Goal: Task Accomplishment & Management: Use online tool/utility

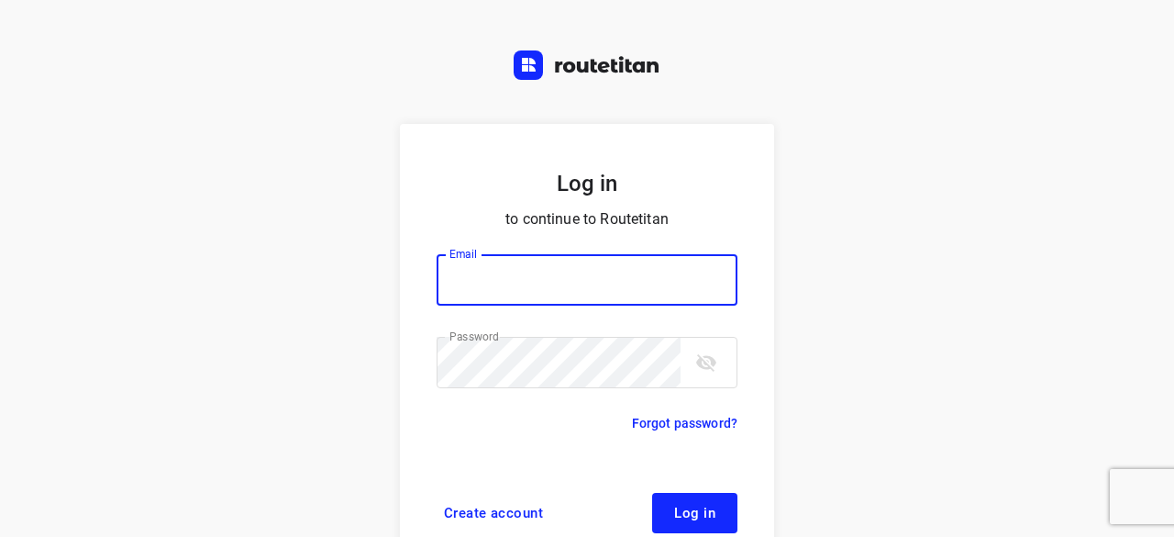
scroll to position [70, 0]
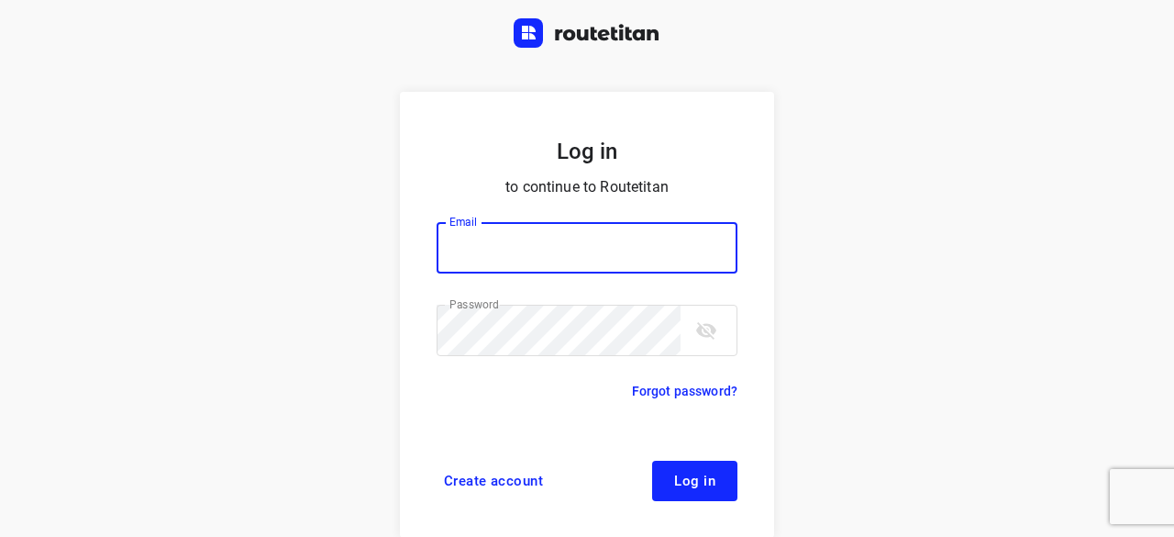
type input "[EMAIL_ADDRESS][DOMAIN_NAME]"
click at [662, 467] on button "Log in" at bounding box center [694, 481] width 85 height 40
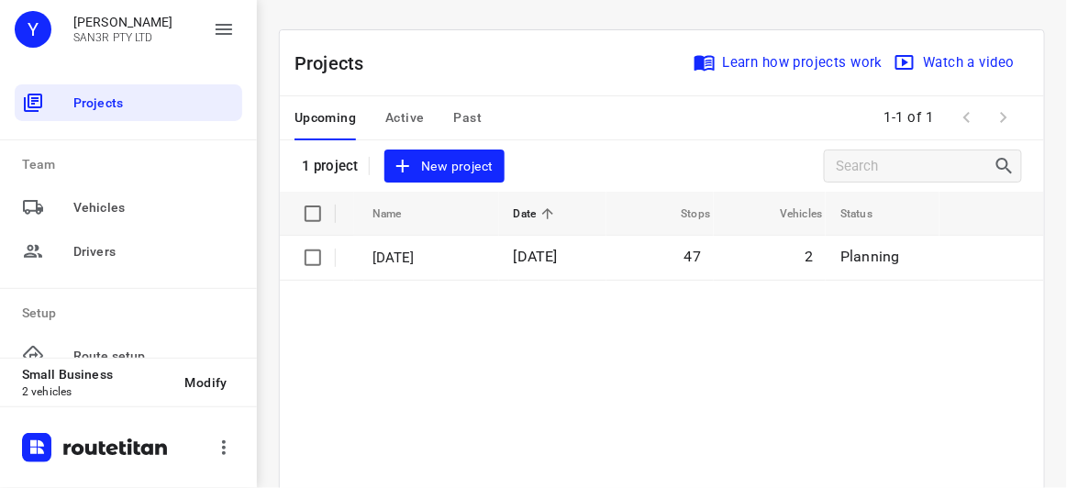
click at [574, 140] on div "Projects Learn how projects work Watch a video 1 project New project" at bounding box center [662, 110] width 764 height 161
click at [556, 157] on div "Projects Learn how projects work Watch a video 1 project New project" at bounding box center [662, 110] width 764 height 161
click at [555, 154] on div "Projects Learn how projects work Watch a video 1 project New project" at bounding box center [662, 110] width 764 height 161
click at [460, 167] on span "New project" at bounding box center [443, 166] width 97 height 23
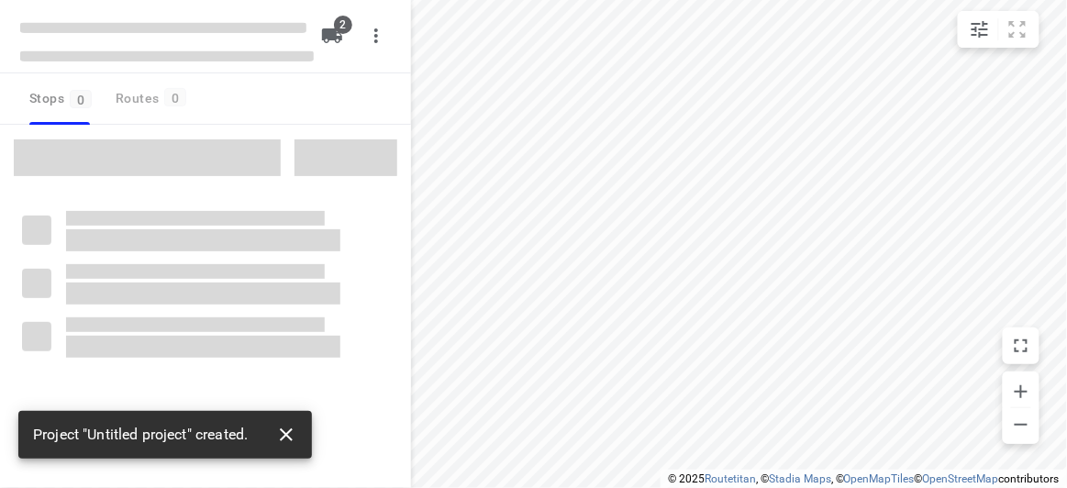
click at [281, 433] on icon "button" at bounding box center [286, 435] width 22 height 22
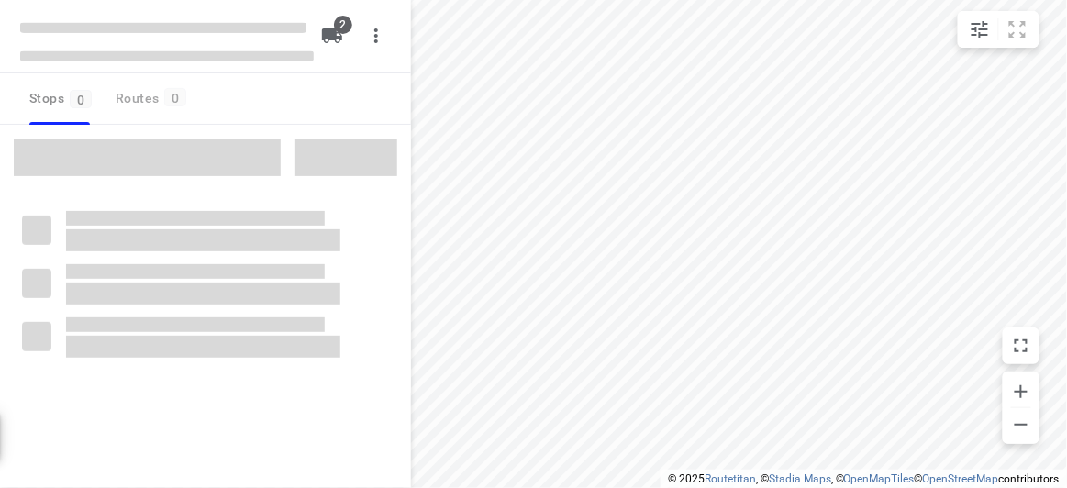
type input "distance"
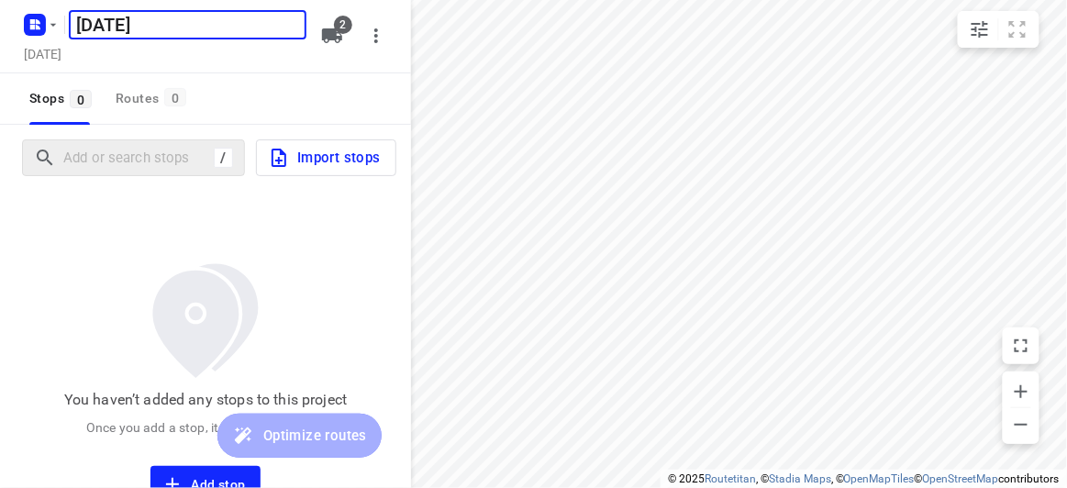
type input "[DATE]"
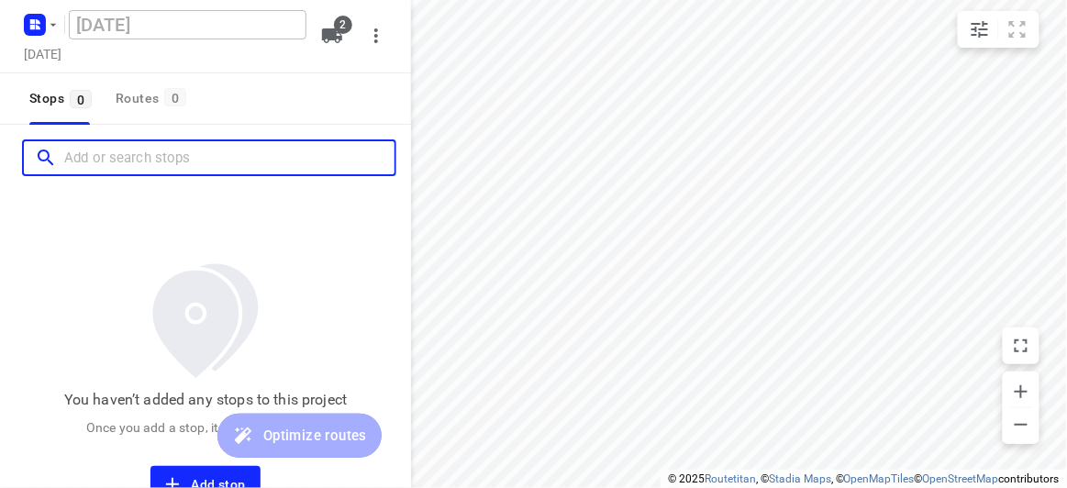
click at [182, 161] on input "Add or search stops" at bounding box center [229, 158] width 330 height 28
click at [184, 161] on input "Add or search stops" at bounding box center [229, 158] width 330 height 28
click at [217, 161] on input "Add or search stops" at bounding box center [229, 158] width 330 height 28
paste input "20 Glover Street Bentleigh East 3165"
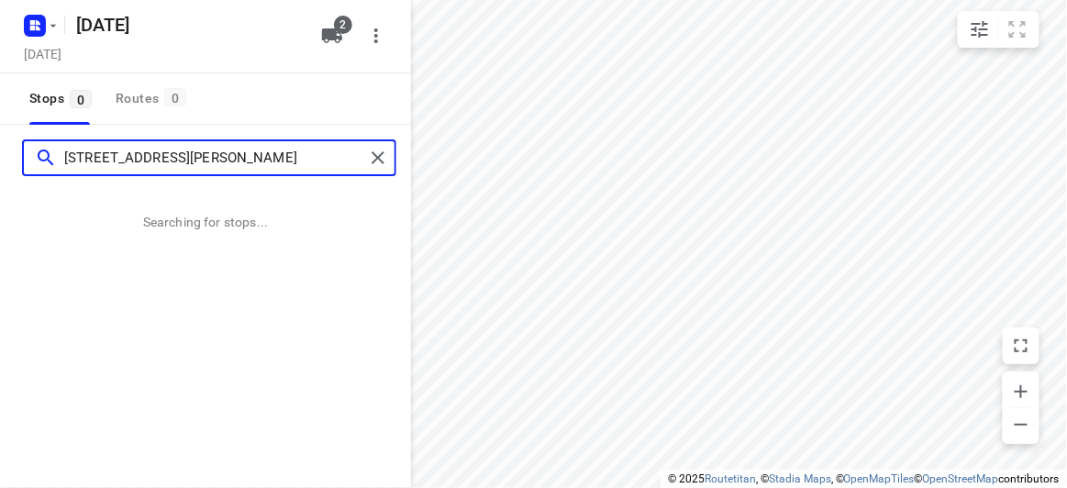
type input "20 Glover Street Bentleigh East 3165"
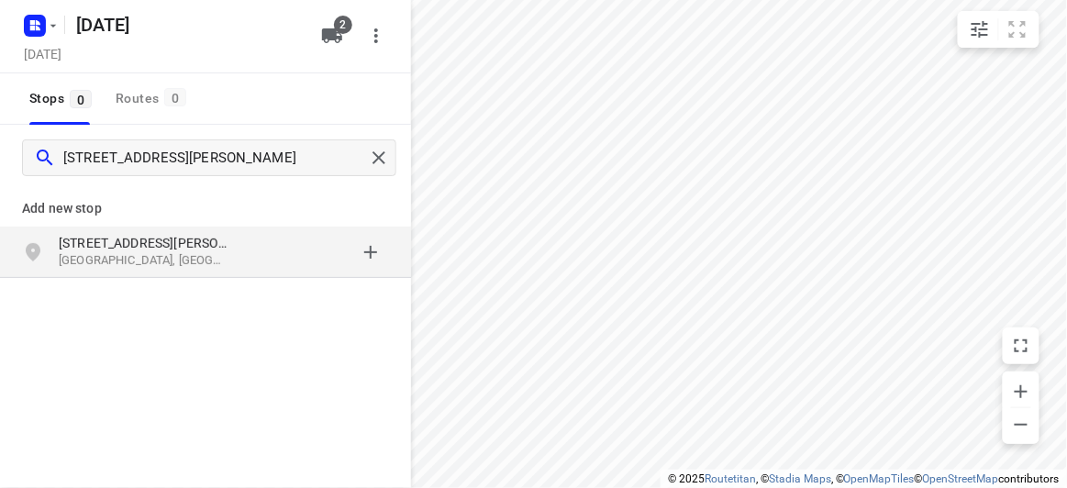
click at [219, 256] on p "Bentleigh East VIC 3165, Australia" at bounding box center [143, 260] width 169 height 17
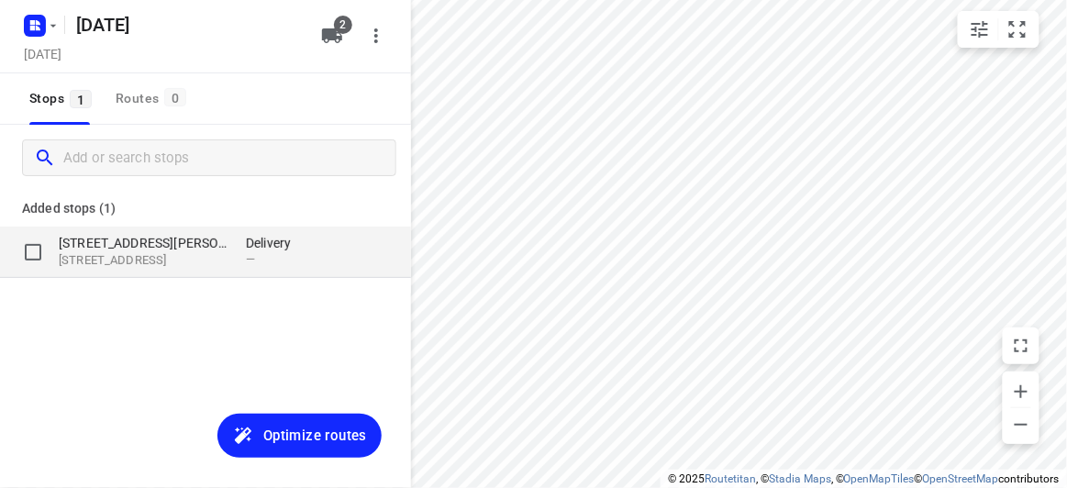
click at [235, 250] on p "20 Glover Street" at bounding box center [152, 243] width 187 height 18
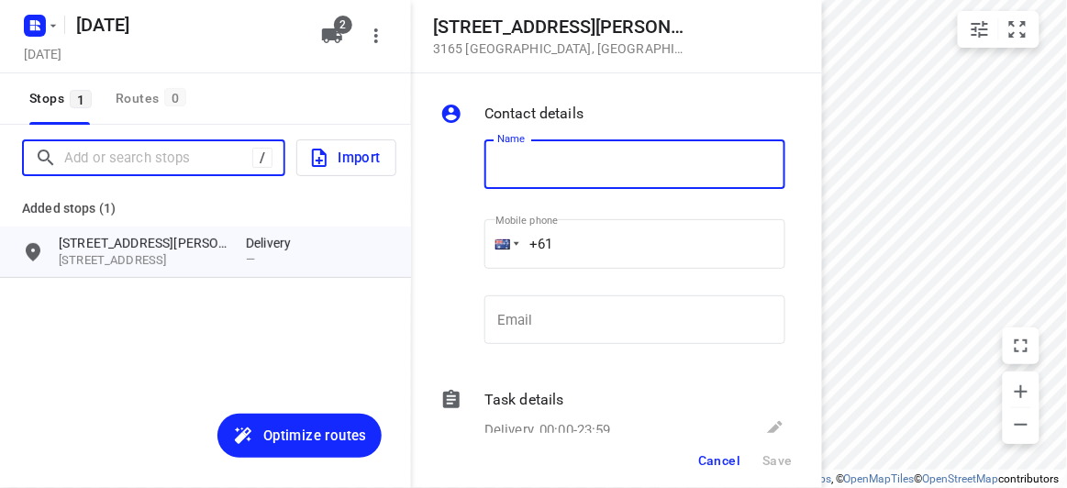
click at [122, 159] on input "Add or search stops" at bounding box center [158, 158] width 188 height 28
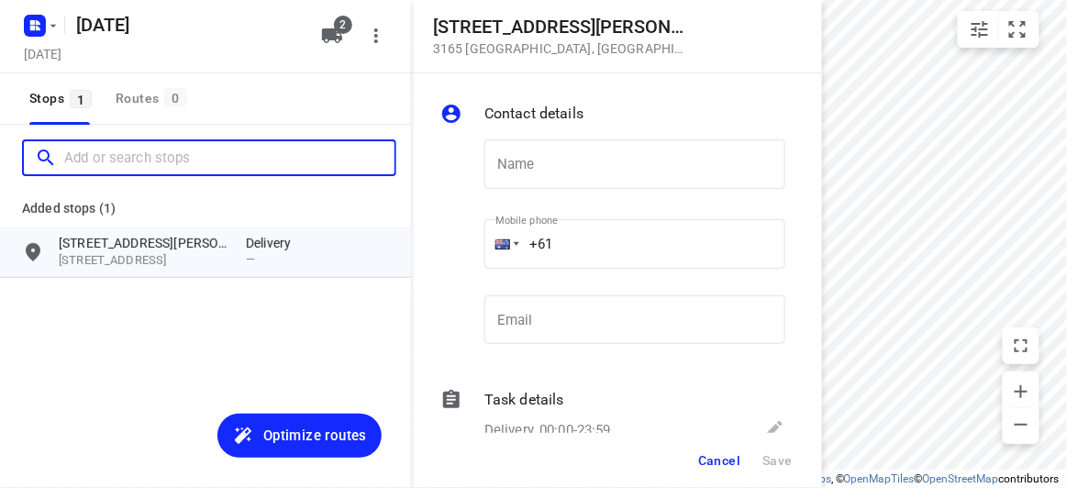
paste input "9 George Road, Vermont South 3133"
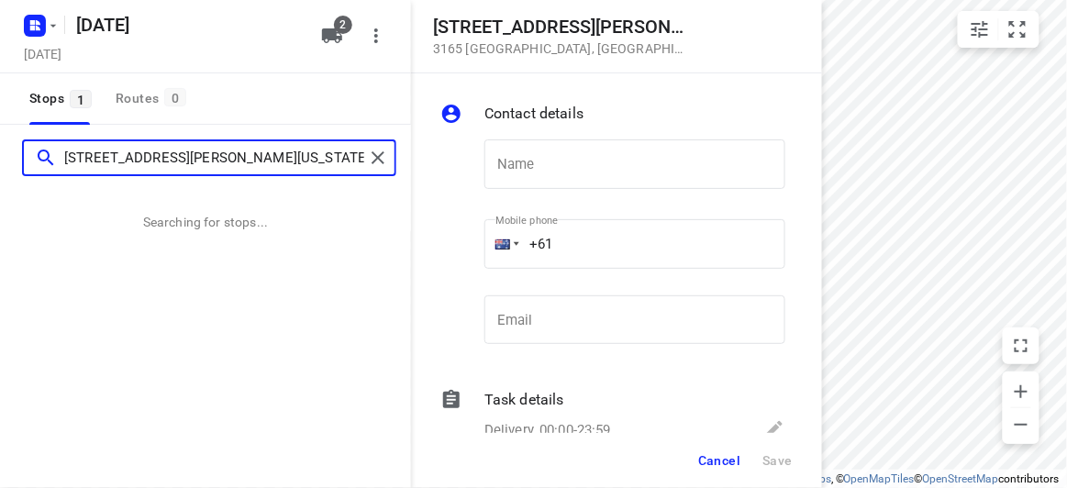
type input "9 George Road, Vermont South 3133"
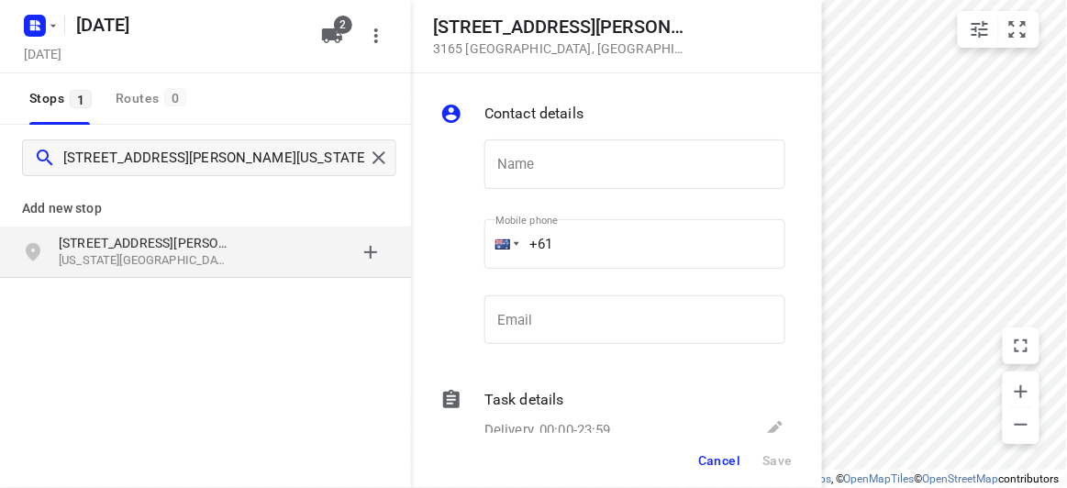
click at [216, 257] on p "Vermont South VIC 3133, Australia" at bounding box center [143, 260] width 169 height 17
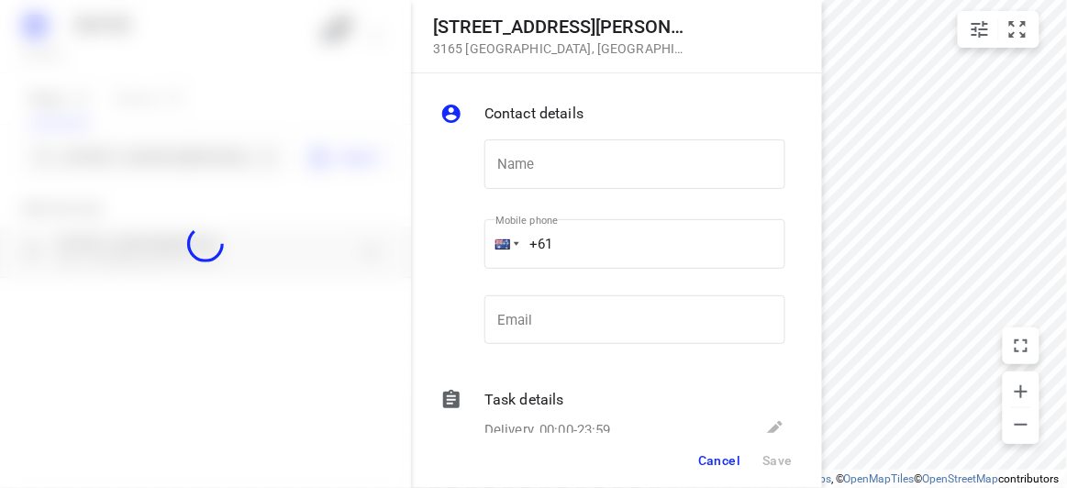
click at [156, 155] on div at bounding box center [205, 244] width 411 height 488
click at [156, 160] on div at bounding box center [205, 244] width 411 height 488
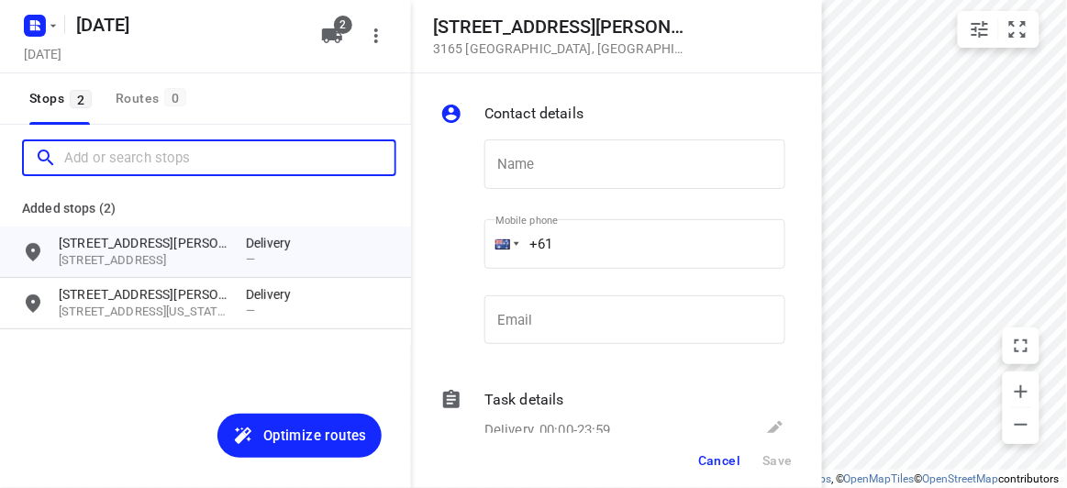
paste input "34 Denmark Hill Road Hawthorn East 3123"
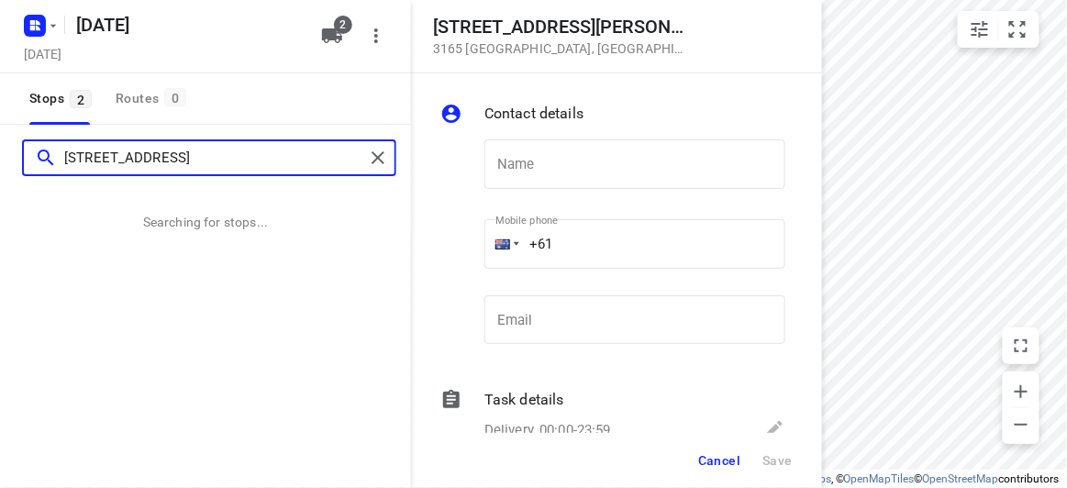
type input "34 Denmark Hill Road Hawthorn East 3123"
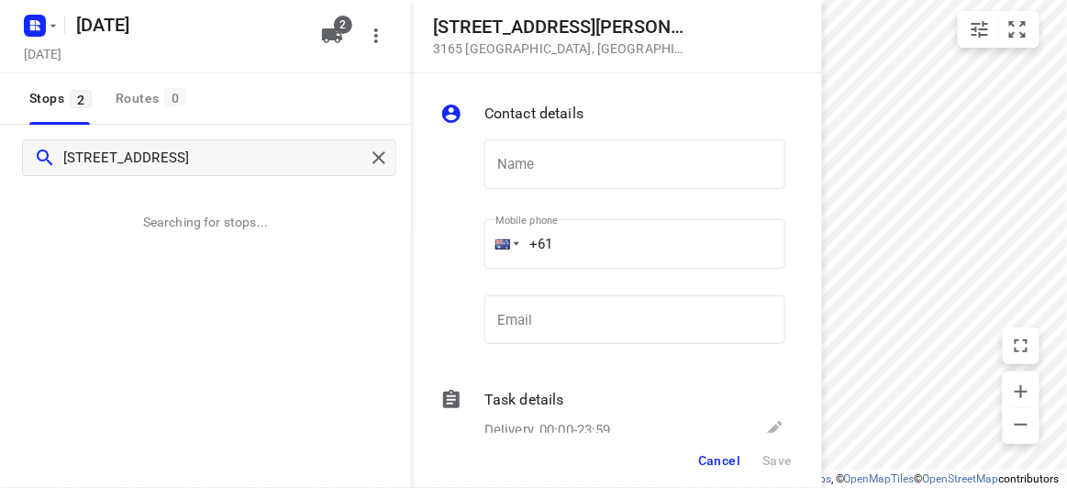
click at [724, 470] on button "Cancel" at bounding box center [719, 460] width 57 height 33
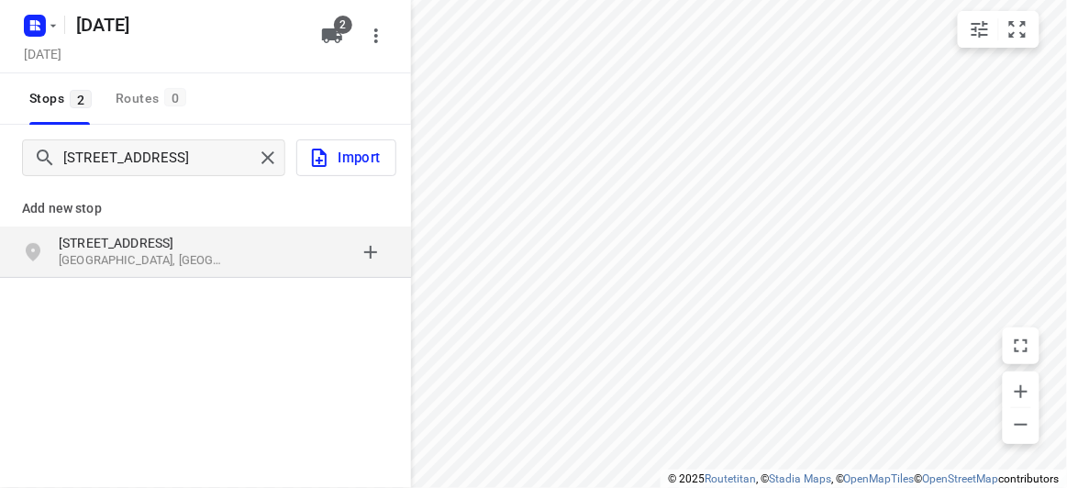
click at [203, 243] on p "34 Denmark Hill Road" at bounding box center [143, 243] width 169 height 18
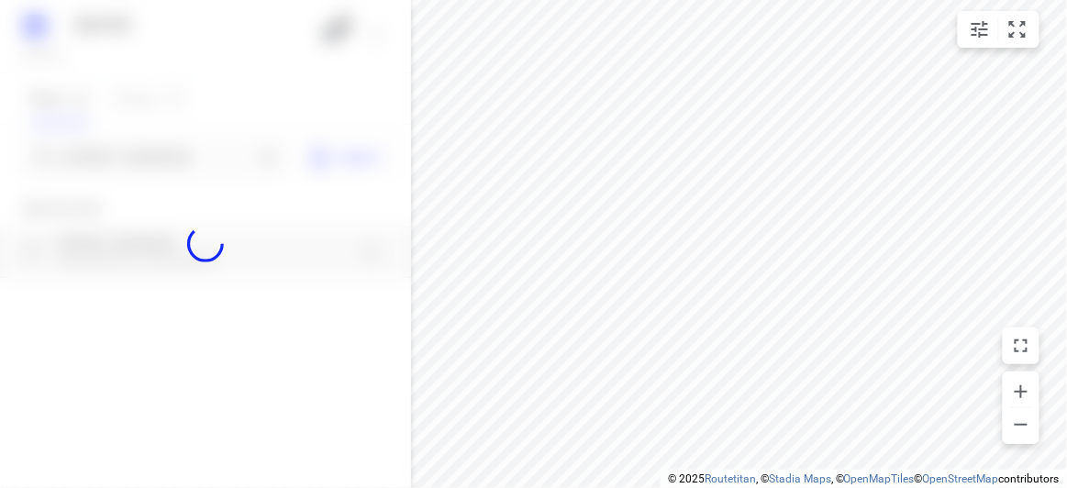
click at [121, 164] on div at bounding box center [205, 244] width 411 height 488
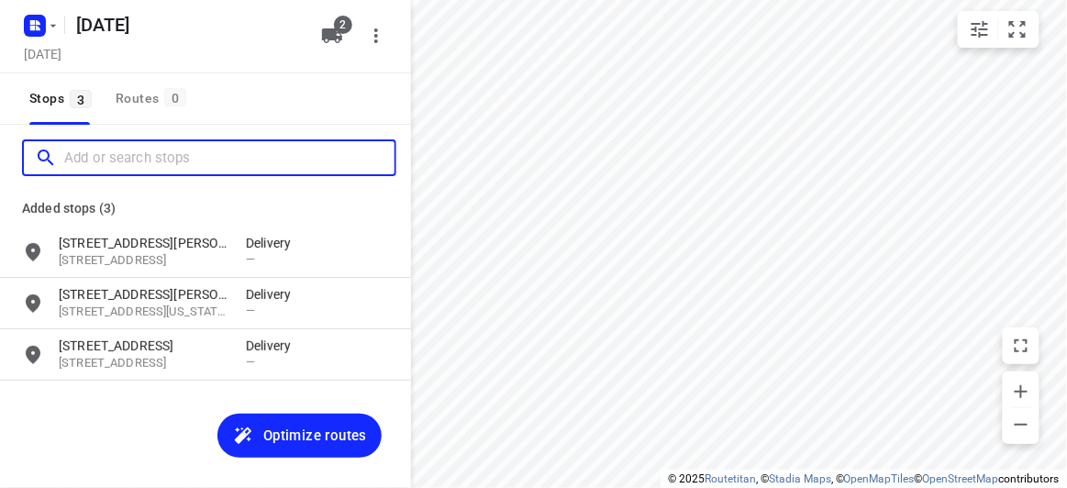
paste input "2 mile end road Carnegie 3163"
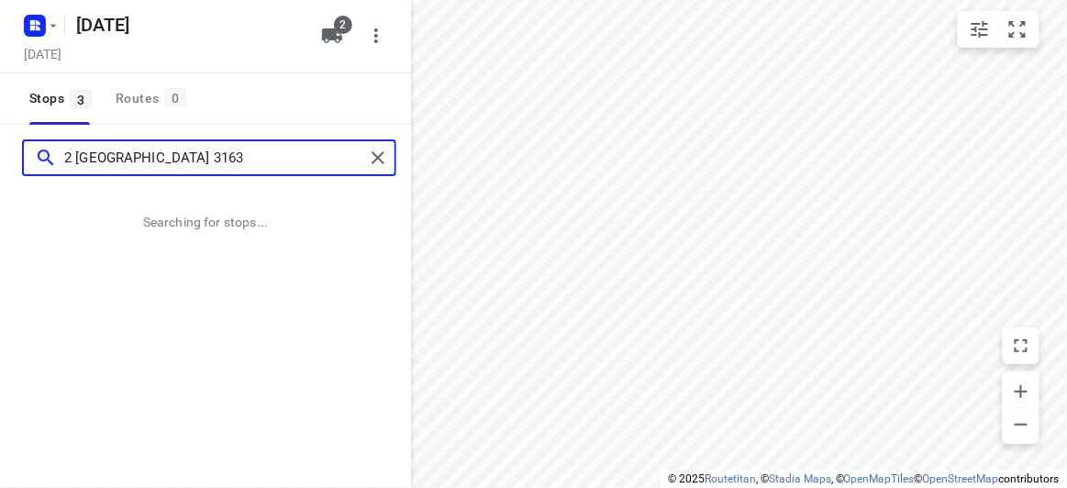
type input "2 mile end road Carnegie 3163"
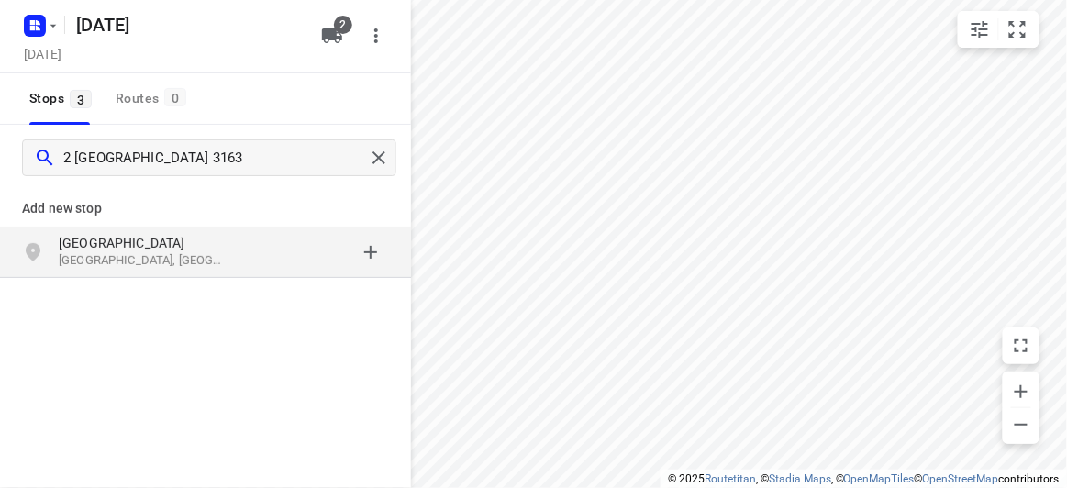
click at [299, 276] on div "2 Mile End Road Carnegie VIC 3163, Australia" at bounding box center [205, 252] width 411 height 51
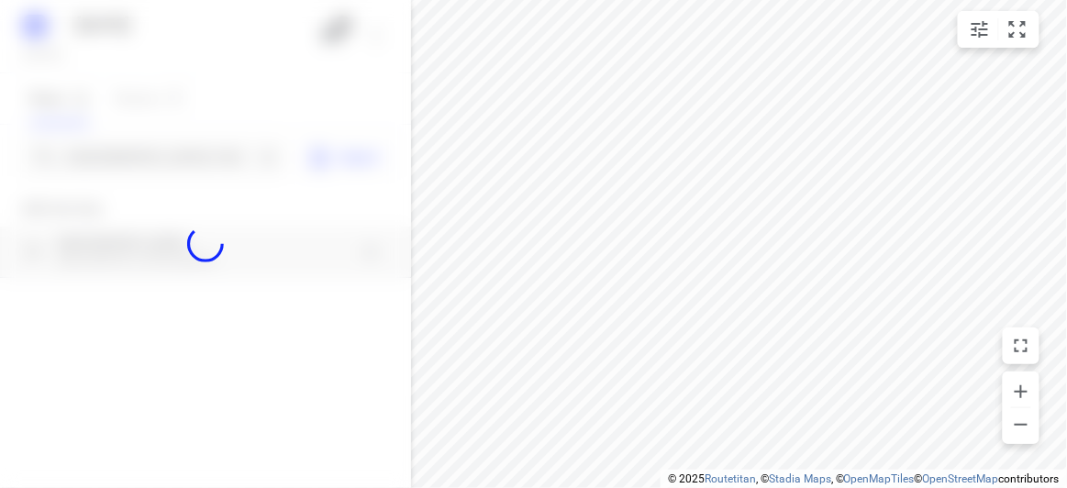
click at [179, 154] on div at bounding box center [205, 244] width 411 height 488
paste input "10 Mountview Rd Malvern 3144"
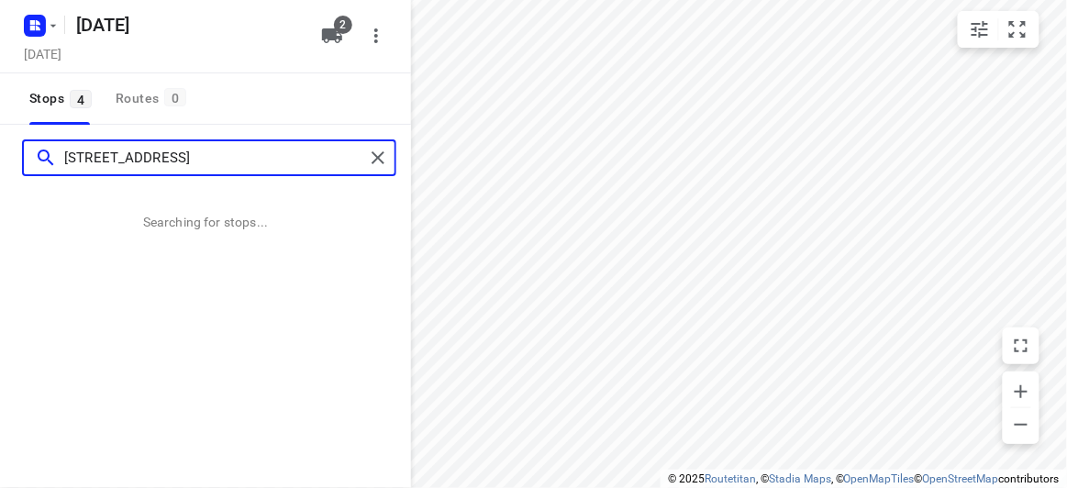
type input "10 Mountview Rd Malvern 3144"
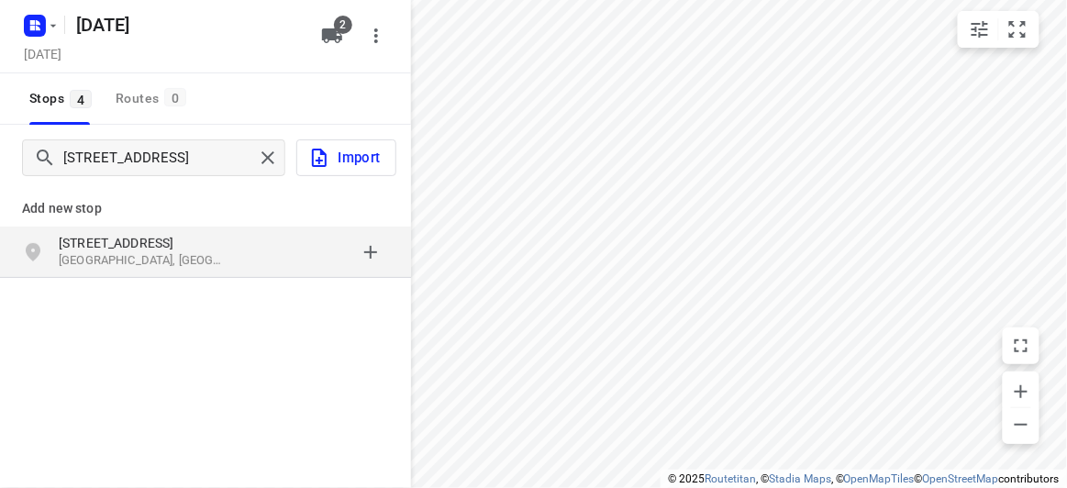
click at [174, 242] on p "10 Mountview Rd" at bounding box center [143, 243] width 169 height 18
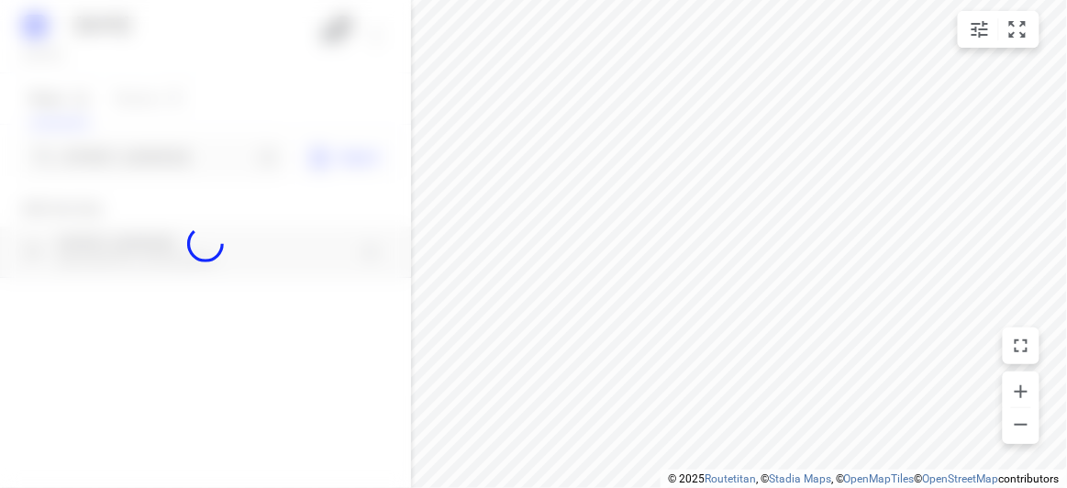
click at [92, 157] on div at bounding box center [205, 244] width 411 height 488
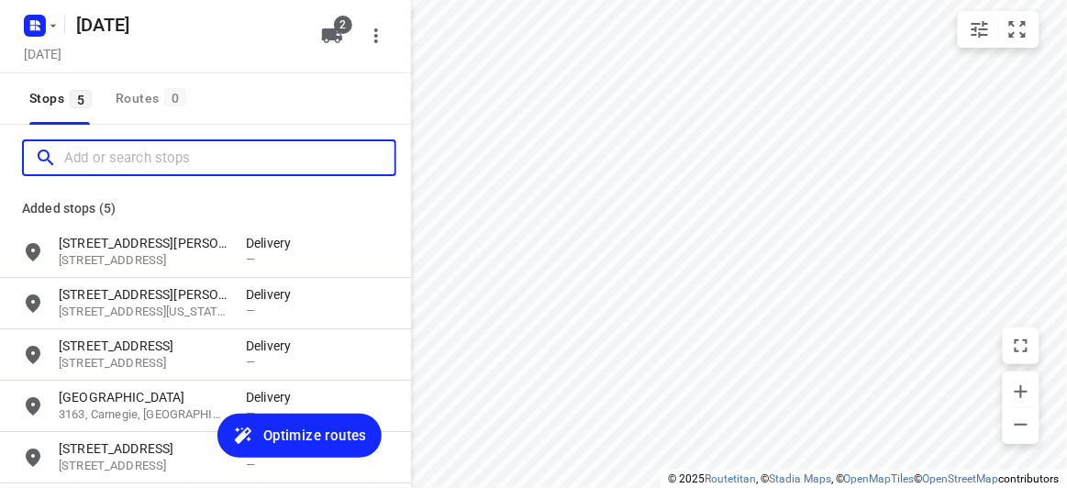
paste input "28 Marchiori Road, Blackburn North VIC 3130"
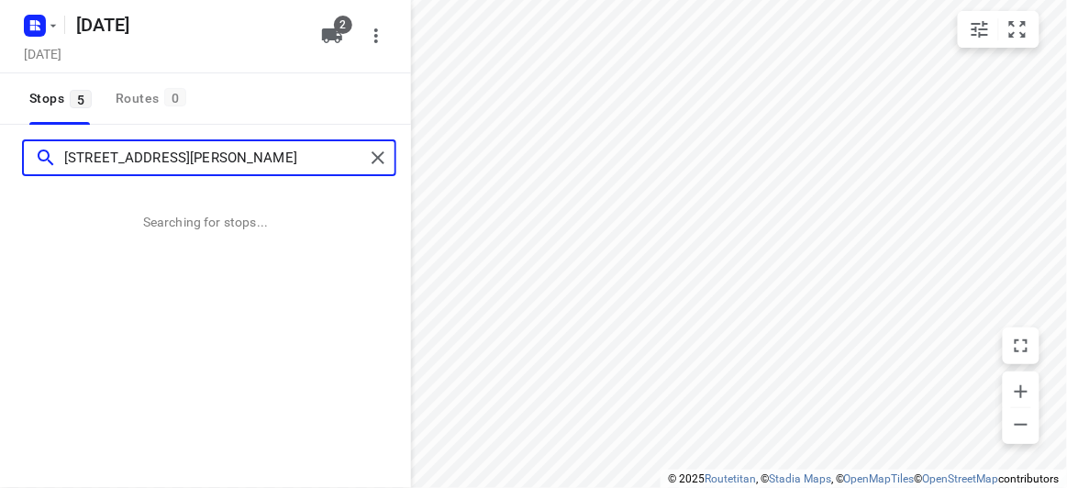
type input "28 Marchiori Road, Blackburn North VIC 3130"
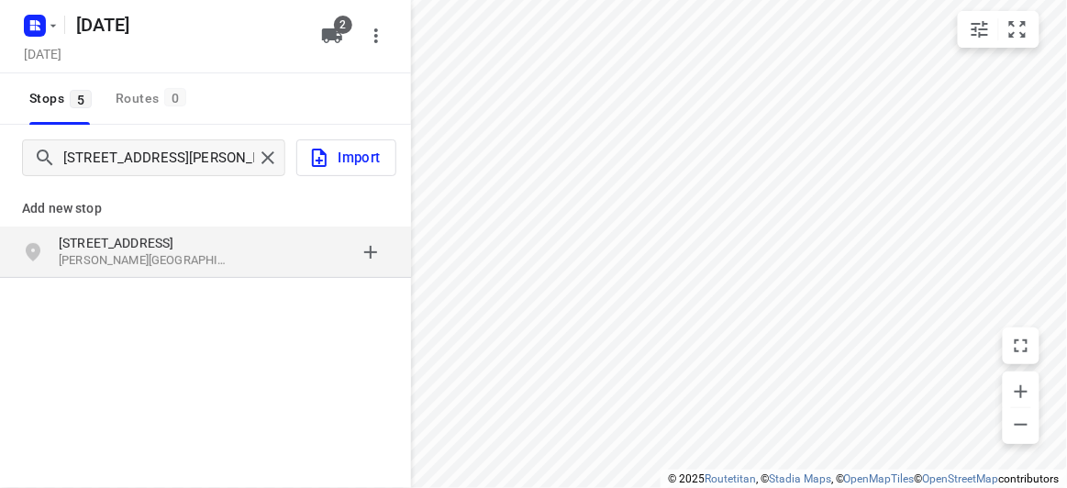
click at [62, 242] on p "28 Marchiori Road" at bounding box center [143, 243] width 169 height 18
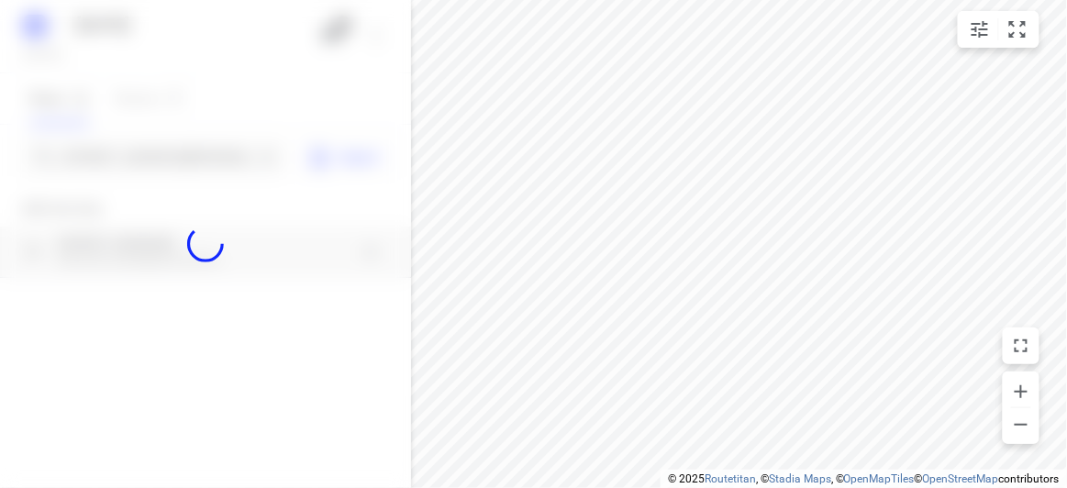
click at [103, 147] on div at bounding box center [205, 244] width 411 height 488
click at [103, 152] on div at bounding box center [205, 244] width 411 height 488
paste input "15 Paranda Court, Vermont, VIC 3133"
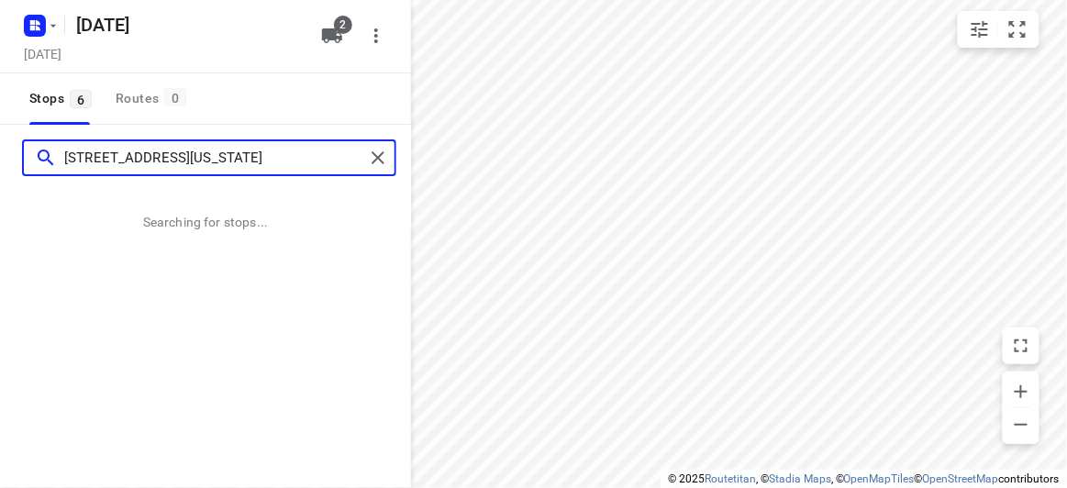
type input "15 Paranda Court, Vermont, VIC 3133"
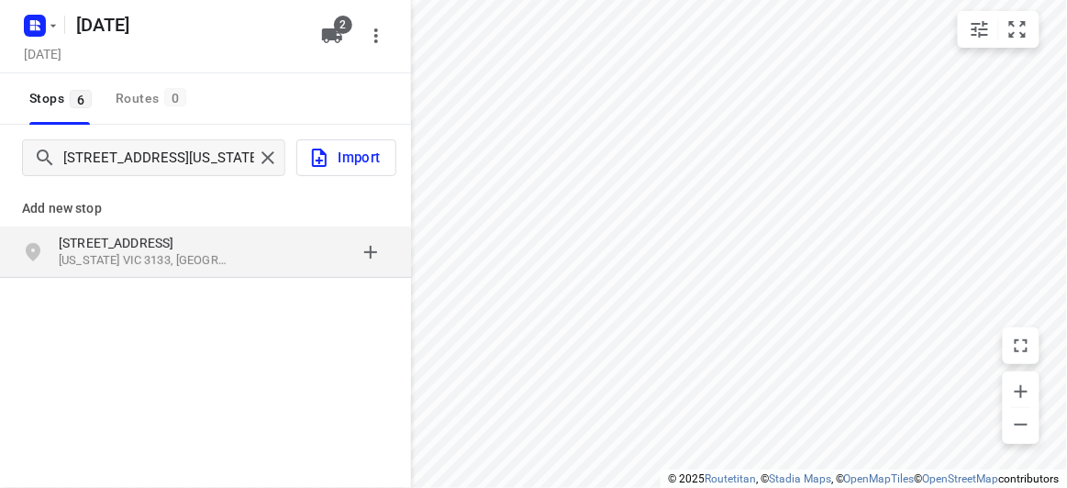
click at [159, 240] on p "15 Paranda Court" at bounding box center [143, 243] width 169 height 18
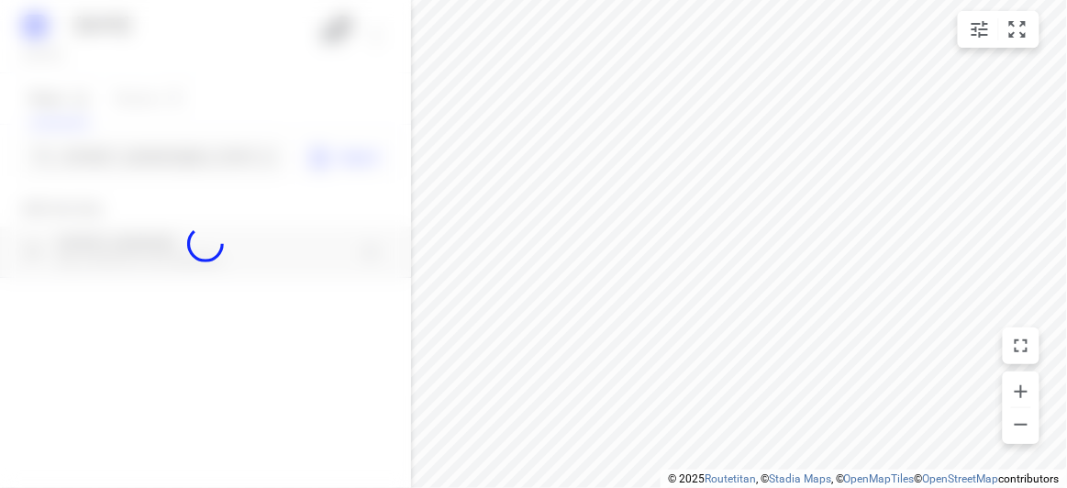
click at [134, 184] on div at bounding box center [205, 244] width 411 height 488
click at [143, 157] on div at bounding box center [205, 244] width 411 height 488
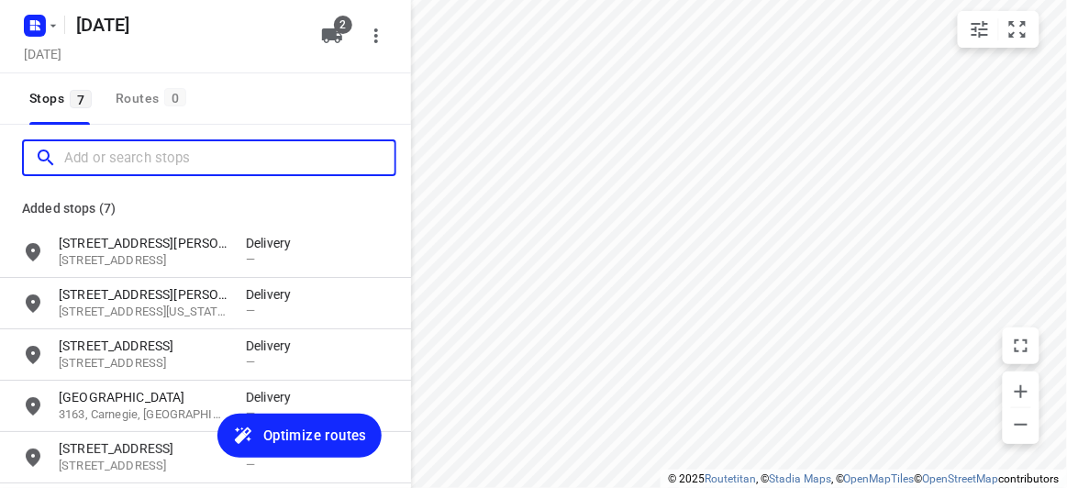
paste input "18 aberdeen road Blackburn South 3130"
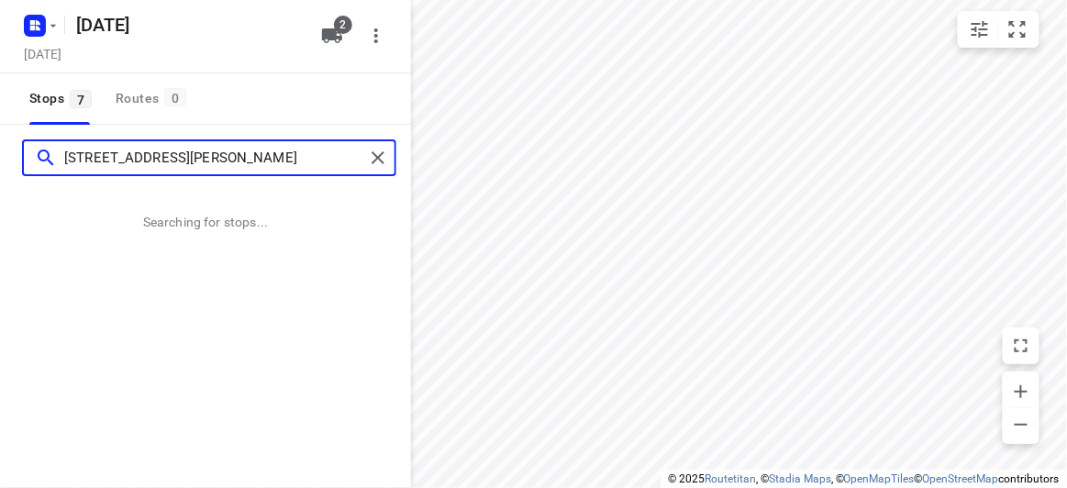
type input "18 aberdeen road Blackburn South 3130"
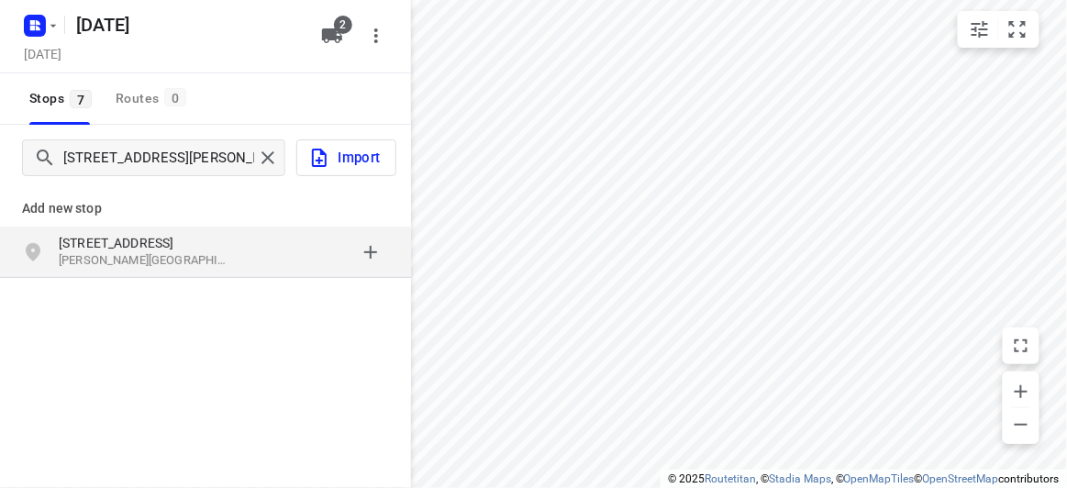
click at [308, 296] on div "Add new stop 18 Aberdeen Road Blackburn South VIC 3130, Australia" at bounding box center [205, 294] width 411 height 206
click at [273, 252] on div "grid" at bounding box center [317, 252] width 143 height 37
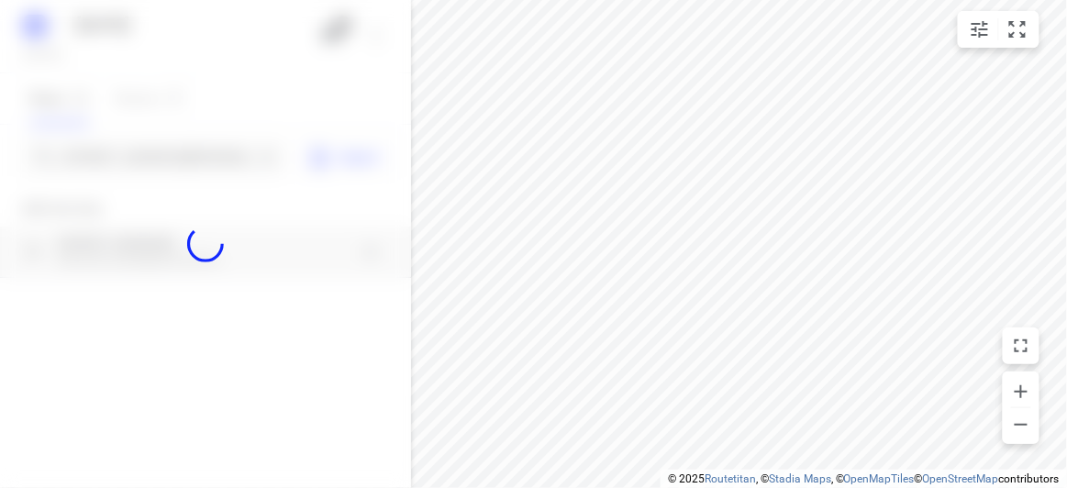
click at [185, 161] on div at bounding box center [205, 244] width 411 height 488
click at [180, 151] on div at bounding box center [205, 244] width 411 height 488
paste input "12 Oxley Close, Glen Waverley VIC 3150"
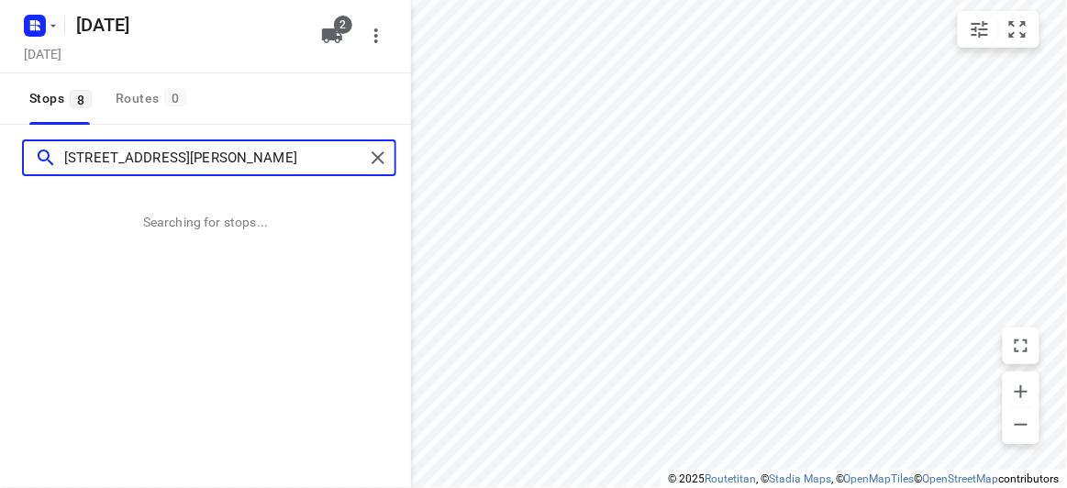
type input "12 Oxley Close, Glen Waverley VIC 3150"
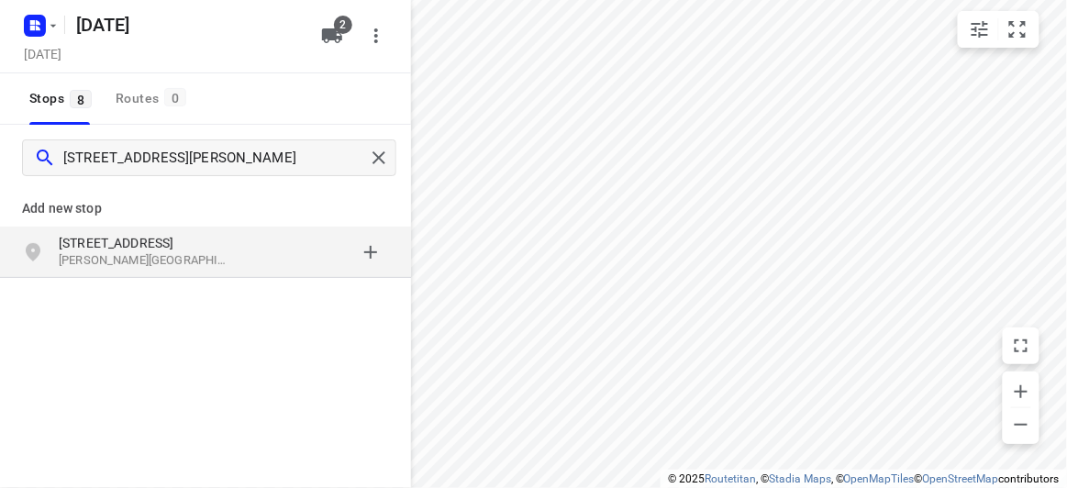
click at [203, 239] on p "12 Oxley Close" at bounding box center [143, 243] width 169 height 18
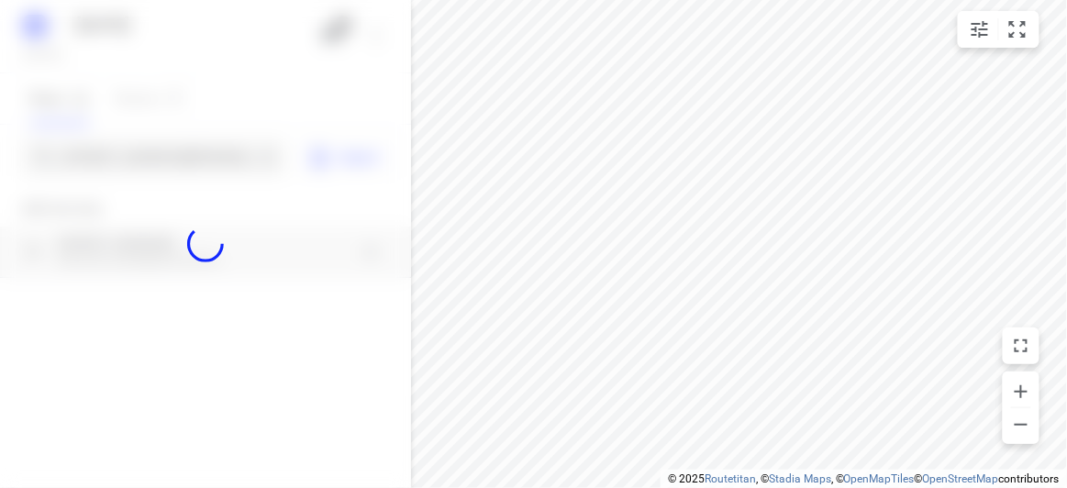
click at [136, 155] on div at bounding box center [205, 244] width 411 height 488
paste input "3 Kenworth Court Rowville 3178"
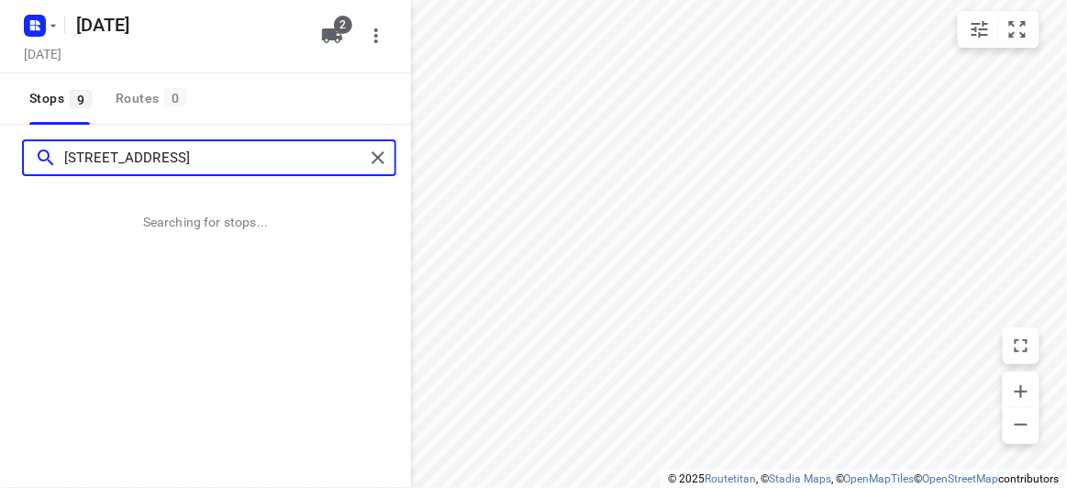
type input "3 Kenworth Court Rowville 3178"
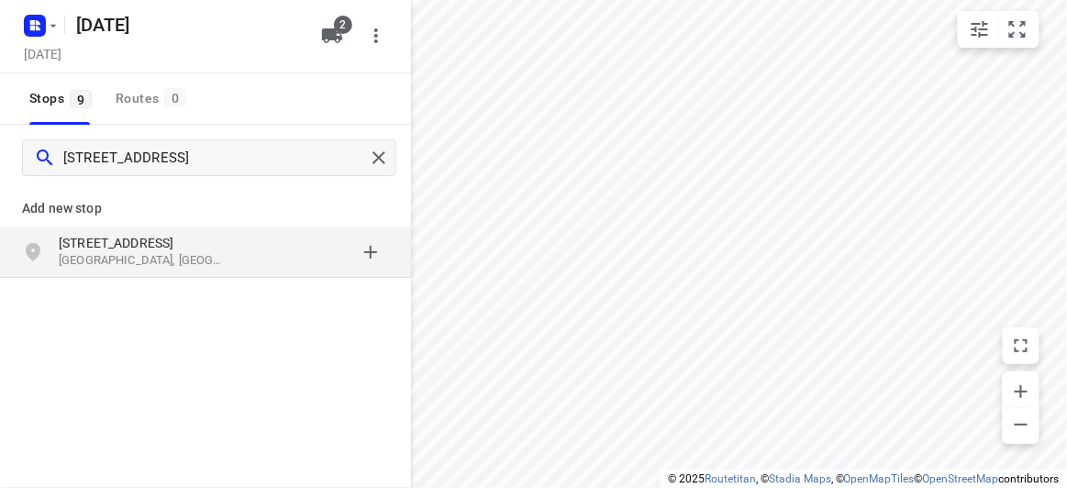
click at [158, 239] on p "3 Kenworth Court" at bounding box center [143, 243] width 169 height 18
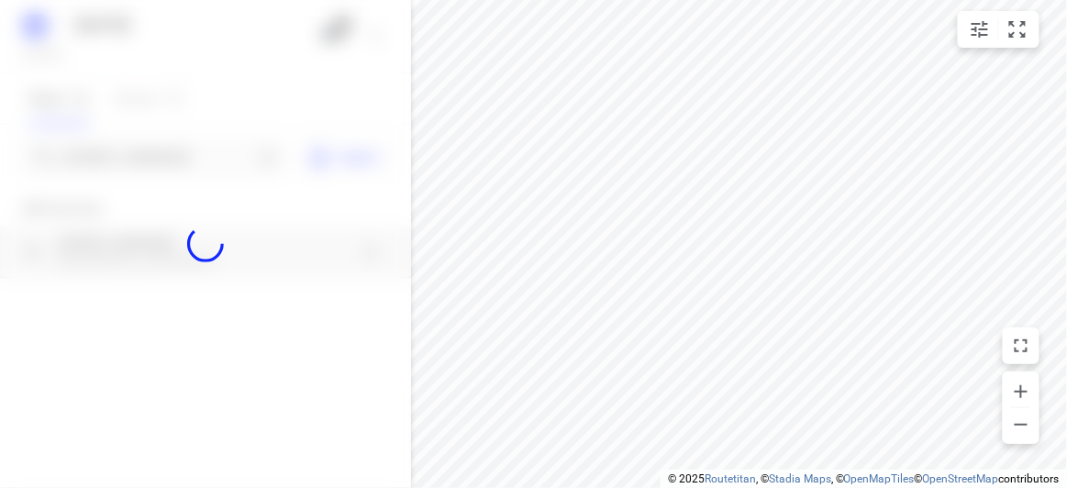
click at [146, 157] on div at bounding box center [205, 244] width 411 height 488
click at [145, 149] on div at bounding box center [205, 244] width 411 height 488
click at [148, 171] on div at bounding box center [205, 244] width 411 height 488
click at [148, 171] on div "10 SEPT 2025 Tuesday, Sep 09 2 Stops 9 Routes 0 3 Kenworth Court Rowville 3178 …" at bounding box center [205, 244] width 411 height 488
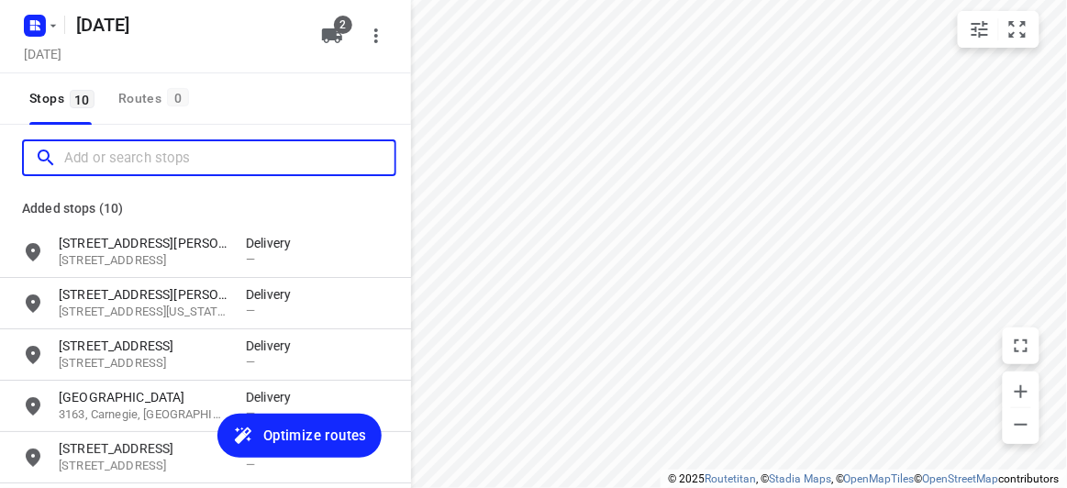
paste input "44 Blackwood Street, Carnegie 3163"
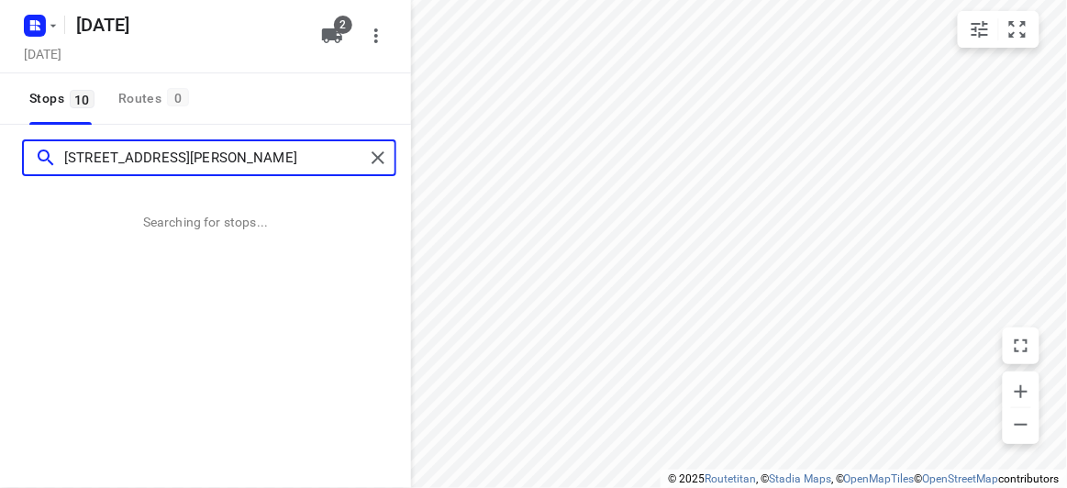
type input "44 Blackwood Street, Carnegie 3163"
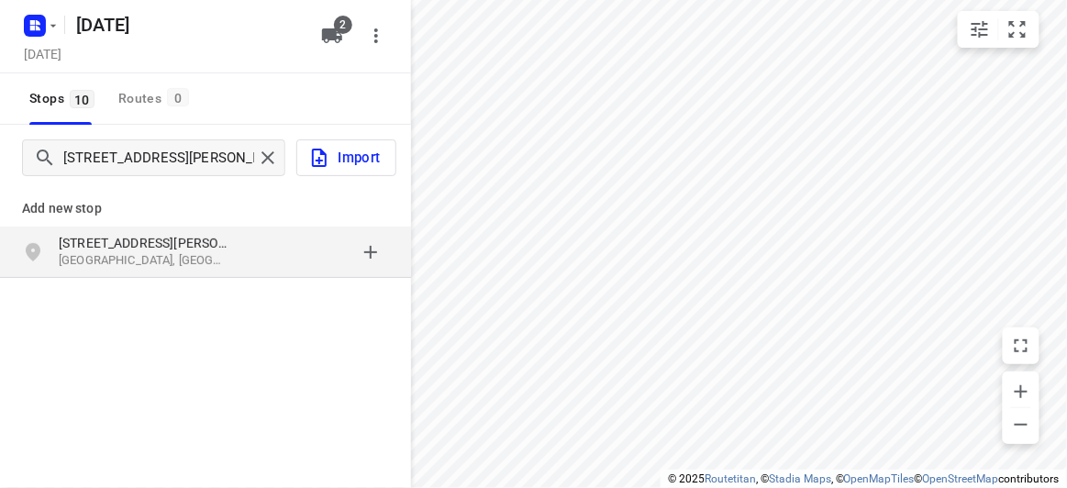
click at [305, 276] on div "44 Blackwood Street Carnegie VIC 3163, Australia" at bounding box center [205, 252] width 411 height 51
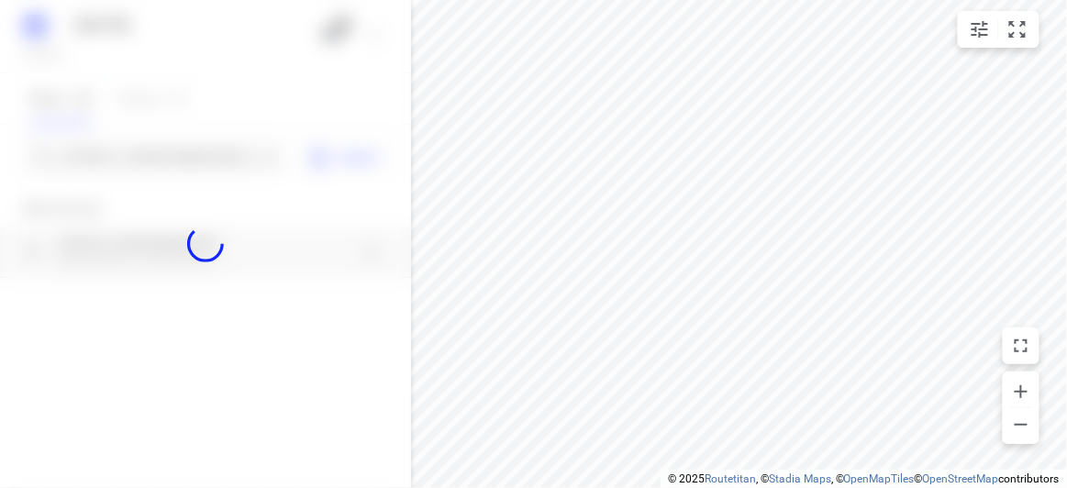
click at [187, 149] on div at bounding box center [205, 244] width 411 height 488
click at [185, 160] on div at bounding box center [205, 244] width 411 height 488
click at [185, 160] on div "10 SEPT 2025 Tuesday, Sep 09 2 Stops 10 Routes 0 44 Blackwood Street, Carnegie …" at bounding box center [205, 244] width 411 height 488
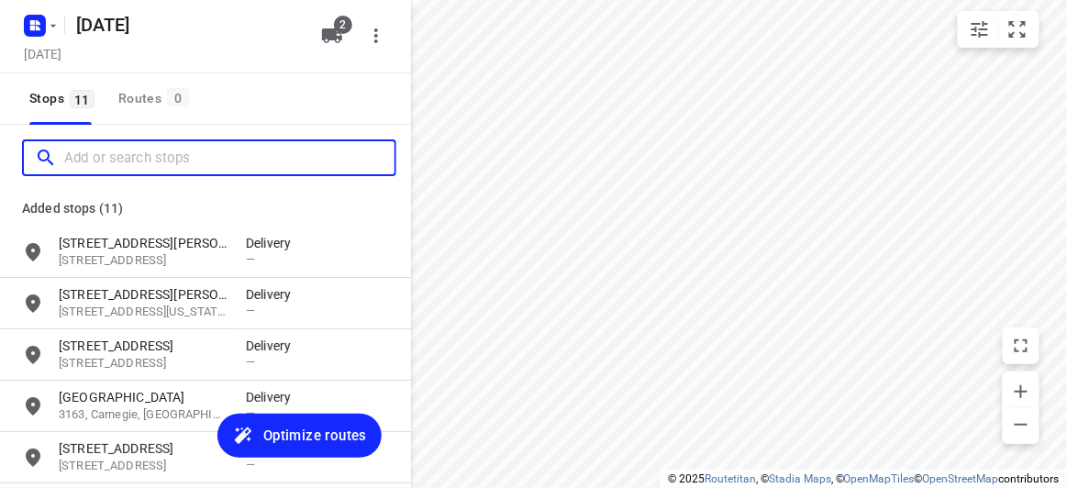
paste input "9A Waiora Road Caulfield North 3161"
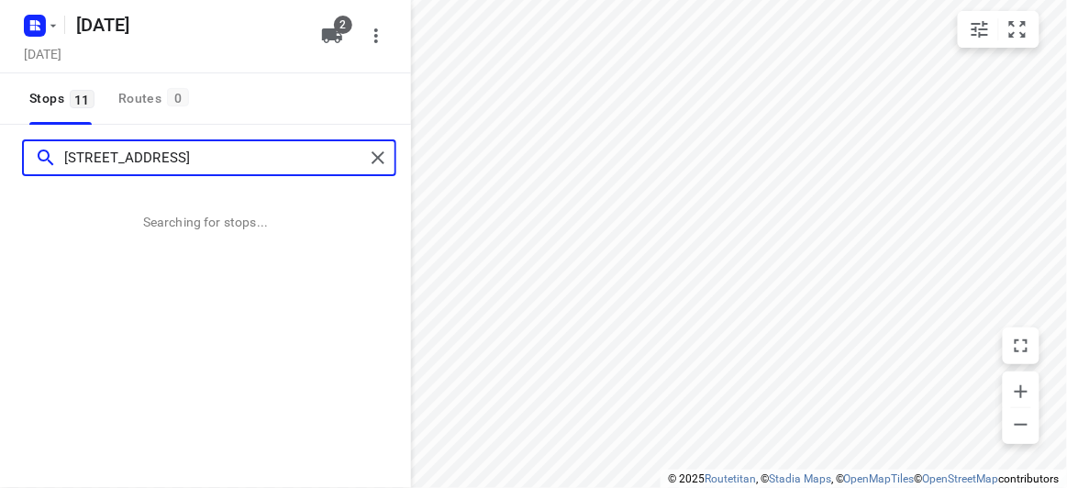
type input "9A Waiora Road Caulfield North 3161"
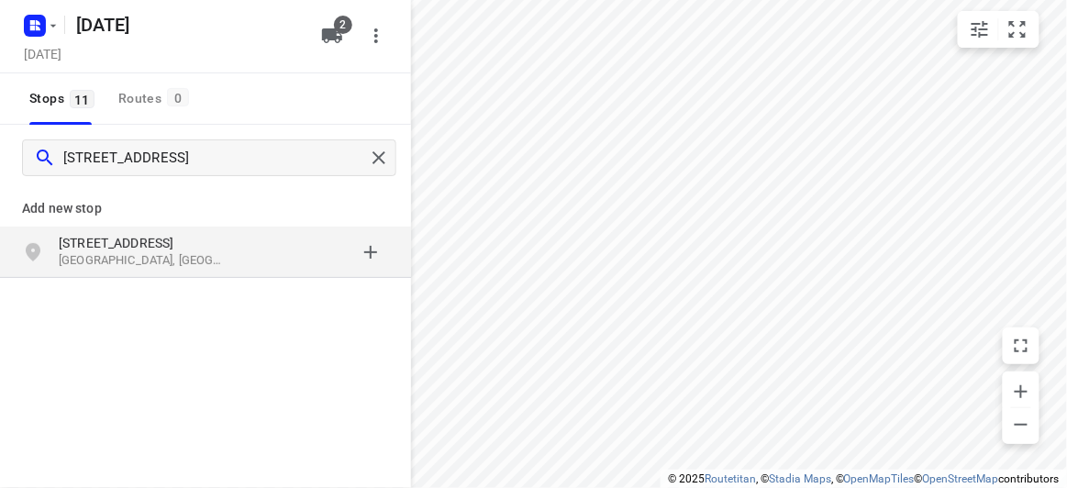
click at [221, 217] on p "Add new stop" at bounding box center [205, 208] width 367 height 22
click at [216, 245] on p "9A Waiora Road" at bounding box center [143, 243] width 169 height 18
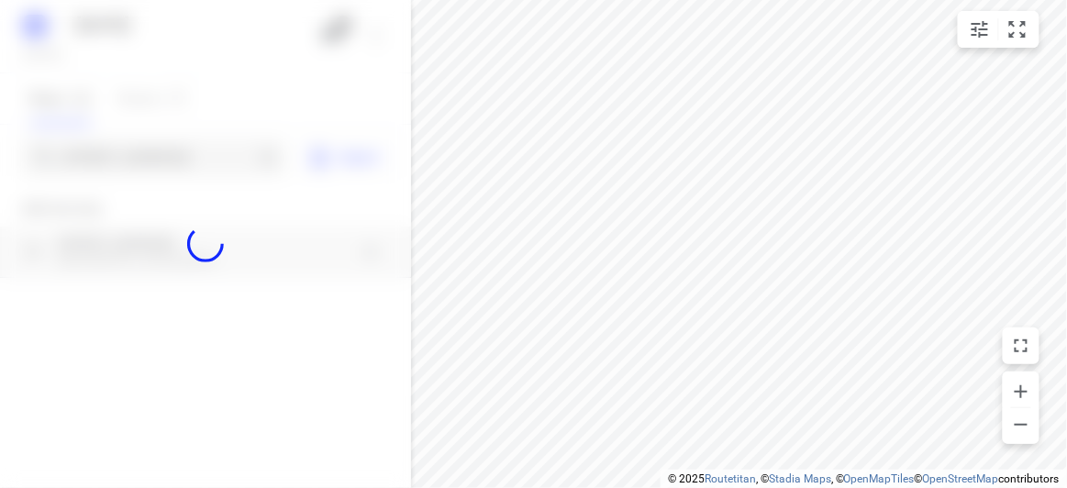
click at [106, 152] on div at bounding box center [205, 244] width 411 height 488
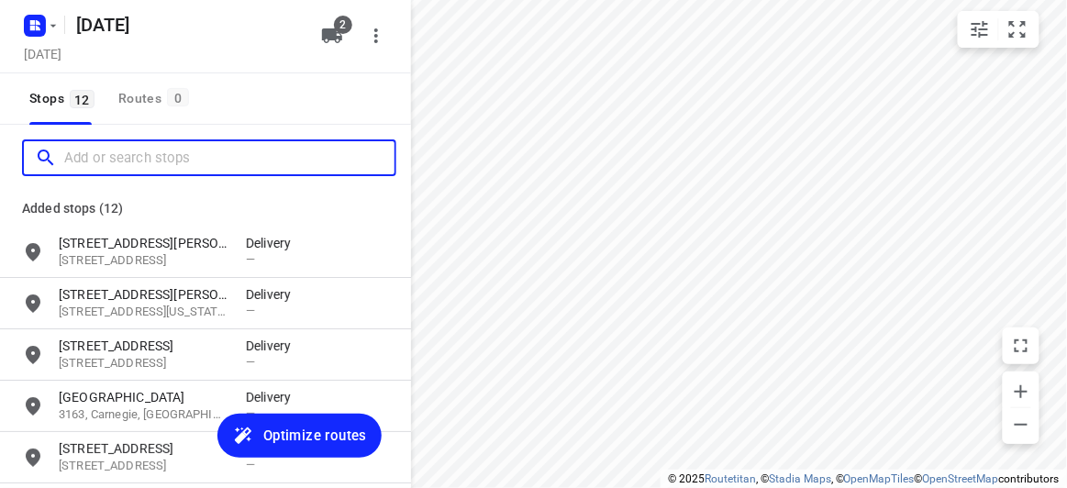
paste input "32 Tormey Street Balwyn North 3104"
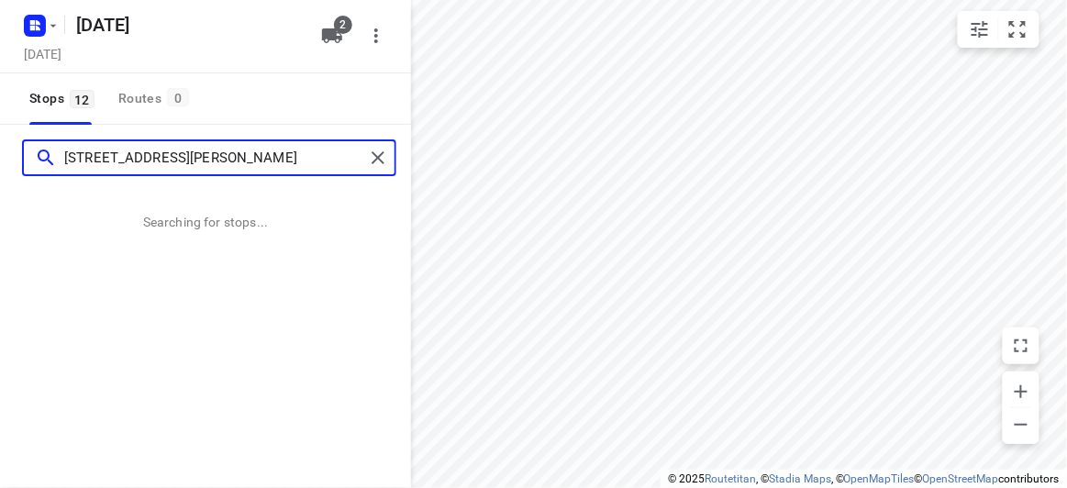
type input "32 Tormey Street Balwyn North 3104"
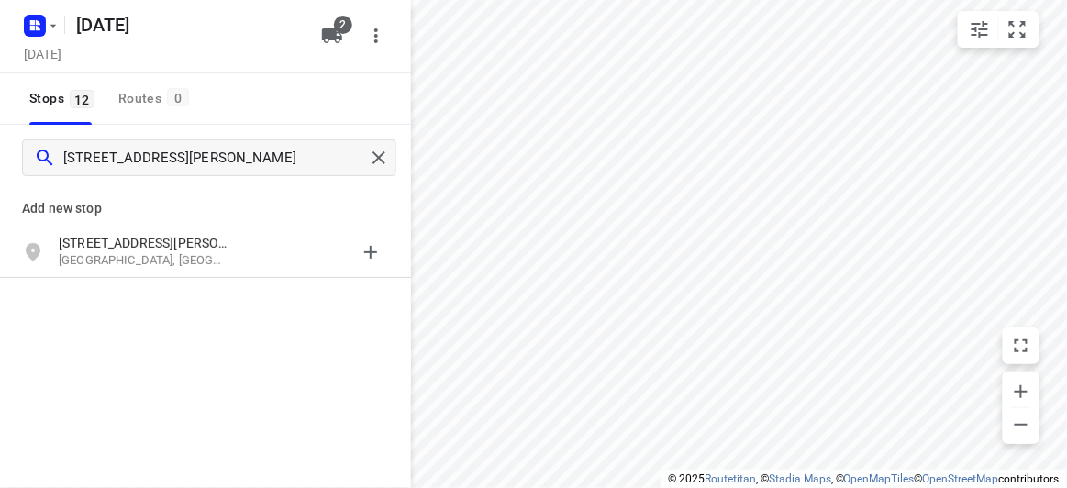
click at [104, 217] on p "Add new stop" at bounding box center [205, 208] width 367 height 22
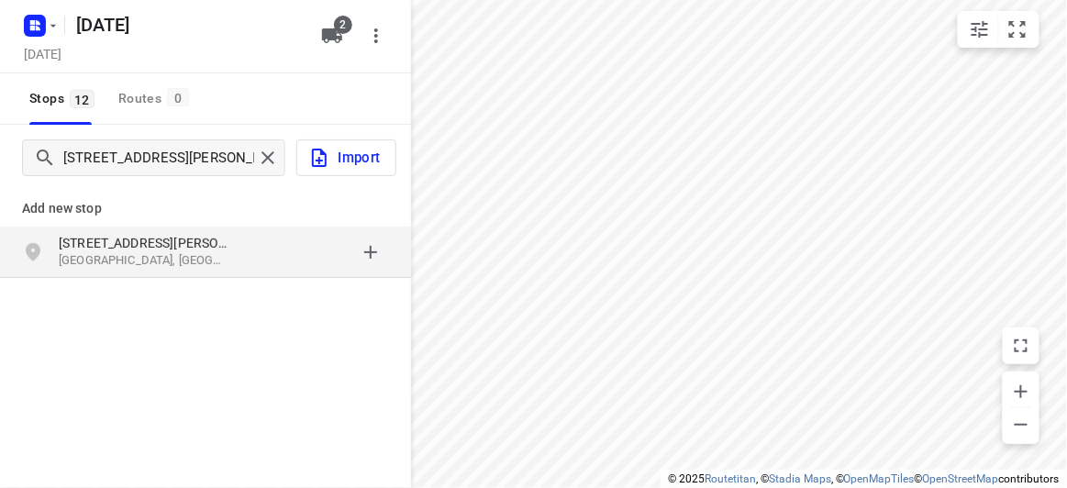
click at [118, 244] on p "32 Tormey Street" at bounding box center [143, 243] width 169 height 18
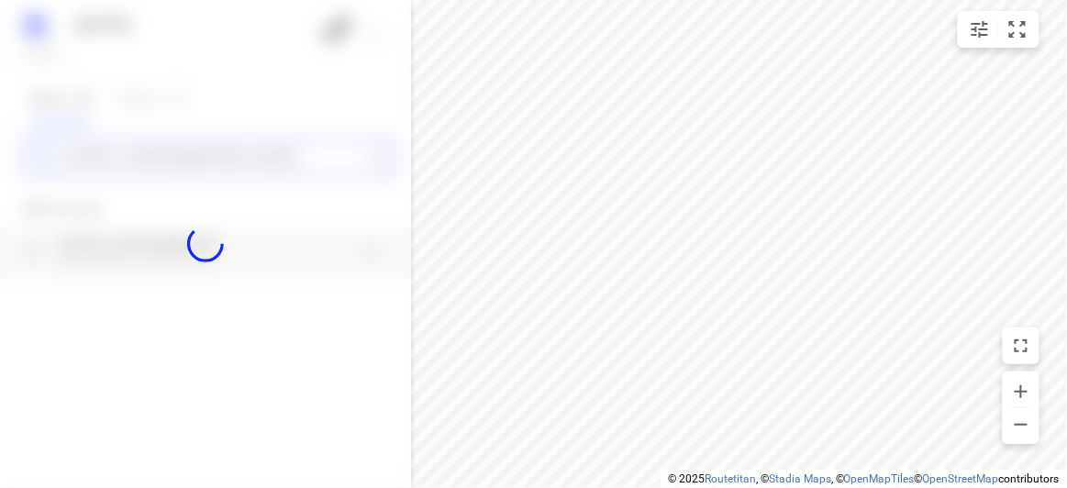
click at [95, 152] on div "10 SEPT 2025 Tuesday, Sep 09 2 Stops 12 Routes 0 32 Tormey Street Balwyn North …" at bounding box center [205, 244] width 411 height 488
click at [95, 151] on div at bounding box center [205, 244] width 411 height 488
click at [95, 151] on div "10 SEPT 2025 Tuesday, Sep 09 2 Stops 12 Routes 0 32 Tormey Street Balwyn North …" at bounding box center [205, 244] width 411 height 488
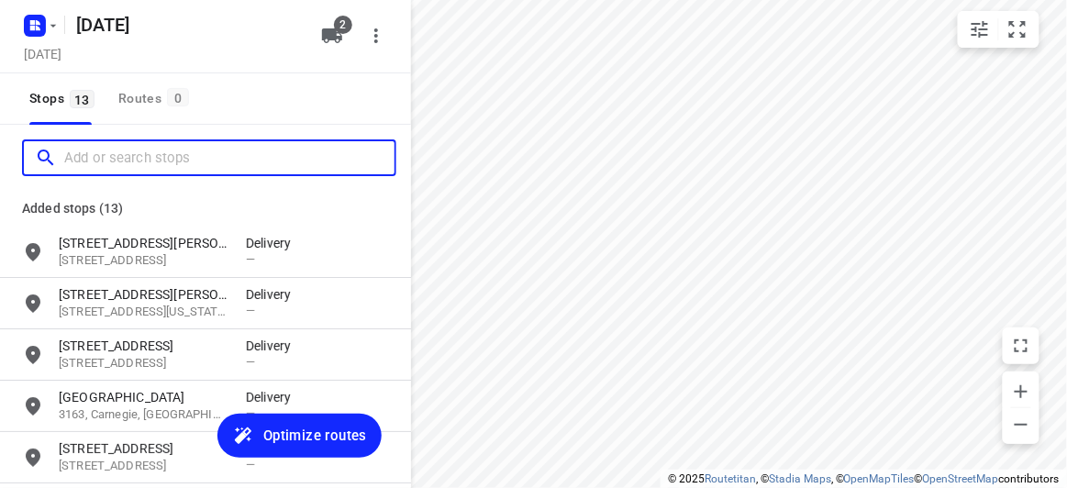
paste input "17A Powers Street Donvale 3111"
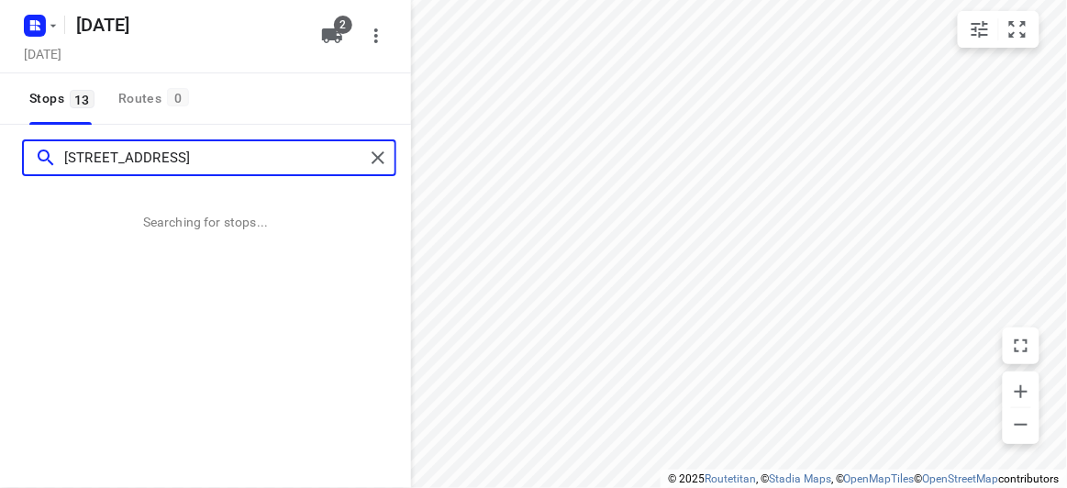
type input "17A Powers Street Donvale 3111"
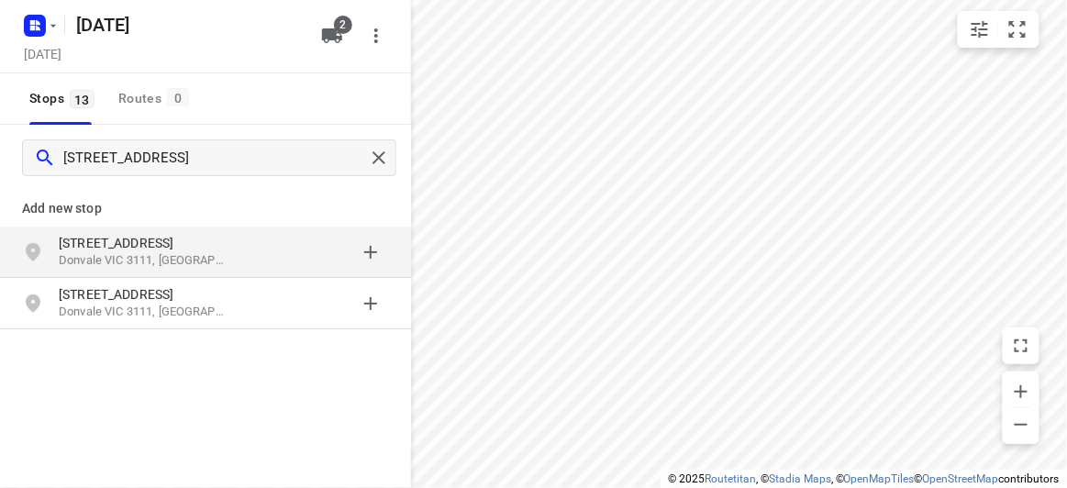
click at [200, 239] on p "17A Powers Street" at bounding box center [143, 243] width 169 height 18
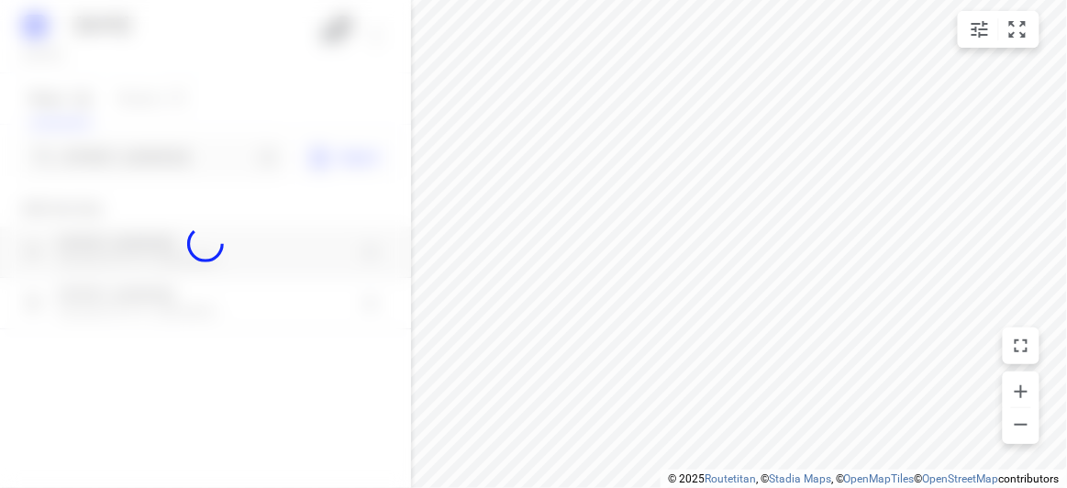
click at [139, 152] on div at bounding box center [205, 244] width 411 height 488
click at [139, 151] on div at bounding box center [205, 244] width 411 height 488
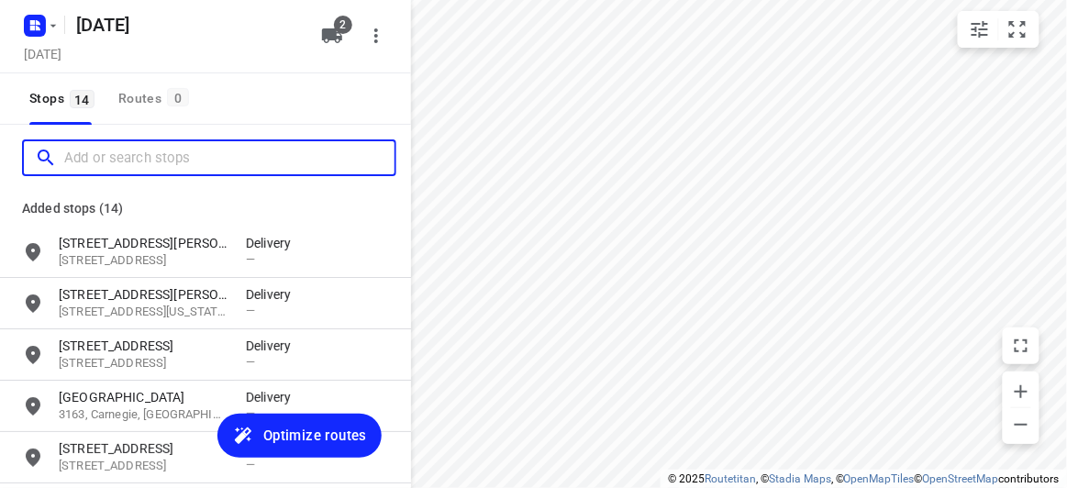
paste input "11 Llanos Ave Malvern East 3145"
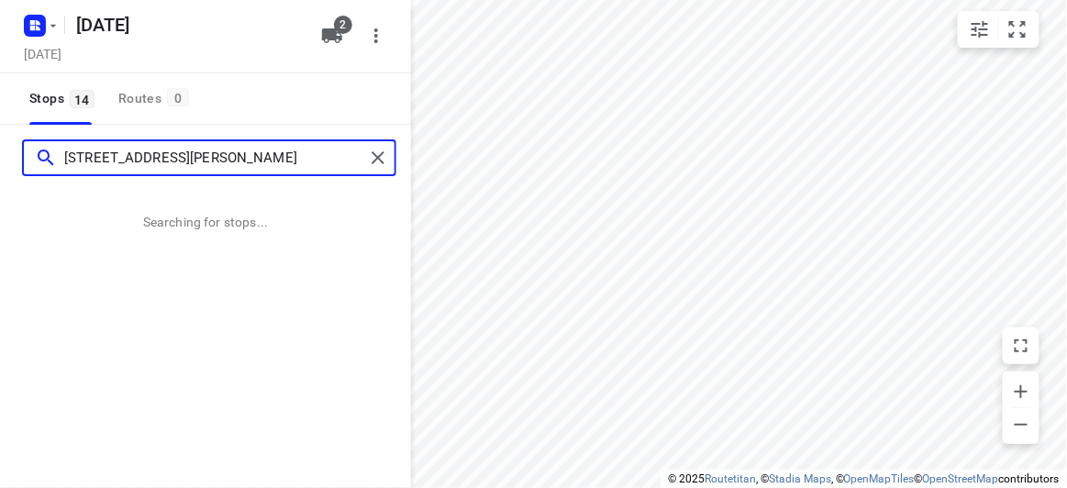
type input "11 Llanos Ave Malvern East 3145"
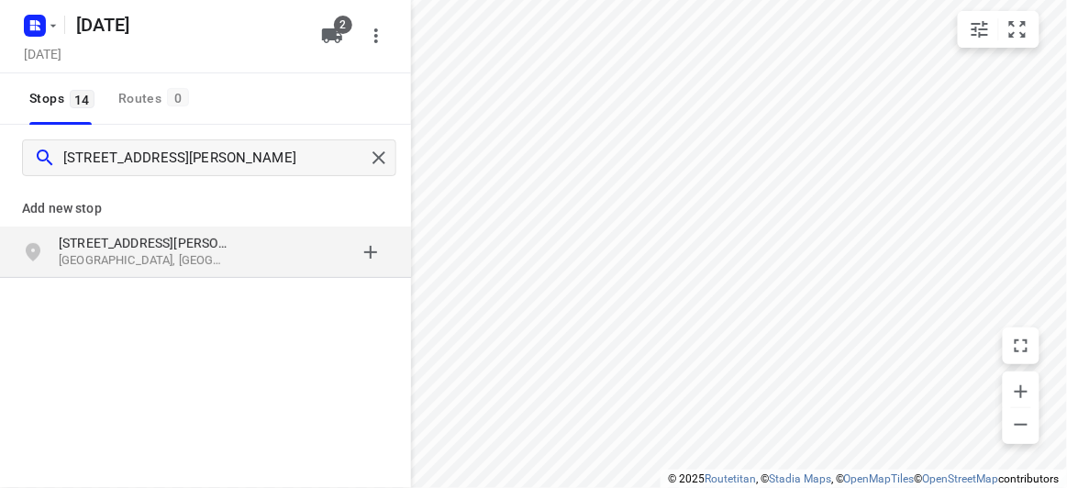
click at [195, 259] on p "Malvern East VIC 3145, Australia" at bounding box center [143, 260] width 169 height 17
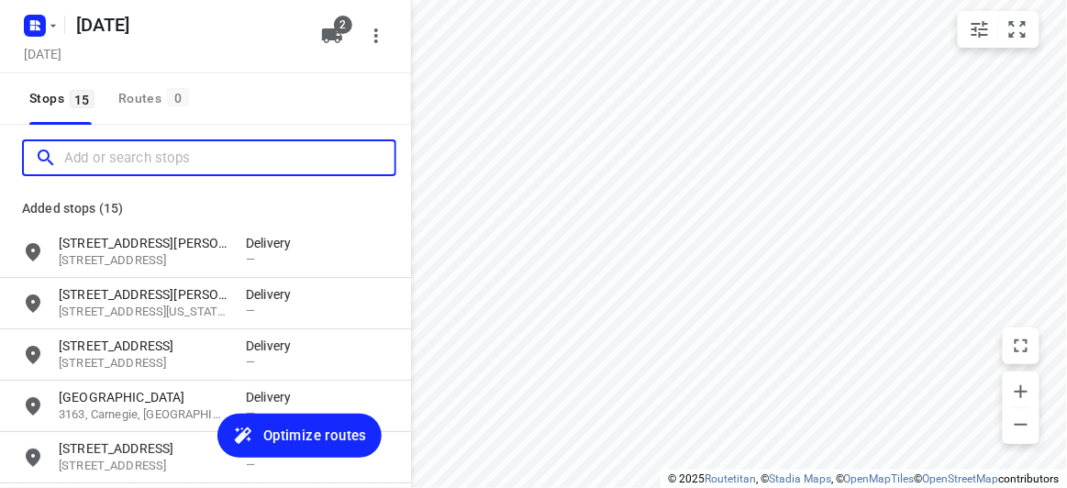
click at [100, 161] on input "Add or search stops" at bounding box center [229, 158] width 330 height 28
paste input "60 Cooloongatta Road Camberwell 3124"
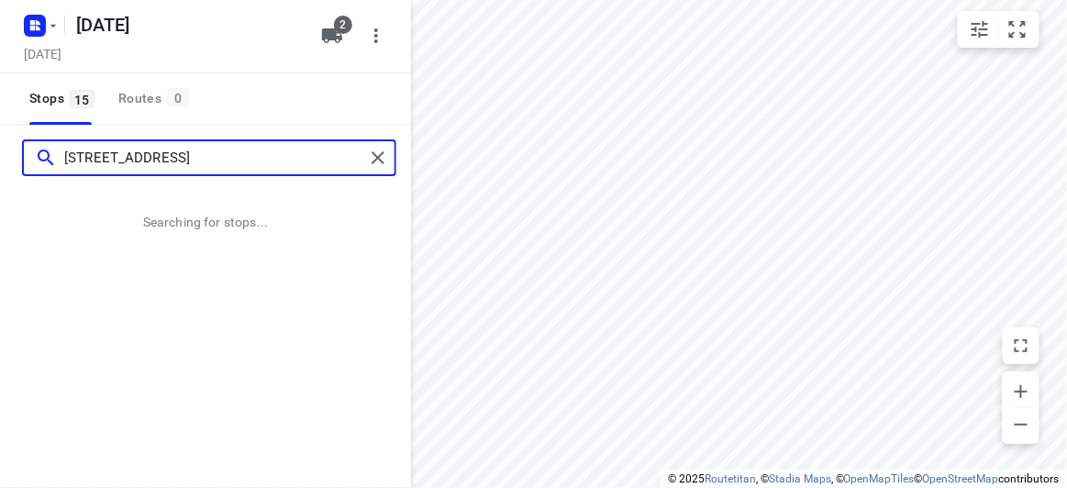
type input "60 Cooloongatta Road Camberwell 3124"
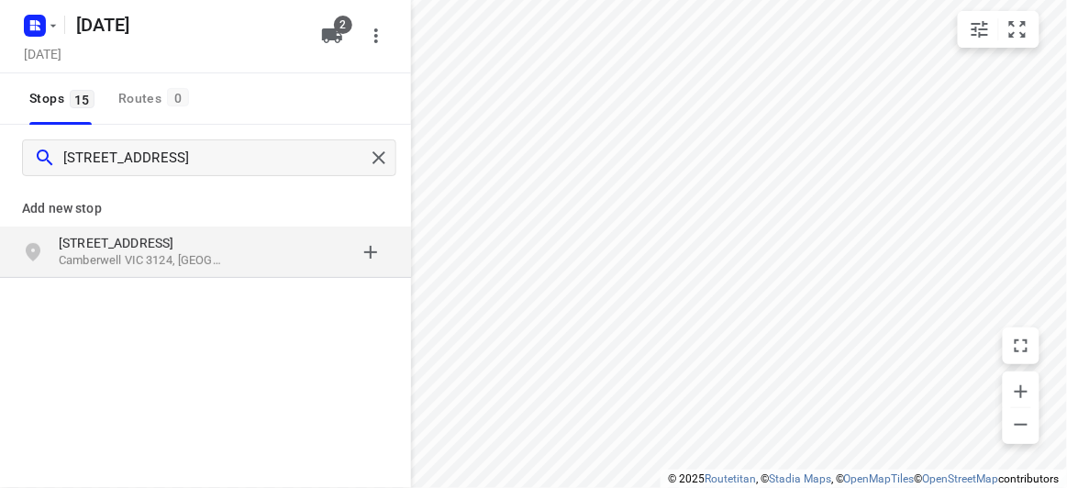
click at [206, 238] on p "60 Cooloongatta Road" at bounding box center [143, 243] width 169 height 18
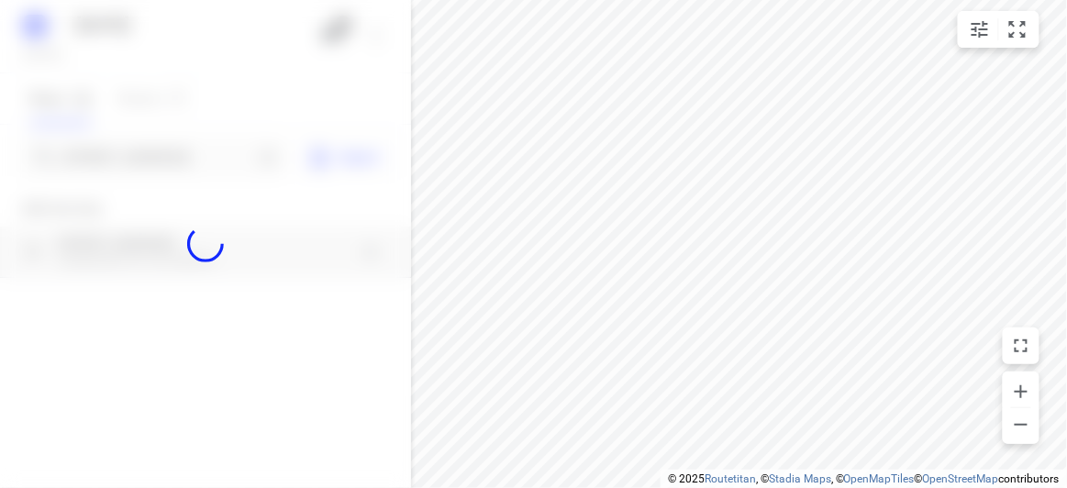
click at [130, 141] on div at bounding box center [205, 244] width 411 height 488
click at [130, 150] on div at bounding box center [205, 244] width 411 height 488
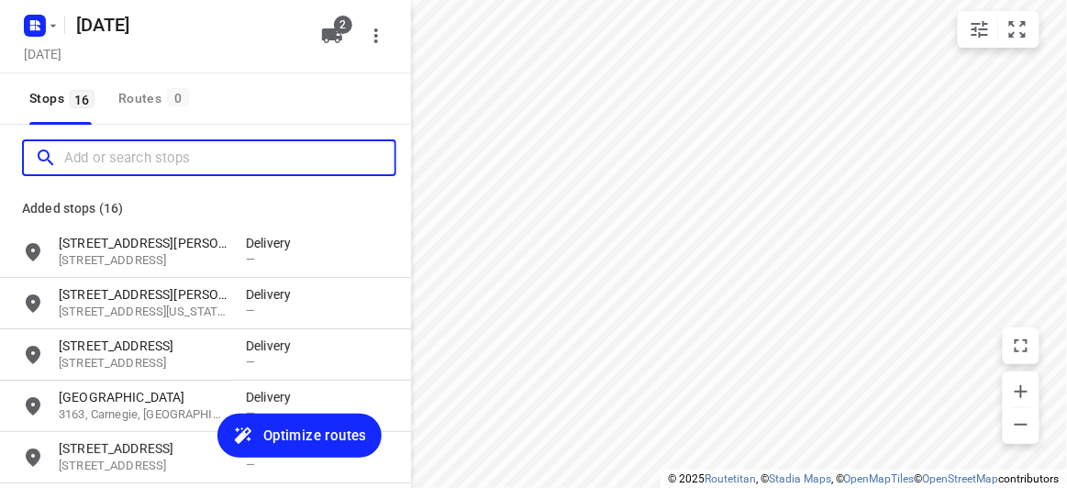
paste input "7A Baranbali Drive Vermont South 3133"
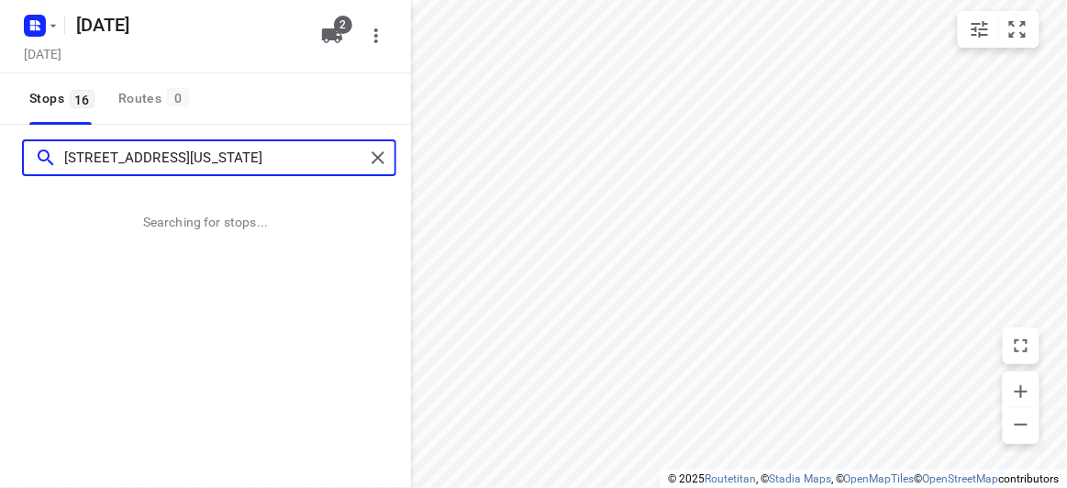
type input "7A Baranbali Drive Vermont South 3133"
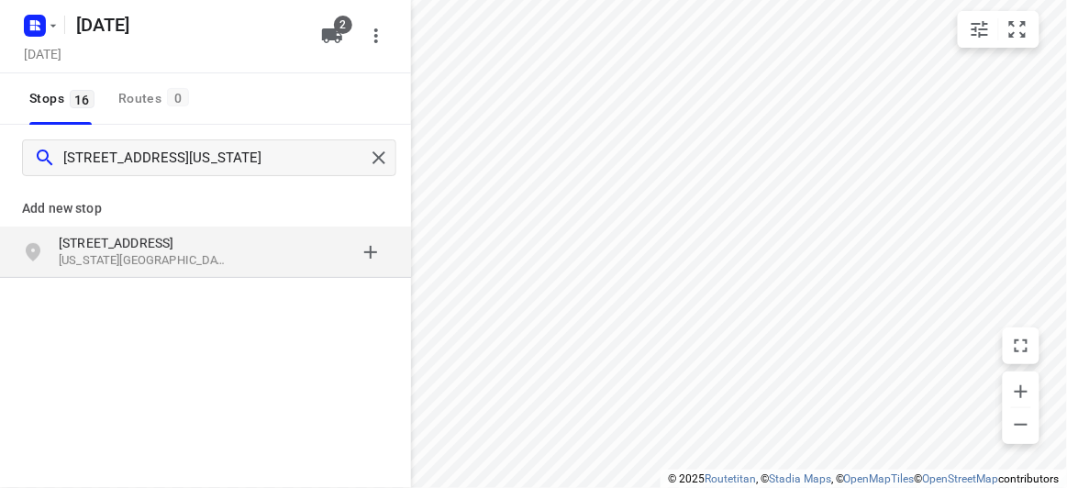
click at [275, 230] on div "7A Baranbali Drive Vermont South VIC 3133, Australia" at bounding box center [205, 252] width 411 height 51
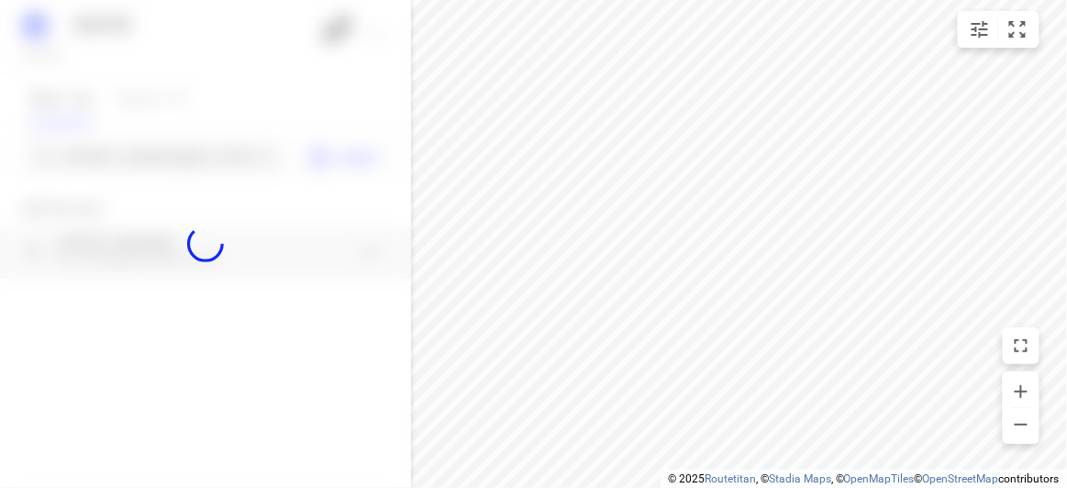
click at [110, 159] on div at bounding box center [205, 244] width 411 height 488
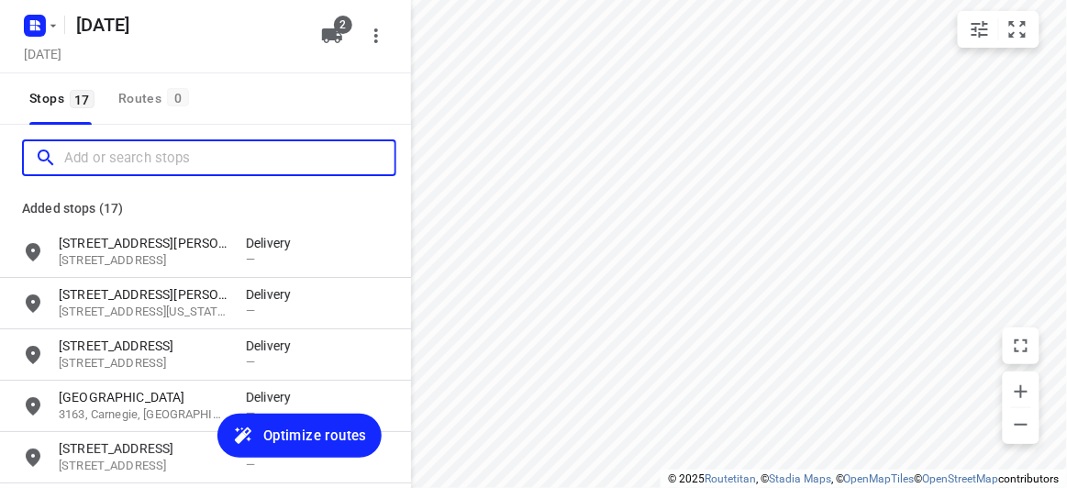
paste input "52 Academy Avenue Wheelers Hill 3150"
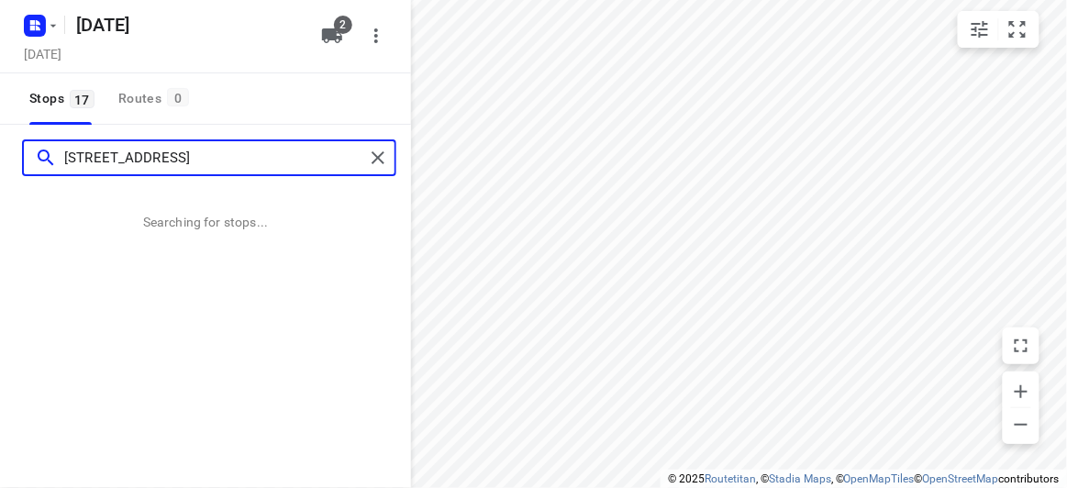
type input "52 Academy Avenue Wheelers Hill 3150"
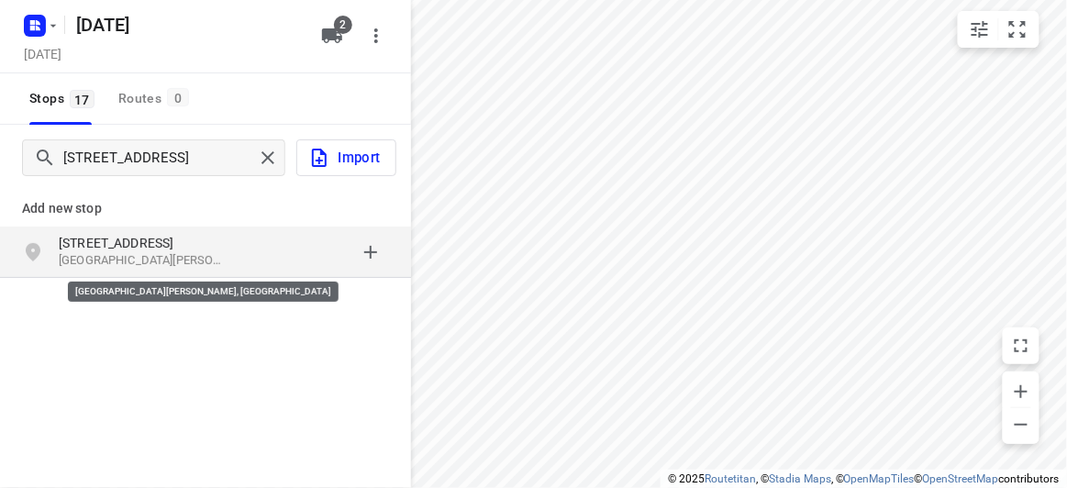
click at [183, 253] on p "Wheelers Hill VIC 3150, Australia" at bounding box center [143, 260] width 169 height 17
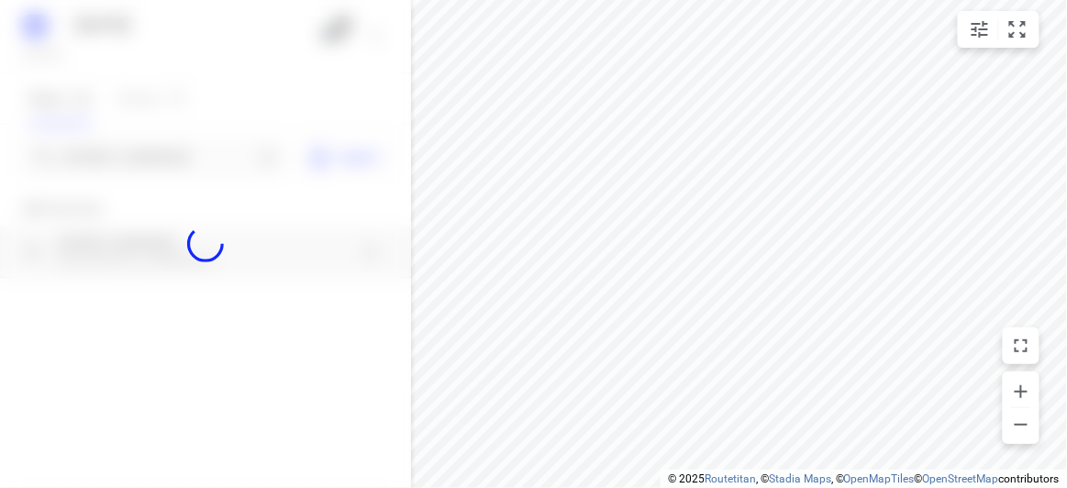
click at [146, 172] on div at bounding box center [205, 244] width 411 height 488
click at [138, 150] on div at bounding box center [205, 244] width 411 height 488
click at [137, 150] on div at bounding box center [205, 244] width 411 height 488
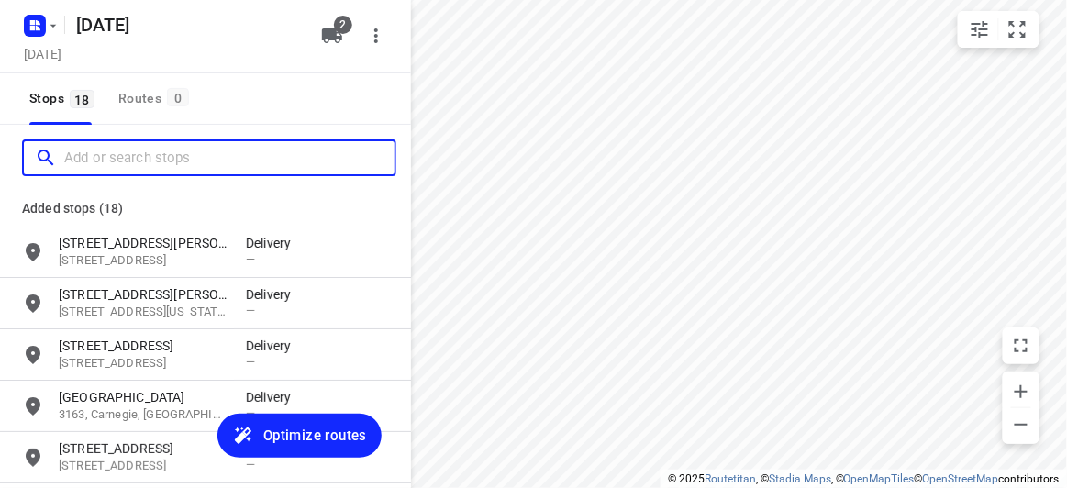
paste input "13 Elliott Avenue Balwyn 3103"
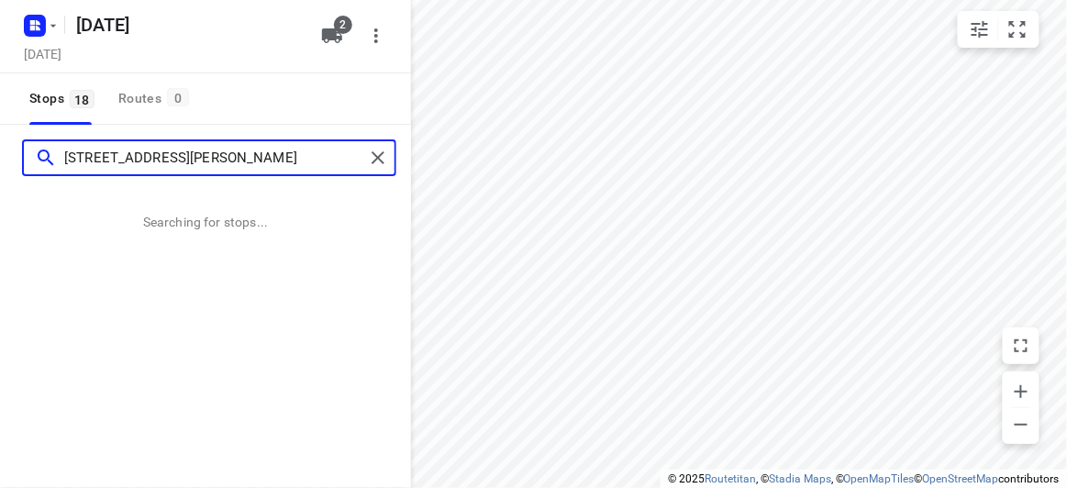
type input "13 Elliott Avenue Balwyn 3103"
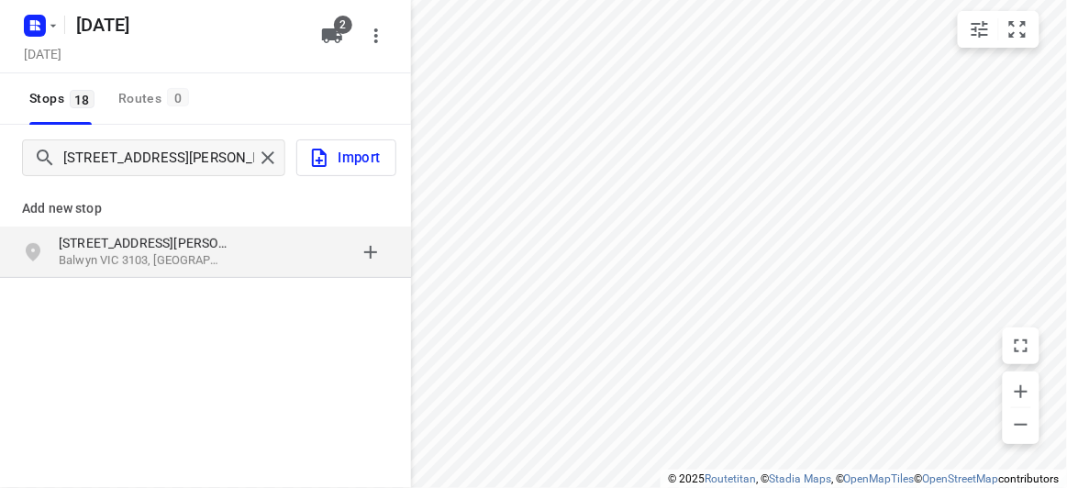
click at [249, 262] on div "grid" at bounding box center [317, 252] width 143 height 37
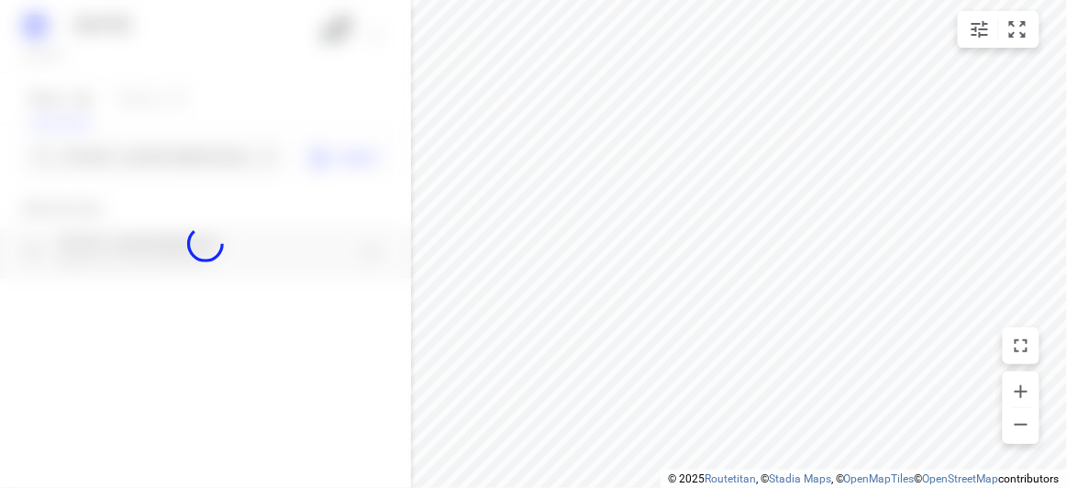
click at [152, 157] on div at bounding box center [205, 244] width 411 height 488
click at [151, 157] on div at bounding box center [205, 244] width 411 height 488
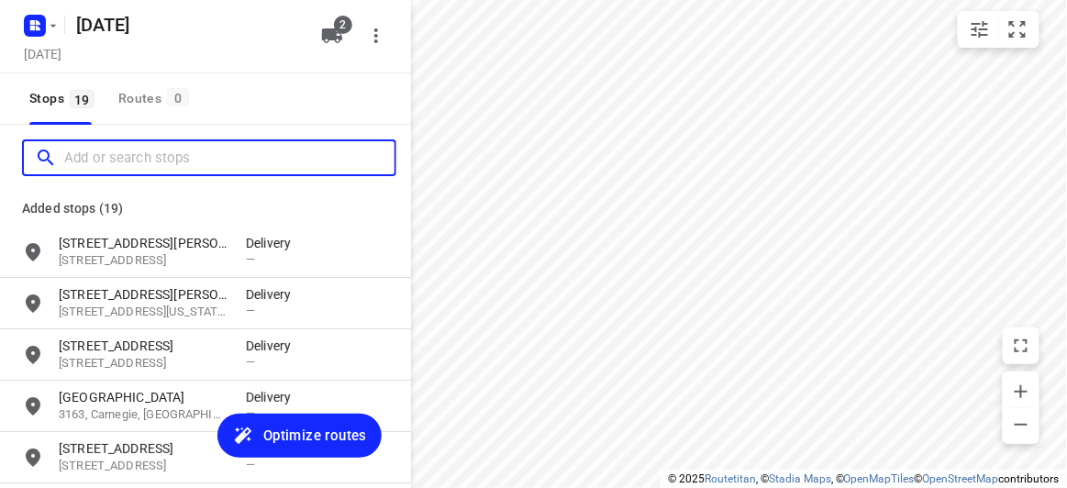
paste input "40 Argyll Street Malvern East 3145"
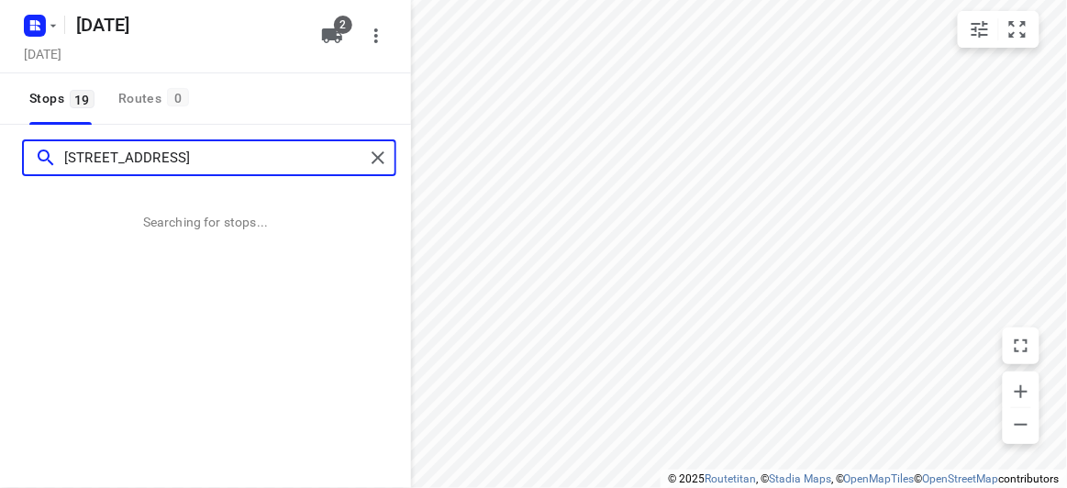
type input "40 Argyll Street Malvern East 3145"
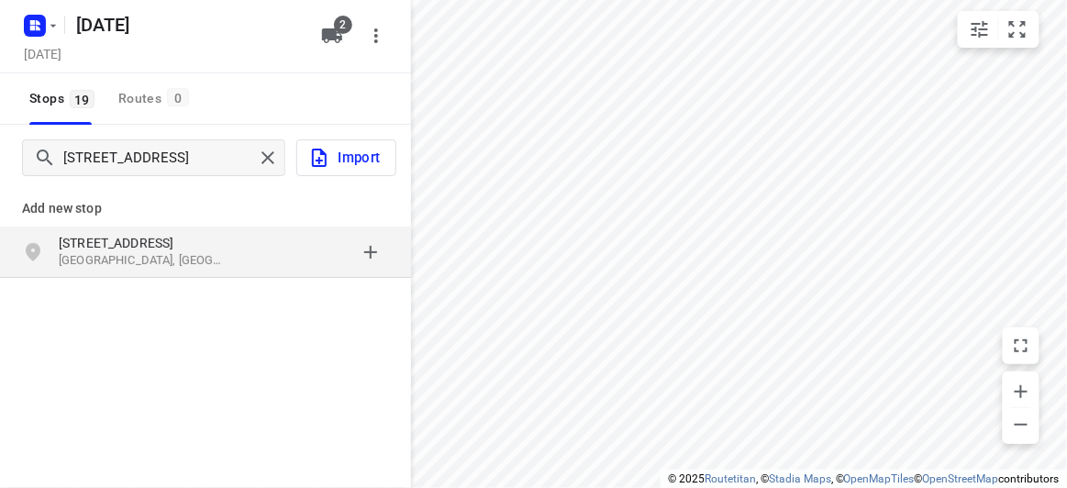
click at [227, 277] on div "40 Argyll Street Malvern East VIC 3145, Australia" at bounding box center [205, 252] width 411 height 51
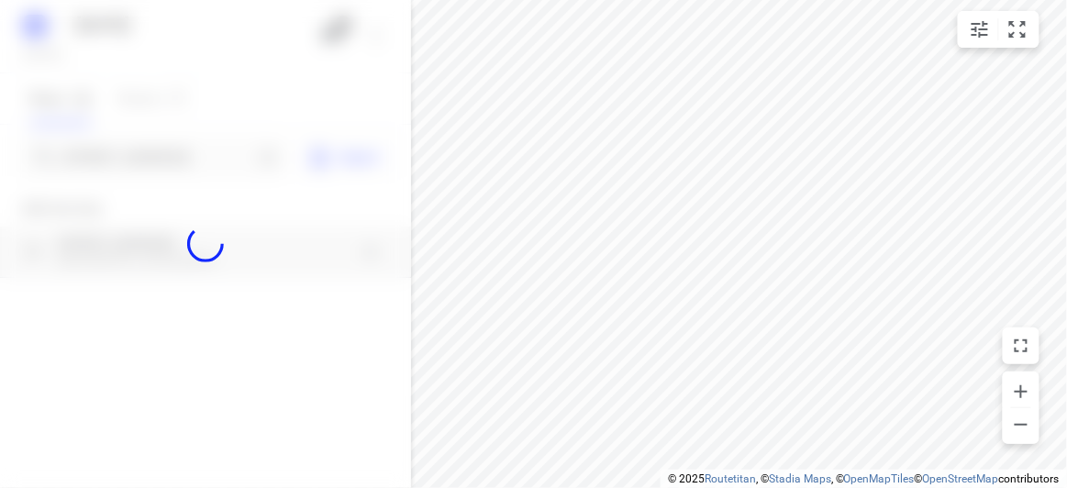
click at [93, 148] on div at bounding box center [205, 244] width 411 height 488
click at [93, 148] on div "10 SEPT 2025 Tuesday, Sep 09 2 Stops 19 Routes 0 40 Argyll Street Malvern East …" at bounding box center [205, 244] width 411 height 488
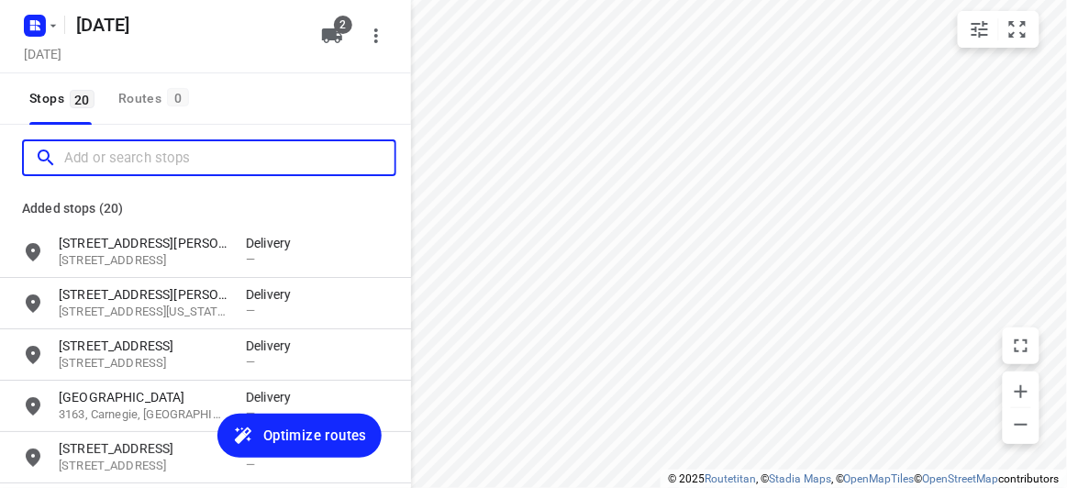
paste input "56 Albert Street Mount Waverley 3149"
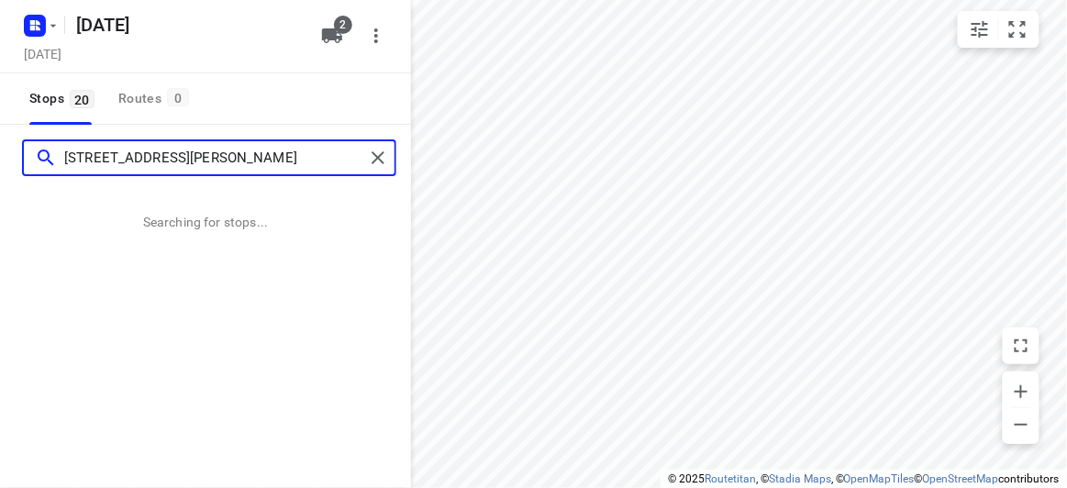
type input "56 Albert Street Mount Waverley 3149"
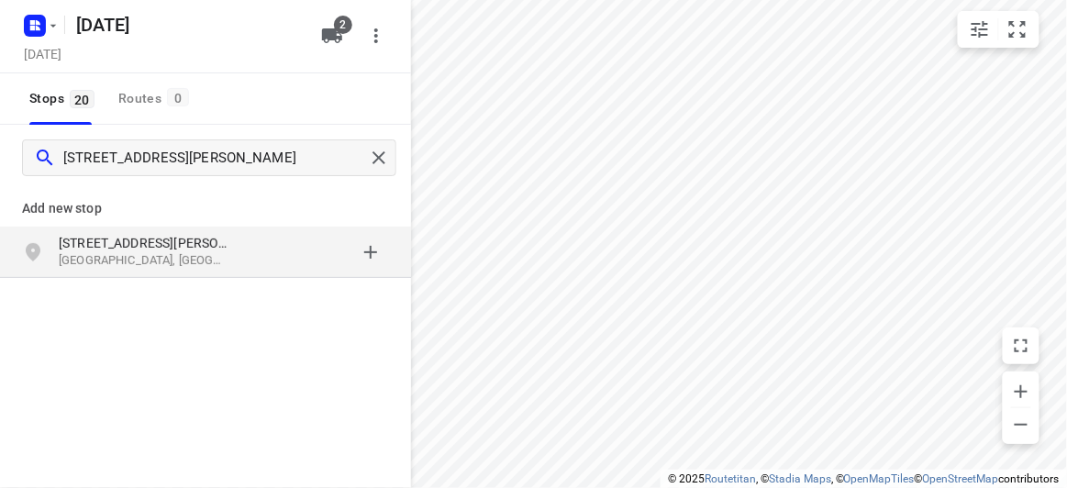
click at [235, 234] on p "56 Albert Street" at bounding box center [152, 243] width 187 height 18
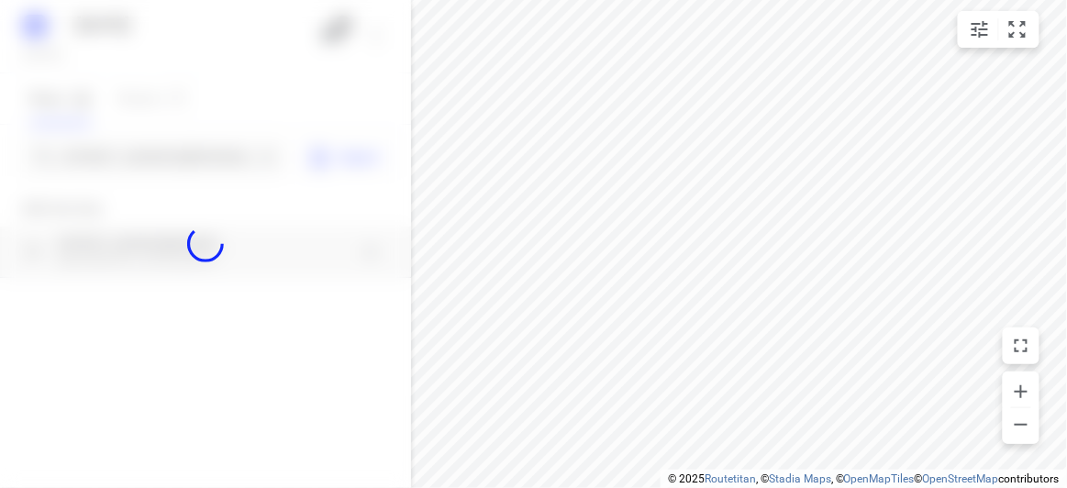
click at [151, 152] on div at bounding box center [205, 244] width 411 height 488
click at [151, 153] on div at bounding box center [205, 244] width 411 height 488
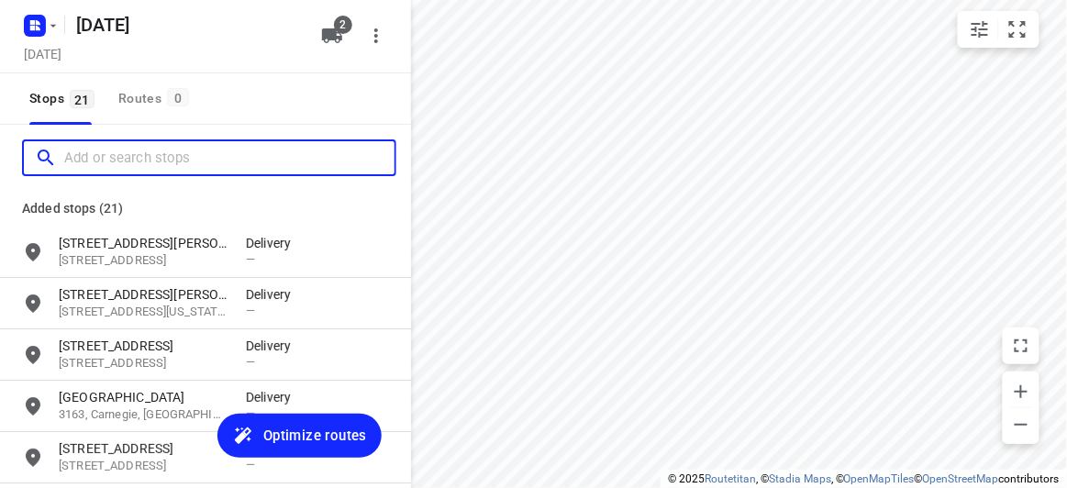
paste input "387 Auburn Rd Hawthorn 3122"
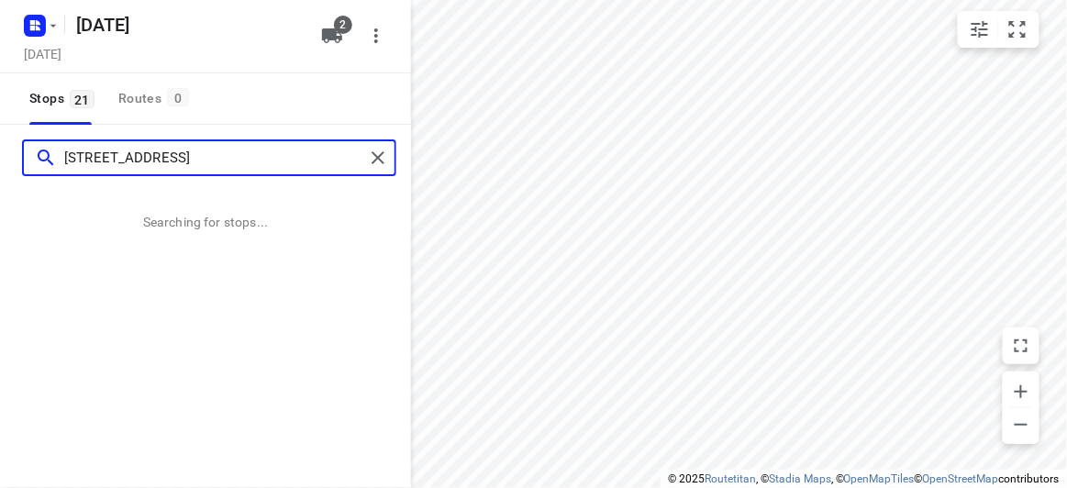
type input "387 Auburn Rd Hawthorn 3122"
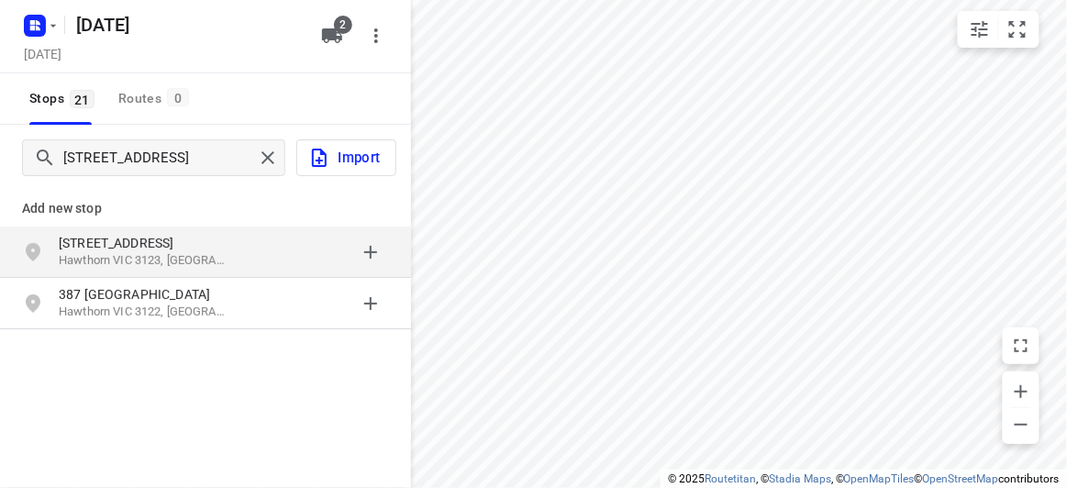
click at [255, 212] on p "Add new stop" at bounding box center [205, 208] width 367 height 22
click at [142, 262] on p "Hawthorn VIC 3123, Australia" at bounding box center [143, 260] width 169 height 17
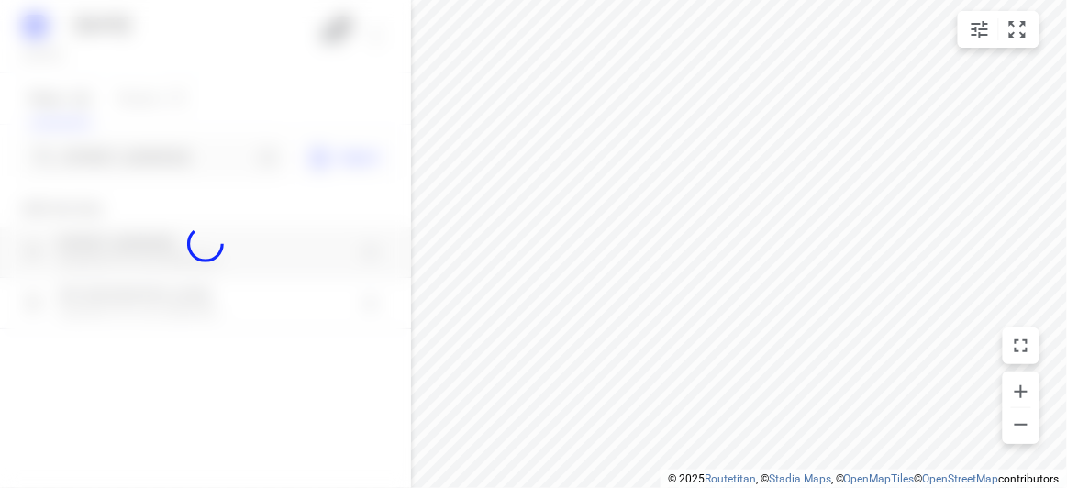
click at [156, 161] on div at bounding box center [205, 244] width 411 height 488
click at [156, 161] on div "10 SEPT 2025 Tuesday, Sep 09 2 Stops 21 Routes 0 387 Auburn Rd Hawthorn 3122 Im…" at bounding box center [205, 244] width 411 height 488
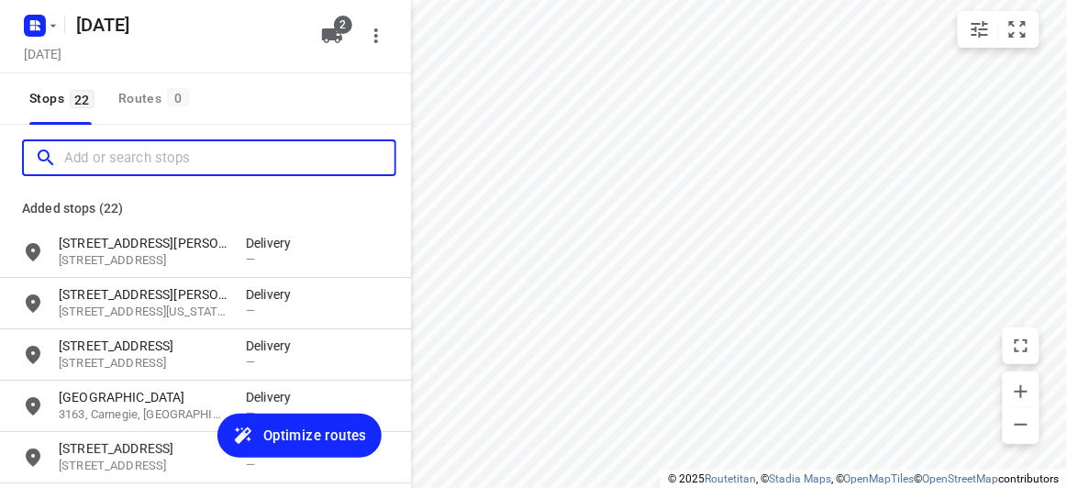
paste input "21 Minchinbury Drive, Vermont South 3133"
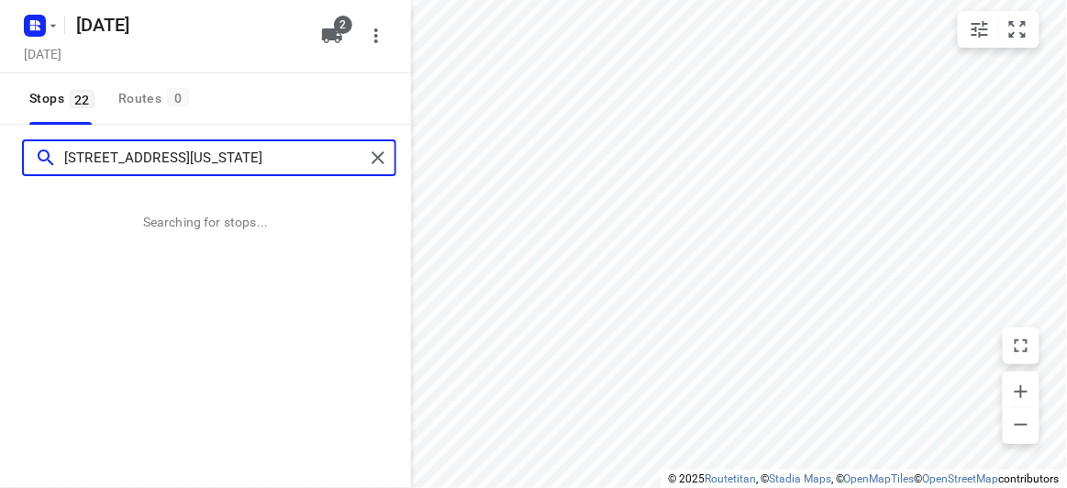
type input "21 Minchinbury Drive, Vermont South 3133"
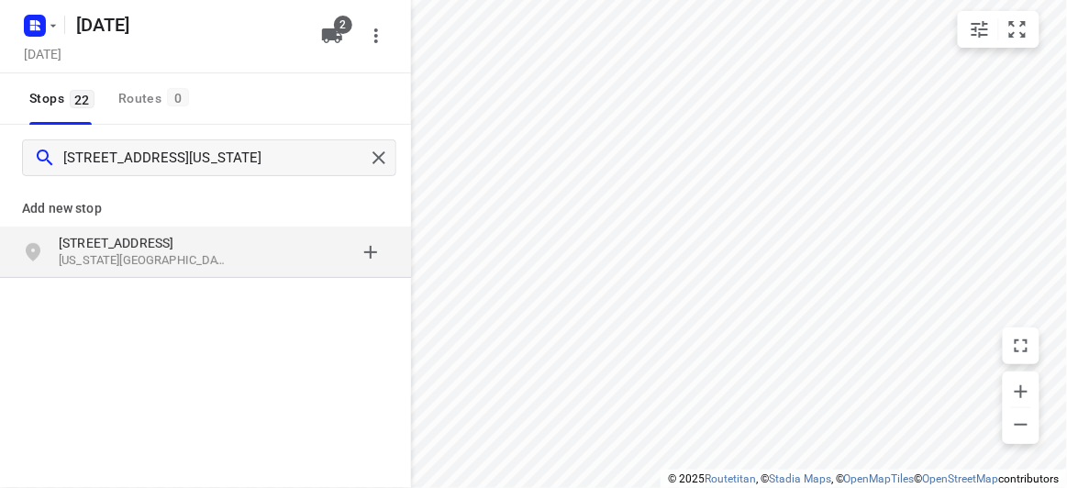
click at [250, 264] on div "grid" at bounding box center [317, 252] width 143 height 37
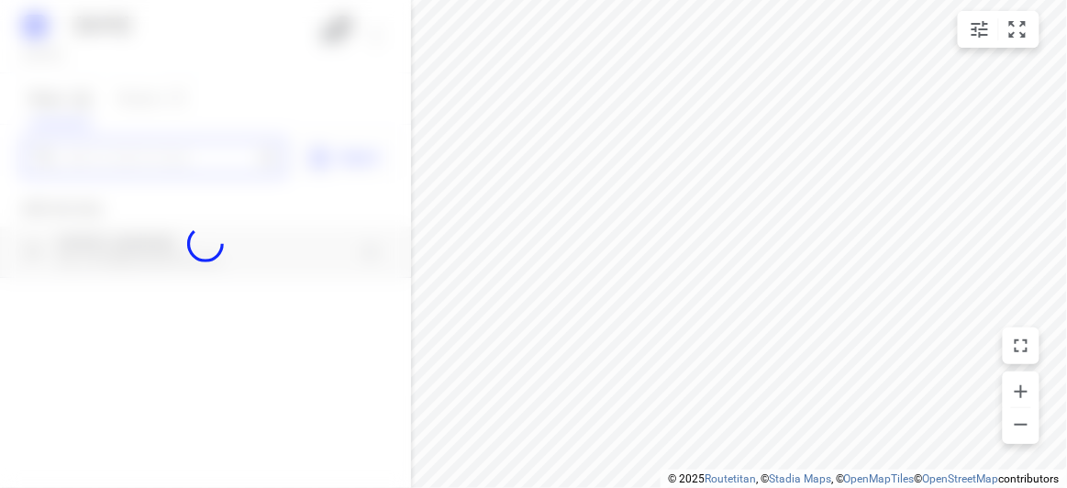
click at [146, 155] on input "Add or search stops" at bounding box center [158, 158] width 189 height 28
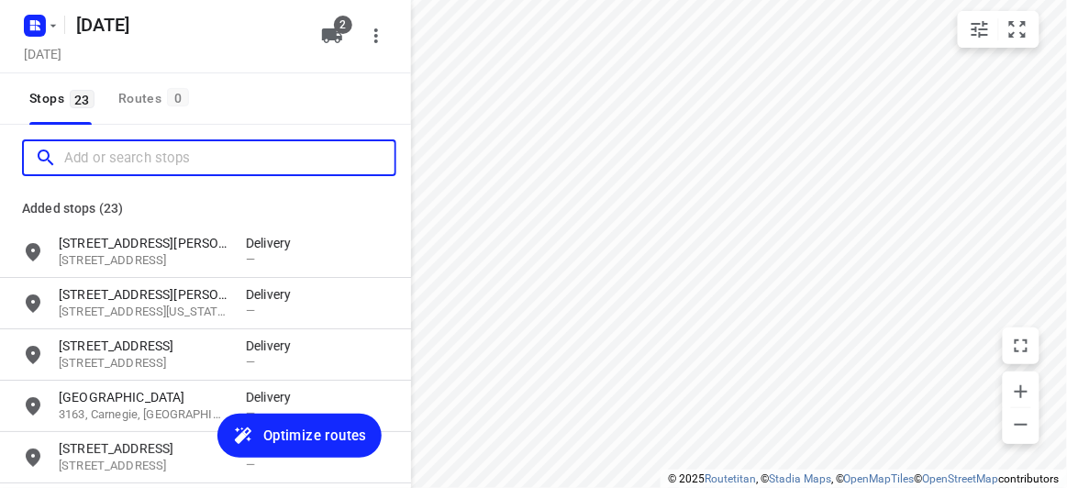
paste input "4 Talara Close Springvale VIC 3171"
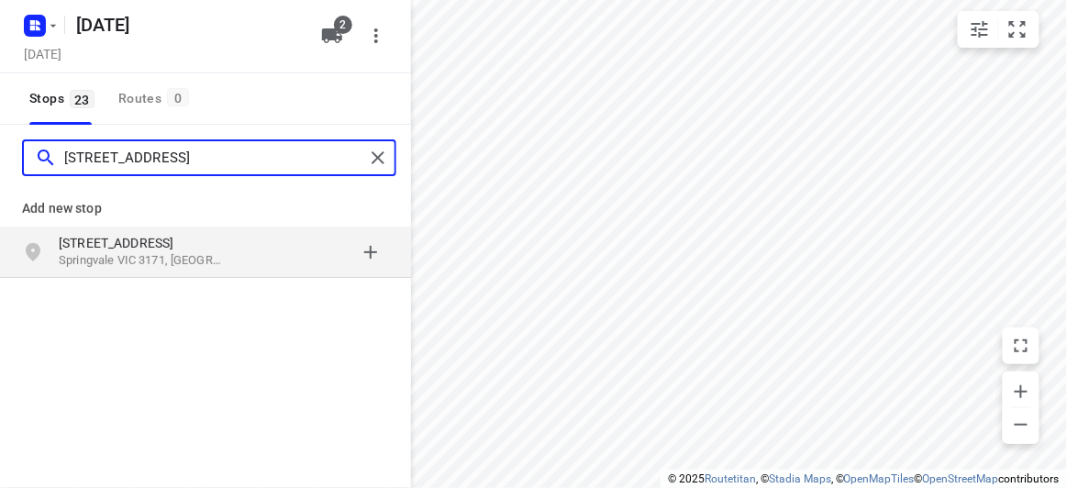
type input "4 Talara Close Springvale VIC 3171"
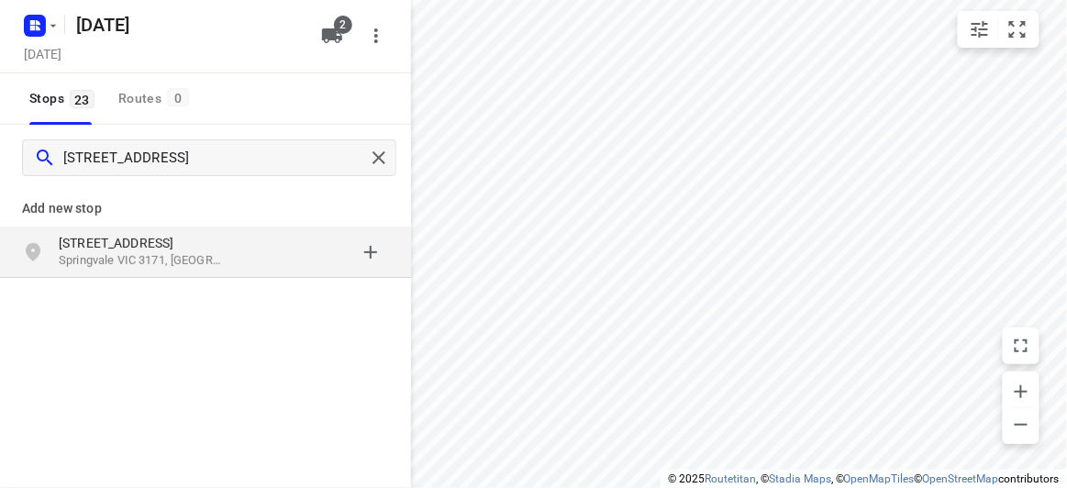
click at [177, 237] on p "4 Talara Close" at bounding box center [143, 243] width 169 height 18
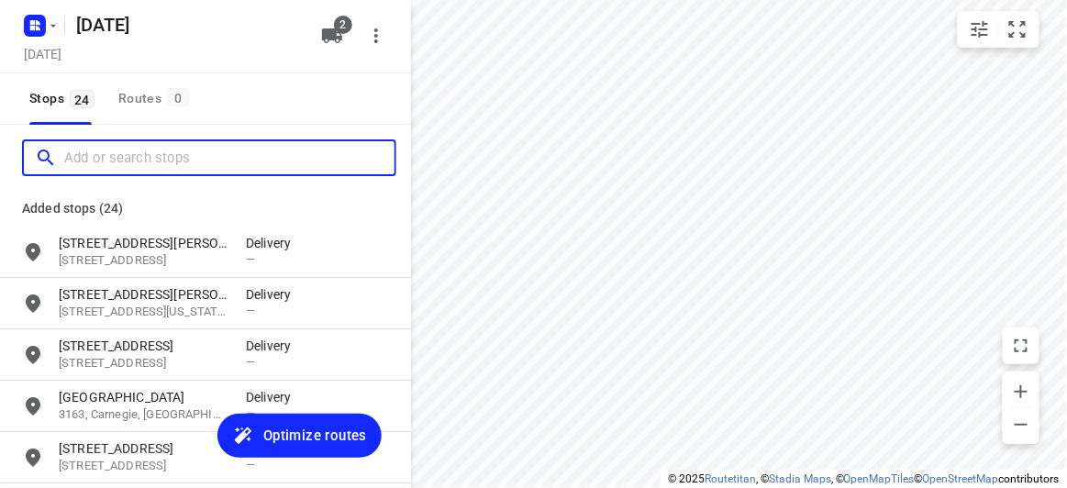
click at [142, 157] on input "Add or search stops" at bounding box center [229, 158] width 330 height 28
paste input "26a Carlton st McKinnon 3204"
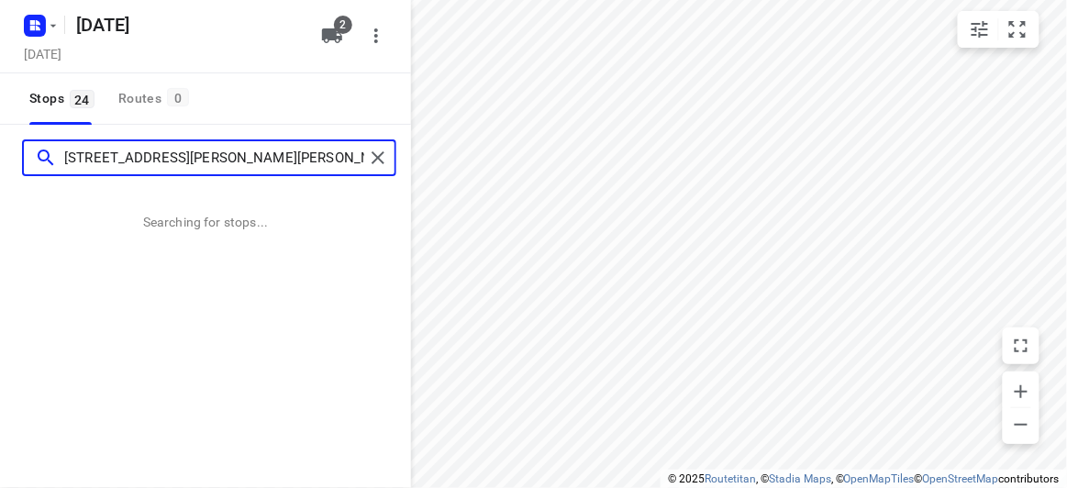
type input "26a Carlton st McKinnon 3204"
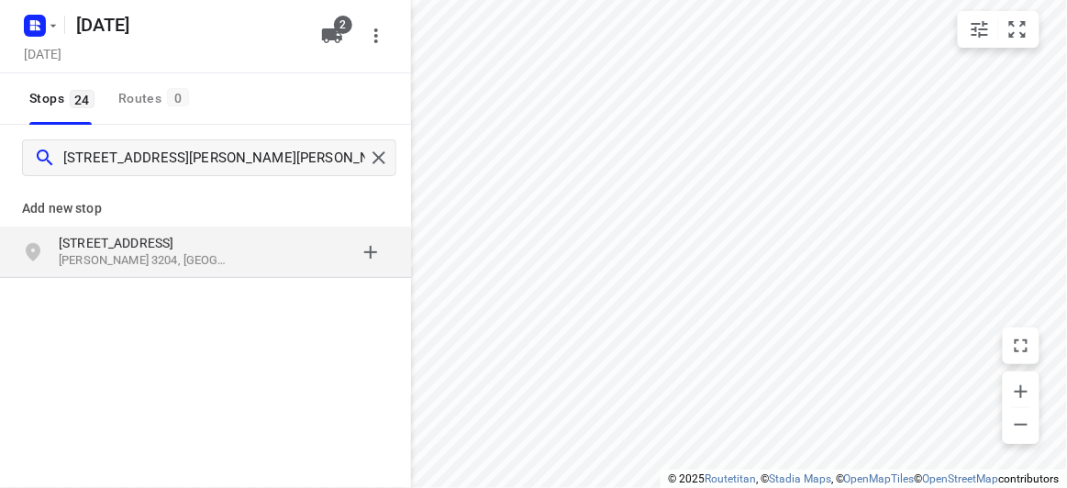
click at [54, 234] on div "grid" at bounding box center [40, 252] width 37 height 37
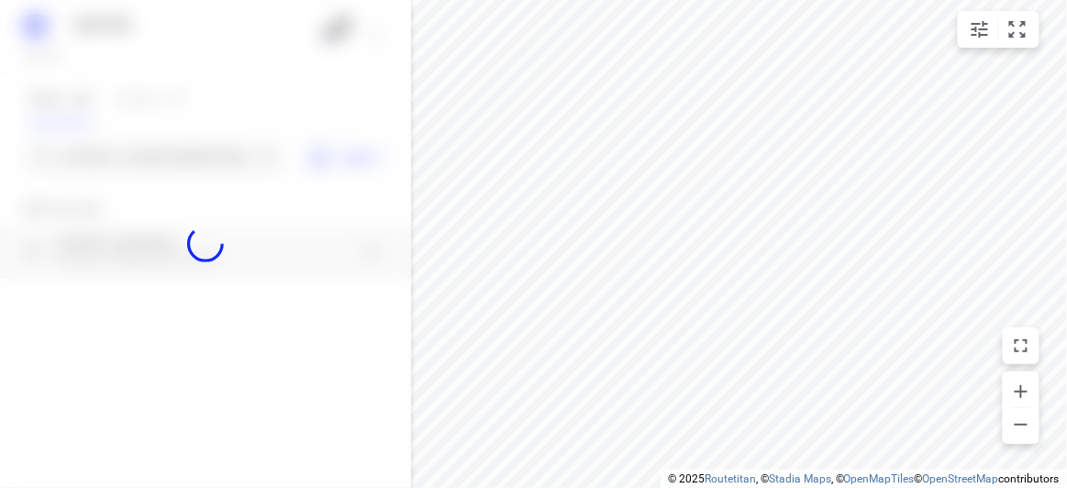
click at [73, 138] on div at bounding box center [205, 244] width 411 height 488
click at [77, 153] on div at bounding box center [205, 244] width 411 height 488
click at [77, 152] on div at bounding box center [205, 244] width 411 height 488
paste input "/637 CANTERBURY RD VERMONT 3133"
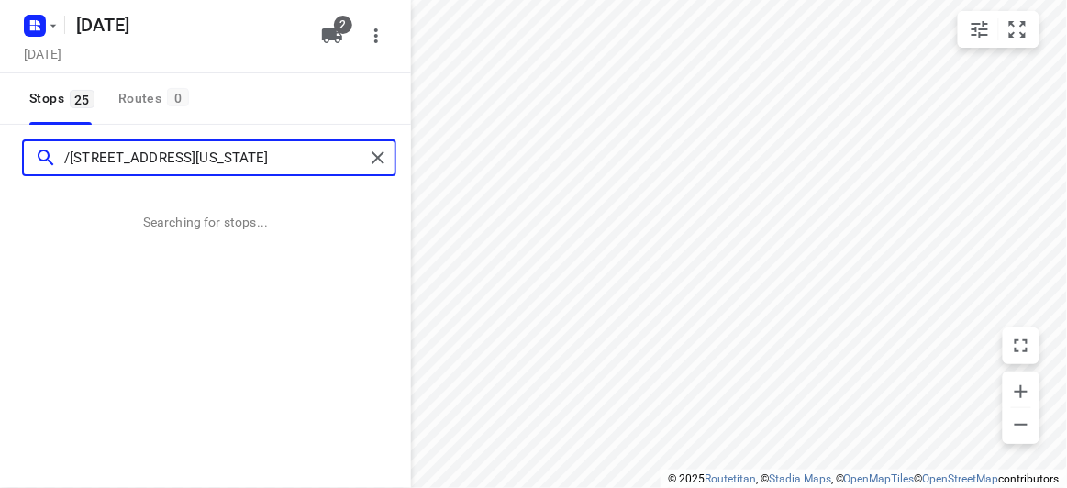
type input "/637 CANTERBURY RD VERMONT 3133"
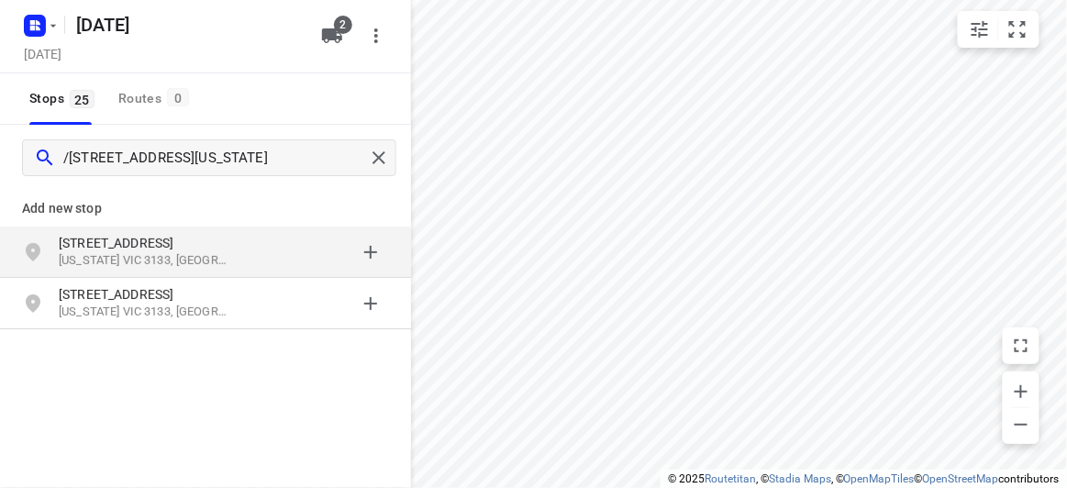
click at [58, 211] on p "Add new stop" at bounding box center [205, 208] width 367 height 22
click at [74, 258] on p "Vermont VIC 3133, Australia" at bounding box center [143, 260] width 169 height 17
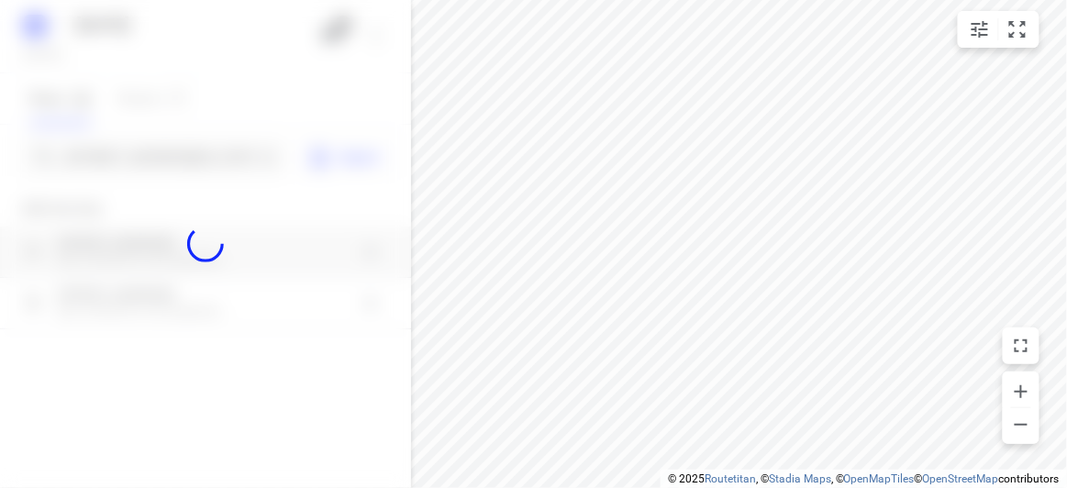
click at [112, 166] on div at bounding box center [205, 244] width 411 height 488
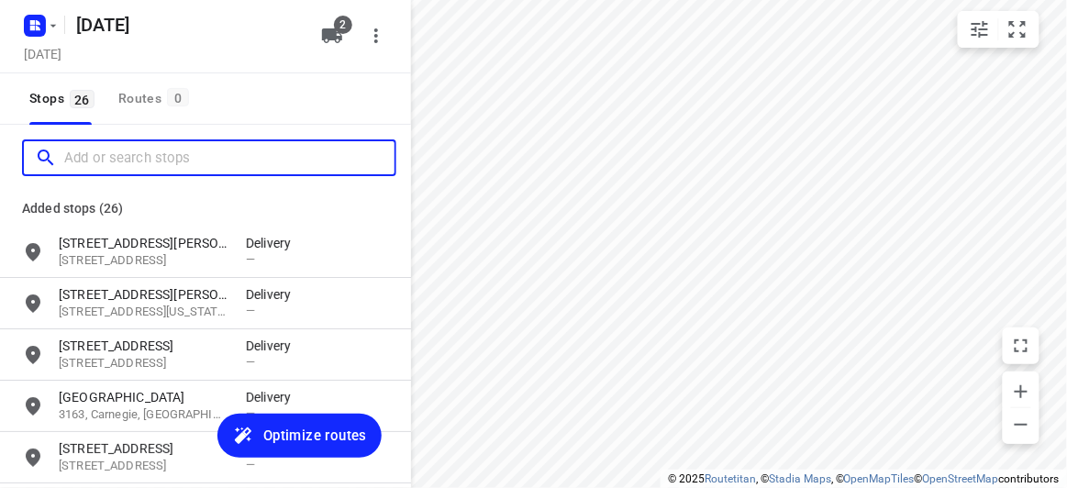
paste input "134 -140 Boronia Road Vermont 3133"
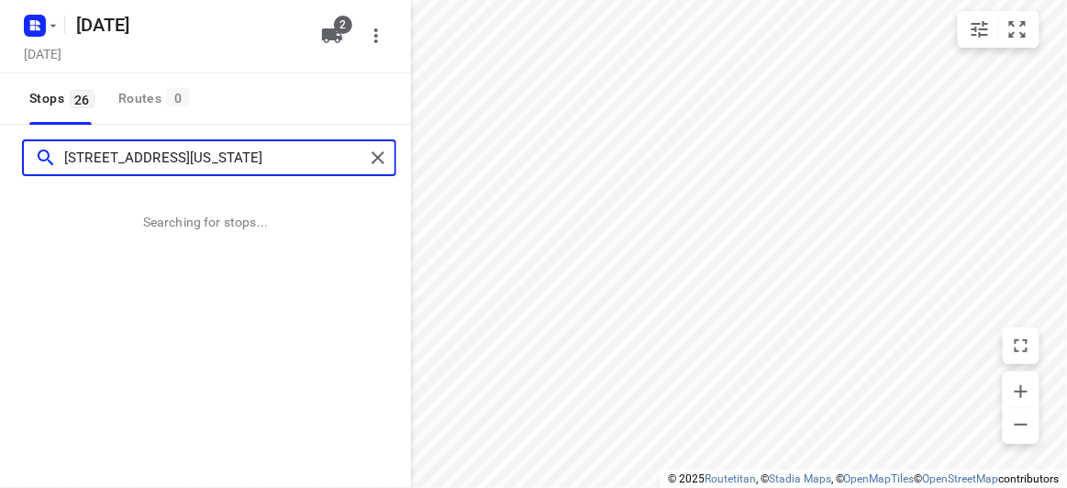
type input "134 -140 Boronia Road Vermont 3133"
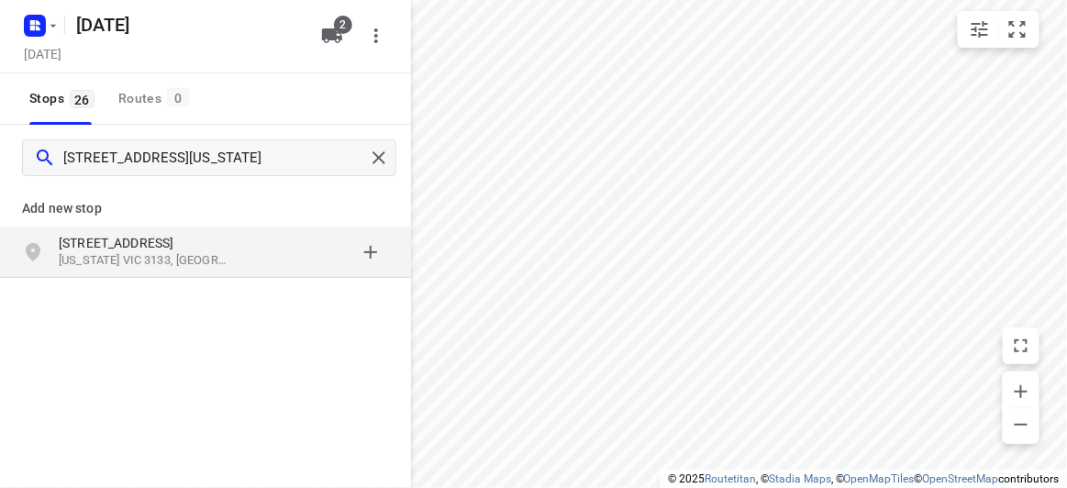
click at [64, 235] on p "134-140 Boronia Road" at bounding box center [143, 243] width 169 height 18
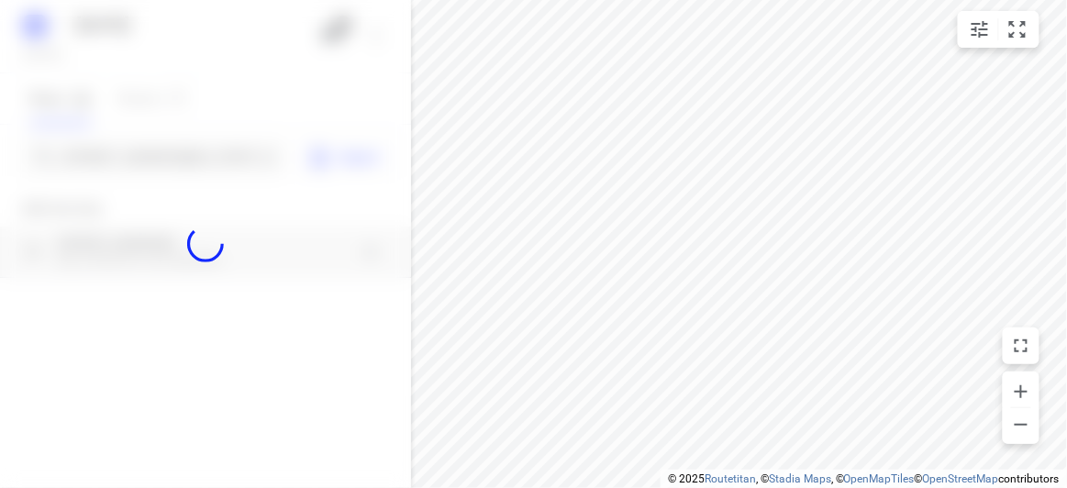
click at [77, 159] on div at bounding box center [205, 244] width 411 height 488
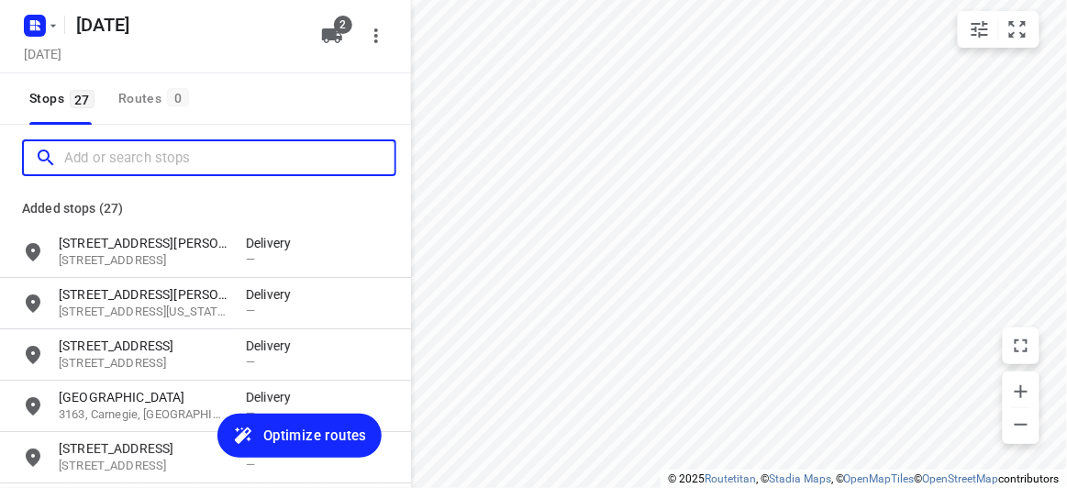
paste input "8 newhaven rd, burwood east, VIC, 3151"
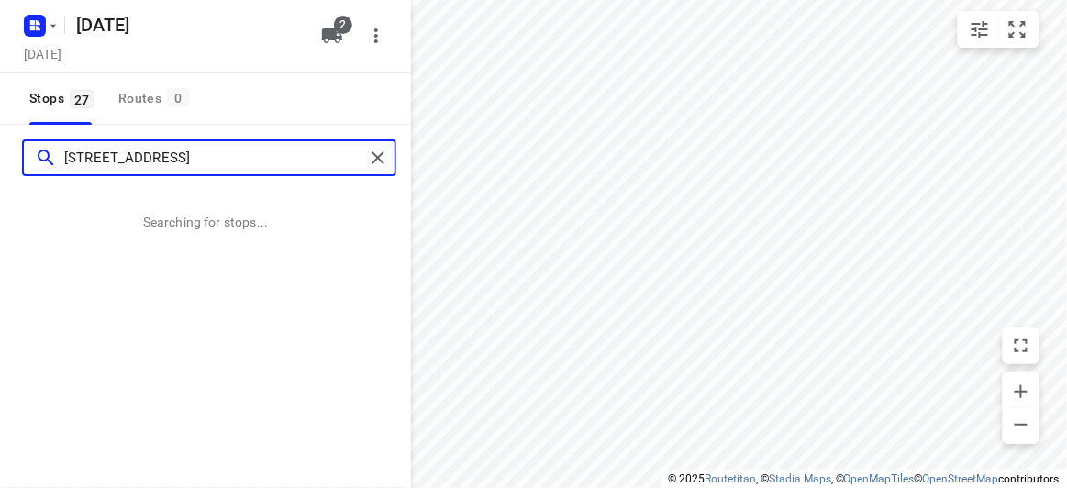
type input "8 newhaven rd, burwood east, VIC, 3151"
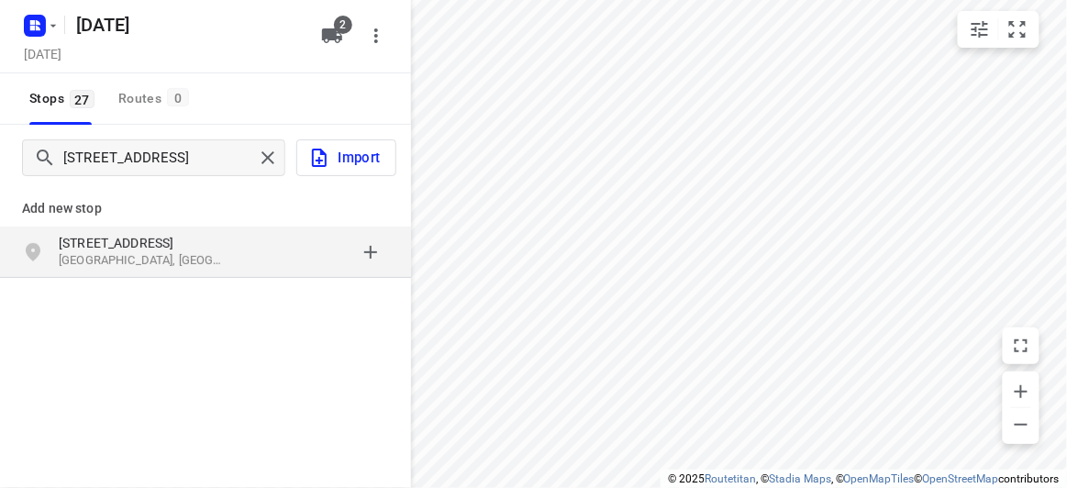
click at [207, 257] on p "Burwood East VIC 3151, Australia" at bounding box center [143, 260] width 169 height 17
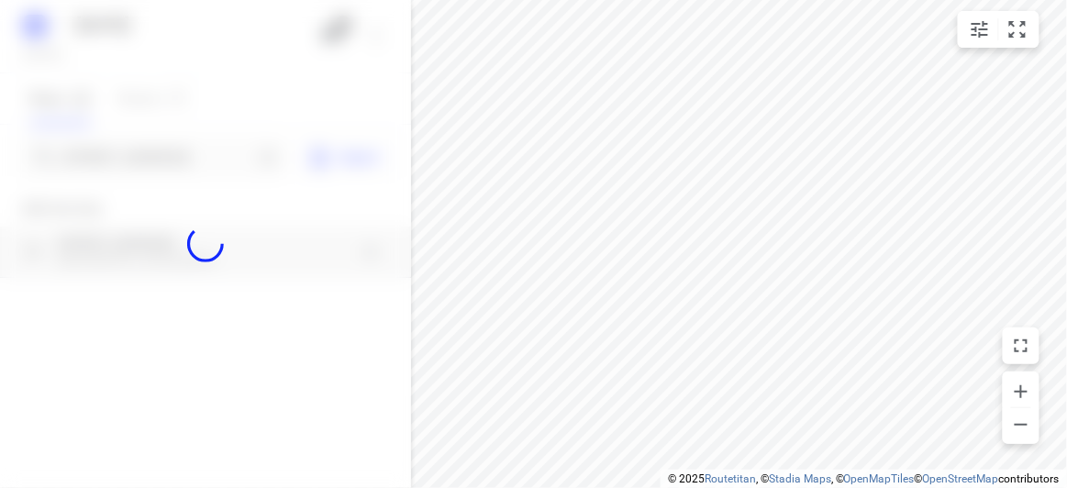
click at [147, 154] on div at bounding box center [205, 244] width 411 height 488
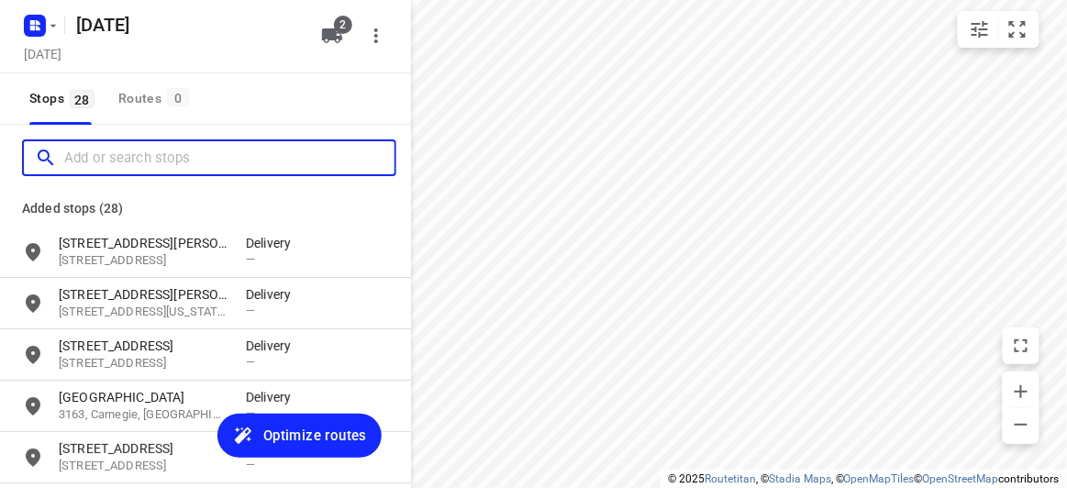
click at [147, 154] on input "Add or search stops" at bounding box center [229, 158] width 330 height 28
paste input "436 High St Rd Mt Waverley 3149"
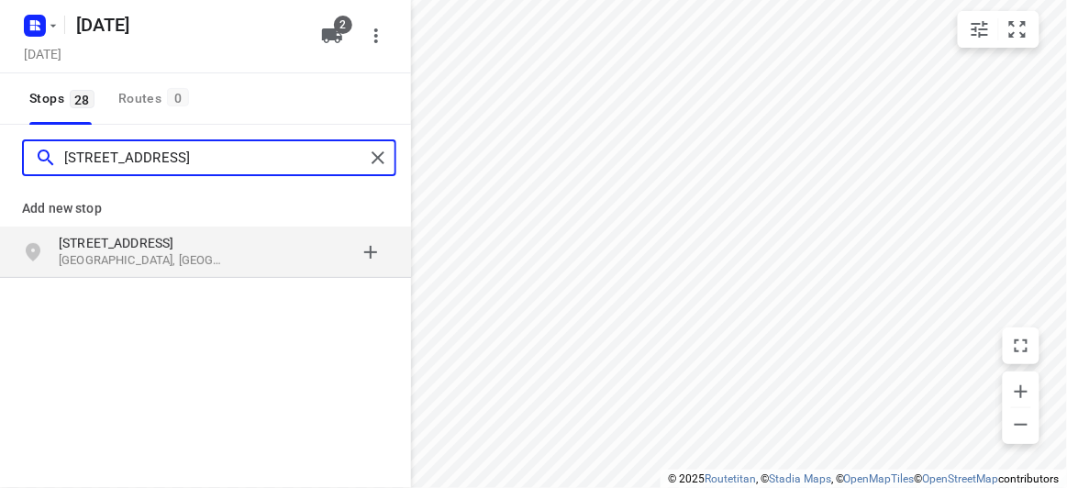
type input "436 High St Rd Mt Waverley 3149"
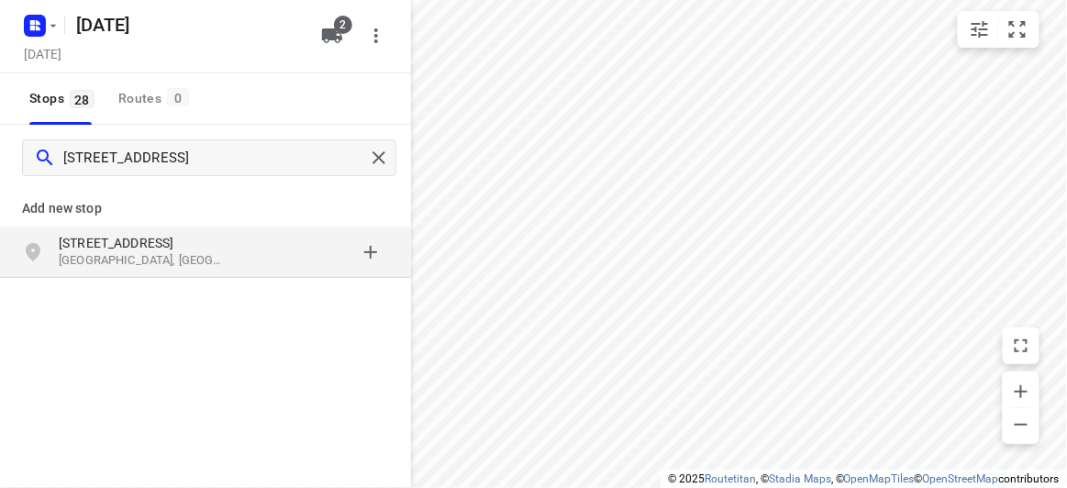
click at [166, 246] on p "436 High St Rd" at bounding box center [143, 243] width 169 height 18
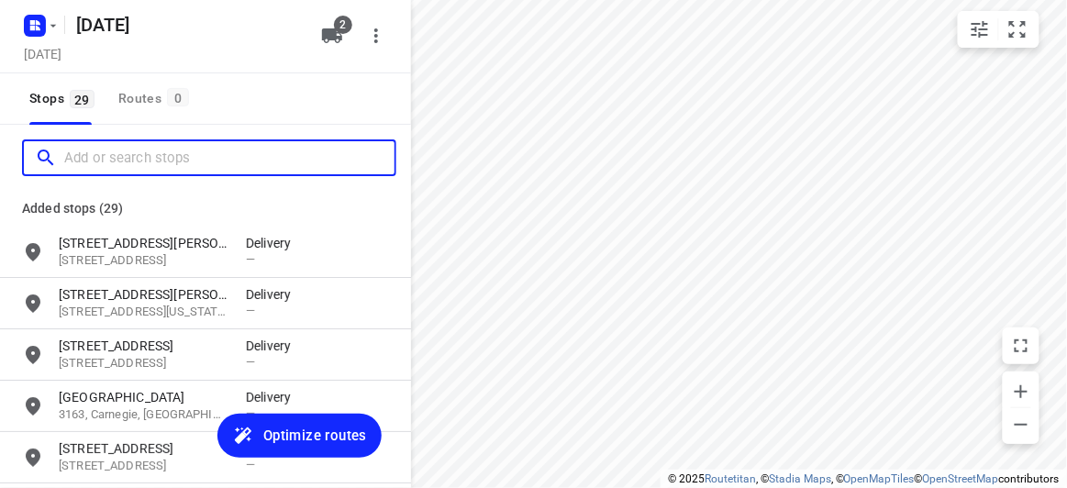
click at [158, 165] on input "Add or search stops" at bounding box center [229, 158] width 330 height 28
click at [143, 153] on input "Add or search stops" at bounding box center [229, 158] width 330 height 28
paste input "5 earls court Mulgrave 3170"
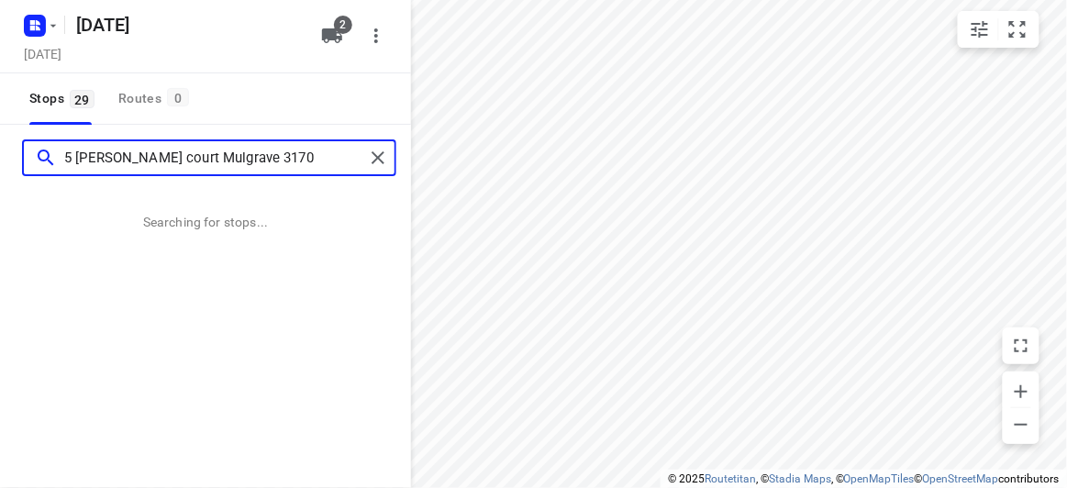
type input "5 earls court Mulgrave 3170"
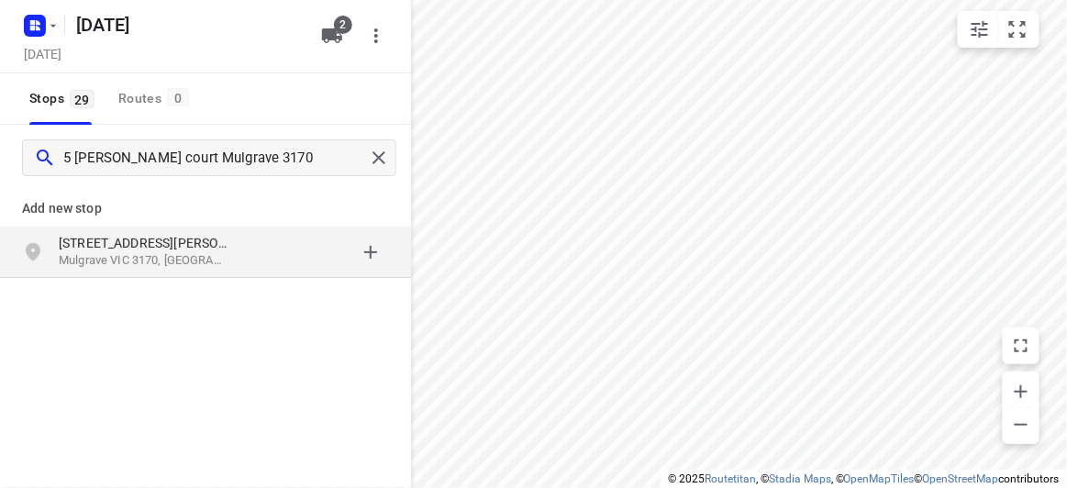
click at [166, 232] on div "5 Earls Court Mulgrave VIC 3170, Australia" at bounding box center [205, 252] width 411 height 51
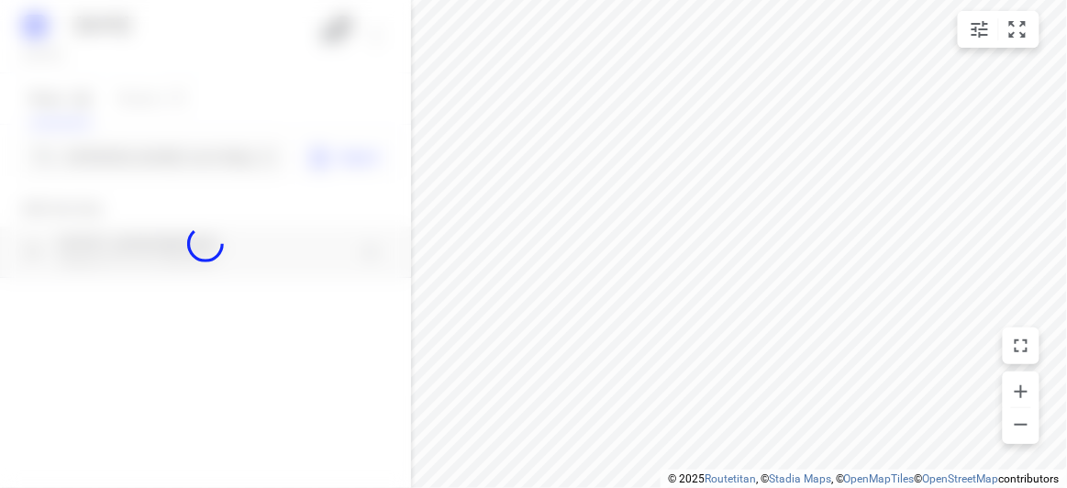
click at [135, 160] on div at bounding box center [205, 244] width 411 height 488
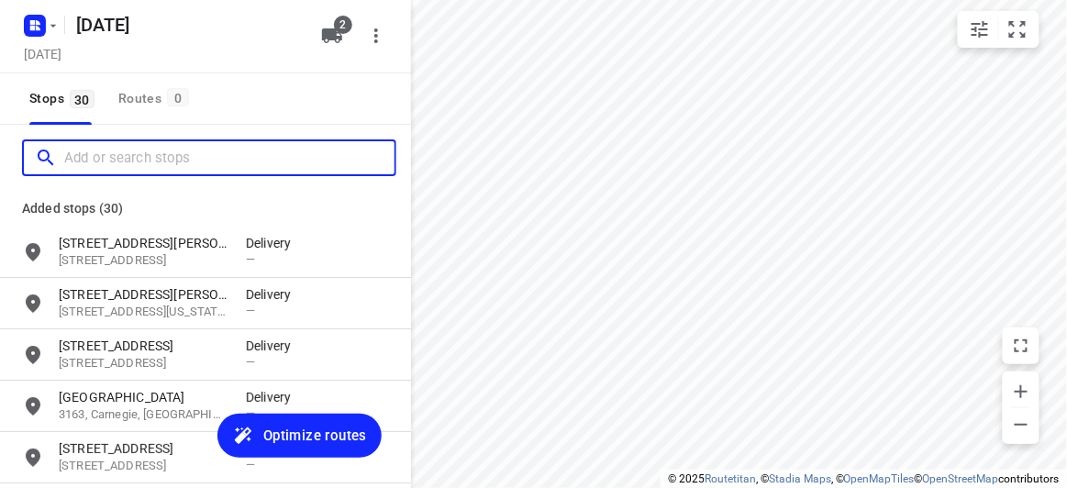
paste input "5 Cinder Court, Mulgrave Vic 3170"
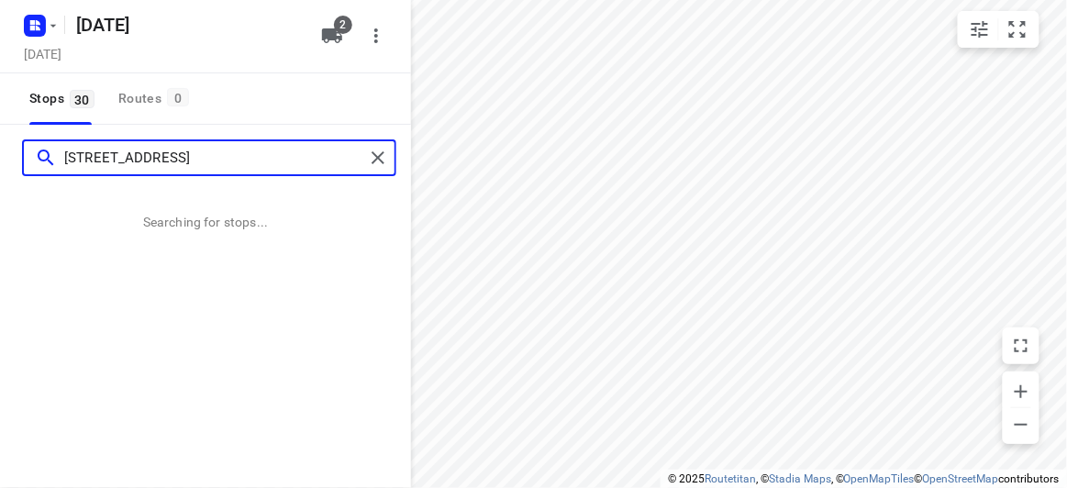
type input "5 Cinder Court, Mulgrave Vic 3170"
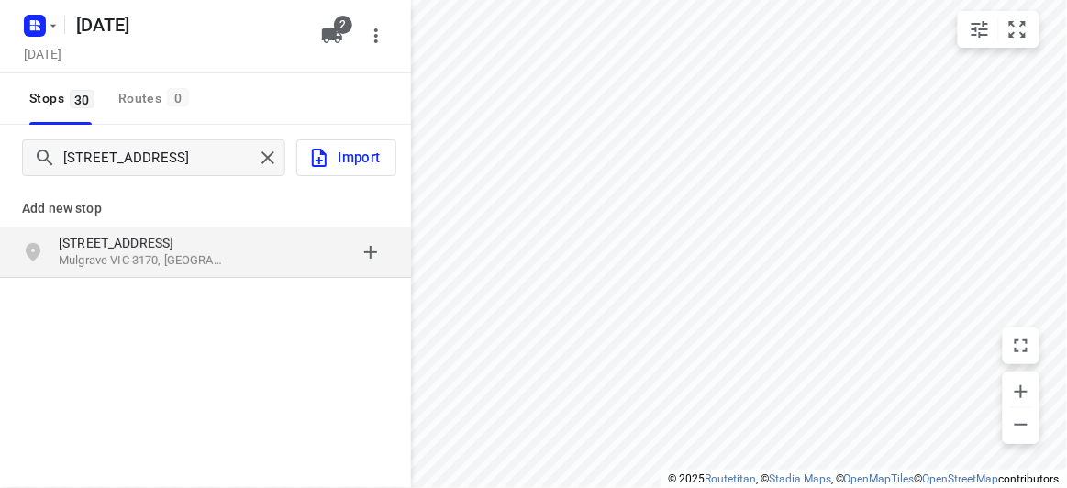
click at [85, 293] on div "Add new stop 5 Cinder Court Mulgrave VIC 3170, Australia" at bounding box center [205, 294] width 411 height 206
click at [74, 263] on p "Mulgrave VIC 3170, Australia" at bounding box center [143, 260] width 169 height 17
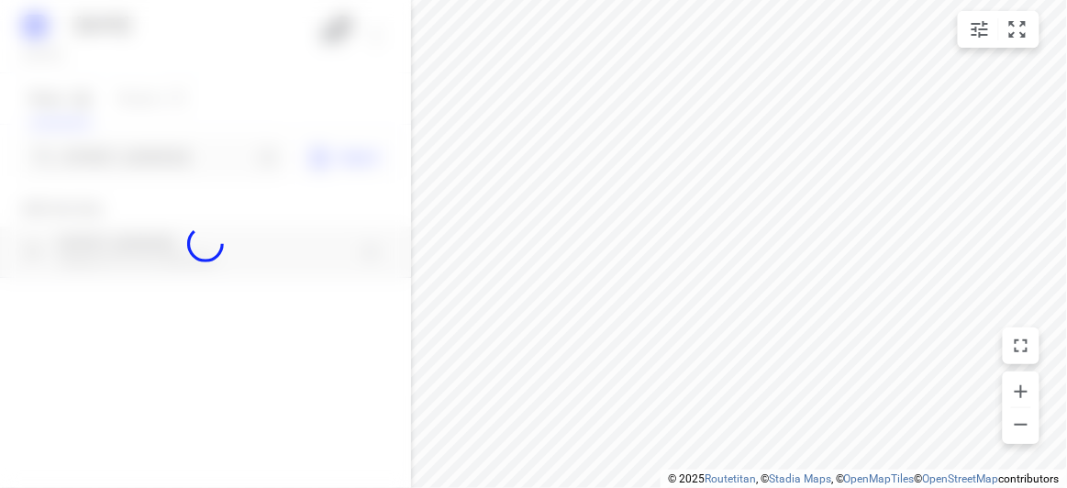
click at [120, 161] on div at bounding box center [205, 244] width 411 height 488
click at [128, 147] on div at bounding box center [205, 244] width 411 height 488
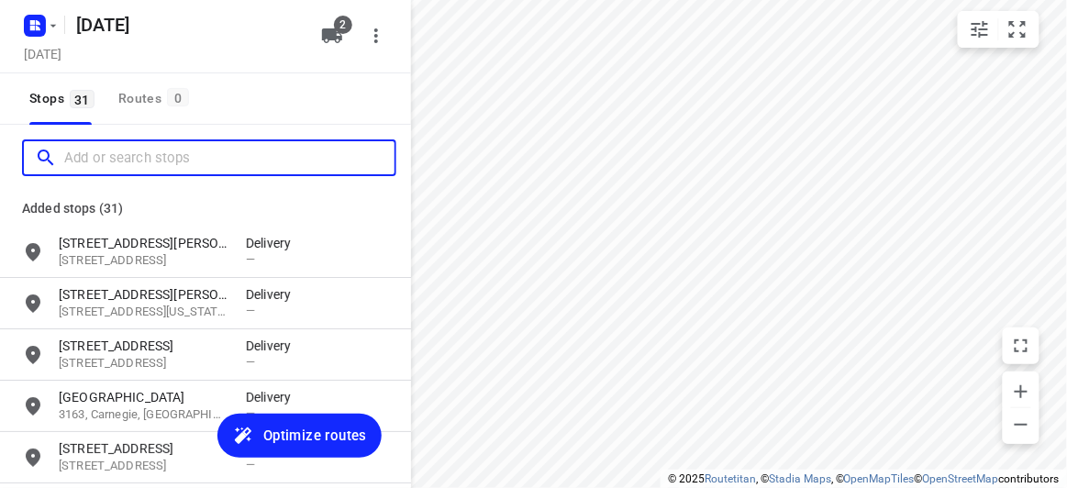
paste input "/421 Middleborough Road Box Hill 3128"
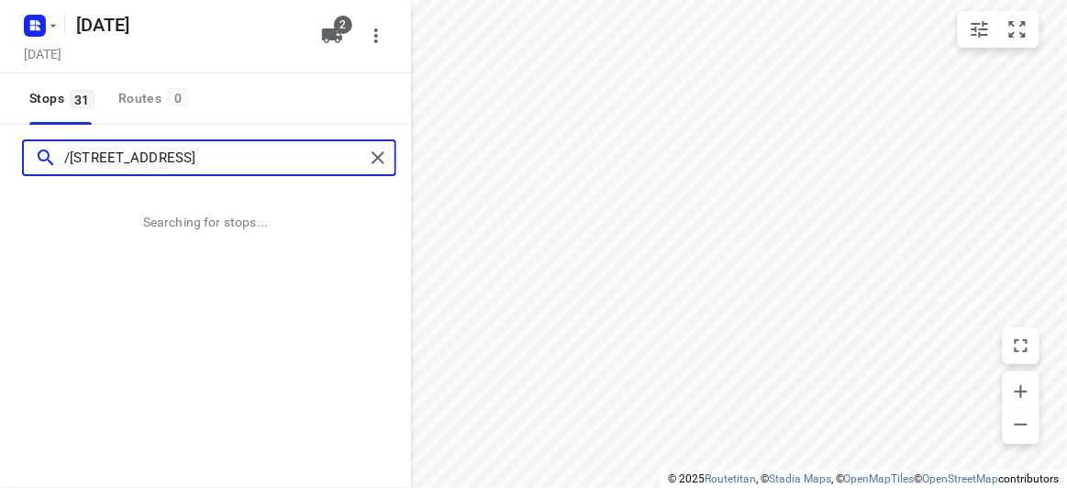
type input "/421 Middleborough Road Box Hill 3128"
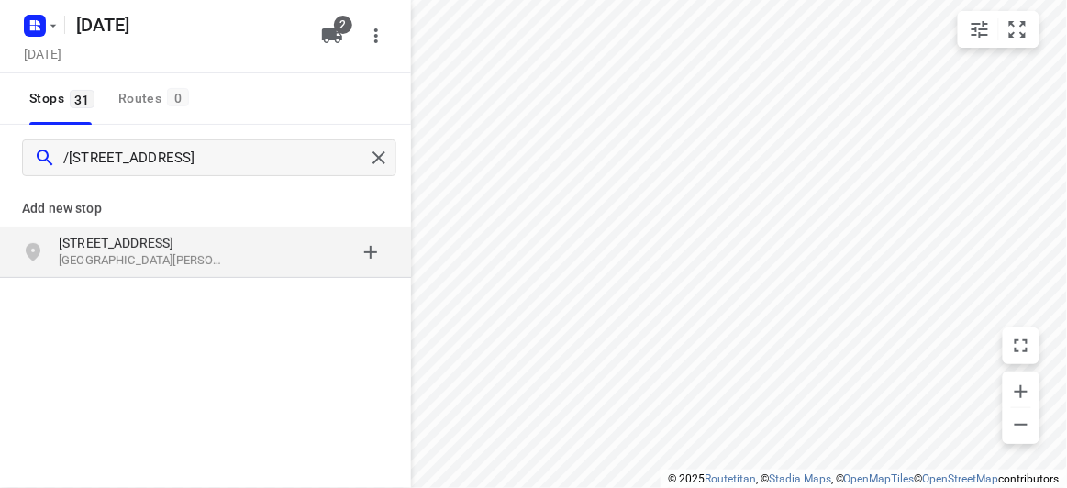
click at [269, 268] on div "grid" at bounding box center [317, 252] width 143 height 37
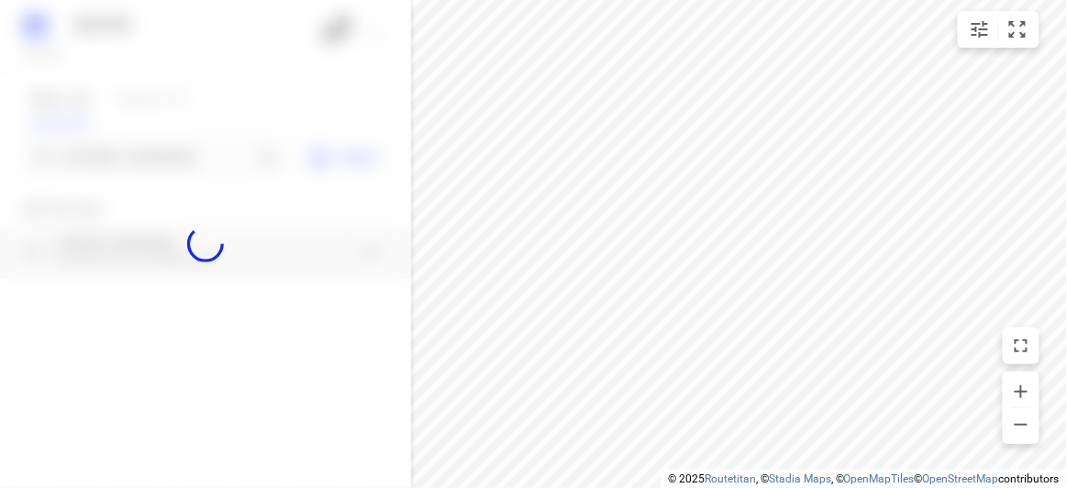
click at [211, 176] on div at bounding box center [205, 244] width 411 height 488
click at [208, 161] on div at bounding box center [205, 244] width 411 height 488
paste input "15 Jamieson Avenue Rowville 3178"
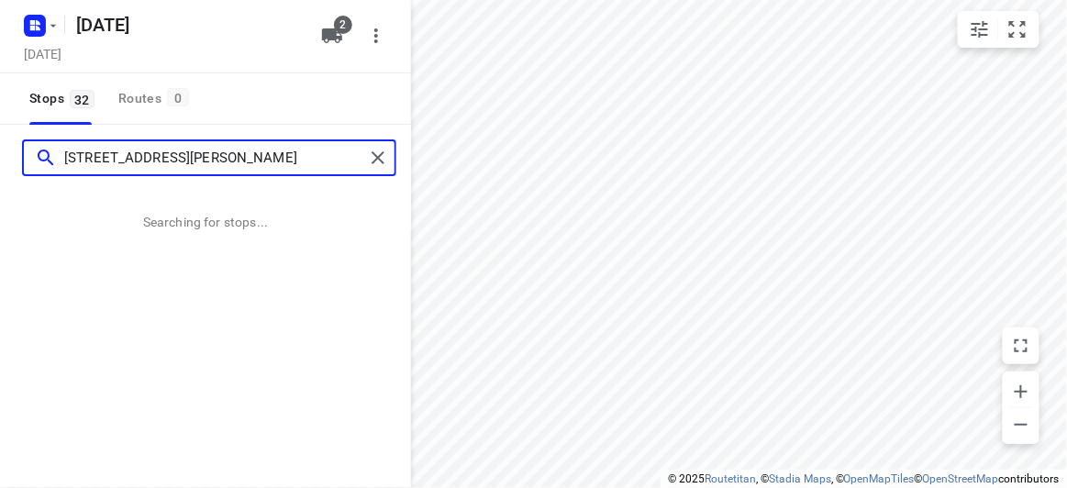
type input "15 Jamieson Avenue Rowville 3178"
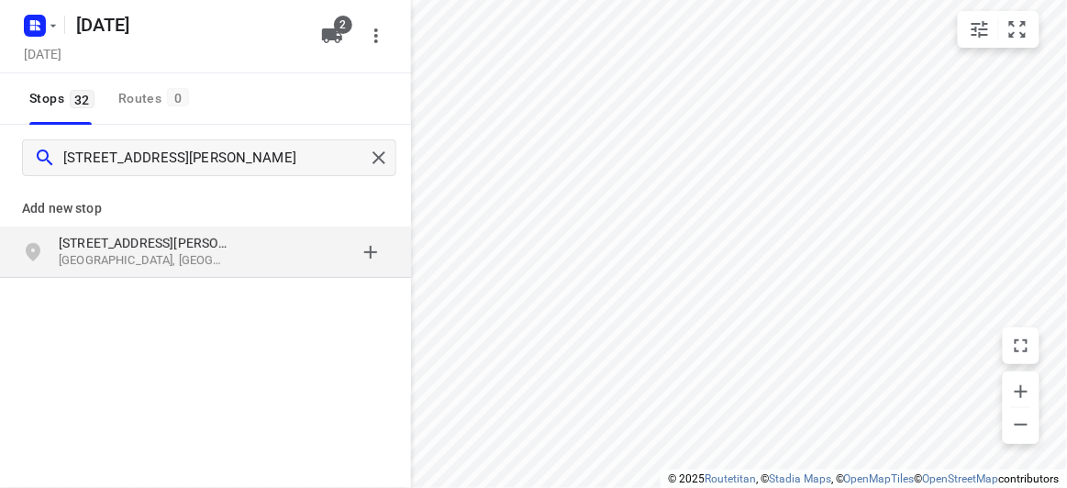
click at [152, 246] on p "15 Jamieson Avenue" at bounding box center [143, 243] width 169 height 18
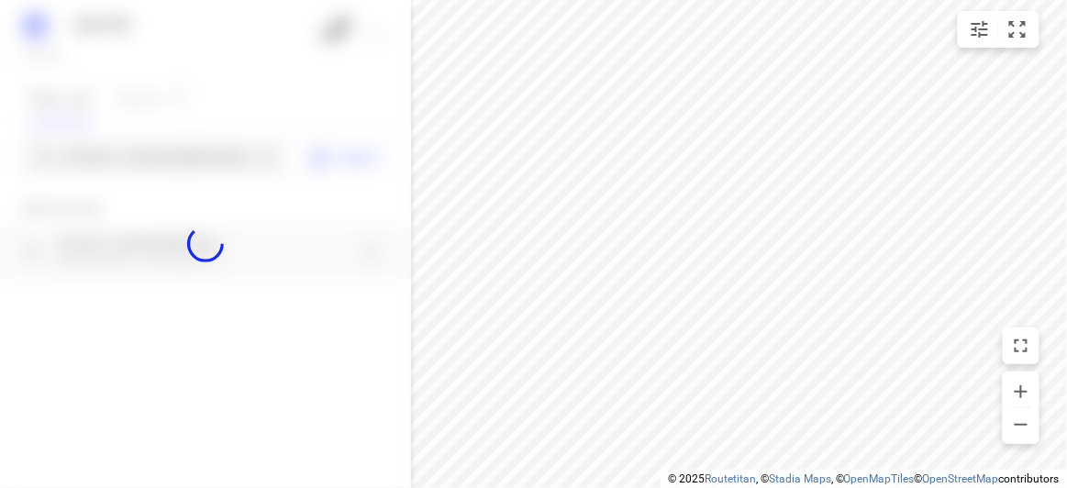
click at [134, 162] on div at bounding box center [205, 244] width 411 height 488
click at [133, 161] on div at bounding box center [205, 244] width 411 height 488
paste input "7 Stella ave Noble Park 3174"
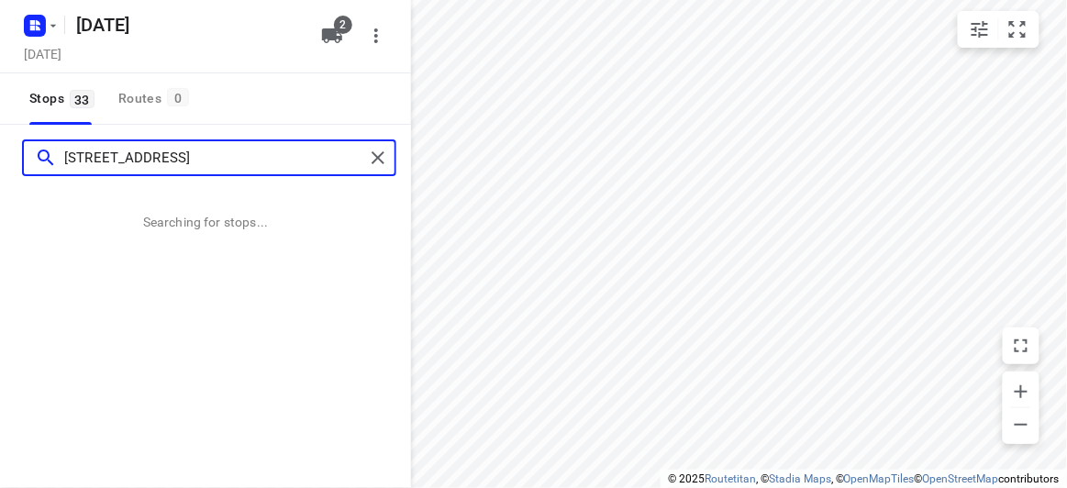
type input "7 Stella ave Noble Park 3174"
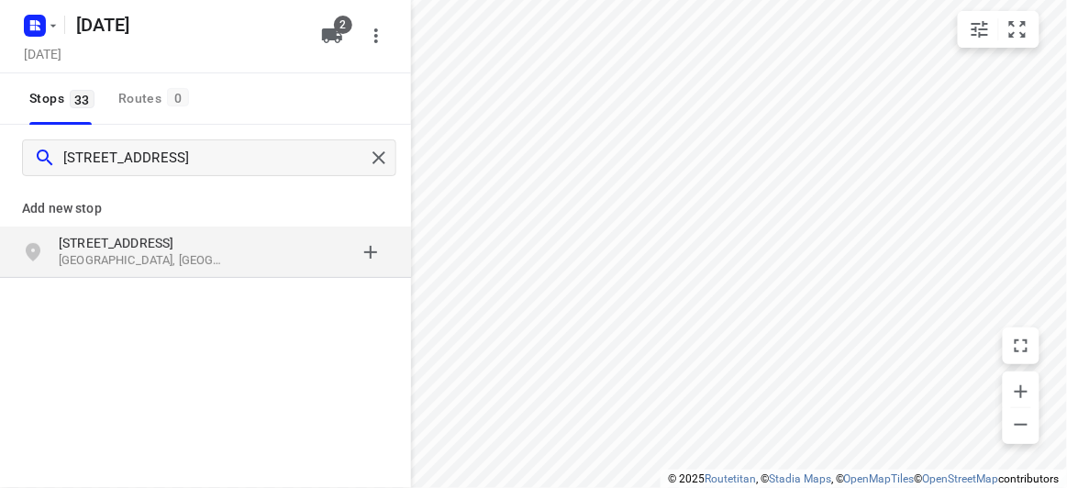
click at [132, 289] on div "Add new stop 7 Stella Ave Noble Park VIC 3174, Australia" at bounding box center [205, 294] width 411 height 206
click at [128, 262] on p "Noble Park VIC 3174, Australia" at bounding box center [143, 260] width 169 height 17
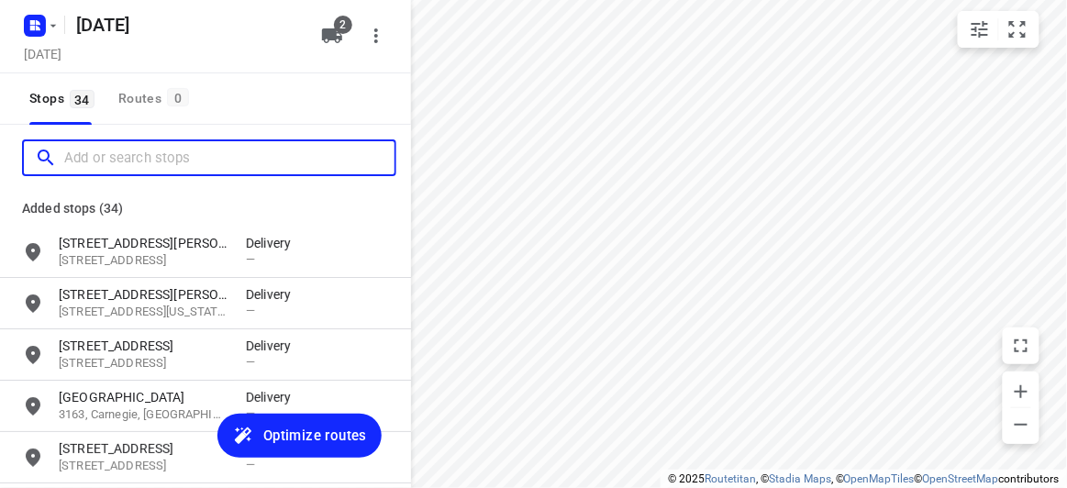
click at [117, 155] on input "Add or search stops" at bounding box center [229, 158] width 330 height 28
paste input "29 Kilcatten Rise, Rowville 3178"
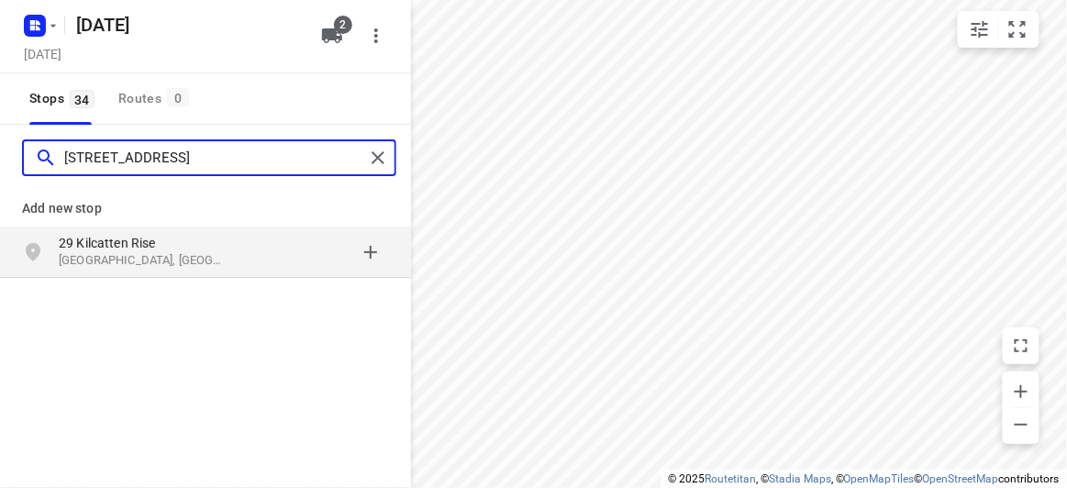
type input "29 Kilcatten Rise, Rowville 3178"
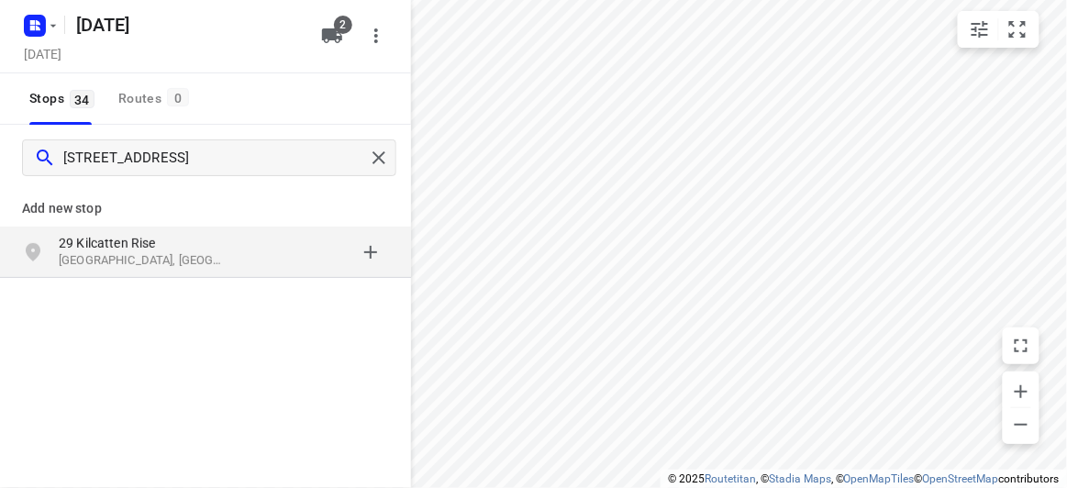
click at [234, 254] on div "29 Kilcatten Rise Rowville VIC 3178, Australia" at bounding box center [152, 252] width 187 height 37
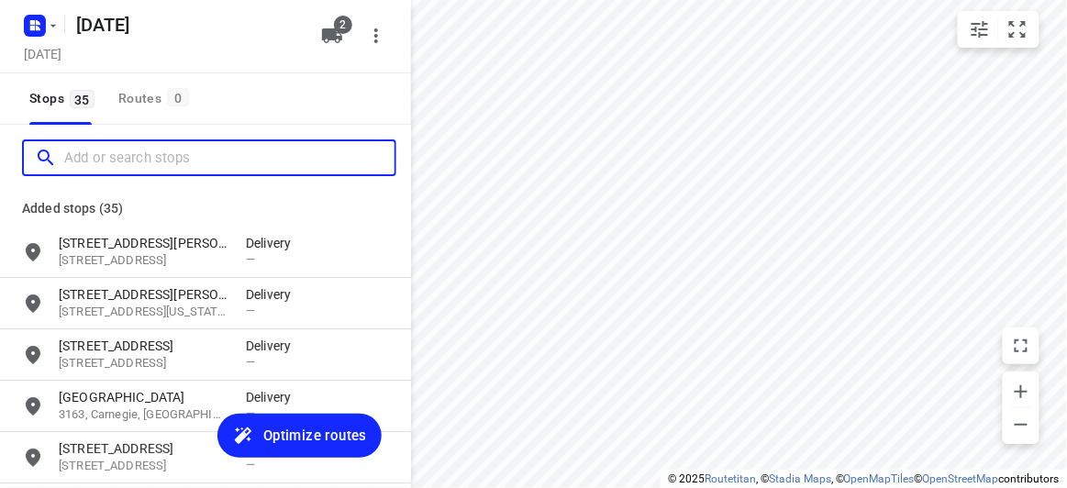
click at [106, 164] on input "Add or search stops" at bounding box center [229, 158] width 330 height 28
click at [98, 146] on input "Add or search stops" at bounding box center [229, 158] width 330 height 28
paste input "17, Culwell avenue Mitcham 3132"
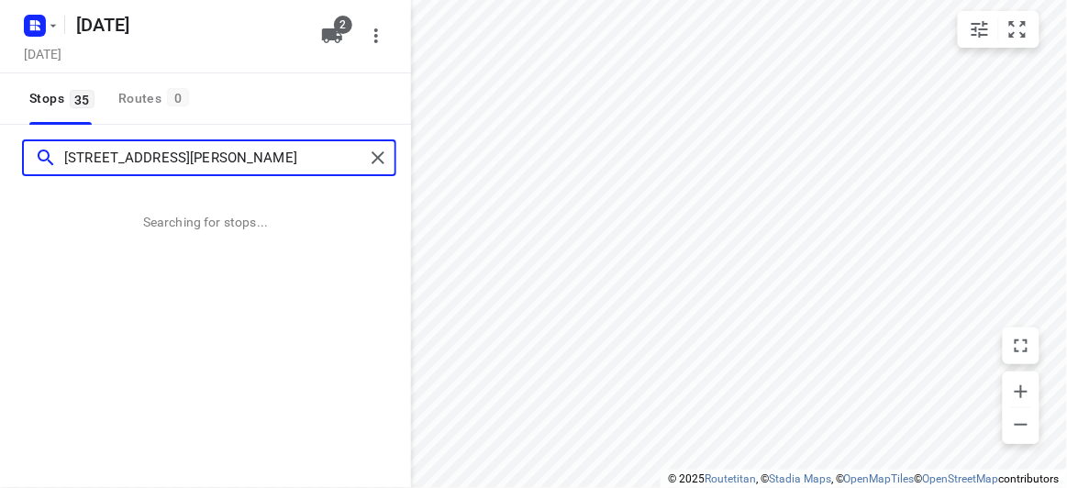
type input "17, Culwell avenue Mitcham 3132"
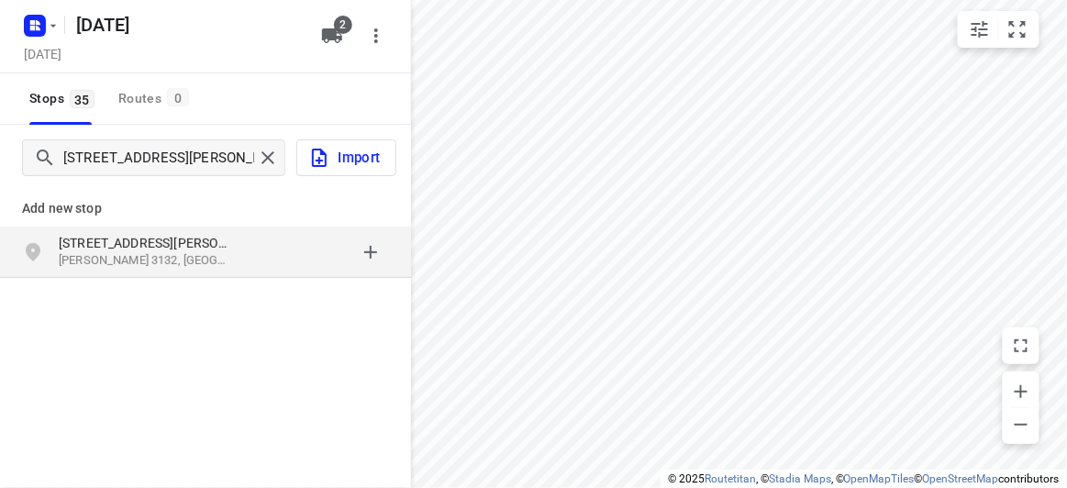
click at [225, 241] on p "17 Culwell Avenue" at bounding box center [143, 243] width 169 height 18
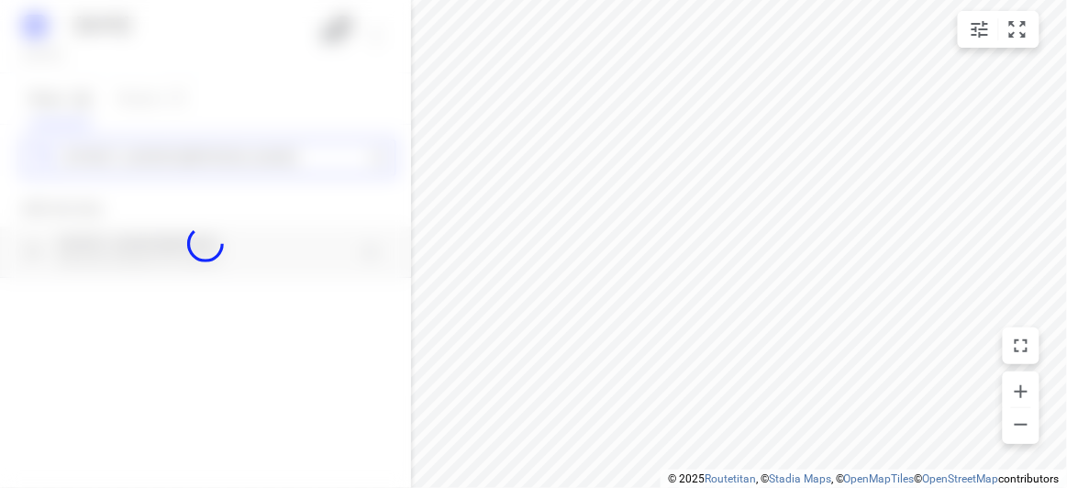
click at [164, 167] on div "10 SEPT 2025 Tuesday, Sep 09 2 Stops 35 Routes 0 17, Culwell avenue Mitcham 313…" at bounding box center [205, 244] width 411 height 488
click at [163, 162] on div at bounding box center [205, 244] width 411 height 488
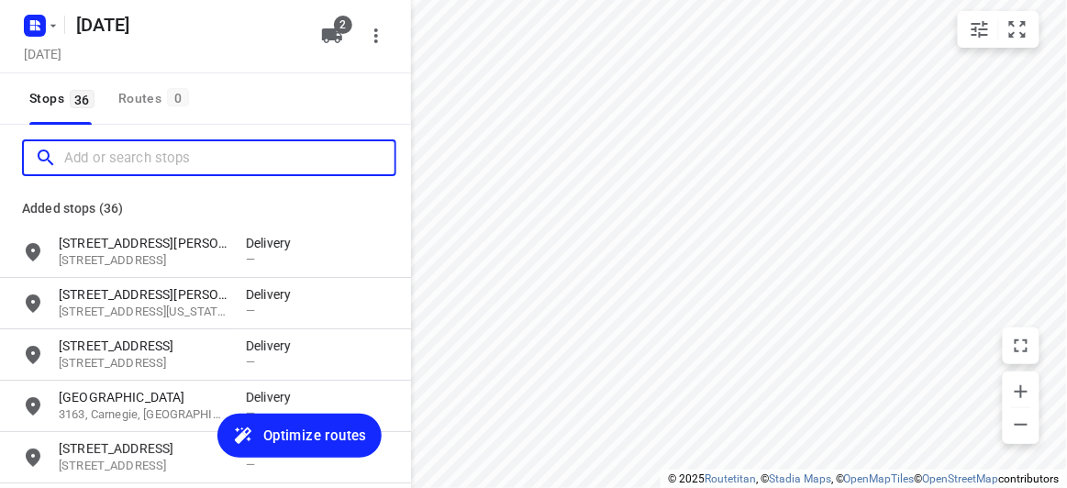
paste input "4 Donald Street Clayton 3168"
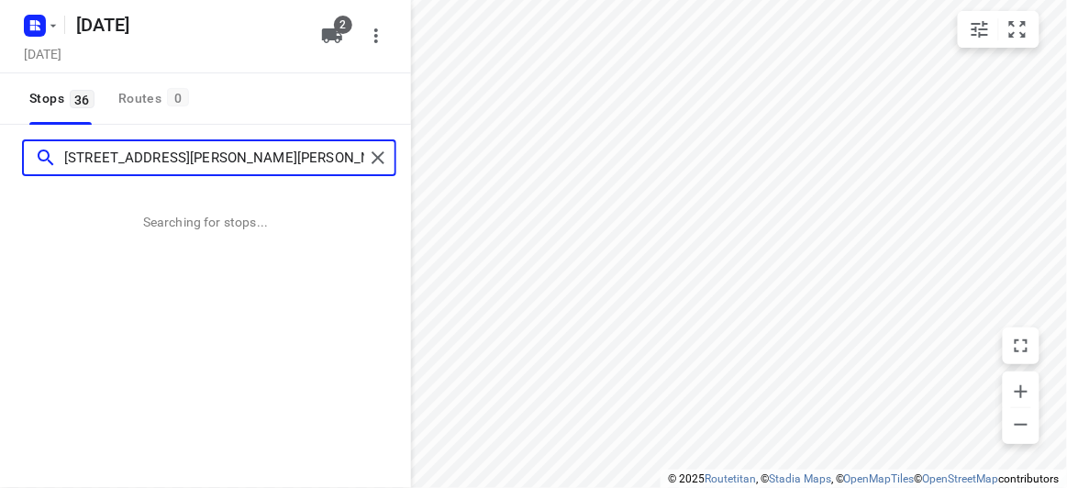
type input "4 Donald Street Clayton 3168"
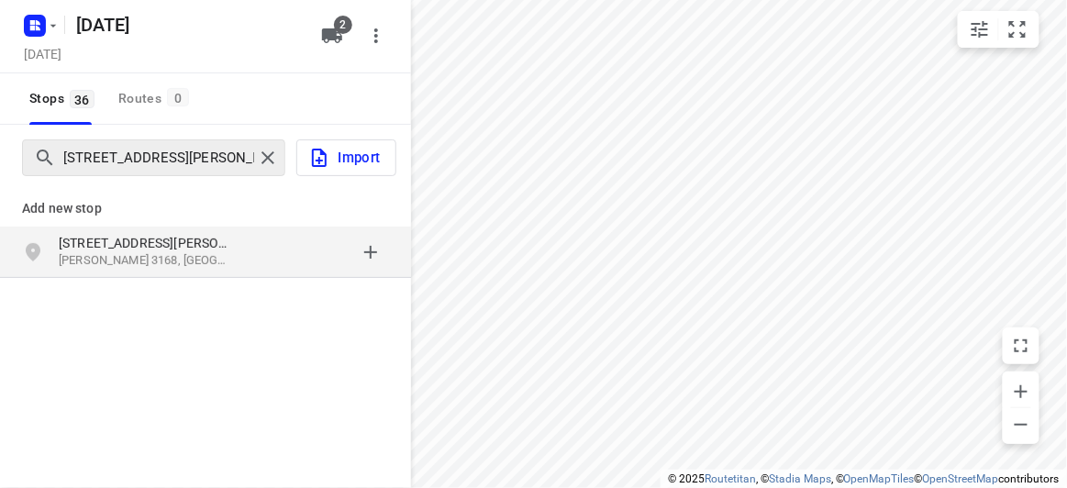
click at [58, 163] on div "4 Donald Street Clayton 3168" at bounding box center [144, 158] width 220 height 28
click at [106, 273] on div "4 Donald Street Clayton VIC 3168, Australia" at bounding box center [205, 252] width 411 height 51
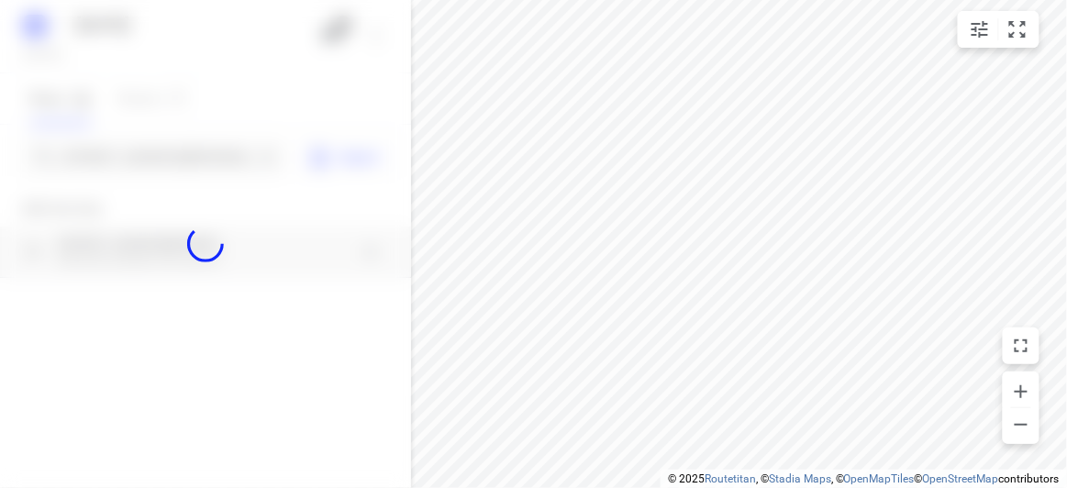
click at [168, 144] on div at bounding box center [205, 244] width 411 height 488
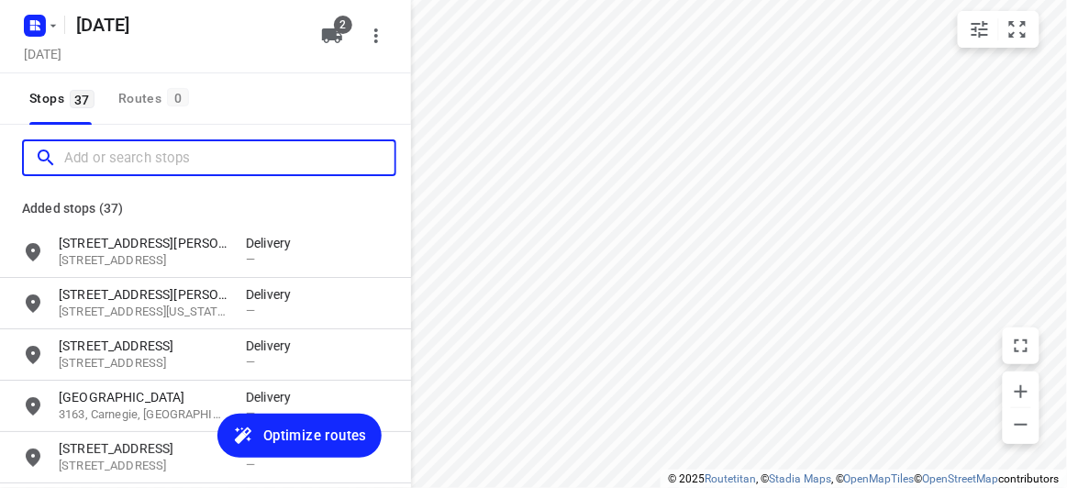
paste input "4 Fromhold Dr Doncaster 3108"
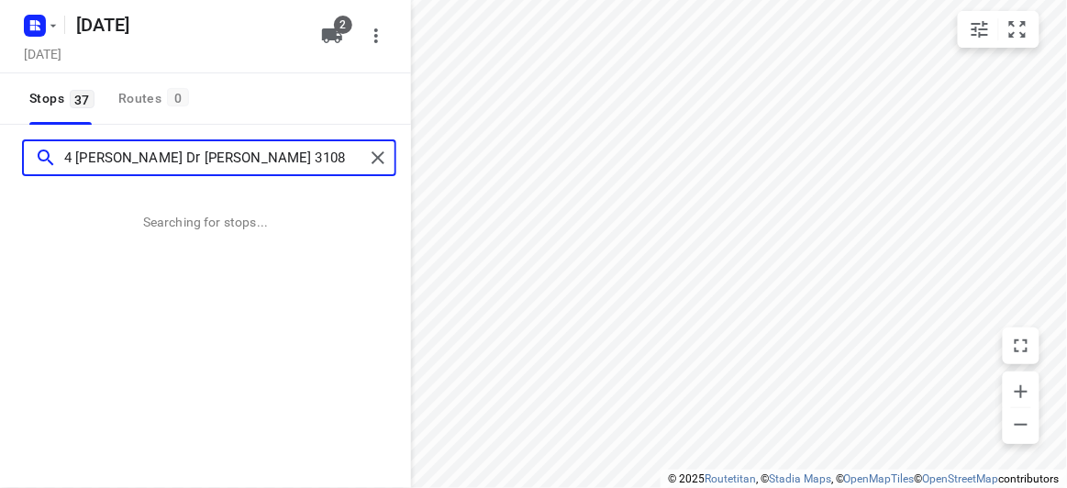
type input "4 Fromhold Dr Doncaster 3108"
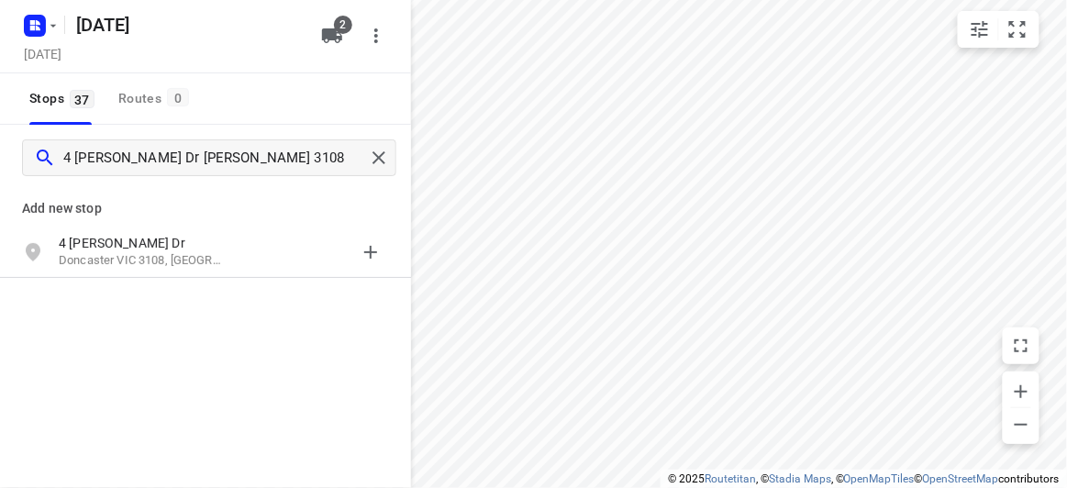
click at [185, 217] on p "Add new stop" at bounding box center [205, 208] width 367 height 22
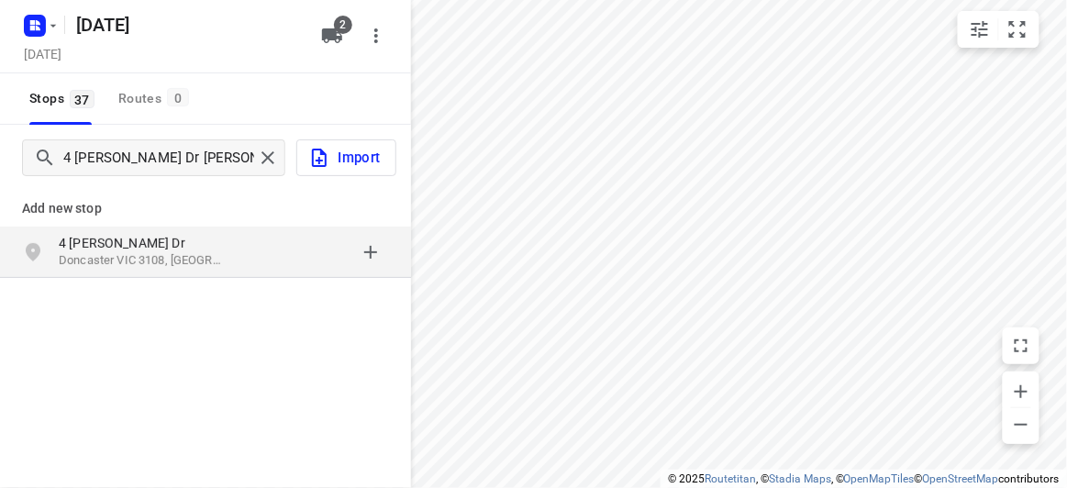
click at [183, 243] on p "4 Fromhold Dr" at bounding box center [143, 243] width 169 height 18
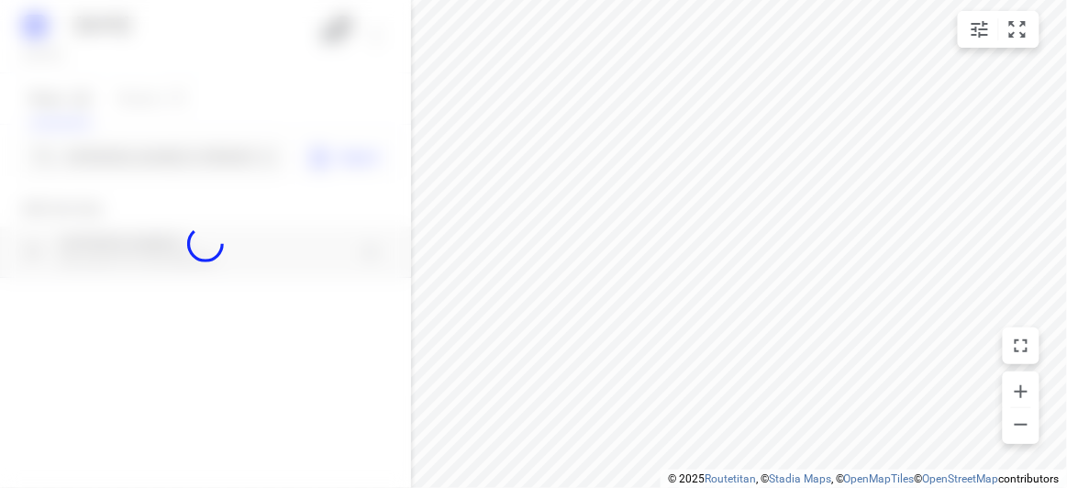
click at [146, 162] on div at bounding box center [205, 244] width 411 height 488
click at [145, 156] on div at bounding box center [205, 244] width 411 height 488
click at [145, 155] on div at bounding box center [205, 244] width 411 height 488
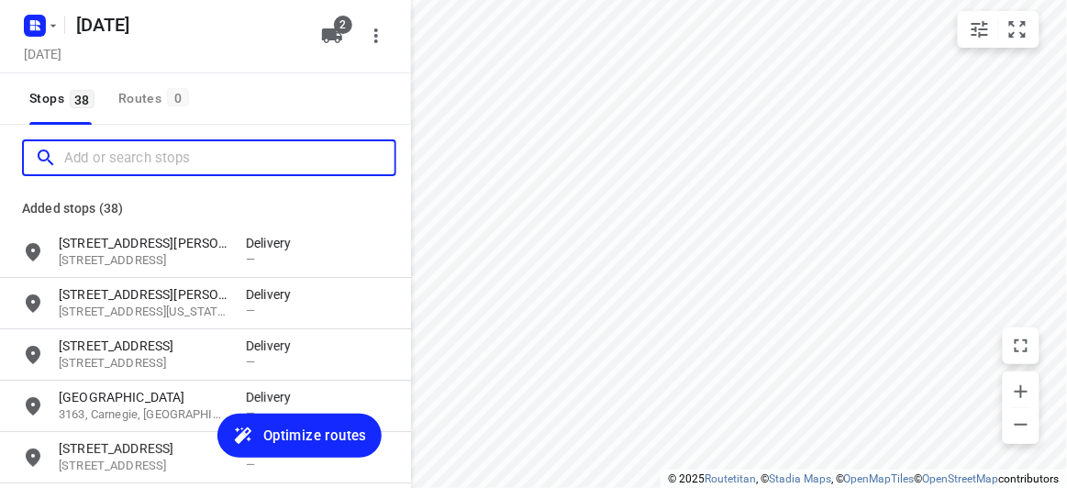
paste input "15 Allison Road Mont Albert North 3129"
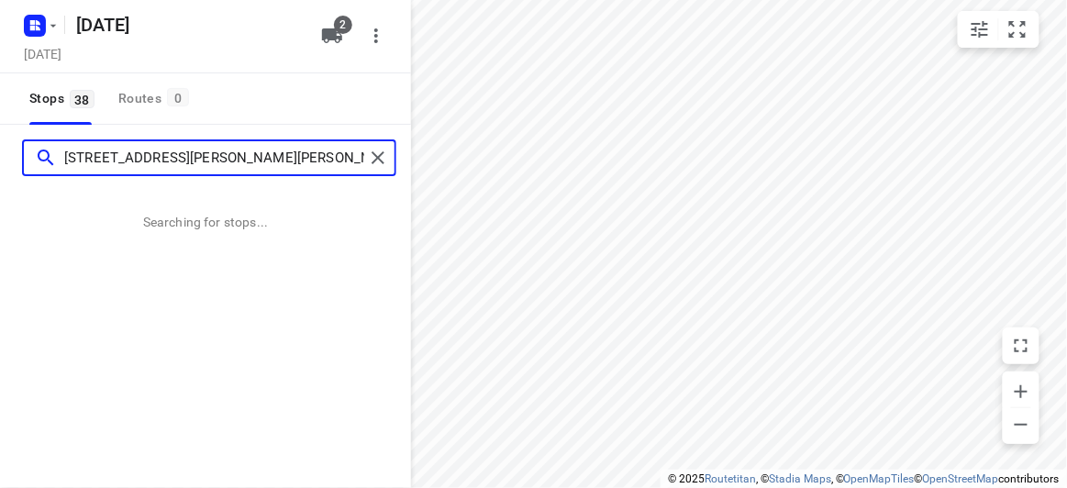
type input "15 Allison Road Mont Albert North 3129"
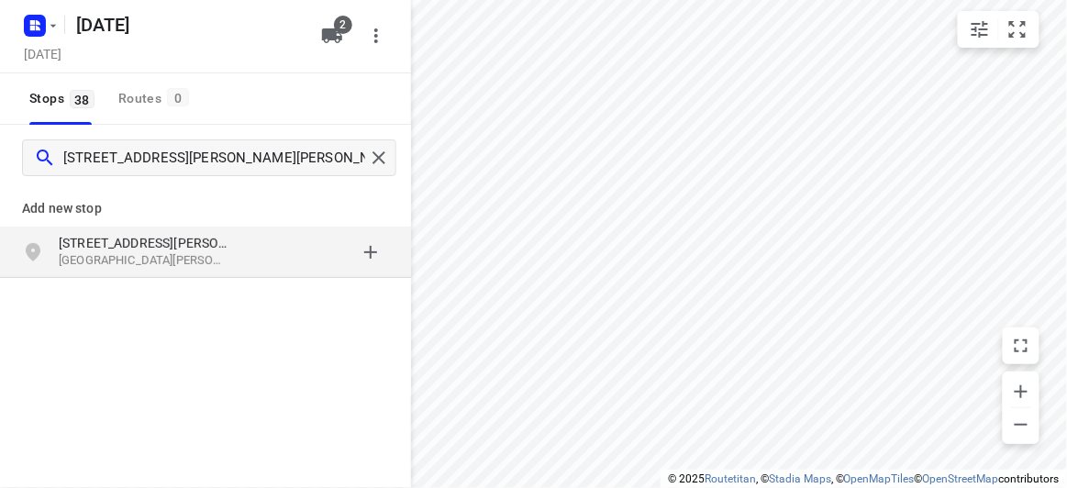
click at [102, 240] on p "15 Allison Road" at bounding box center [143, 243] width 169 height 18
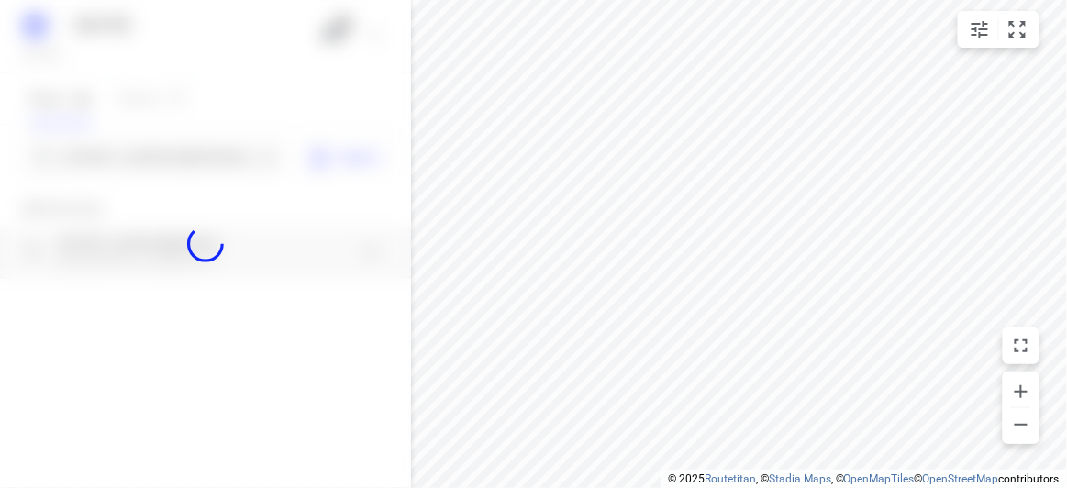
click at [115, 139] on div at bounding box center [205, 244] width 411 height 488
click at [123, 151] on div at bounding box center [205, 244] width 411 height 488
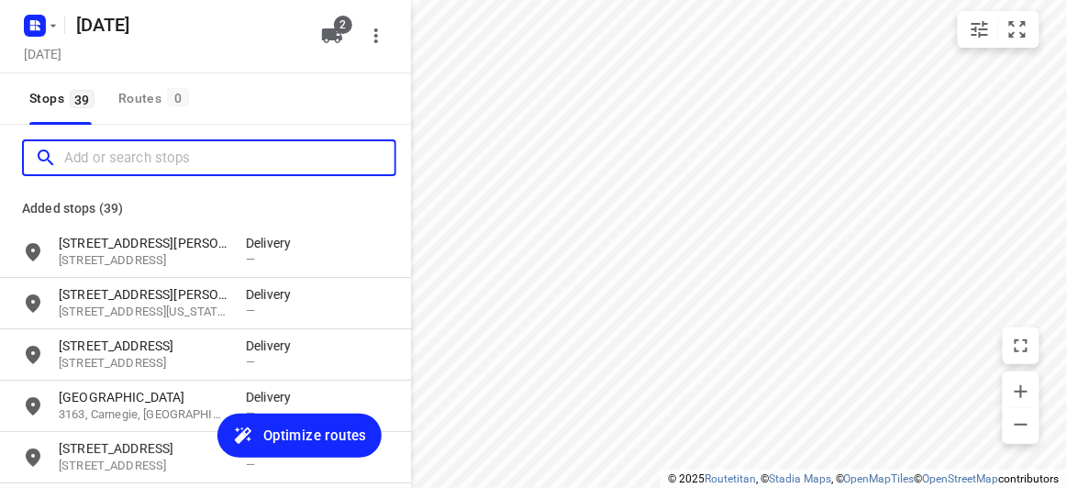
paste input "13 Browns Road Nunawading 3131"
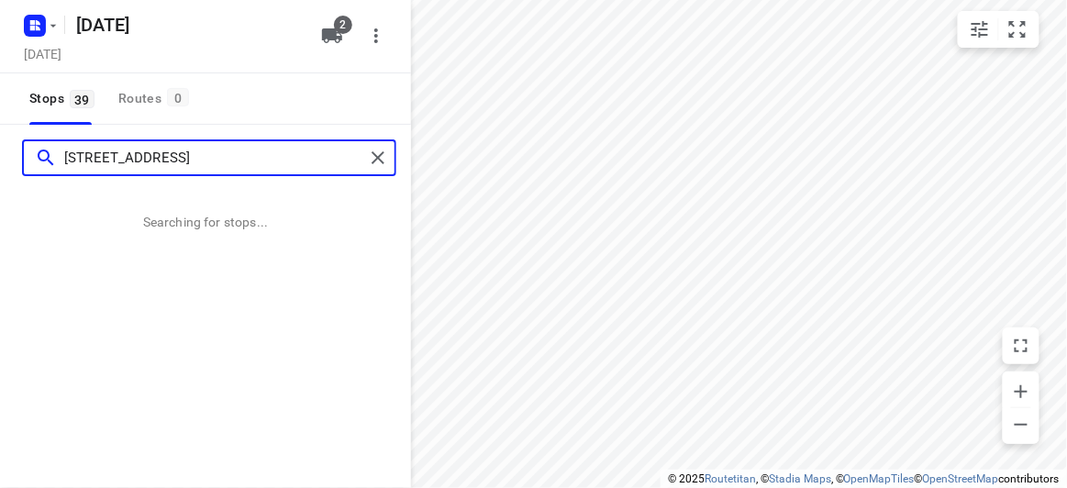
type input "13 Browns Road Nunawading 3131"
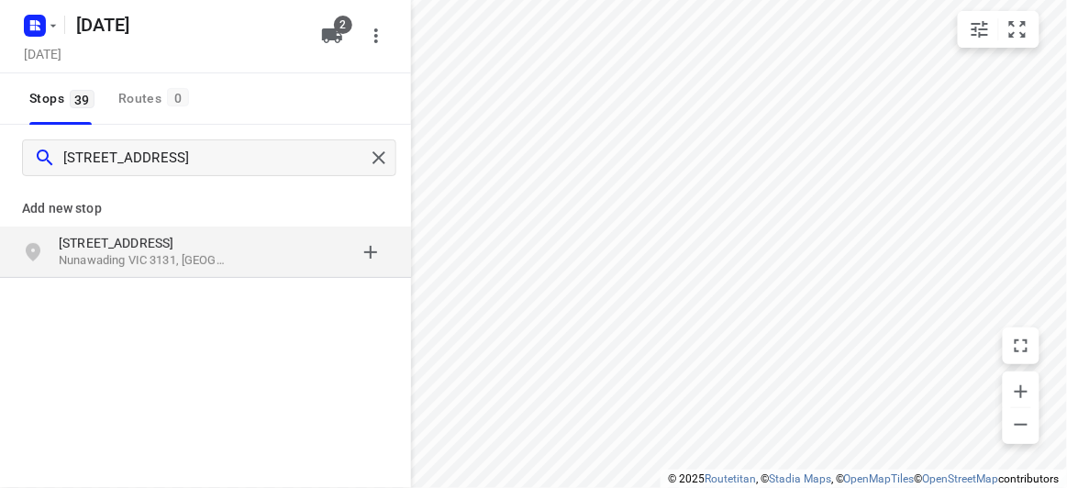
click at [203, 275] on div "13 Browns Road Nunawading VIC 3131, Australia" at bounding box center [205, 252] width 411 height 51
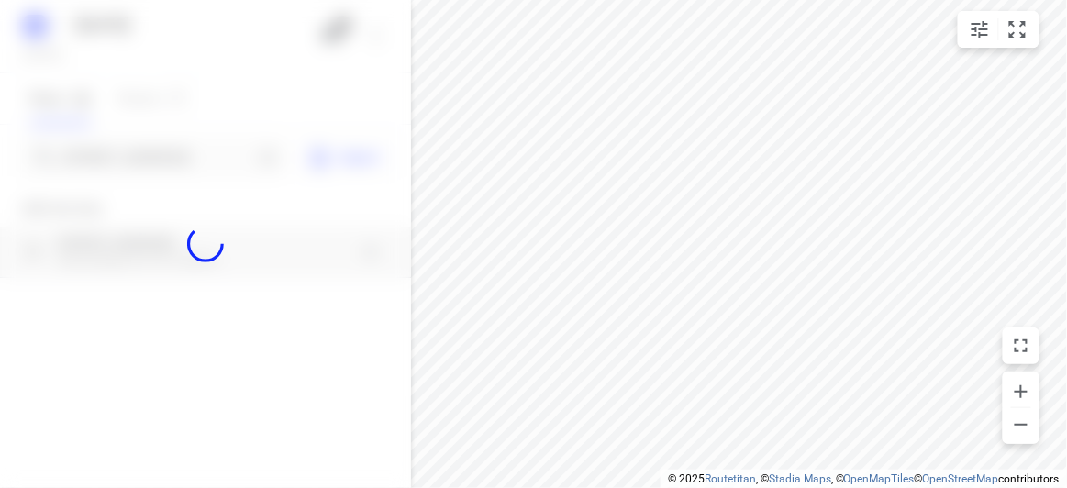
click at [154, 141] on div at bounding box center [205, 244] width 411 height 488
click at [159, 159] on div at bounding box center [205, 244] width 411 height 488
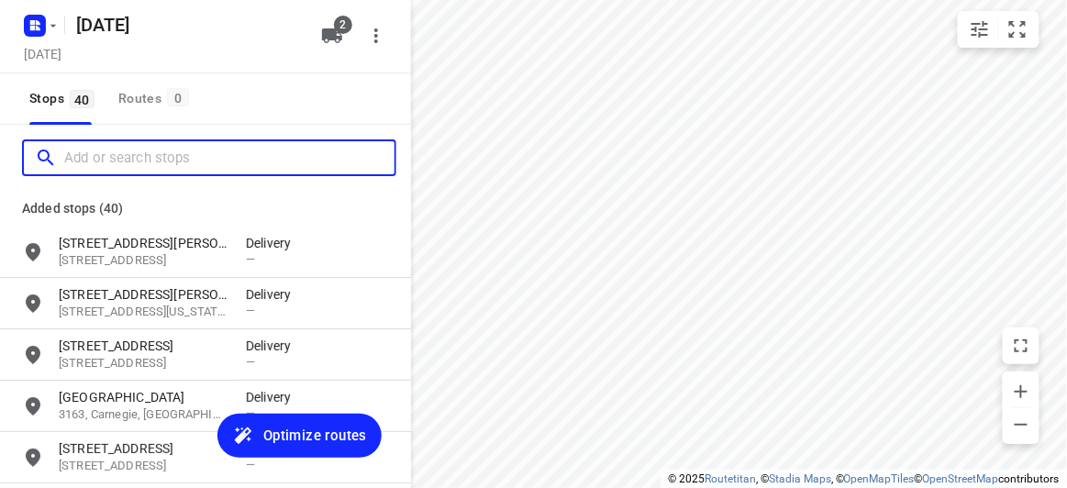
paste input "61 Excelsior Circuit Mulgrave 3170"
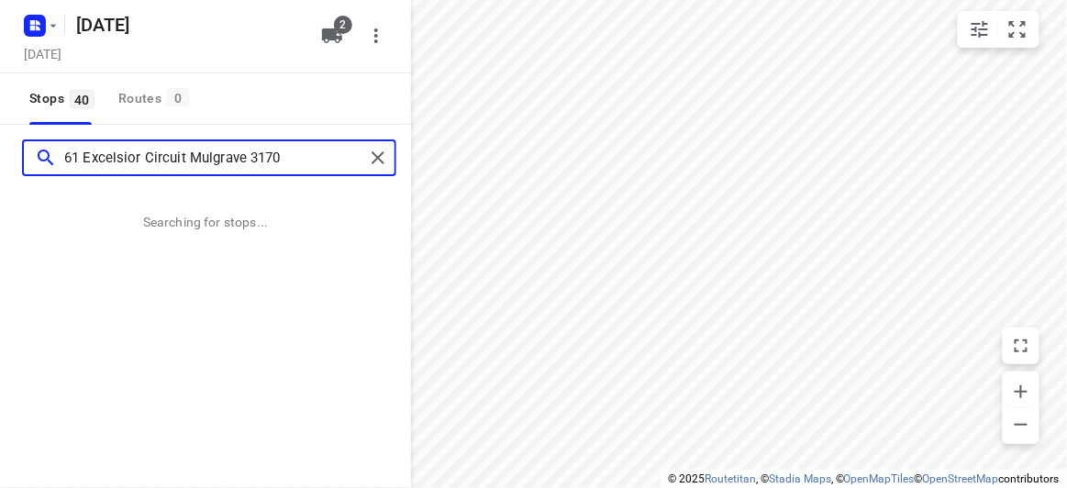
type input "61 Excelsior Circuit Mulgrave 3170"
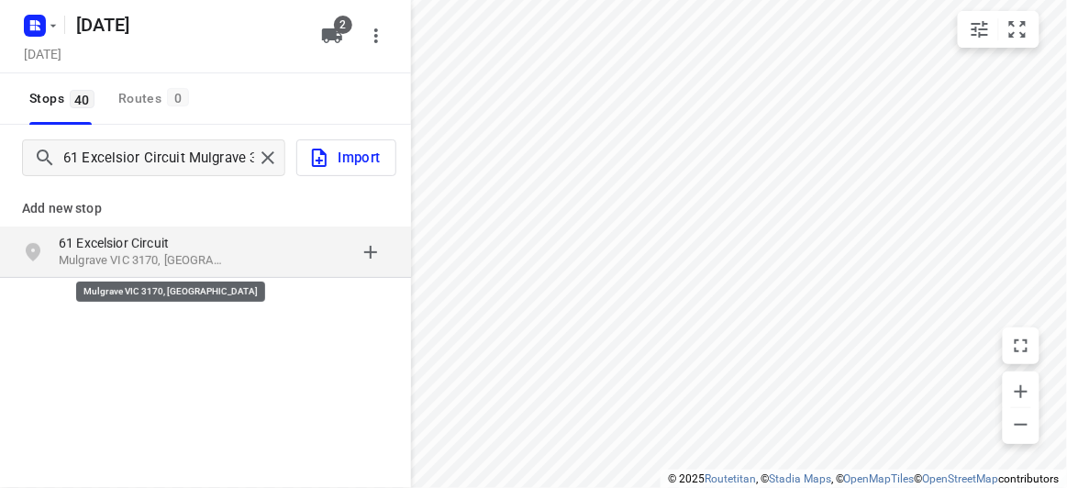
click at [153, 264] on p "Mulgrave VIC 3170, Australia" at bounding box center [143, 260] width 169 height 17
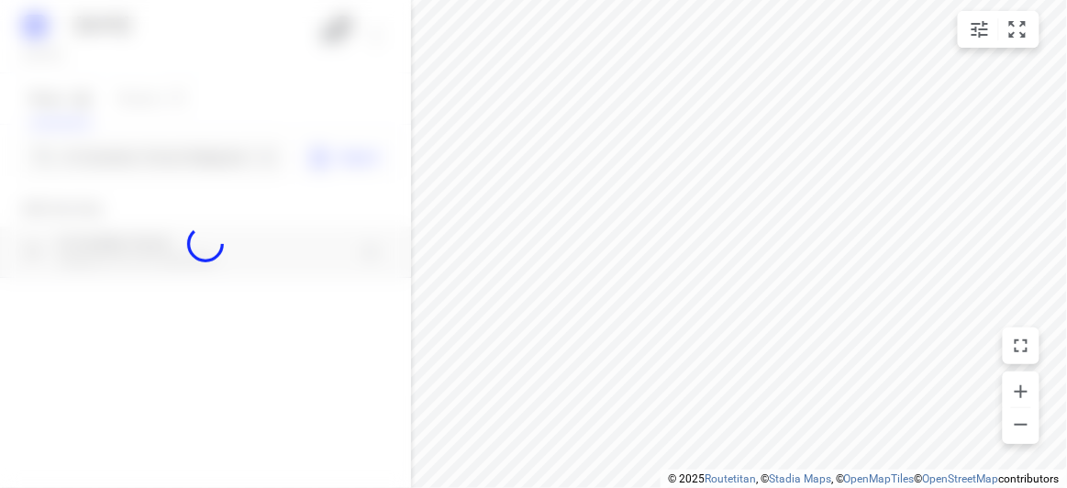
click at [107, 162] on div at bounding box center [205, 244] width 411 height 488
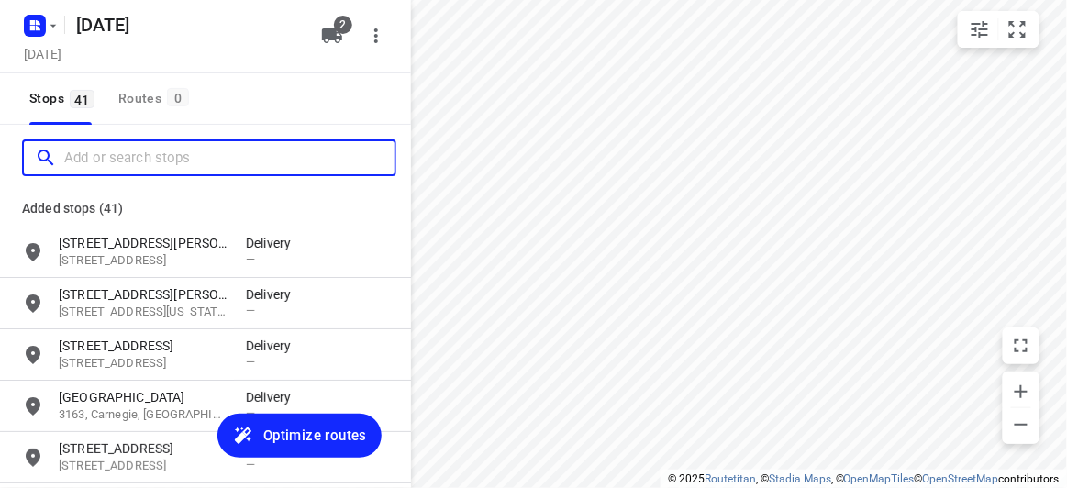
paste input "15 Allison Road Mont Albert North 3129"
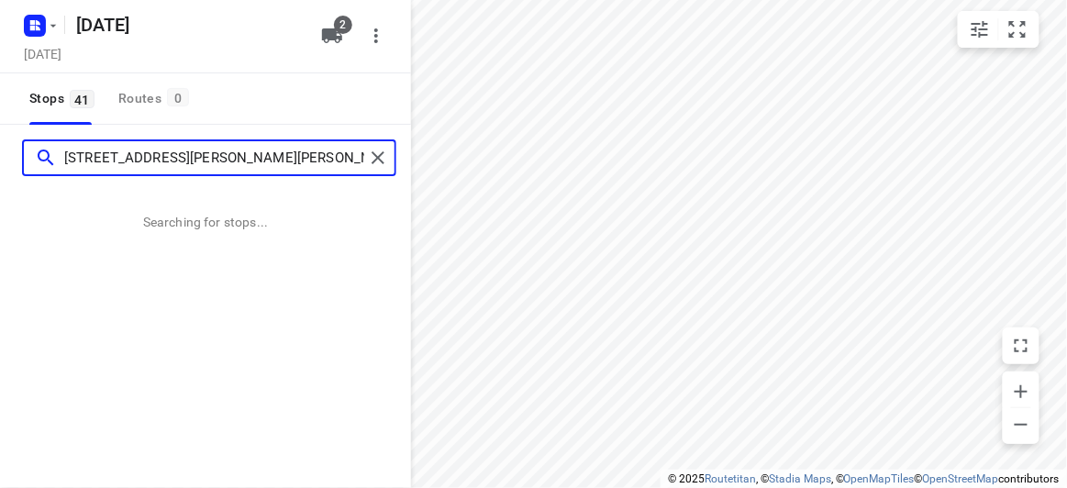
type input "15 Allison Road Mont Albert North 3129"
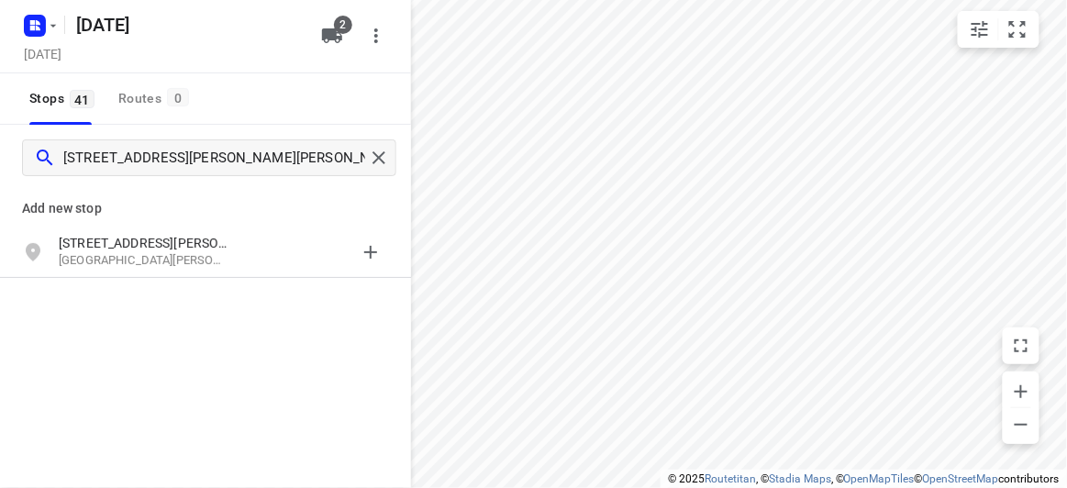
click at [112, 224] on div "Add new stop" at bounding box center [205, 200] width 411 height 51
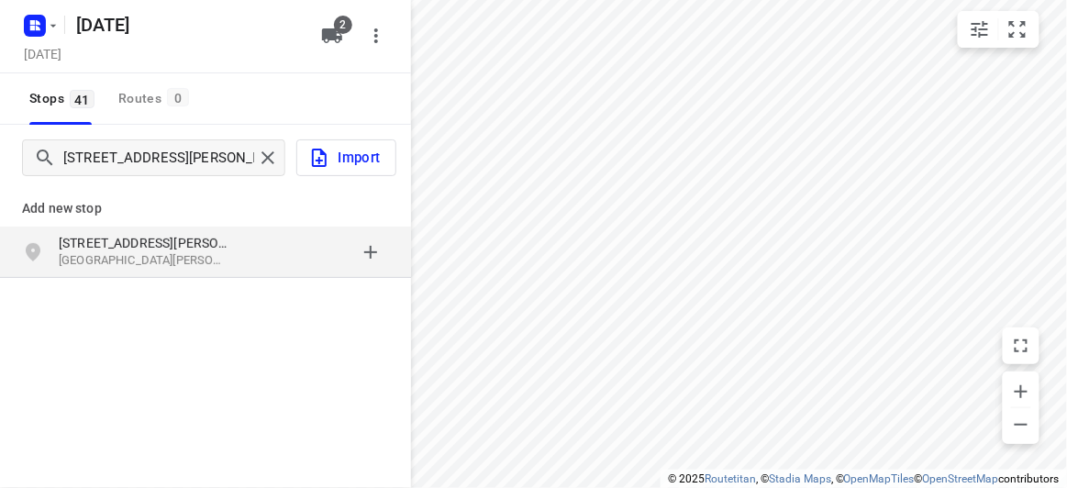
click at [114, 240] on p "15 Allison Road" at bounding box center [143, 243] width 169 height 18
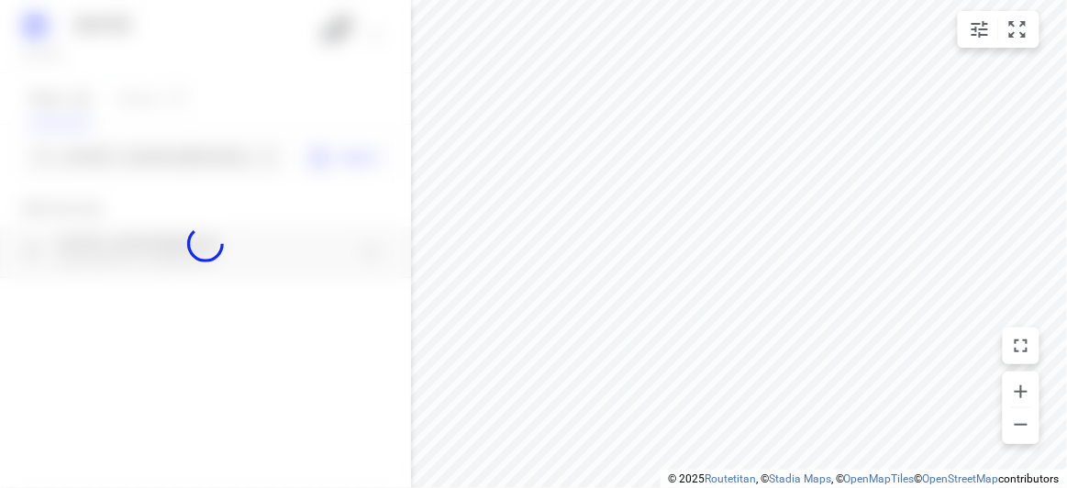
click at [115, 159] on div at bounding box center [205, 244] width 411 height 488
click at [114, 159] on div at bounding box center [205, 244] width 411 height 488
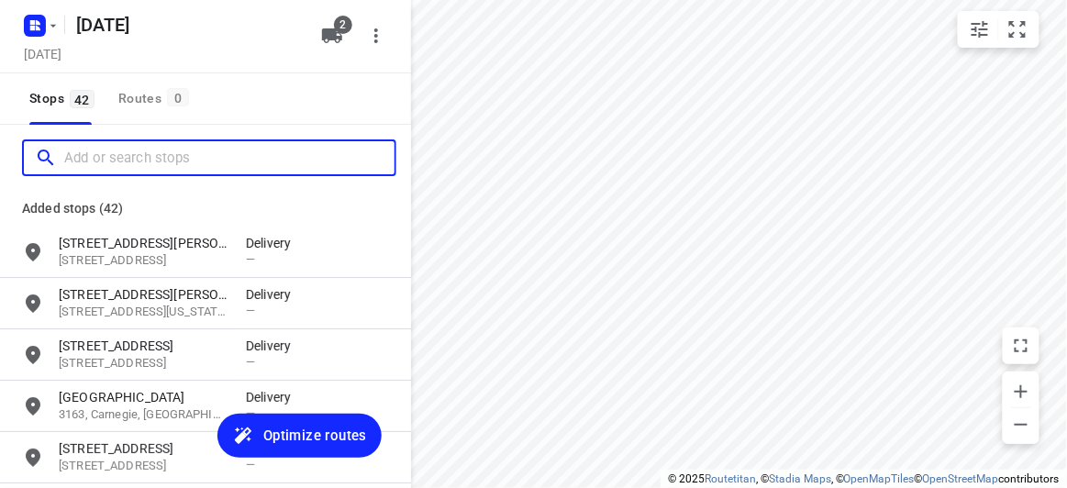
paste input "27-29 Canterbury Road Blackburn 3130"
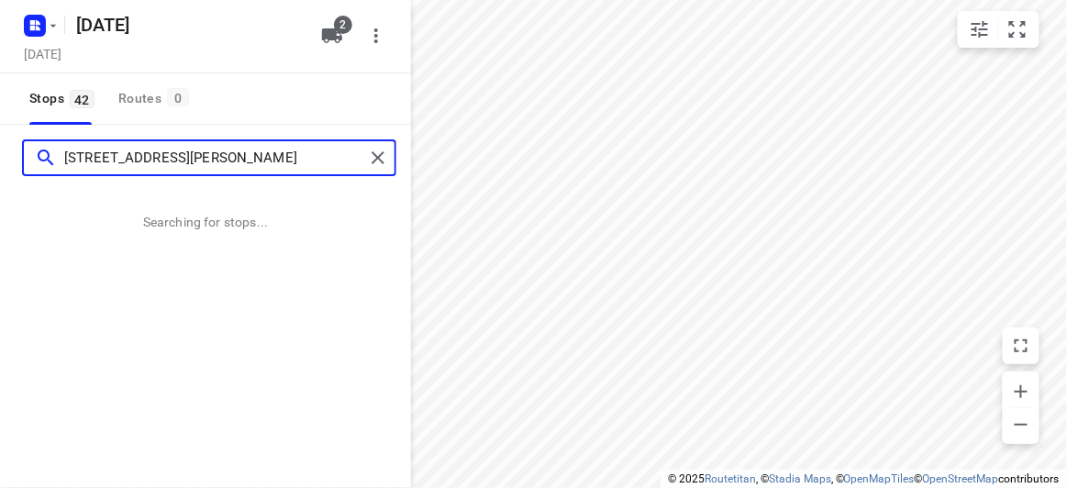
type input "27-29 Canterbury Road Blackburn 3130"
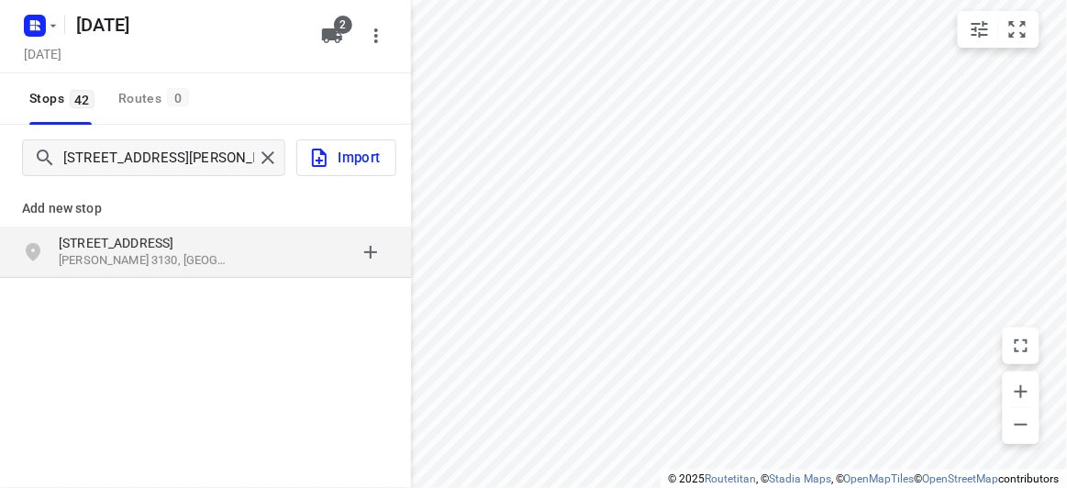
click at [109, 231] on div "27-29 Canterbury Road Blackburn VIC 3130, Australia" at bounding box center [205, 252] width 411 height 51
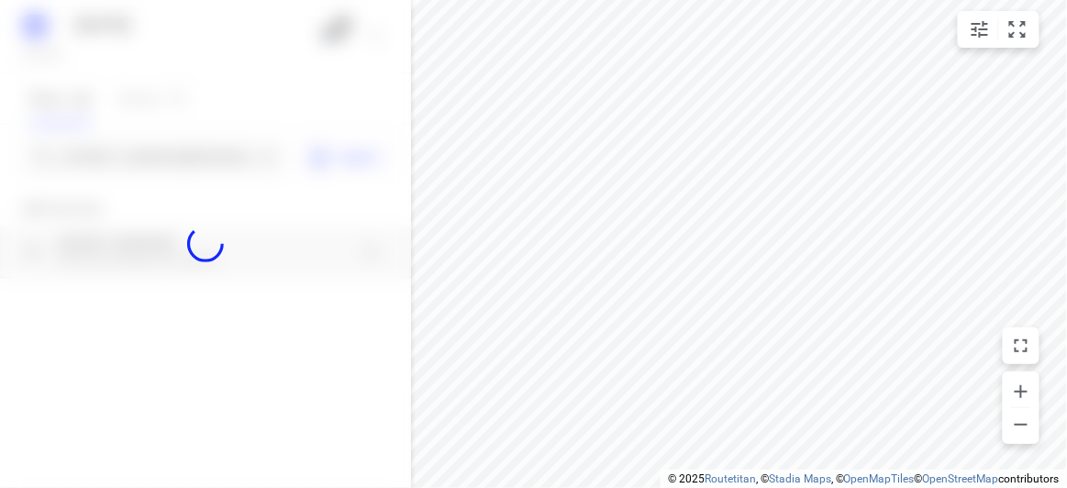
click at [118, 154] on div at bounding box center [205, 244] width 411 height 488
click at [120, 155] on div "10 SEPT 2025 Tuesday, Sep 09 2 Stops 42 Routes 0 27-29 Canterbury Road Blackbur…" at bounding box center [205, 244] width 411 height 488
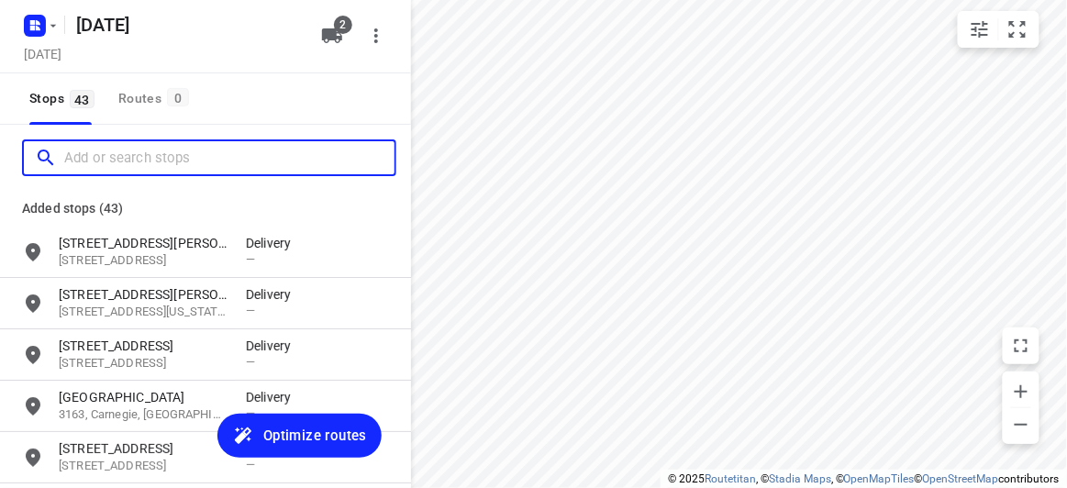
paste input "28 Celeste Street Doncaster East 3109"
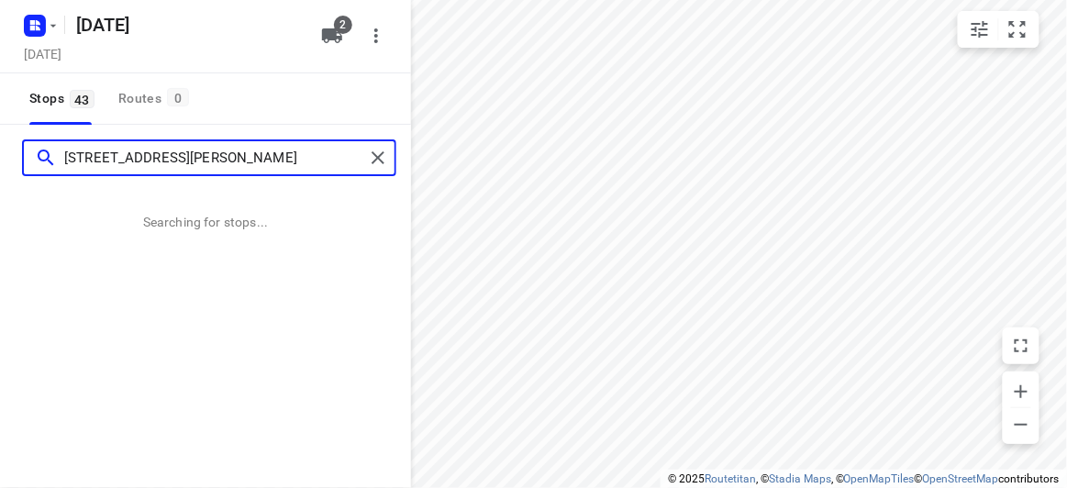
type input "28 Celeste Street Doncaster East 3109"
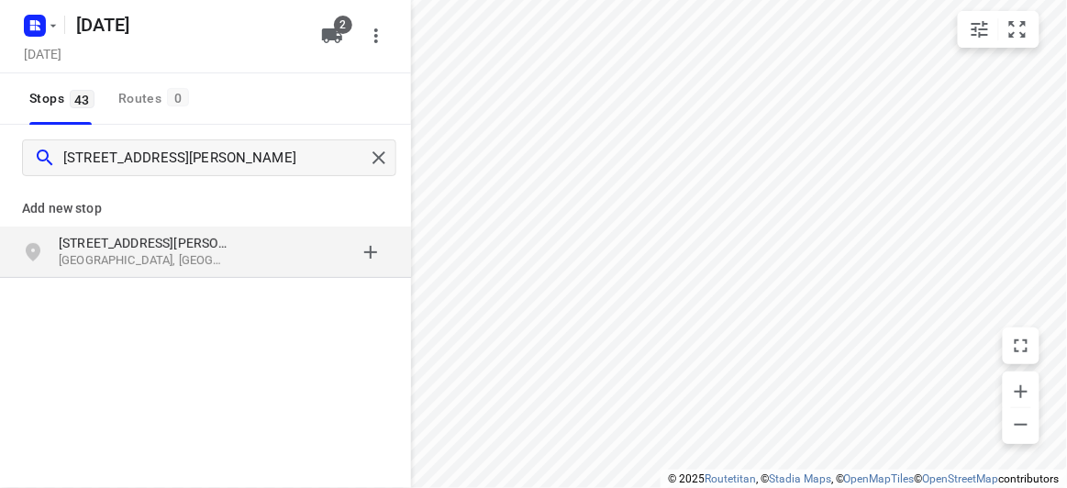
click at [128, 258] on p "Doncaster East VIC 3109, Australia" at bounding box center [143, 260] width 169 height 17
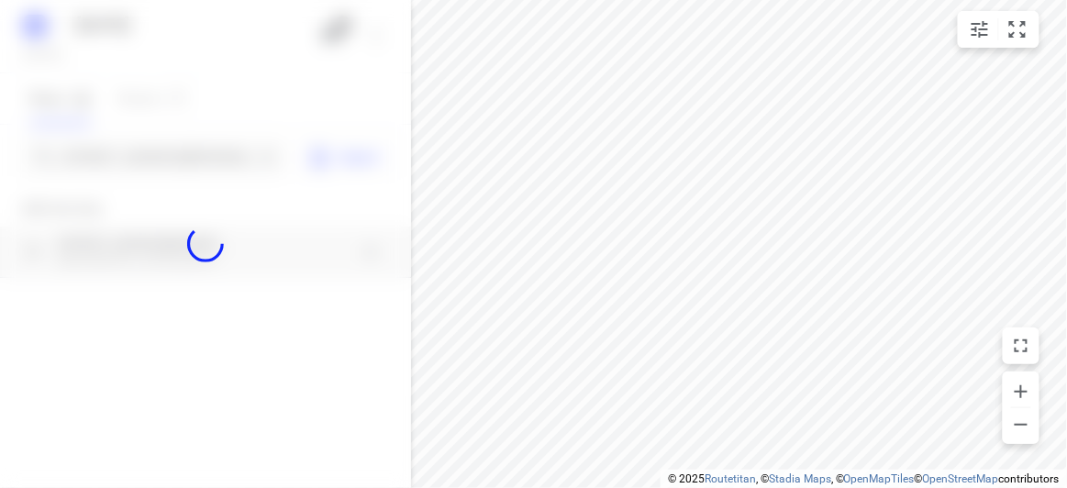
click at [141, 161] on div at bounding box center [205, 244] width 411 height 488
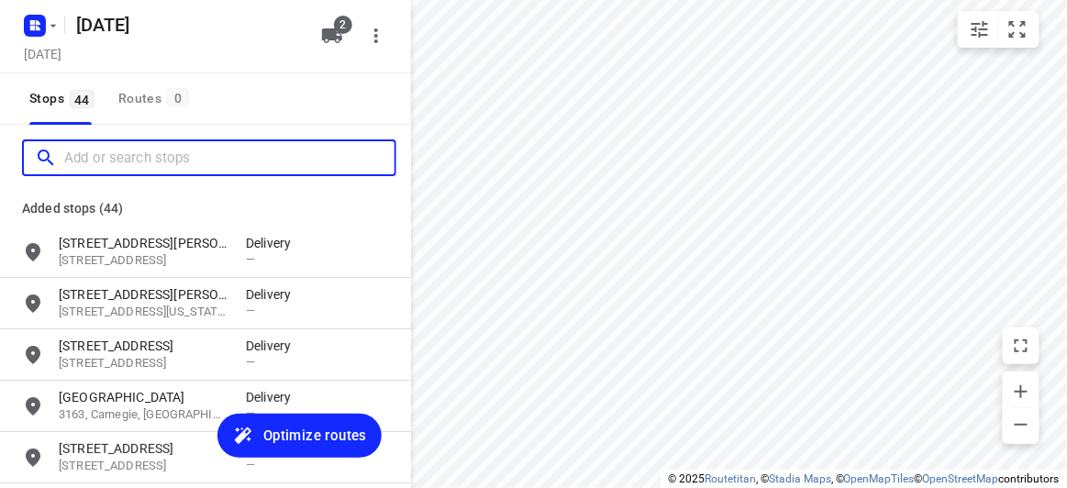
paste input "6 Tara Ave KEW 3101"
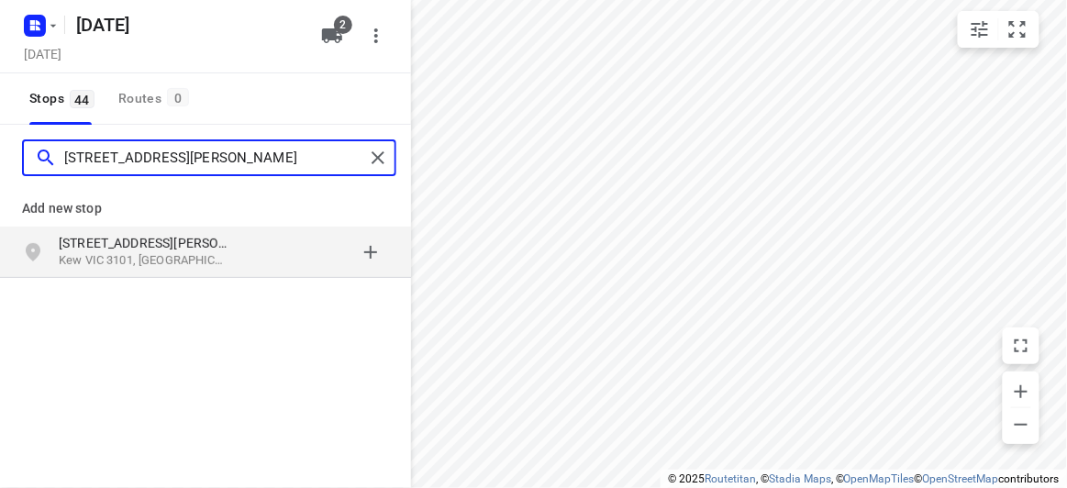
type input "6 Tara Ave KEW 3101"
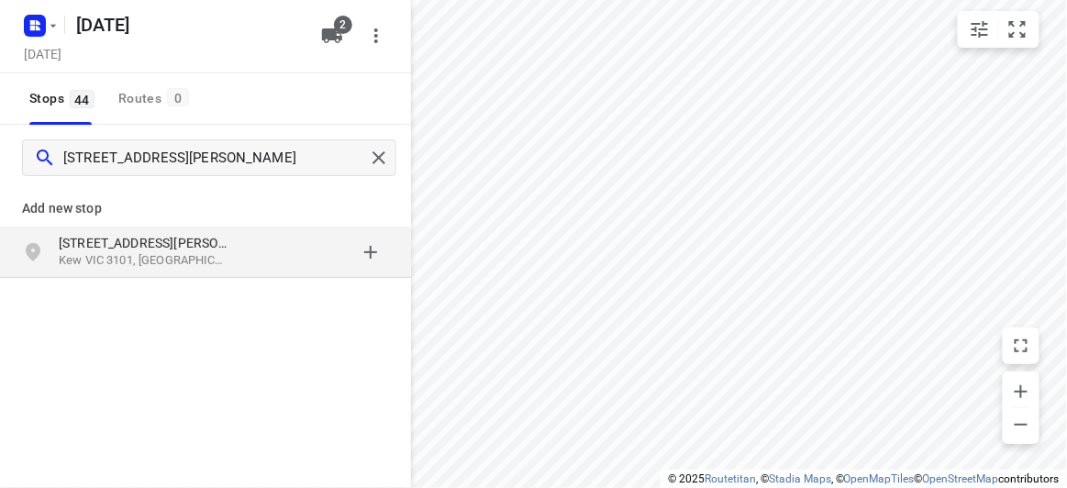
click at [208, 271] on div "6 Tara Ave Kew VIC 3101, Australia" at bounding box center [205, 252] width 411 height 51
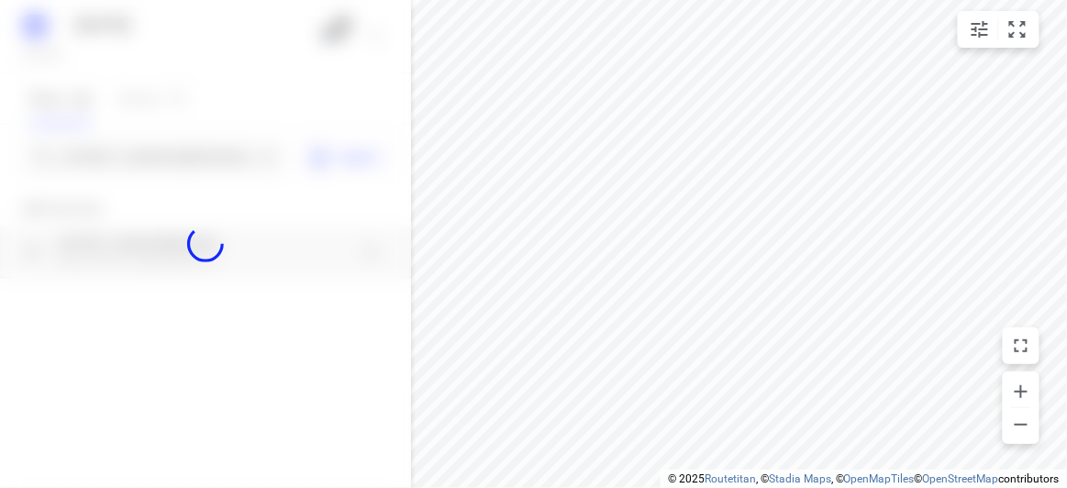
click at [153, 178] on div at bounding box center [205, 244] width 411 height 488
click at [151, 147] on div at bounding box center [205, 244] width 411 height 488
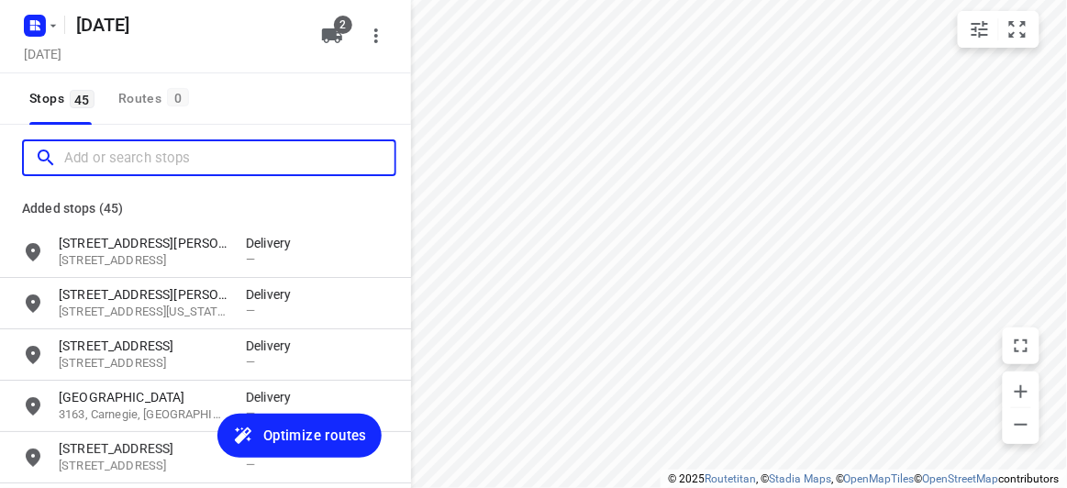
paste input "783 Springvale Road Mulgrave 3170"
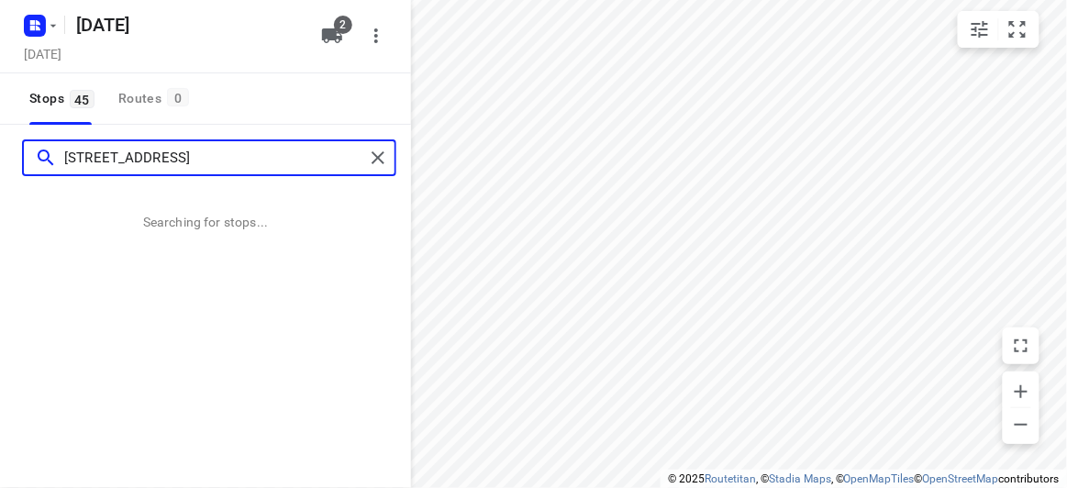
type input "783 Springvale Road Mulgrave 3170"
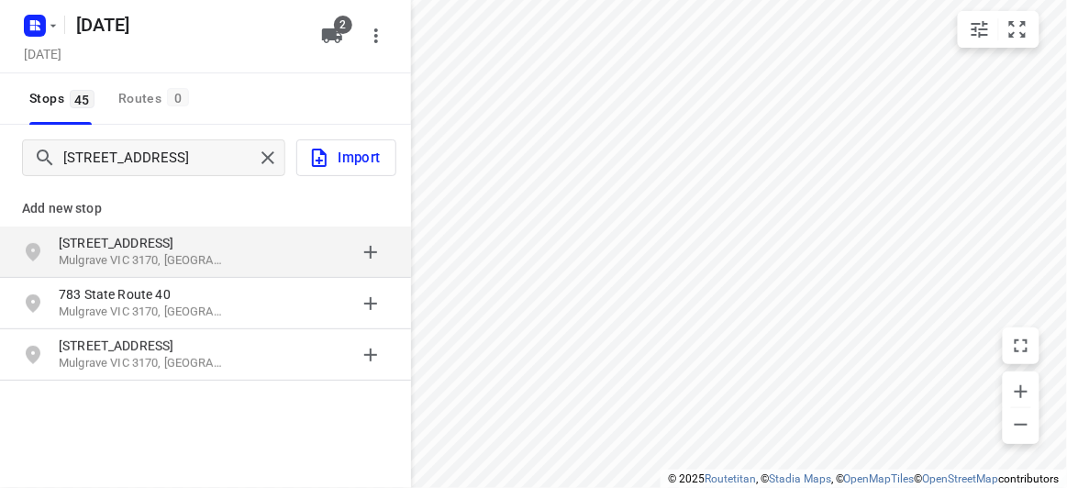
click at [38, 228] on div "783 Springvale Road Mulgrave VIC 3170, Australia" at bounding box center [205, 252] width 411 height 51
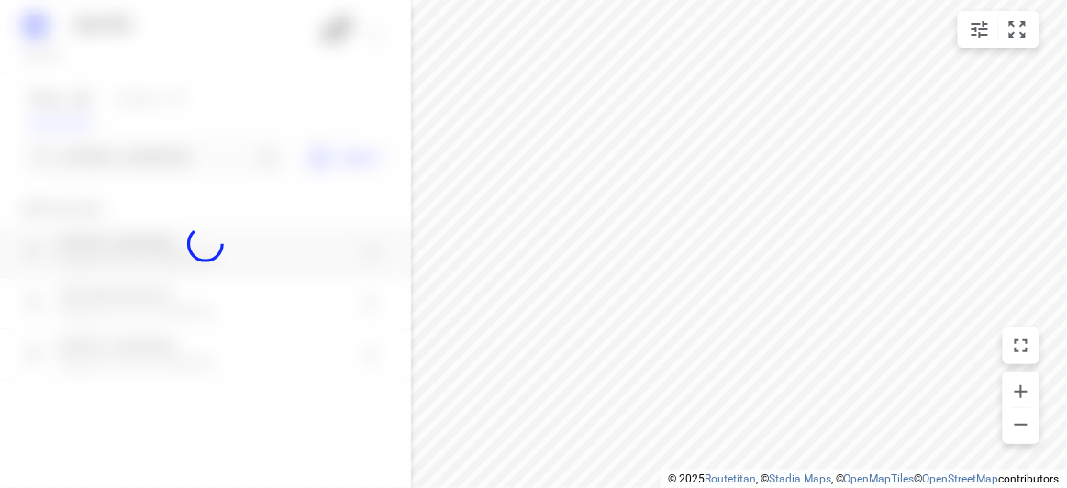
click at [121, 145] on div at bounding box center [205, 244] width 411 height 488
click at [127, 161] on div at bounding box center [205, 244] width 411 height 488
click at [131, 161] on div "10 SEPT 2025 Tuesday, Sep 09 2 Stops 45 Routes 0 783 Springvale Road Mulgrave 3…" at bounding box center [205, 244] width 411 height 488
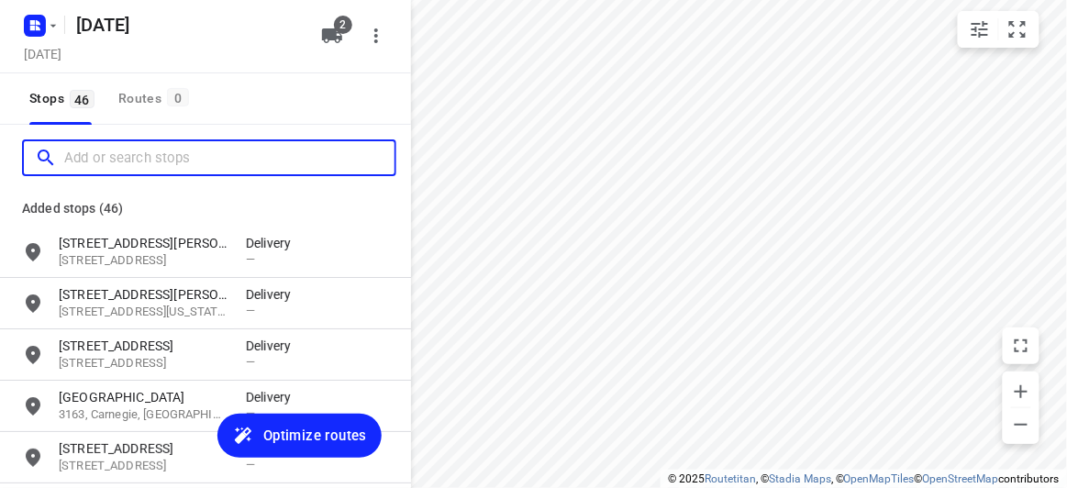
paste input "9 Pioneer Ct Wheelers Hill 3150"
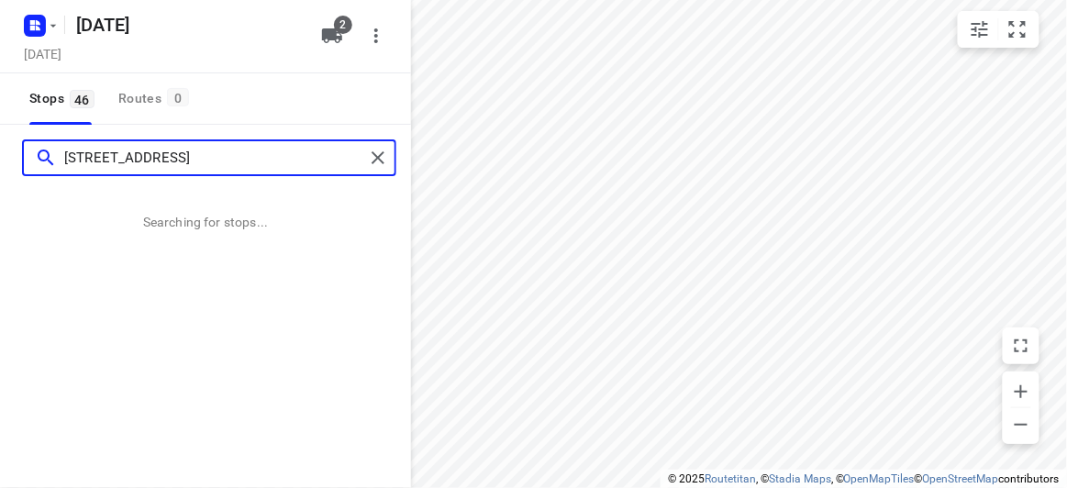
type input "9 Pioneer Ct Wheelers Hill 3150"
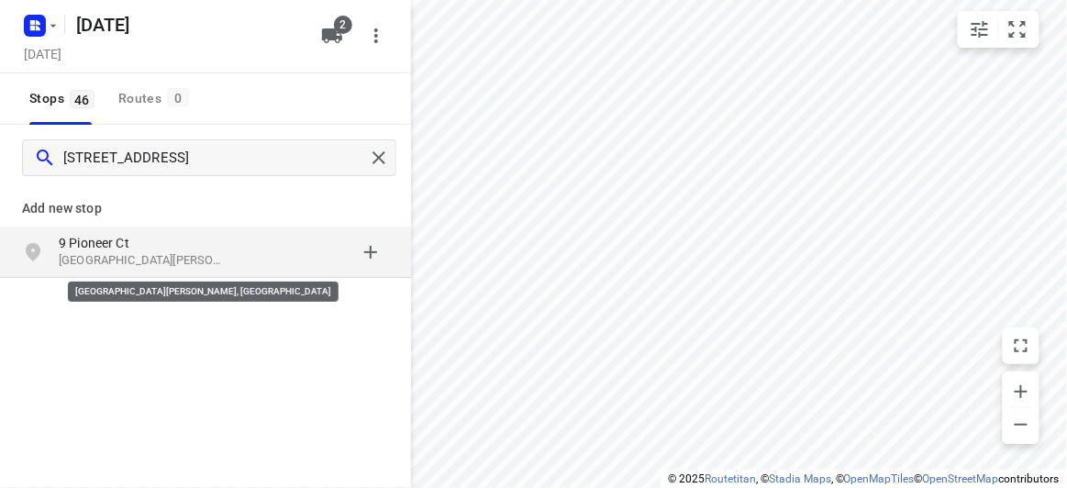
click at [222, 262] on p "Wheelers Hill VIC 3150, Australia" at bounding box center [143, 260] width 169 height 17
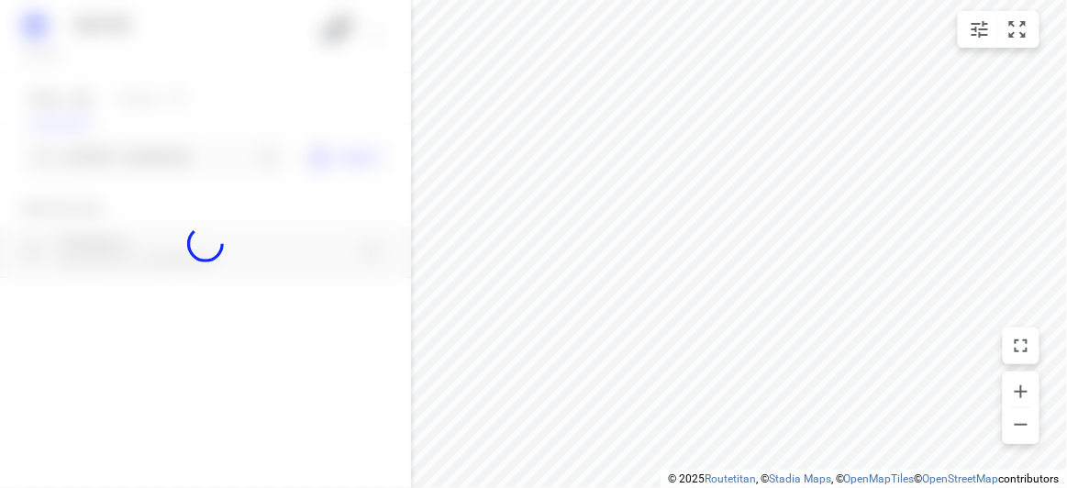
click at [161, 168] on div at bounding box center [205, 244] width 411 height 488
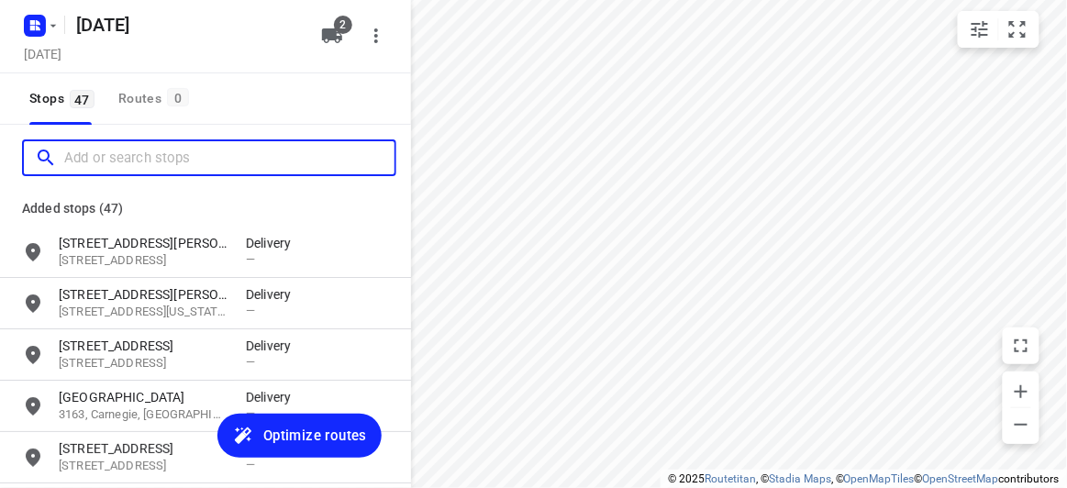
click at [153, 162] on input "Add or search stops" at bounding box center [229, 158] width 330 height 28
paste input "29 Barbara Street Vermont 3133"
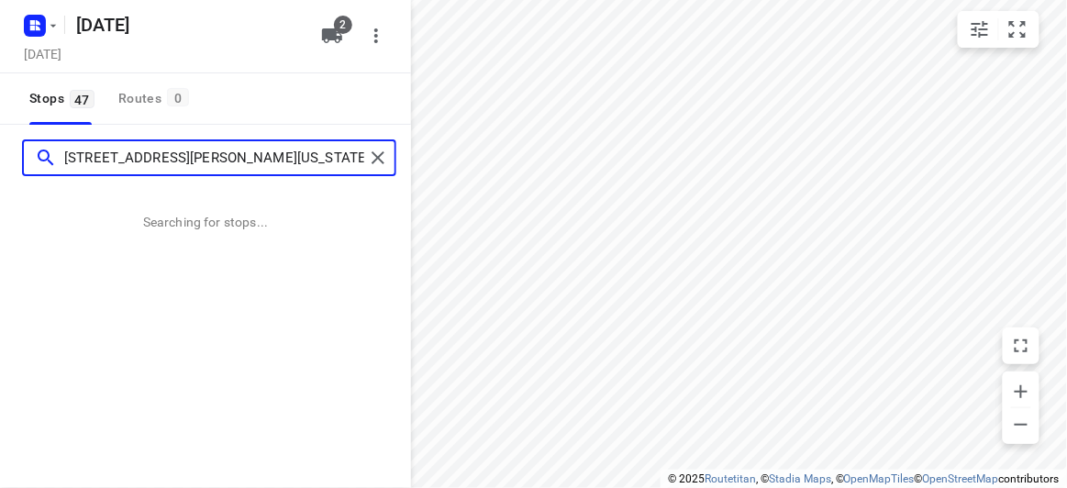
type input "29 Barbara Street Vermont 3133"
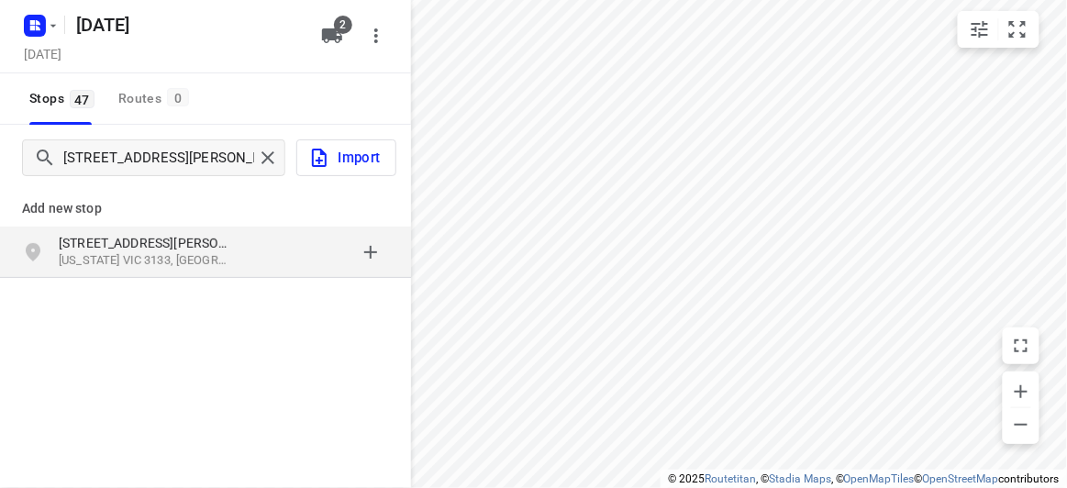
click at [235, 295] on div "Add new stop 29 Barbara Street Vermont VIC 3133, Australia" at bounding box center [205, 294] width 411 height 206
click at [197, 260] on p "Vermont VIC 3133, Australia" at bounding box center [143, 260] width 169 height 17
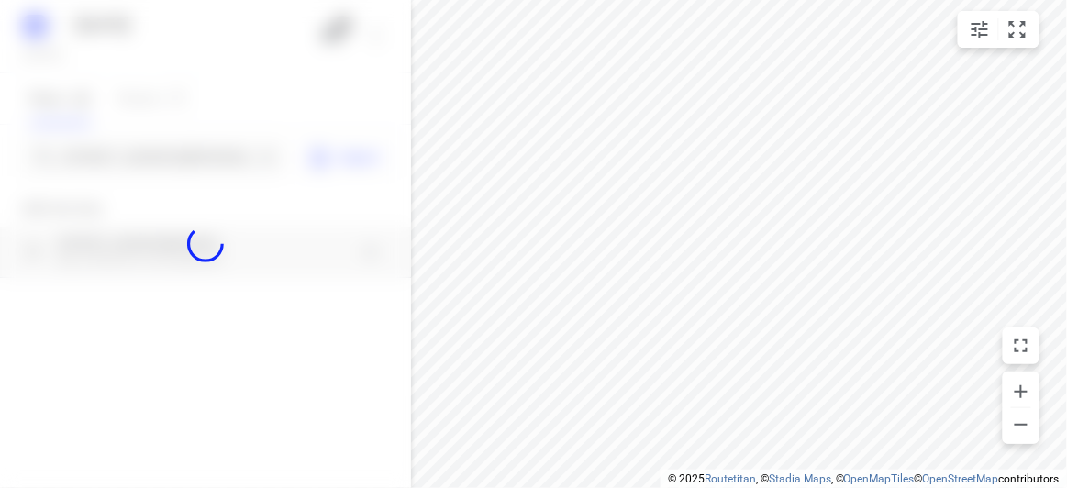
click at [128, 161] on div at bounding box center [205, 244] width 411 height 488
click at [135, 157] on div at bounding box center [205, 244] width 411 height 488
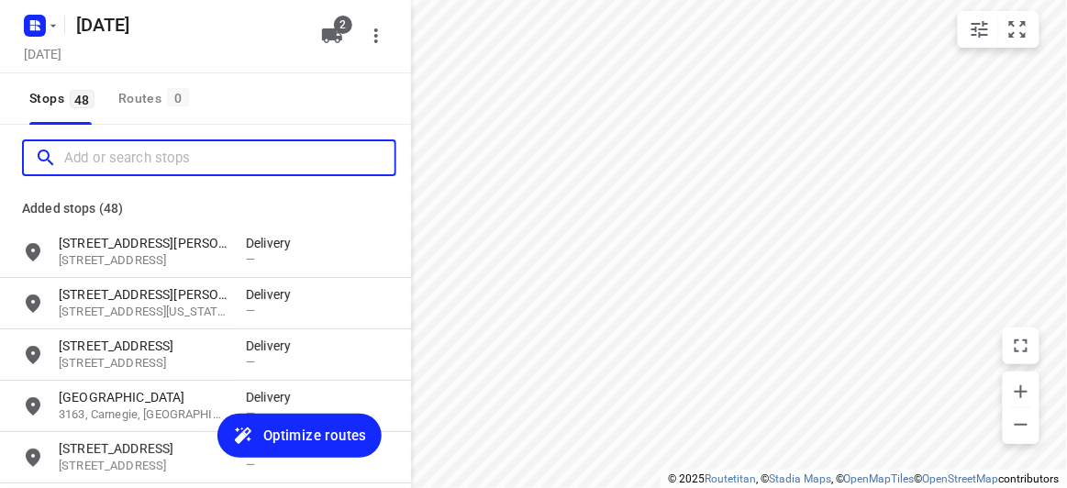
paste input "8A Florence Street Ormond 3204"
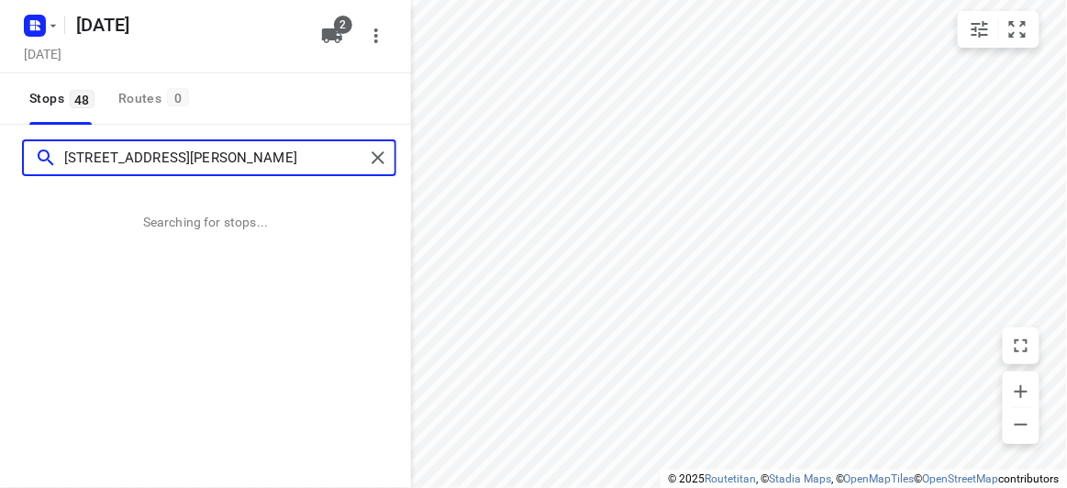
type input "8A Florence Street Ormond 3204"
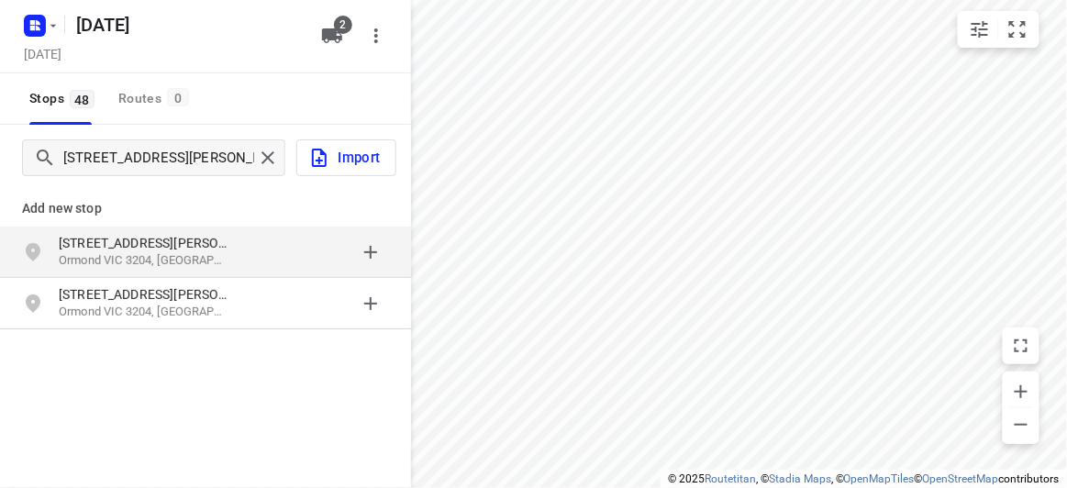
click at [164, 252] on p "Ormond VIC 3204, Australia" at bounding box center [143, 260] width 169 height 17
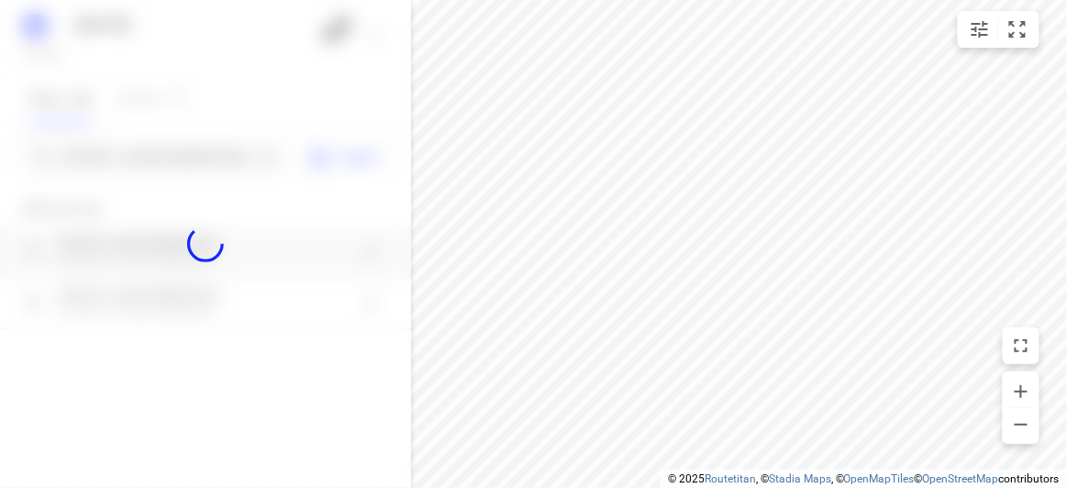
click at [166, 154] on div at bounding box center [205, 244] width 411 height 488
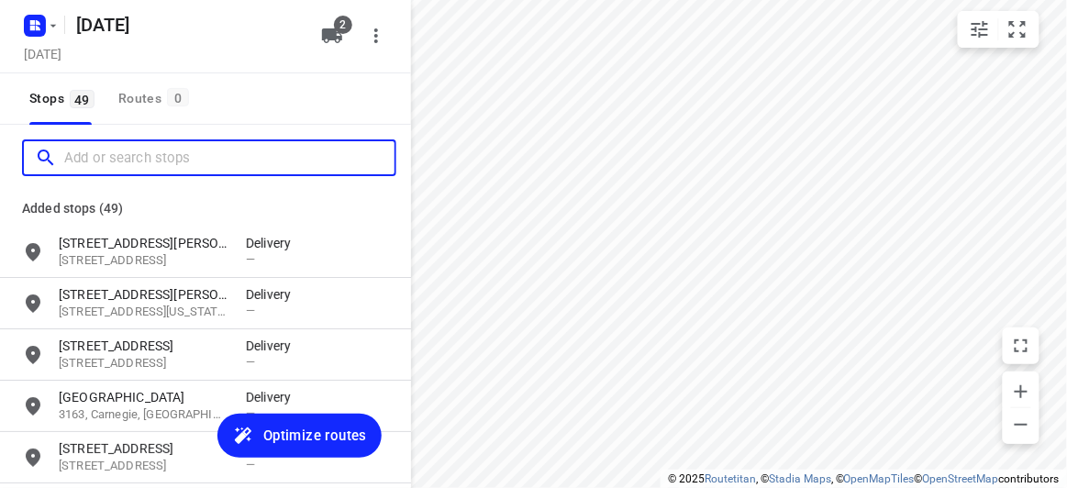
click at [169, 158] on input "Add or search stops" at bounding box center [229, 158] width 330 height 28
paste input "16 O’Brien Crescent Blackburn South 3130"
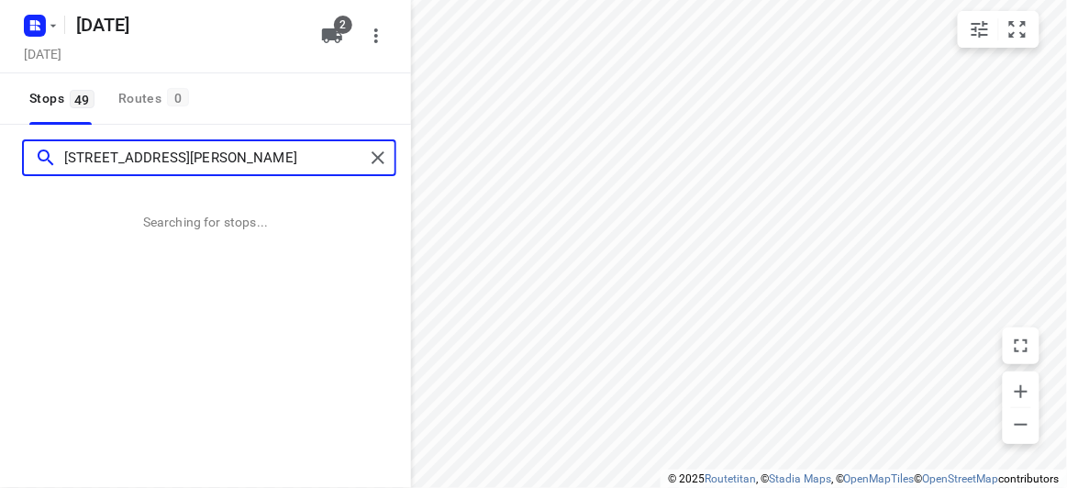
type input "16 O’Brien Crescent Blackburn South 3130"
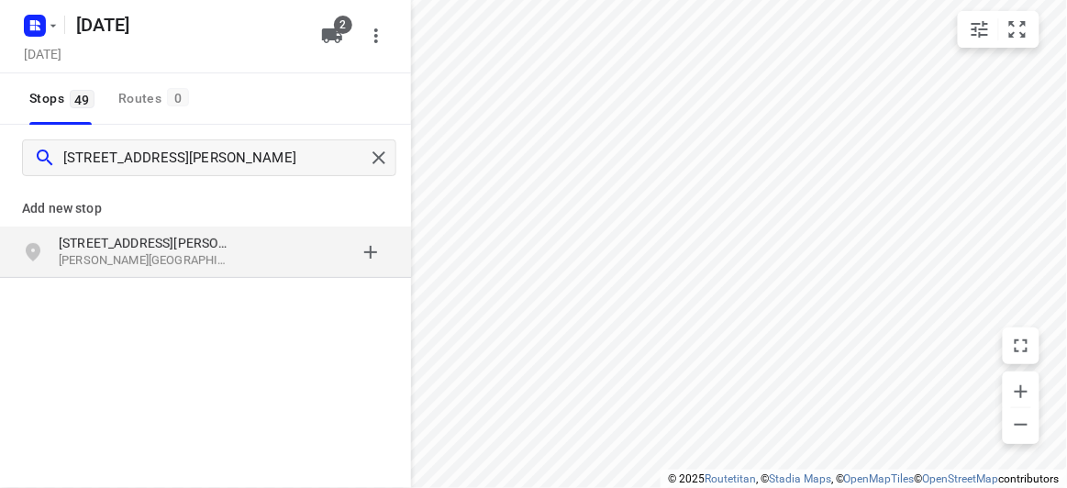
click at [192, 264] on p "Blackburn South VIC 3130, Australia" at bounding box center [143, 260] width 169 height 17
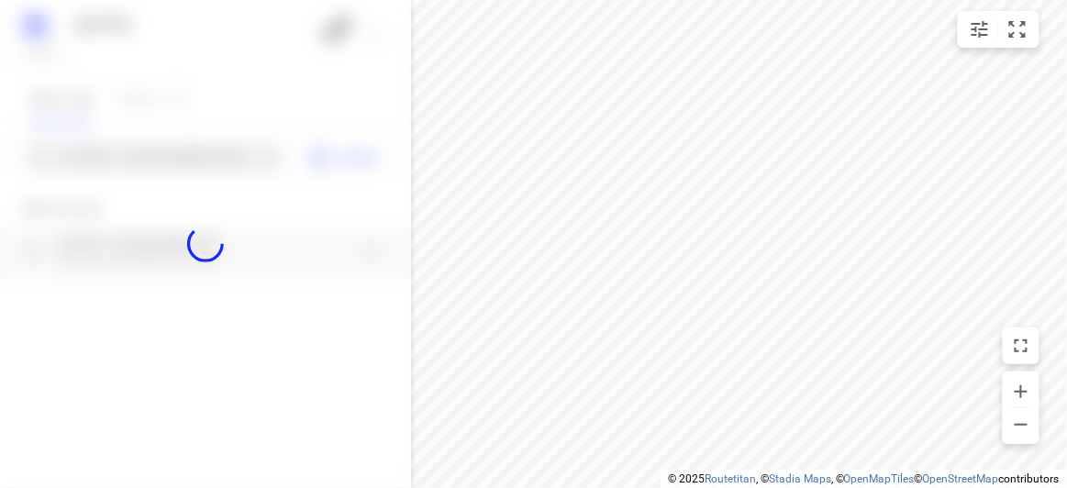
click at [139, 146] on div at bounding box center [205, 244] width 411 height 488
click at [145, 160] on div at bounding box center [205, 244] width 411 height 488
click at [144, 161] on div at bounding box center [205, 244] width 411 height 488
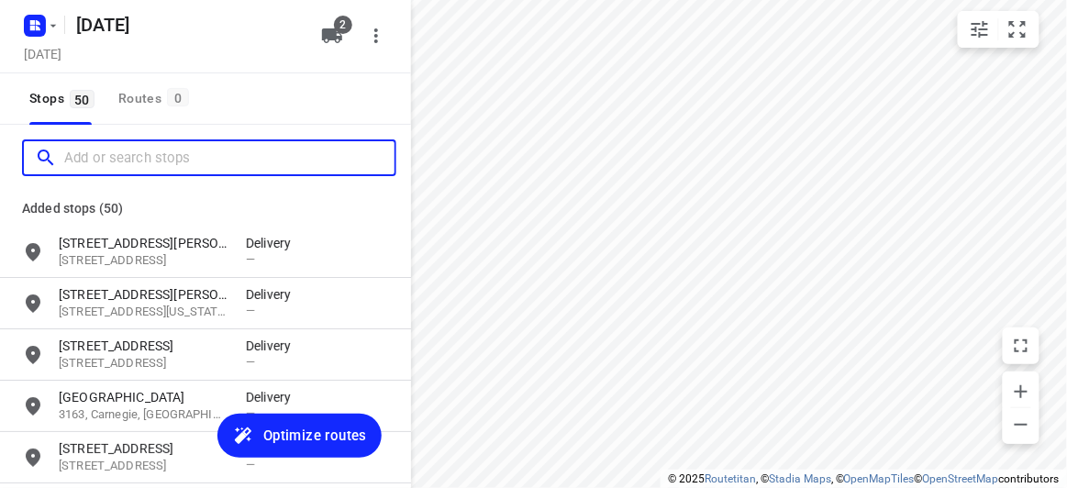
paste input "25 Romsey Rise Doncaster East 3109"
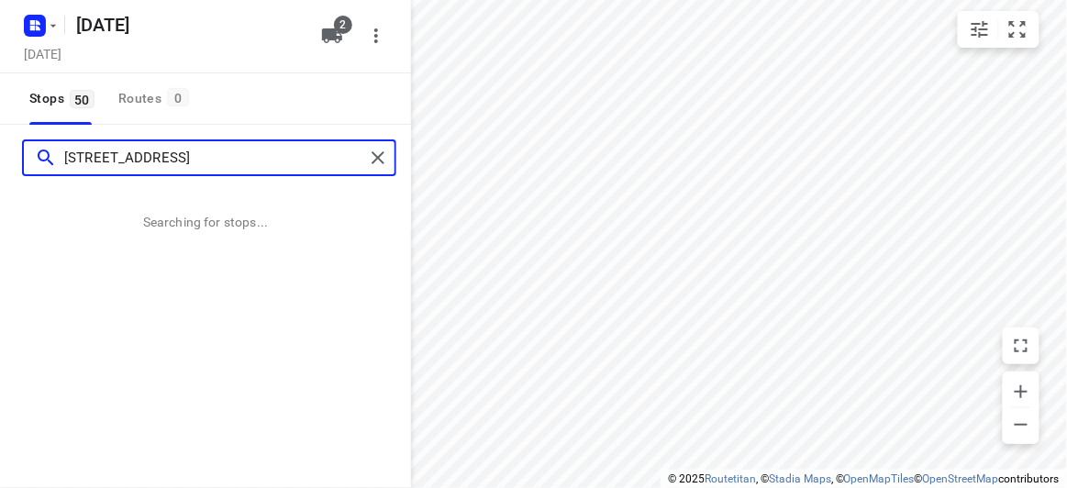
type input "25 Romsey Rise Doncaster East 3109"
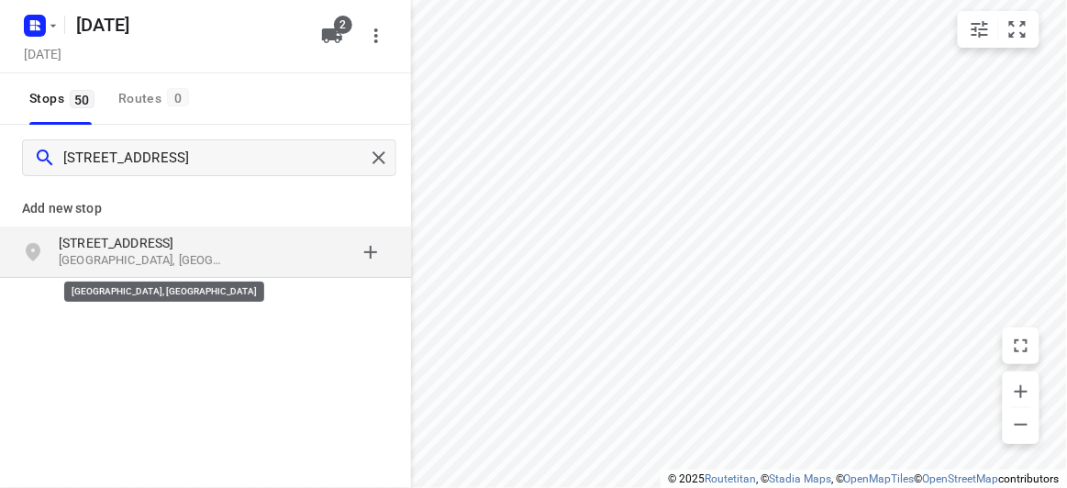
click at [184, 254] on p "Doncaster East VIC 3109, Australia" at bounding box center [143, 260] width 169 height 17
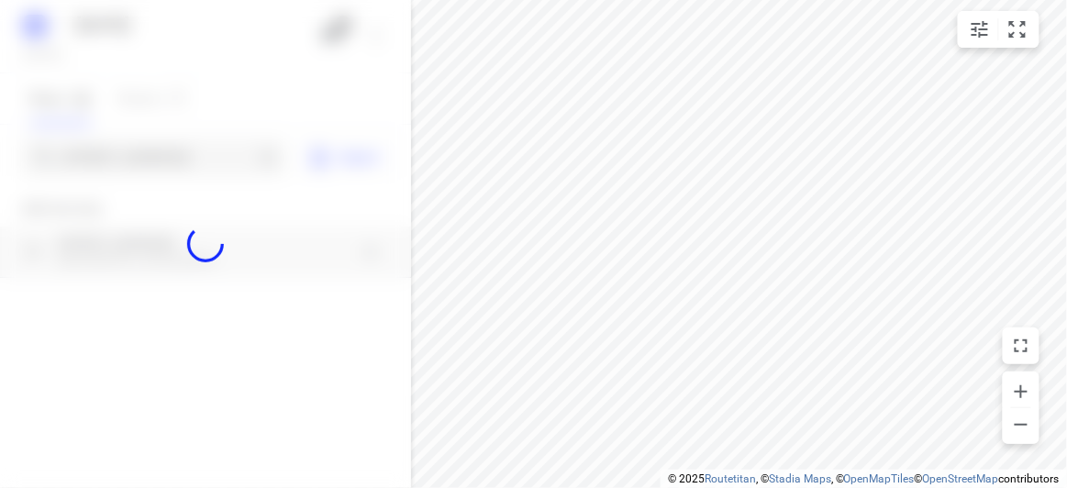
click at [147, 164] on div at bounding box center [205, 244] width 411 height 488
click at [147, 162] on div at bounding box center [205, 244] width 411 height 488
click at [148, 166] on div at bounding box center [205, 244] width 411 height 488
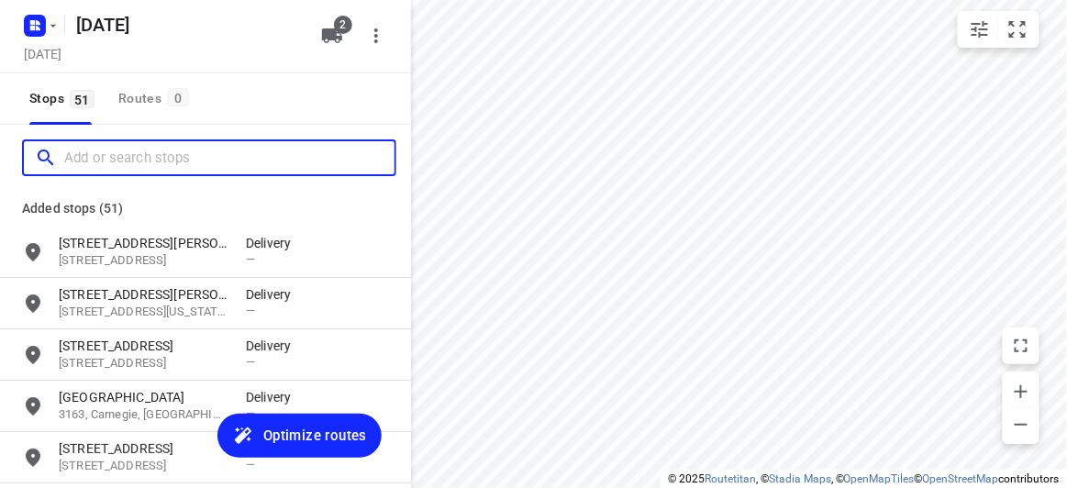
paste input "30 Springwood Close, Donvale VIC 3111"
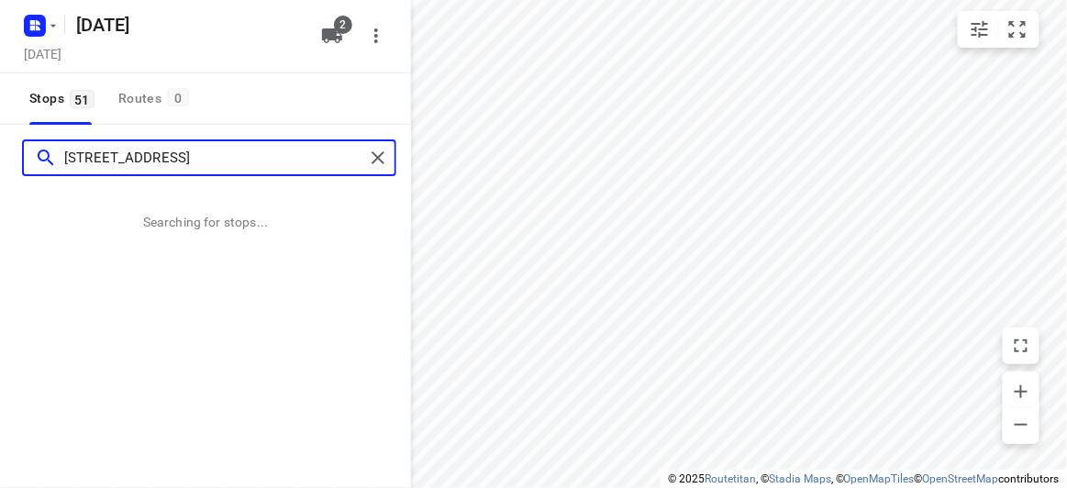
type input "30 Springwood Close, Donvale VIC 3111"
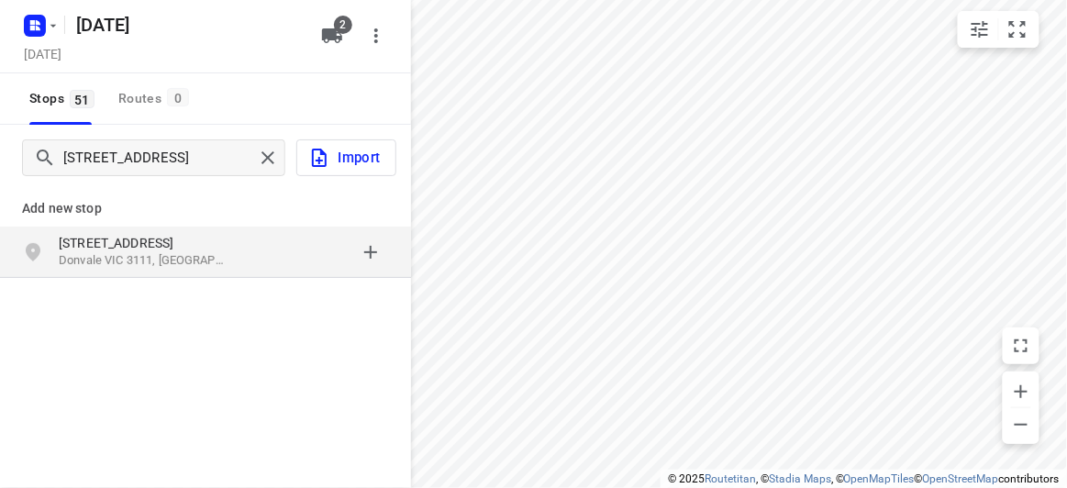
click at [144, 247] on p "30 Springwood Close" at bounding box center [143, 243] width 169 height 18
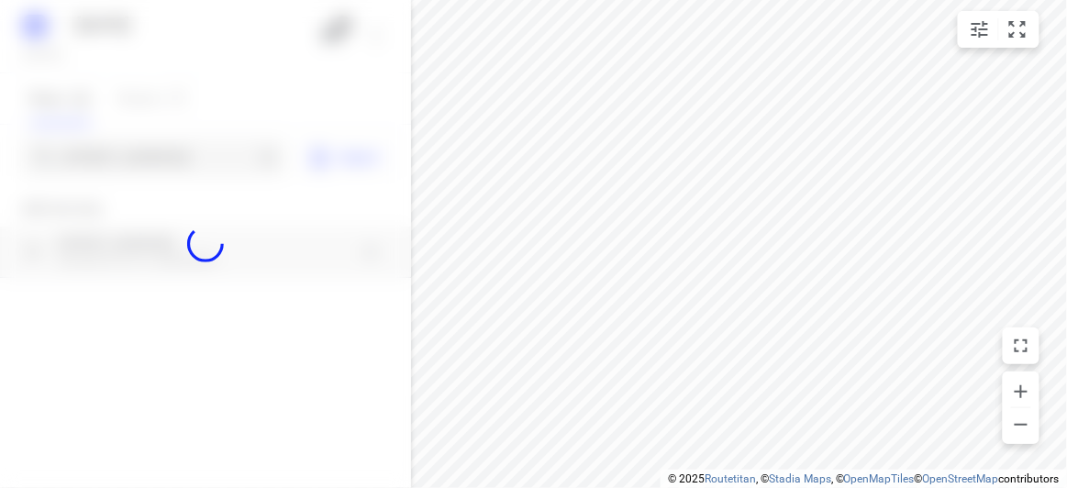
click at [125, 169] on div at bounding box center [205, 244] width 411 height 488
click at [129, 157] on div at bounding box center [205, 244] width 411 height 488
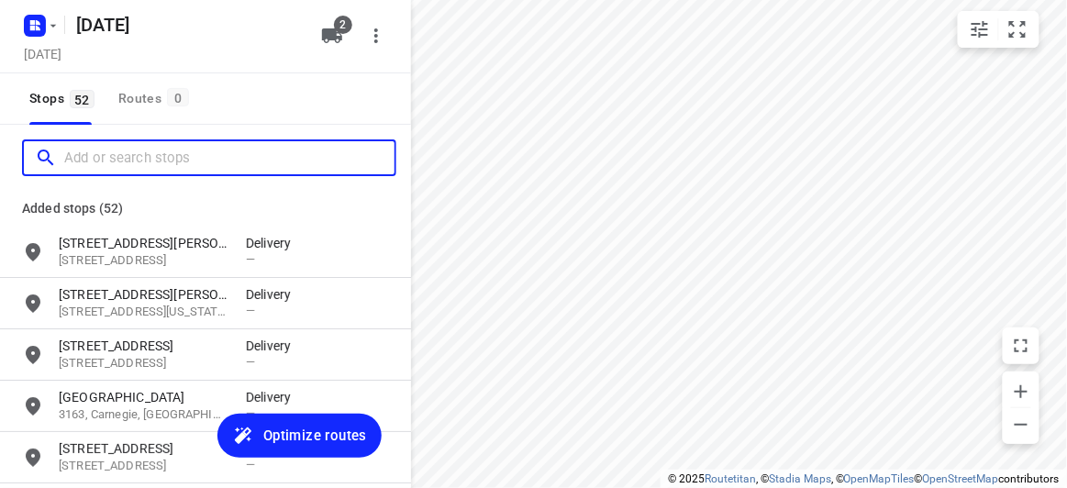
paste input "38 Francesco st Bentleigh East 3165"
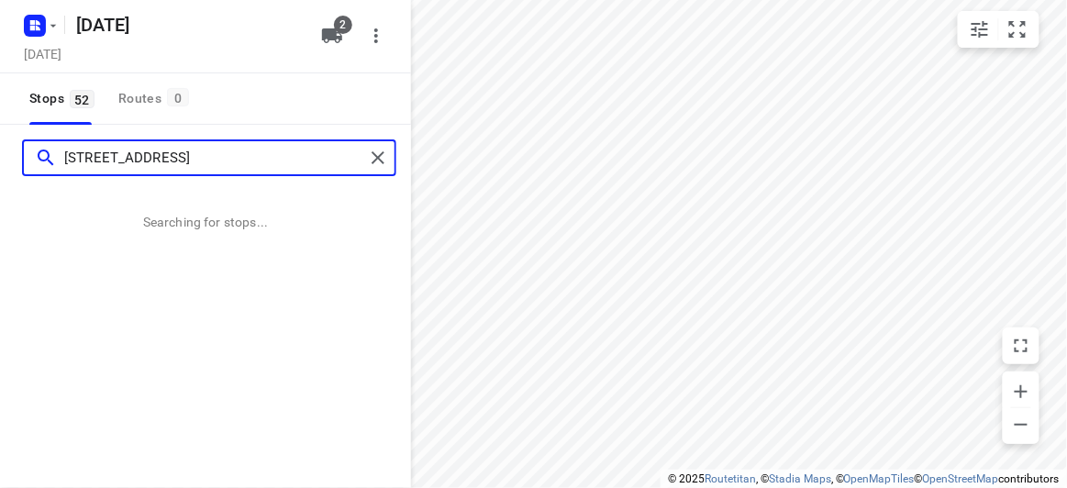
type input "38 Francesco st Bentleigh East 3165"
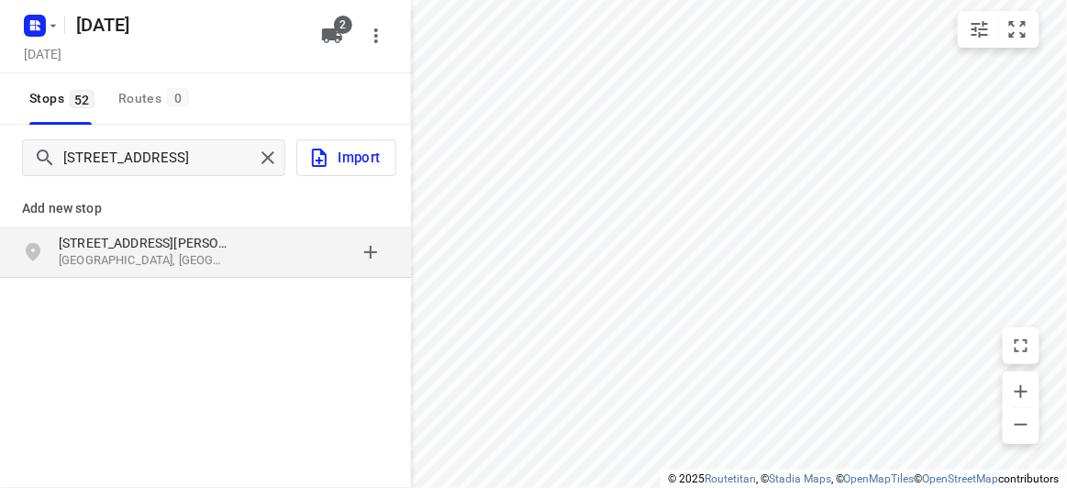
click at [117, 261] on p "Bentleigh East VIC 3165, Australia" at bounding box center [143, 260] width 169 height 17
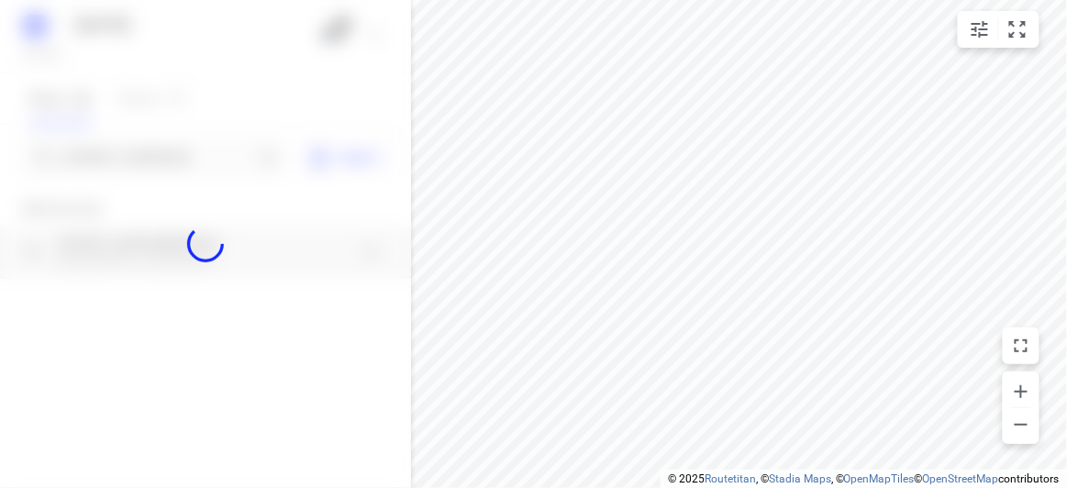
click at [125, 172] on div at bounding box center [205, 244] width 411 height 488
click at [133, 157] on div at bounding box center [205, 244] width 411 height 488
click at [139, 152] on div at bounding box center [205, 244] width 411 height 488
click at [139, 152] on div "10 SEPT 2025 Tuesday, Sep 09 2 Stops 52 Routes 0 38 Francesco st Bentleigh East…" at bounding box center [205, 244] width 411 height 488
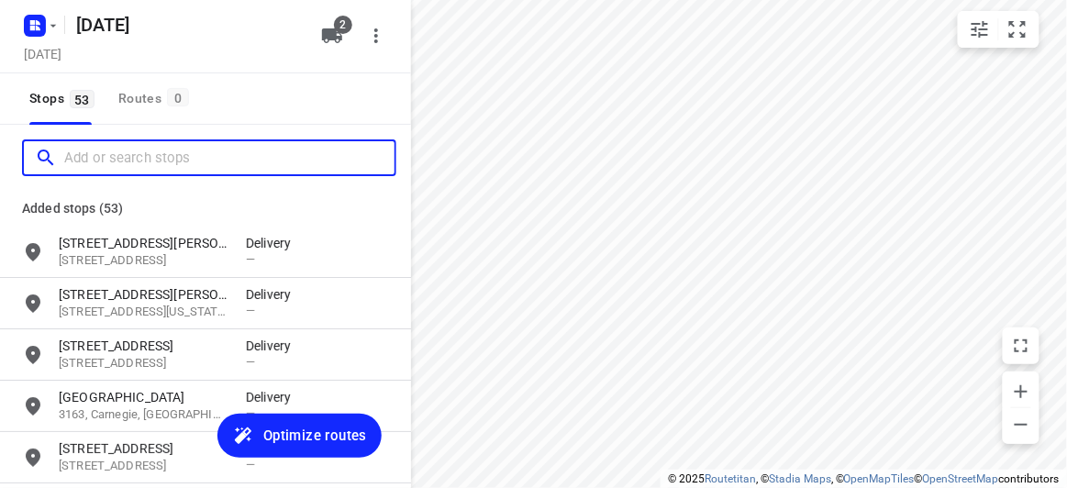
paste input "13 Emden Crescent, Mulgrave 3170"
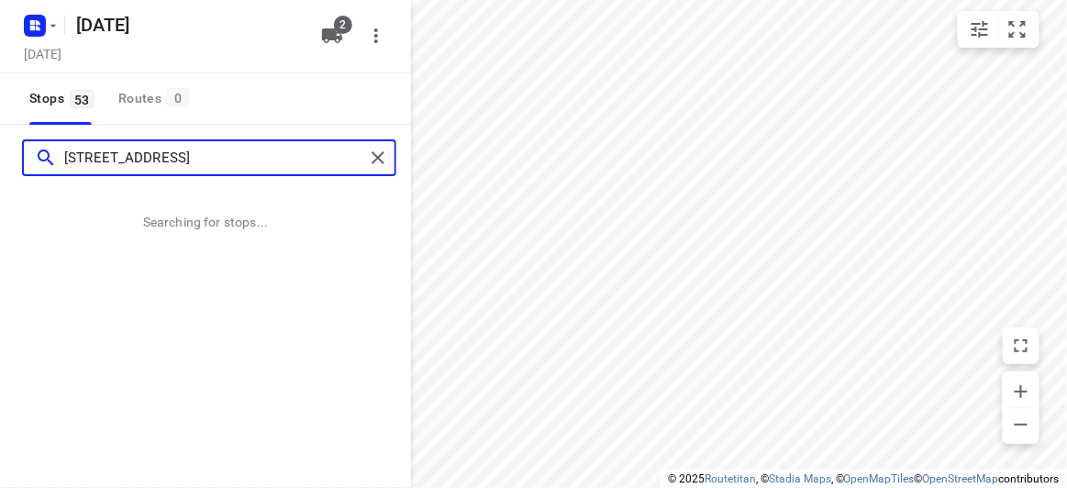
type input "13 Emden Crescent, Mulgrave 3170"
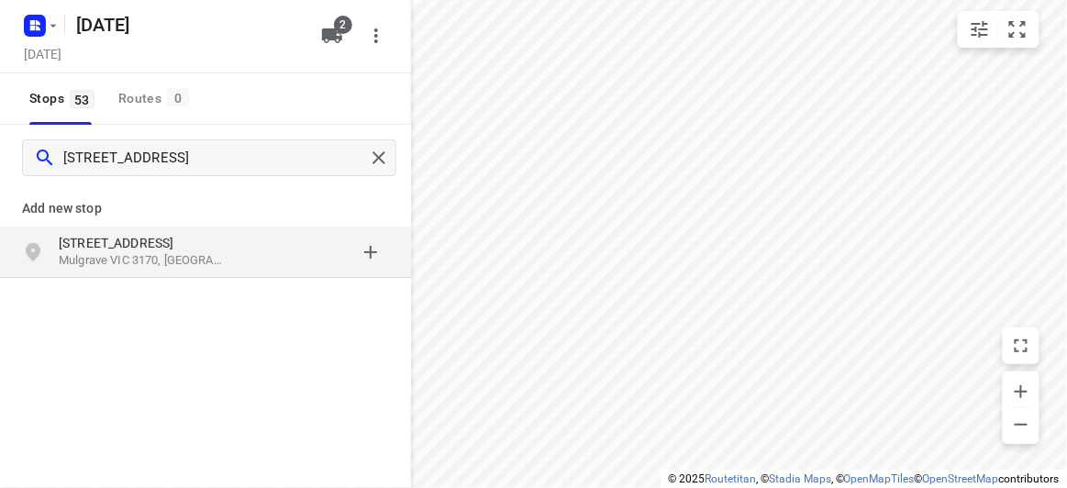
click at [175, 240] on p "13 Emden Crescent" at bounding box center [143, 243] width 169 height 18
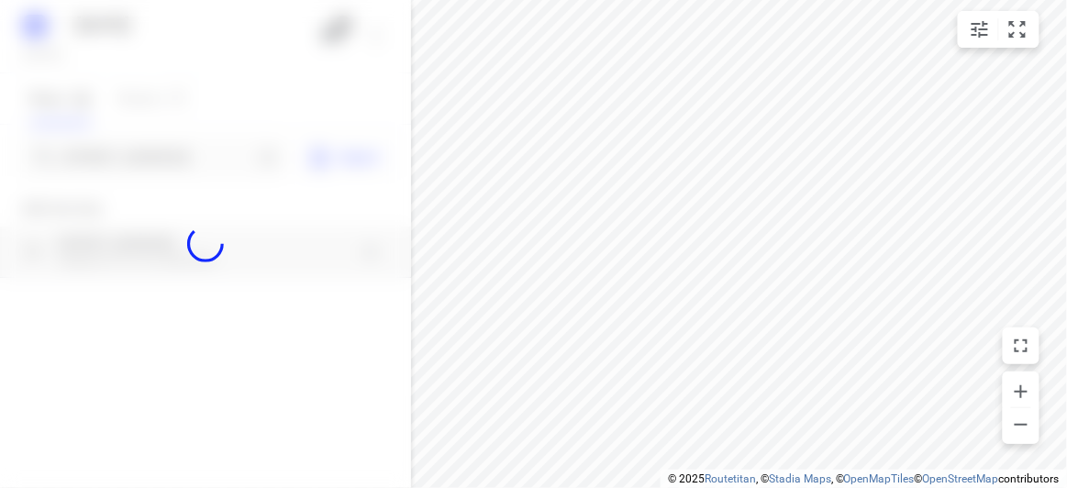
click at [129, 183] on div "10 SEPT 2025 Tuesday, Sep 09 2 Stops 53 Routes 0 13 Emden Crescent, Mulgrave 31…" at bounding box center [205, 244] width 411 height 488
click at [128, 159] on div at bounding box center [205, 244] width 411 height 488
click at [126, 159] on div at bounding box center [205, 244] width 411 height 488
click at [126, 159] on div "10 SEPT 2025 Tuesday, Sep 09 2 Stops 53 Routes 0 13 Emden Crescent, Mulgrave 31…" at bounding box center [205, 244] width 411 height 488
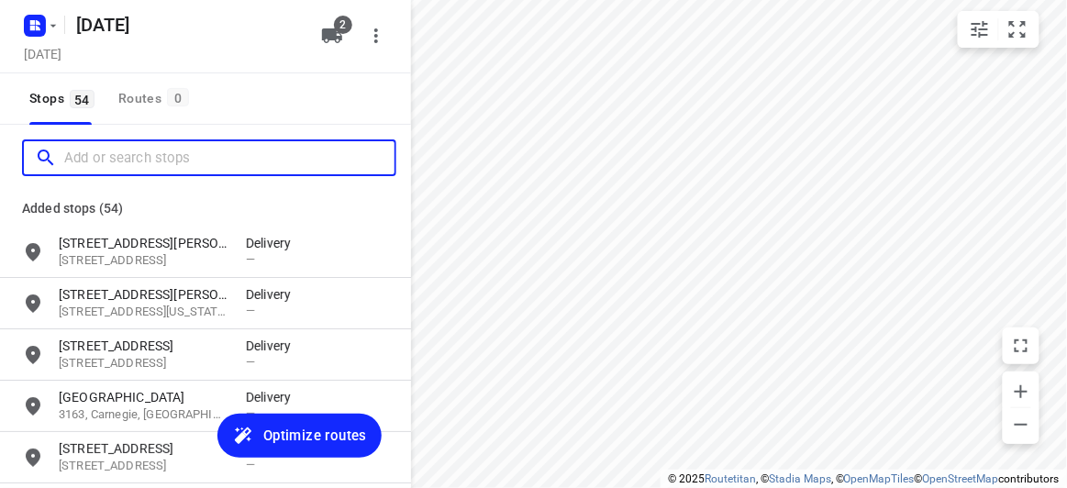
paste input "18 Treeby Court Springvale South Vic 3172"
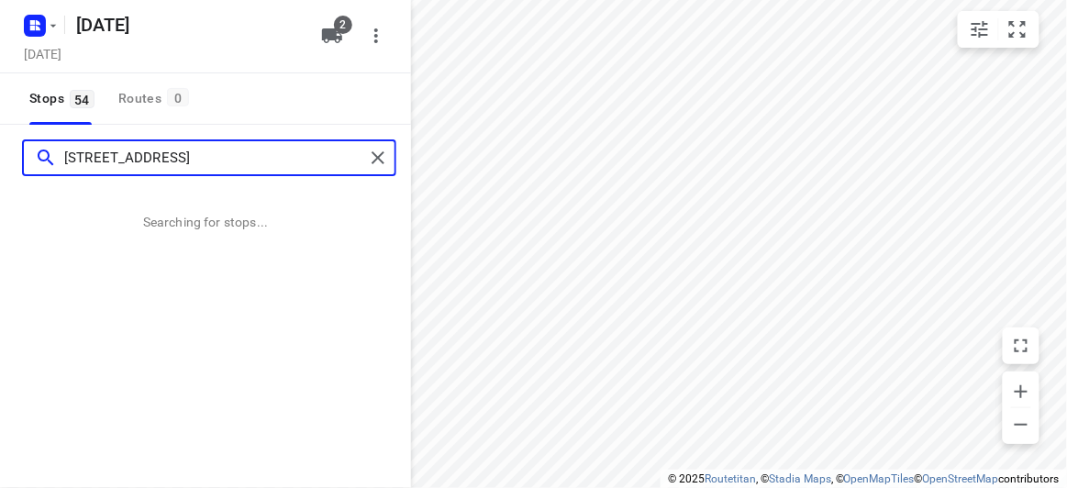
type input "18 Treeby Court Springvale South Vic 3172"
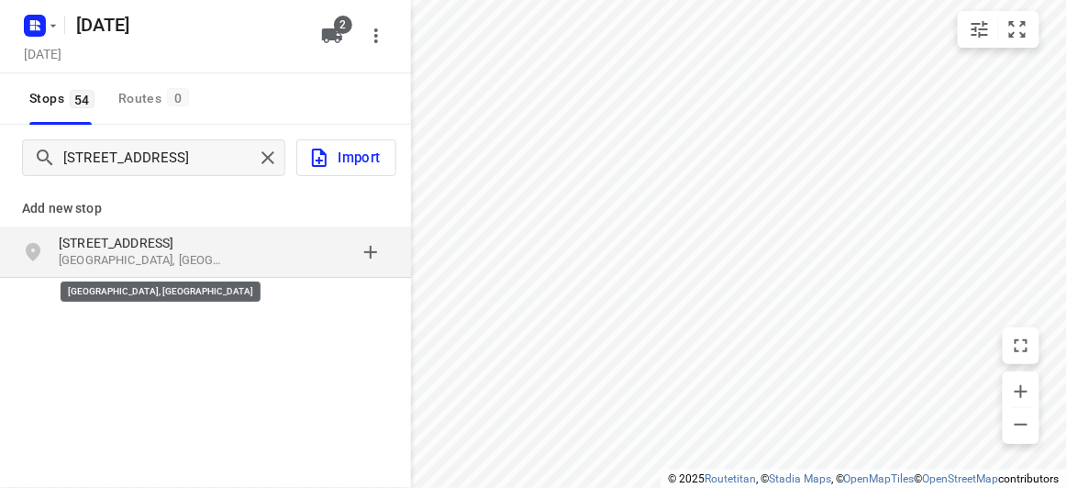
click at [201, 259] on p "Springvale South VIC 3172, Australia" at bounding box center [143, 260] width 169 height 17
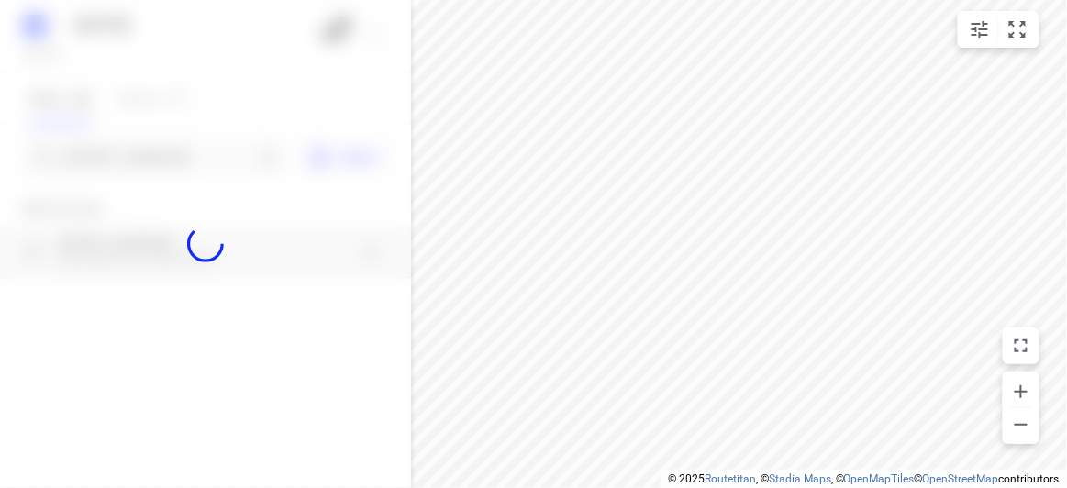
click at [155, 151] on div at bounding box center [205, 244] width 411 height 488
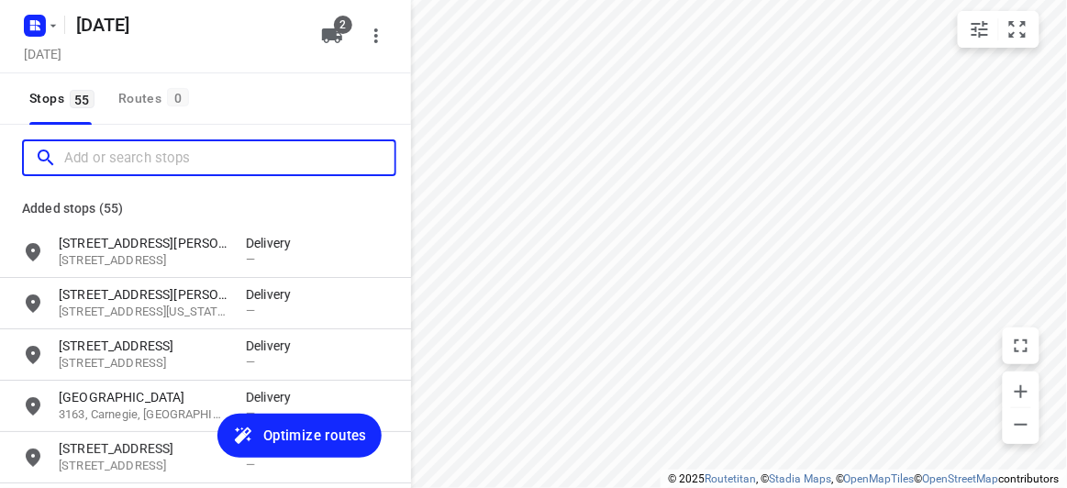
scroll to position [0, 7]
paste input "152 Andersons Creek Road, Doncaster East, 3109"
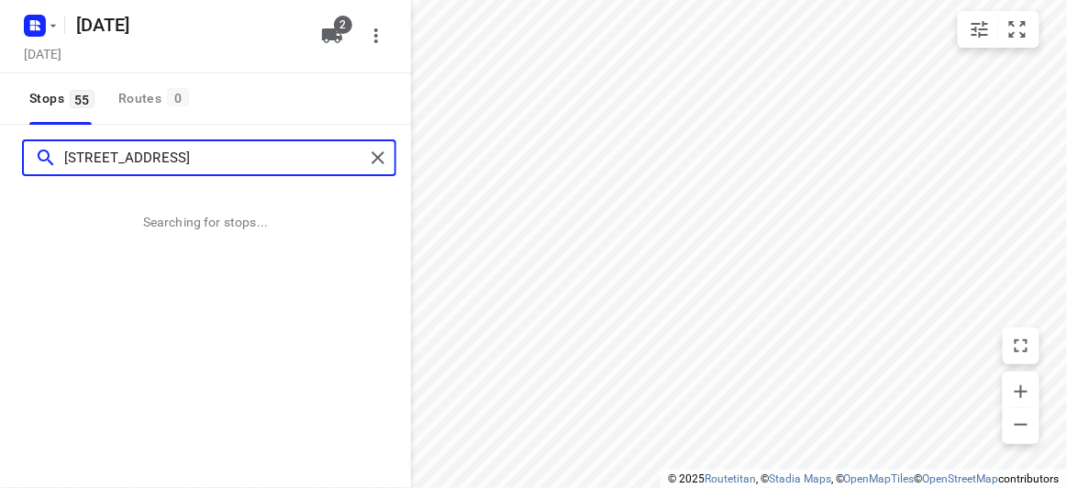
type input "152 Andersons Creek Road, Doncaster East, 3109"
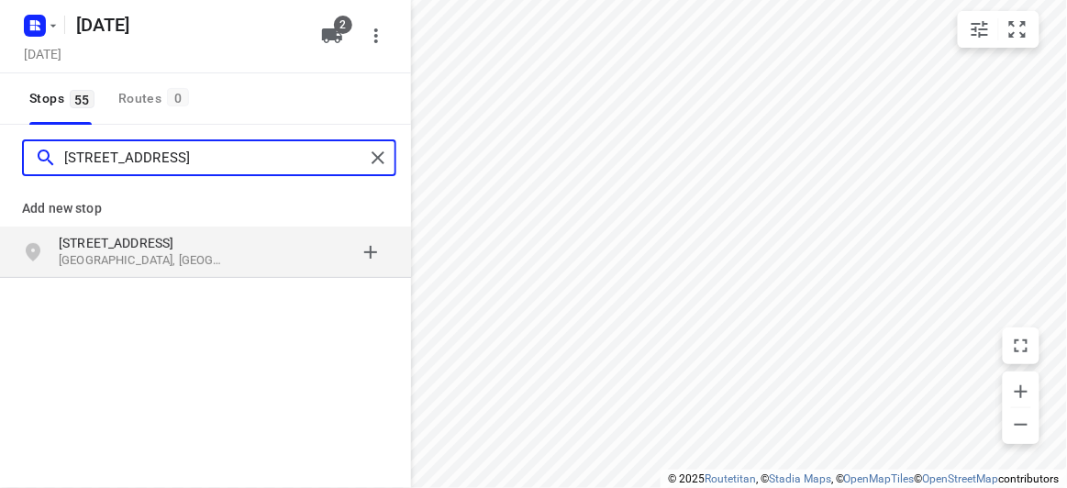
scroll to position [0, 0]
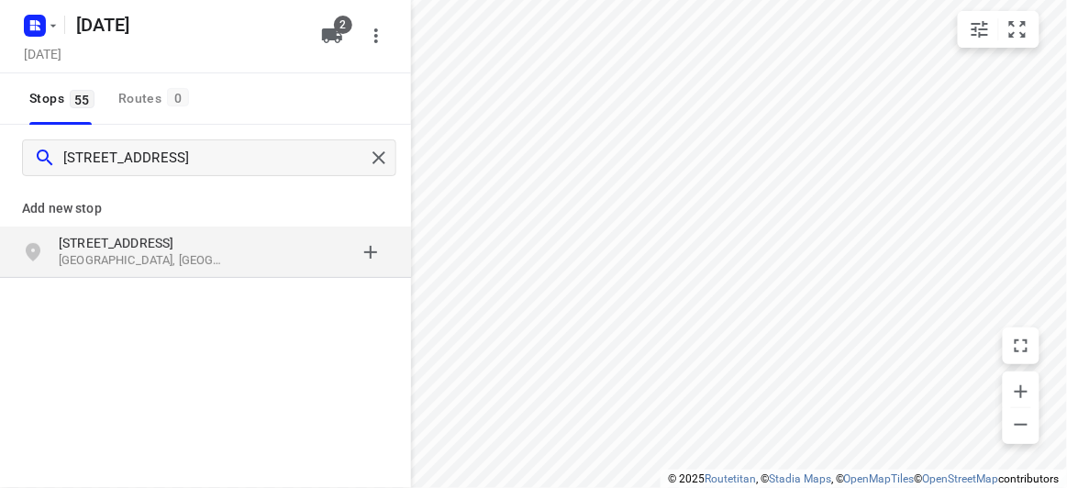
click at [161, 241] on p "152 Andersons Creek Road" at bounding box center [143, 243] width 169 height 18
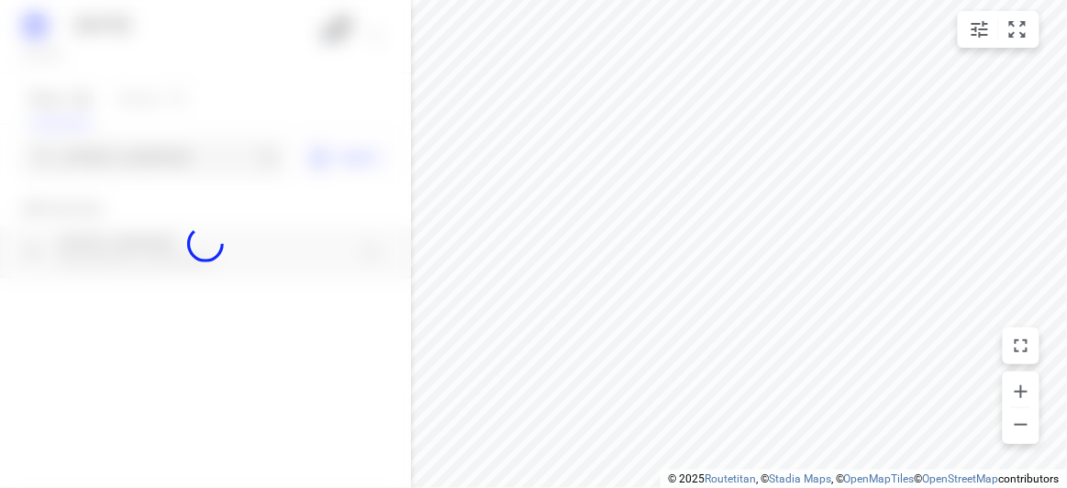
click at [143, 161] on div at bounding box center [205, 244] width 411 height 488
paste input "47-49 Willesden Rd, Hughesdale VIC 3166"
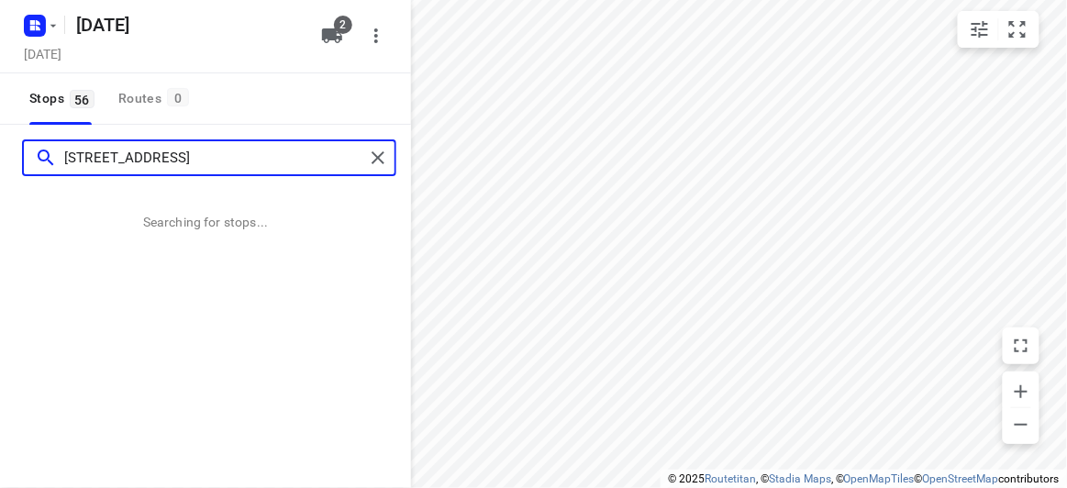
type input "47-49 Willesden Rd, Hughesdale VIC 3166"
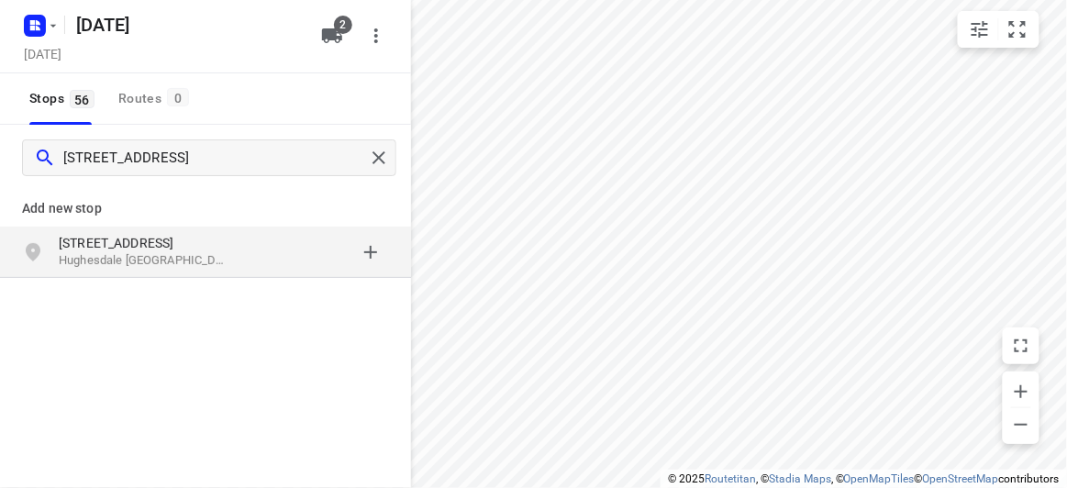
click at [116, 250] on p "47-49 Willesden Rd" at bounding box center [143, 243] width 169 height 18
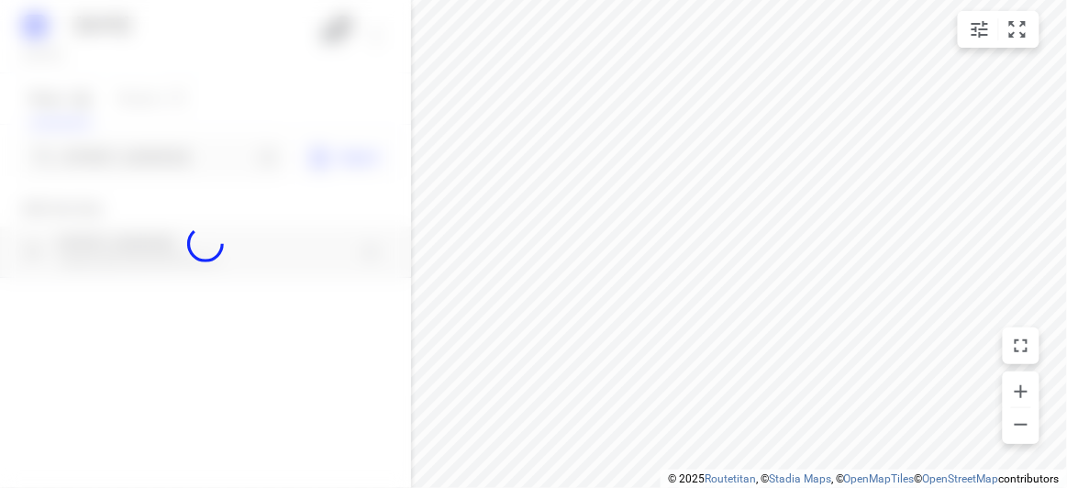
click at [134, 159] on div at bounding box center [205, 244] width 411 height 488
click at [134, 159] on input "47-49 Willesden Rd, Hughesdale VIC 3166" at bounding box center [158, 158] width 189 height 28
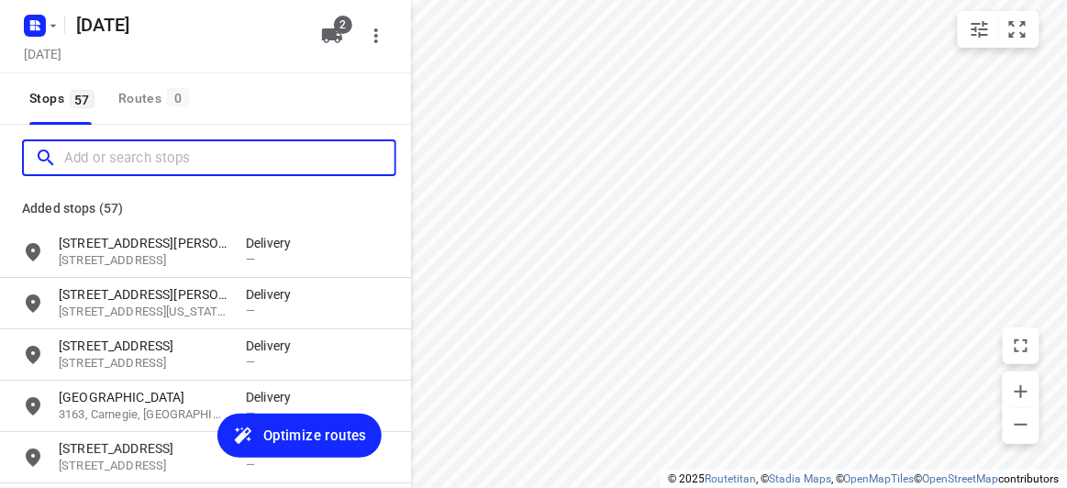
paste input "816 High Street Road, Glen Waverley 3150"
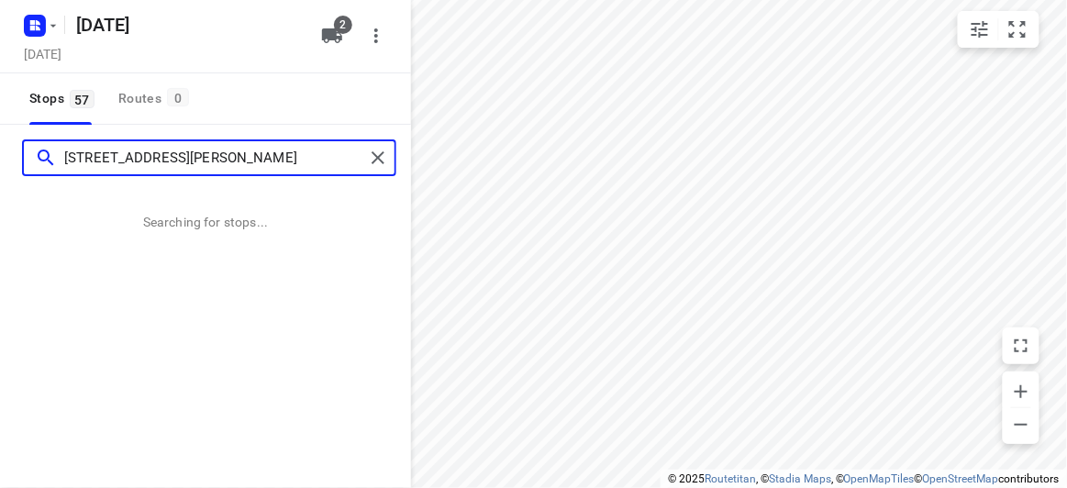
type input "816 High Street Road, Glen Waverley 3150"
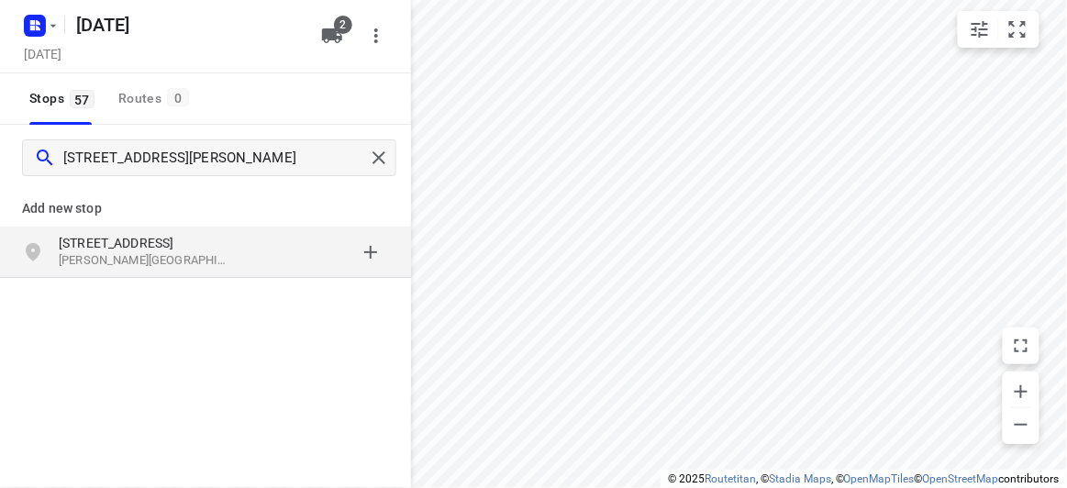
click at [272, 254] on div "grid" at bounding box center [317, 252] width 143 height 37
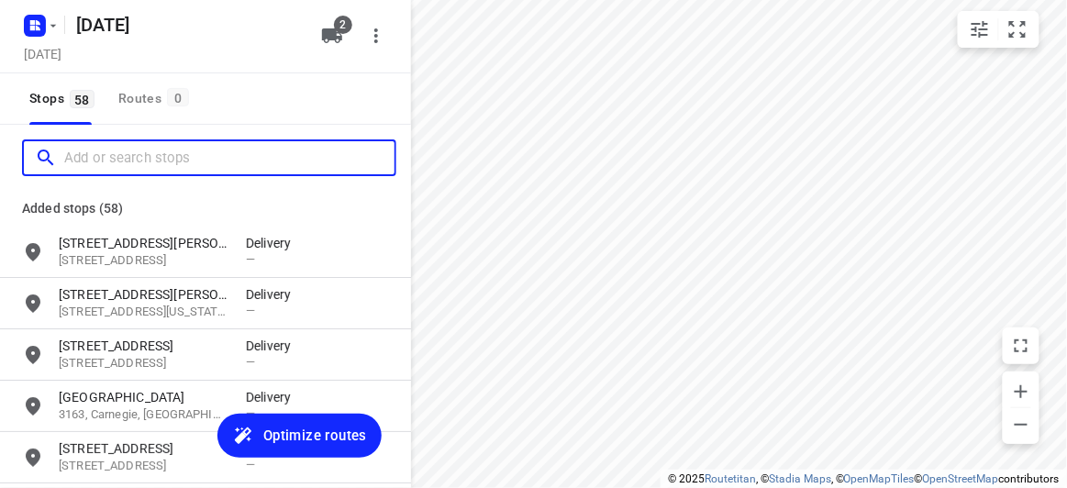
click at [134, 150] on input "Add or search stops" at bounding box center [229, 158] width 330 height 28
paste input "5 Ashford Street Templestowe Lower 3107"
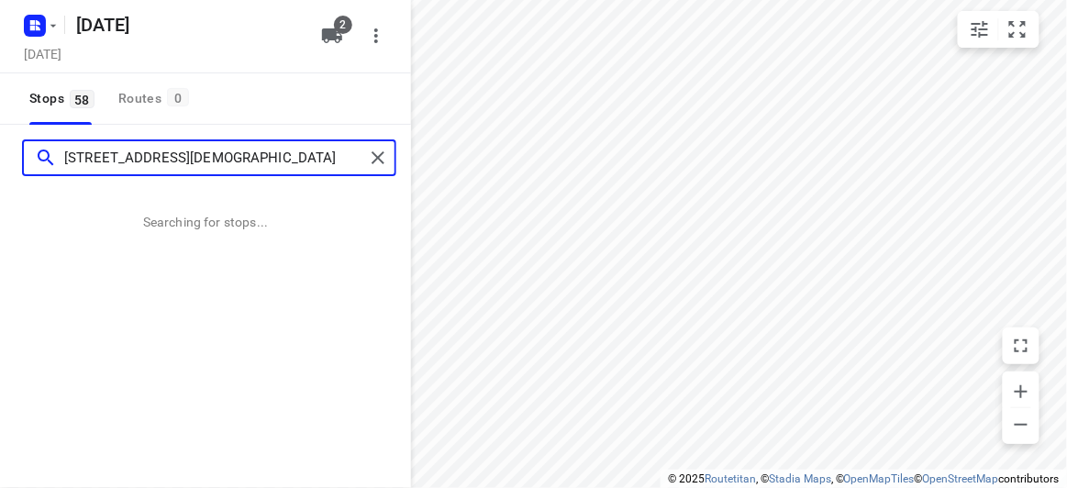
type input "5 Ashford Street Templestowe Lower 3107"
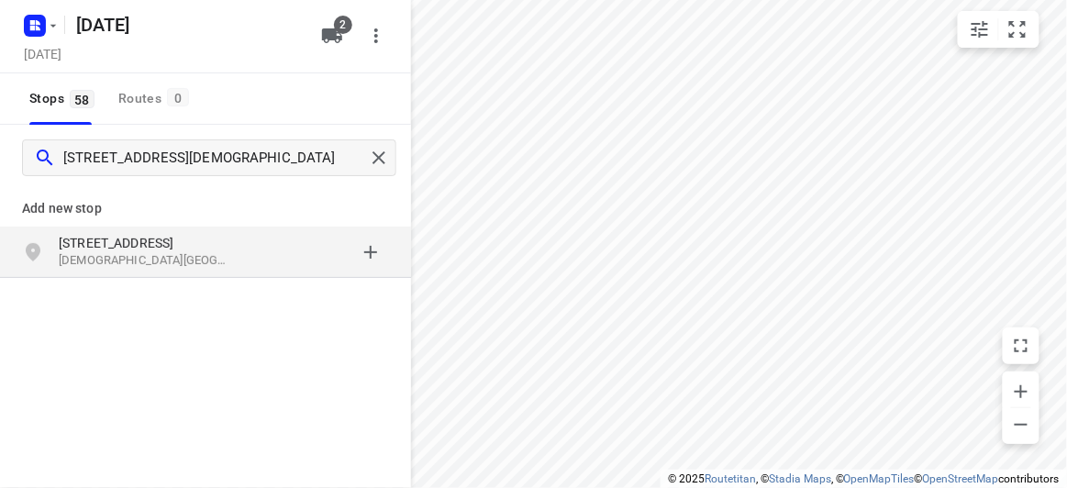
click at [141, 237] on p "5 Ashford Street" at bounding box center [143, 243] width 169 height 18
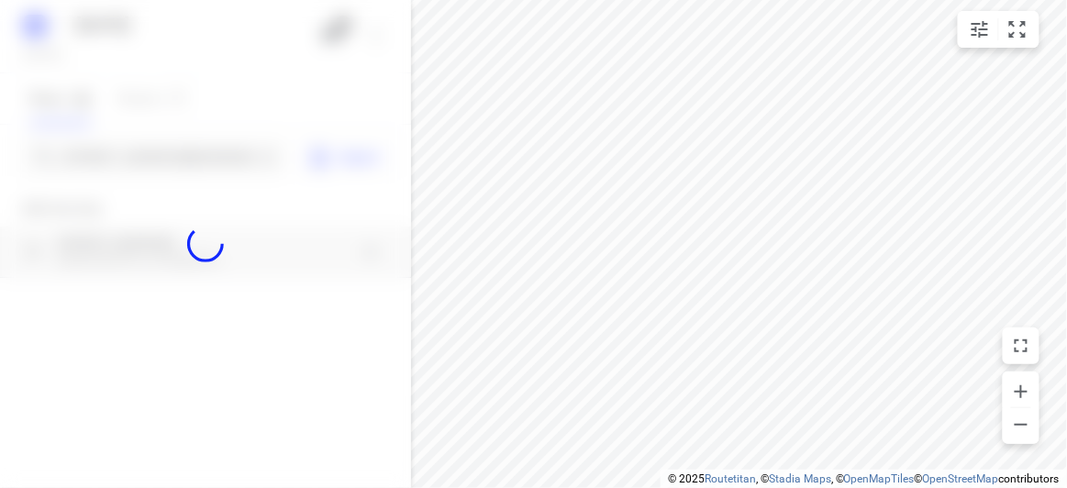
click at [139, 169] on div at bounding box center [205, 244] width 411 height 488
click at [145, 155] on div at bounding box center [205, 244] width 411 height 488
paste input "20 Howard Avenue Ormond 3204"
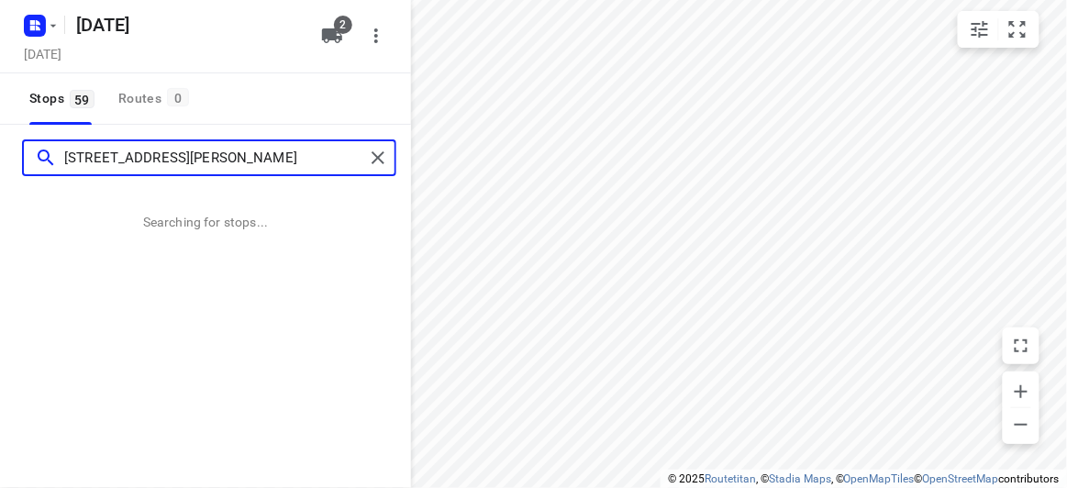
type input "20 Howard Avenue Ormond 3204"
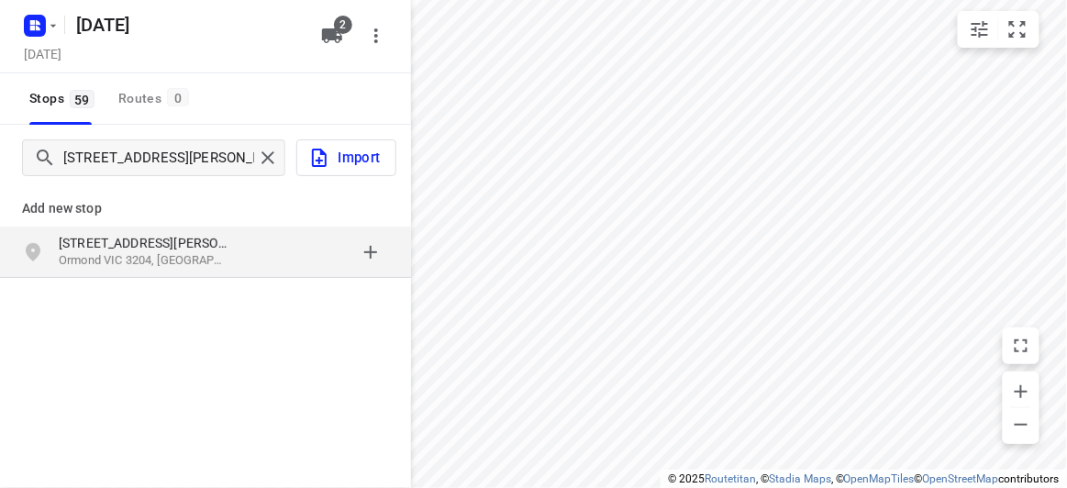
click at [214, 242] on p "20 Howard Avenue" at bounding box center [143, 243] width 169 height 18
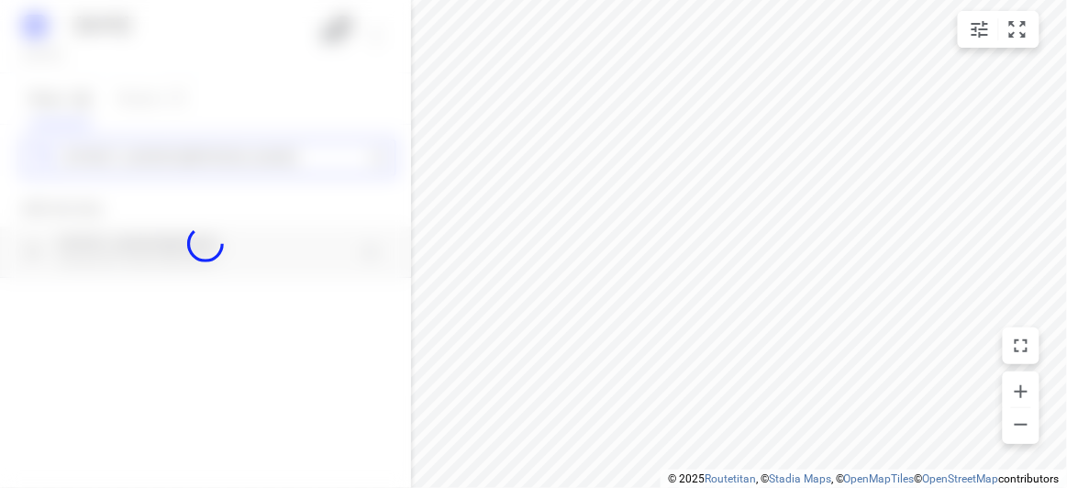
click at [156, 154] on div "10 SEPT 2025 Tuesday, Sep 09 2 Stops 59 Routes 0 20 Howard Avenue Ormond 3204 A…" at bounding box center [205, 244] width 411 height 488
click at [156, 154] on div at bounding box center [205, 244] width 411 height 488
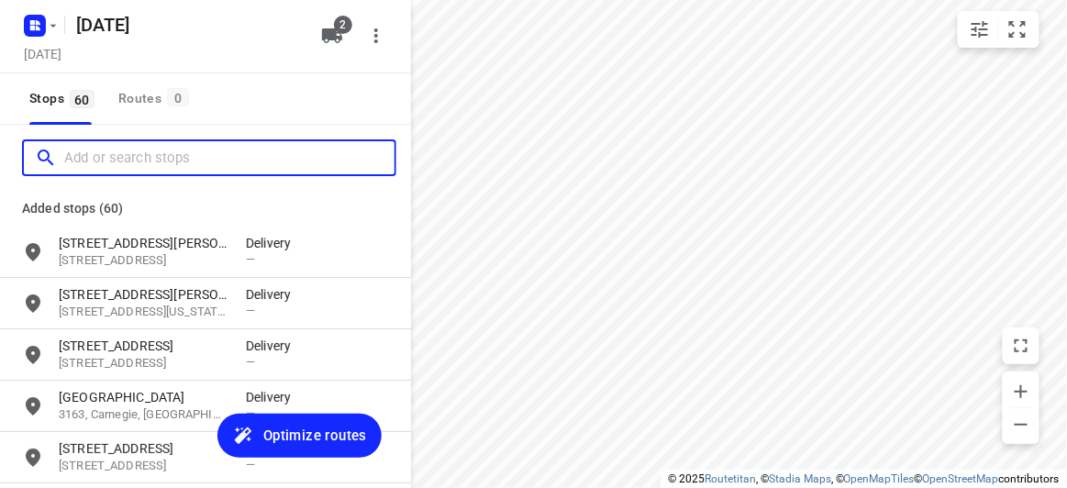
paste input "19A Birdwood street Bentleigh East 3165"
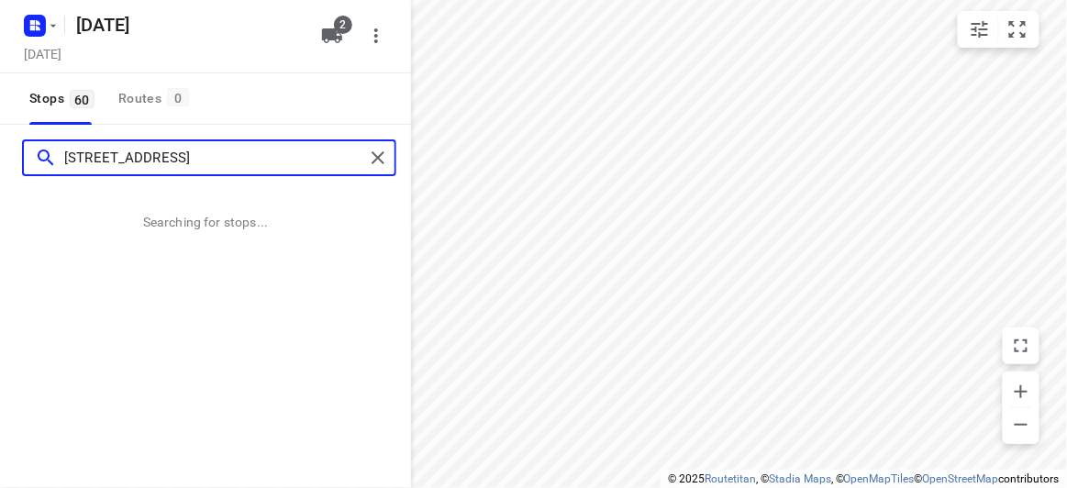
type input "19A Birdwood street Bentleigh East 3165"
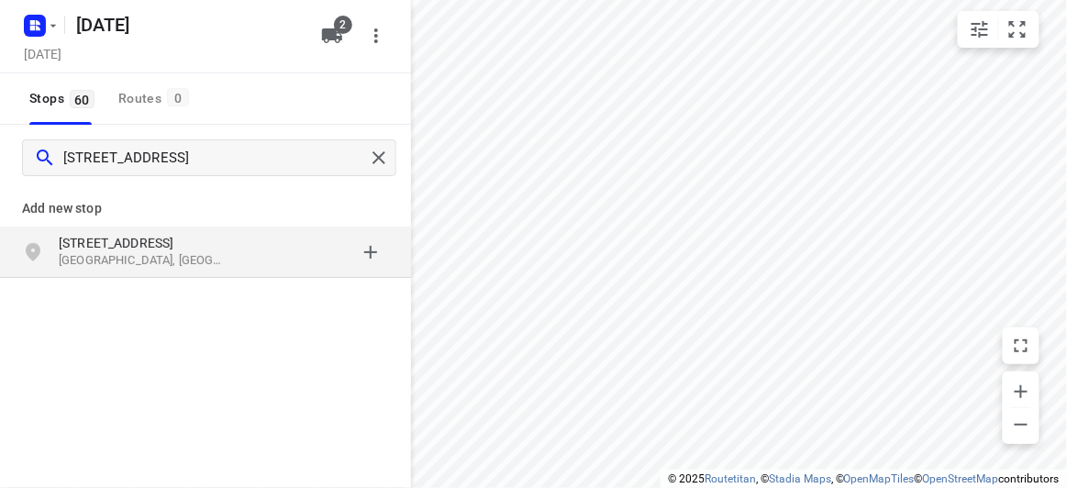
click at [192, 257] on p "Bentleigh East VIC 3165, Australia" at bounding box center [143, 260] width 169 height 17
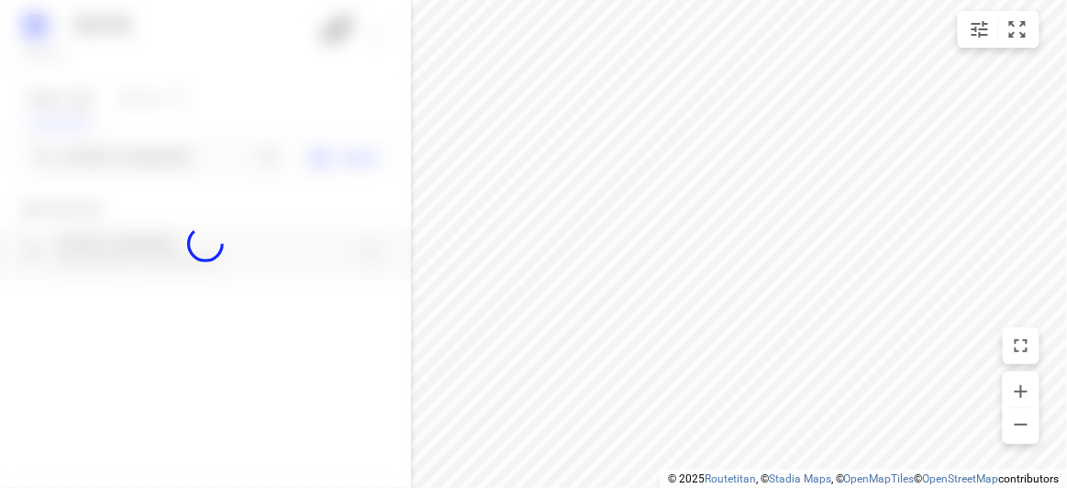
click at [164, 160] on div at bounding box center [205, 244] width 411 height 488
click at [159, 160] on div at bounding box center [205, 244] width 411 height 488
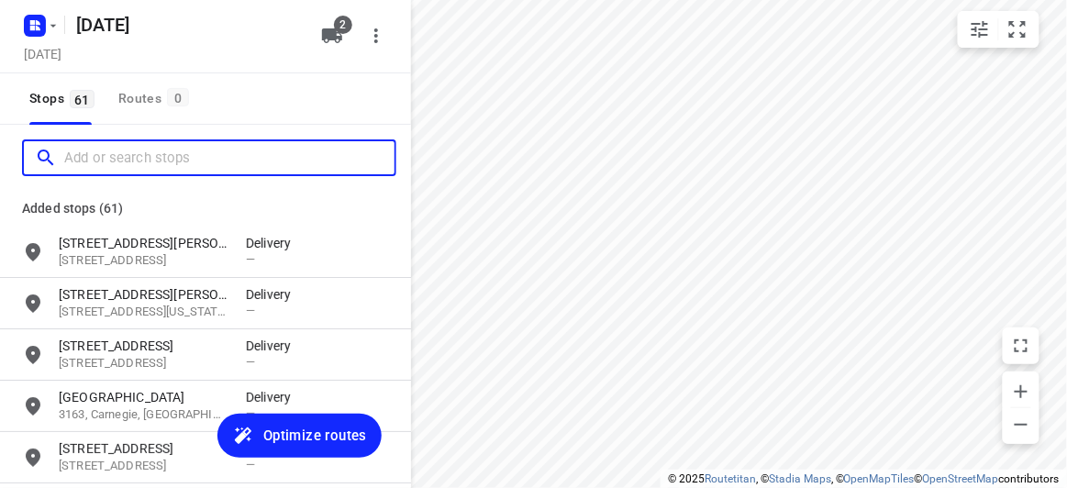
paste input "8 Hedgeley Close Wantirna South 3152"
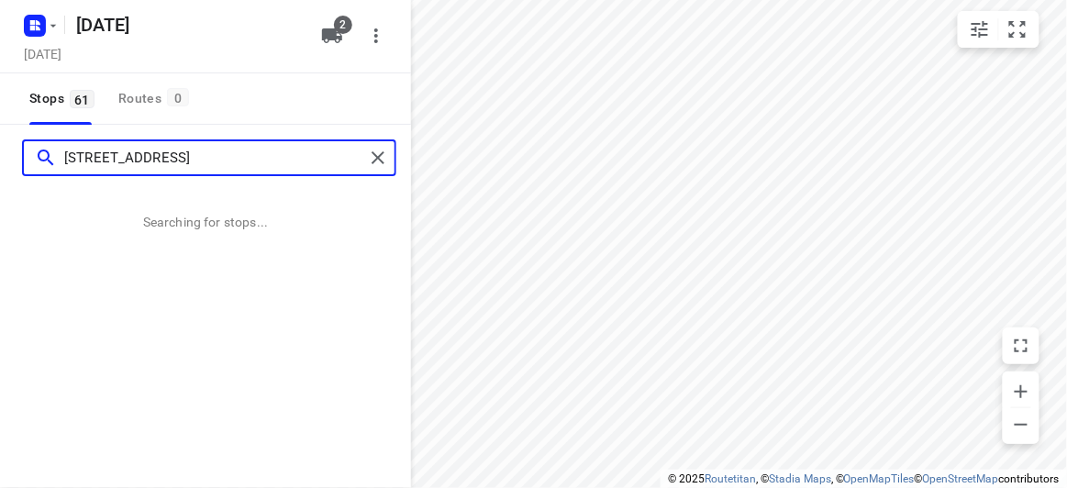
type input "8 Hedgeley Close Wantirna South 3152"
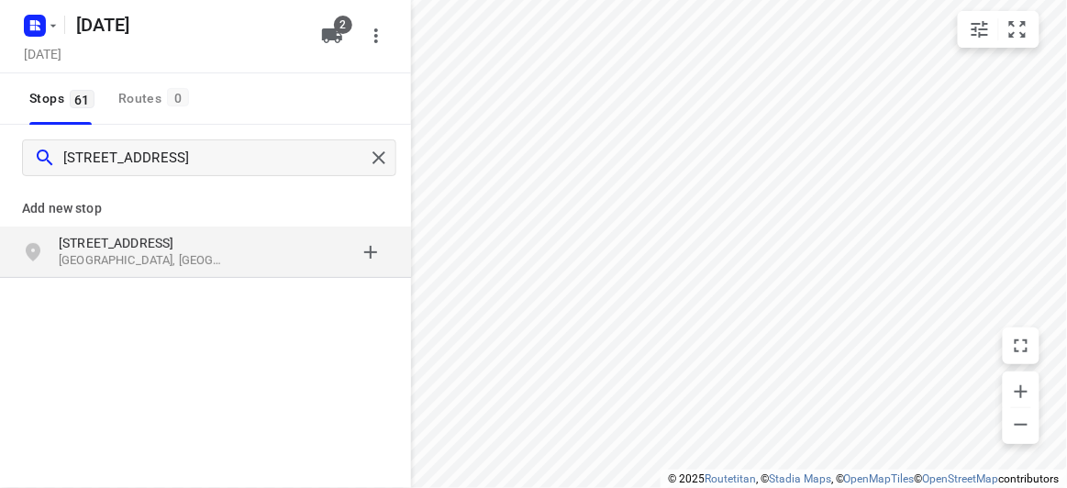
click at [172, 254] on p "Wantirna South VIC 3152, Australia" at bounding box center [143, 260] width 169 height 17
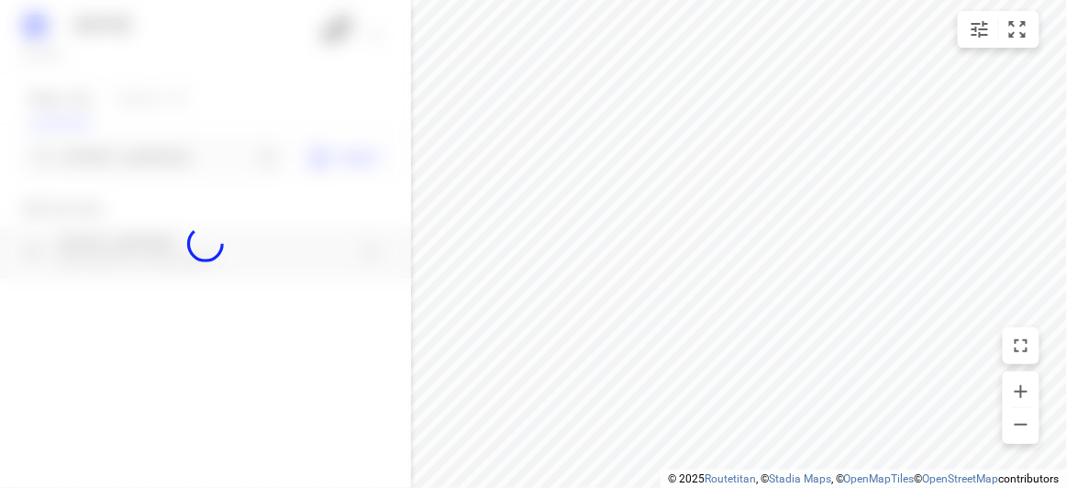
click at [117, 174] on div at bounding box center [205, 244] width 411 height 488
click at [109, 154] on div at bounding box center [205, 244] width 411 height 488
click at [104, 152] on div at bounding box center [205, 244] width 411 height 488
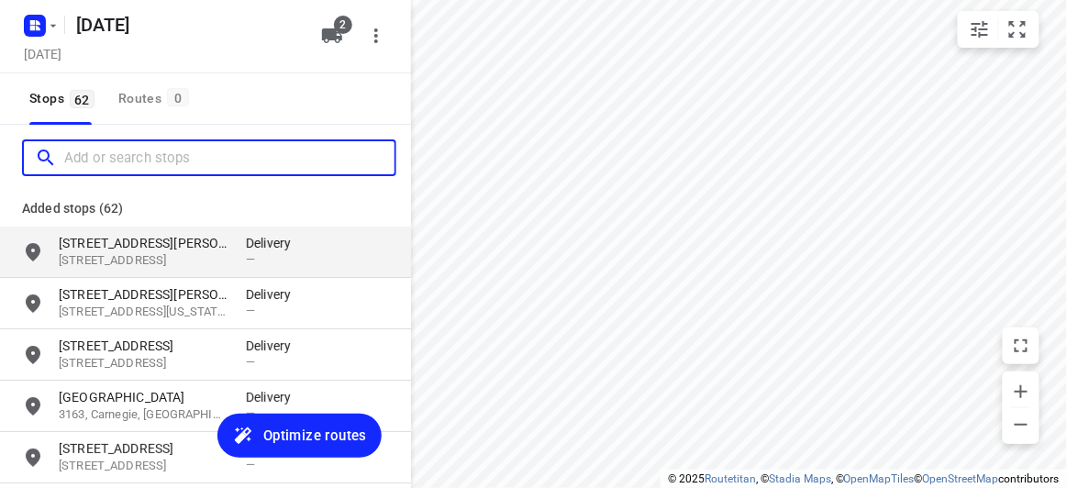
paste input "12 Wattle Gr Malvern East 3145"
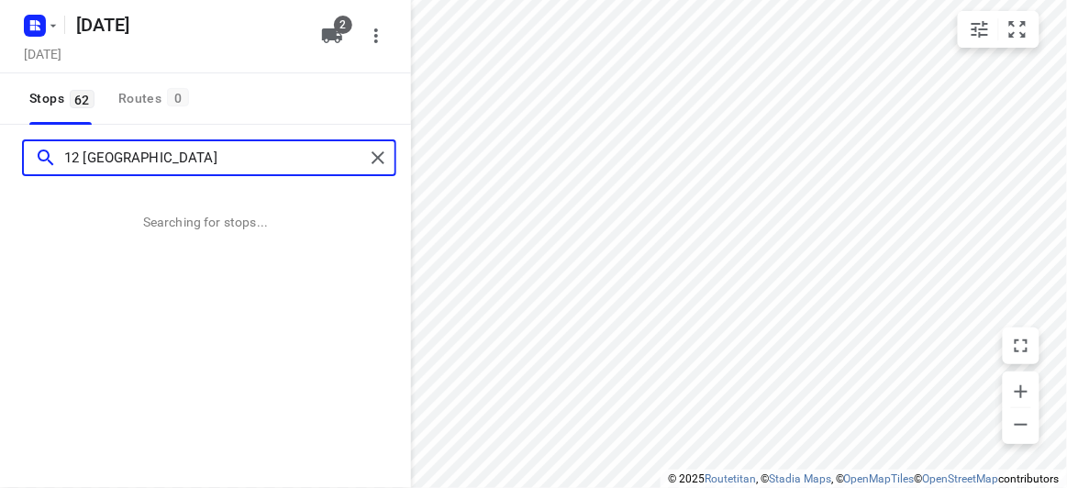
type input "12 Wattle Gr Malvern East 3145"
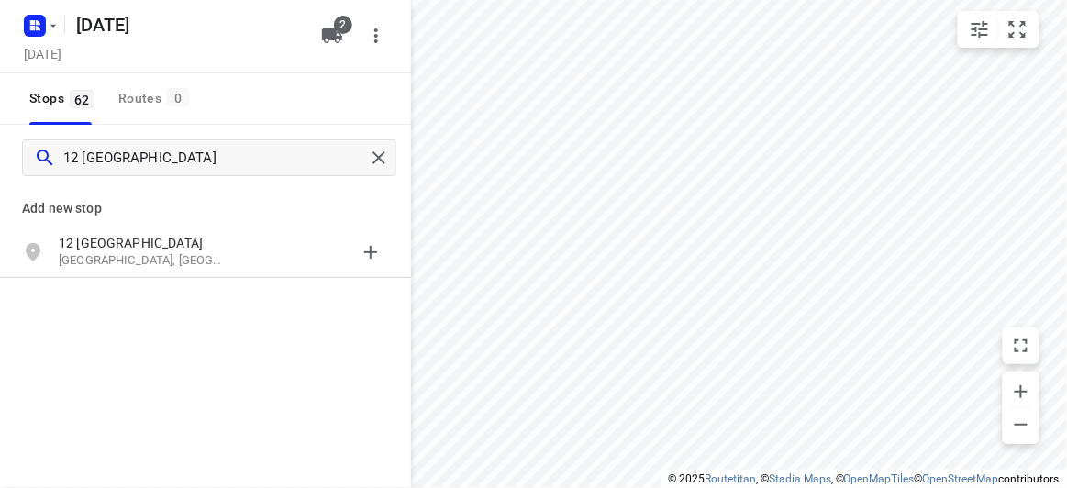
click at [101, 237] on p "12 Wattle Grove" at bounding box center [143, 243] width 169 height 18
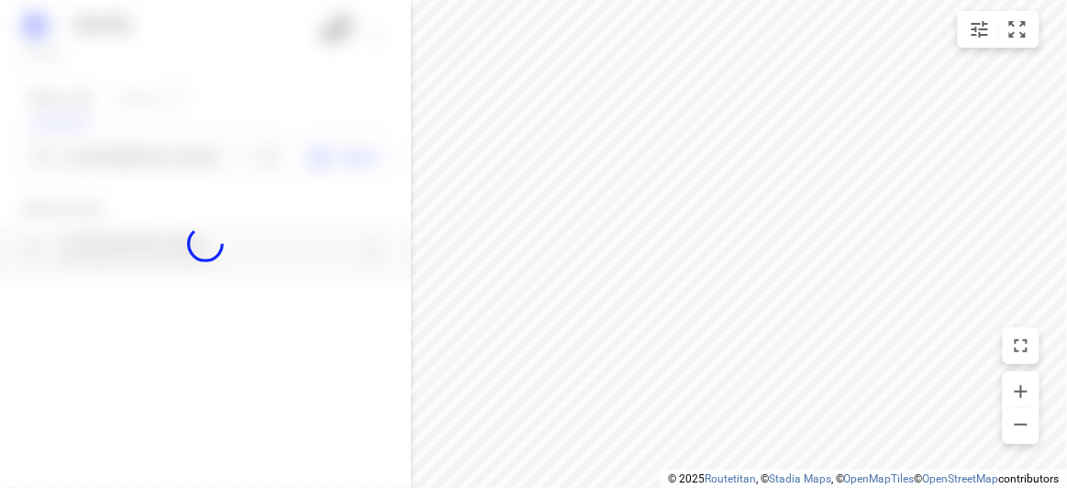
click at [98, 165] on div at bounding box center [205, 244] width 411 height 488
click at [101, 151] on div at bounding box center [205, 244] width 411 height 488
click at [100, 151] on div at bounding box center [205, 244] width 411 height 488
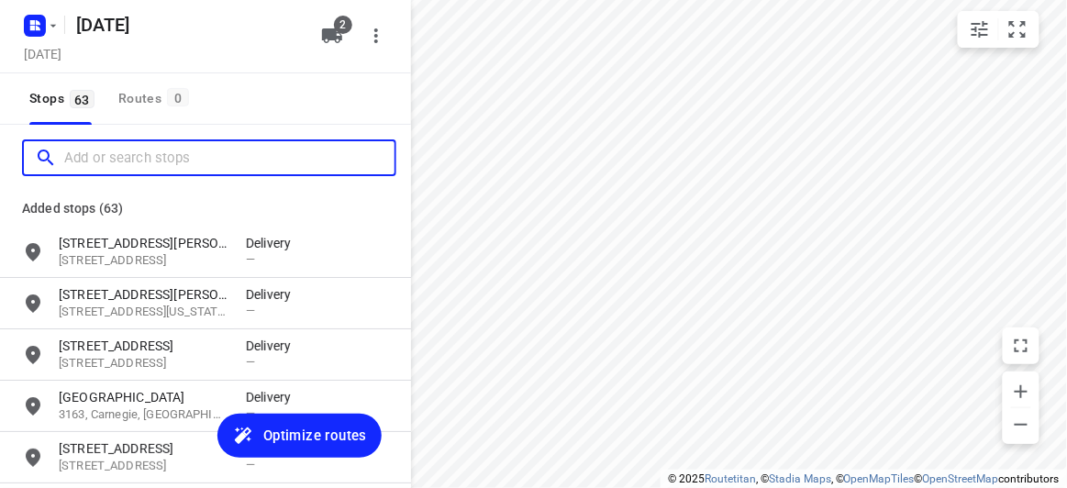
paste input "13 Ellingworth Parade Box Hill 3128"
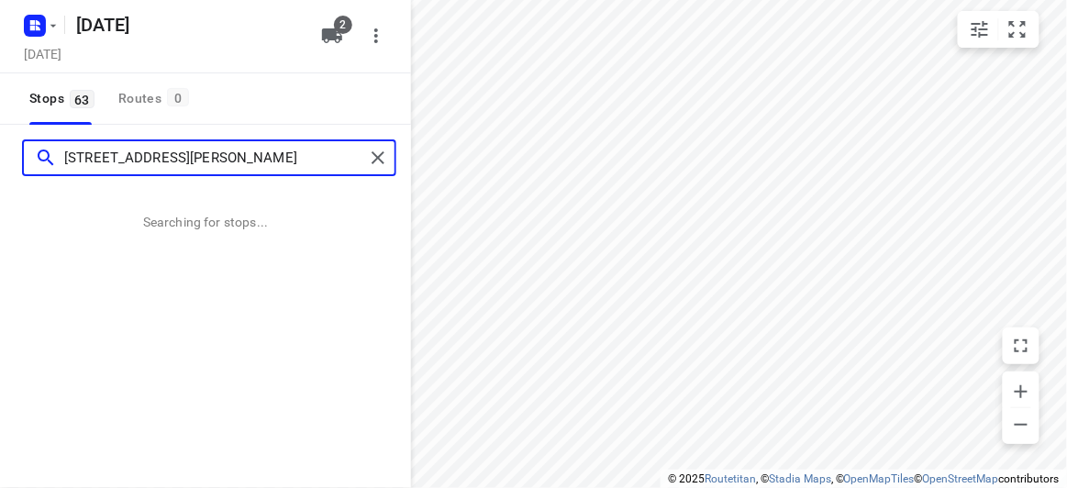
type input "13 Ellingworth Parade Box Hill 3128"
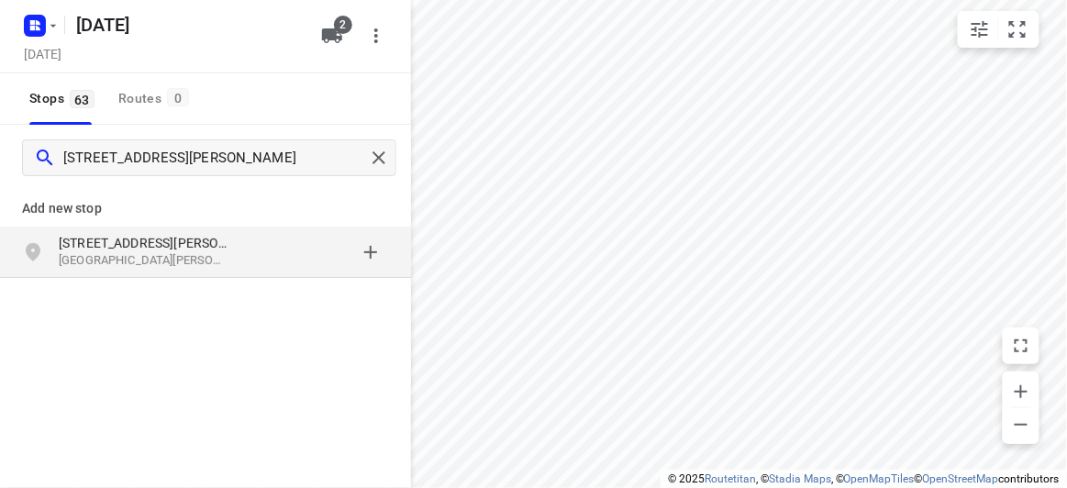
click at [114, 257] on p "Box Hill VIC 3128, Australia" at bounding box center [143, 260] width 169 height 17
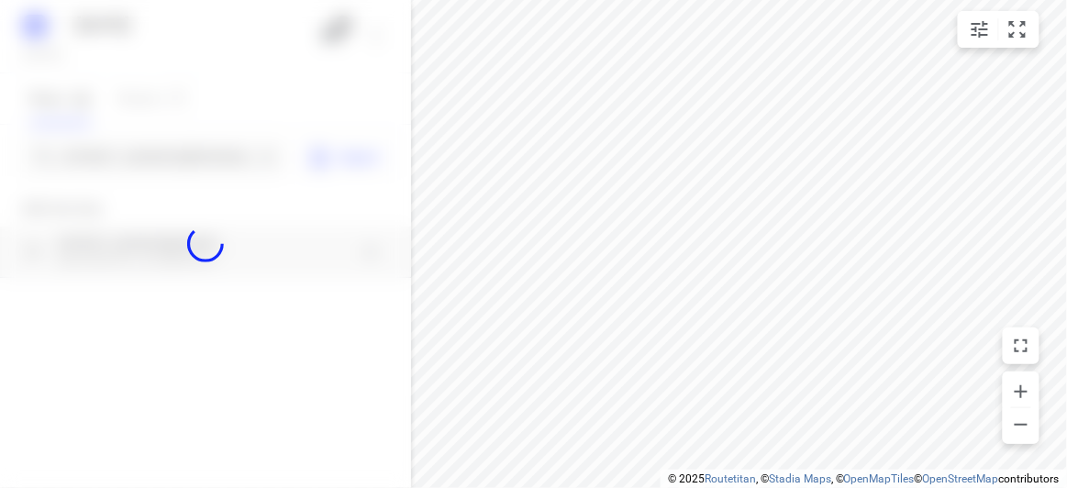
click at [150, 157] on div at bounding box center [205, 244] width 411 height 488
click at [143, 157] on div at bounding box center [205, 244] width 411 height 488
paste input "/1 Stapley Crescent Chadstone 3148"
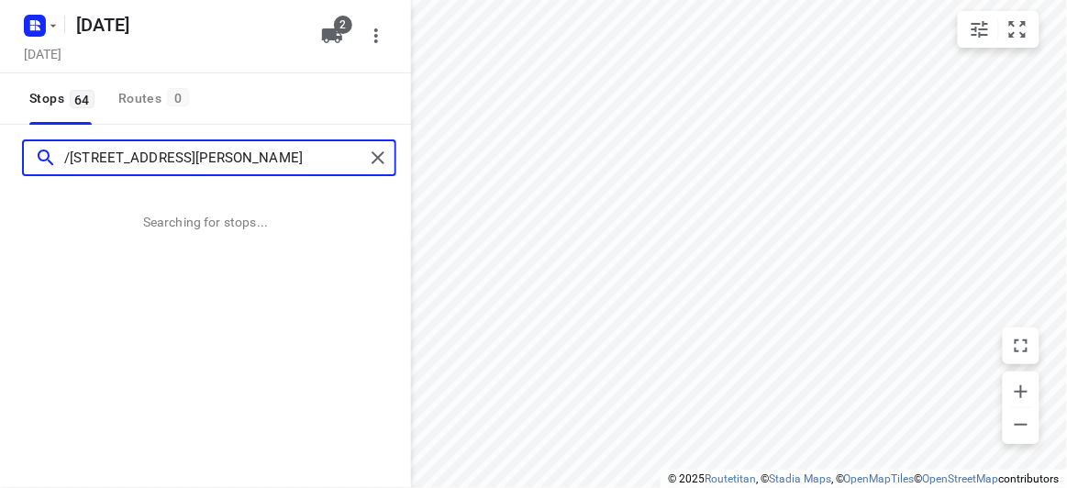
type input "/1 Stapley Crescent Chadstone 3148"
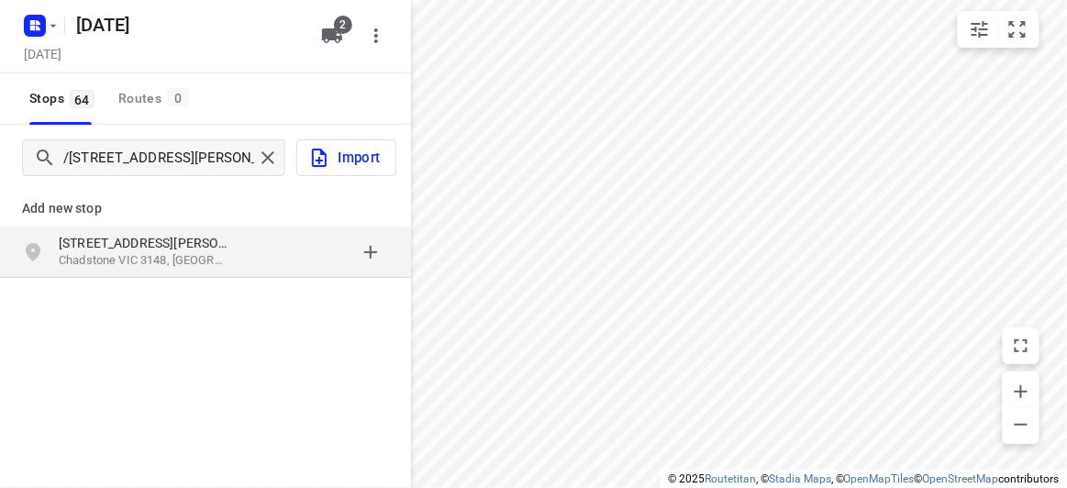
click at [176, 239] on p "1 Stapley Crescent" at bounding box center [143, 243] width 169 height 18
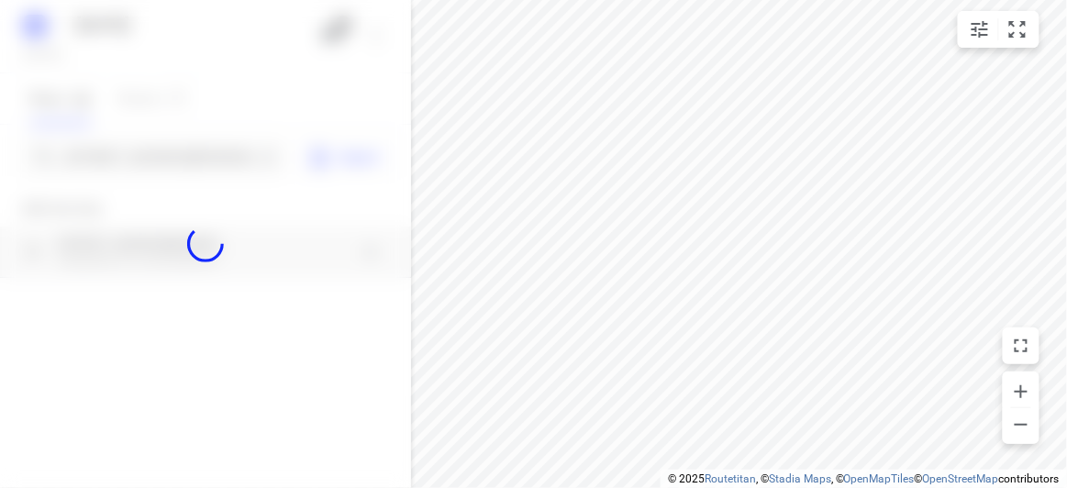
click at [120, 164] on div at bounding box center [205, 244] width 411 height 488
click at [120, 152] on div at bounding box center [205, 244] width 411 height 488
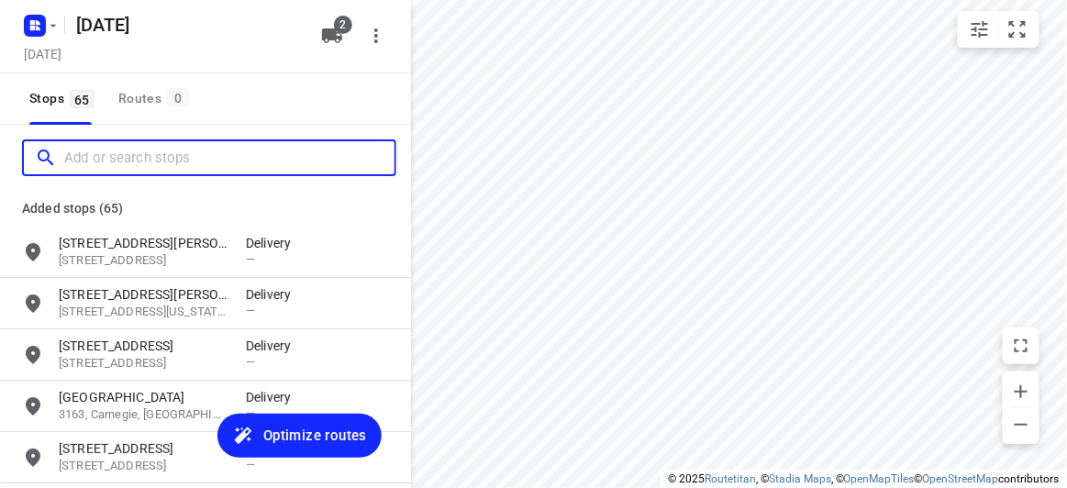
paste input "205 Brandon Park Dr, Wheelers Hill 3150"
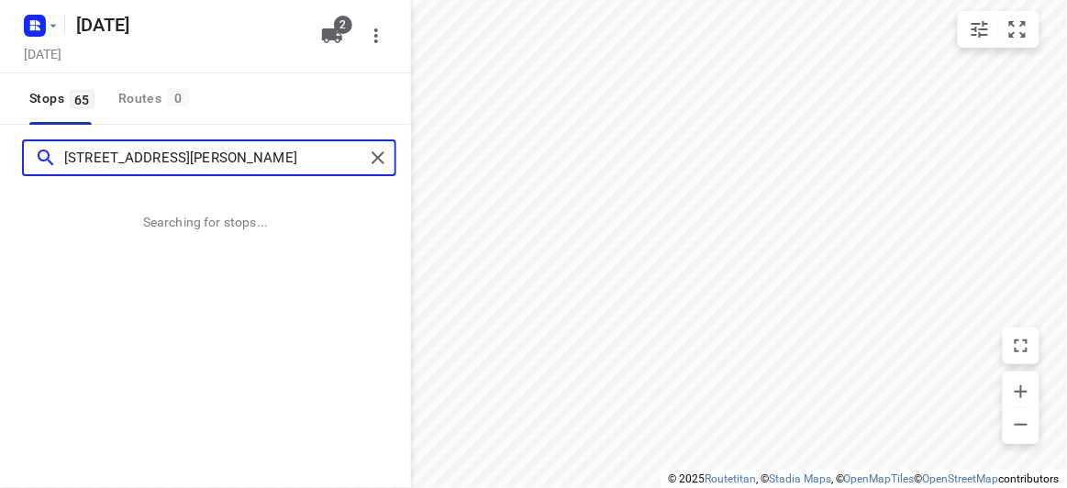
type input "205 Brandon Park Dr, Wheelers Hill 3150"
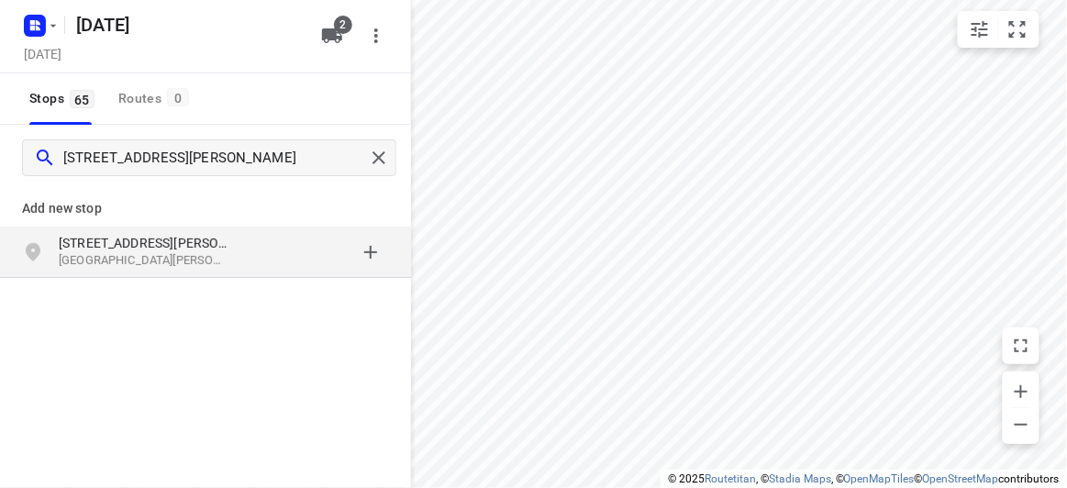
click at [164, 271] on div "205 Brandon Park Dr Wheelers Hill VIC 3150, Australia" at bounding box center [205, 252] width 411 height 51
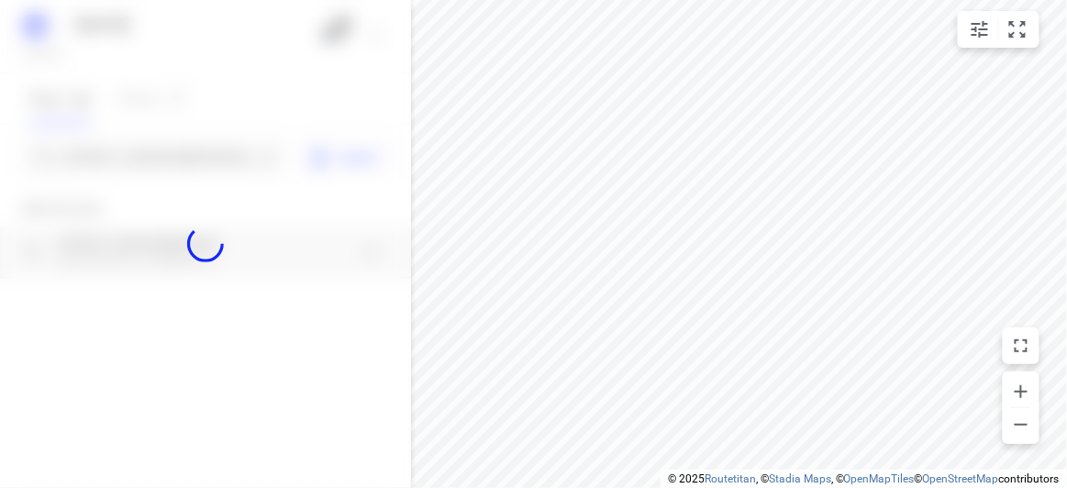
click at [125, 186] on div at bounding box center [205, 244] width 411 height 488
click at [124, 162] on div at bounding box center [205, 244] width 411 height 488
paste input "17 Karen Street Box Hill North 3129"
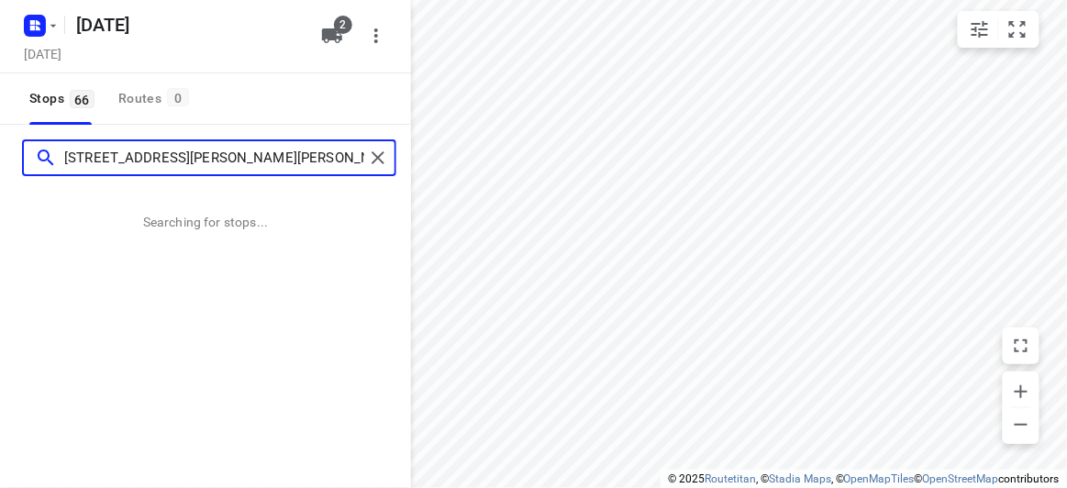
type input "17 Karen Street Box Hill North 3129"
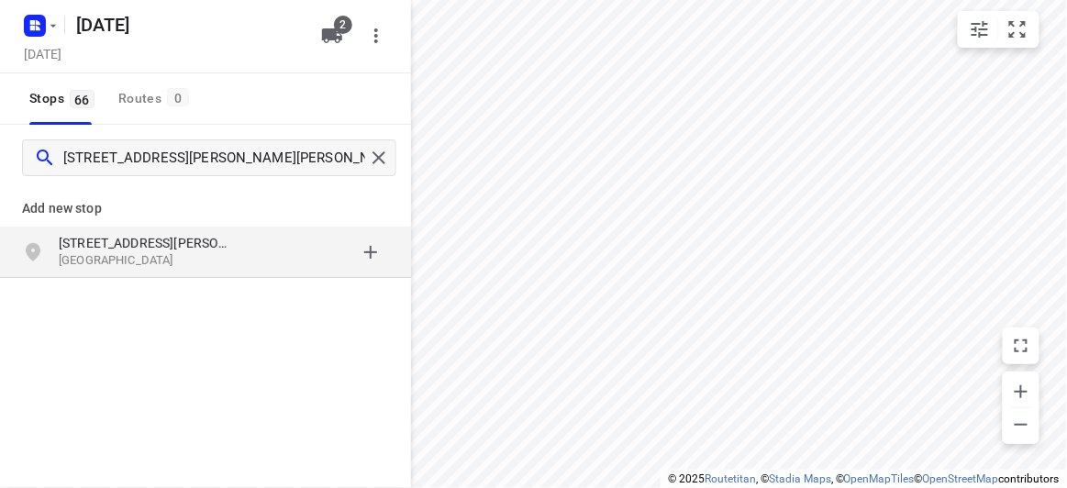
click at [207, 237] on p "17 Karen Street" at bounding box center [143, 243] width 169 height 18
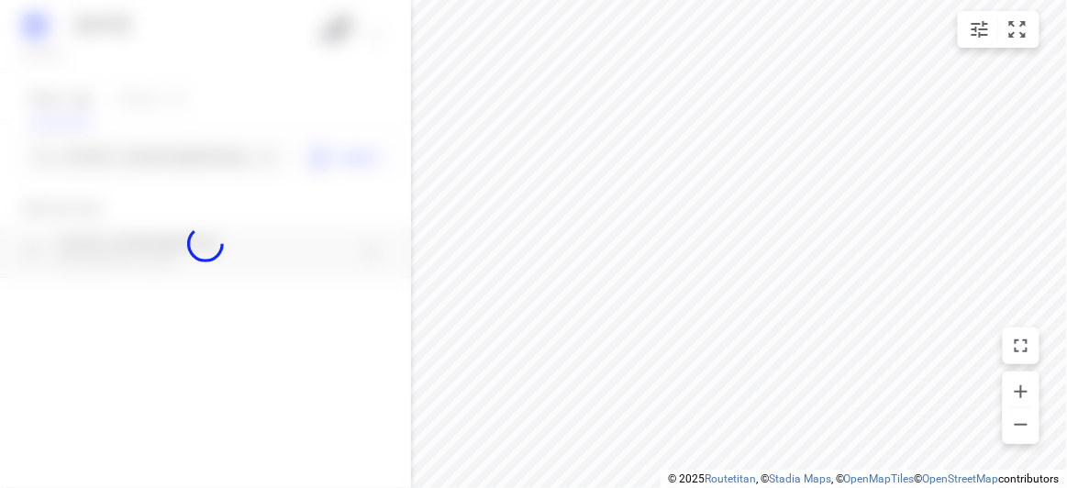
click at [169, 154] on div at bounding box center [205, 244] width 411 height 488
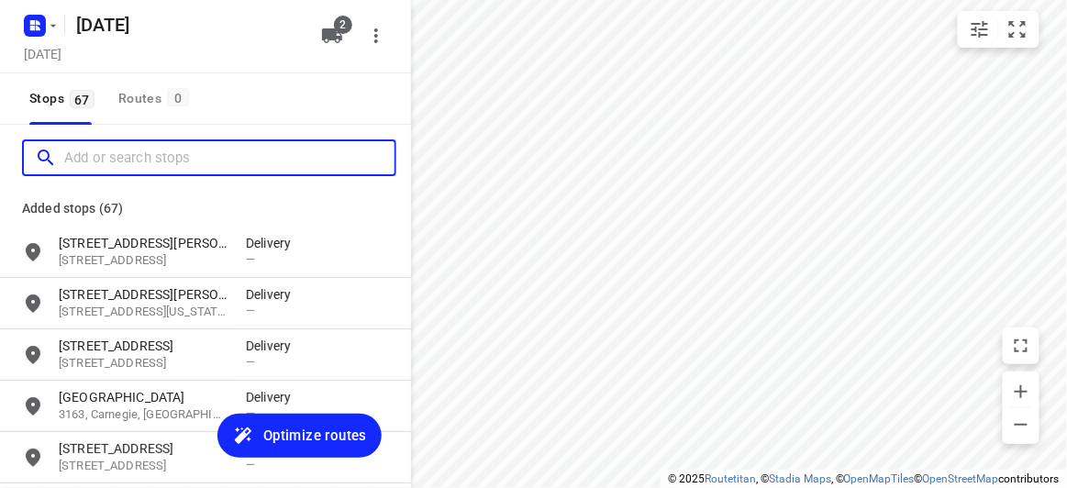
paste input "17 Alana Court, Wantirna South"
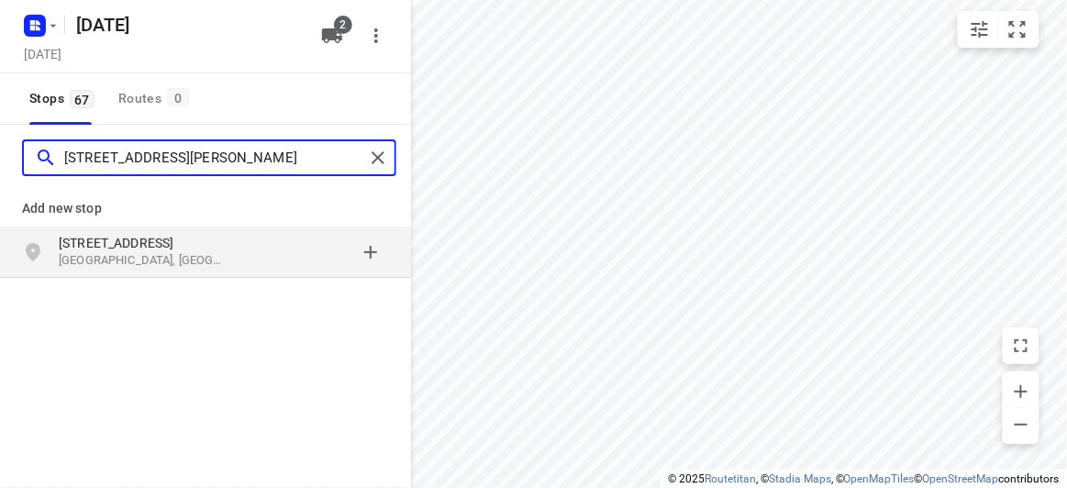
type input "17 Alana Court, Wantirna South"
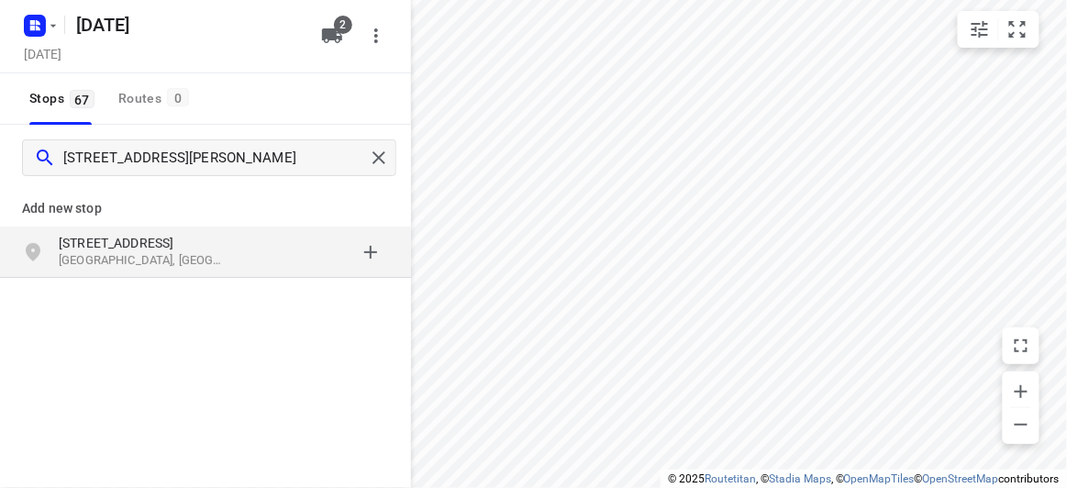
click at [140, 210] on p "Add new stop" at bounding box center [205, 208] width 367 height 22
click at [150, 250] on p "17 Alana Court" at bounding box center [143, 243] width 169 height 18
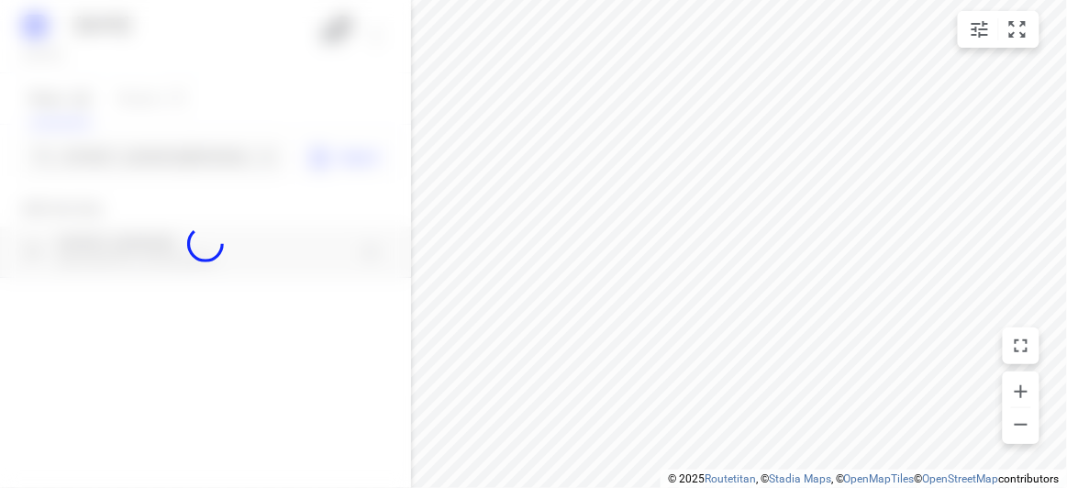
click at [125, 155] on div at bounding box center [205, 244] width 411 height 488
click at [134, 161] on div at bounding box center [205, 244] width 411 height 488
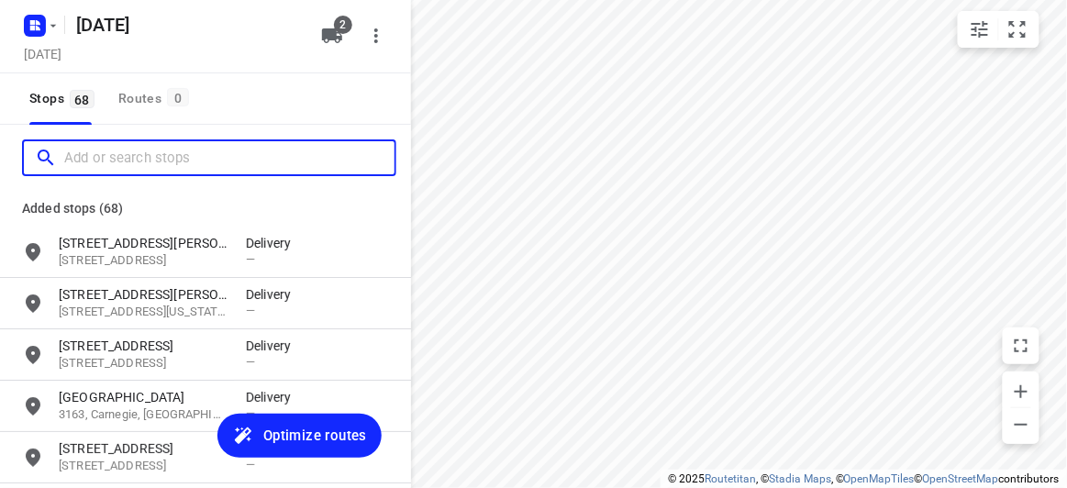
click at [134, 161] on input "Add or search stops" at bounding box center [229, 158] width 330 height 28
paste input "3 EVERGREEN BOULEVARD CLAYTON SOUTH 3169"
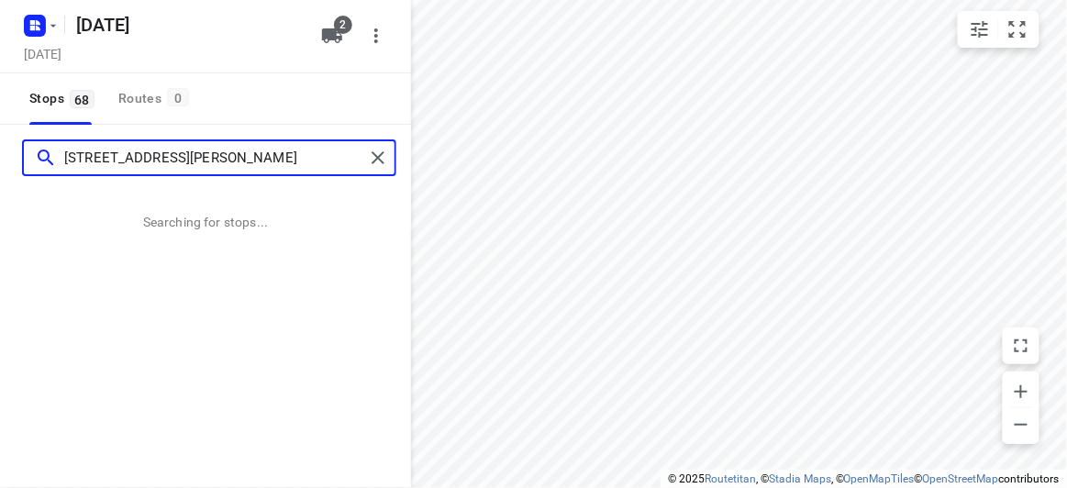
type input "3 EVERGREEN BOULEVARD CLAYTON SOUTH 3169"
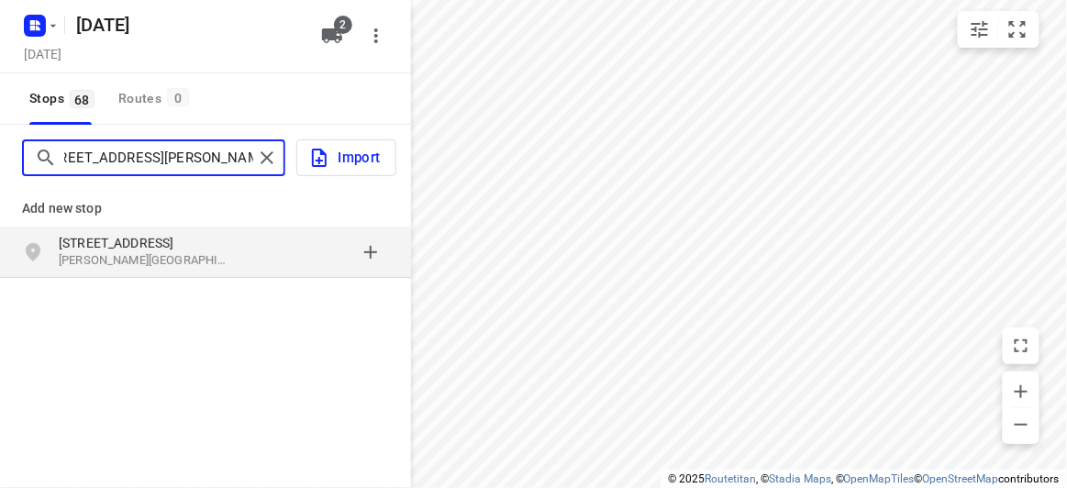
scroll to position [0, 0]
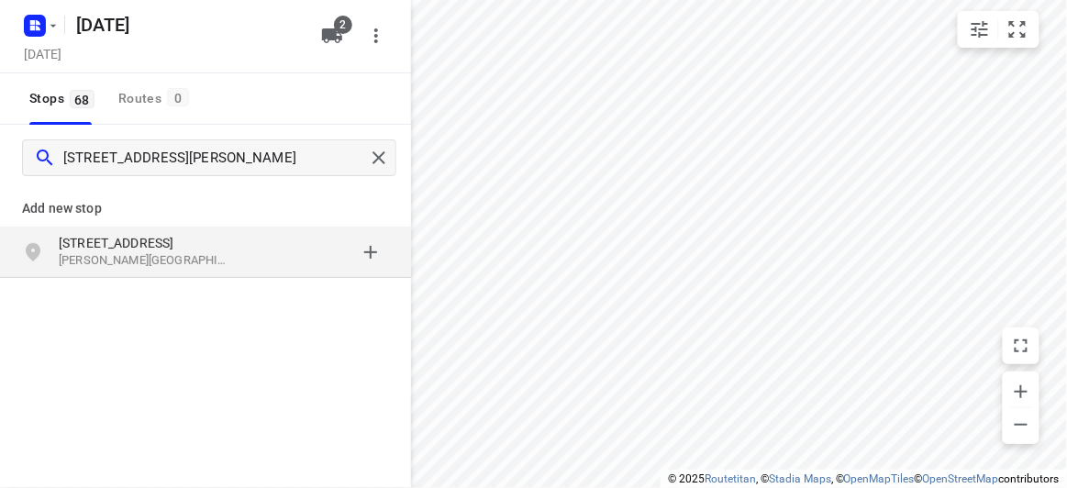
click at [227, 256] on div "3 Evergreen Boulevard Clayton South VIC 3169, Australia" at bounding box center [152, 252] width 187 height 37
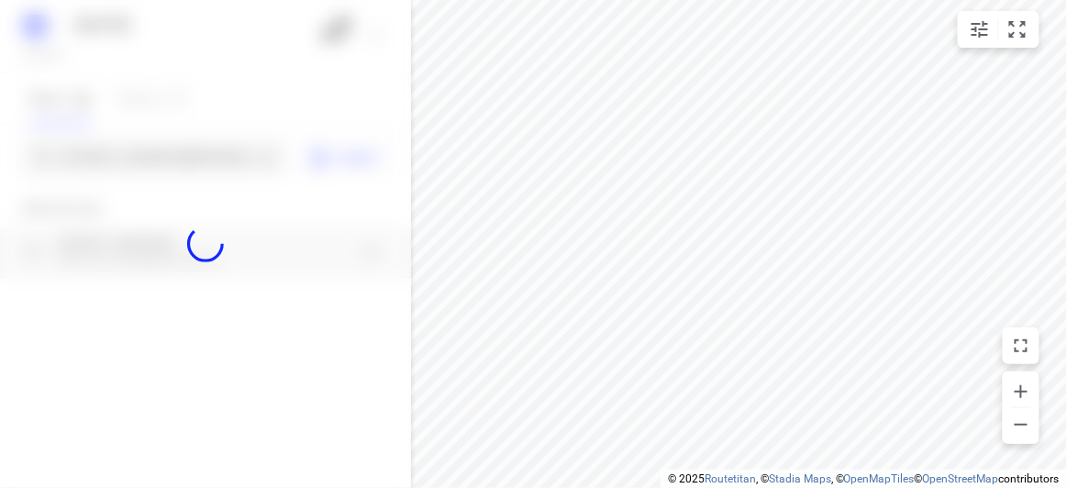
click at [156, 170] on div at bounding box center [205, 244] width 411 height 488
click at [155, 170] on div at bounding box center [205, 244] width 411 height 488
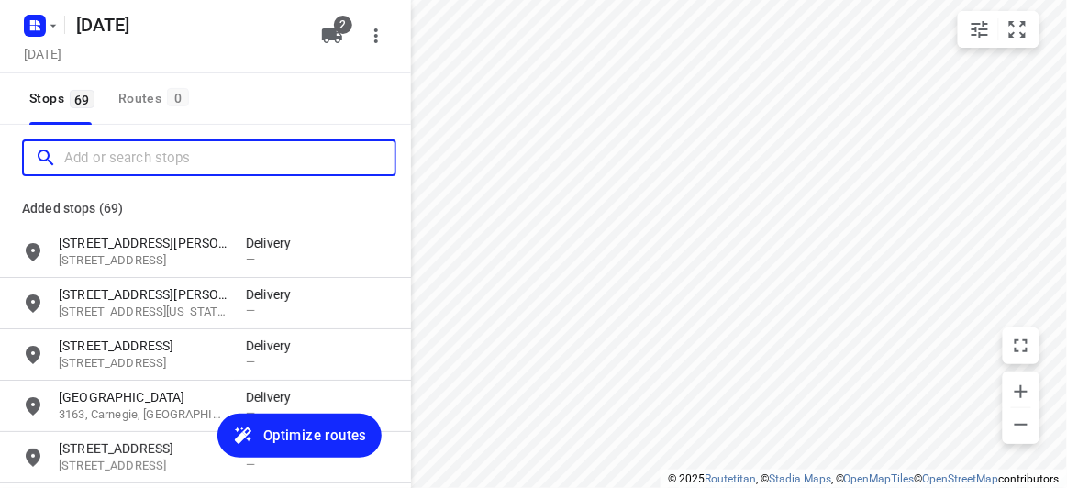
paste input "29 Scott St Kew 3101"
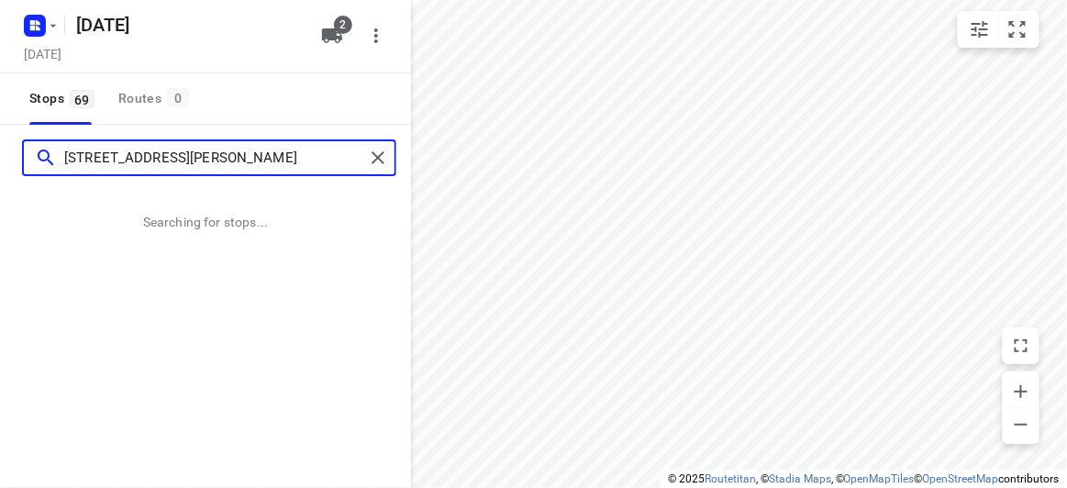
type input "29 Scott St Kew 3101"
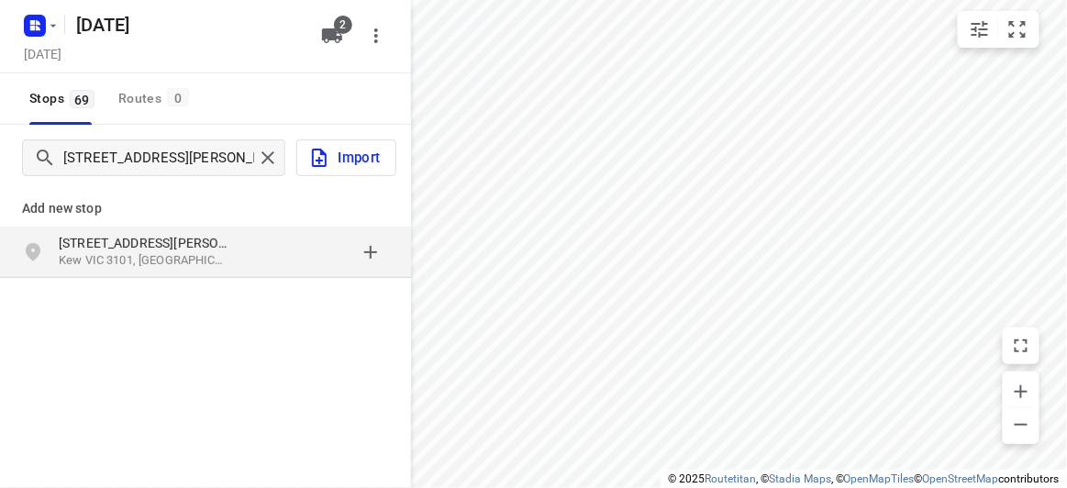
click at [131, 281] on div "Add new stop 29 Scott St Kew VIC 3101, Australia" at bounding box center [205, 294] width 411 height 206
click at [129, 274] on div "29 Scott St Kew VIC 3101, Australia" at bounding box center [205, 252] width 411 height 51
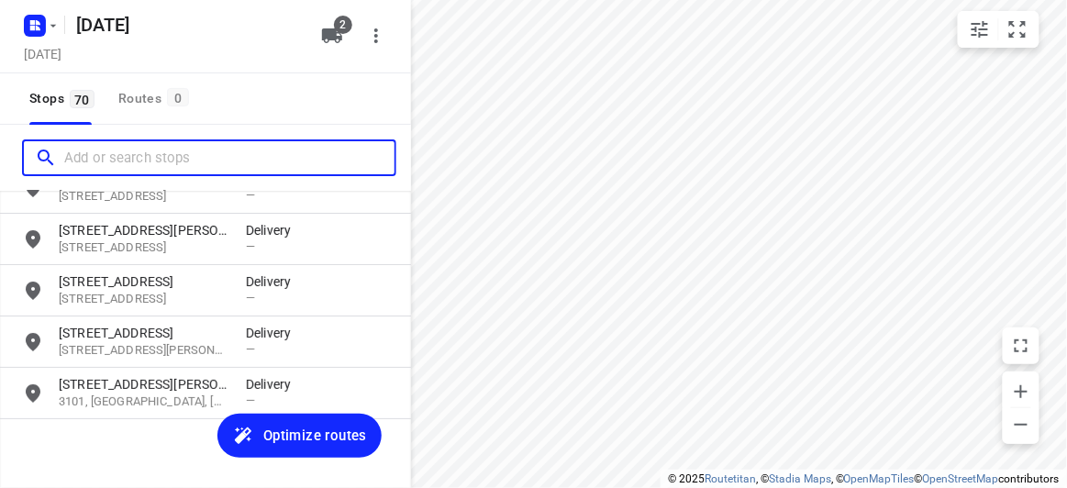
scroll to position [3420, 0]
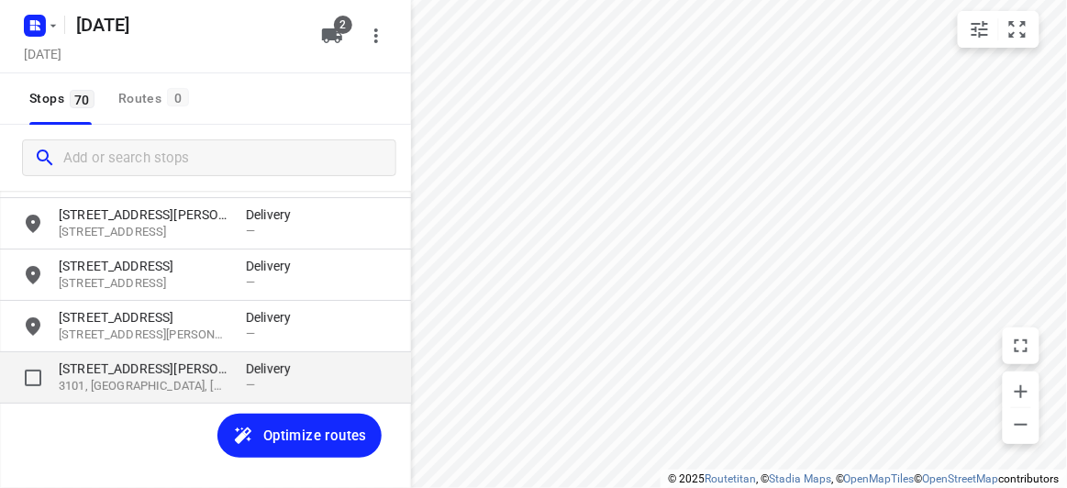
click at [100, 373] on p "29 Scott Street" at bounding box center [143, 369] width 169 height 18
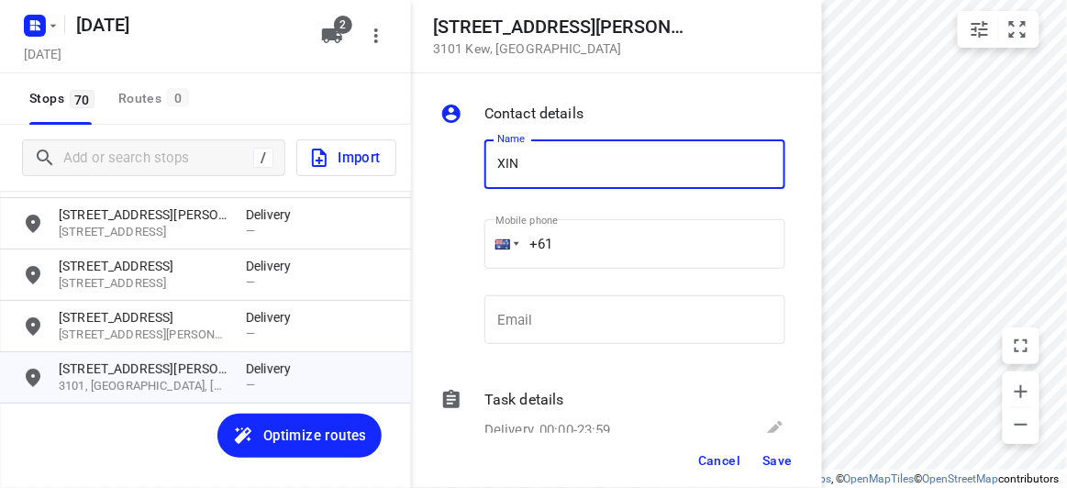
type input "XINLING HAN"
click at [568, 239] on input "+61" at bounding box center [634, 244] width 301 height 50
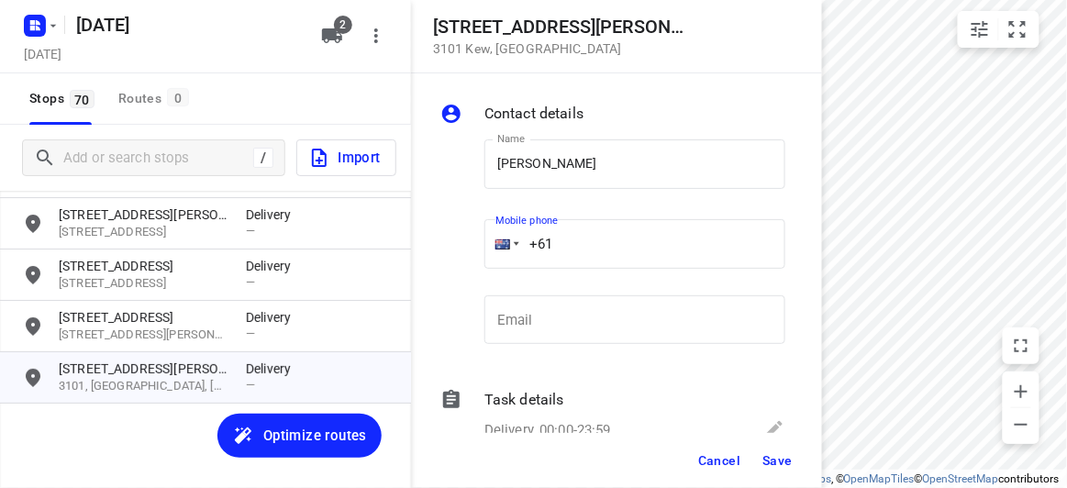
paste input "433351220"
type input "+61 433351220"
click at [782, 468] on button "Save" at bounding box center [777, 460] width 45 height 33
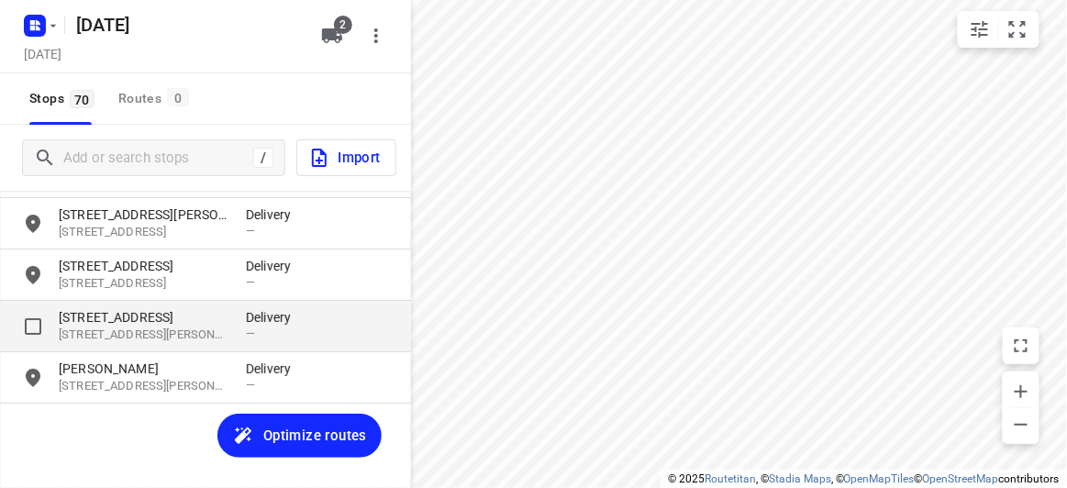
click at [135, 320] on p "3 Evergreen Boulevard" at bounding box center [143, 317] width 169 height 18
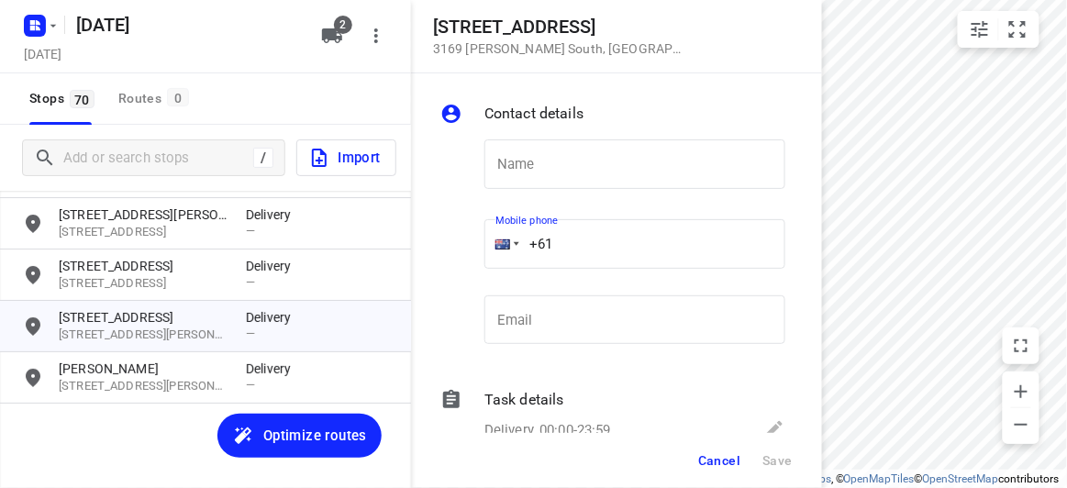
click at [602, 243] on input "+61" at bounding box center [634, 244] width 301 height 50
paste input "0435853998"
click at [557, 249] on input "+61 0435853998" at bounding box center [634, 244] width 301 height 50
click at [562, 245] on input "+61 0435853998" at bounding box center [634, 244] width 301 height 50
type input "+61 435853998"
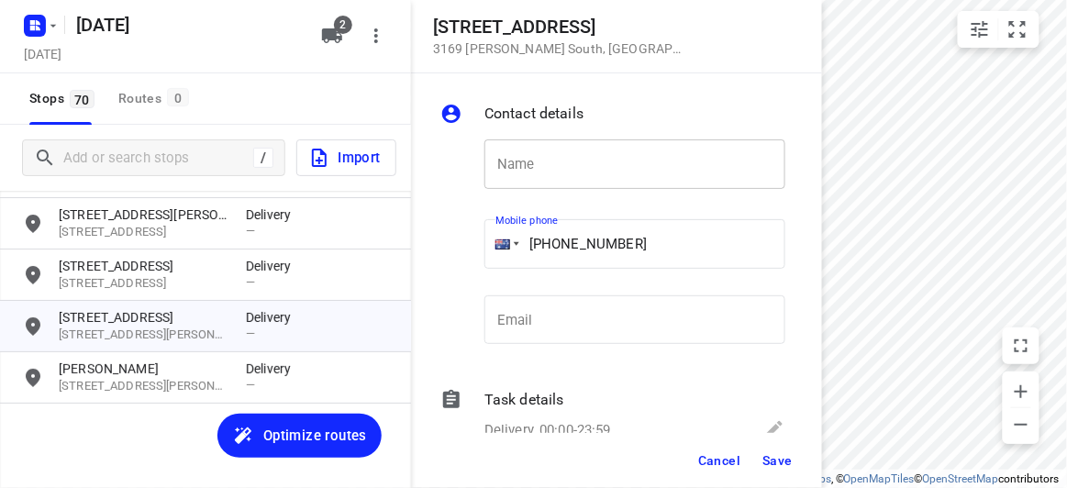
click at [511, 166] on input "text" at bounding box center [634, 164] width 301 height 50
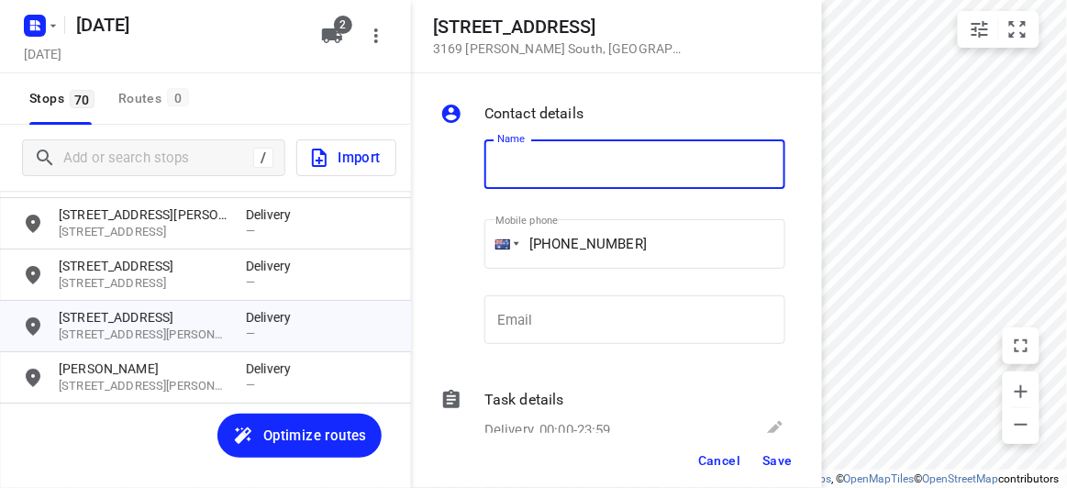
paste input "阿伟"
type input "阿伟"
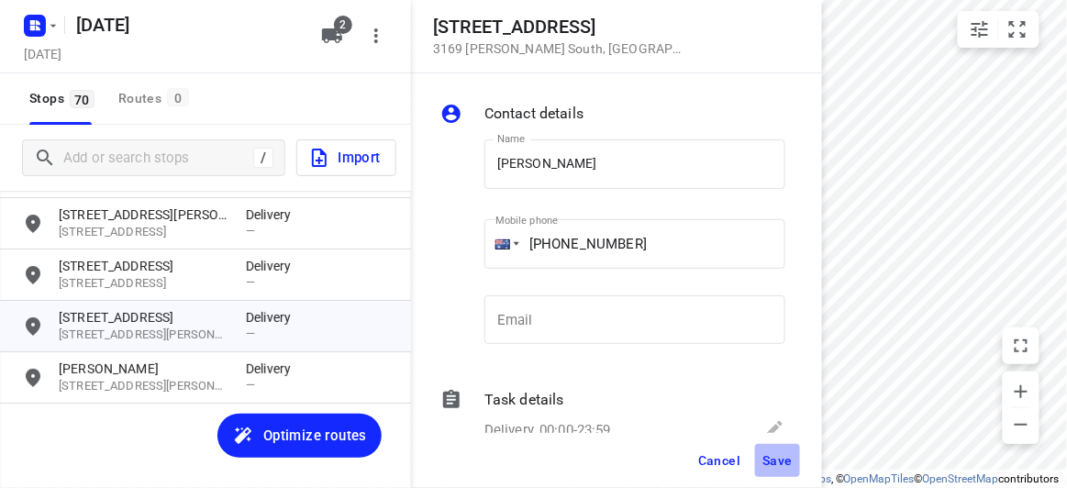
click at [769, 463] on span "Save" at bounding box center [777, 460] width 30 height 15
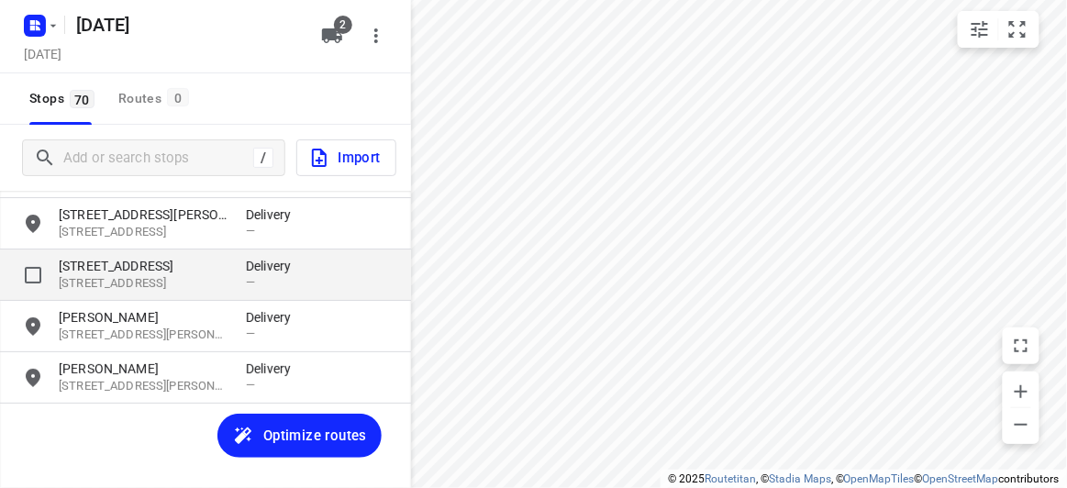
click at [87, 275] on p "3152, Wantirna South, AU" at bounding box center [143, 283] width 169 height 17
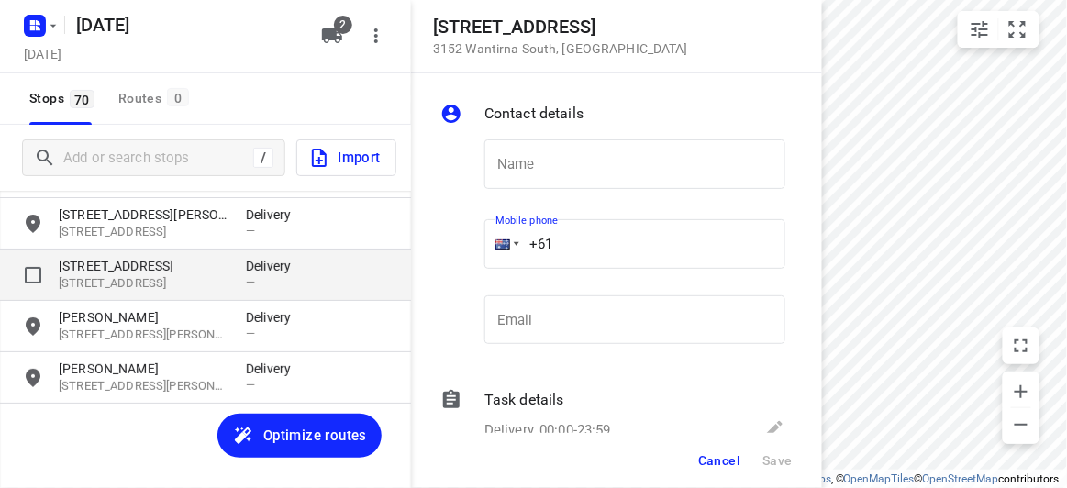
drag, startPoint x: 454, startPoint y: 252, endPoint x: 387, endPoint y: 257, distance: 67.1
click at [387, 257] on div "17 Alana Court 3152 Wantirna South , Australia Contact details Name Name Mobile…" at bounding box center [205, 244] width 411 height 488
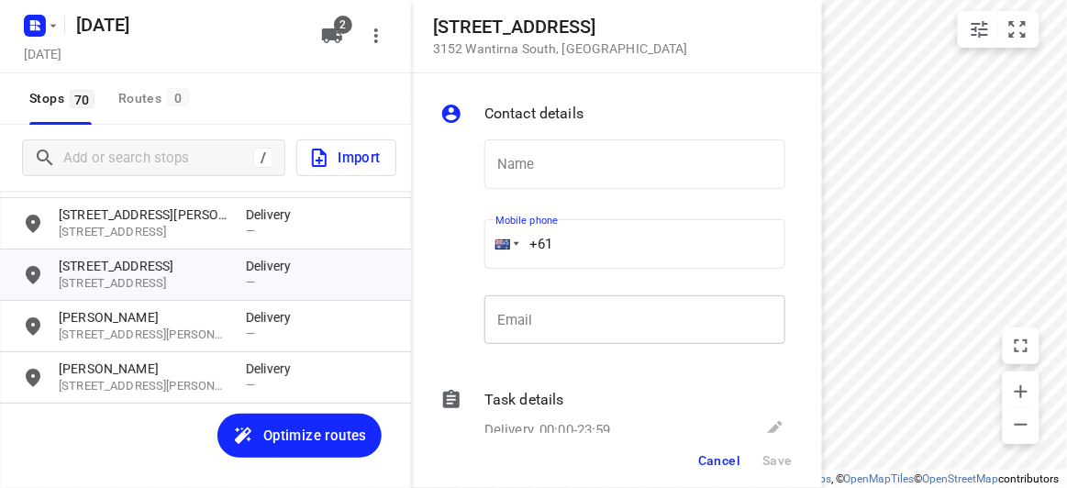
drag, startPoint x: 534, startPoint y: 252, endPoint x: 549, endPoint y: 303, distance: 52.6
click at [464, 257] on div "Name Name Mobile phone +61 ​ Email Email" at bounding box center [613, 246] width 352 height 242
paste input "412987997"
type input "+61 412987997"
click at [522, 164] on input "text" at bounding box center [634, 164] width 301 height 50
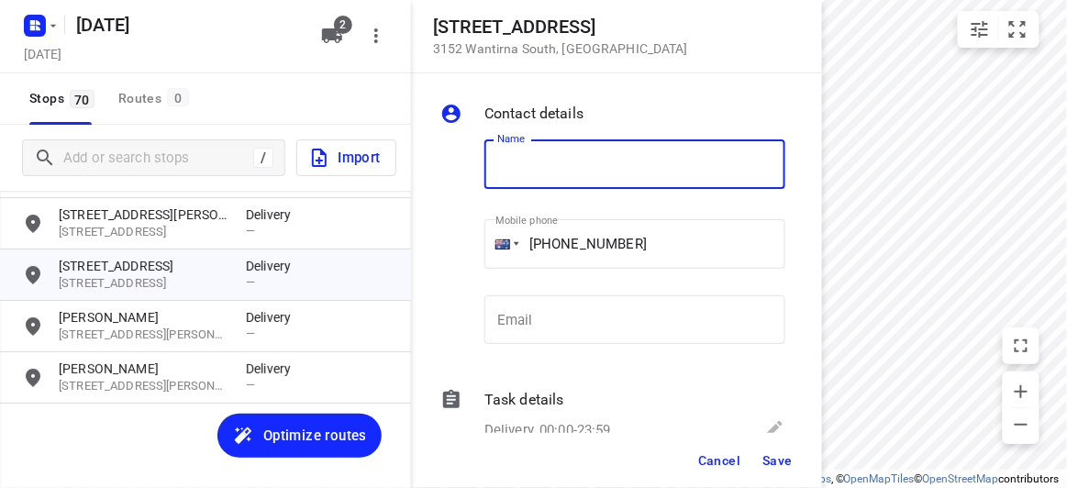
paste input "孝安"
type input "孝安"
click at [803, 469] on div "Cancel Save" at bounding box center [616, 460] width 411 height 55
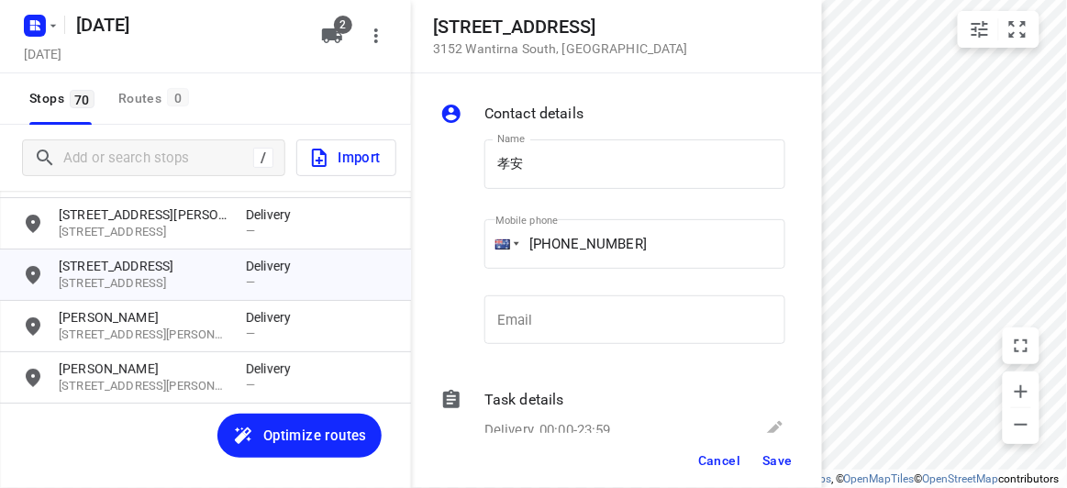
click at [781, 459] on span "Save" at bounding box center [777, 460] width 30 height 15
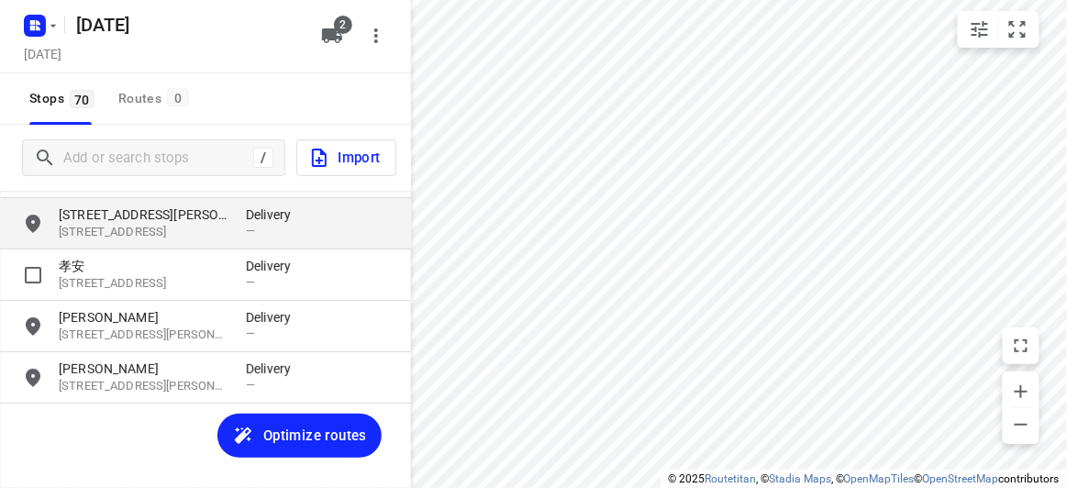
click at [85, 219] on p "17 Karen Street" at bounding box center [143, 215] width 169 height 18
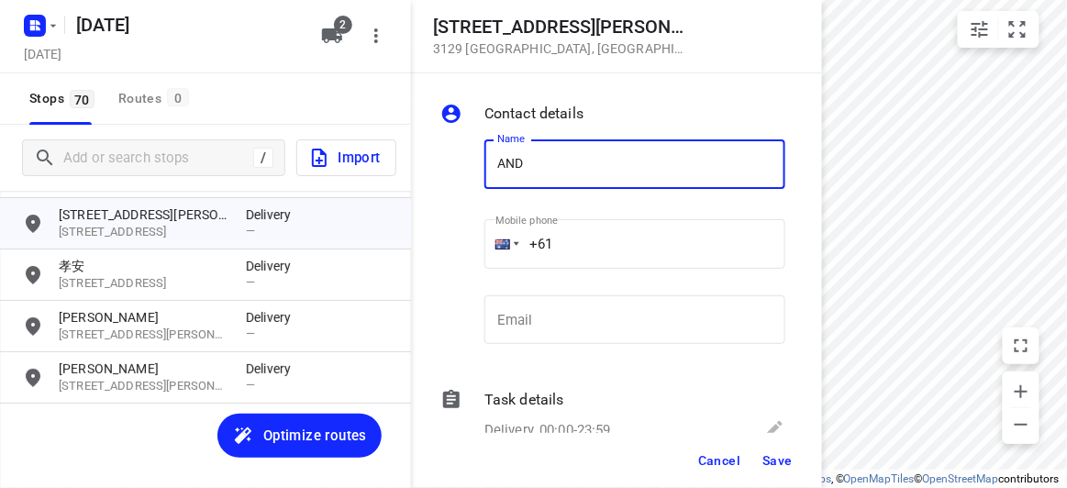
type input "ANDY CHEW"
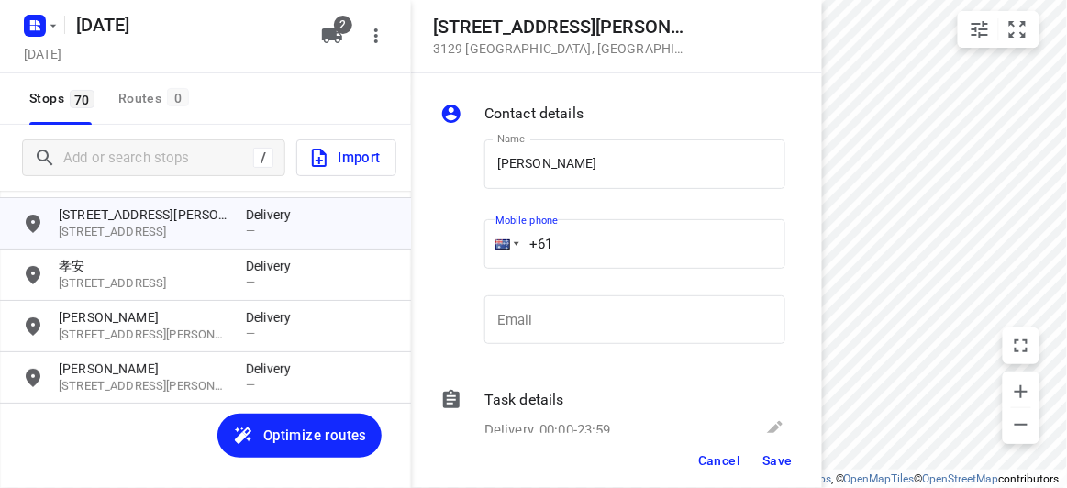
drag, startPoint x: 556, startPoint y: 223, endPoint x: 588, endPoint y: 239, distance: 35.7
click at [588, 239] on input "+61" at bounding box center [634, 244] width 301 height 50
drag, startPoint x: 524, startPoint y: 254, endPoint x: 485, endPoint y: 260, distance: 38.9
click at [489, 259] on div "+61" at bounding box center [634, 244] width 301 height 50
paste input "433016221"
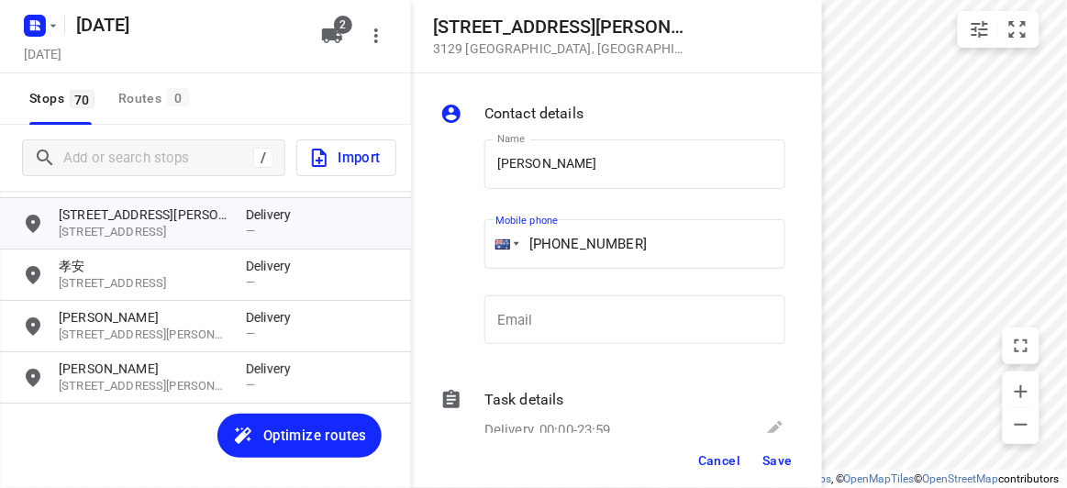
type input "+61 433016221"
click at [793, 456] on button "Save" at bounding box center [777, 460] width 45 height 33
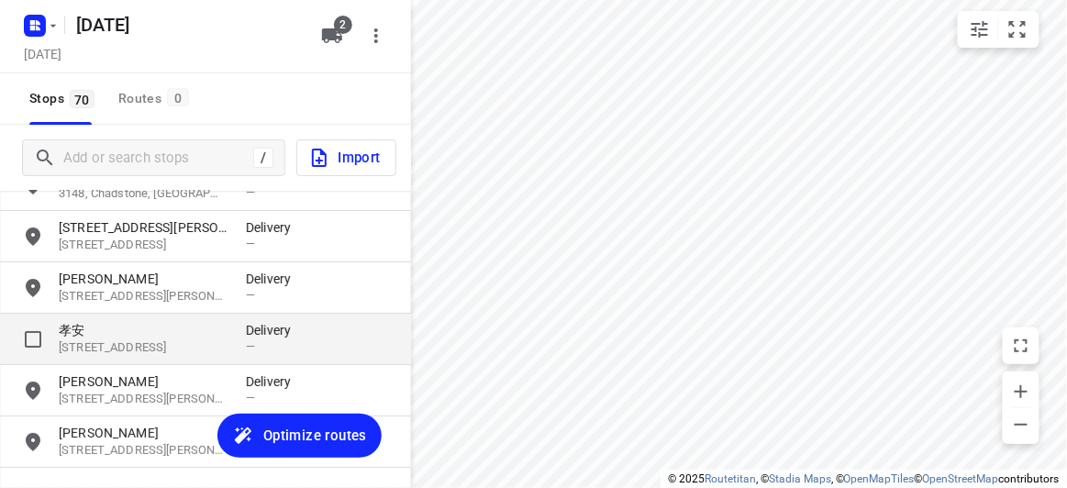
scroll to position [3336, 0]
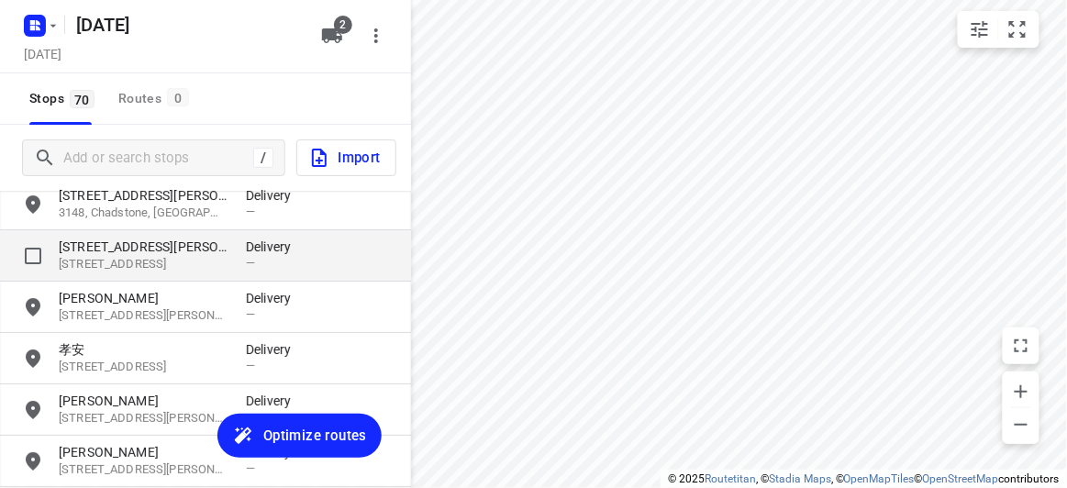
click at [96, 257] on p "3150, Wheelers Hill, AU" at bounding box center [143, 264] width 169 height 17
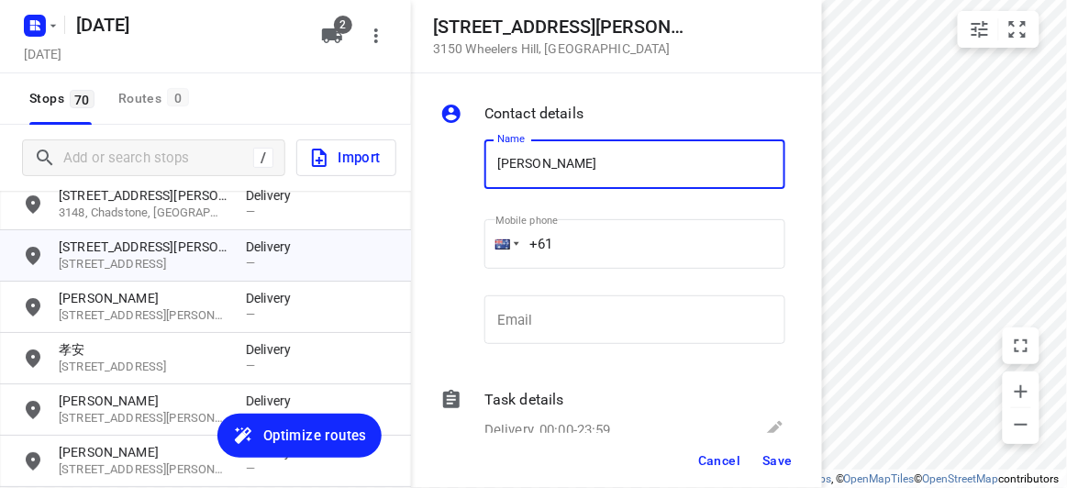
type input "SARAH TING"
drag, startPoint x: 551, startPoint y: 237, endPoint x: 462, endPoint y: 239, distance: 89.0
click at [462, 239] on div "Name SARAH TING Name Mobile phone +61 ​ Email Email" at bounding box center [613, 246] width 352 height 242
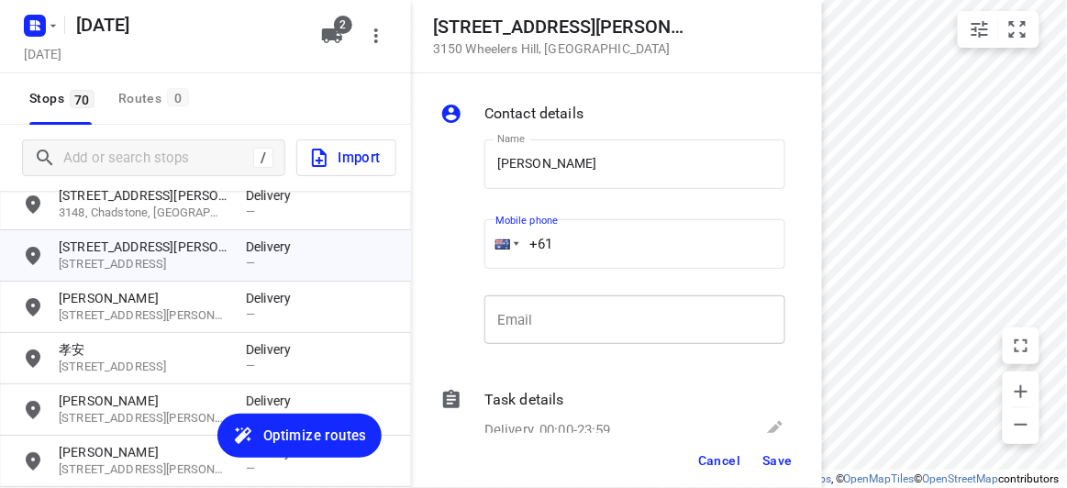
paste input "tel"
paste input "48432911"
click at [787, 474] on button "Save" at bounding box center [777, 460] width 45 height 33
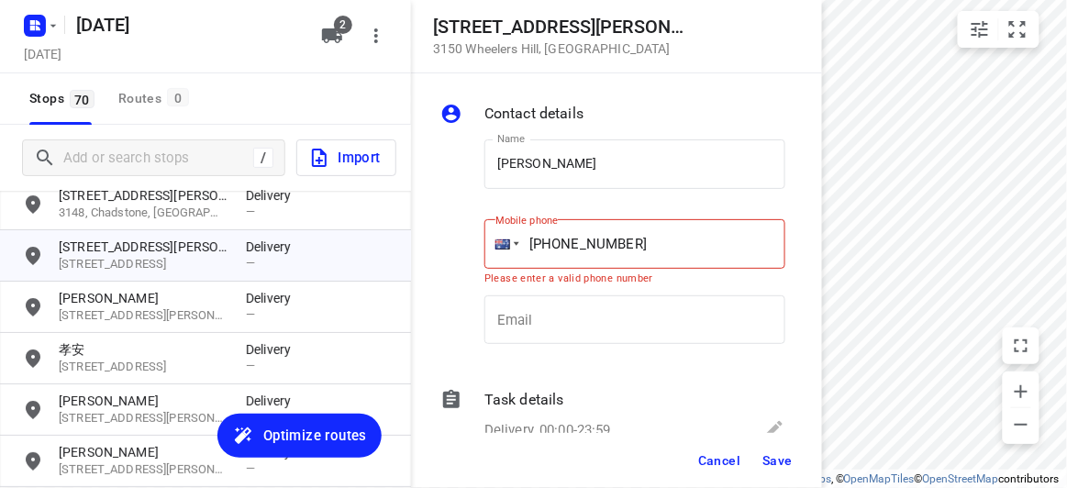
click at [666, 257] on input "+61 48432911" at bounding box center [634, 244] width 301 height 50
type input "+61 484329110"
click at [774, 473] on button "Save" at bounding box center [777, 460] width 45 height 33
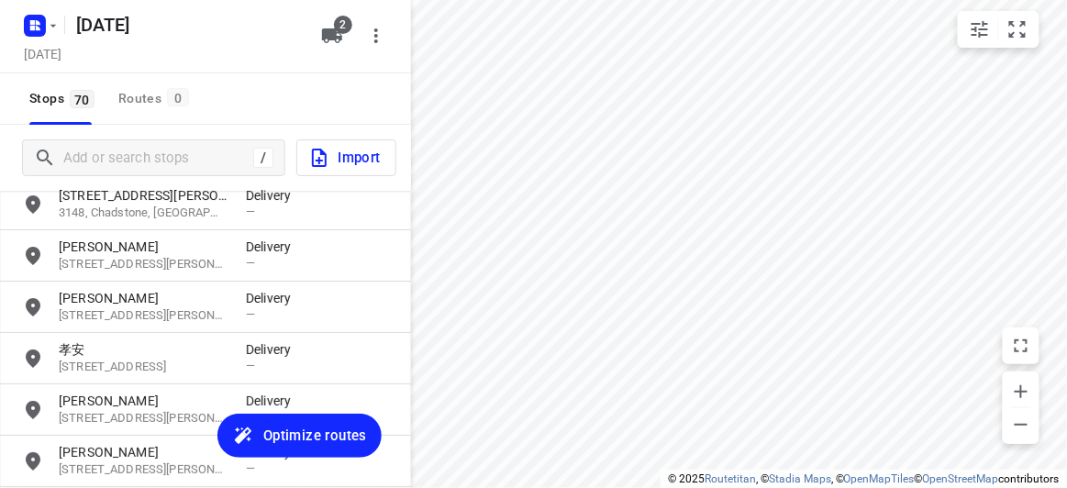
scroll to position [3169, 0]
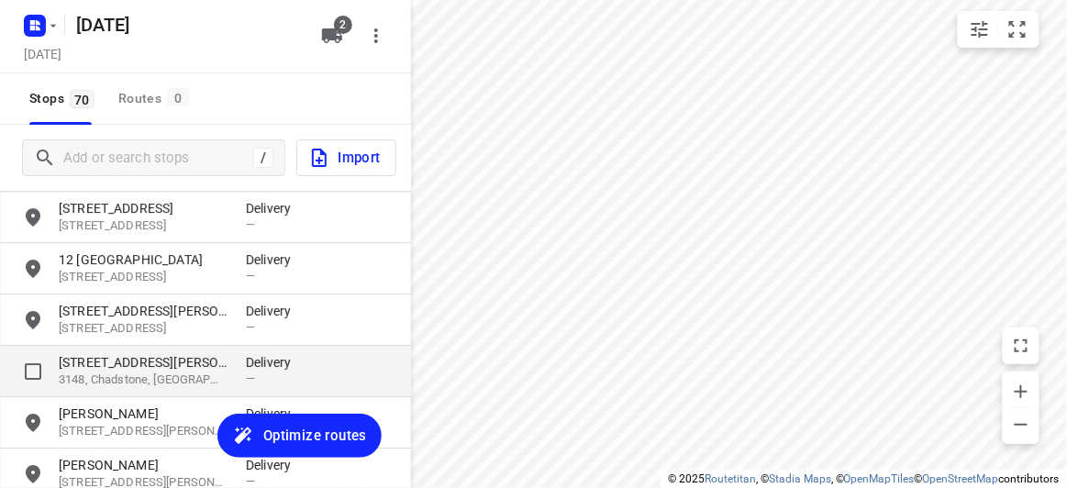
click at [103, 353] on p "1 Stapley Crescent" at bounding box center [143, 362] width 169 height 18
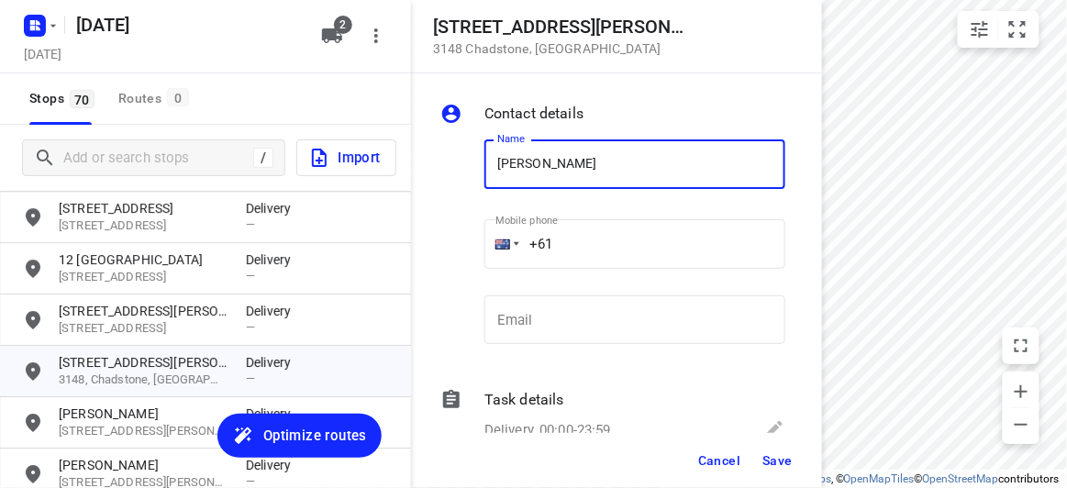
type input "SAMANTHA CHEW 2/1"
click at [482, 249] on div "Mobile phone +61 ​" at bounding box center [635, 249] width 316 height 84
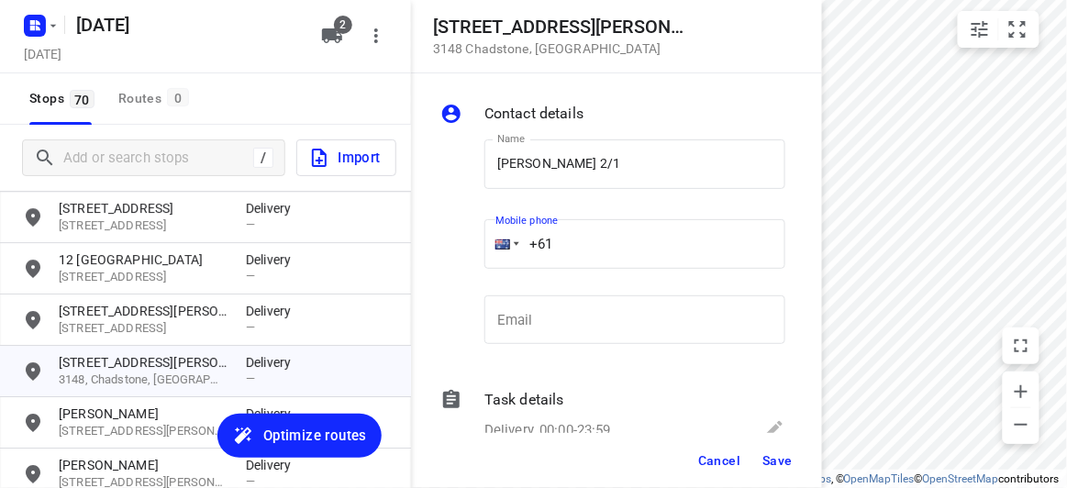
paste input "411959750"
type input "+61 411959750"
click at [765, 445] on button "Save" at bounding box center [777, 460] width 45 height 33
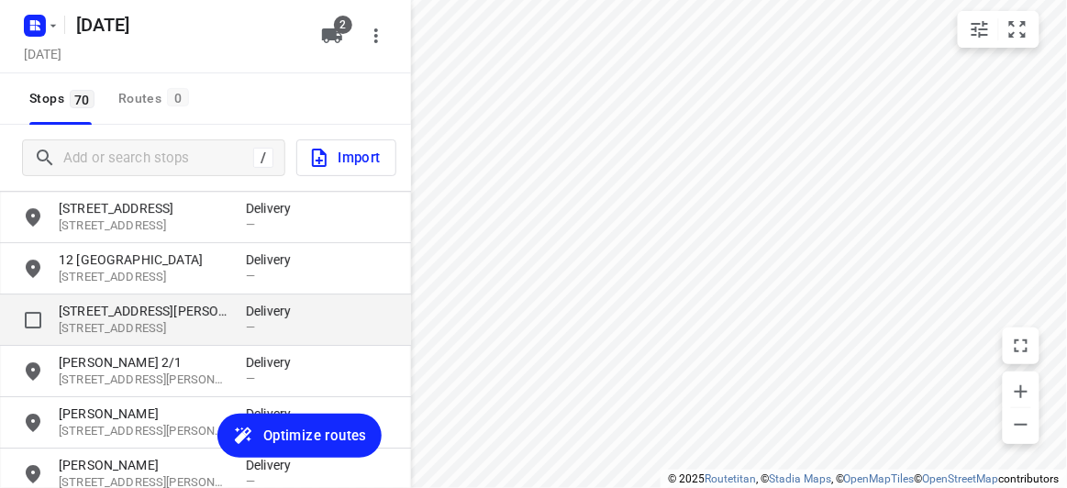
click at [132, 335] on p "3128, Box Hill, AU" at bounding box center [143, 328] width 169 height 17
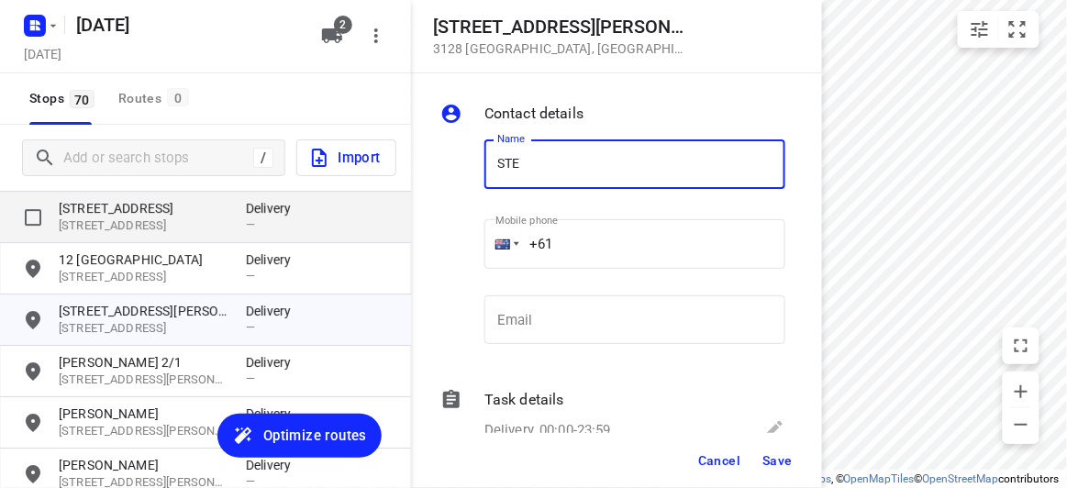
type input "ST"
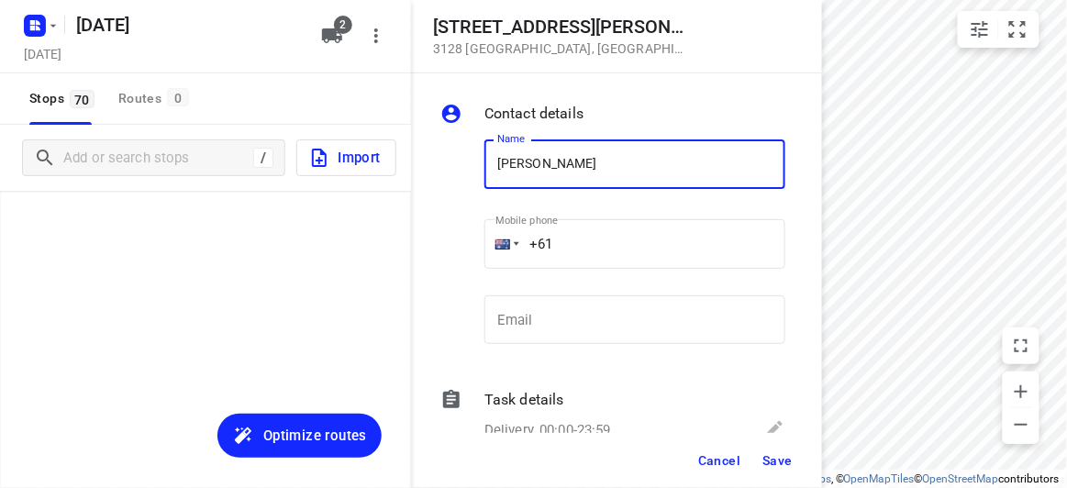
scroll to position [3169, 0]
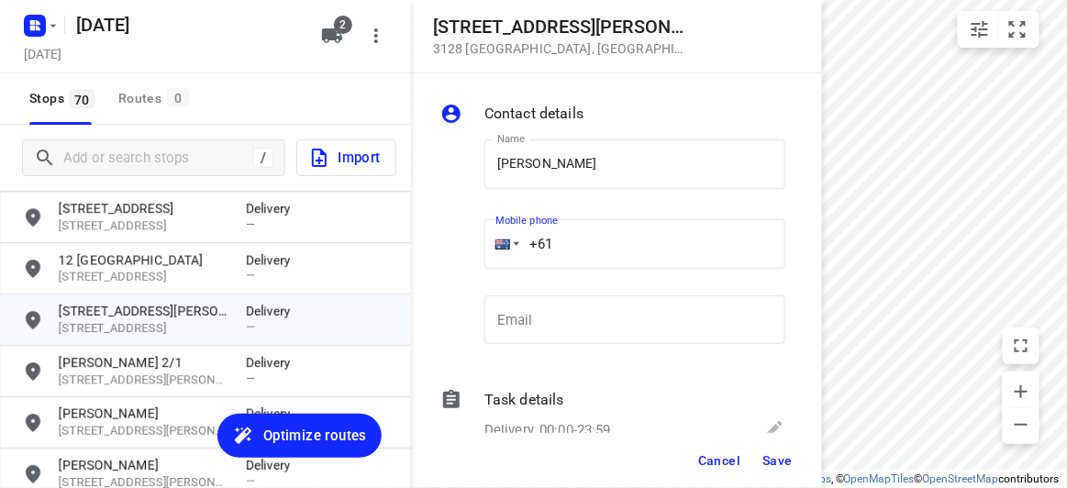
click at [465, 256] on div "Name STEVEN YUEN Name Mobile phone +61 ​ Email Email" at bounding box center [613, 246] width 352 height 242
drag, startPoint x: 619, startPoint y: 218, endPoint x: 528, endPoint y: 238, distance: 93.8
click at [528, 232] on div "Mobile phone +61 ​" at bounding box center [634, 247] width 301 height 73
drag, startPoint x: 460, startPoint y: 253, endPoint x: 586, endPoint y: 259, distance: 126.7
click at [460, 254] on div "Name STEVEN YUEN Name Mobile phone +61 ​ Email Email" at bounding box center [613, 246] width 352 height 242
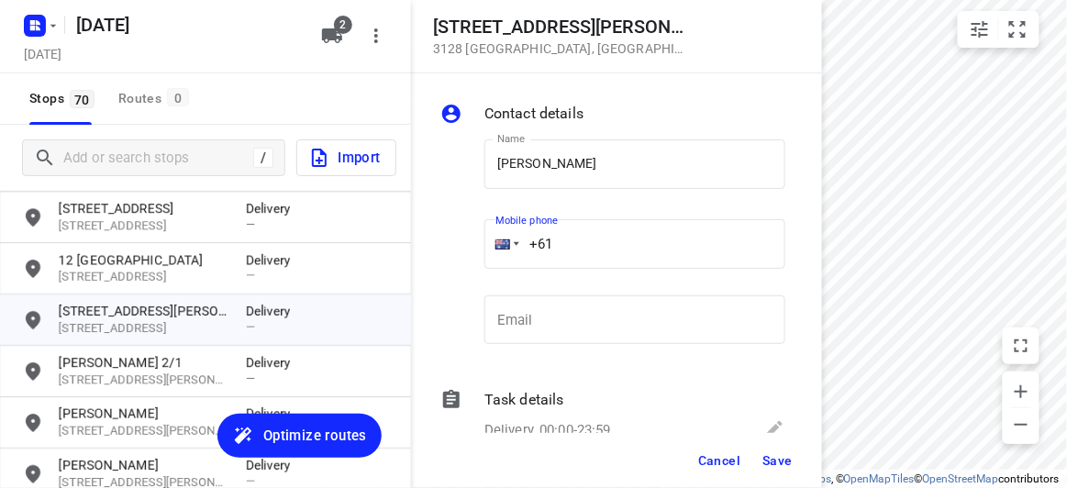
click at [505, 259] on div "+61" at bounding box center [634, 244] width 301 height 50
paste input "412643478"
type input "+61 412643478"
click at [777, 451] on button "Save" at bounding box center [777, 460] width 45 height 33
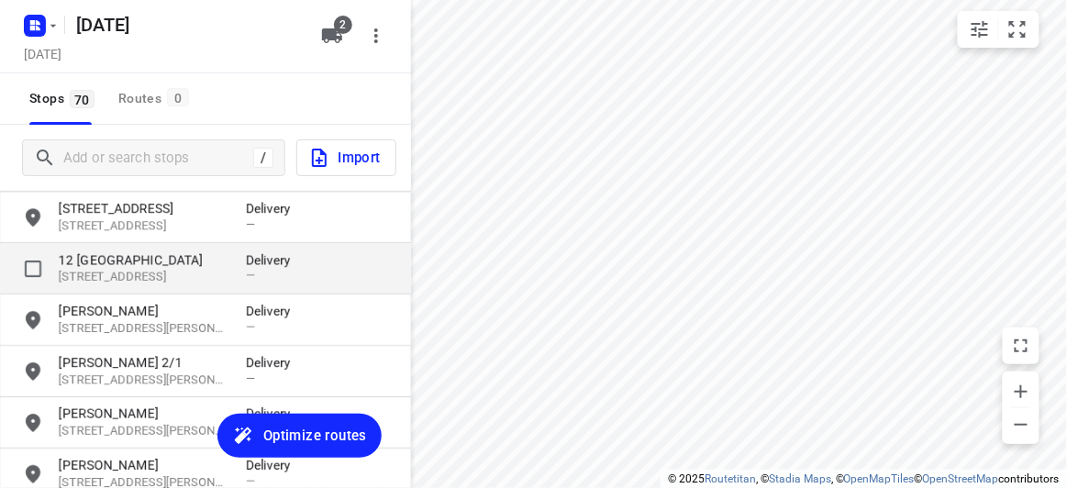
click at [131, 267] on p "12 Wattle Grove" at bounding box center [143, 259] width 169 height 18
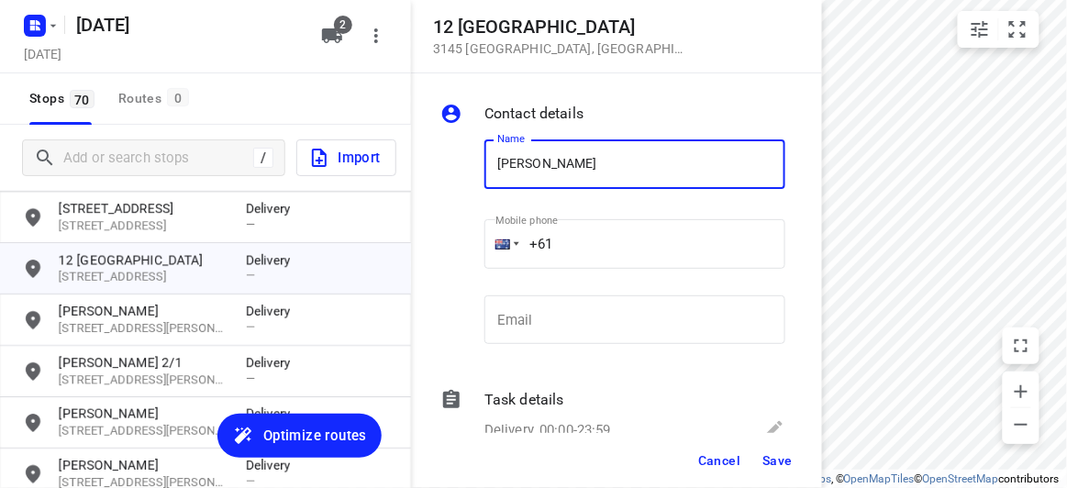
type input "YENNY LEE"
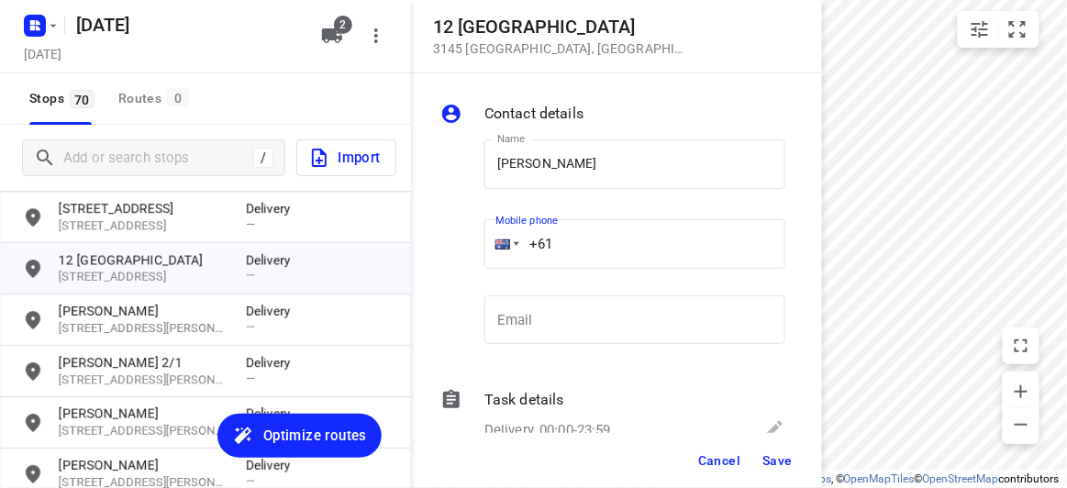
drag, startPoint x: 541, startPoint y: 235, endPoint x: 492, endPoint y: 240, distance: 49.9
click at [492, 240] on div "+61" at bounding box center [634, 244] width 301 height 50
drag, startPoint x: 595, startPoint y: 239, endPoint x: 467, endPoint y: 247, distance: 127.8
click at [450, 239] on div "Name YENNY LEE Name Mobile phone +61 ​ Email Email" at bounding box center [613, 246] width 352 height 242
paste input "466886805"
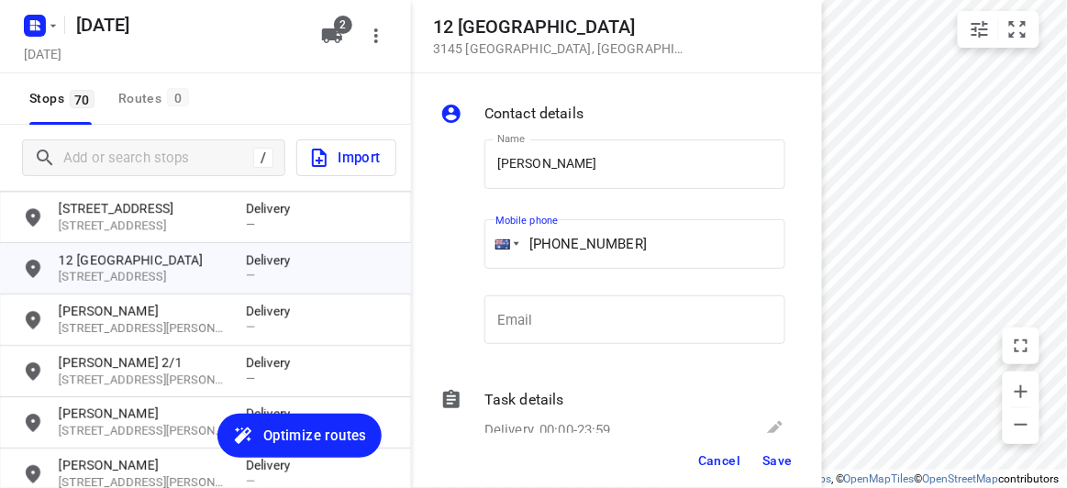
type input "+61 466886805"
click at [796, 463] on button "Save" at bounding box center [777, 460] width 45 height 33
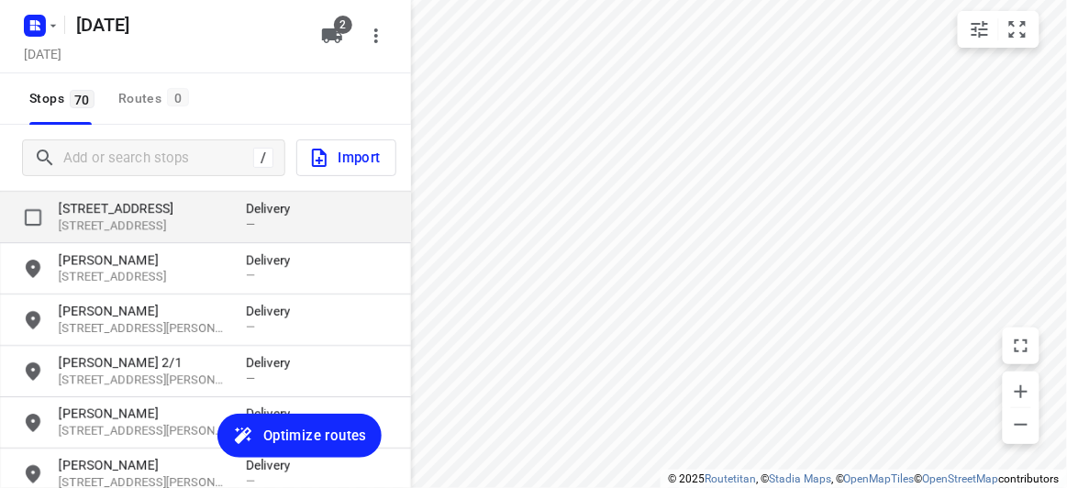
click at [126, 230] on p "3152, Wantirna South, AU" at bounding box center [143, 225] width 169 height 17
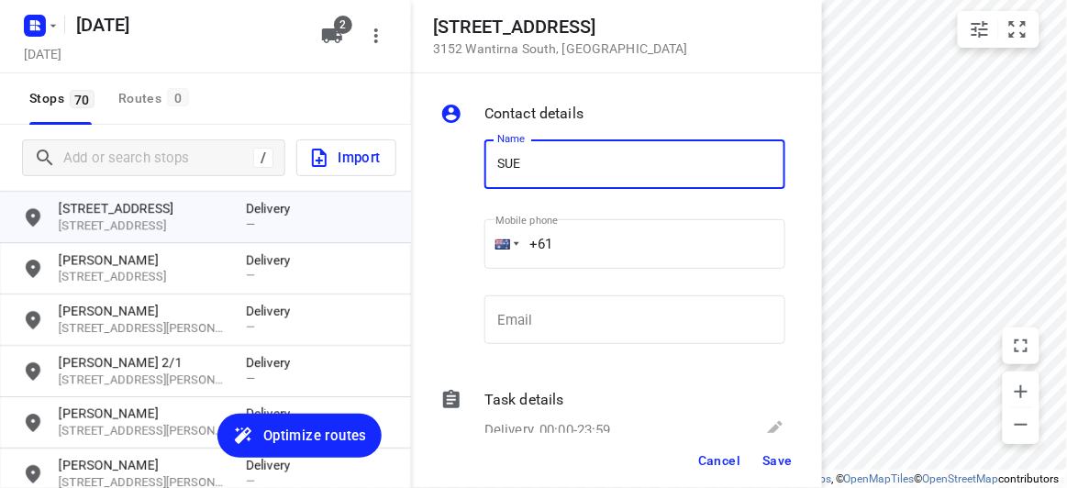
type input "SUE BEH"
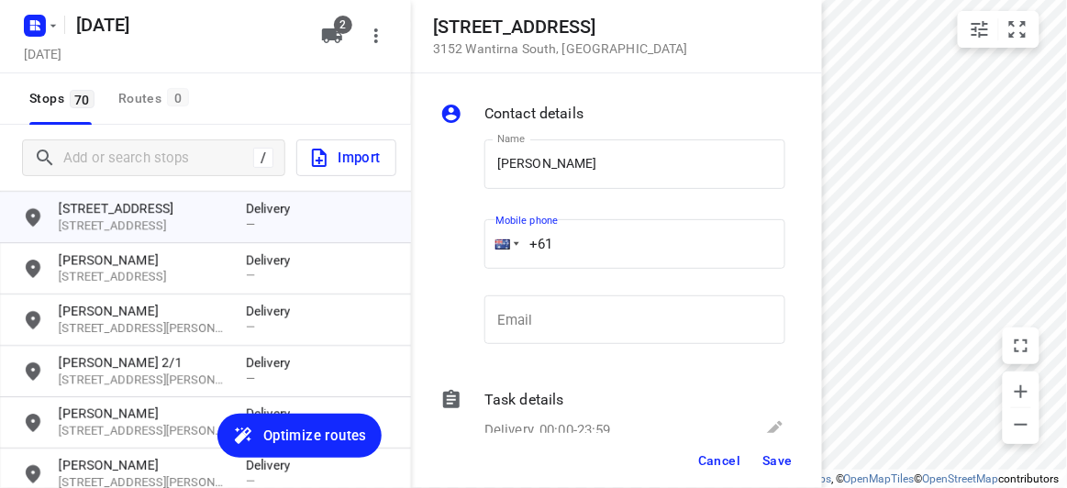
click at [507, 237] on div "+61" at bounding box center [634, 244] width 301 height 50
paste input "tel"
paste input "421699272"
type input "+61 421699272"
click at [803, 455] on div "Cancel Save" at bounding box center [616, 460] width 411 height 55
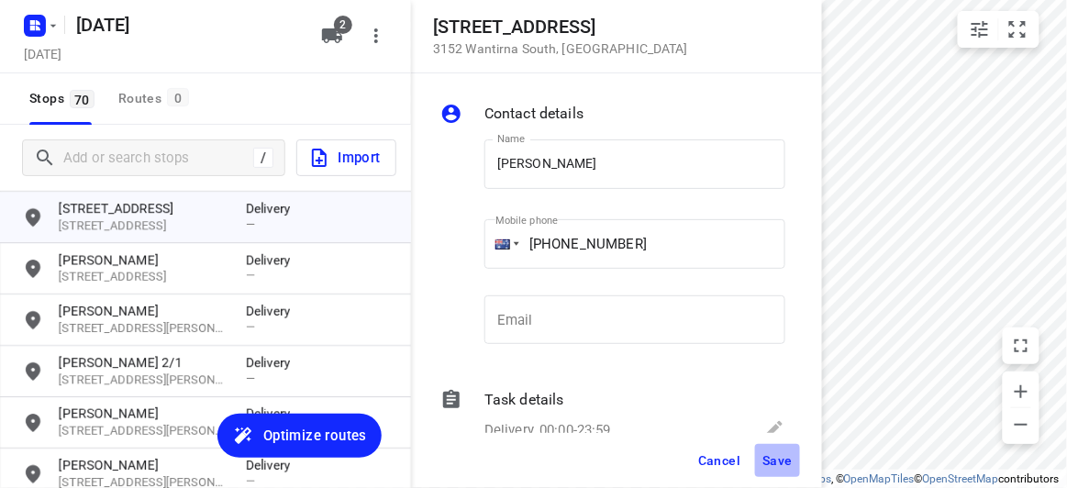
click at [790, 464] on span "Save" at bounding box center [777, 460] width 30 height 15
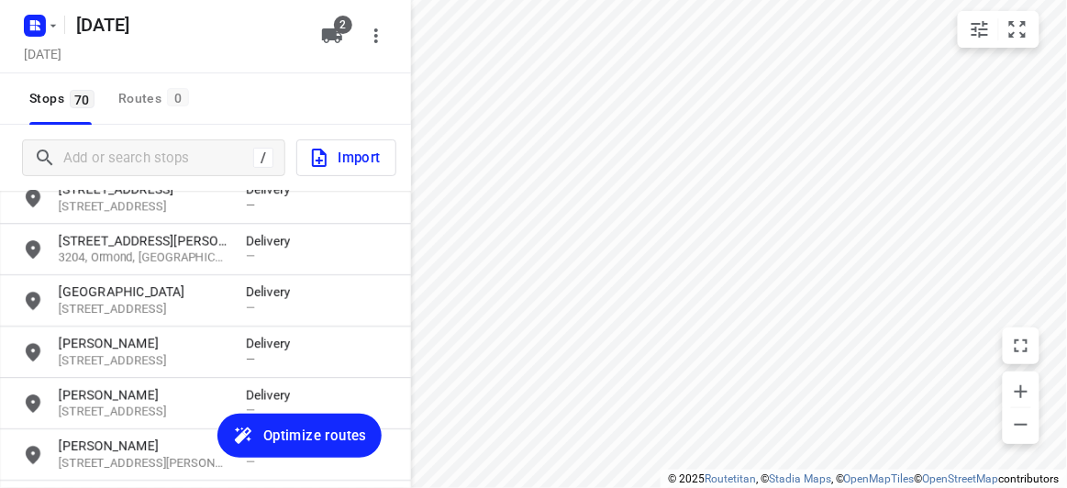
scroll to position [2919, 0]
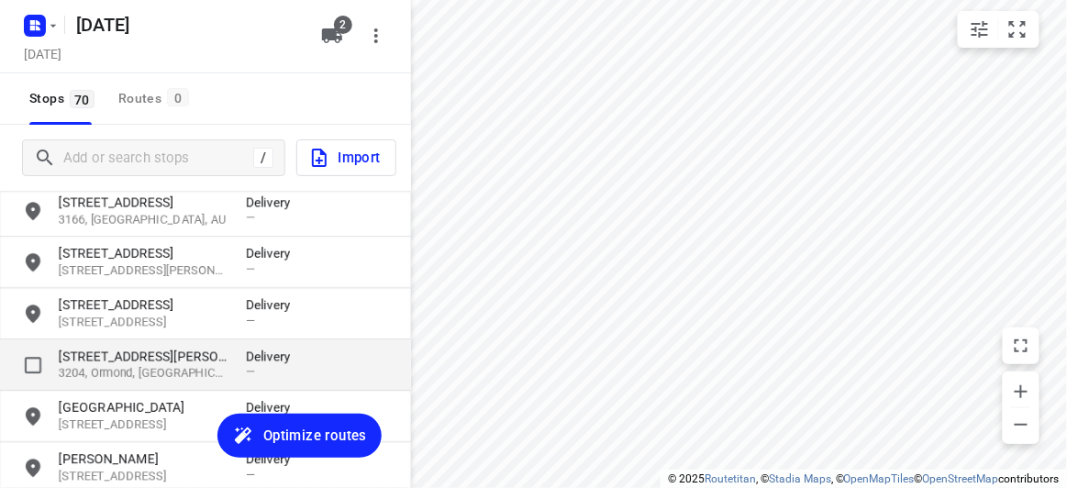
click at [165, 356] on p "20 Howard Avenue" at bounding box center [143, 356] width 169 height 18
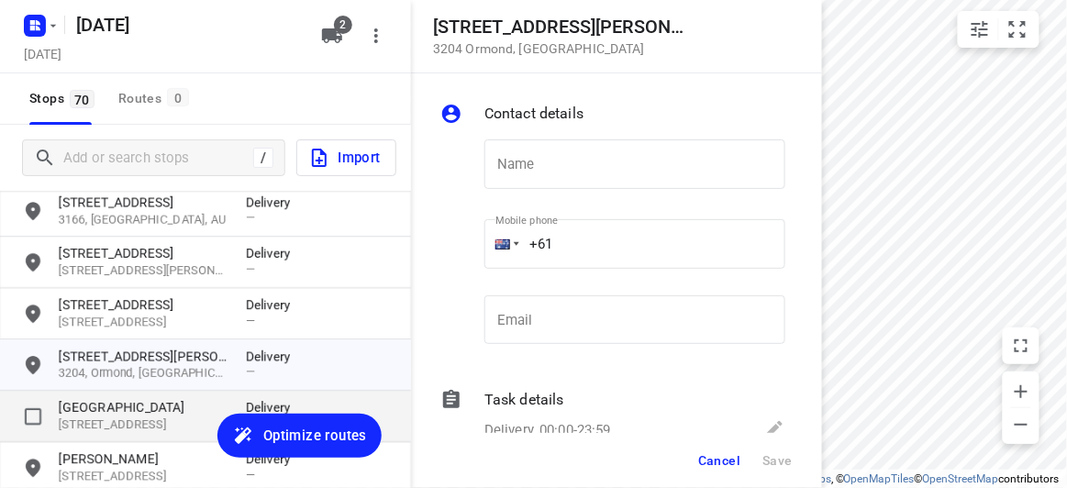
click at [141, 422] on p "3165, Bentleigh East, AU" at bounding box center [143, 425] width 169 height 17
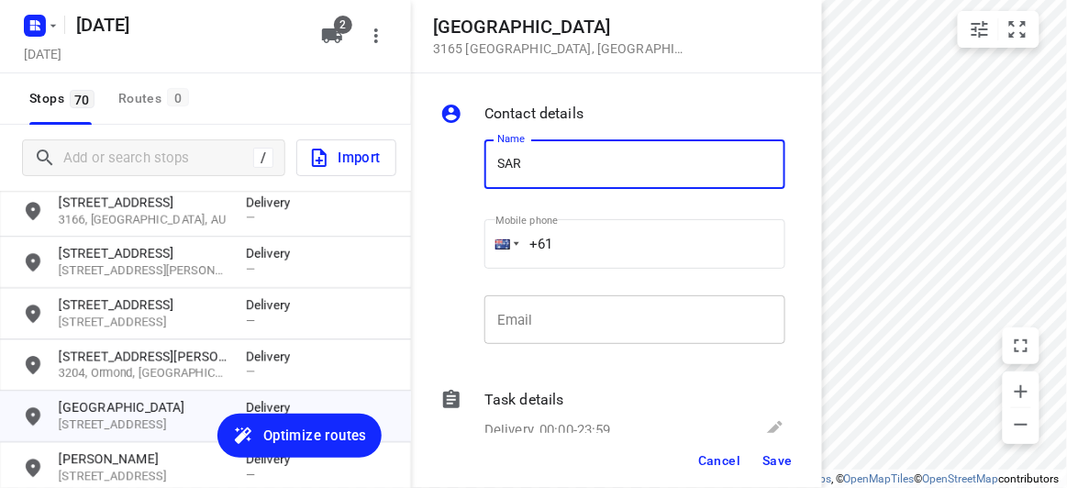
type input "SARAH LEUNG 19A"
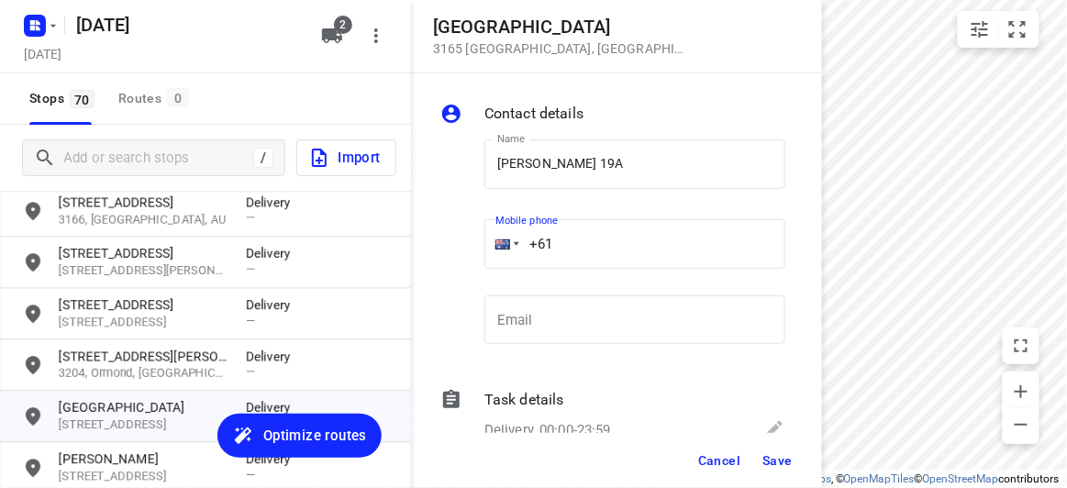
drag, startPoint x: 440, startPoint y: 246, endPoint x: 412, endPoint y: 246, distance: 27.5
click at [412, 246] on div "Contact details Name SARAH LEUNG 19A Name Mobile phone +61 ​ Email Email Task d…" at bounding box center [616, 253] width 411 height 360
paste input "430042700"
type input "+61 430042700"
click at [785, 453] on span "Save" at bounding box center [777, 460] width 30 height 15
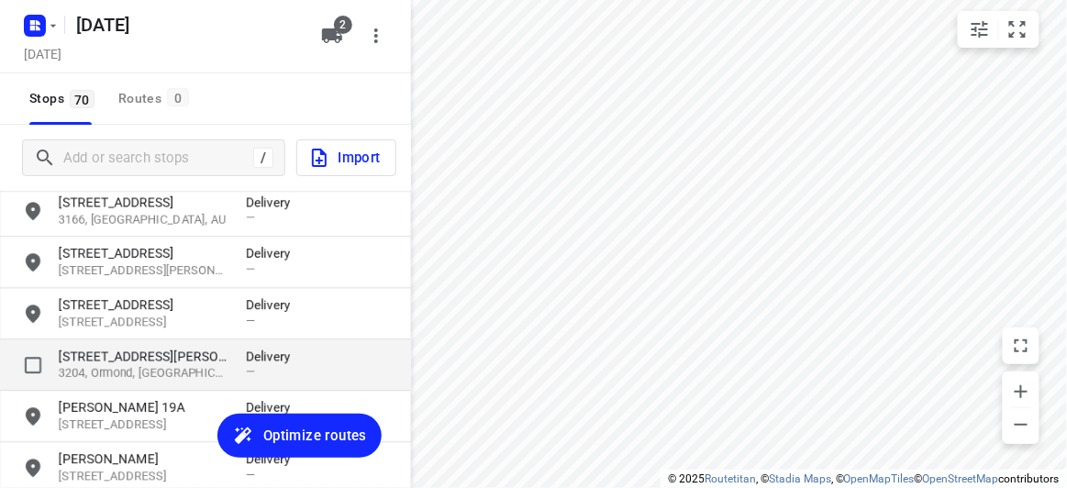
click at [133, 371] on p "3204, Ormond, AU" at bounding box center [143, 373] width 169 height 17
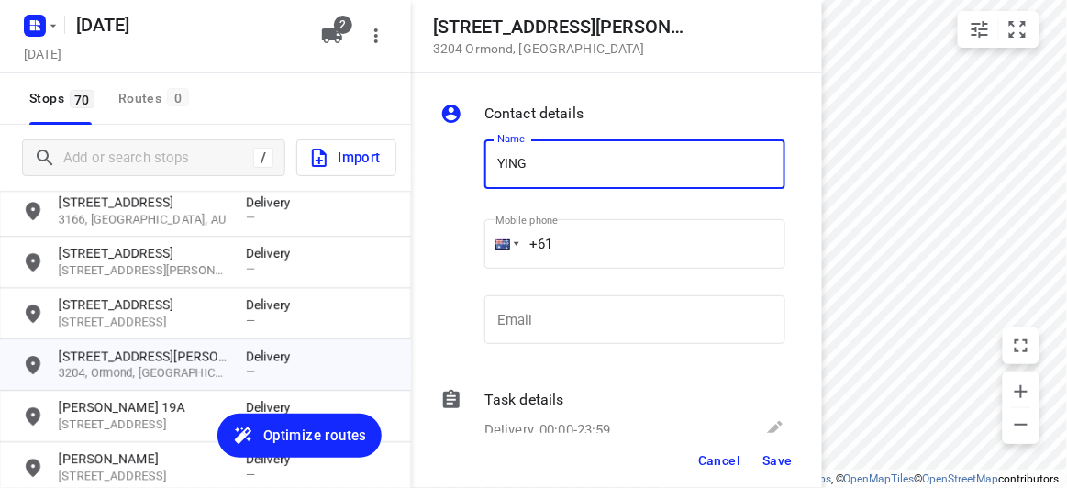
type input "YING YI HO"
click at [570, 232] on input "+61" at bounding box center [634, 244] width 301 height 50
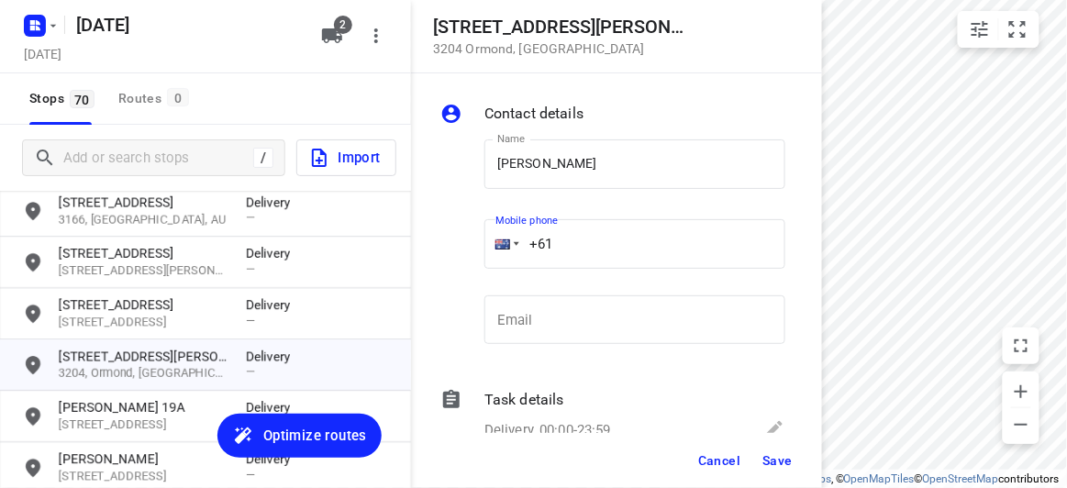
paste input "433996329"
type input "+61 433996329"
click at [773, 453] on span "Save" at bounding box center [777, 460] width 30 height 15
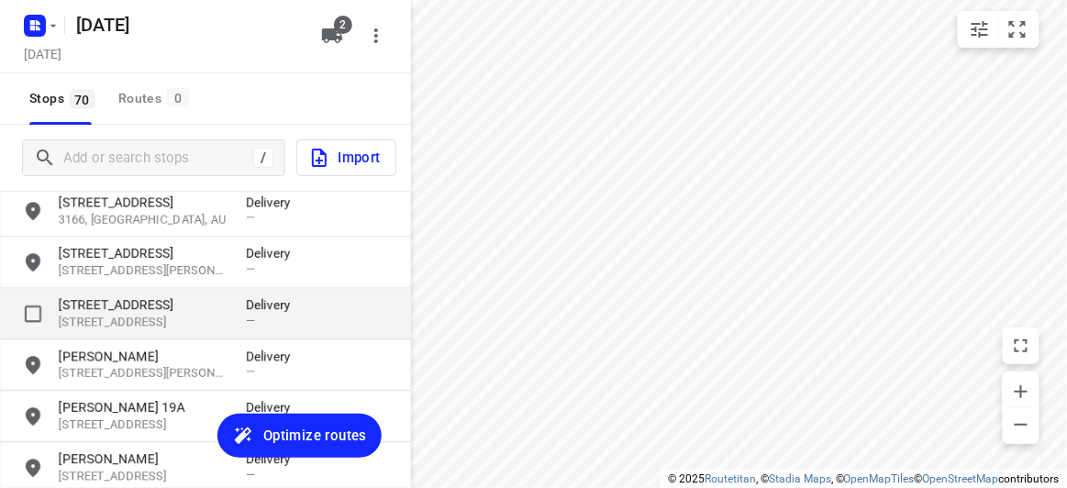
click at [117, 306] on p "5 Ashford Street" at bounding box center [143, 304] width 169 height 18
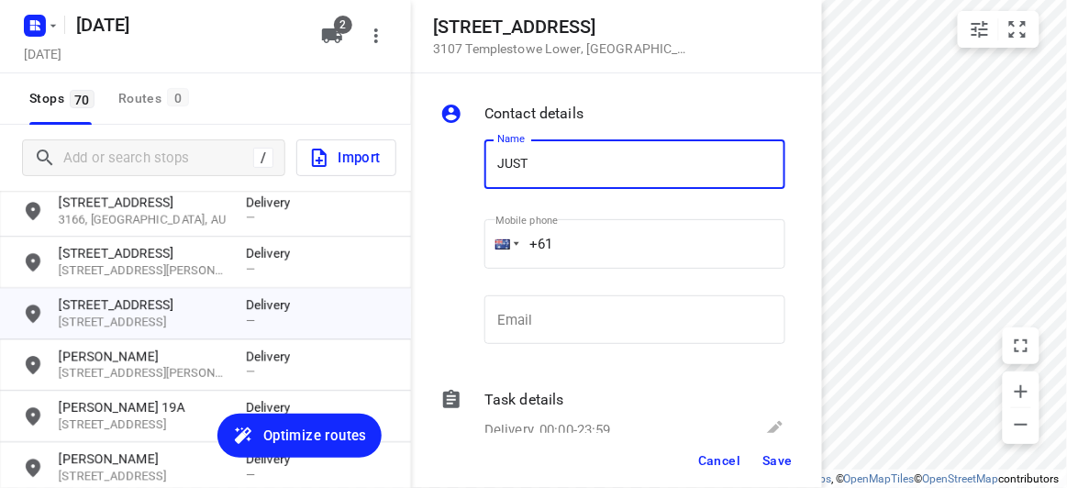
type input "JUSTINA 2/5"
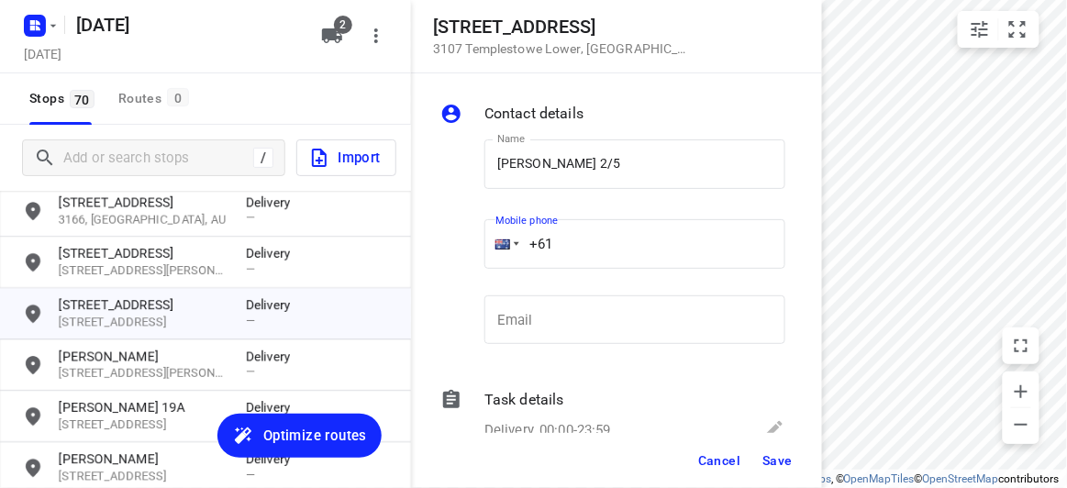
click at [565, 247] on input "+61" at bounding box center [634, 244] width 301 height 50
paste input "432208299"
type input "+61 432208299"
click at [790, 464] on span "Save" at bounding box center [777, 460] width 30 height 15
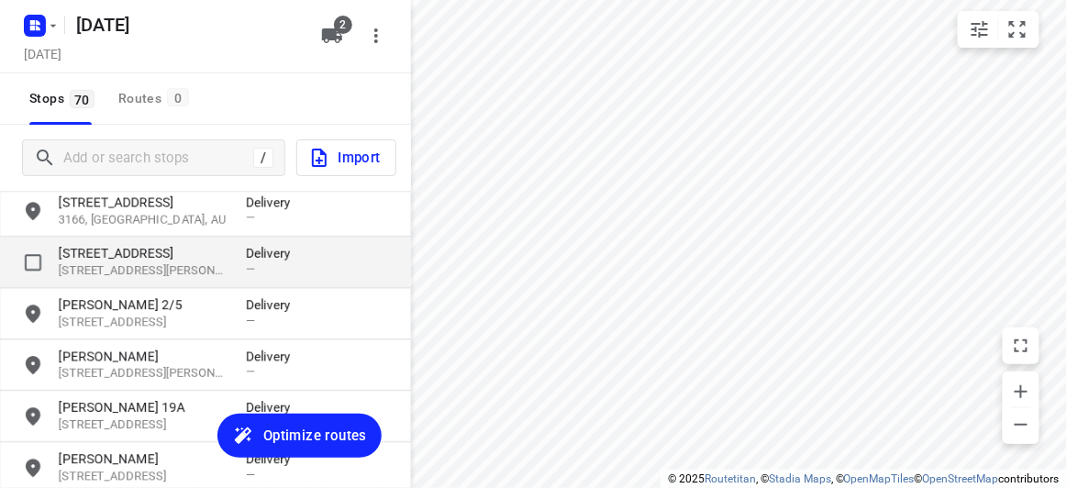
click at [160, 250] on p "816 High Street Road" at bounding box center [143, 253] width 169 height 18
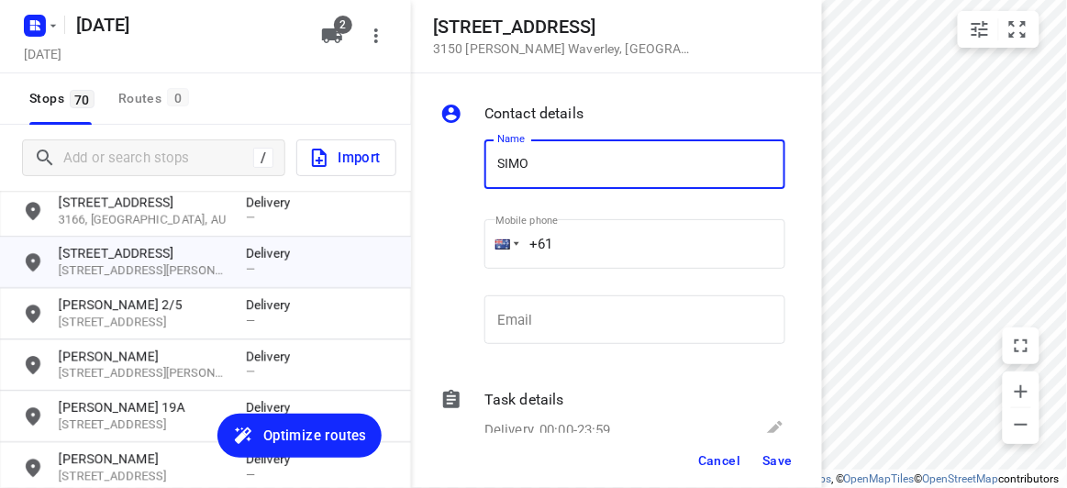
type input "SIMON LO 1/816"
click at [572, 243] on input "+61" at bounding box center [634, 244] width 301 height 50
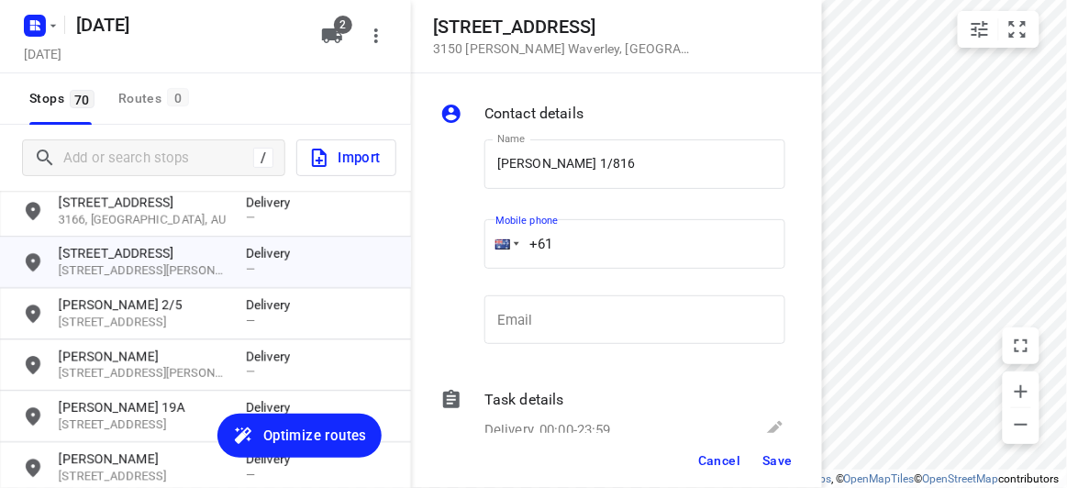
paste input "437353113"
type input "+61 437353113"
click at [787, 473] on button "Save" at bounding box center [777, 460] width 45 height 33
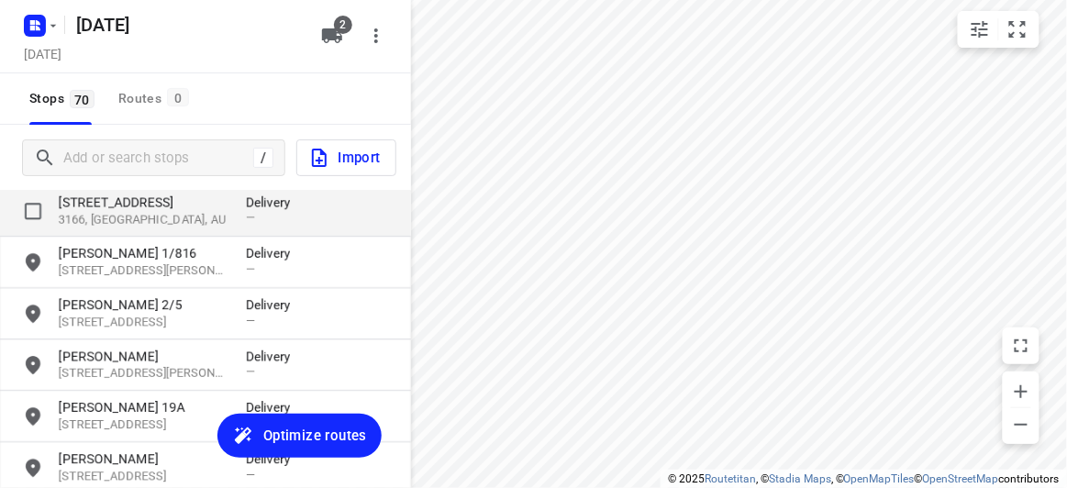
click at [108, 205] on p "47-49 Willesden Road" at bounding box center [143, 202] width 169 height 18
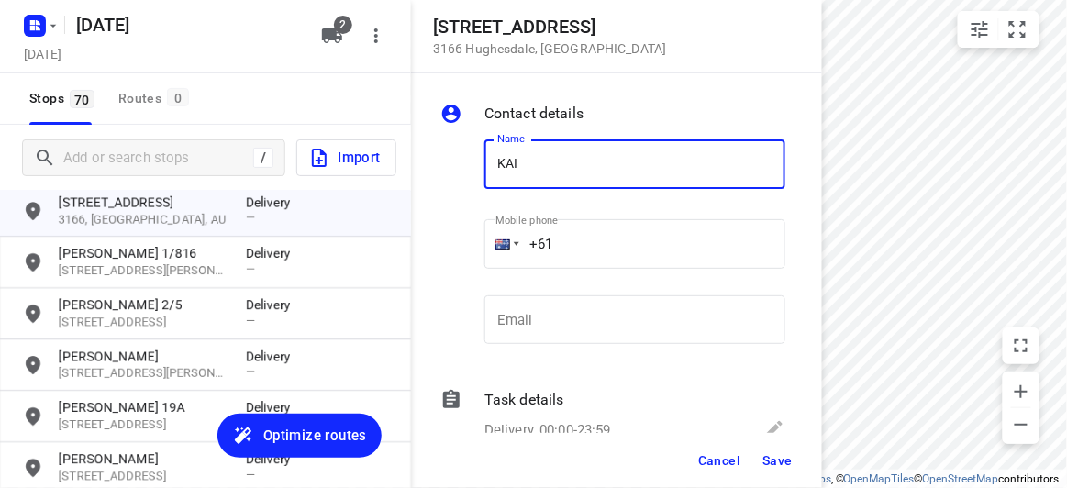
type input "KAI LING KUNG 8/47-49"
click at [571, 236] on input "+61" at bounding box center [634, 244] width 301 height 50
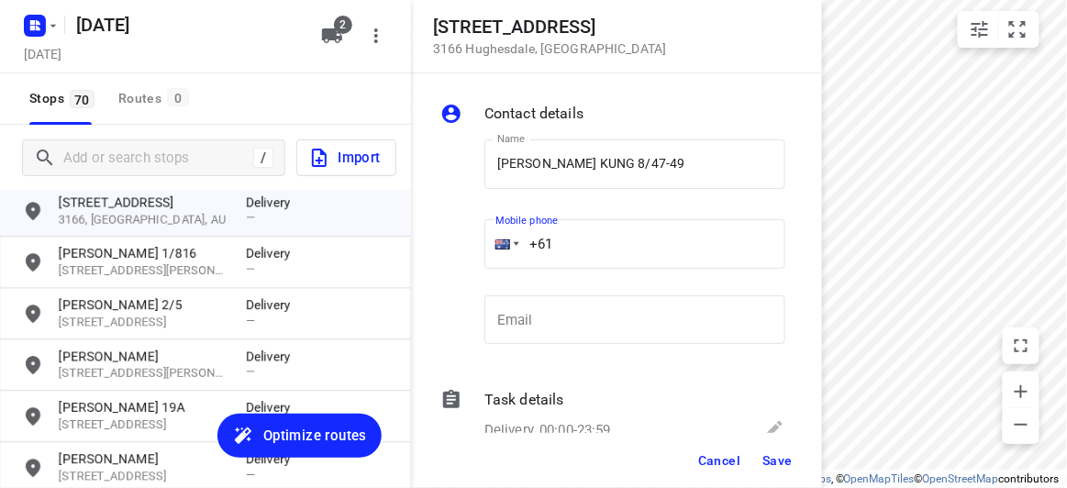
paste input "422972118"
type input "+61 422972118"
click at [762, 453] on span "Save" at bounding box center [777, 460] width 30 height 15
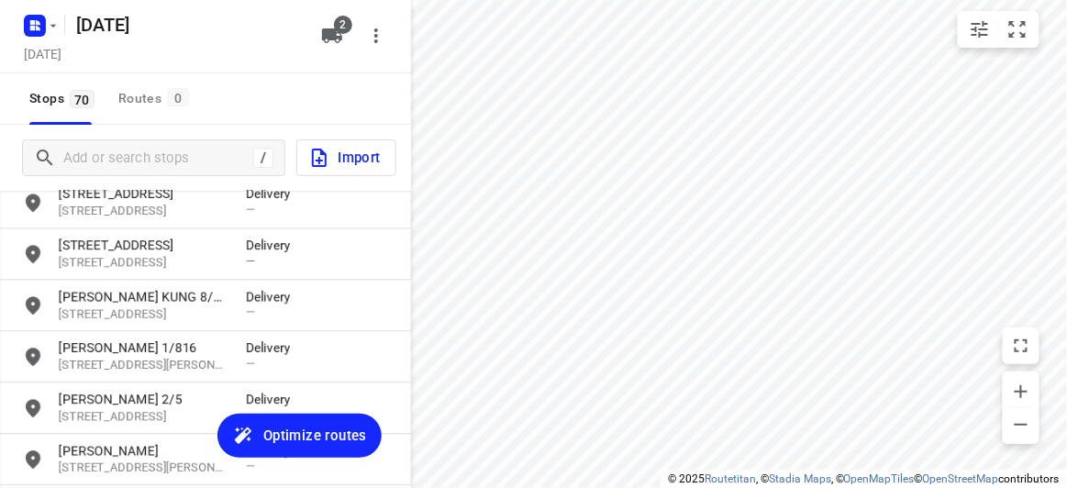
scroll to position [2752, 0]
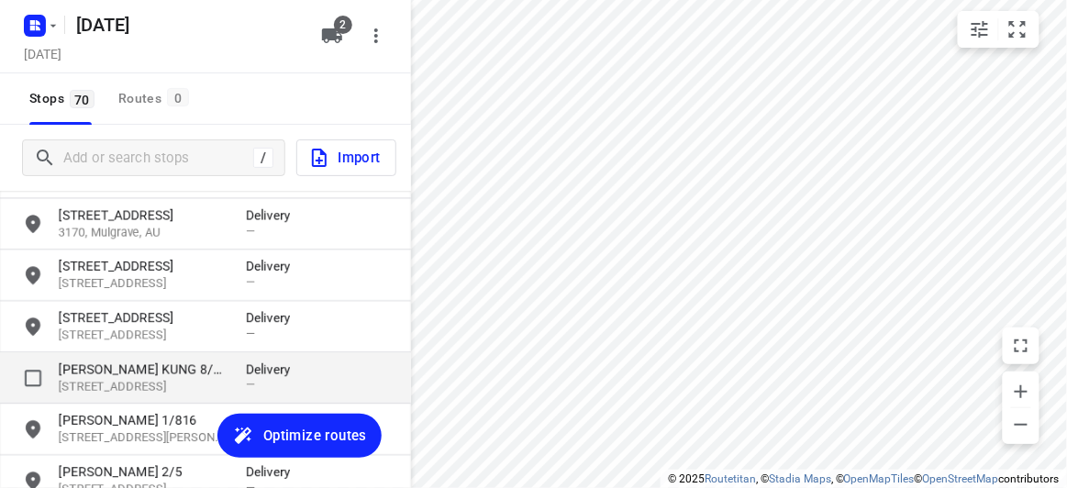
click at [83, 366] on p "KAI LING KUNG 8/47-49" at bounding box center [143, 369] width 169 height 18
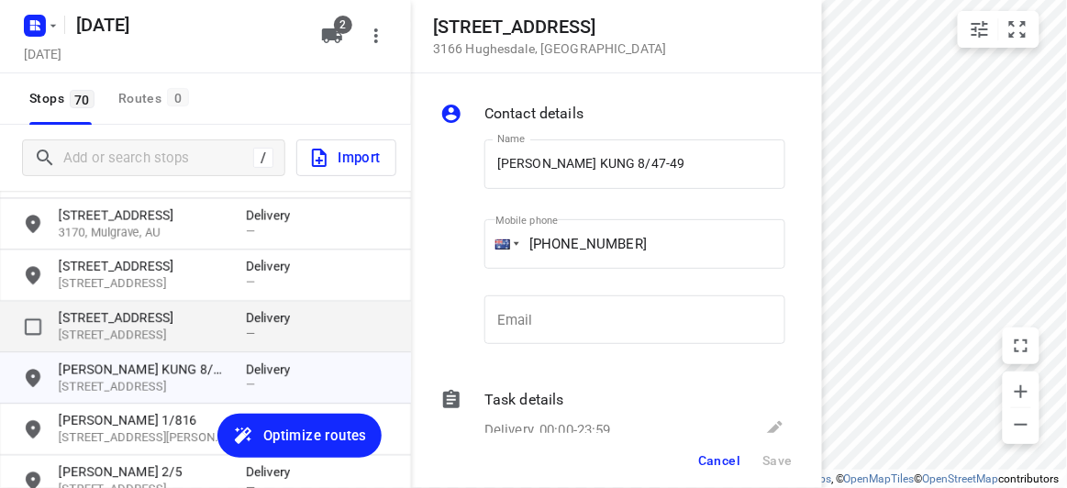
click at [87, 328] on p "3109, Doncaster East, AU" at bounding box center [143, 335] width 169 height 17
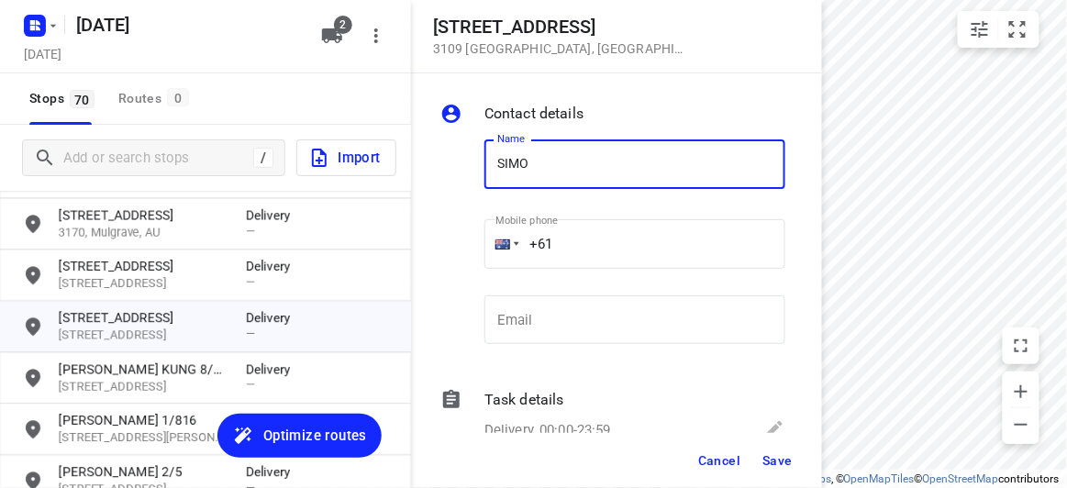
type input "SIMON HU 3/152"
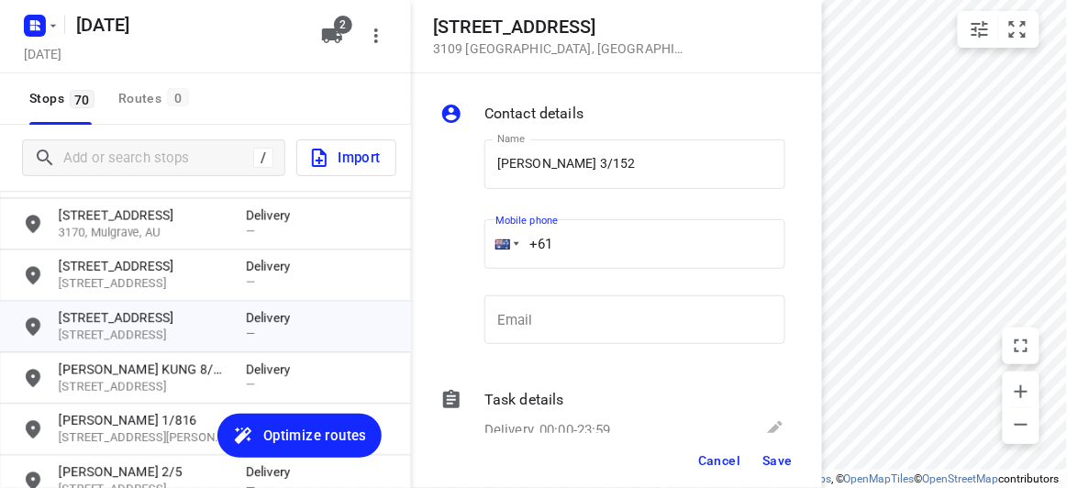
click at [570, 233] on input "+61" at bounding box center [634, 244] width 301 height 50
paste input "433799992"
type input "+61 433799992"
click at [787, 474] on button "Save" at bounding box center [777, 460] width 45 height 33
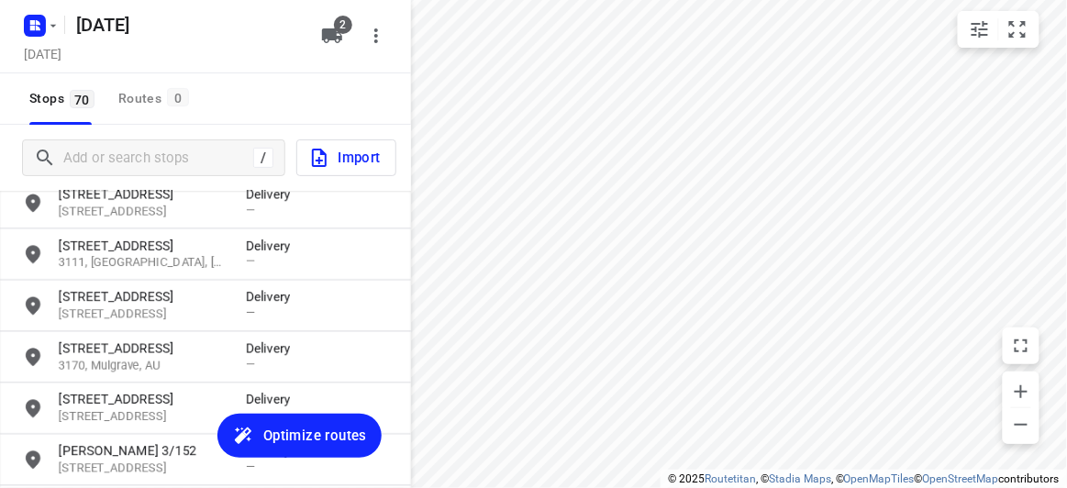
scroll to position [2586, 0]
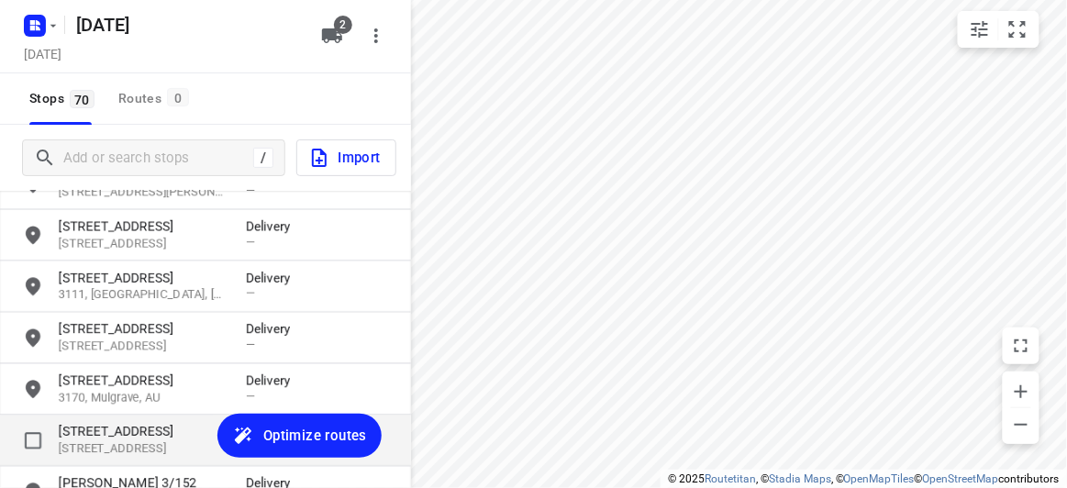
click at [101, 441] on p "3172, Springvale South, AU" at bounding box center [143, 449] width 169 height 17
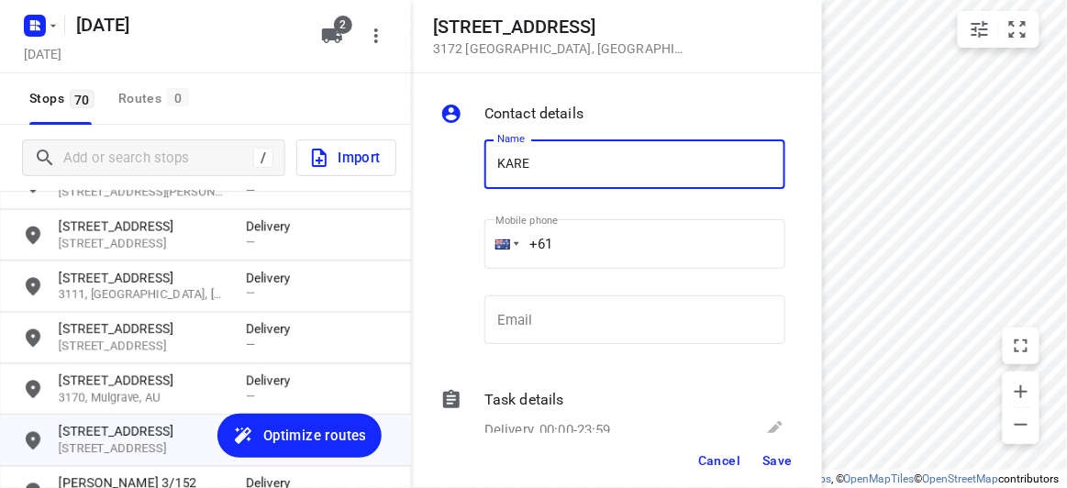
type input "KAREN LUONG"
click at [594, 241] on input "+61" at bounding box center [634, 244] width 301 height 50
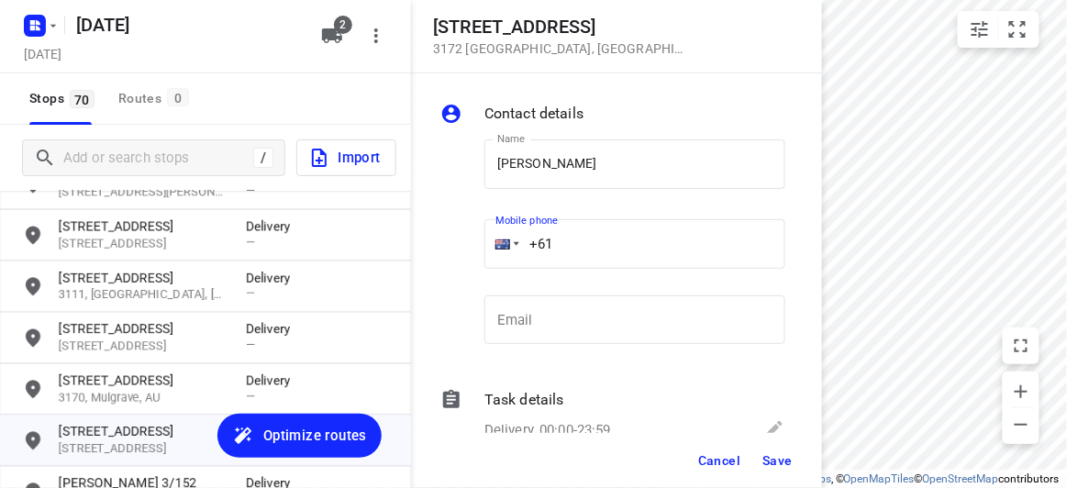
paste input "421531028"
type input "+61 421531028"
click at [743, 467] on button "Cancel" at bounding box center [719, 460] width 57 height 33
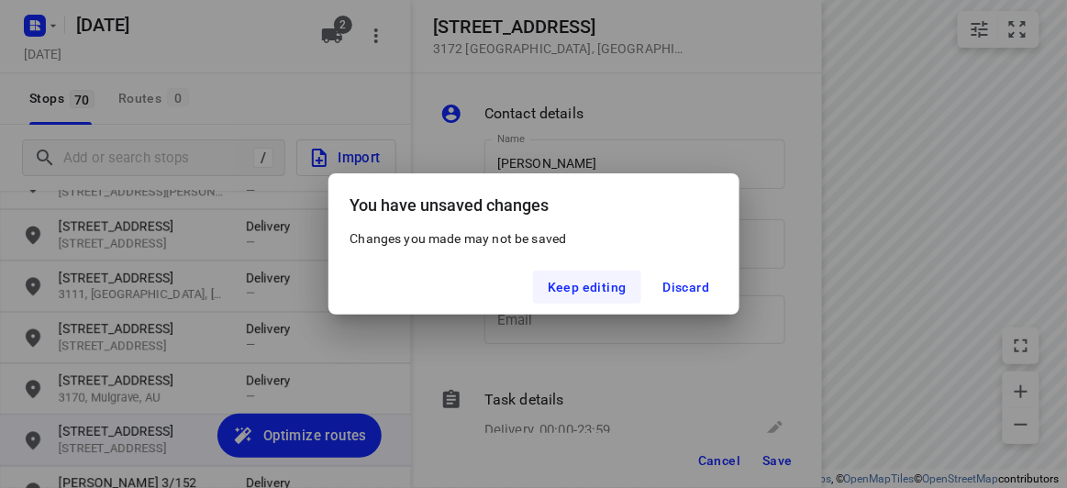
click at [606, 285] on span "Keep editing" at bounding box center [587, 287] width 79 height 15
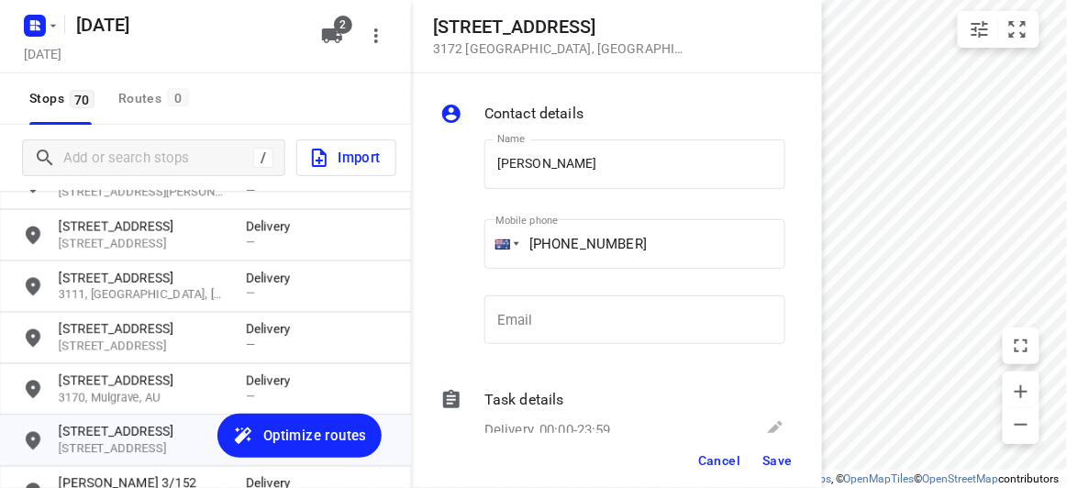
click at [771, 448] on button "Save" at bounding box center [777, 460] width 45 height 33
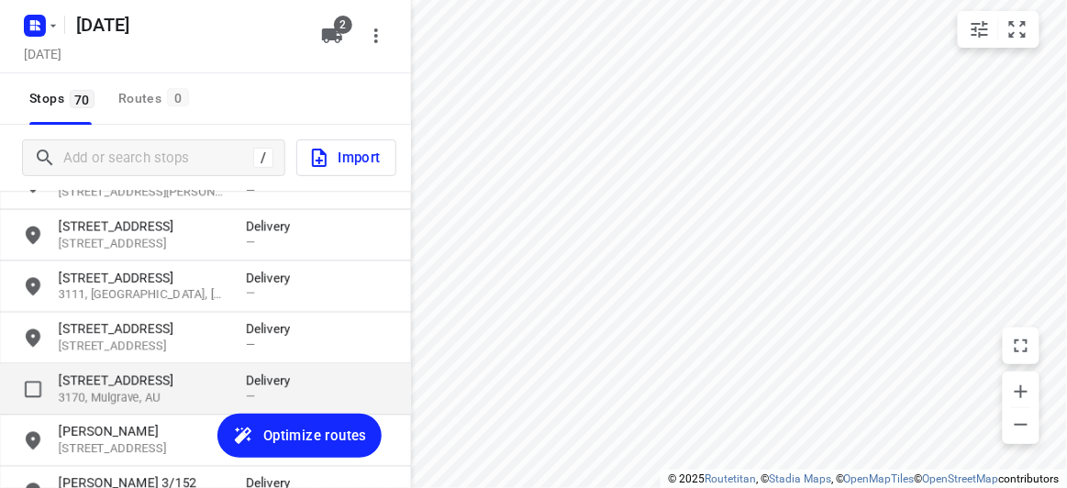
click at [126, 387] on p "13 Emden Crescent" at bounding box center [143, 381] width 169 height 18
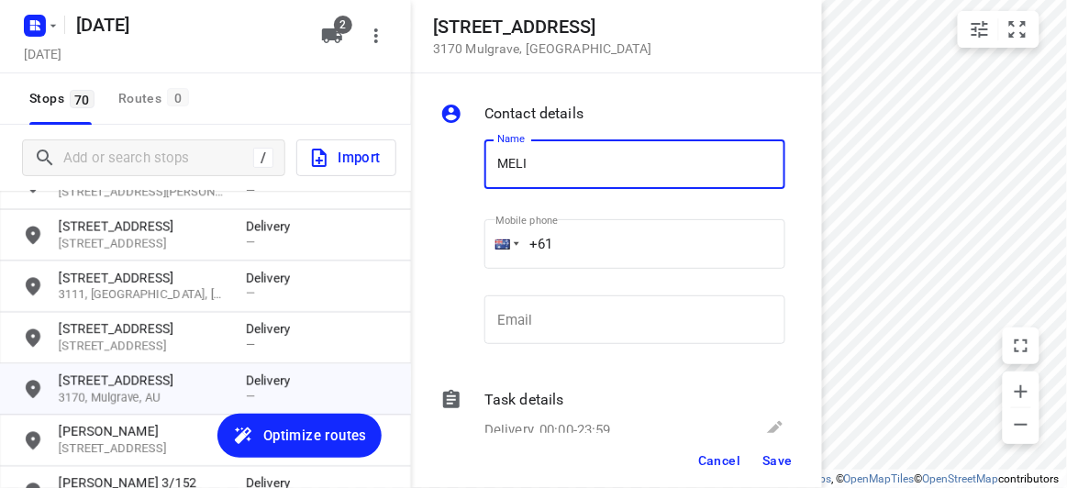
type input "MELISSA WONG"
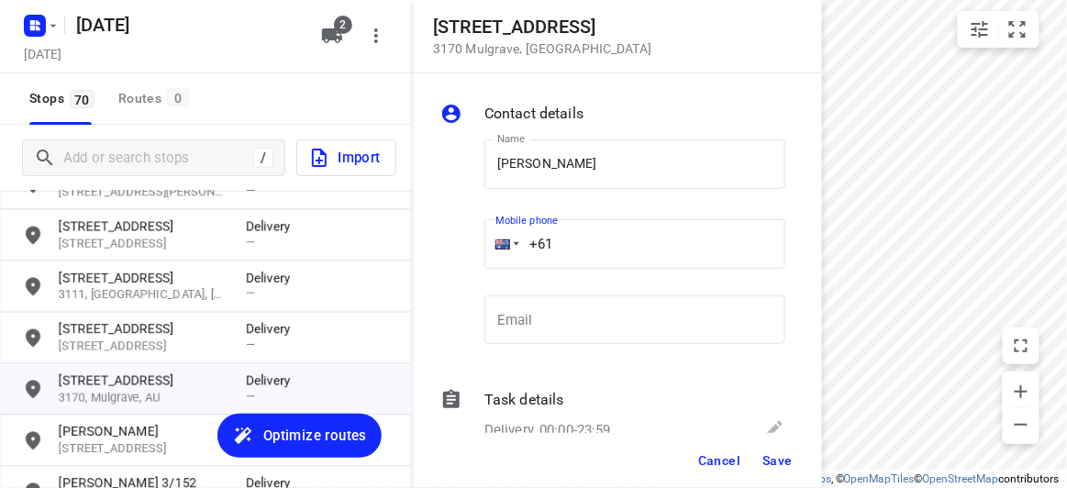
click at [582, 251] on input "+61" at bounding box center [634, 244] width 301 height 50
paste input "434851126"
type input "+61 434851126"
click at [773, 464] on span "Save" at bounding box center [777, 460] width 30 height 15
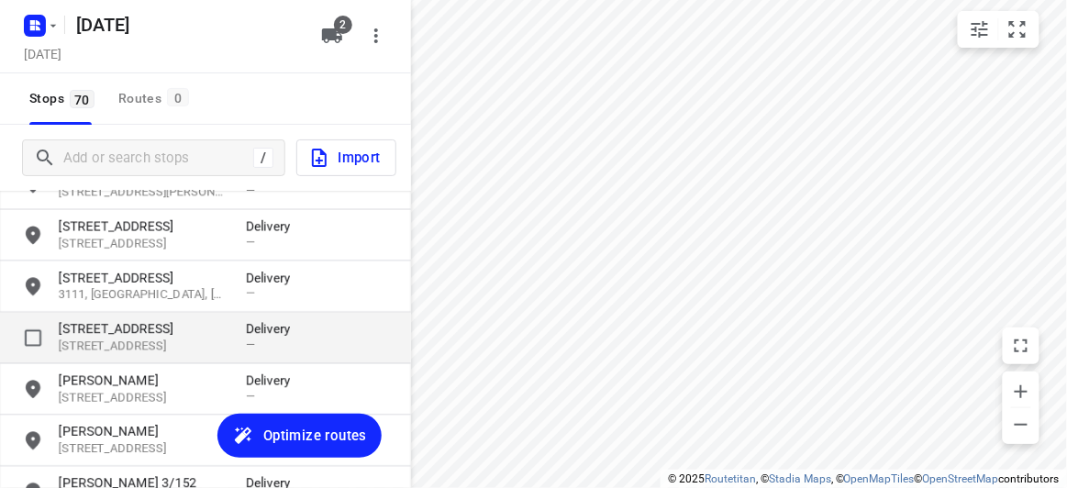
click at [161, 329] on p "38 Francesco Street" at bounding box center [143, 329] width 169 height 18
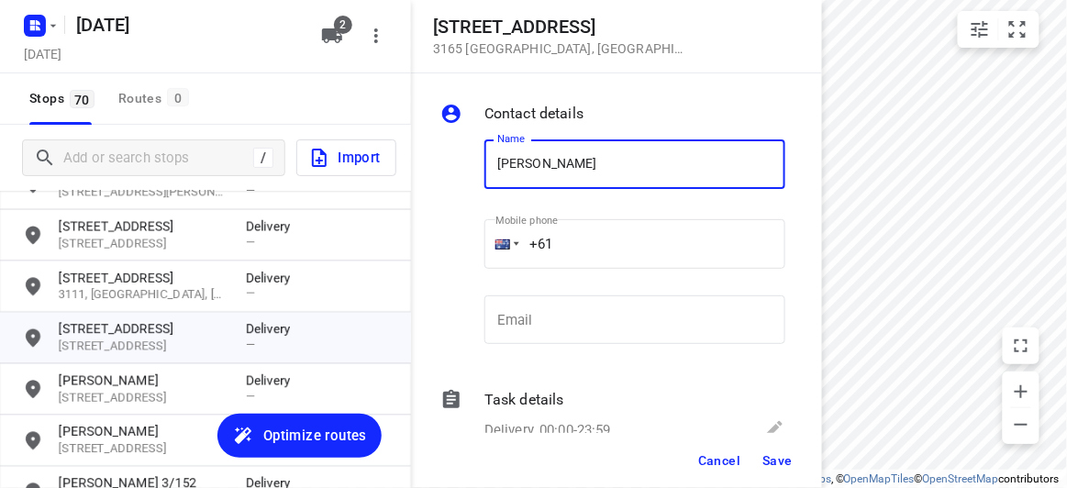
type input "FANNY"
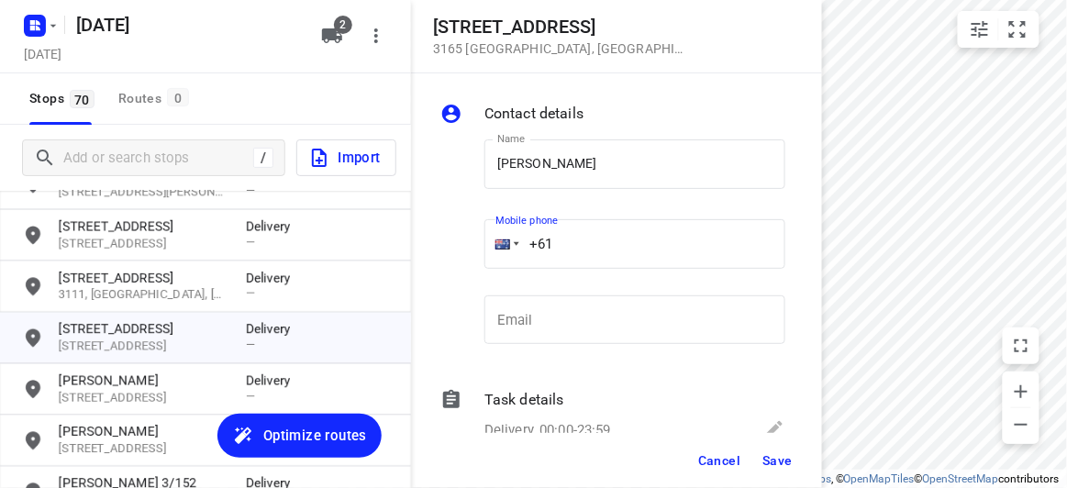
click at [578, 249] on input "+61" at bounding box center [634, 244] width 301 height 50
paste input "411721699"
type input "+61 411721699"
click at [779, 458] on span "Save" at bounding box center [777, 460] width 30 height 15
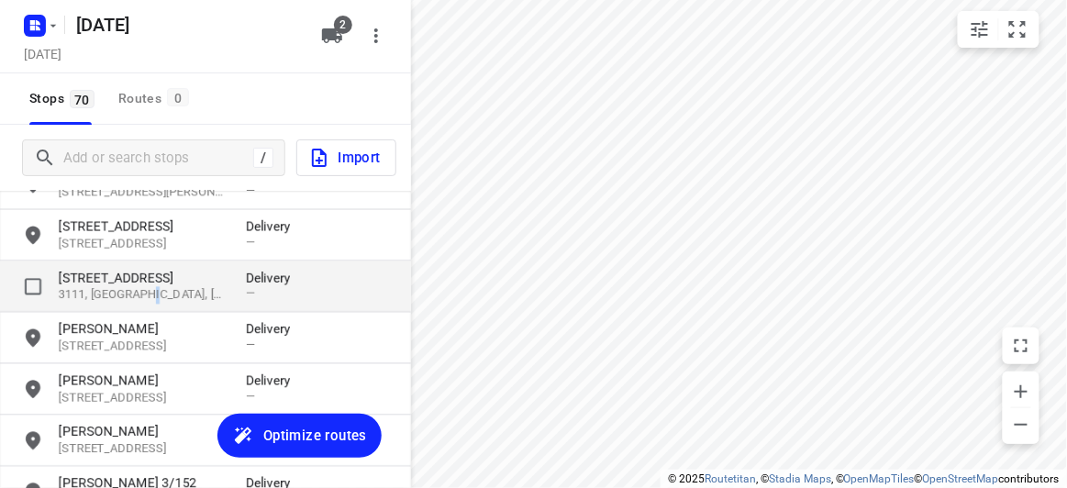
click at [143, 291] on p "3111, Donvale, AU" at bounding box center [143, 295] width 169 height 17
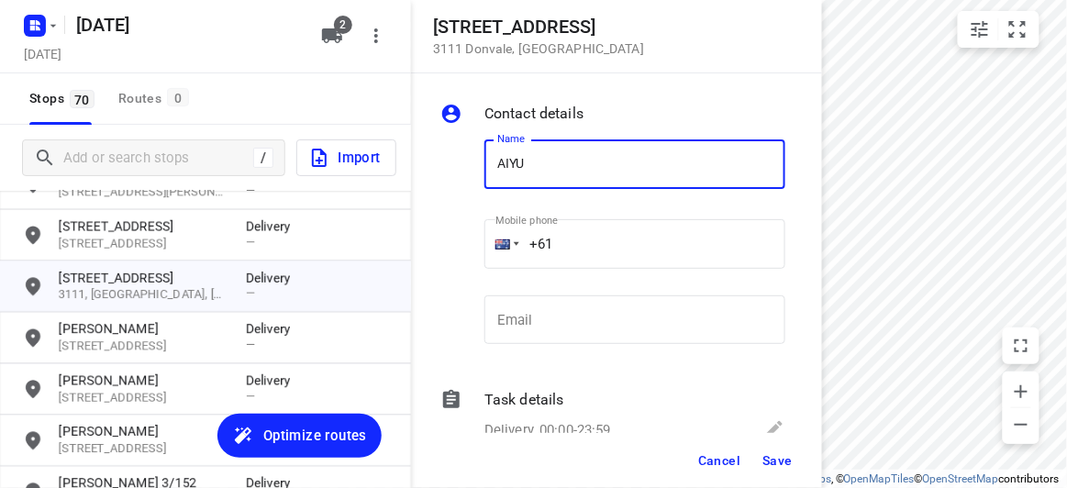
type input "AIYUEN CHOONG"
click at [584, 243] on input "+61" at bounding box center [634, 244] width 301 height 50
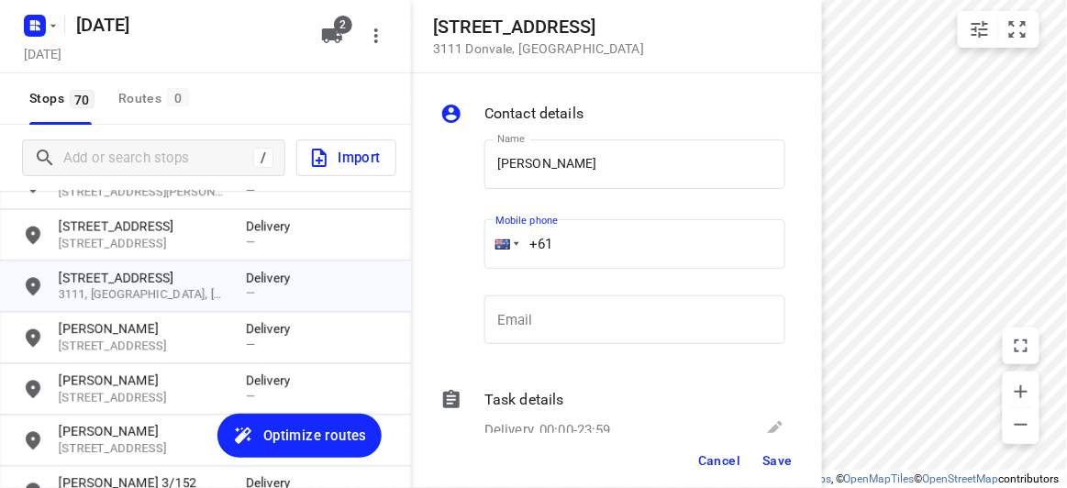
paste input "0417531190"
click at [570, 247] on input "+61 0417531190" at bounding box center [634, 244] width 301 height 50
click at [566, 247] on input "+61 0417531190" at bounding box center [634, 244] width 301 height 50
type input "+61 417531190"
click at [780, 461] on span "Save" at bounding box center [777, 460] width 30 height 15
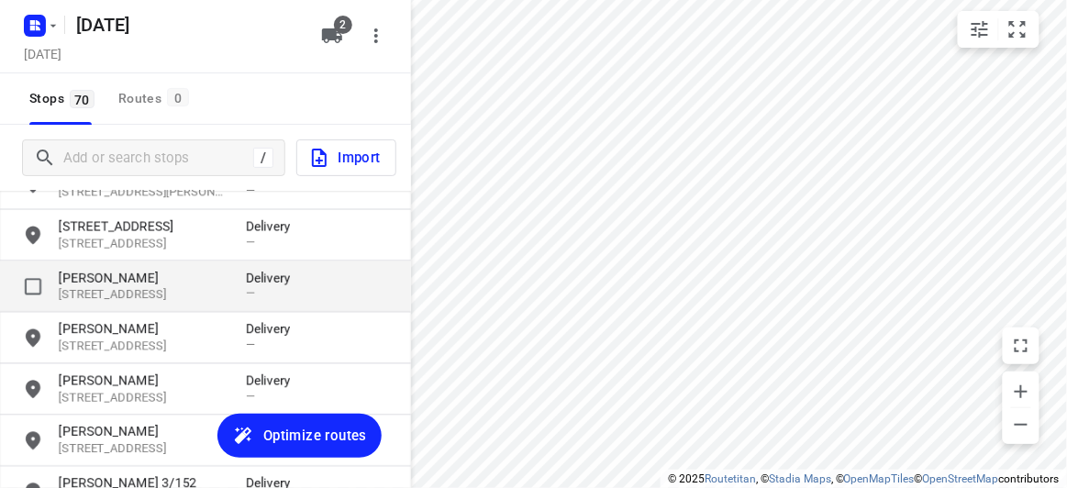
click at [109, 284] on p "AIYUEN CHOONG" at bounding box center [143, 278] width 169 height 18
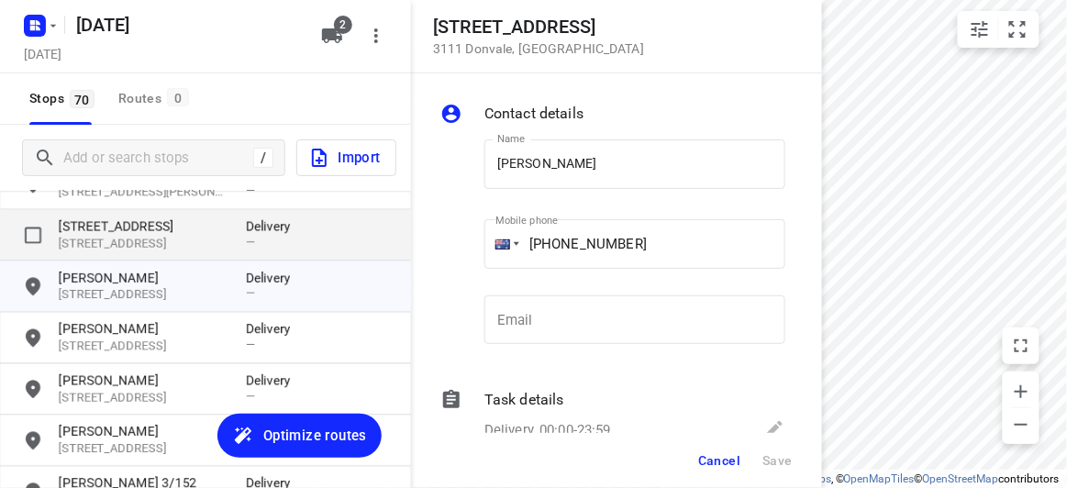
click at [105, 247] on p "3109, Doncaster East, AU" at bounding box center [143, 244] width 169 height 17
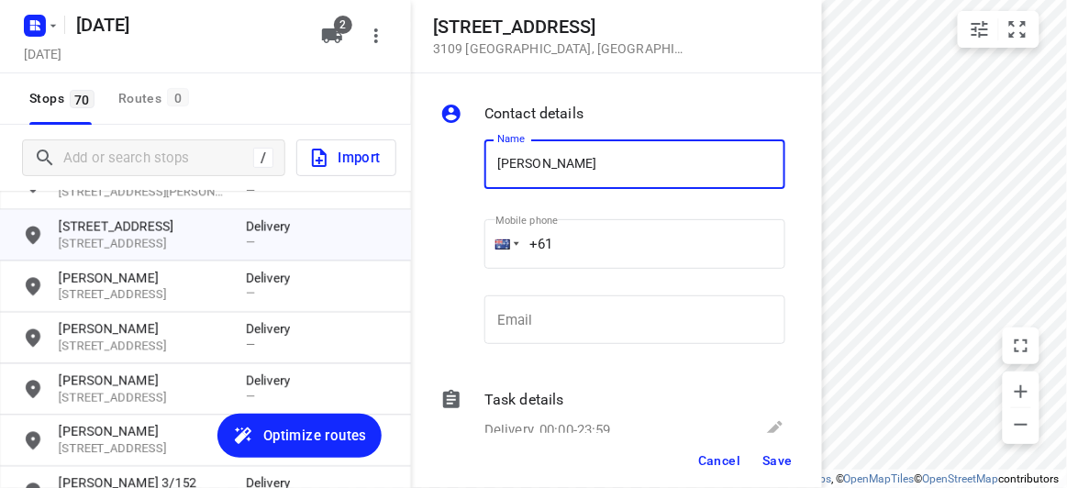
type input "EMILY NG"
click at [582, 249] on input "+61" at bounding box center [634, 244] width 301 height 50
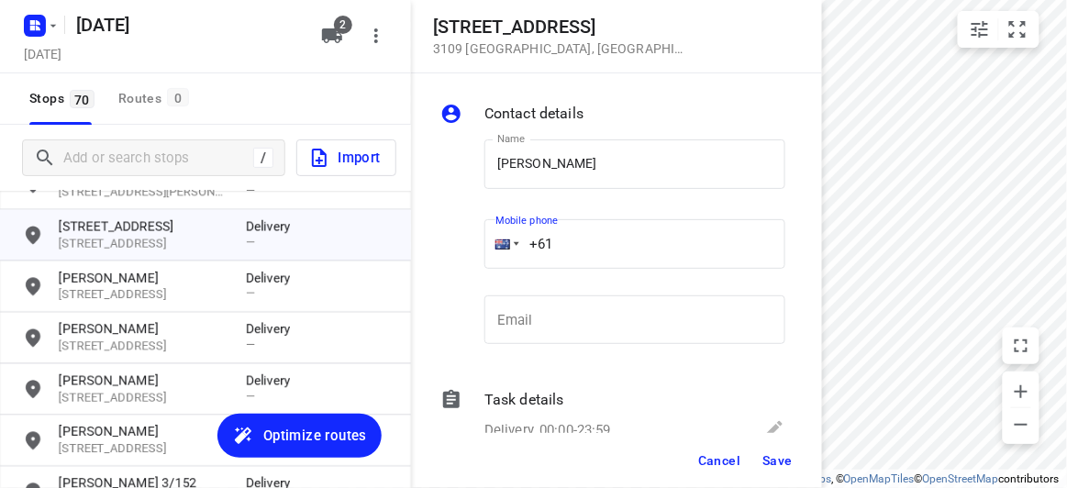
paste input "0468360383"
click at [562, 239] on input "+61 0468360383" at bounding box center [634, 244] width 301 height 50
type input "+61 468360383"
click at [778, 462] on span "Save" at bounding box center [777, 460] width 30 height 15
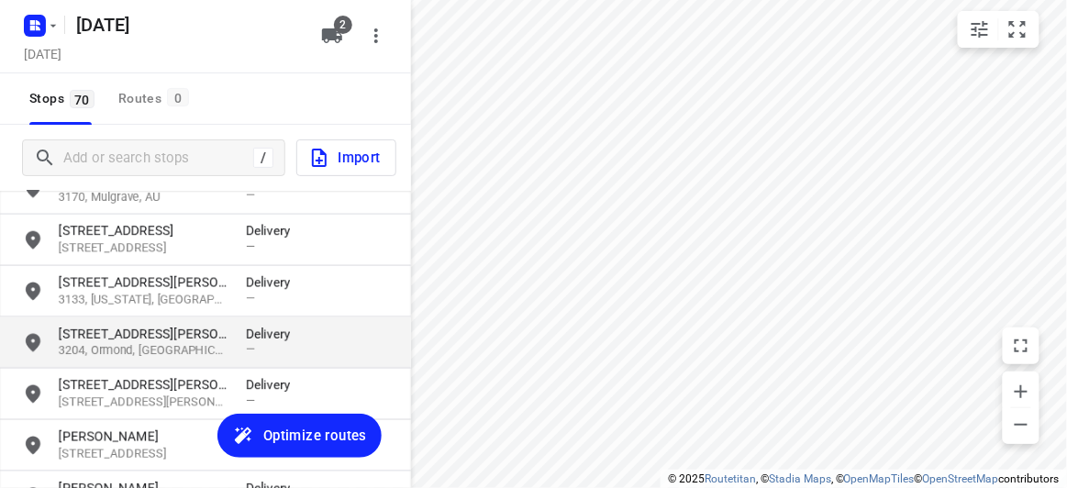
scroll to position [2335, 0]
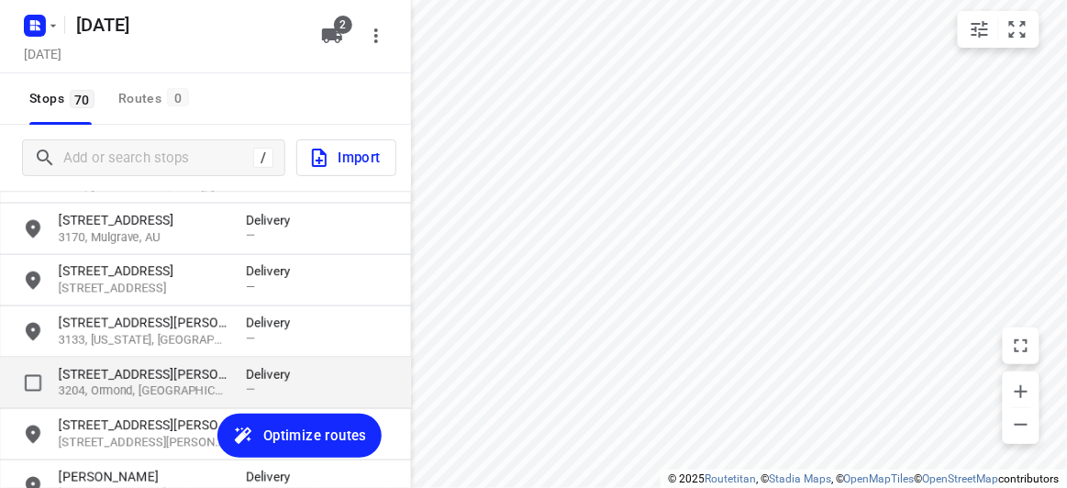
click at [95, 386] on p "3204, Ormond, AU" at bounding box center [143, 392] width 169 height 17
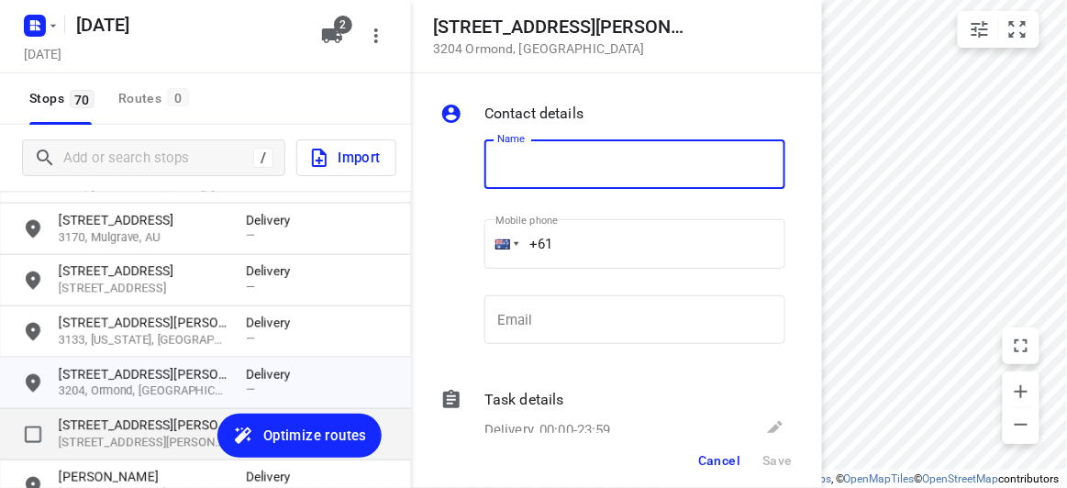
click at [117, 447] on p "3130, Blackburn South, AU" at bounding box center [143, 443] width 169 height 17
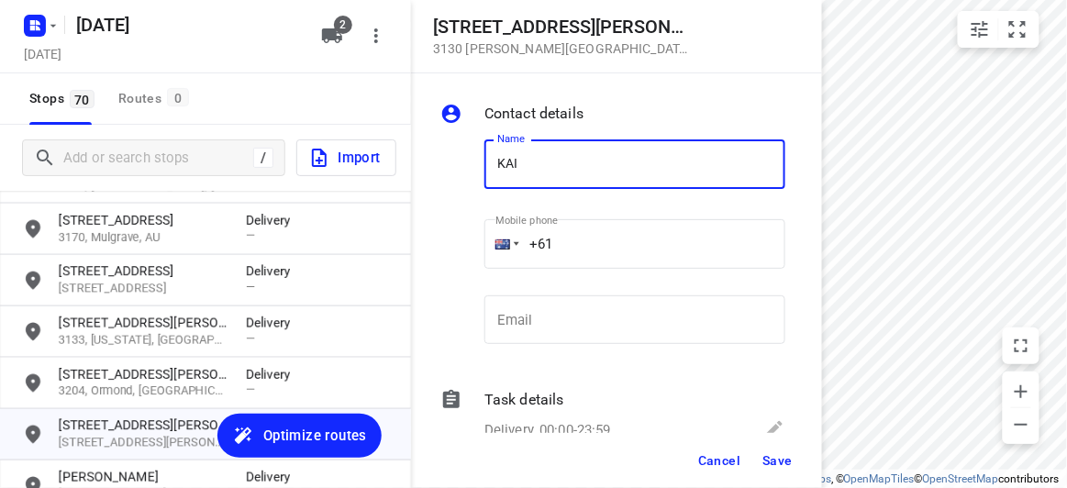
type input "KAI SHIN CHIN"
click at [595, 251] on input "+61" at bounding box center [634, 244] width 301 height 50
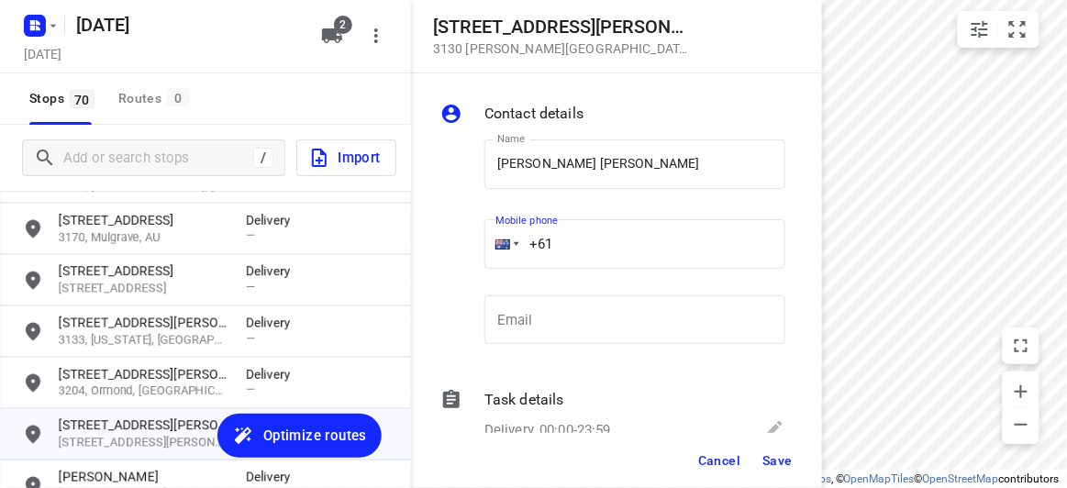
paste input "430029891"
type input "+61 430029891"
click at [769, 453] on span "Save" at bounding box center [777, 460] width 30 height 15
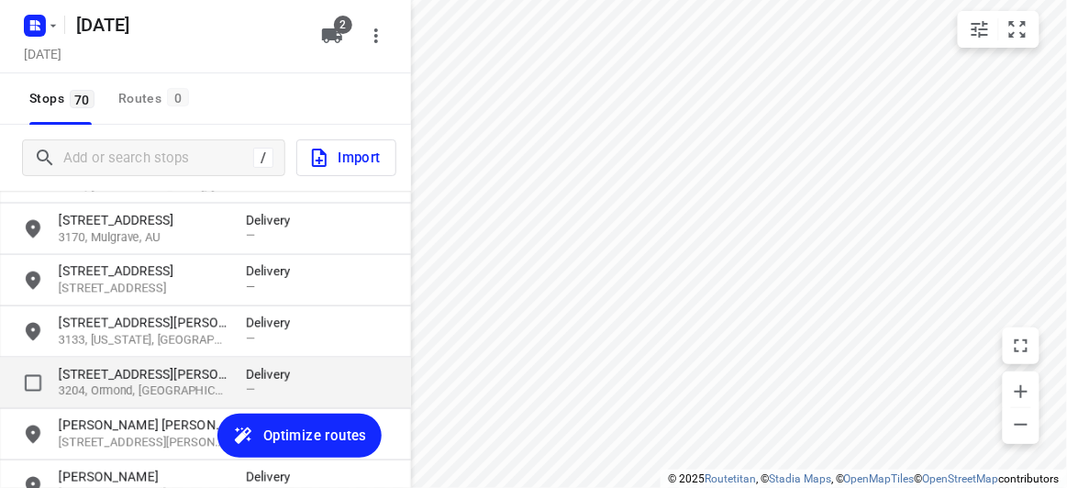
click at [125, 380] on p "8 Florence Street" at bounding box center [143, 374] width 169 height 18
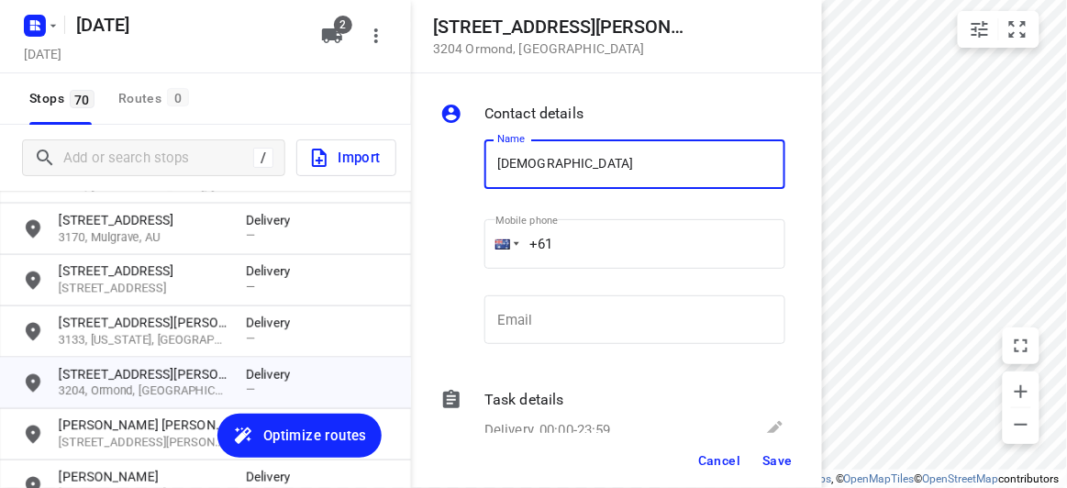
type input "KATHLEEN"
click at [581, 248] on input "+61" at bounding box center [634, 244] width 301 height 50
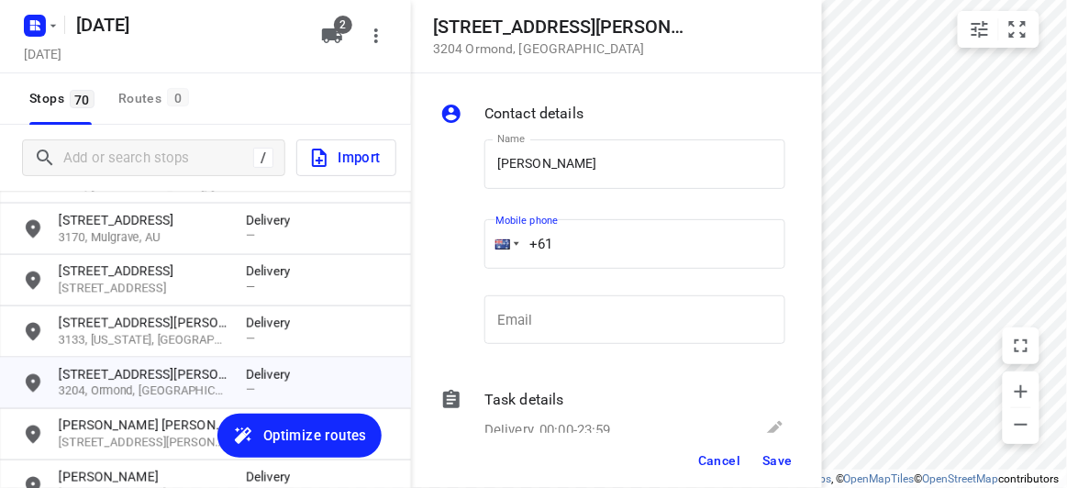
paste input "61422500549"
click at [557, 241] on input "+61 61422500549" at bounding box center [634, 244] width 301 height 50
drag, startPoint x: 653, startPoint y: 250, endPoint x: 437, endPoint y: 251, distance: 216.5
click at [437, 251] on div "Name KATHLEEN Name Mobile phone +61 61422500549 ​ Email Email" at bounding box center [613, 246] width 352 height 242
paste input "tel"
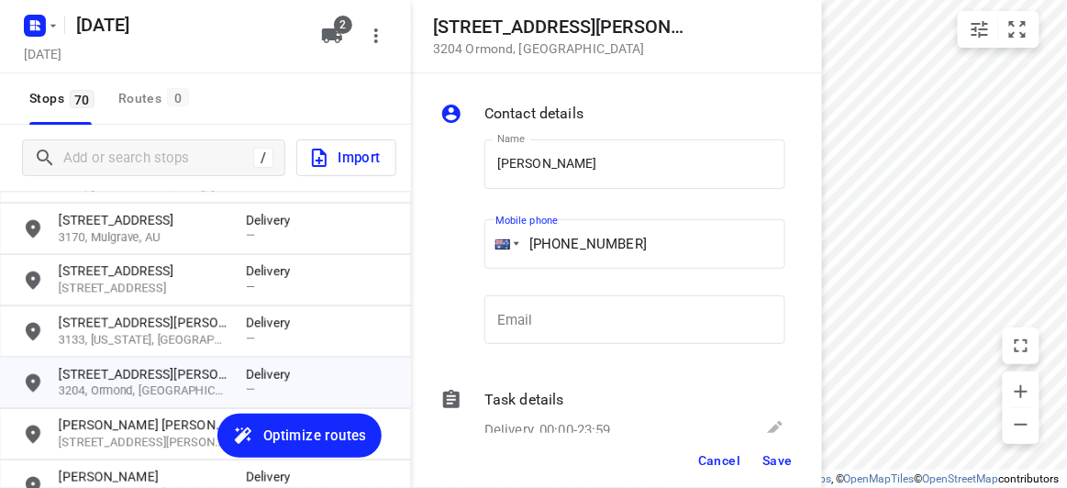
type input "+61 422500549"
click at [776, 456] on span "Save" at bounding box center [777, 460] width 30 height 15
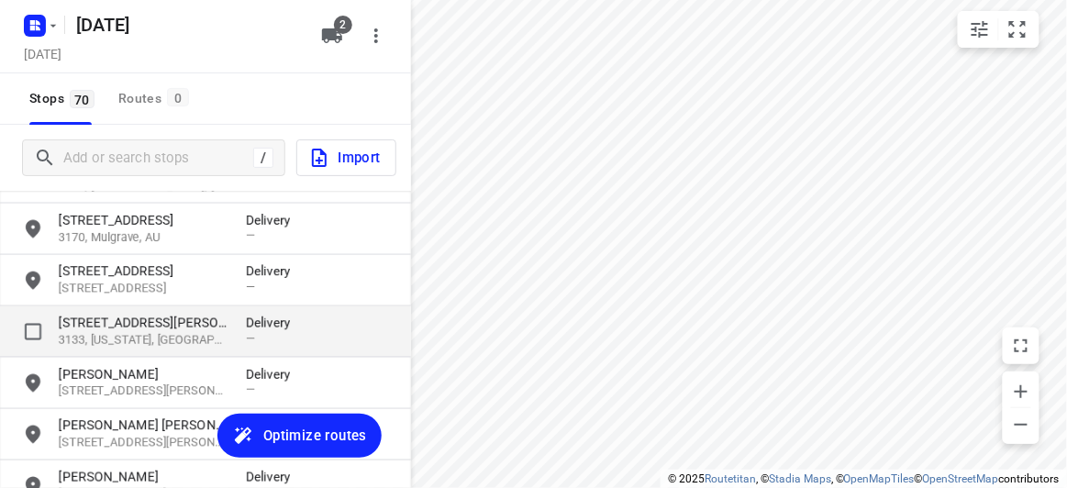
click at [229, 320] on p "29 Barbara Street" at bounding box center [152, 323] width 187 height 18
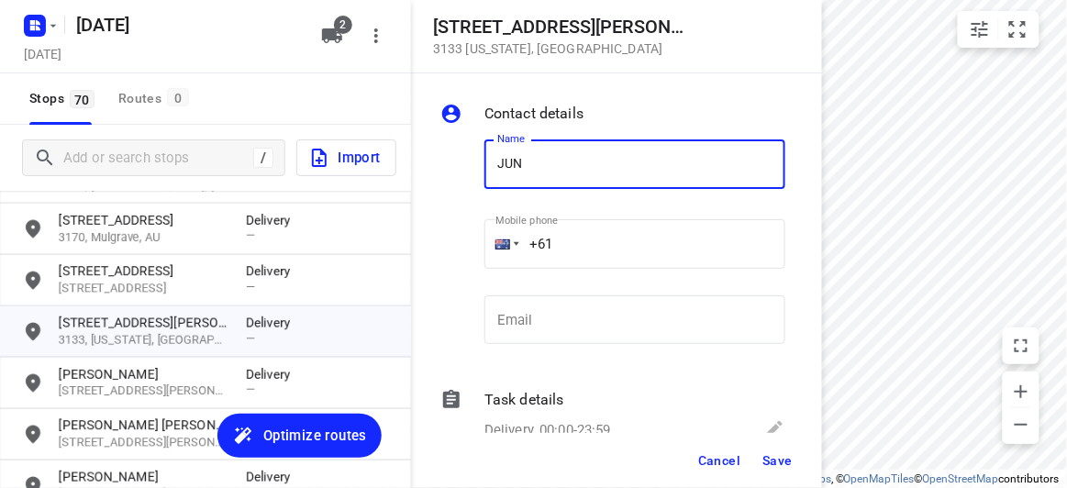
type input "JUN JET WONG"
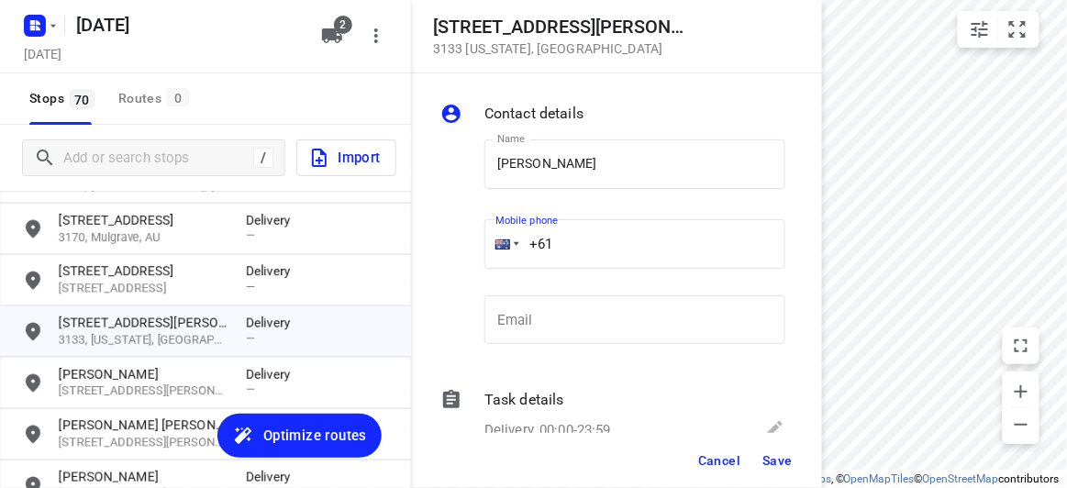
click at [590, 256] on input "+61" at bounding box center [634, 244] width 301 height 50
drag, startPoint x: 478, startPoint y: 250, endPoint x: 437, endPoint y: 250, distance: 41.3
click at [437, 250] on div "Name JUN JET WONG Name Mobile phone +61 ​ Email Email" at bounding box center [613, 246] width 352 height 242
paste input "423869839"
type input "+61 423869839"
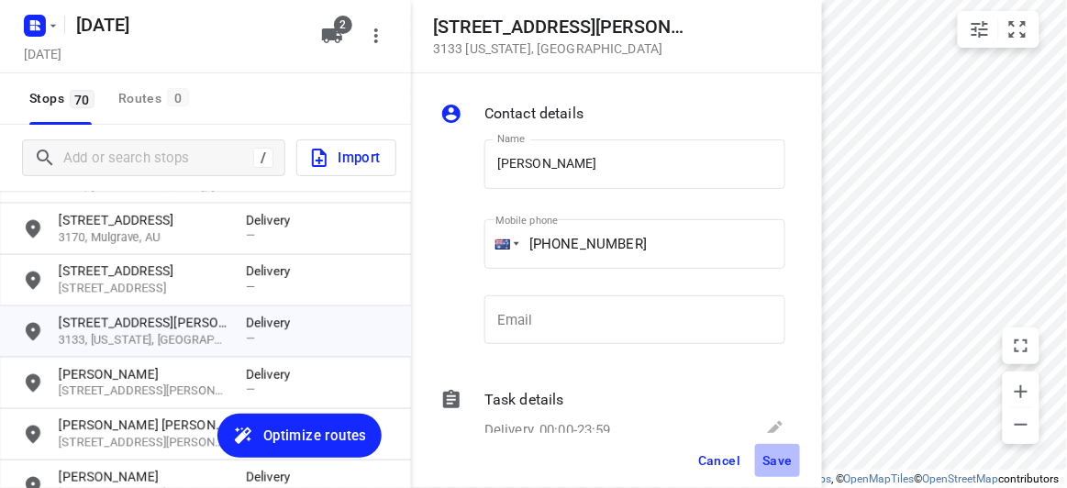
click at [774, 460] on span "Save" at bounding box center [777, 460] width 30 height 15
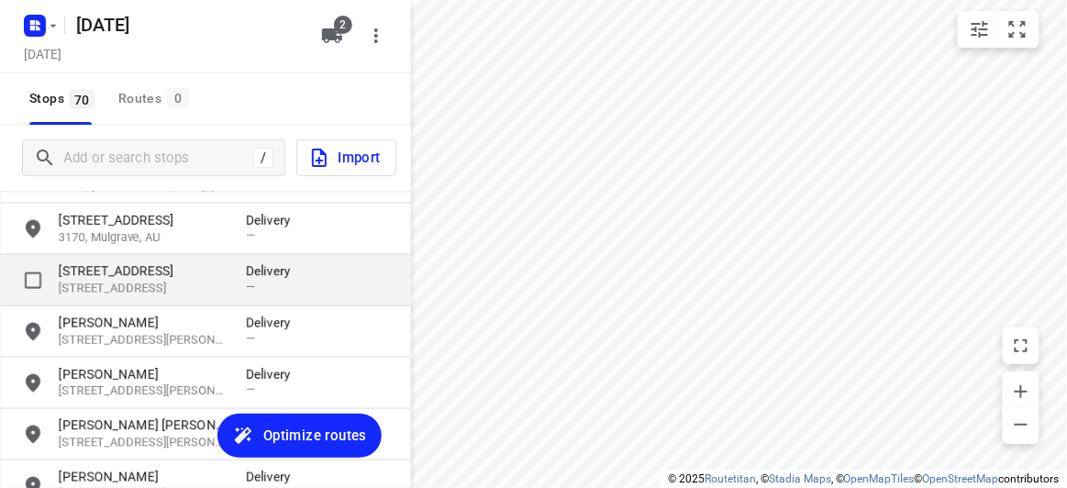
click at [110, 262] on p "9 Pioneer Court" at bounding box center [143, 271] width 169 height 18
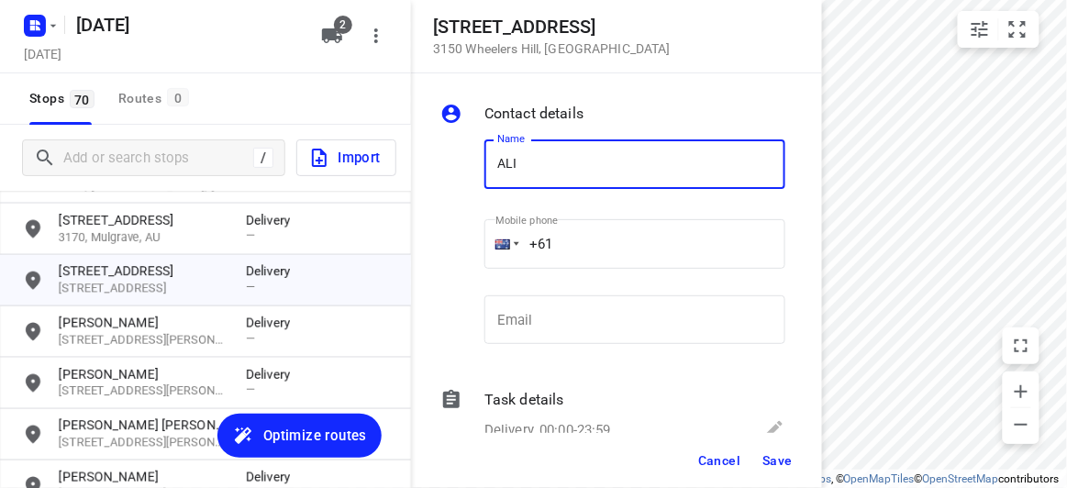
type input "Alicia Kee"
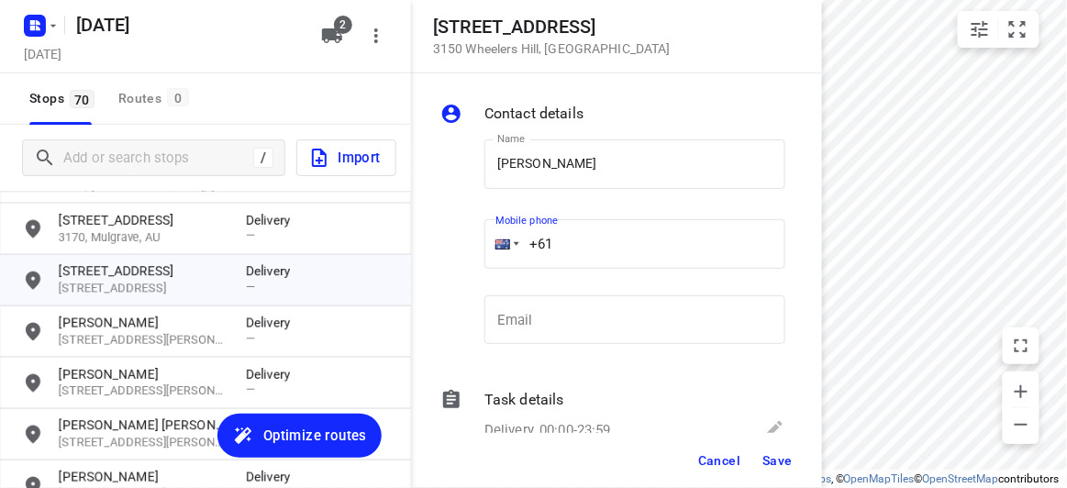
drag, startPoint x: 556, startPoint y: 222, endPoint x: 505, endPoint y: 244, distance: 55.9
click at [505, 244] on div "+61" at bounding box center [634, 244] width 301 height 50
paste input "438260038"
type input "+61 438260038"
click at [777, 460] on span "Save" at bounding box center [777, 460] width 30 height 15
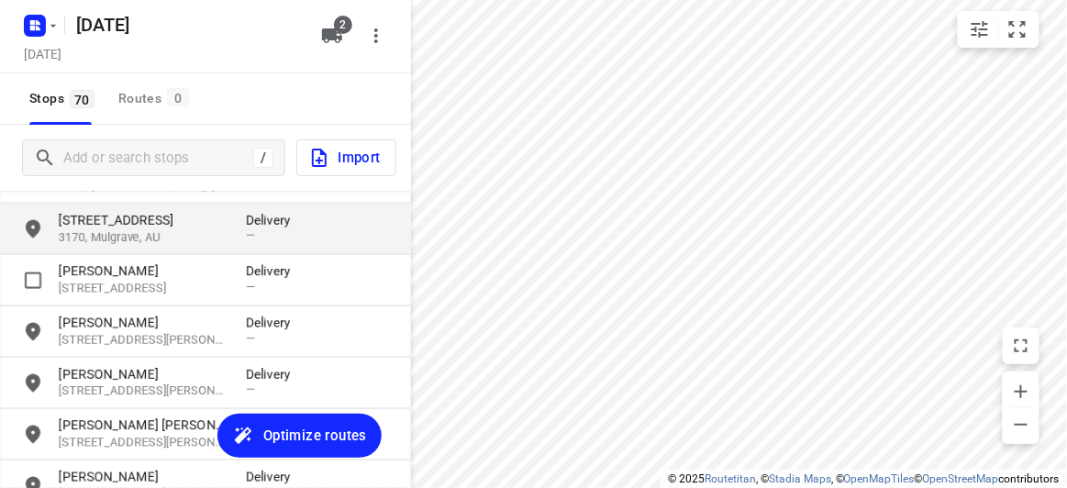
click at [95, 230] on p "3170, Mulgrave, AU" at bounding box center [143, 237] width 169 height 17
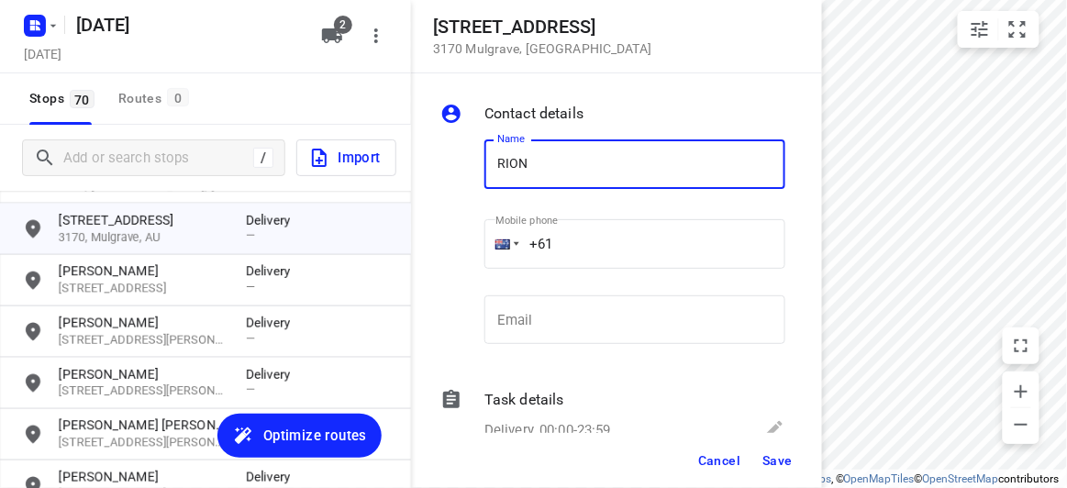
drag, startPoint x: 503, startPoint y: 164, endPoint x: 531, endPoint y: 170, distance: 29.0
click at [507, 165] on input "RION" at bounding box center [634, 164] width 301 height 50
click at [531, 170] on input "RION" at bounding box center [634, 164] width 301 height 50
click at [509, 165] on input "RION" at bounding box center [634, 164] width 301 height 50
click at [515, 164] on input "RION" at bounding box center [634, 164] width 301 height 50
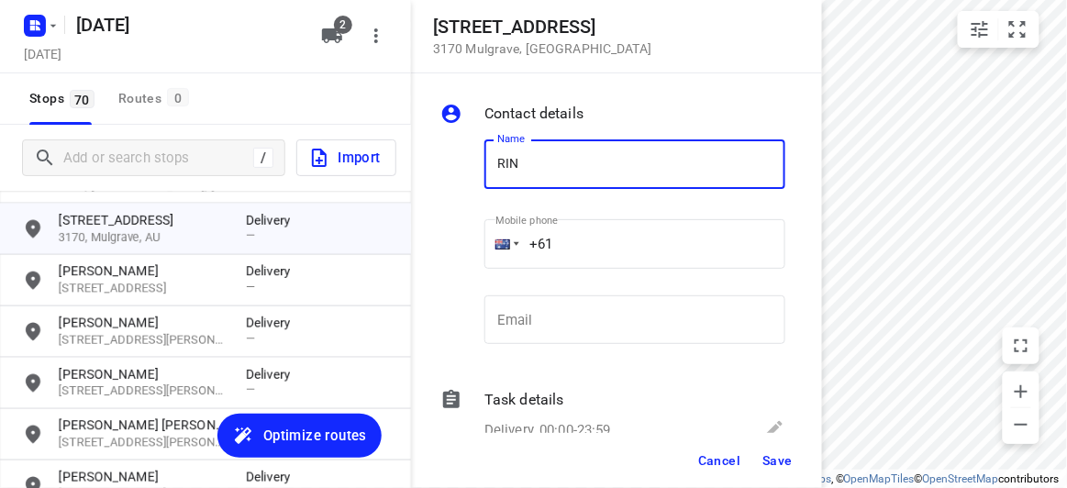
click at [564, 180] on input "RIN" at bounding box center [634, 164] width 301 height 50
type input "RINALDO ARAMINTA"
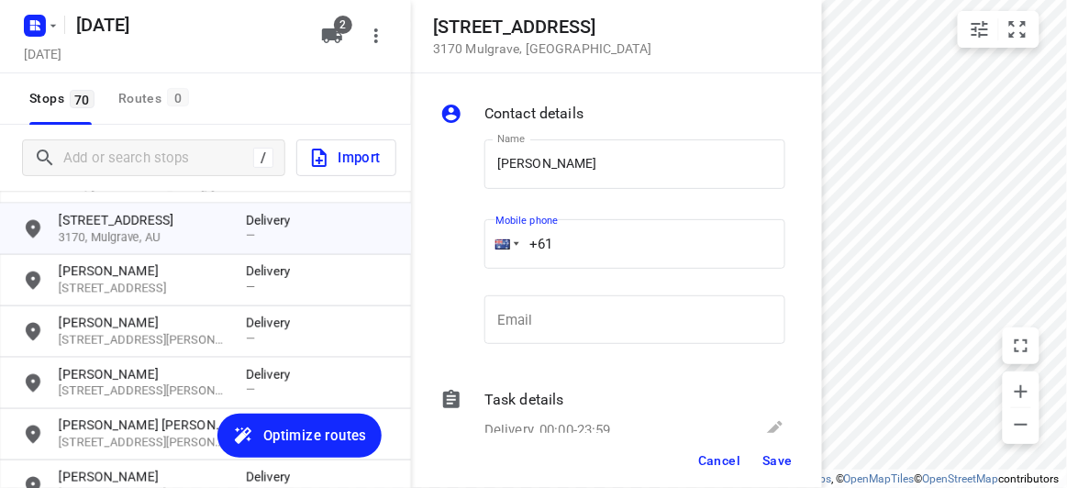
drag, startPoint x: 564, startPoint y: 240, endPoint x: 495, endPoint y: 249, distance: 69.3
click at [495, 249] on div "+61" at bounding box center [634, 244] width 301 height 50
paste input "499155125"
type input "+61 499155125"
click at [782, 461] on span "Save" at bounding box center [777, 460] width 30 height 15
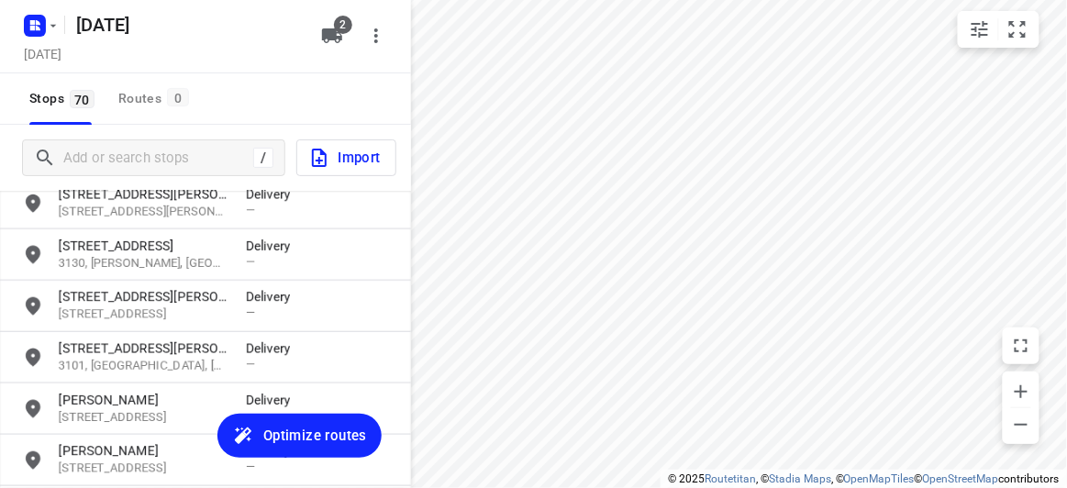
scroll to position [2085, 0]
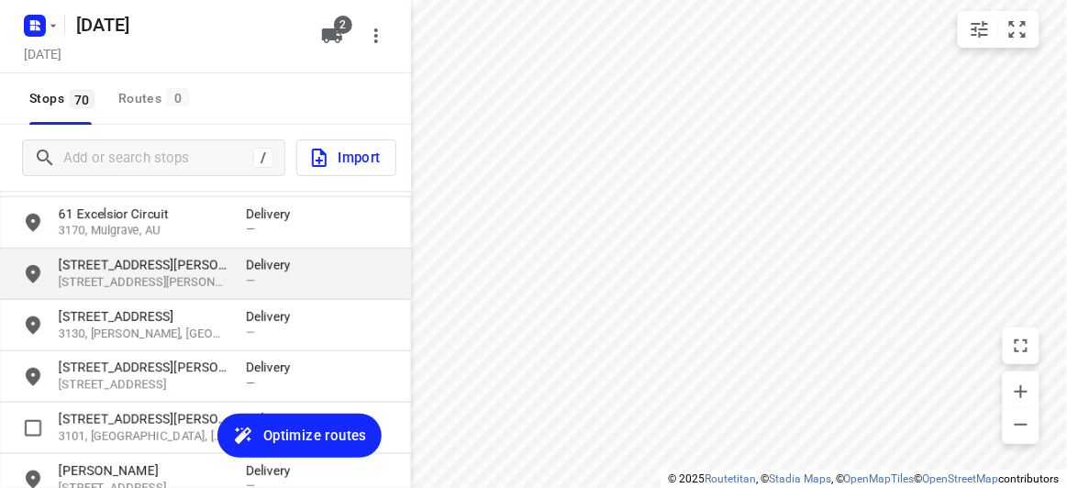
drag, startPoint x: 103, startPoint y: 435, endPoint x: 328, endPoint y: 257, distance: 287.5
click at [103, 435] on p "3101, Kew, AU" at bounding box center [143, 436] width 169 height 17
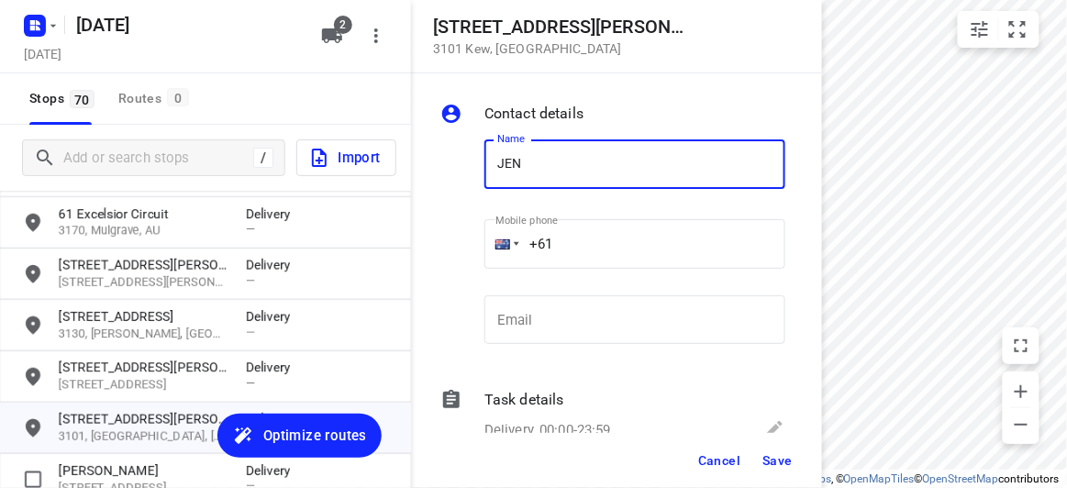
type input "JEN TAN"
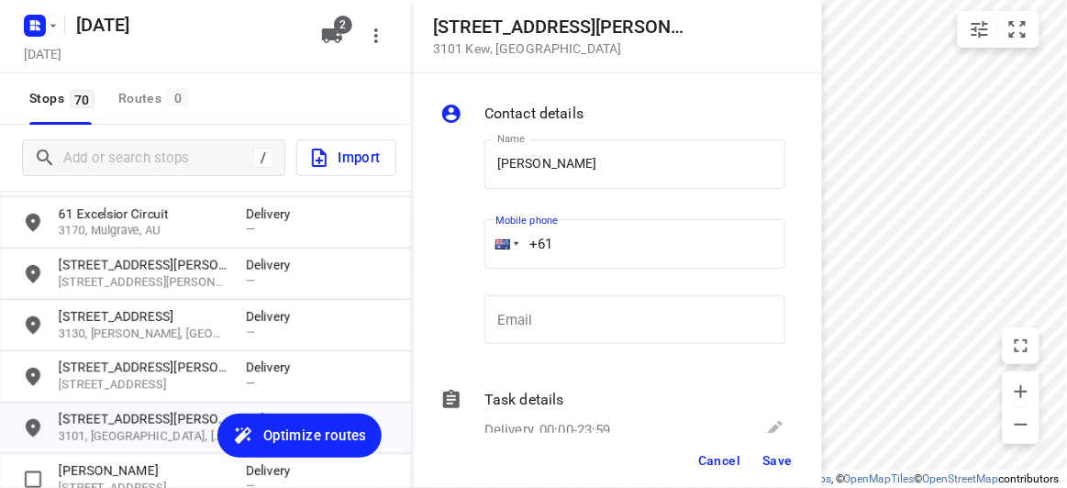
drag, startPoint x: 507, startPoint y: 251, endPoint x: 493, endPoint y: 278, distance: 30.4
click at [468, 253] on div "Name JEN TAN Name Mobile phone +61 ​ Email Email" at bounding box center [613, 246] width 352 height 242
paste input "403131881"
type input "+61 403131881"
click at [795, 467] on button "Save" at bounding box center [777, 460] width 45 height 33
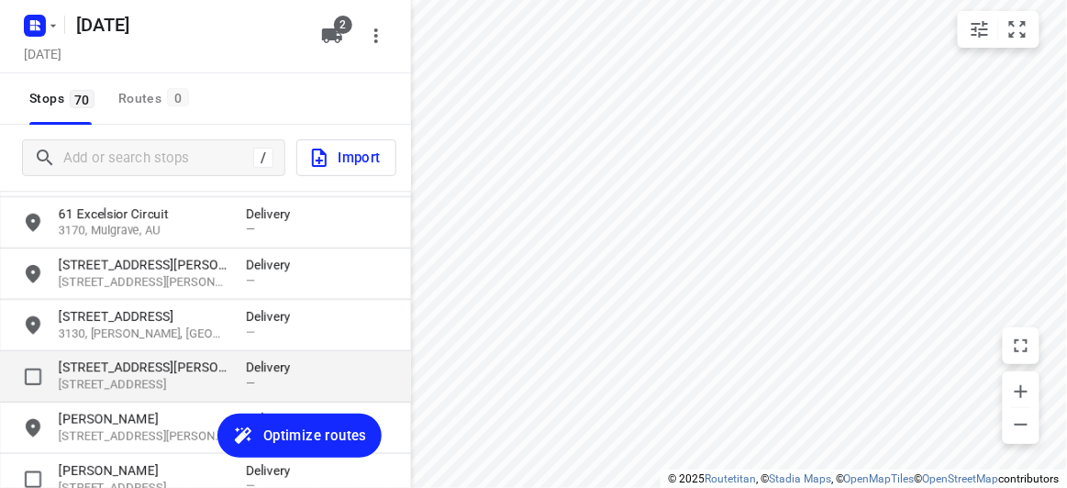
click at [79, 373] on p "28 Celeste Street" at bounding box center [143, 368] width 169 height 18
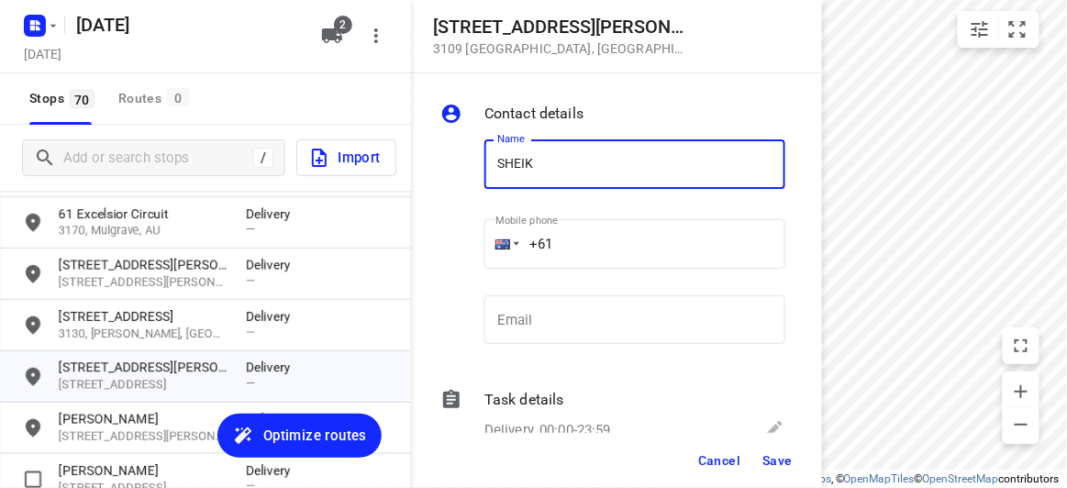
type input "SHEIK WONG"
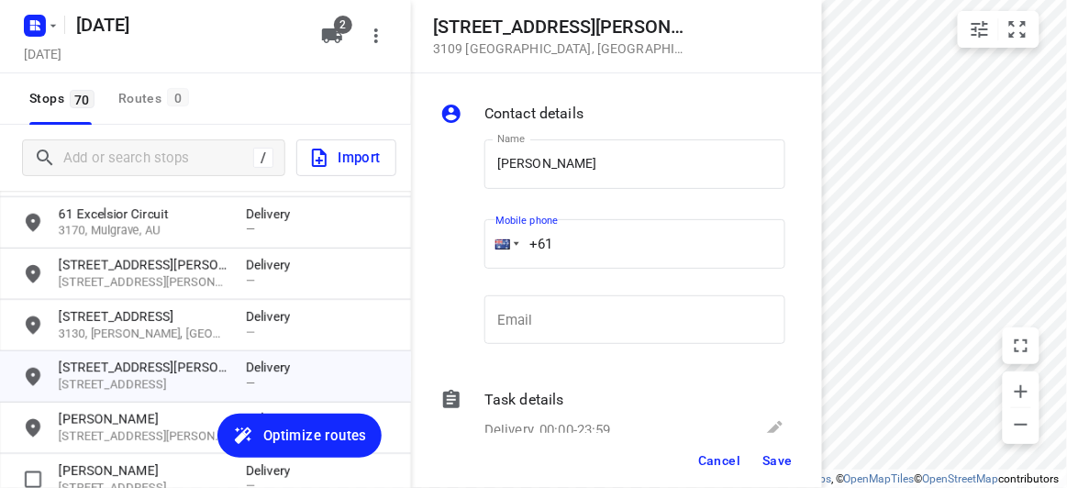
drag, startPoint x: 577, startPoint y: 250, endPoint x: 469, endPoint y: 255, distance: 108.4
click at [469, 255] on div "Name SHEIK WONG Name Mobile phone +61 ​ Email Email" at bounding box center [613, 246] width 352 height 242
paste input "430587772"
type input "+61 430587772"
click at [776, 463] on span "Save" at bounding box center [777, 460] width 30 height 15
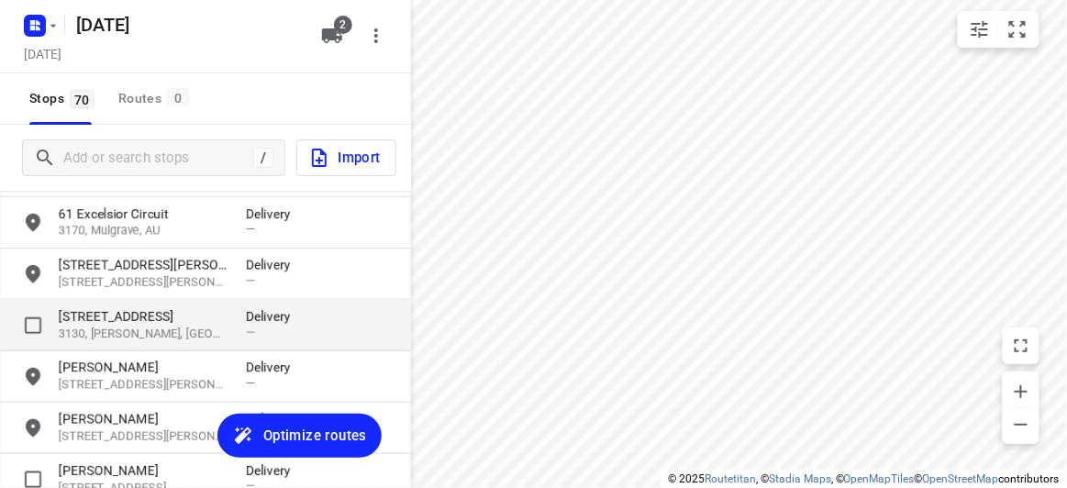
click at [117, 321] on p "27 Canterbury Road" at bounding box center [143, 316] width 169 height 18
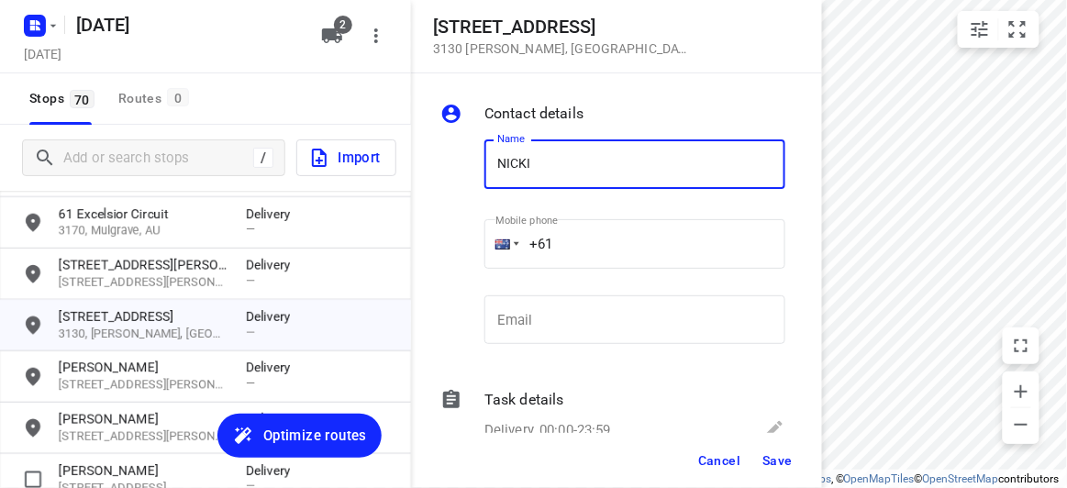
type input "NICKI TAN 2/27-29"
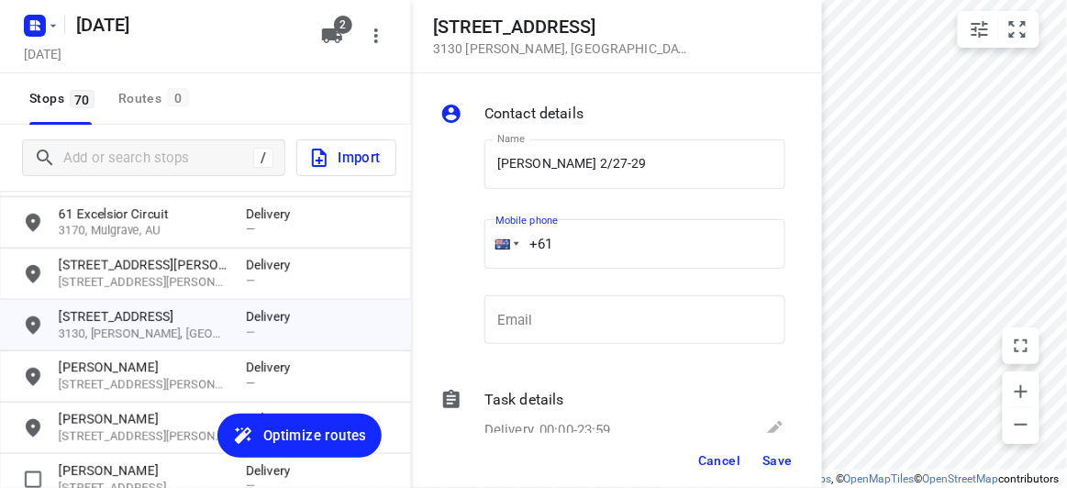
drag, startPoint x: 581, startPoint y: 238, endPoint x: 464, endPoint y: 261, distance: 118.8
click at [464, 261] on div "Name NICKI TAN 2/27-29 Name Mobile phone +61 ​ Email Email" at bounding box center [613, 246] width 352 height 242
paste input "475128833"
type input "+61 475128833"
click at [799, 453] on button "Save" at bounding box center [777, 460] width 45 height 33
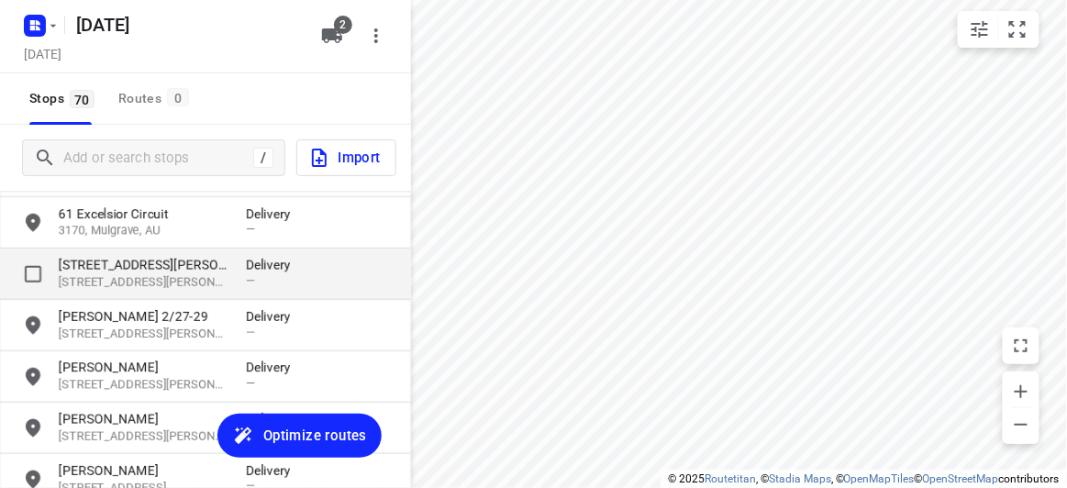
click at [127, 284] on p "3129, Mont Albert North, AU" at bounding box center [143, 282] width 169 height 17
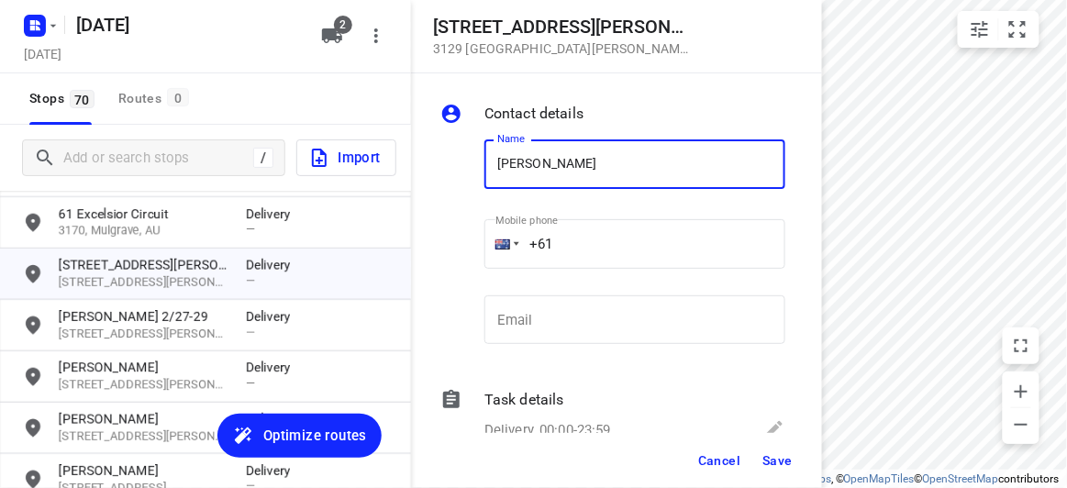
type input "JON CHEONG"
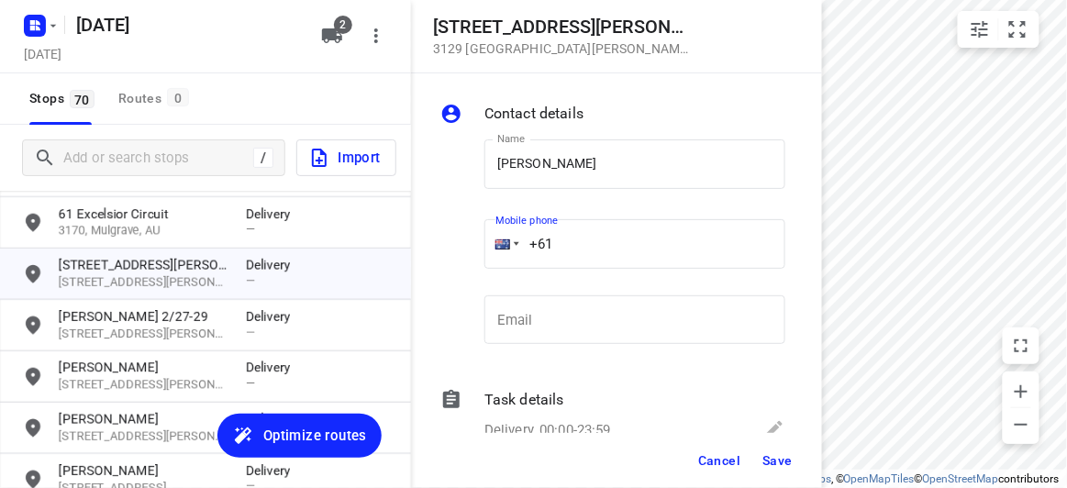
drag, startPoint x: 573, startPoint y: 235, endPoint x: 482, endPoint y: 244, distance: 91.3
click at [482, 244] on div "Mobile phone +61 ​" at bounding box center [635, 249] width 316 height 84
paste input "448525958"
type input "+61 448525958"
click at [777, 458] on span "Save" at bounding box center [777, 460] width 30 height 15
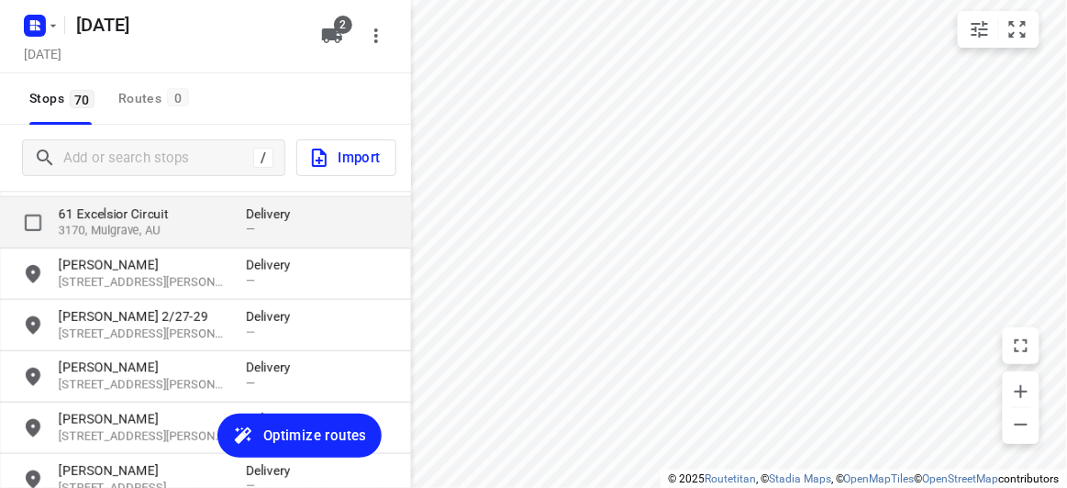
click at [119, 215] on p "61 Excelsior Circuit" at bounding box center [143, 214] width 169 height 18
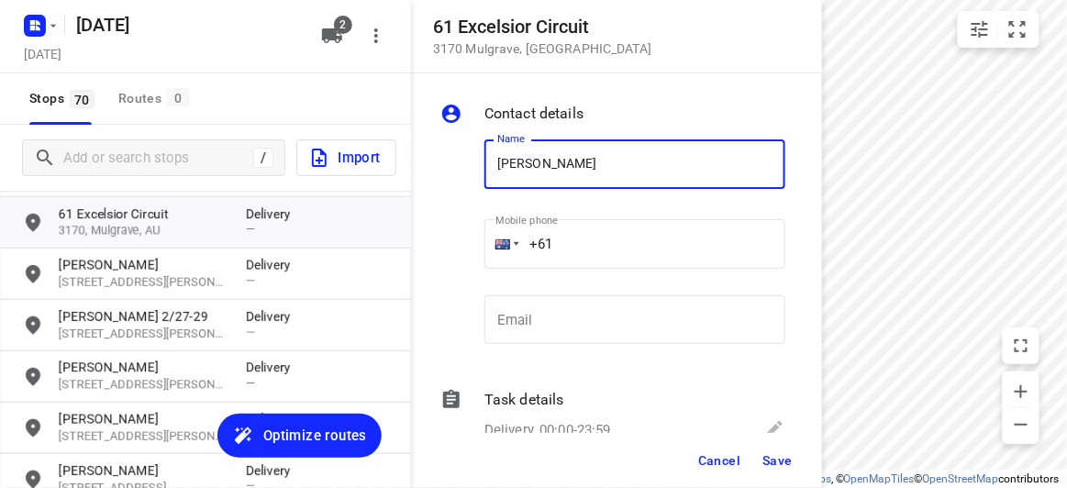
type input "DANIEL L"
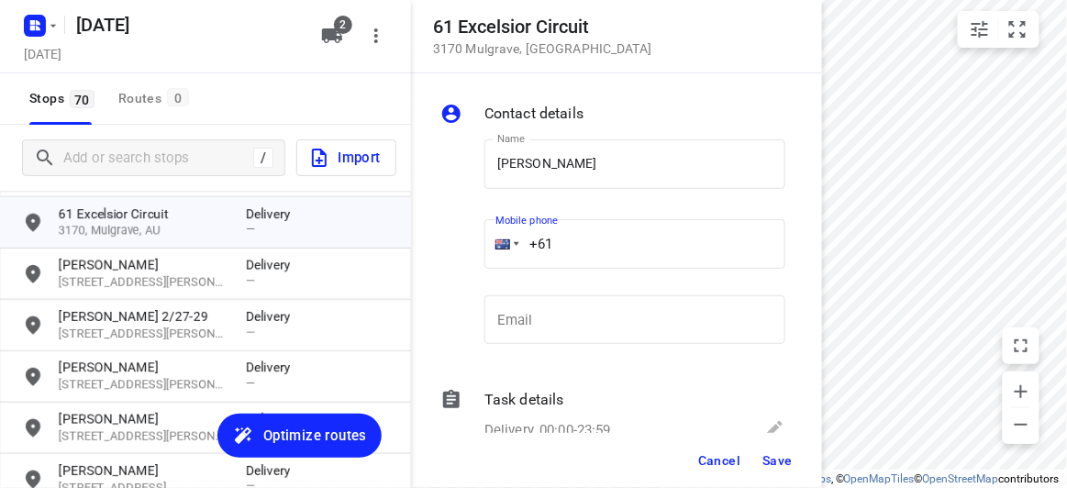
drag, startPoint x: 531, startPoint y: 232, endPoint x: 433, endPoint y: 239, distance: 98.4
click at [433, 239] on div "Contact details Name DANIEL L Name Mobile phone +61 ​ Email Email Task details …" at bounding box center [616, 253] width 411 height 360
paste input "423523222"
type input "+61 423523222"
click at [777, 442] on div "Cancel Save" at bounding box center [616, 460] width 411 height 55
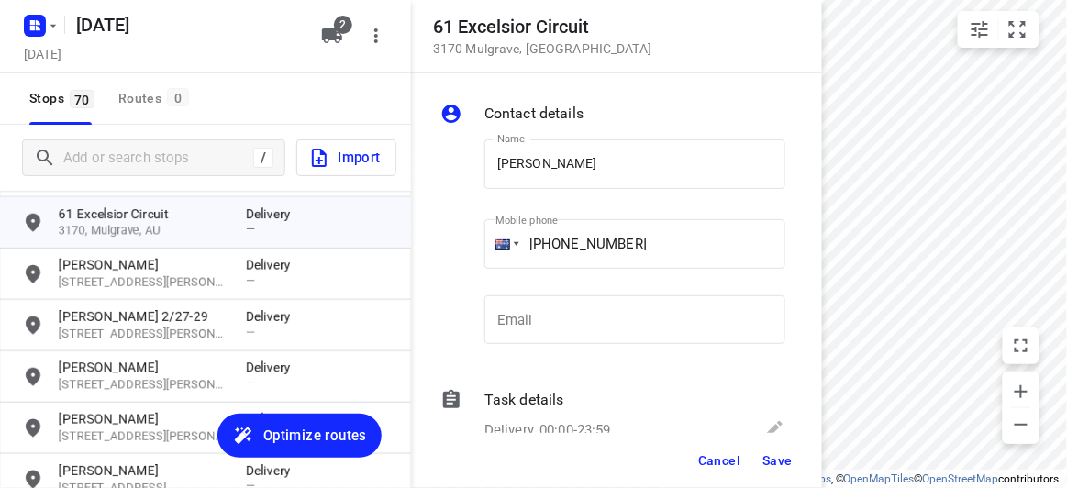
click at [779, 463] on span "Save" at bounding box center [777, 460] width 30 height 15
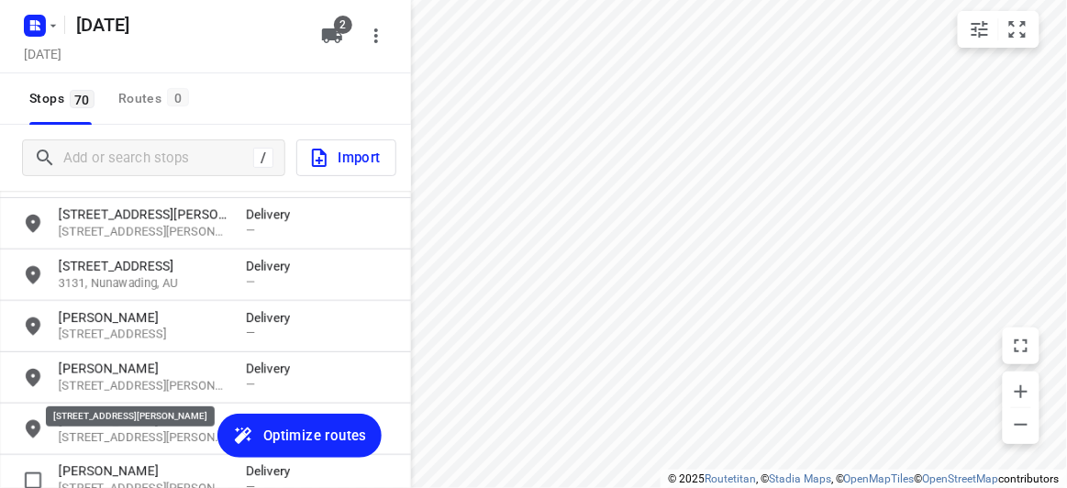
scroll to position [1918, 0]
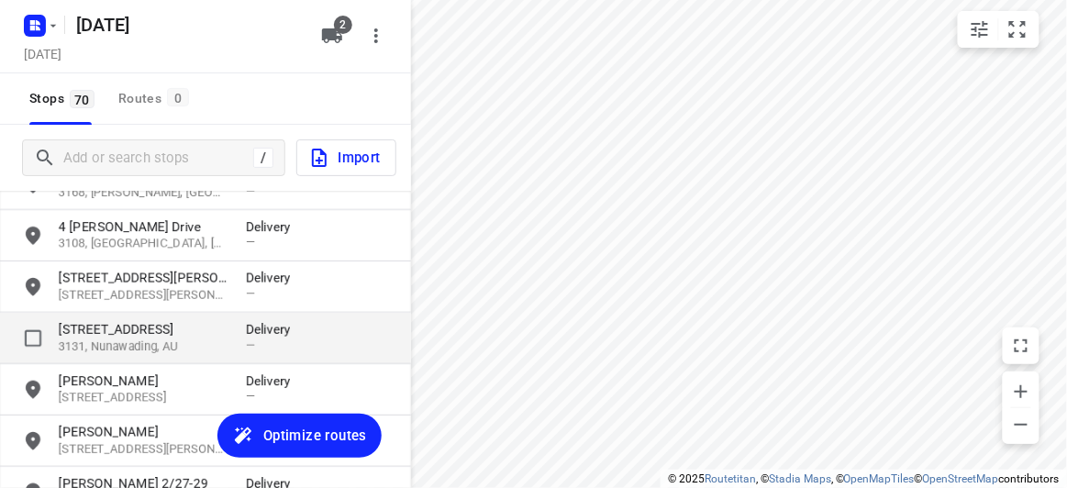
click at [77, 317] on div "13 Browns Road 3131, Nunawading, AU Delivery —" at bounding box center [205, 338] width 411 height 51
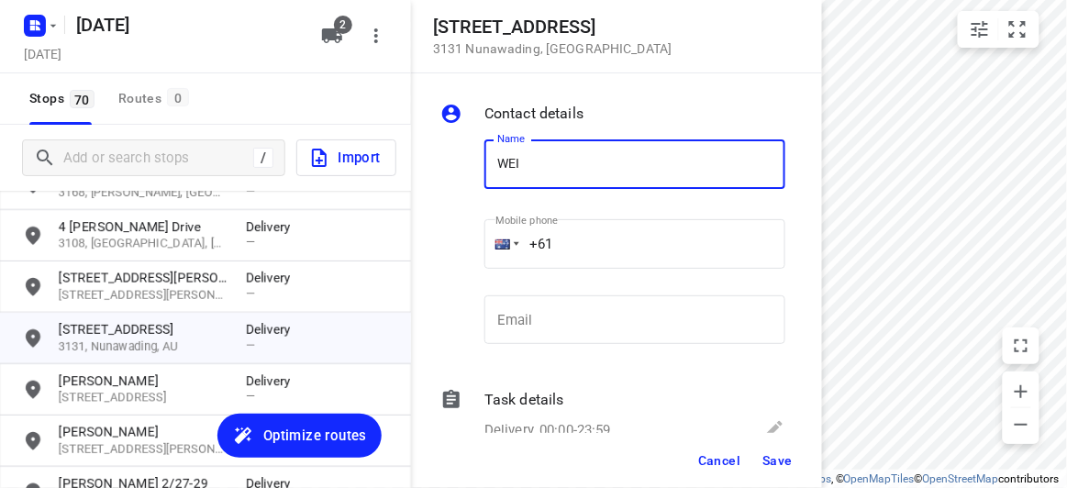
type input "WEI HONG TOH 2/13"
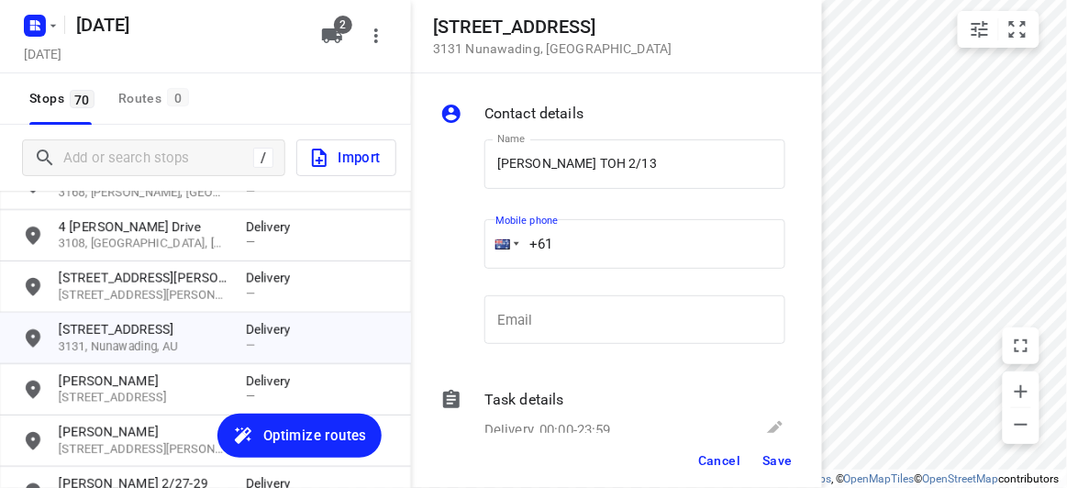
drag, startPoint x: 501, startPoint y: 241, endPoint x: 492, endPoint y: 243, distance: 9.4
click at [492, 243] on div "+61" at bounding box center [634, 244] width 301 height 50
paste input "450502460"
type input "+61 450502460"
click at [754, 471] on div "Cancel Save" at bounding box center [616, 460] width 411 height 55
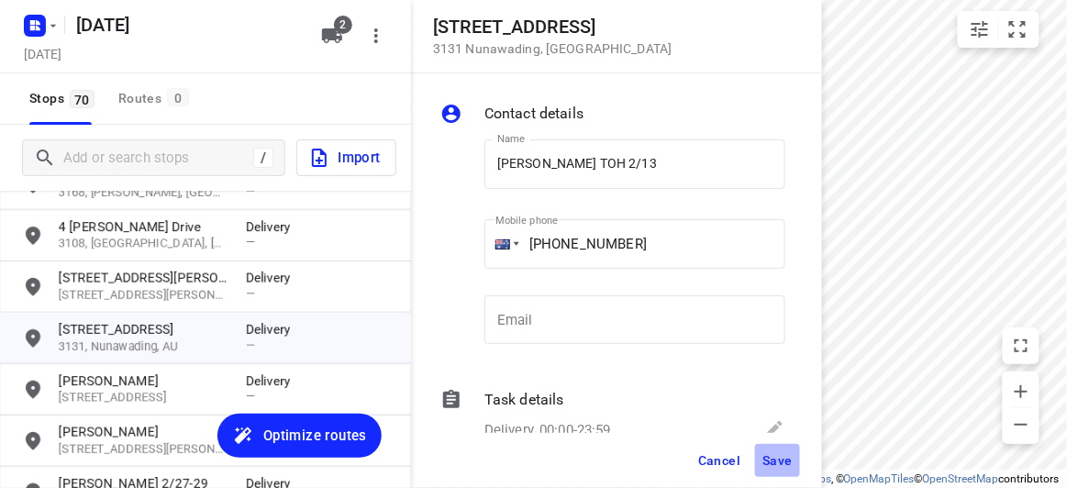
click at [785, 469] on button "Save" at bounding box center [777, 460] width 45 height 33
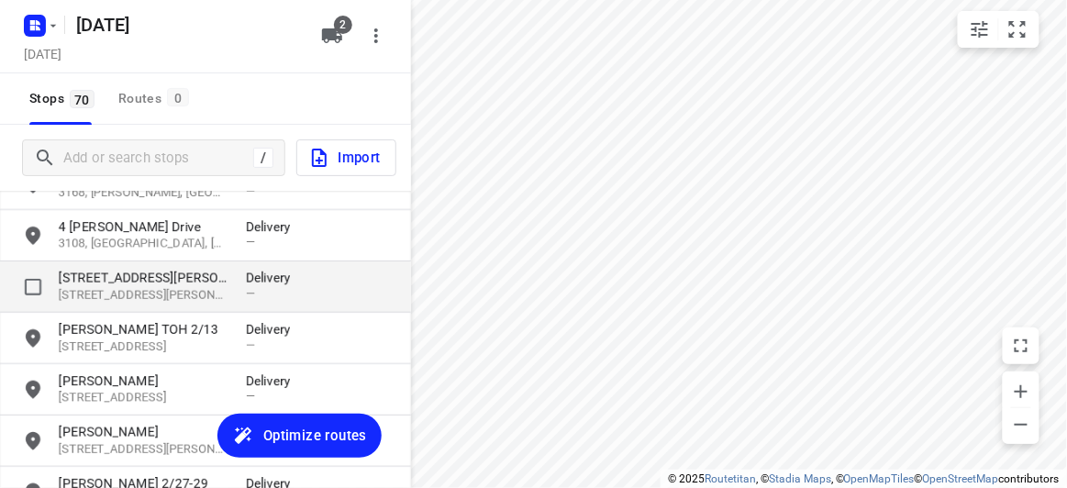
click at [126, 280] on p "15 Allison Road" at bounding box center [143, 278] width 169 height 18
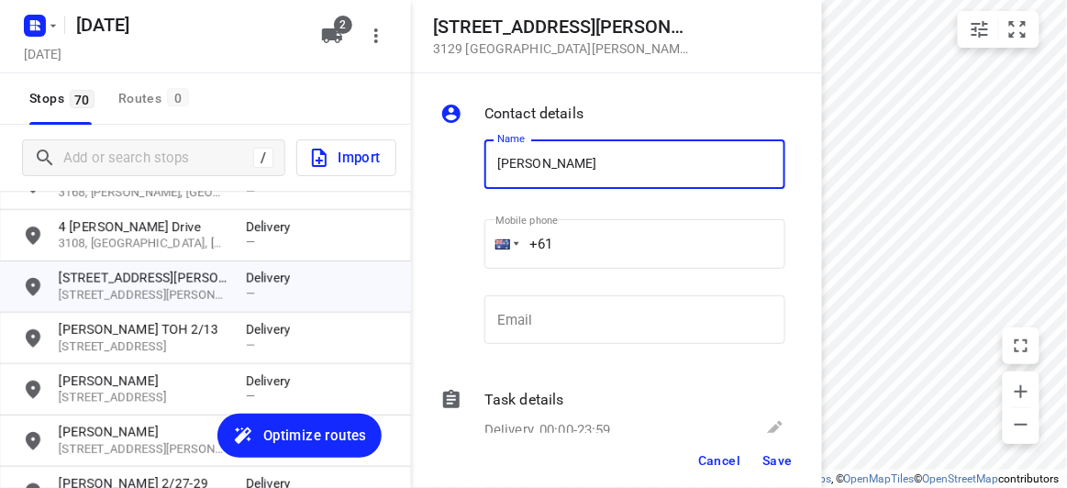
type input "JON CHEONG"
drag, startPoint x: 577, startPoint y: 250, endPoint x: 486, endPoint y: 257, distance: 91.1
click at [487, 257] on div "+61" at bounding box center [634, 244] width 301 height 50
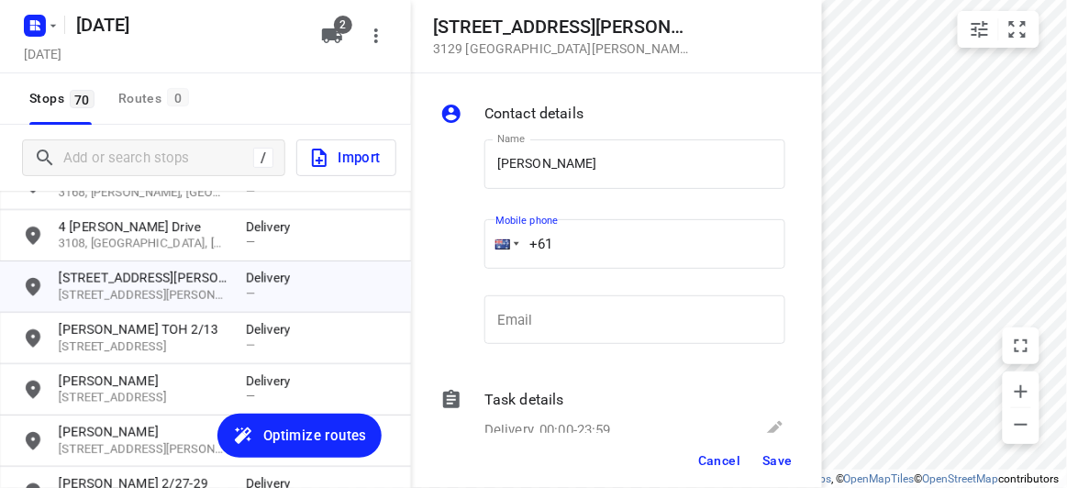
paste input "448525958"
type input "+61 448525958"
click at [783, 469] on button "Save" at bounding box center [777, 460] width 45 height 33
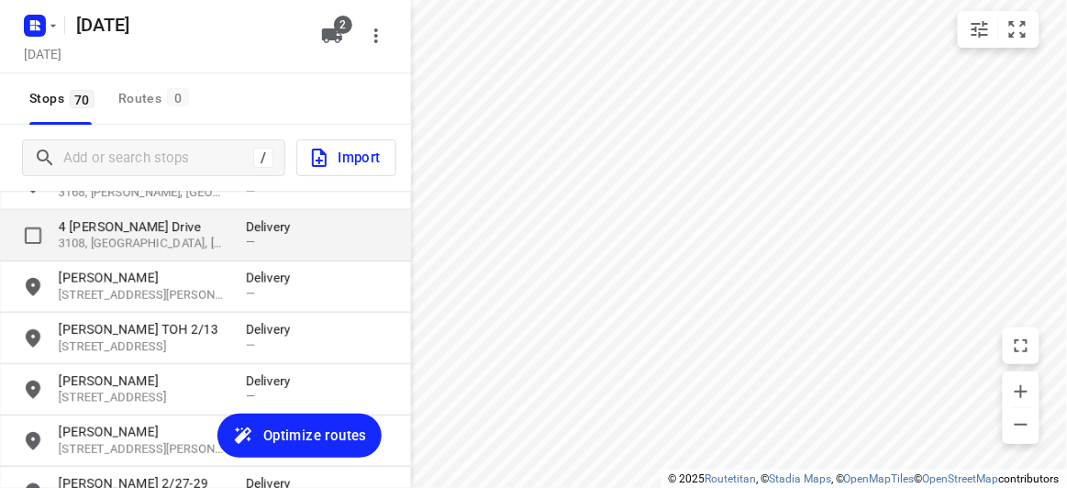
click at [106, 231] on p "4 Fromhold Drive" at bounding box center [143, 226] width 169 height 18
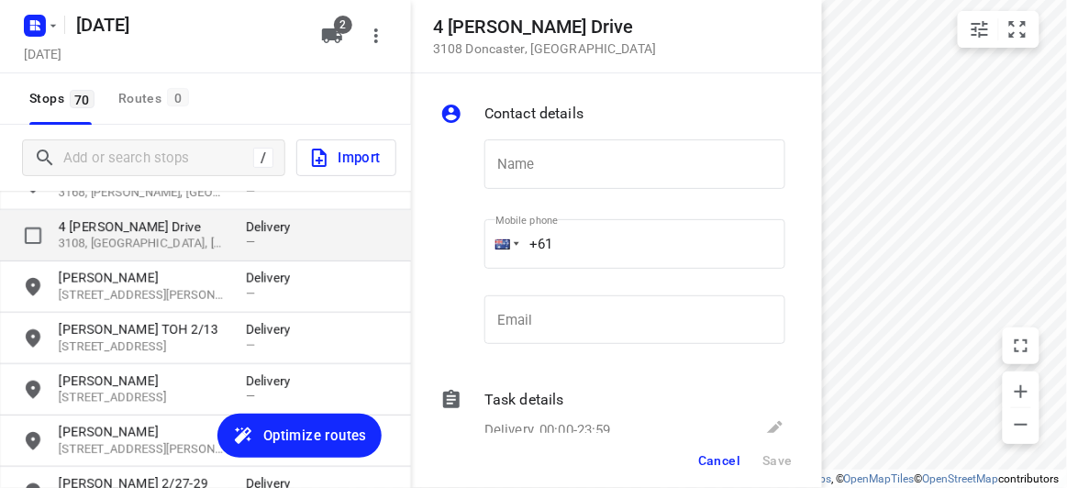
type input "C"
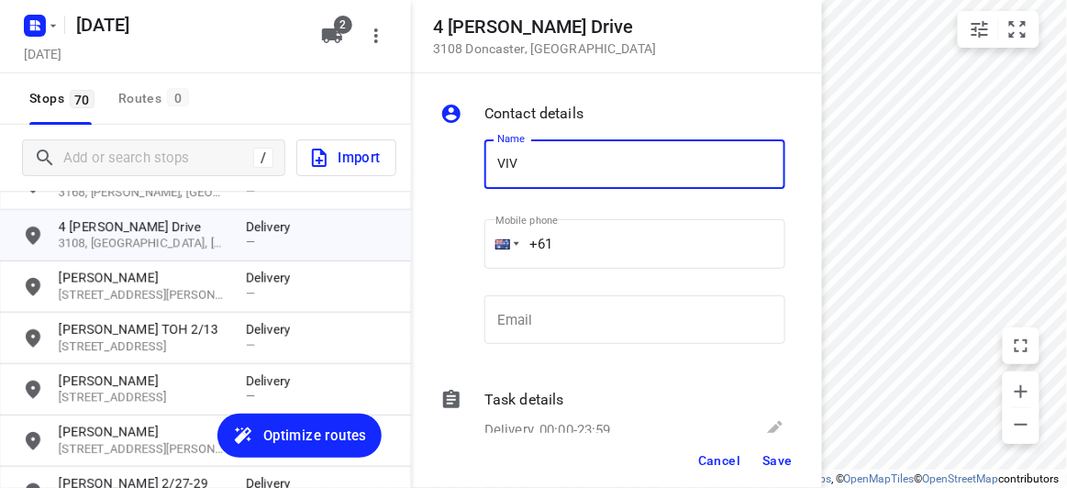
type input "VIVIAN YAU"
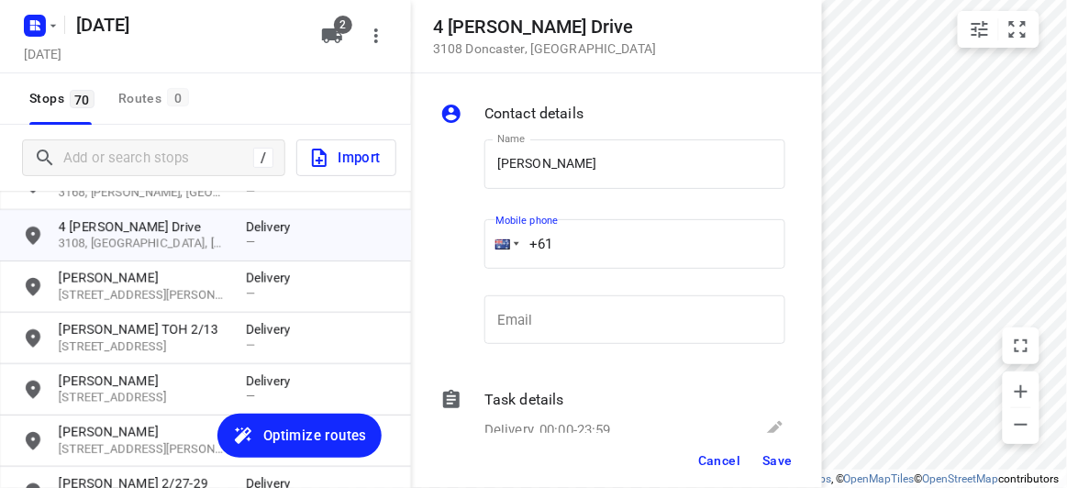
drag, startPoint x: 593, startPoint y: 245, endPoint x: 462, endPoint y: 246, distance: 131.2
click at [462, 245] on div "Name VIVIAN YAU Name Mobile phone +61 ​ Email Email" at bounding box center [613, 246] width 352 height 242
paste input "433196876"
type input "+61 433196876"
click at [774, 451] on button "Save" at bounding box center [777, 460] width 45 height 33
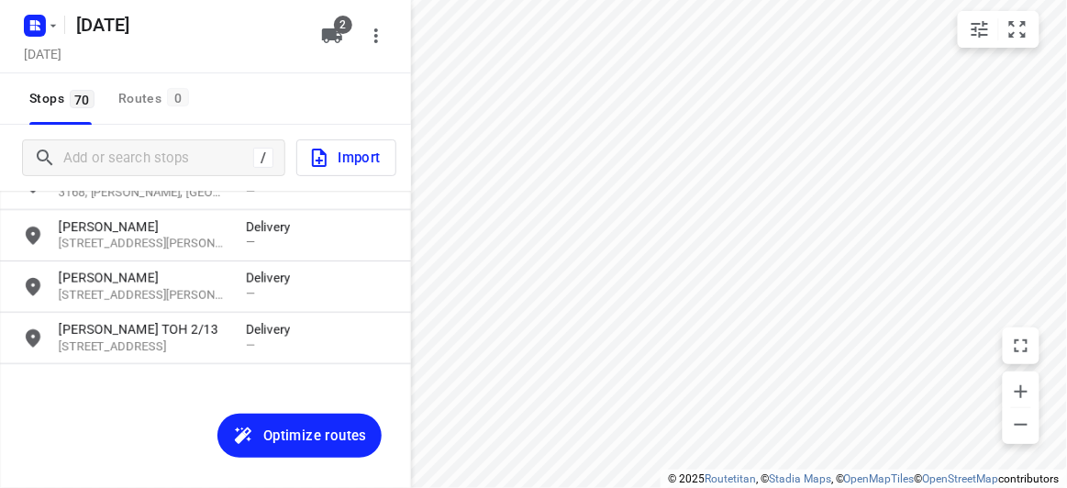
scroll to position [1668, 0]
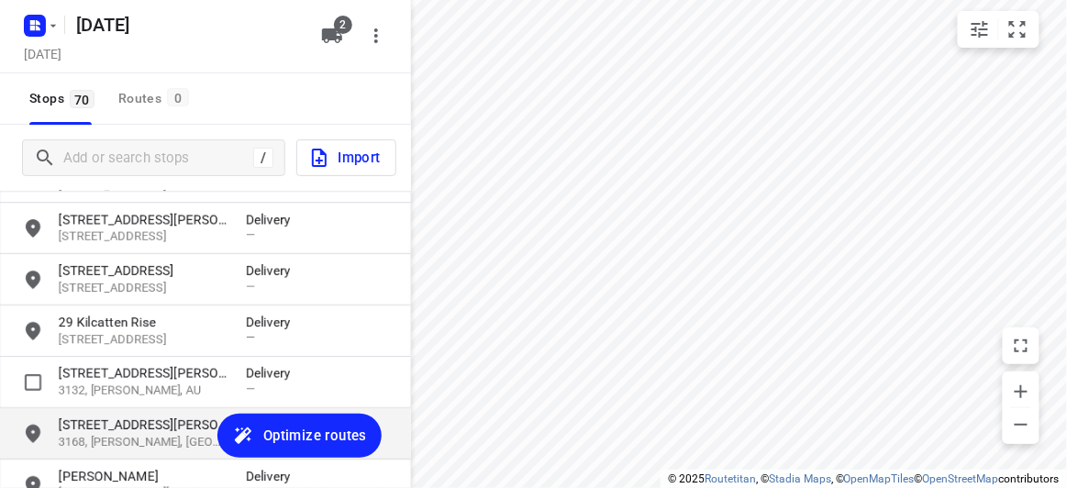
drag, startPoint x: 98, startPoint y: 392, endPoint x: 101, endPoint y: 435, distance: 43.2
click at [98, 391] on p "3132, Mitcham, AU" at bounding box center [143, 391] width 169 height 17
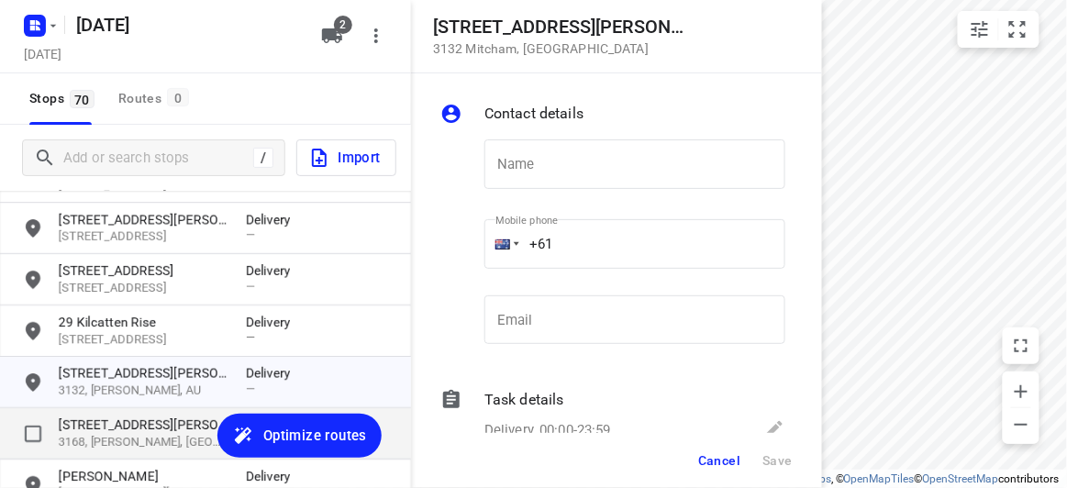
click at [101, 437] on p "3168, Clayton, AU" at bounding box center [143, 442] width 169 height 17
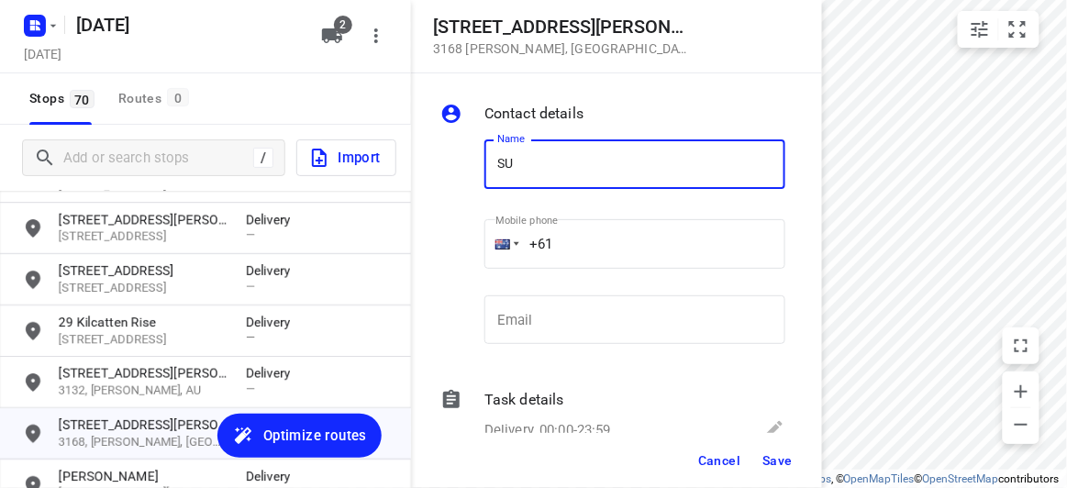
type input "SU CHOO"
click at [430, 245] on div "Contact details Name SU CHOO Name Mobile phone +61 ​ Email Email Task details D…" at bounding box center [616, 253] width 411 height 360
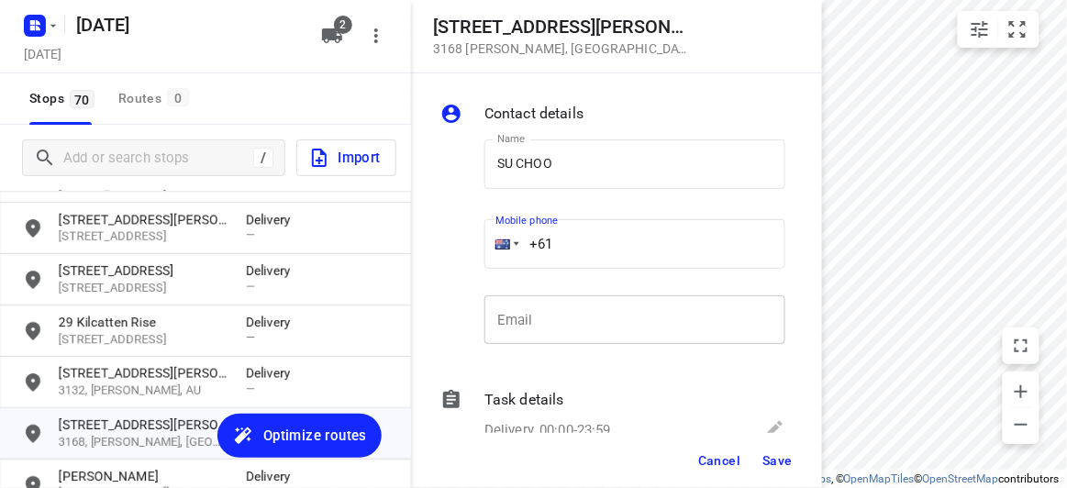
paste input "412464420"
type input "+61 412464420"
click at [772, 464] on span "Save" at bounding box center [777, 460] width 30 height 15
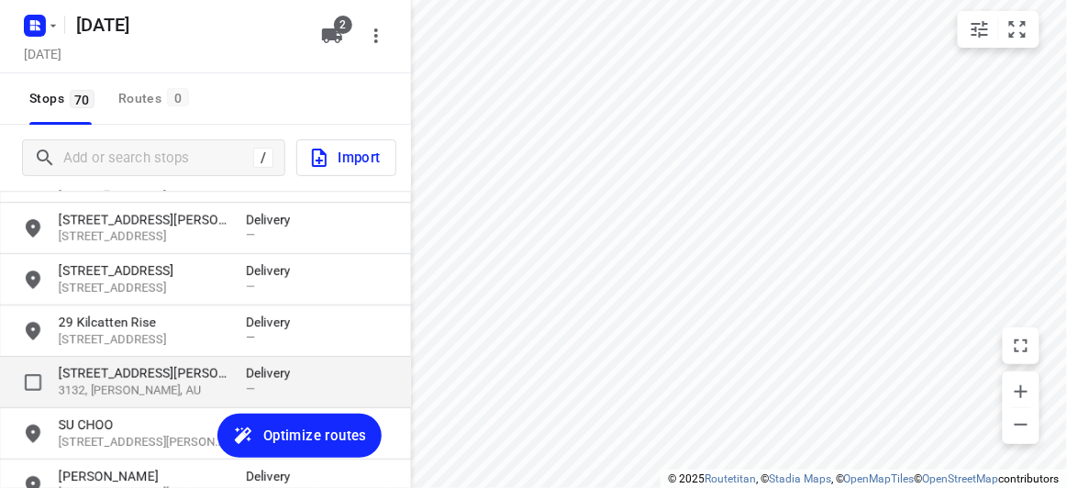
click at [98, 376] on p "17 Culwell Avenue" at bounding box center [143, 373] width 169 height 18
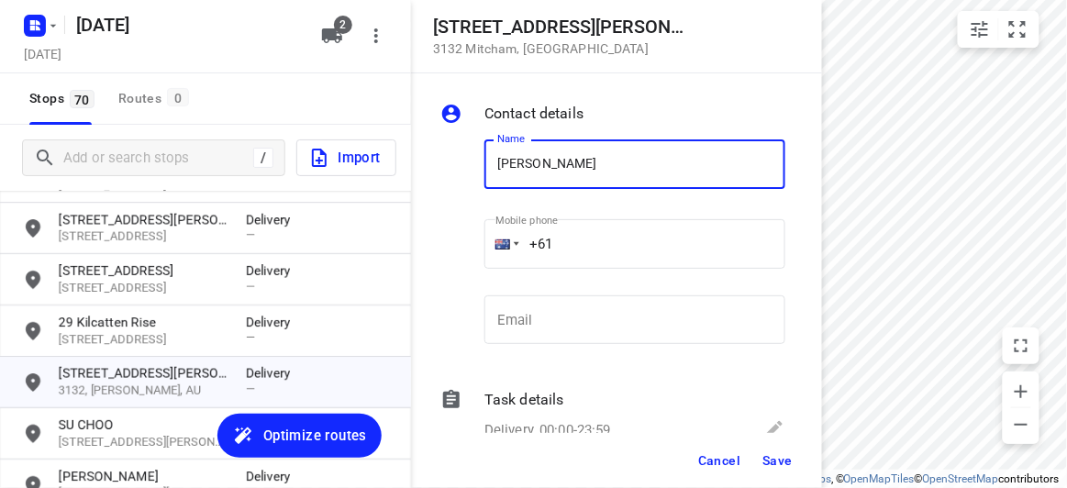
type input "EMILY TAN 1/17"
click at [582, 257] on input "+61" at bounding box center [634, 244] width 301 height 50
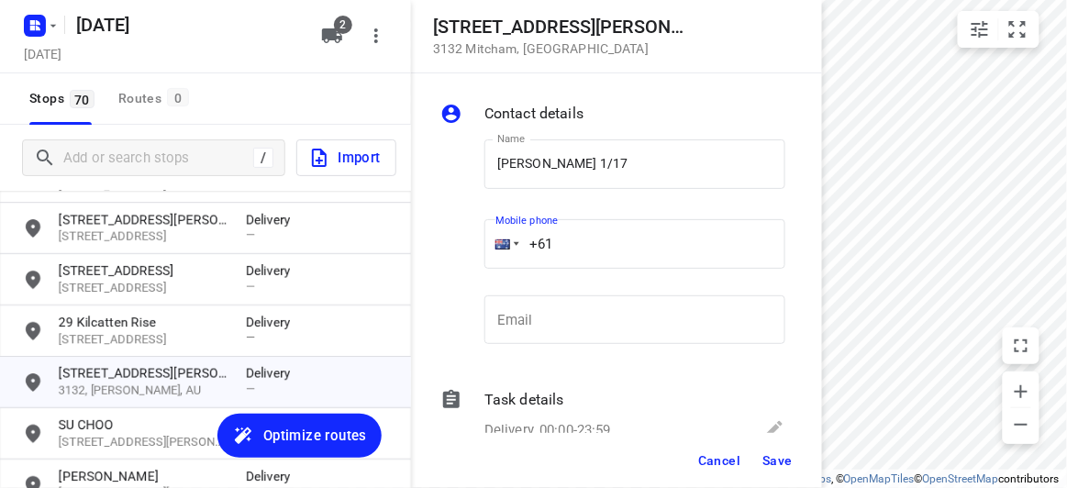
paste input "432553138"
type input "+61 432553138"
click at [771, 467] on span "Save" at bounding box center [777, 460] width 30 height 15
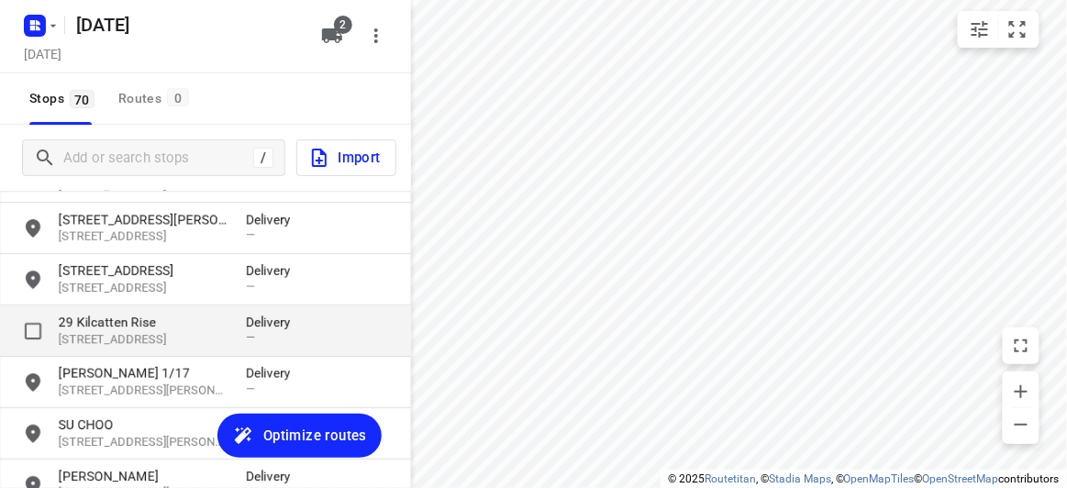
click at [78, 324] on p "29 Kilcatten Rise" at bounding box center [143, 322] width 169 height 18
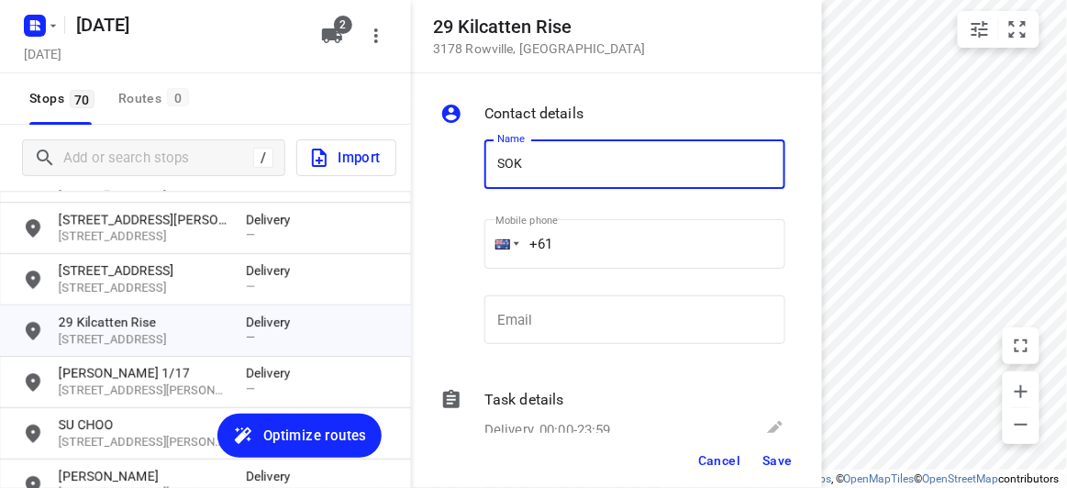
type input "SOK LEE"
click at [568, 244] on input "+61" at bounding box center [634, 244] width 301 height 50
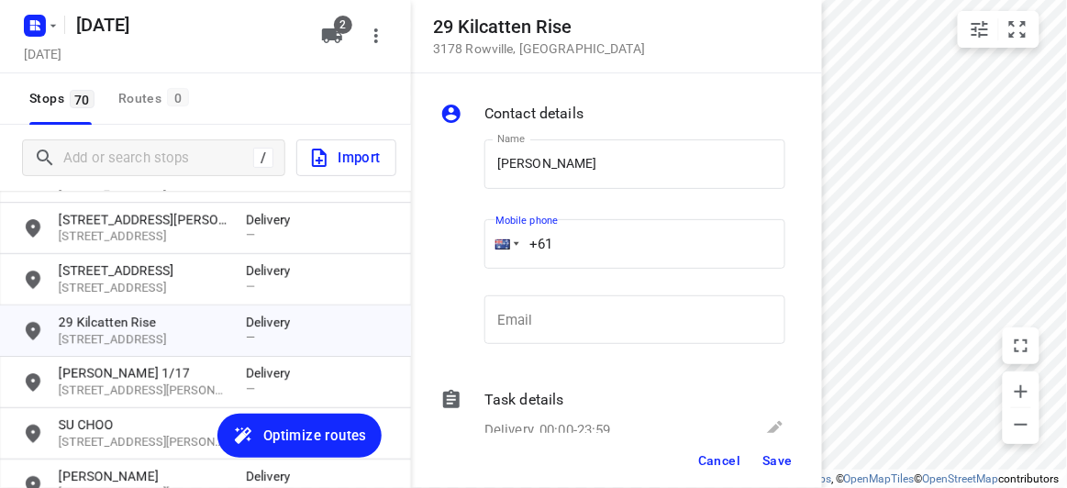
paste input "0466316336"
click at [555, 244] on input "+61 0466316336" at bounding box center [634, 244] width 301 height 50
click at [562, 243] on input "+61 0466316336" at bounding box center [634, 244] width 301 height 50
type input "+61 466316336"
click at [785, 472] on button "Save" at bounding box center [777, 460] width 45 height 33
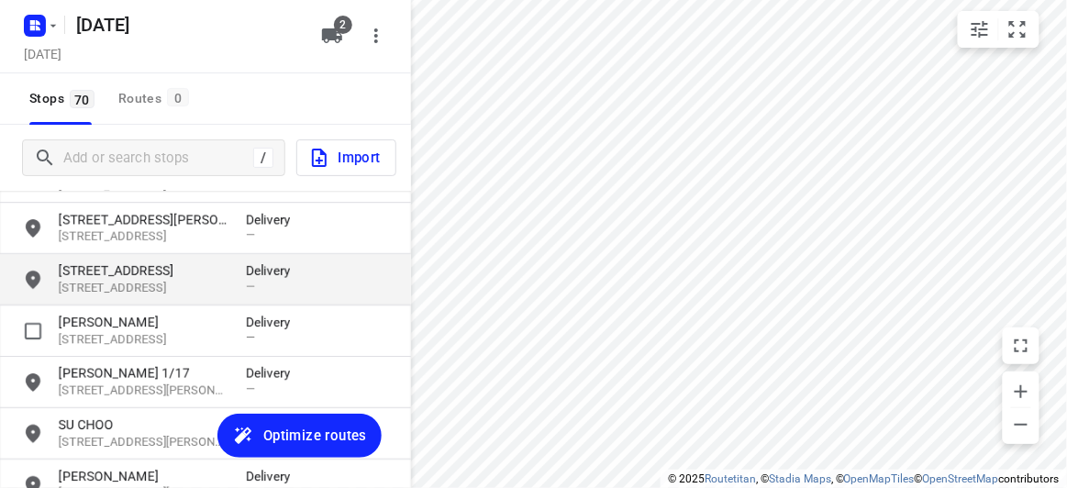
click at [100, 272] on p "7 Stella Avenue" at bounding box center [143, 271] width 169 height 18
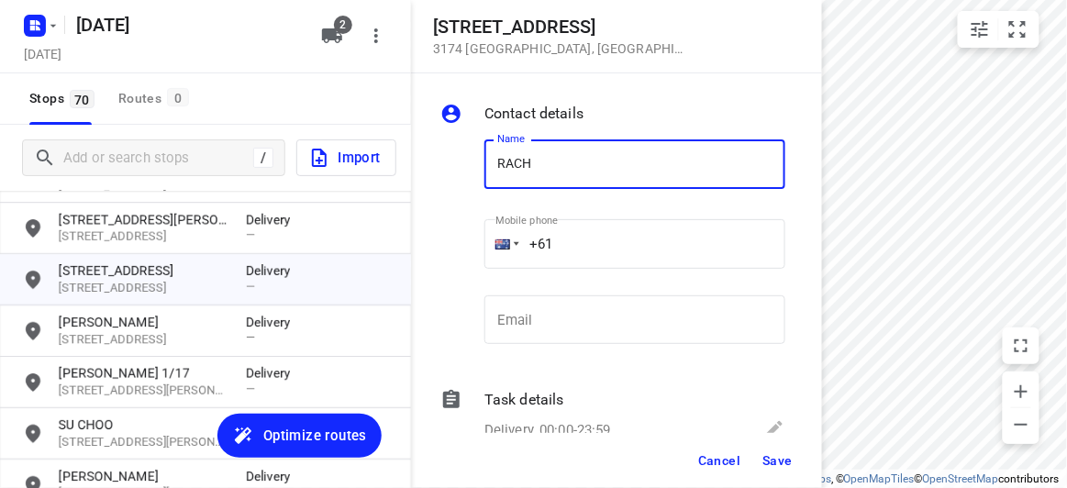
type input "RACHEL LIN 3/7"
click at [582, 250] on input "+61" at bounding box center [634, 244] width 301 height 50
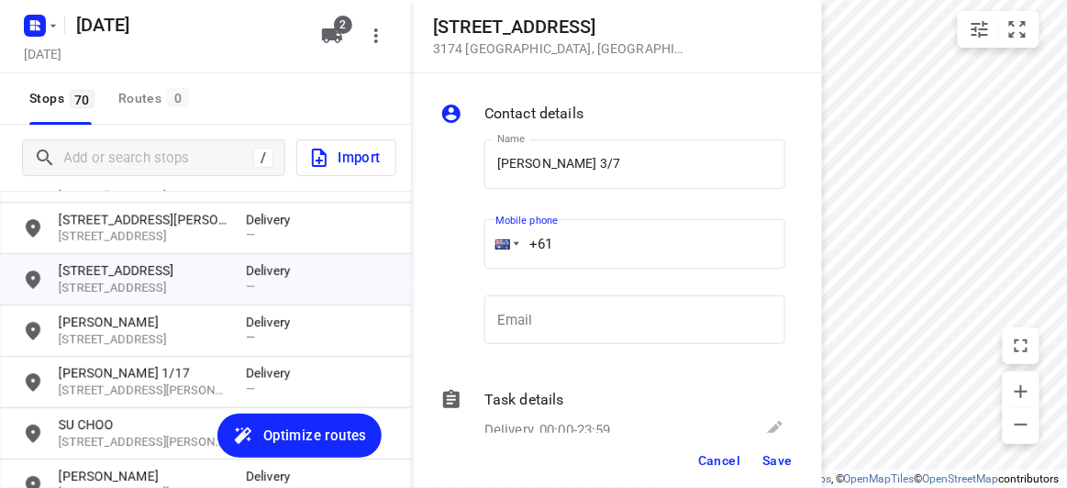
paste input "481741349"
type input "+61 481741349"
click at [771, 471] on button "Save" at bounding box center [777, 460] width 45 height 33
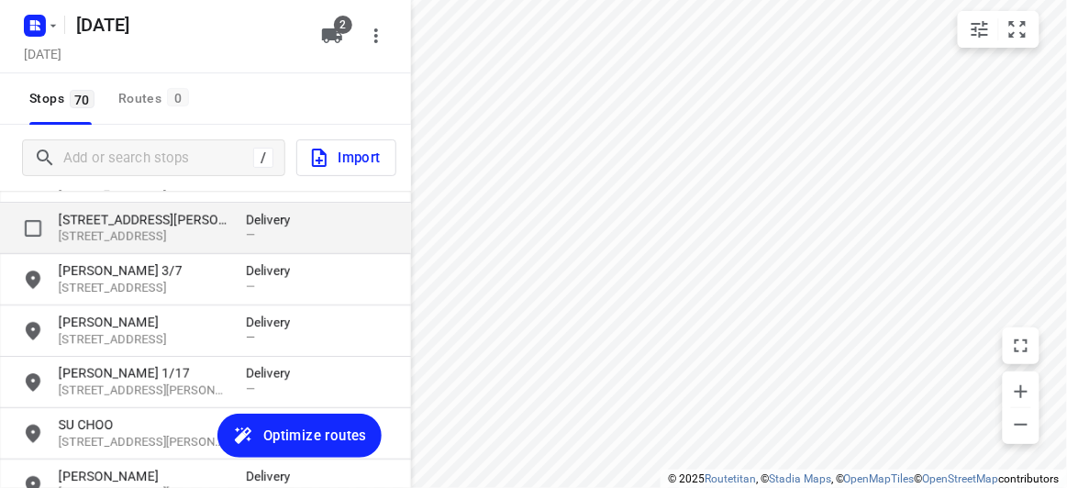
click at [150, 226] on p "15 Jamieson Avenue" at bounding box center [143, 219] width 169 height 18
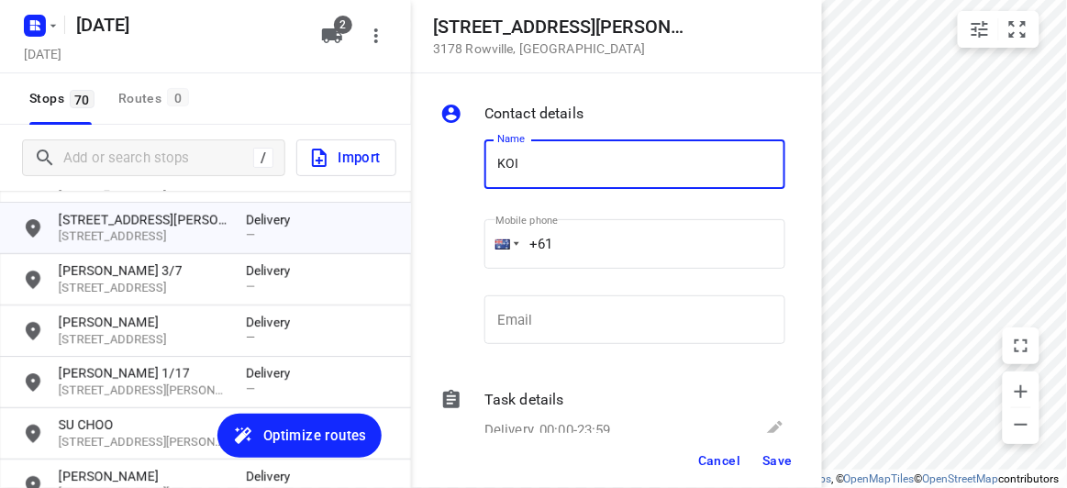
type input "KOI YI 4/15"
click at [583, 239] on input "+61" at bounding box center [634, 244] width 301 height 50
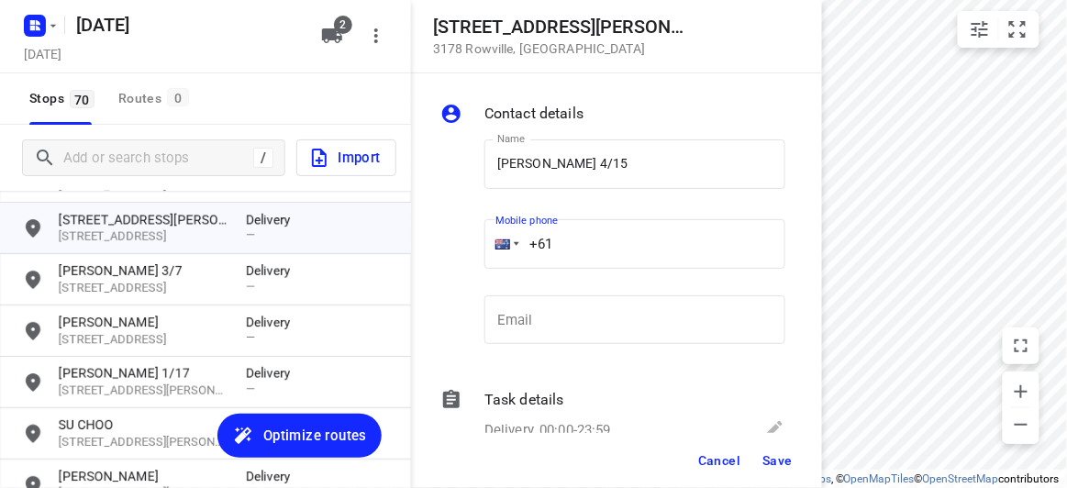
paste input "0449039836"
click at [563, 241] on input "+61 0449039836" at bounding box center [634, 244] width 301 height 50
type input "+61 449039836"
click at [772, 453] on span "Save" at bounding box center [777, 460] width 30 height 15
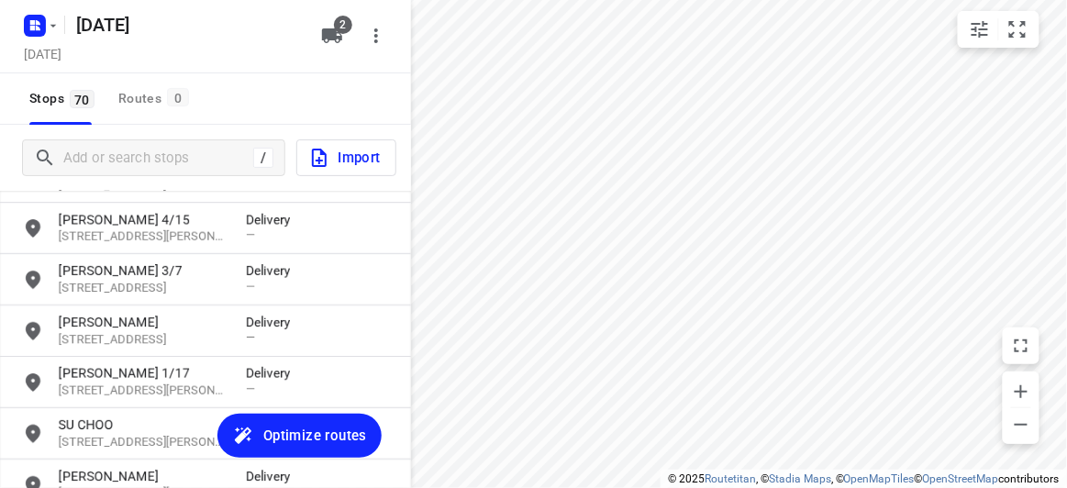
scroll to position [1585, 0]
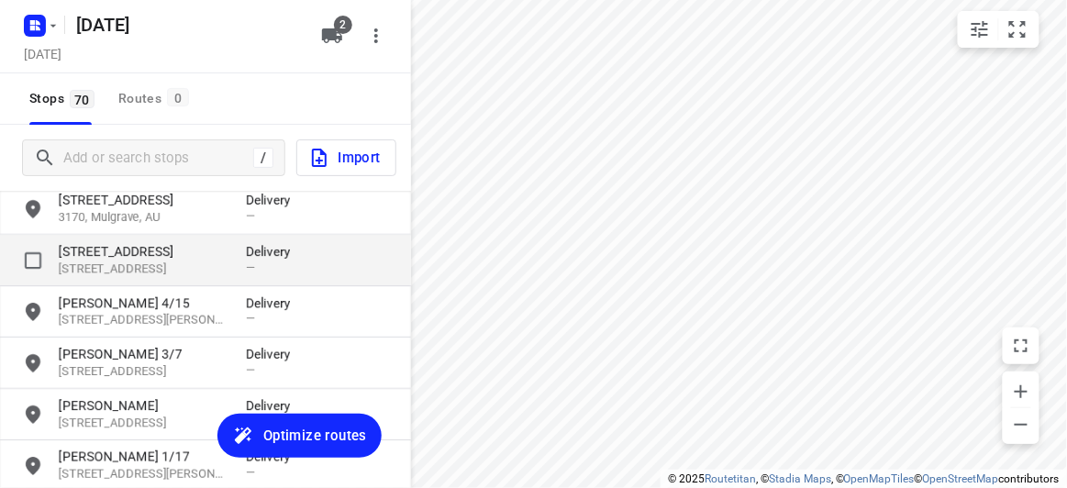
click at [156, 248] on p "421 Middleborough Road" at bounding box center [143, 251] width 169 height 18
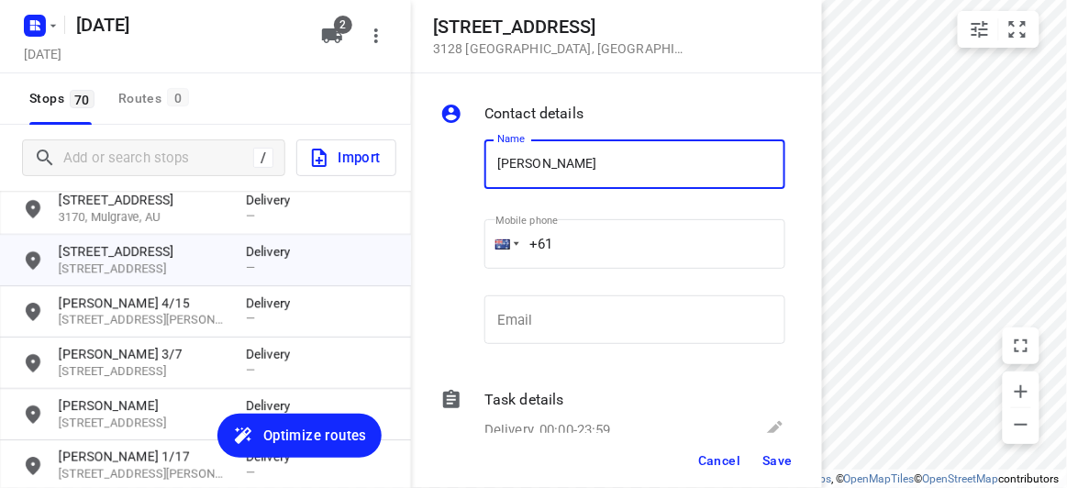
type input "FAY 2/421"
click at [584, 232] on input "+61" at bounding box center [634, 244] width 301 height 50
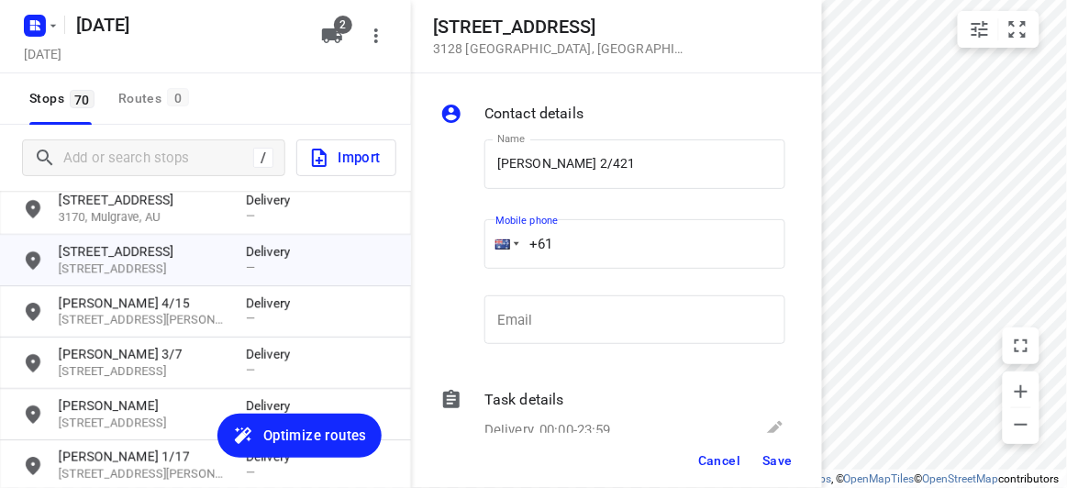
paste input "0449039836"
drag, startPoint x: 569, startPoint y: 238, endPoint x: 561, endPoint y: 242, distance: 9.4
click at [562, 241] on input "+61 0449039836" at bounding box center [634, 244] width 301 height 50
click at [561, 243] on input "+61 0449039836" at bounding box center [634, 244] width 301 height 50
type input "+61 449039836"
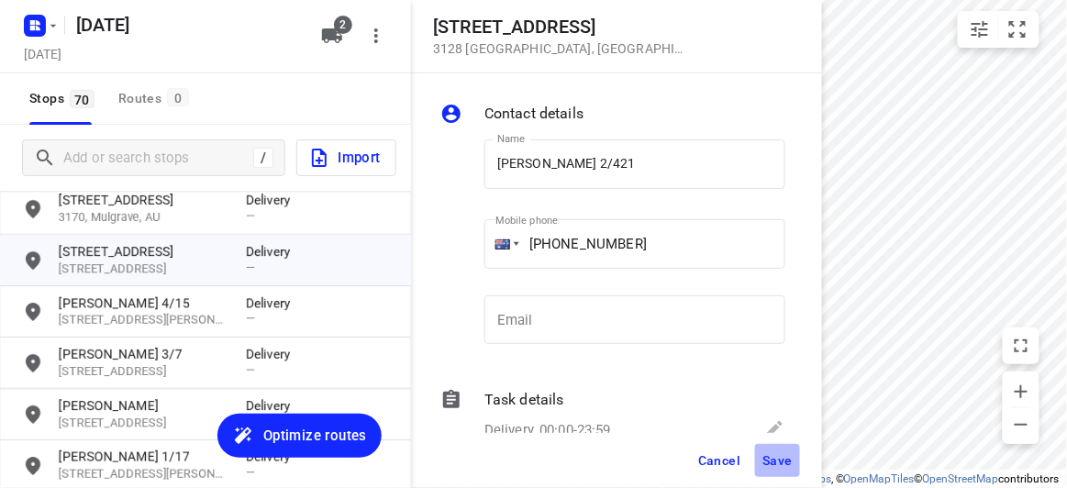
click at [777, 457] on span "Save" at bounding box center [777, 460] width 30 height 15
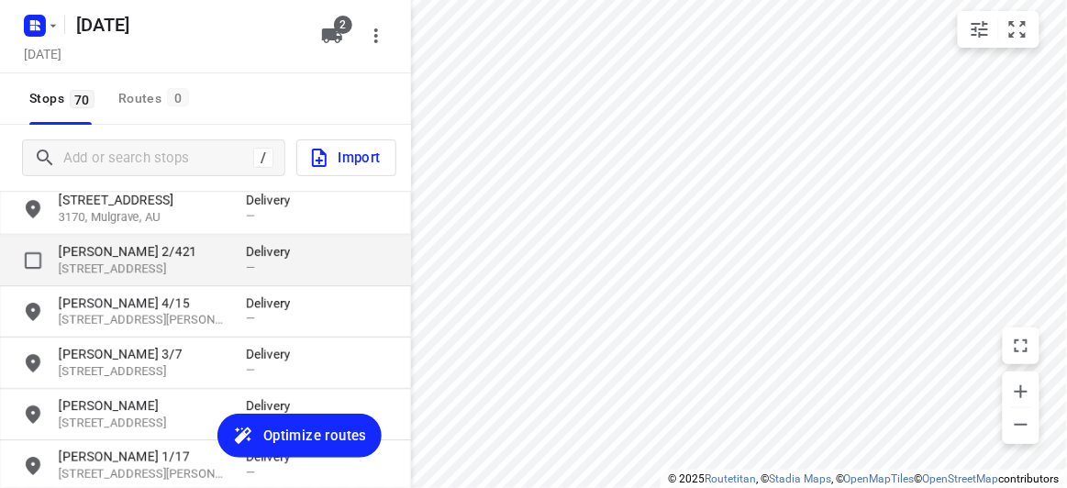
click at [116, 255] on p "FAY 2/421" at bounding box center [143, 251] width 169 height 18
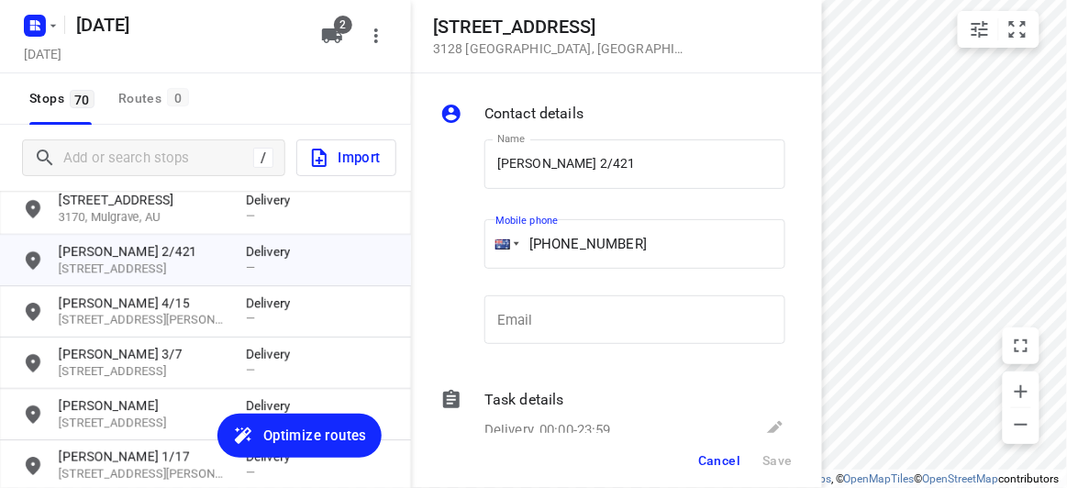
drag, startPoint x: 625, startPoint y: 251, endPoint x: 560, endPoint y: 246, distance: 65.4
click at [560, 246] on input "+61 449039836" at bounding box center [634, 244] width 301 height 50
paste input "5058118"
type input "+61 450581186"
click at [780, 458] on span "Save" at bounding box center [777, 460] width 30 height 15
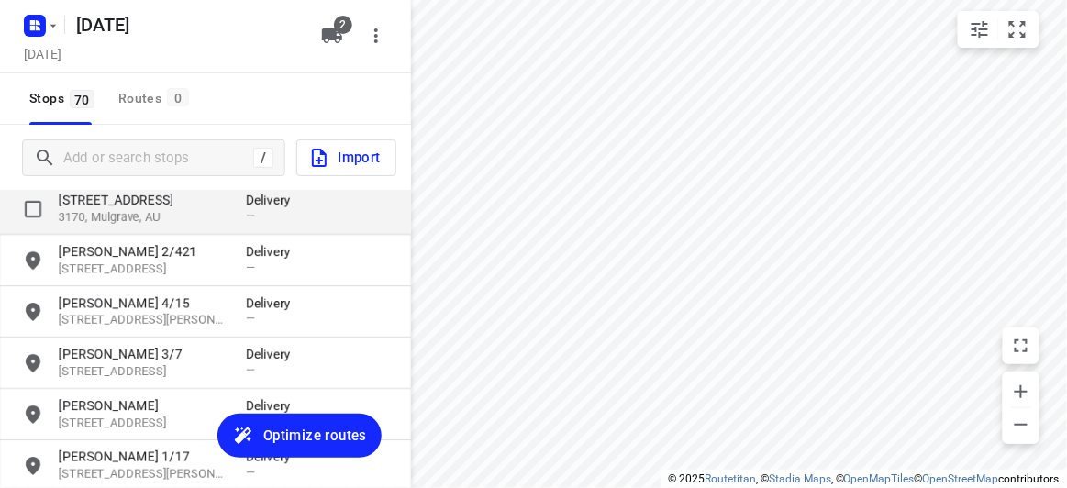
click at [100, 209] on p "3170, Mulgrave, AU" at bounding box center [143, 217] width 169 height 17
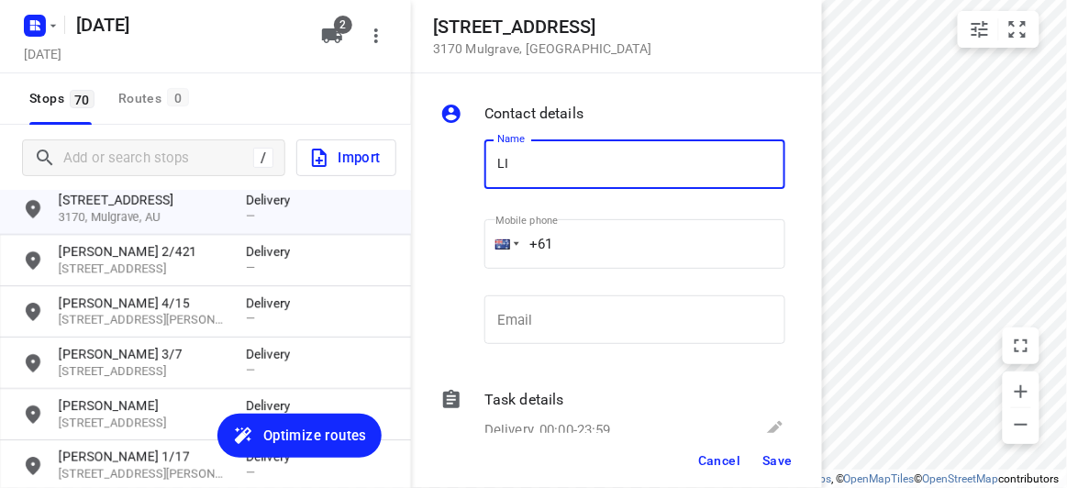
type input "LI SI WONG"
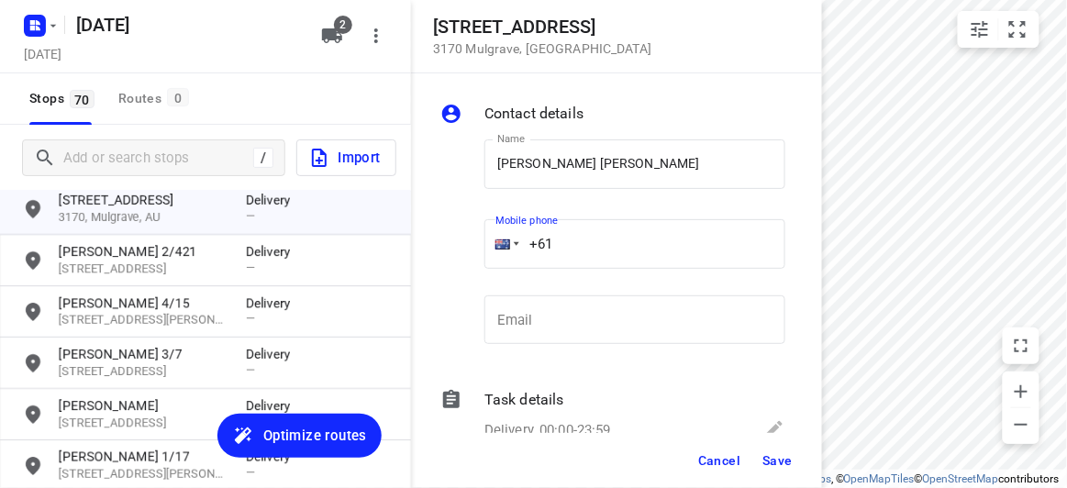
click at [579, 239] on input "+61" at bounding box center [634, 244] width 301 height 50
paste input "403367279"
type input "+61 403367279"
click at [742, 443] on div "Cancel Save" at bounding box center [616, 460] width 411 height 55
click at [763, 458] on span "Save" at bounding box center [777, 460] width 30 height 15
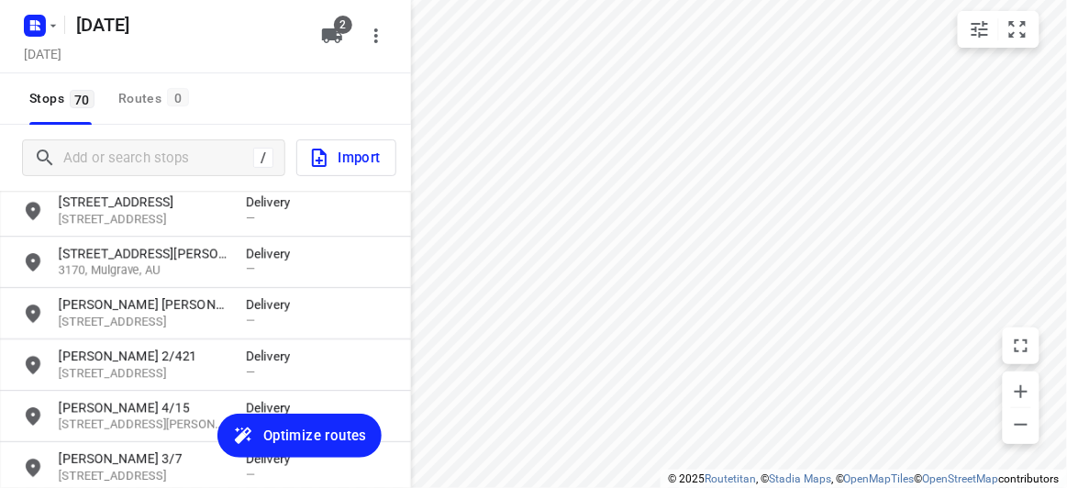
scroll to position [1418, 0]
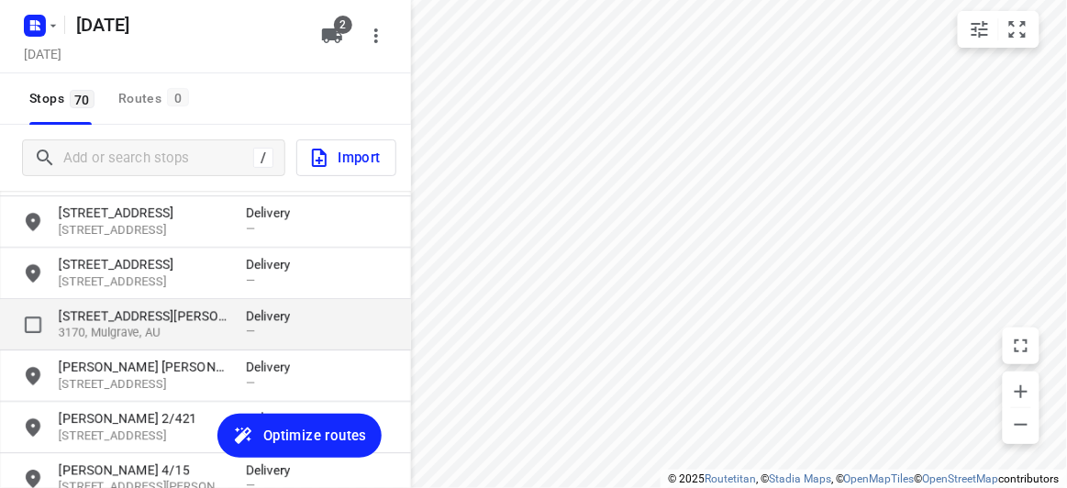
click at [85, 312] on p "5 Earls Court" at bounding box center [143, 315] width 169 height 18
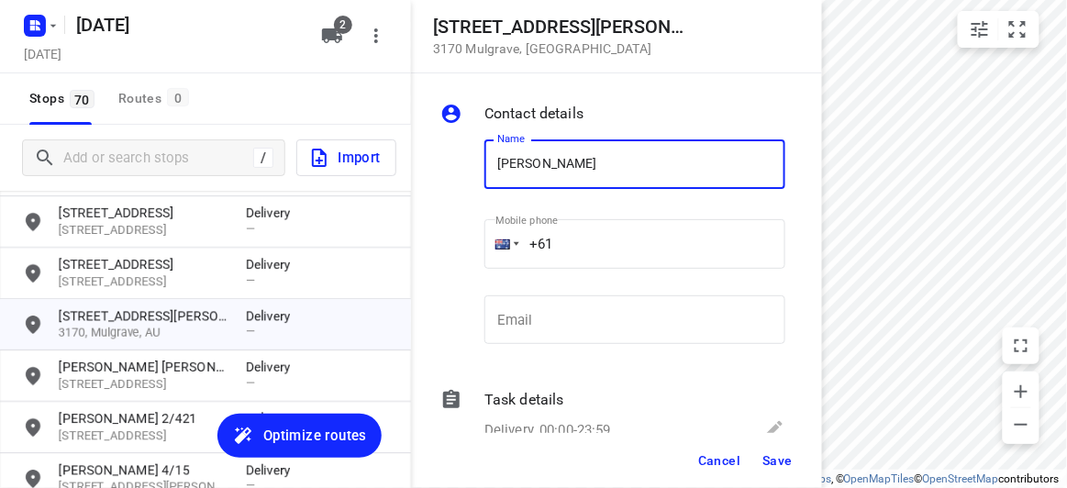
type input "NEVIN XU"
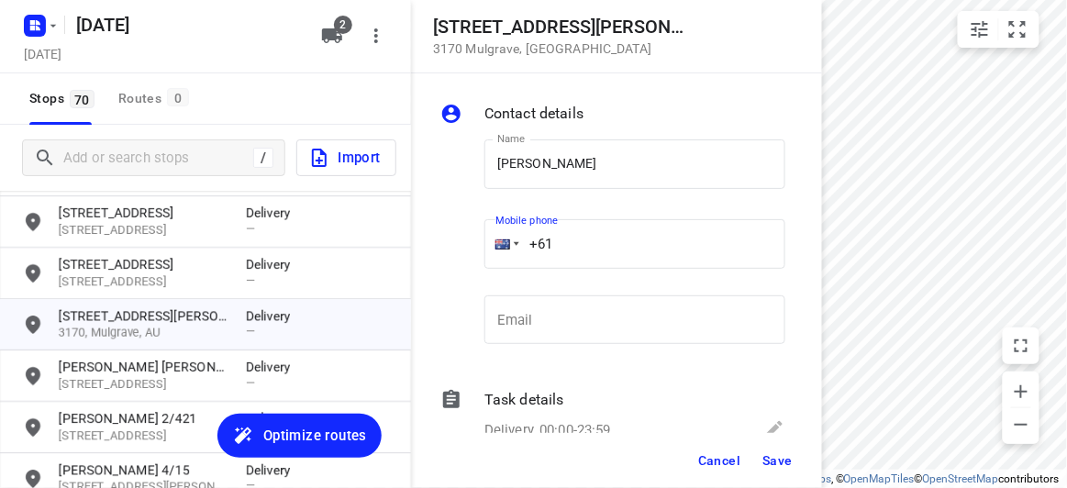
click at [593, 243] on input "+61" at bounding box center [634, 244] width 301 height 50
paste input "433614093"
type input "+61 433614093"
click at [796, 463] on button "Save" at bounding box center [777, 460] width 45 height 33
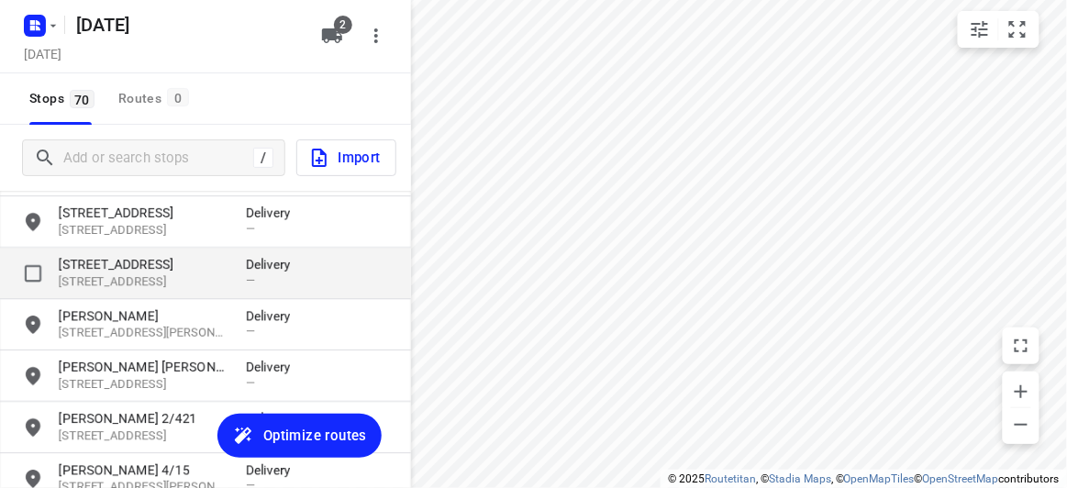
click at [139, 263] on p "436 High Street Road" at bounding box center [143, 264] width 169 height 18
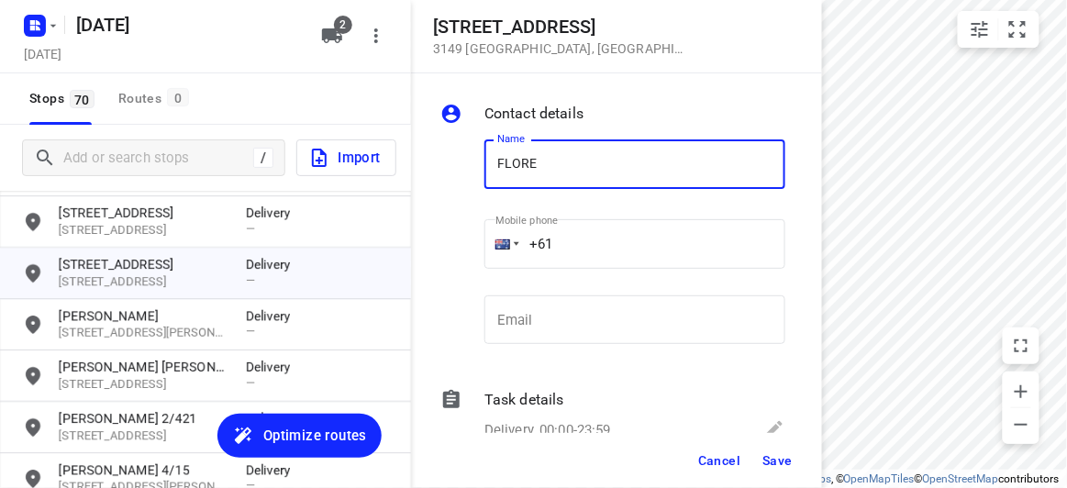
type input "Florence Chooi 3/436"
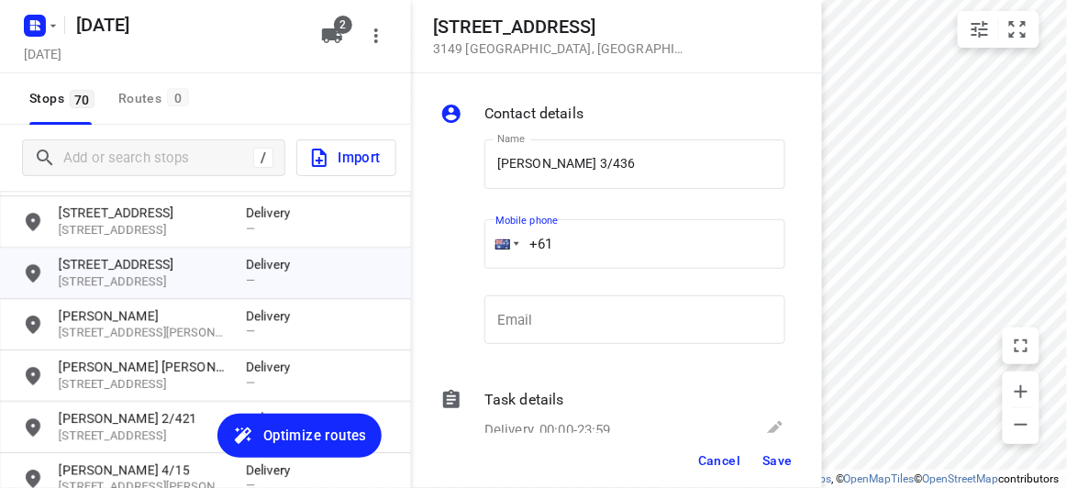
click at [572, 237] on input "+61" at bounding box center [634, 244] width 301 height 50
paste input "61468493238"
drag, startPoint x: 669, startPoint y: 246, endPoint x: 482, endPoint y: 269, distance: 188.6
click at [481, 267] on div "Mobile phone +61 61468493238 ​" at bounding box center [635, 249] width 316 height 84
paste input "tel"
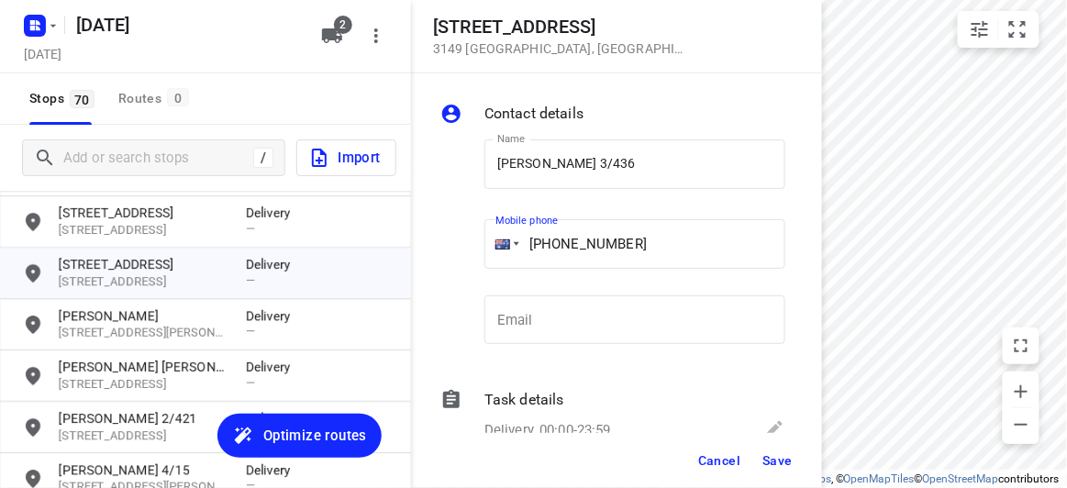
type input "+61 468493238"
click at [761, 453] on button "Save" at bounding box center [777, 460] width 45 height 33
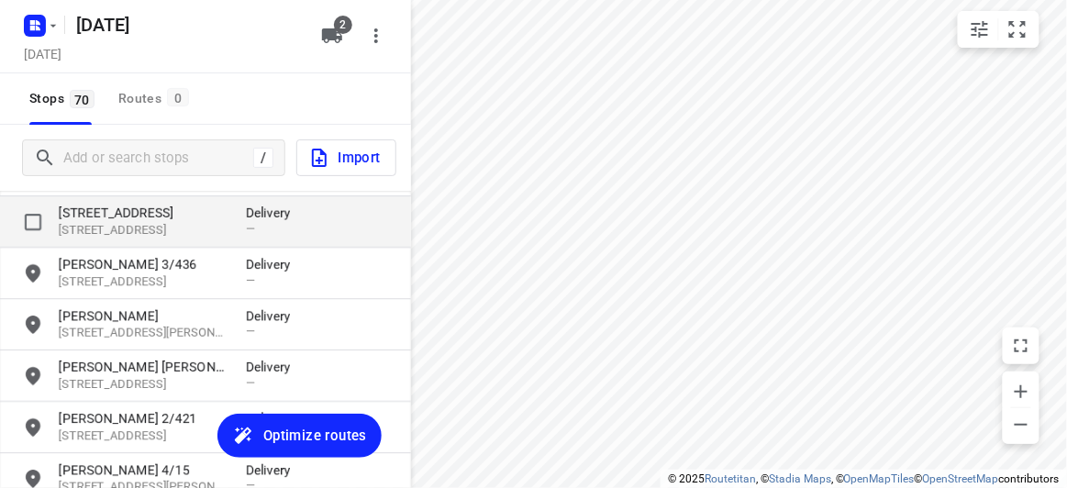
click at [152, 222] on p "3151, Burwood East, AU" at bounding box center [143, 230] width 169 height 17
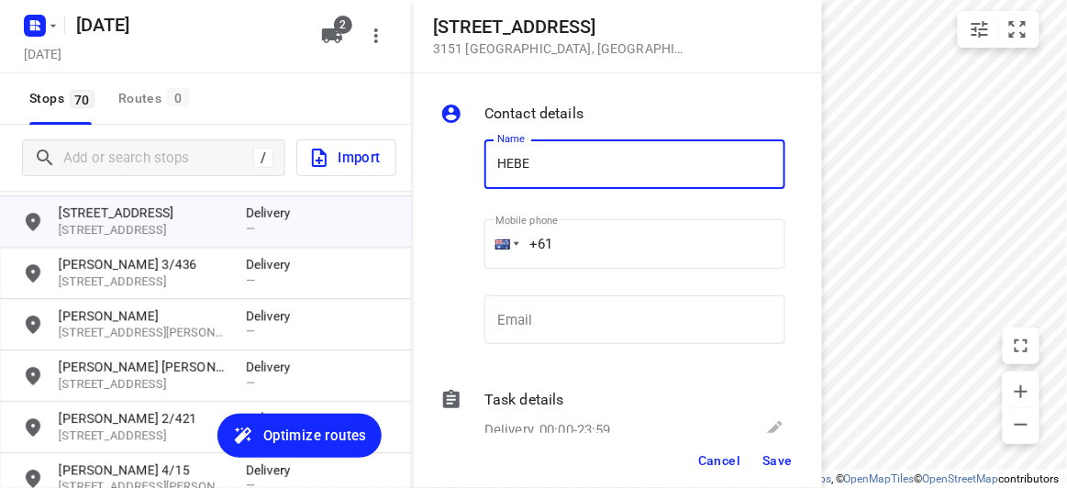
type input "HEBE"
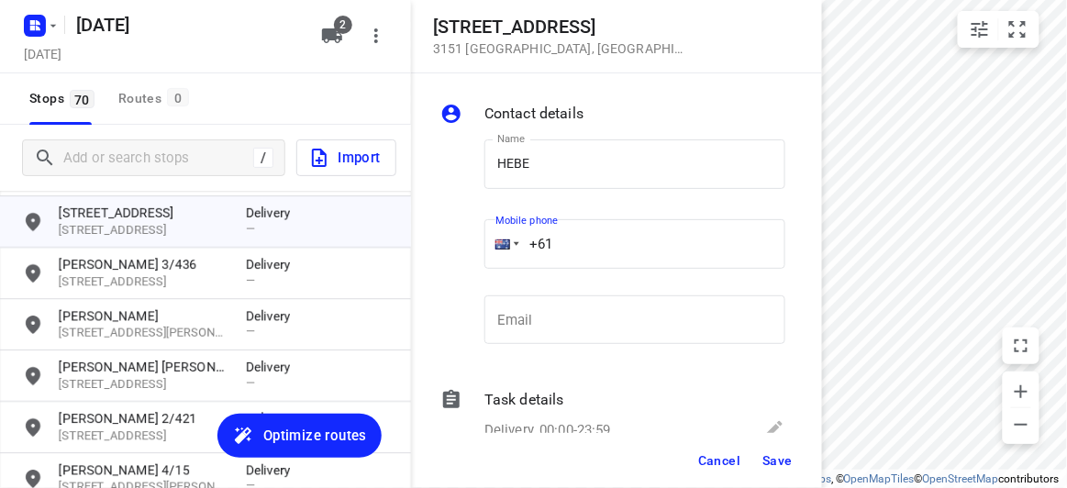
click at [551, 251] on input "+61" at bounding box center [634, 244] width 301 height 50
paste input "481587519"
type input "+61 481587519"
click at [792, 466] on span "Save" at bounding box center [777, 460] width 30 height 15
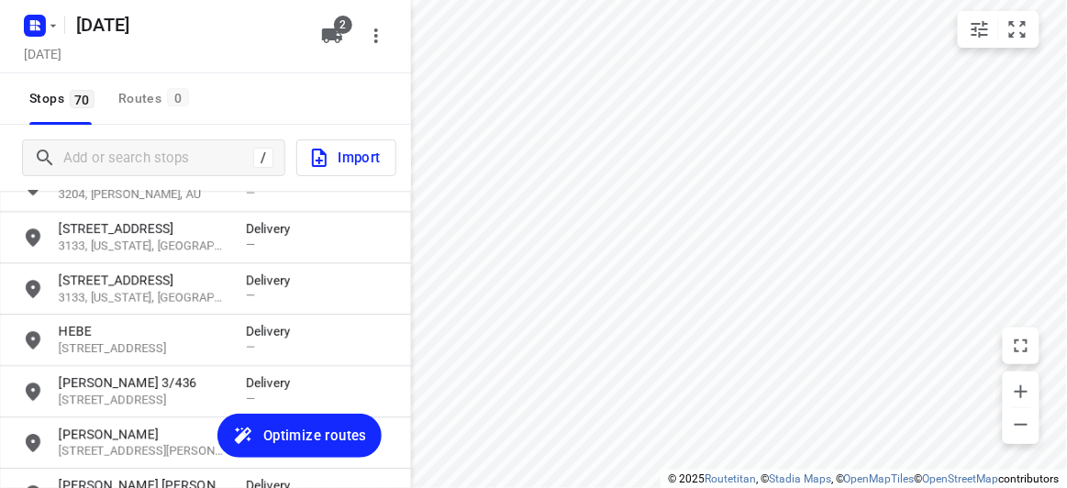
scroll to position [1251, 0]
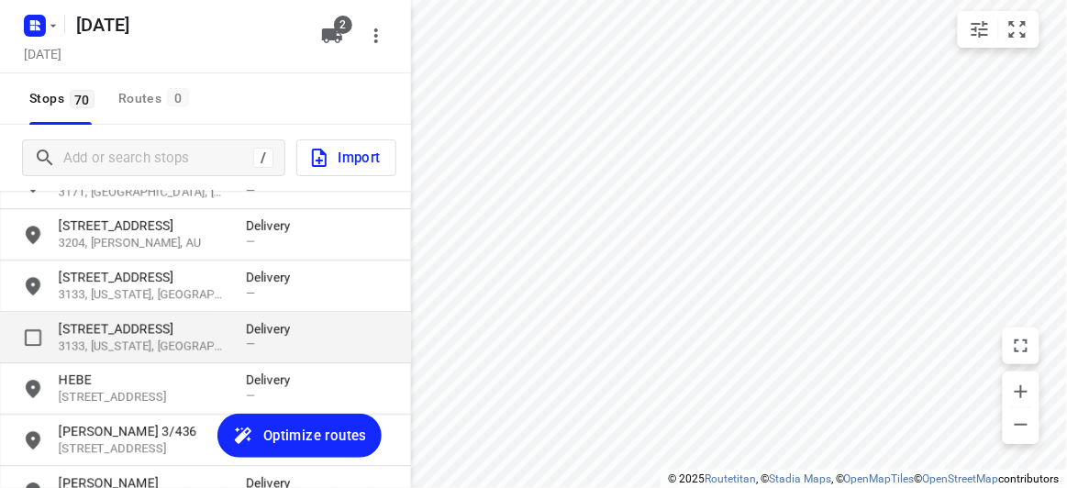
click at [93, 333] on p "134-140 Boronia Road" at bounding box center [143, 328] width 169 height 18
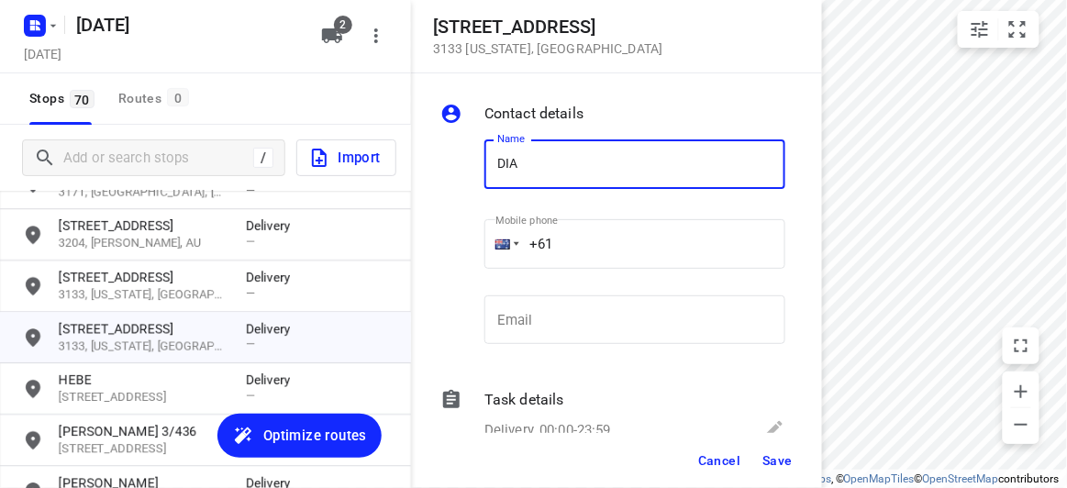
type input "DIANA ONG 4/134-140"
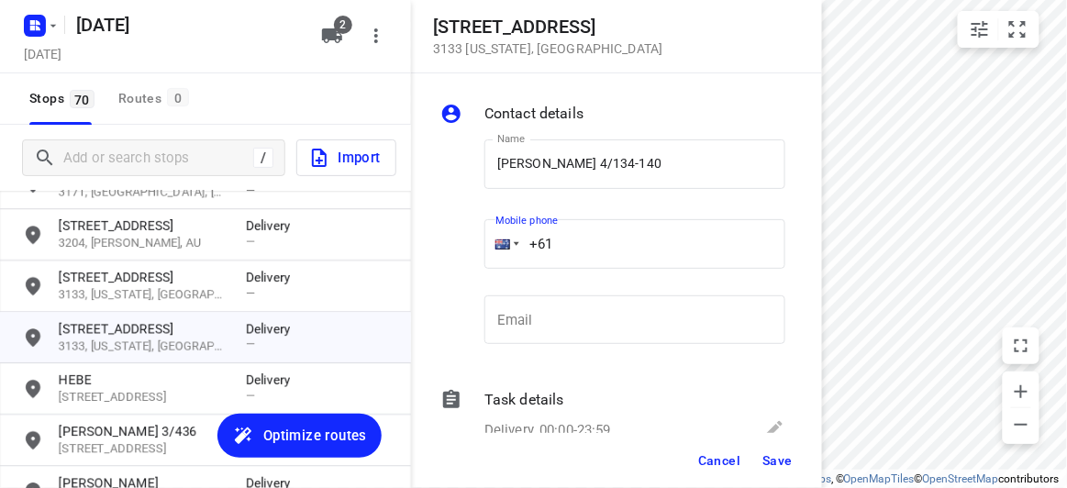
drag, startPoint x: 559, startPoint y: 240, endPoint x: 498, endPoint y: 240, distance: 60.6
click at [498, 240] on div "+61" at bounding box center [634, 244] width 301 height 50
paste input "tel"
paste input "449850651"
type input "+61 449850651"
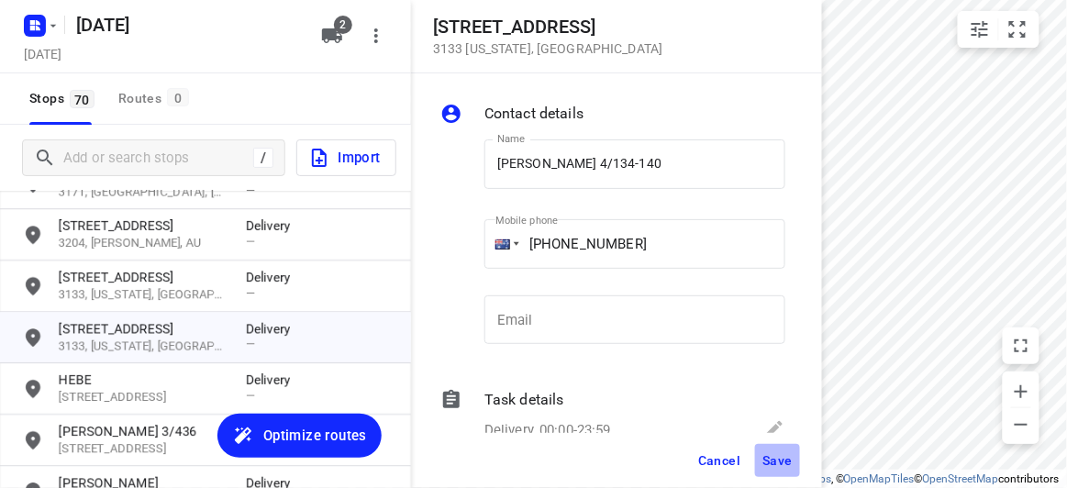
click at [765, 447] on button "Save" at bounding box center [777, 460] width 45 height 33
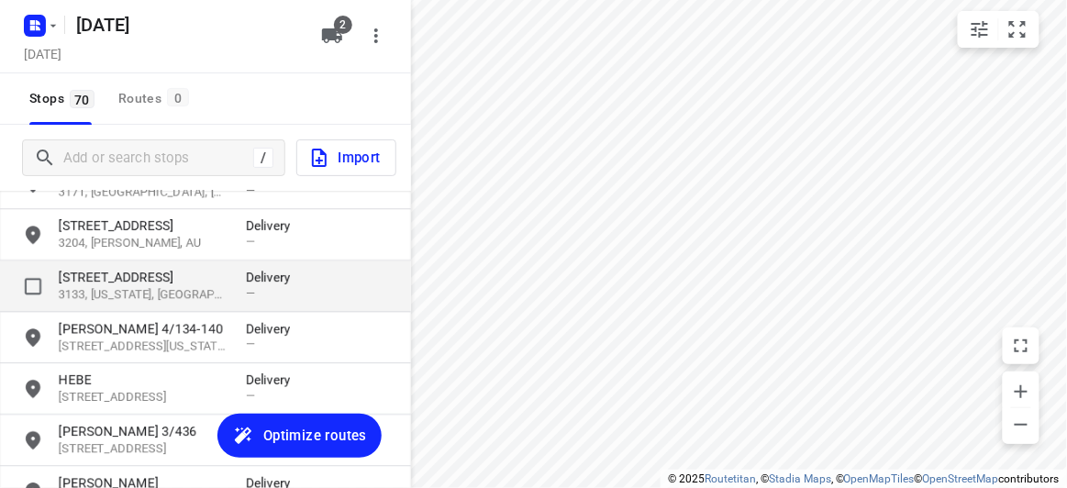
click at [93, 286] on p "3133, Vermont, AU" at bounding box center [143, 294] width 169 height 17
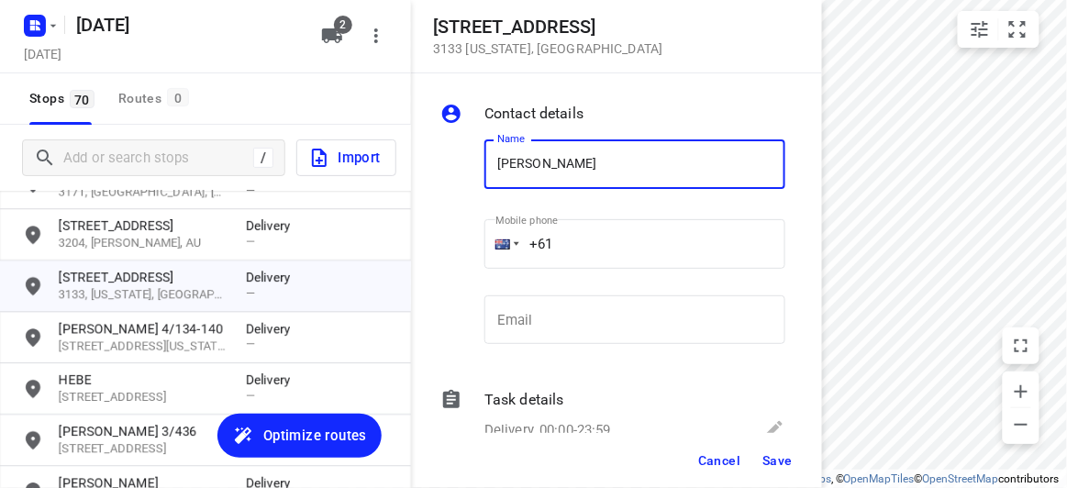
type input "JANE WONG 1/637"
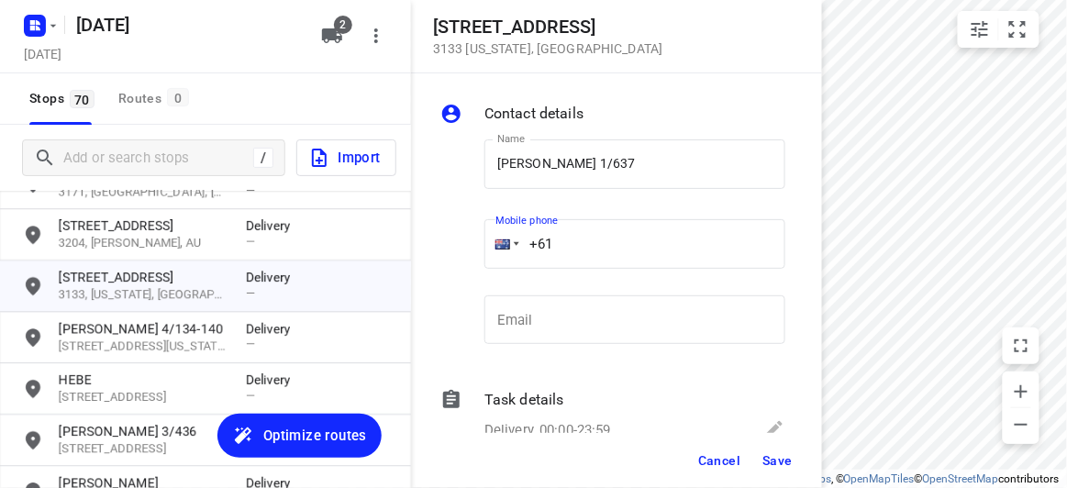
click at [561, 254] on input "+61" at bounding box center [634, 244] width 301 height 50
paste input "61402574360"
drag, startPoint x: 687, startPoint y: 270, endPoint x: 678, endPoint y: 235, distance: 36.1
click at [497, 270] on div "Mobile phone +61 61402574360 ​" at bounding box center [634, 247] width 301 height 73
drag, startPoint x: 678, startPoint y: 235, endPoint x: 443, endPoint y: 253, distance: 235.6
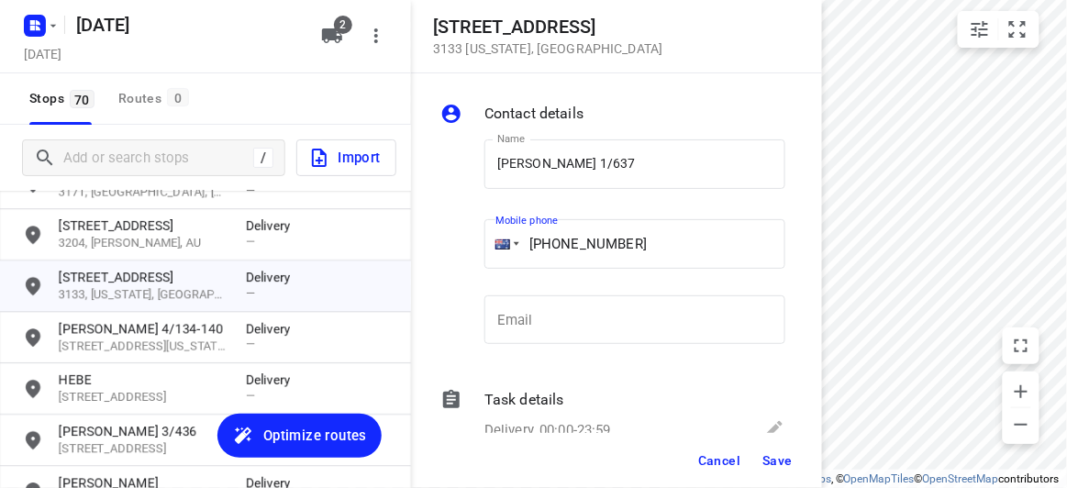
click at [443, 253] on div "Name JANE WONG 1/637 Name Mobile phone +61 61402574360 ​ Email Email" at bounding box center [613, 246] width 352 height 242
paste input "tel"
type input "+61 402574360"
click at [770, 451] on button "Save" at bounding box center [777, 460] width 45 height 33
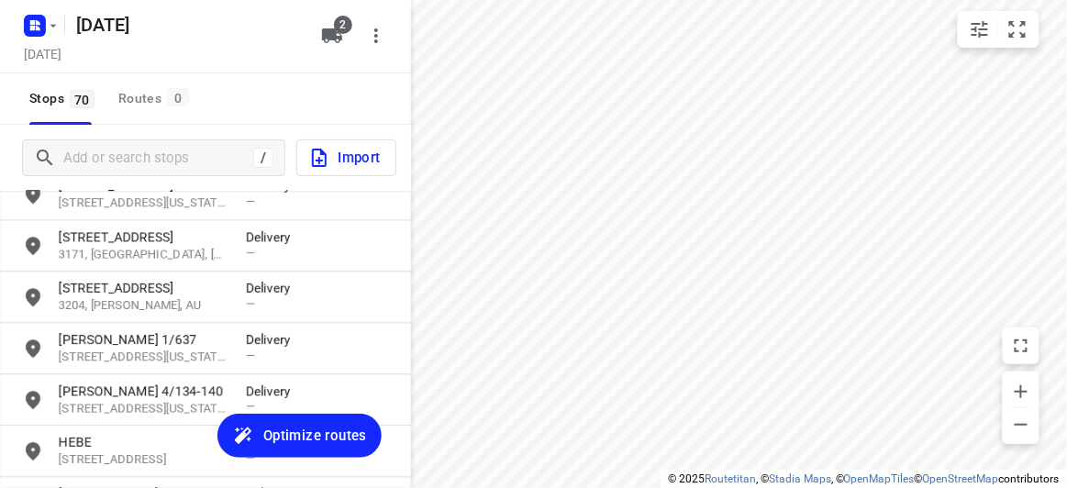
scroll to position [1167, 0]
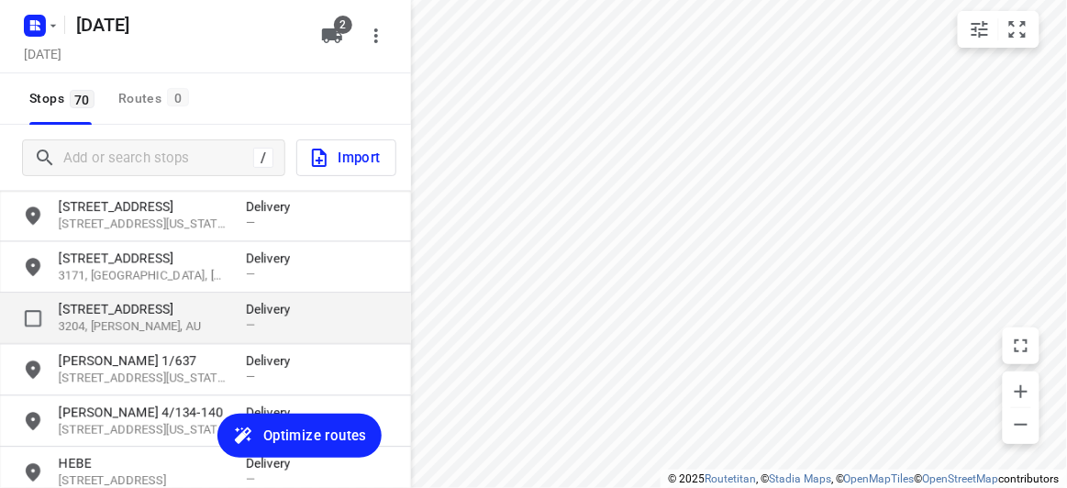
click at [183, 306] on p "26 Carlton Street" at bounding box center [143, 309] width 169 height 18
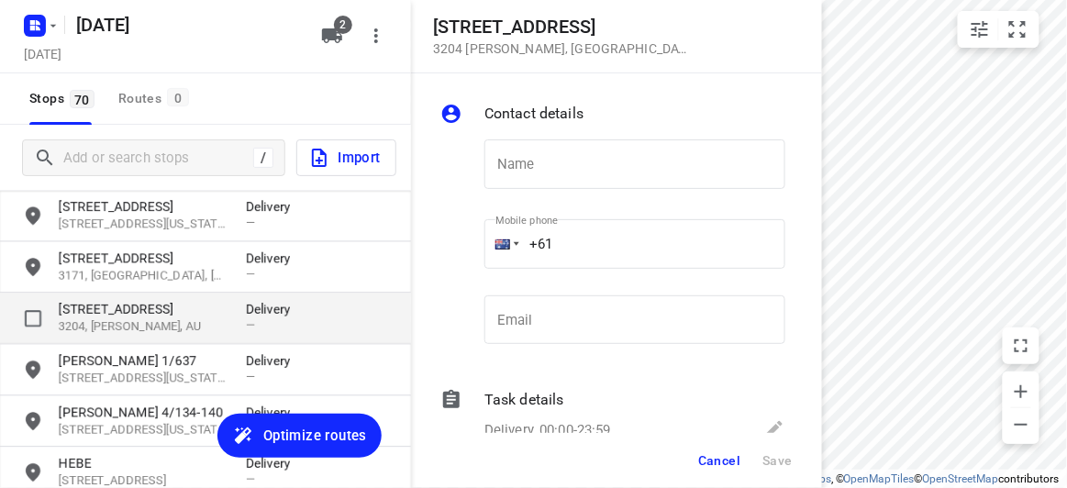
click at [145, 320] on p "3204, McKinnon, AU" at bounding box center [143, 326] width 169 height 17
click at [217, 297] on div "26 Carlton Street 3204, McKinnon, AU Delivery —" at bounding box center [205, 318] width 411 height 51
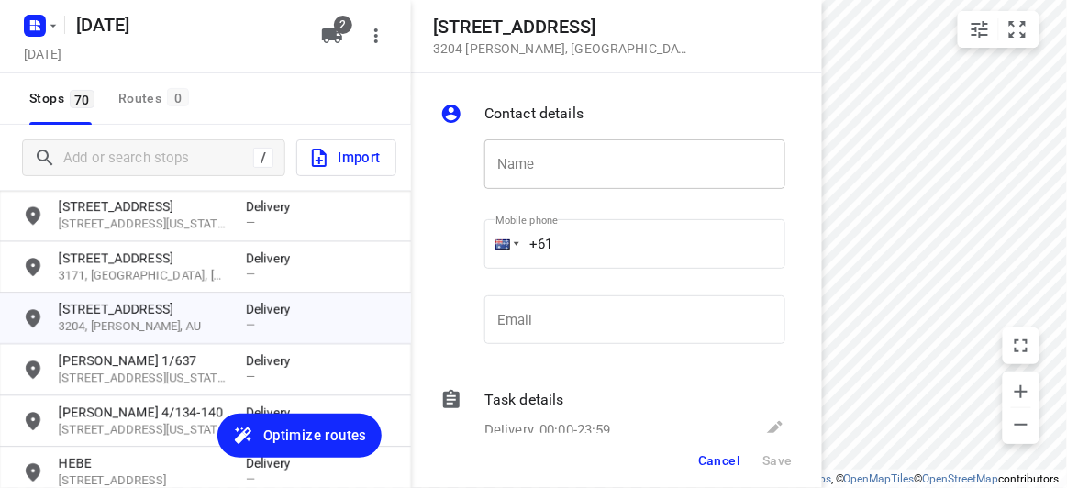
click at [543, 172] on input "text" at bounding box center [634, 164] width 301 height 50
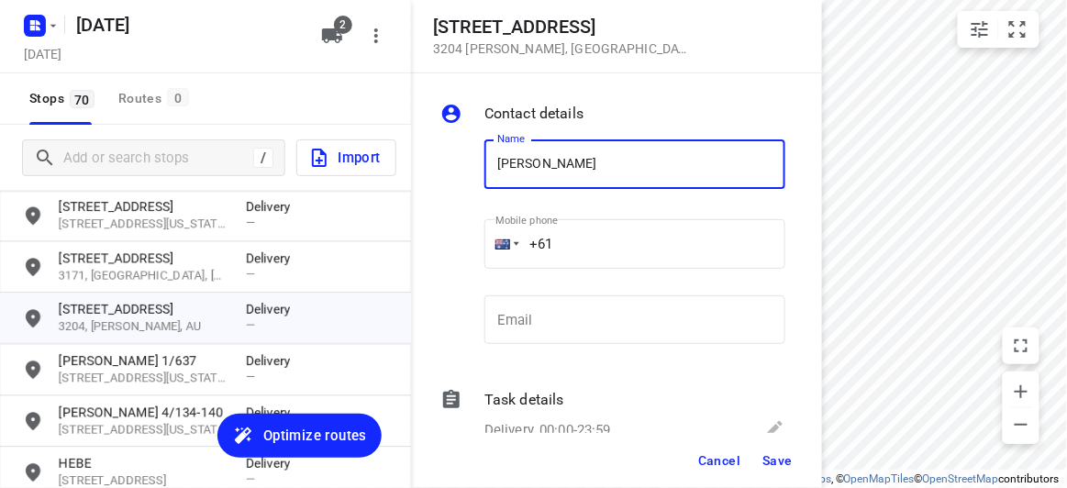
type input "JAMIE KEW"
click at [598, 254] on input "+61" at bounding box center [634, 244] width 301 height 50
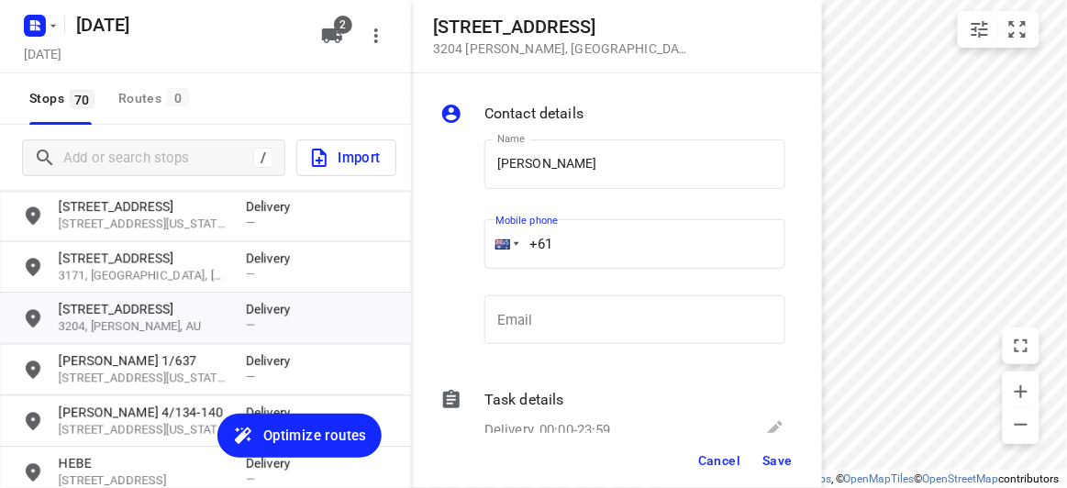
paste input "423218427"
type input "+61 423218427"
click at [769, 464] on span "Save" at bounding box center [777, 460] width 30 height 15
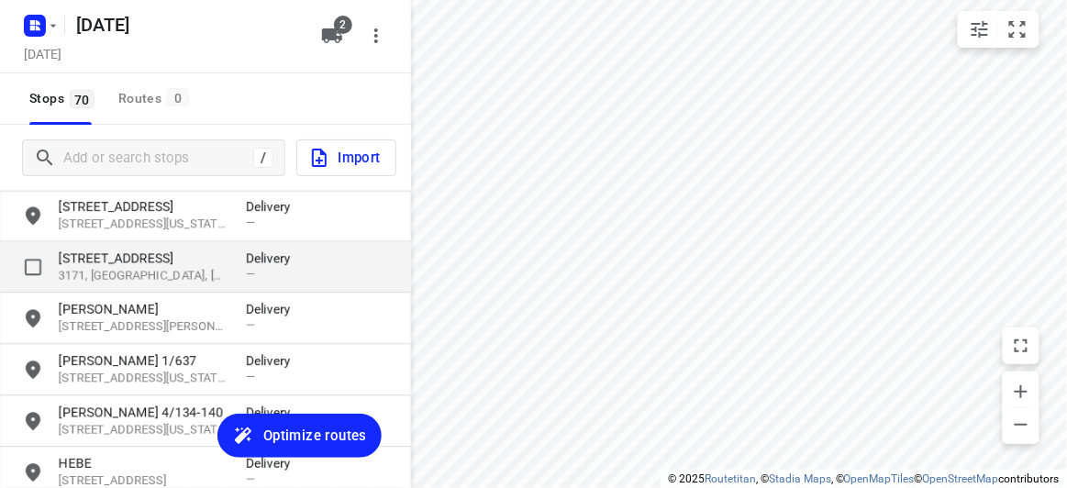
click at [138, 245] on div "4 Talara Close 3171, Springvale, AU Delivery —" at bounding box center [205, 266] width 411 height 51
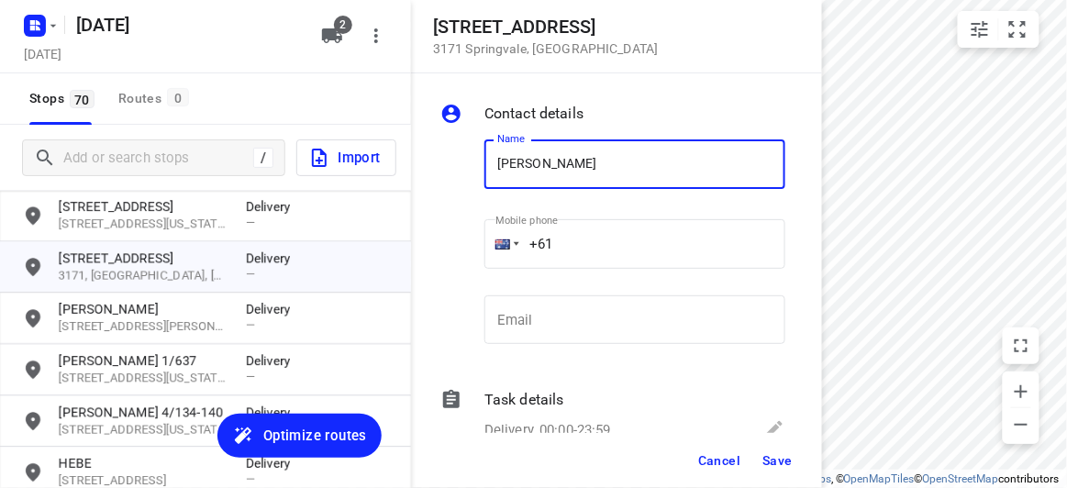
type input "GARY LAM"
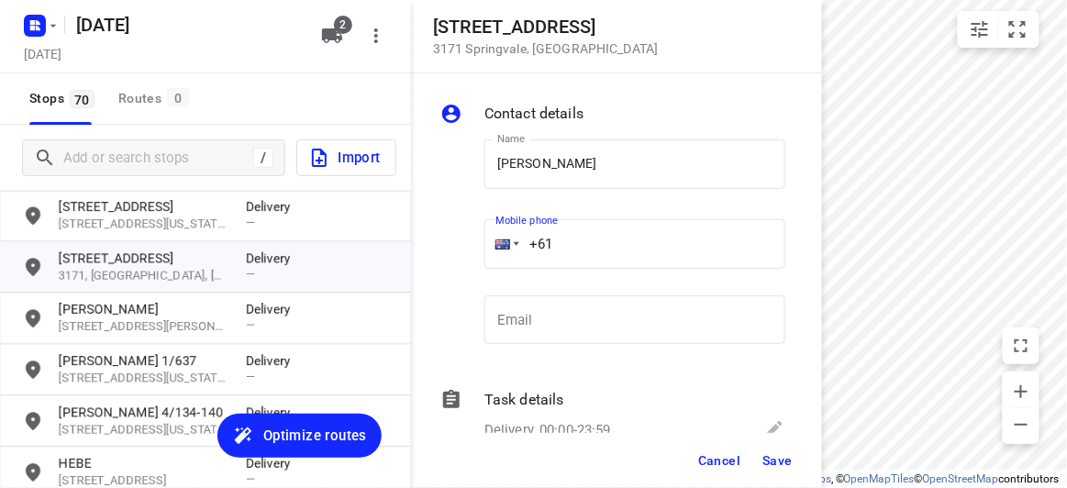
drag, startPoint x: 578, startPoint y: 249, endPoint x: 513, endPoint y: 249, distance: 65.1
click at [575, 249] on input "+61" at bounding box center [634, 244] width 301 height 50
click at [508, 250] on div "+61" at bounding box center [634, 244] width 301 height 50
drag, startPoint x: 590, startPoint y: 240, endPoint x: 476, endPoint y: 254, distance: 114.6
click at [477, 254] on div "Mobile phone +61 ​" at bounding box center [635, 249] width 316 height 84
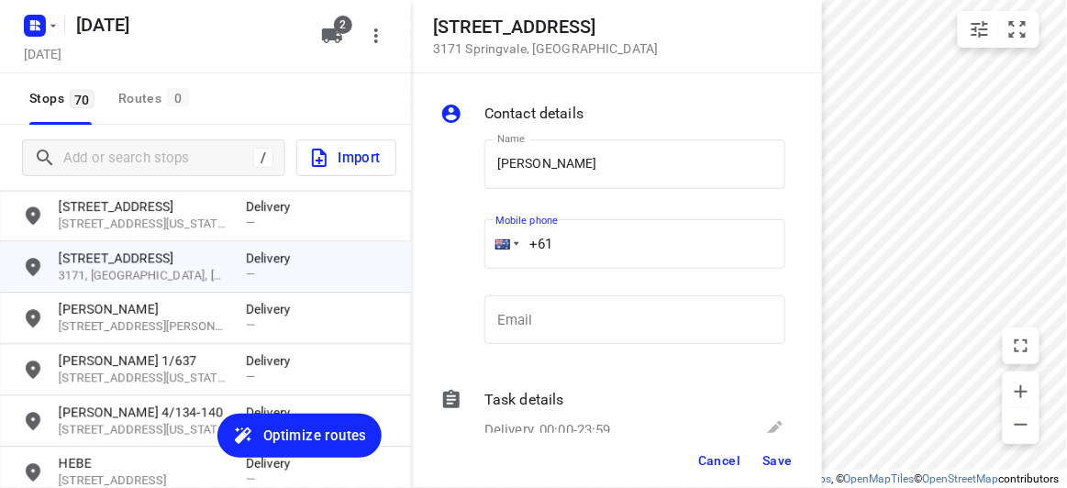
paste input "tel"
paste input "4014496694"
click at [776, 453] on span "Save" at bounding box center [777, 460] width 30 height 15
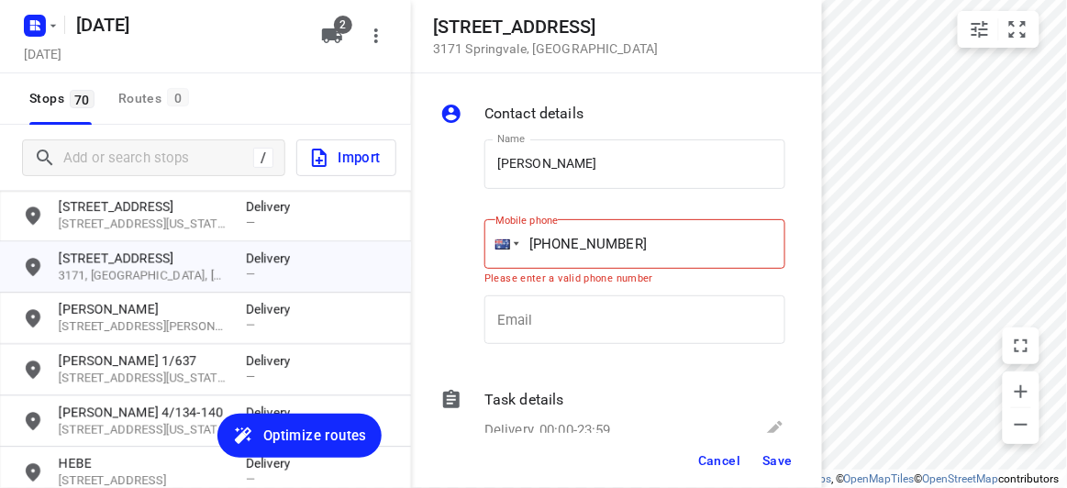
click at [575, 208] on div "Name GARY LAM Name Mobile phone +61 4014496694 Please enter a valid phone numbe…" at bounding box center [635, 246] width 308 height 242
click at [573, 239] on input "+61 4014496694" at bounding box center [634, 244] width 301 height 50
click at [587, 239] on input "+61 4014496694" at bounding box center [634, 244] width 301 height 50
type input "+61 401496694"
click at [776, 464] on span "Save" at bounding box center [777, 460] width 30 height 15
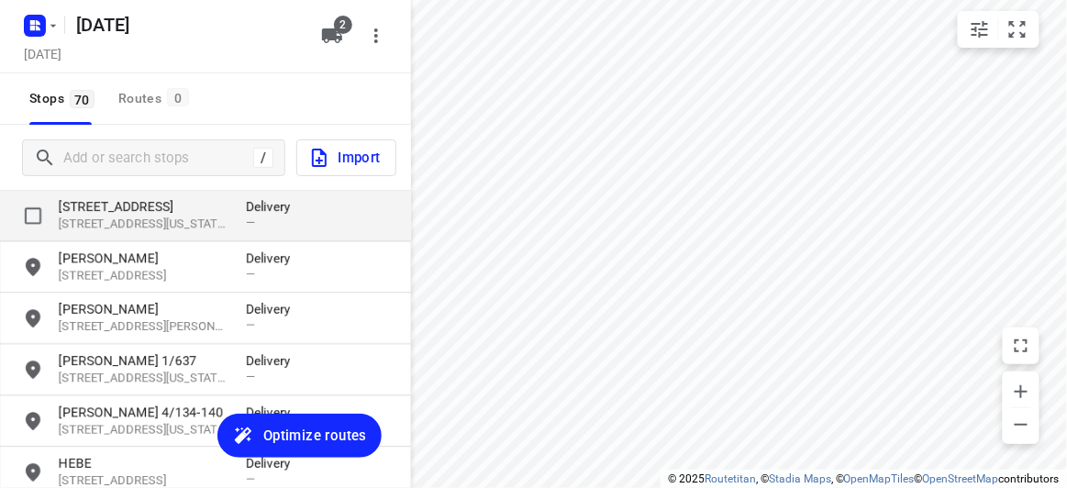
click at [127, 210] on p "21 Minchinbury Drive" at bounding box center [143, 206] width 169 height 18
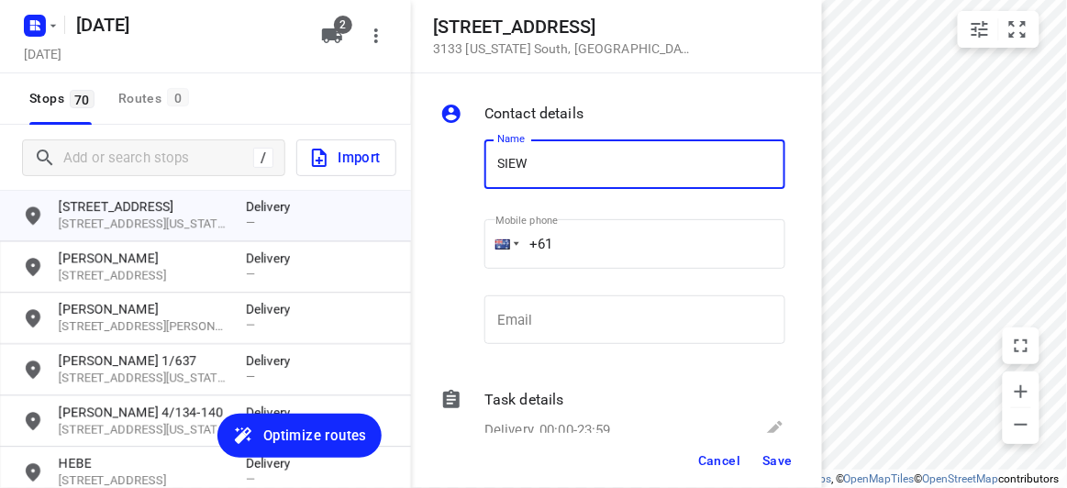
type input "SIEW GOH"
click at [576, 241] on input "+61" at bounding box center [634, 244] width 301 height 50
paste input "430012265"
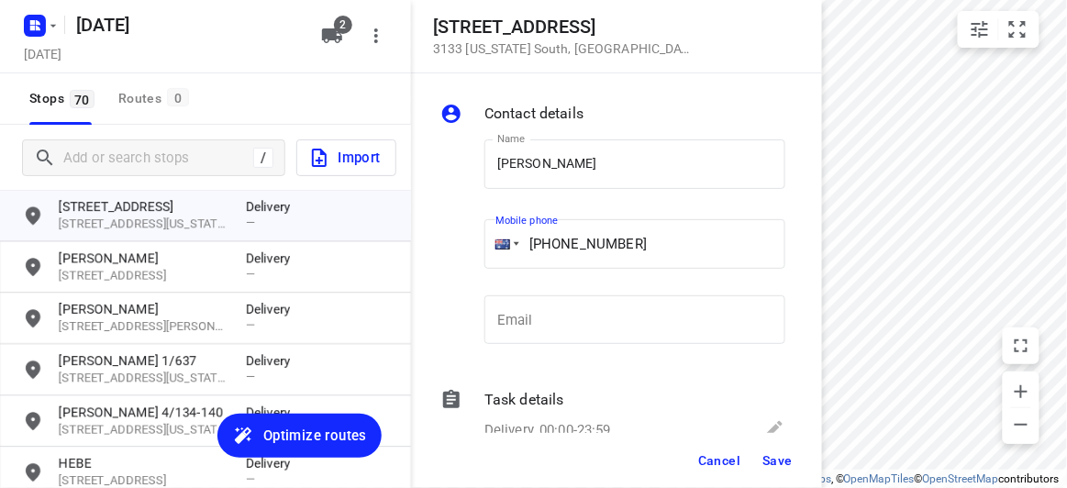
type input "+61 430012265"
click at [773, 471] on button "Save" at bounding box center [777, 460] width 45 height 33
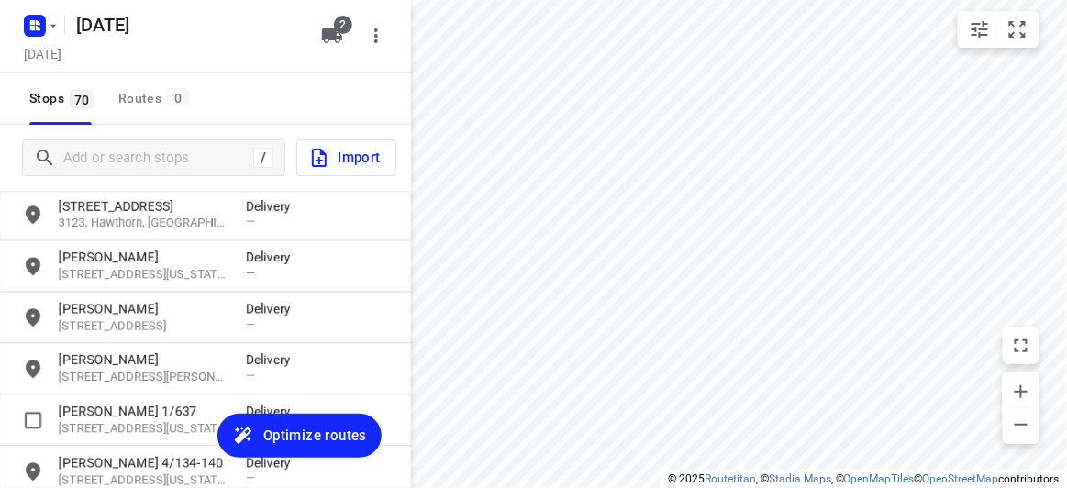
scroll to position [1084, 0]
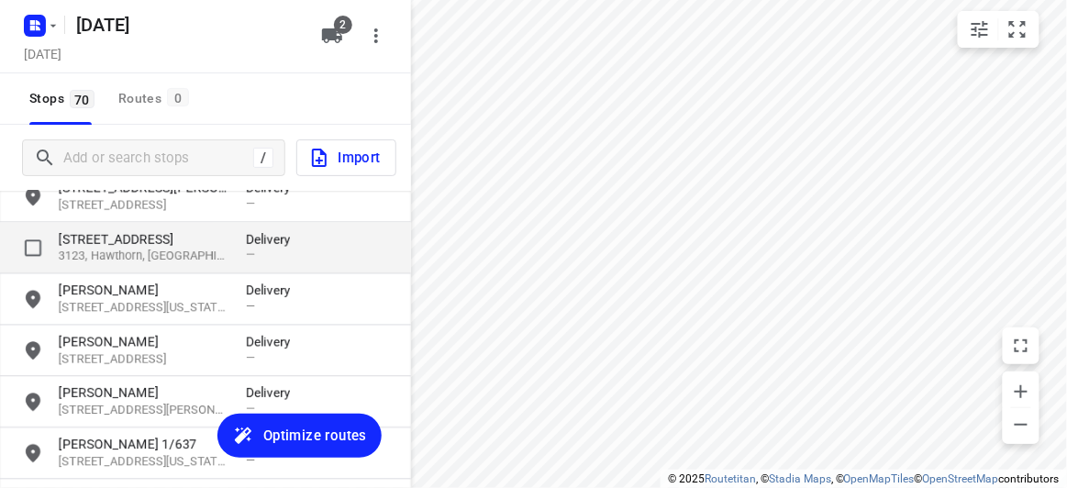
click at [91, 246] on p "387 Auburn Road" at bounding box center [143, 238] width 169 height 18
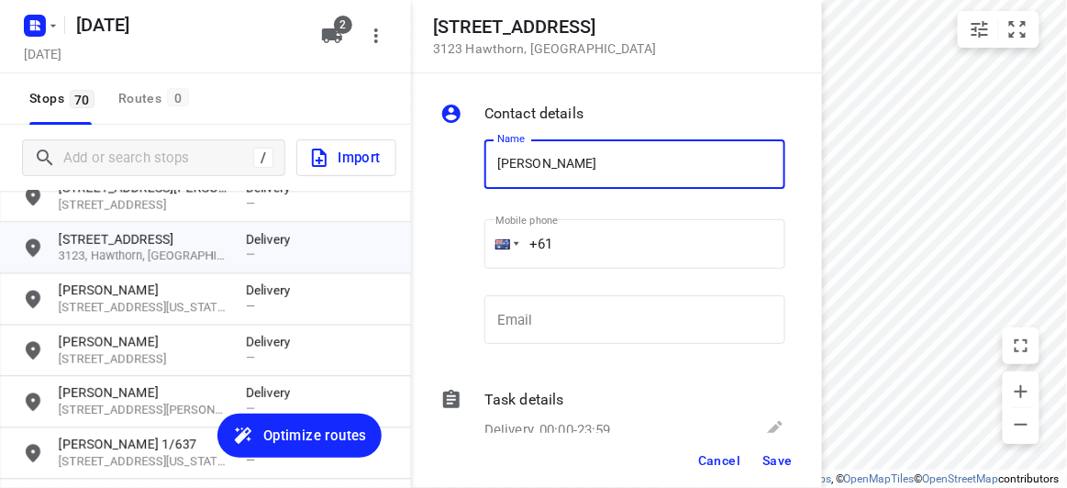
click at [625, 153] on input "Kum yoong Sam" at bounding box center [634, 164] width 301 height 50
drag, startPoint x: 622, startPoint y: 162, endPoint x: 624, endPoint y: 185, distance: 23.0
click at [554, 164] on input "Kum yoong Sam" at bounding box center [634, 164] width 301 height 50
type input "KUM YOONG SAM"
click at [468, 254] on div "Name KUM YOONG SAM Name Mobile phone +61 ​ Email Email" at bounding box center [613, 246] width 352 height 242
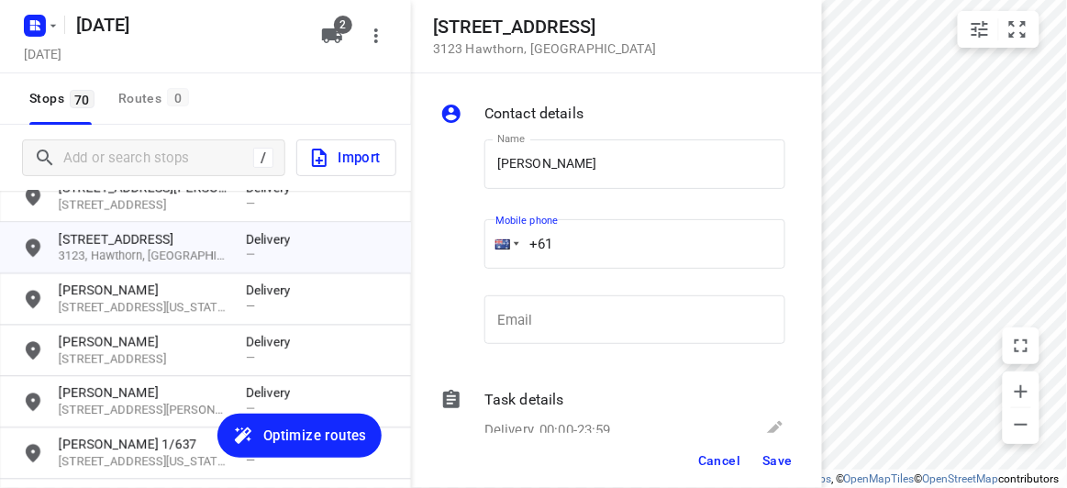
paste input "404009188"
type input "+61 404009188"
click at [759, 471] on button "Save" at bounding box center [777, 460] width 45 height 33
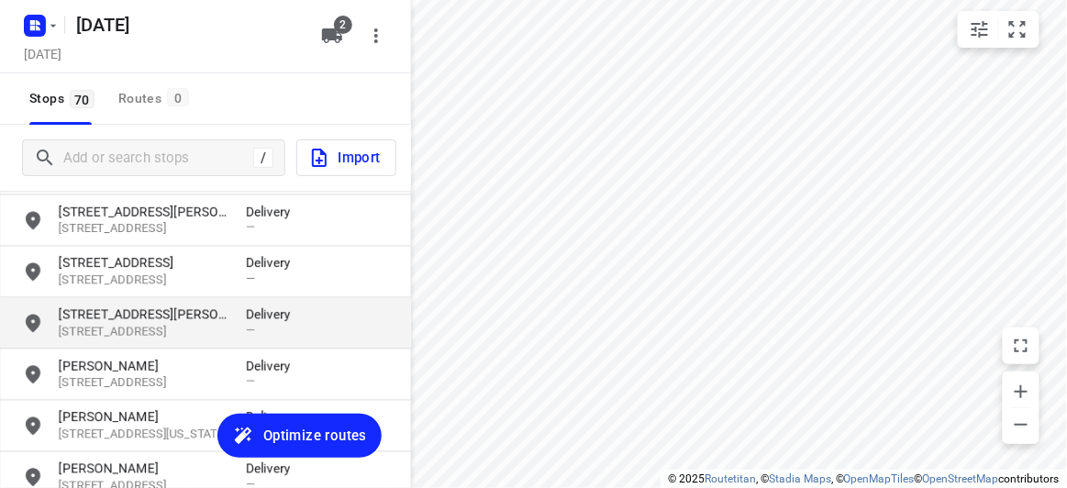
scroll to position [917, 0]
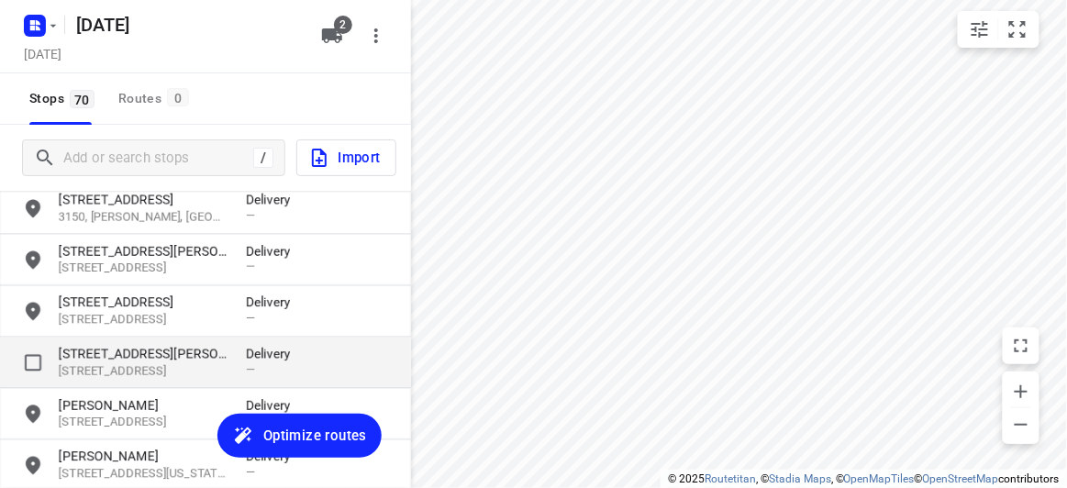
click at [122, 361] on p "56 Albert Street" at bounding box center [143, 354] width 169 height 18
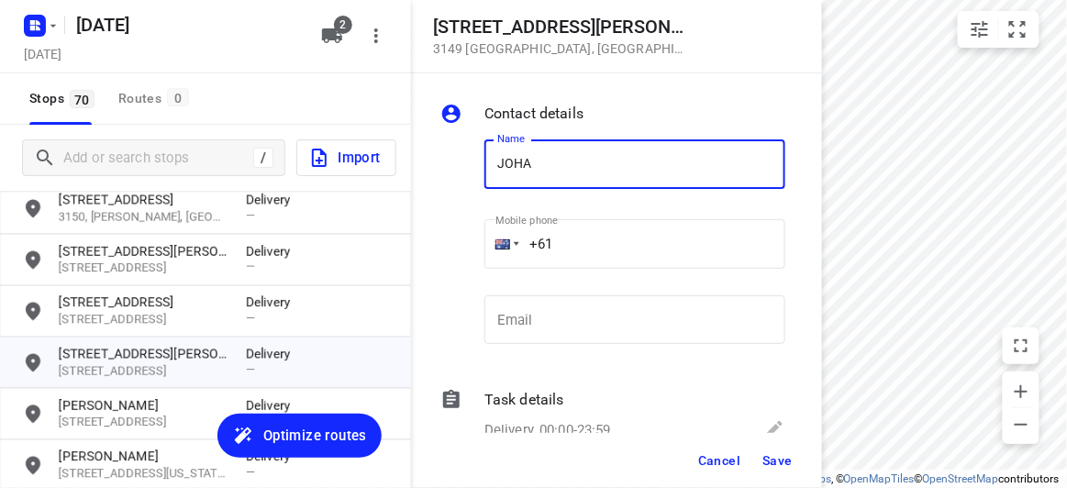
type input "JOHANNA LEE 1/56"
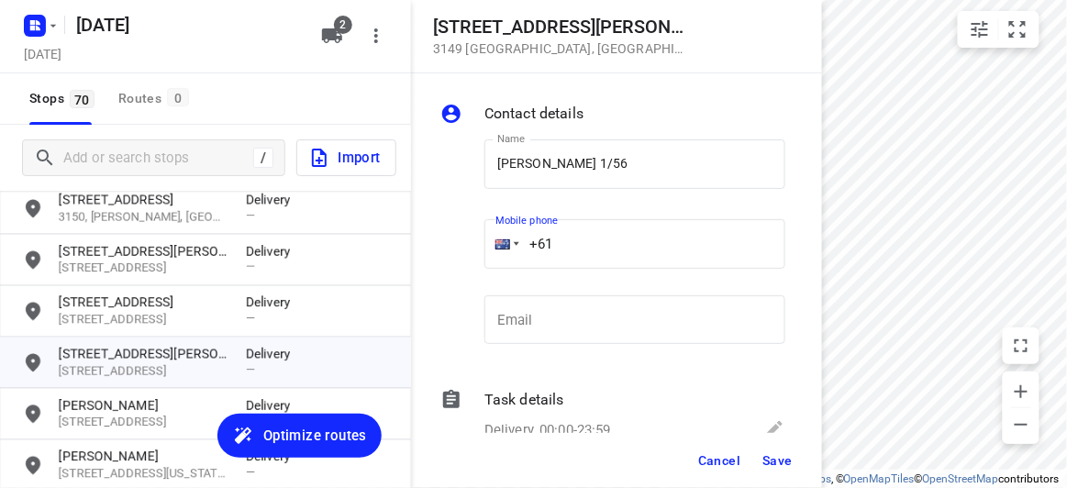
drag, startPoint x: 520, startPoint y: 242, endPoint x: 490, endPoint y: 243, distance: 30.3
click at [490, 243] on div "+61" at bounding box center [634, 244] width 301 height 50
paste input "433708869"
type input "+61 433708869"
click at [771, 456] on span "Save" at bounding box center [777, 460] width 30 height 15
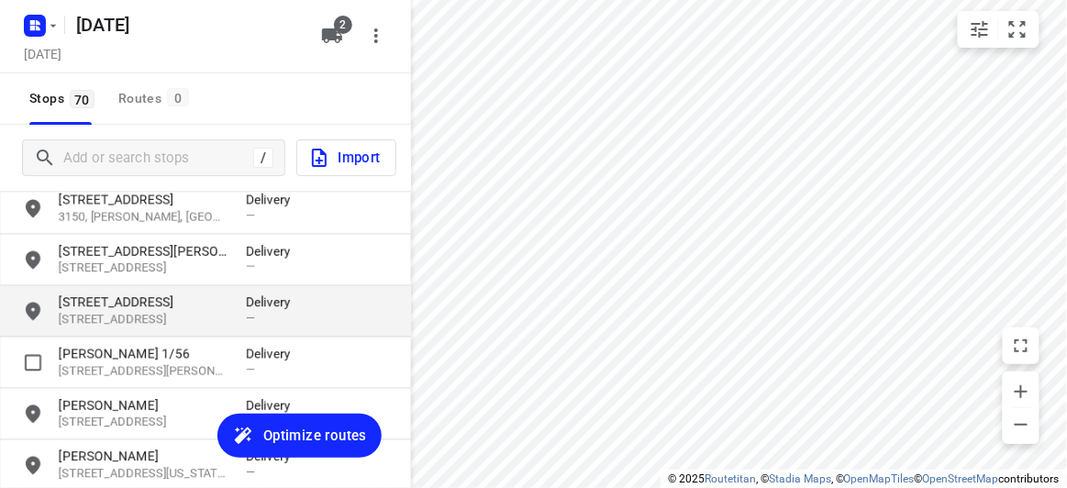
click at [128, 290] on div "40 Argyll Street 3145, Malvern East, AU Delivery —" at bounding box center [205, 311] width 411 height 51
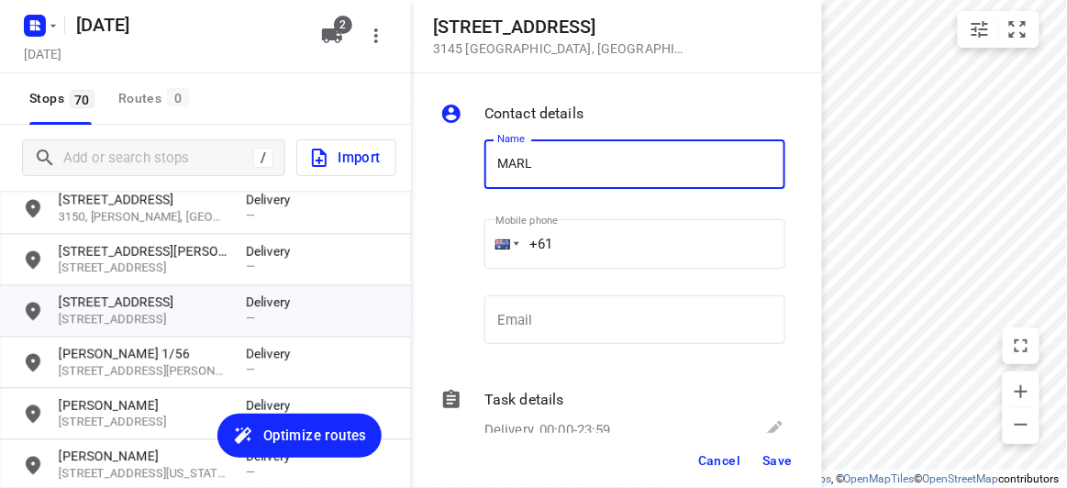
type input "MARLENE LIM"
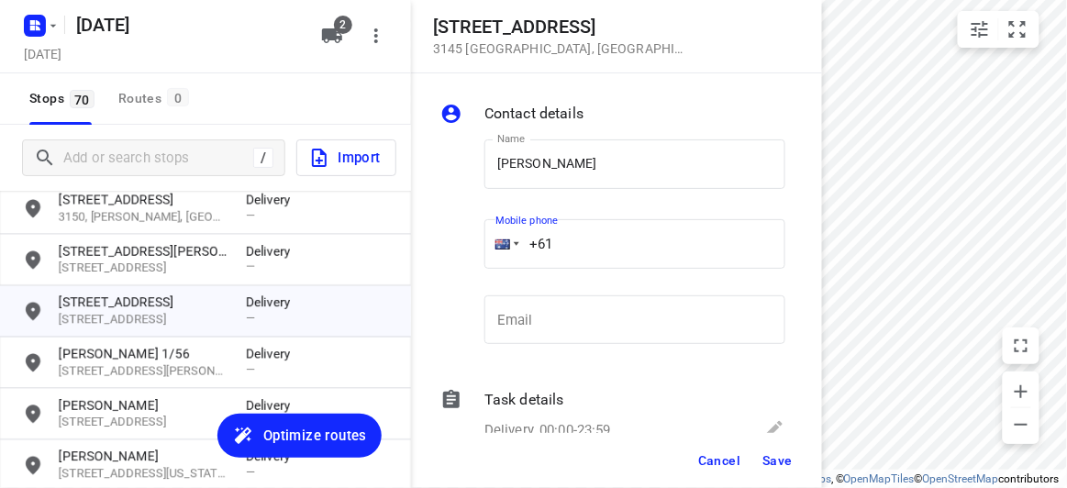
drag, startPoint x: 598, startPoint y: 235, endPoint x: 454, endPoint y: 240, distance: 144.2
click at [454, 240] on div "Name MARLENE LIM Name Mobile phone +61 ​ Email Email" at bounding box center [613, 246] width 352 height 242
paste input "433553445"
type input "+61 433553445"
click at [777, 462] on span "Save" at bounding box center [777, 460] width 30 height 15
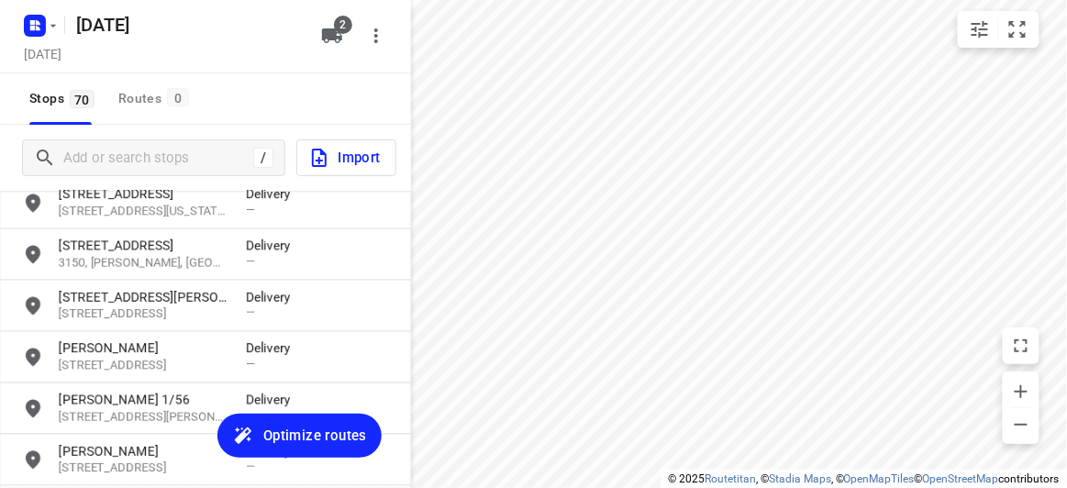
scroll to position [834, 0]
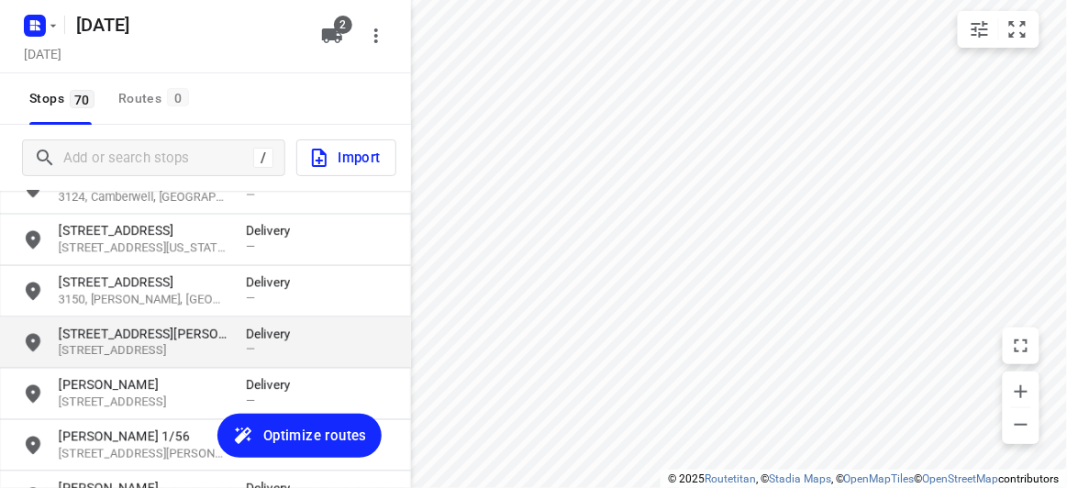
click at [118, 345] on p "3103, Balwyn, AU" at bounding box center [143, 351] width 169 height 17
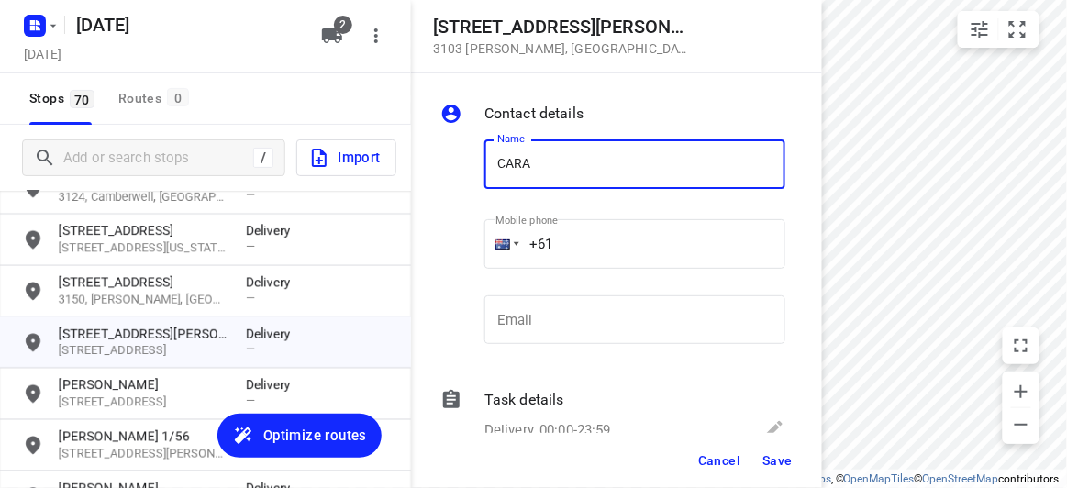
type input "CARA LEUNG"
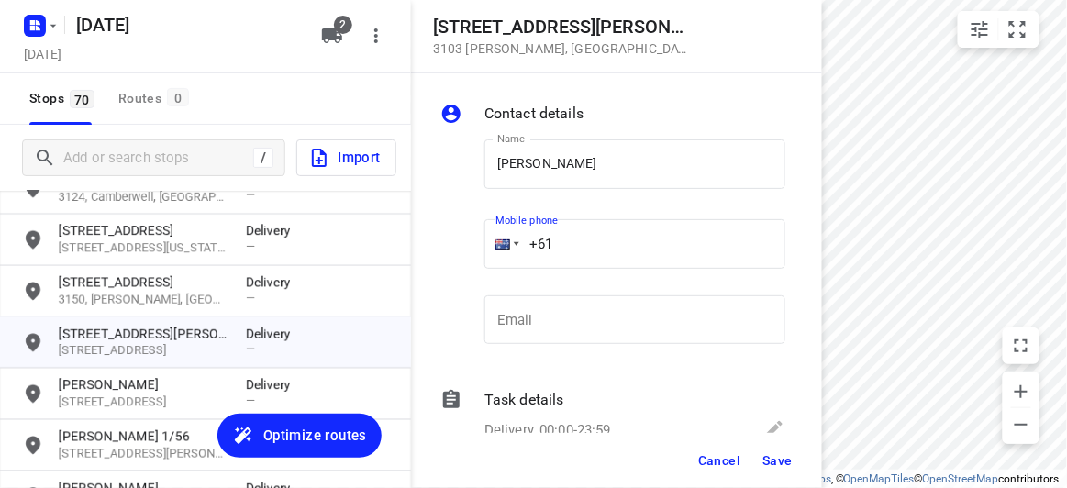
drag, startPoint x: 554, startPoint y: 241, endPoint x: 455, endPoint y: 243, distance: 99.1
click at [455, 243] on div "Name CARA LEUNG Name Mobile phone +61 ​ Email Email" at bounding box center [613, 246] width 352 height 242
paste input "434189288"
type input "+61 434189288"
click at [785, 455] on span "Save" at bounding box center [777, 460] width 30 height 15
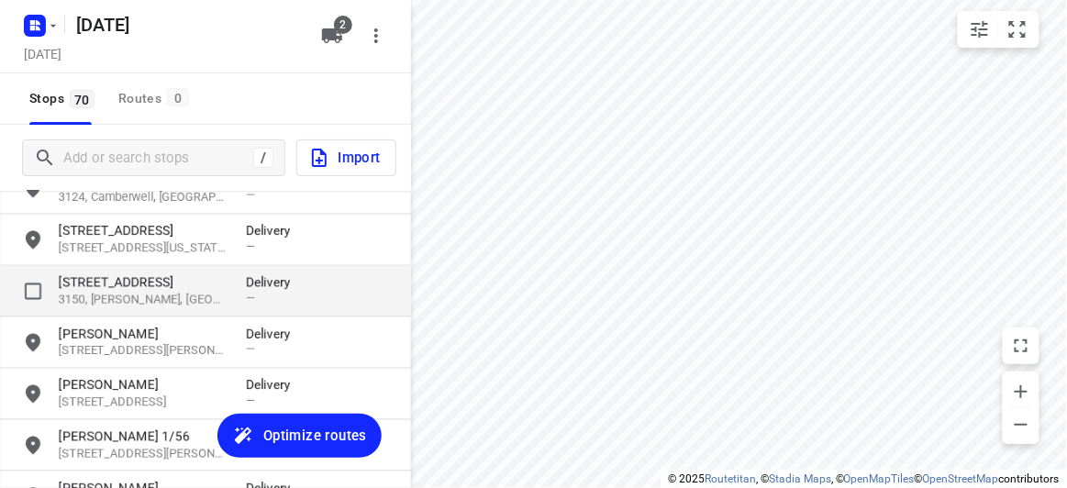
click at [97, 275] on p "52 Academy Avenue" at bounding box center [143, 282] width 169 height 18
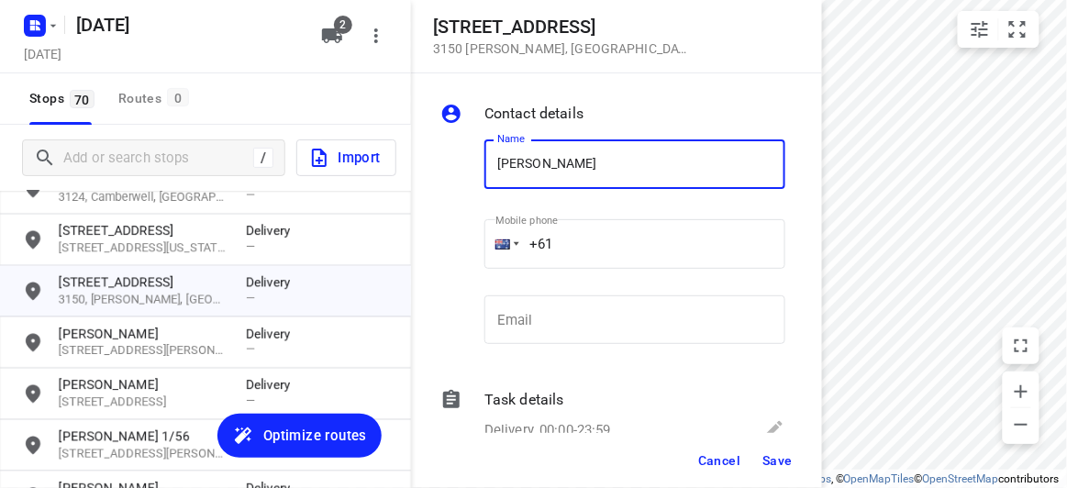
click at [569, 177] on input "DORA" at bounding box center [634, 164] width 301 height 50
type input "DORA TING"
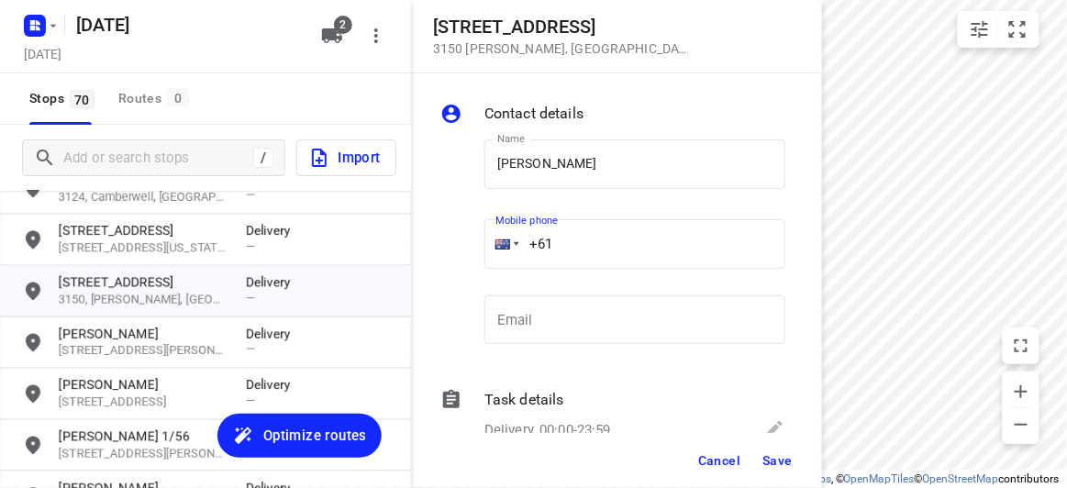
drag, startPoint x: 520, startPoint y: 242, endPoint x: 423, endPoint y: 242, distance: 97.3
click at [420, 242] on div "Contact details Name DORA TING Name Mobile phone +61 ​ Email Email Task details…" at bounding box center [616, 253] width 411 height 360
paste input "401243705"
type input "+61 401243705"
click at [778, 464] on span "Save" at bounding box center [777, 460] width 30 height 15
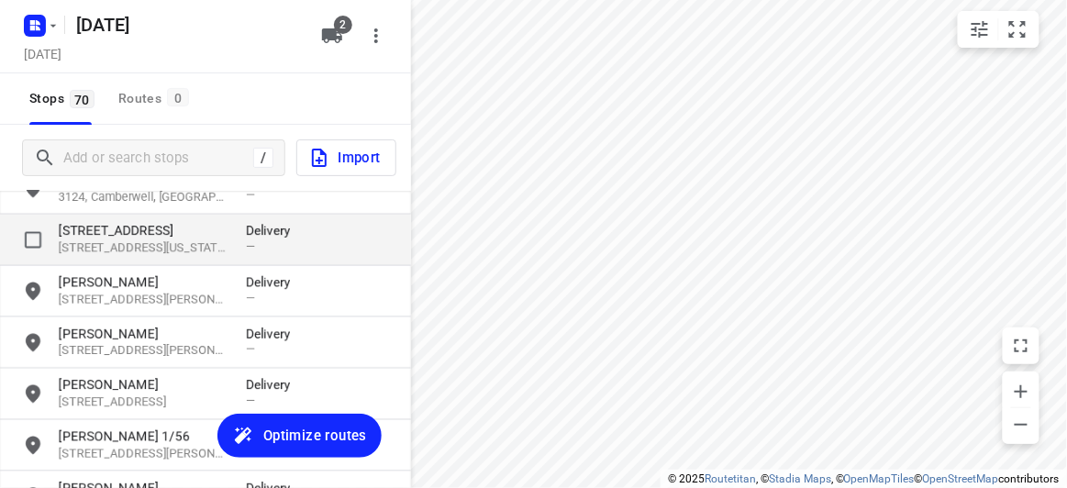
click at [105, 235] on p "7A Baranbali Drive" at bounding box center [143, 231] width 169 height 18
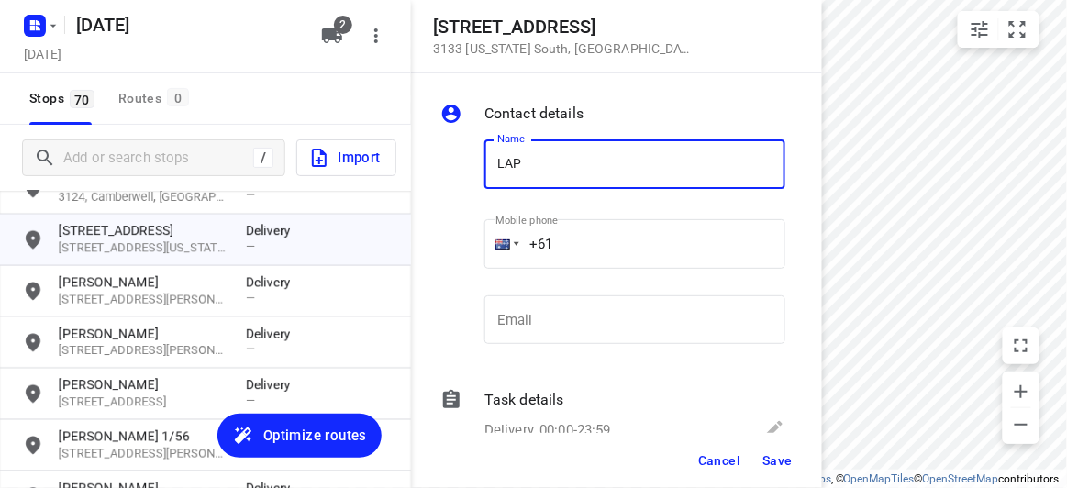
type input "LAPHANG CHUNG"
drag, startPoint x: 572, startPoint y: 246, endPoint x: 471, endPoint y: 257, distance: 101.5
click at [471, 257] on div "Name LAPHANG CHUNG Name Mobile phone +61 ​ Email Email" at bounding box center [613, 246] width 352 height 242
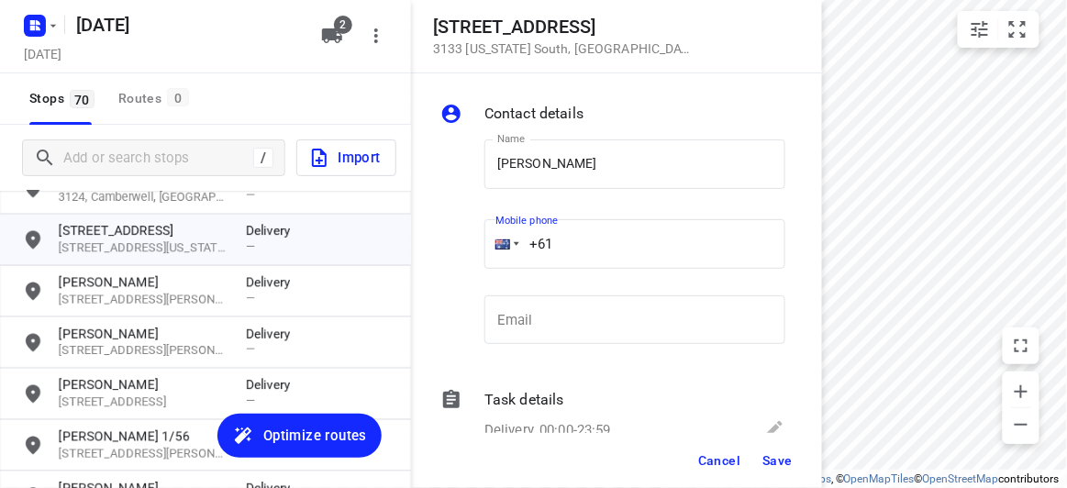
paste input "403541676"
type input "+61 403541676"
click at [764, 461] on span "Save" at bounding box center [777, 460] width 30 height 15
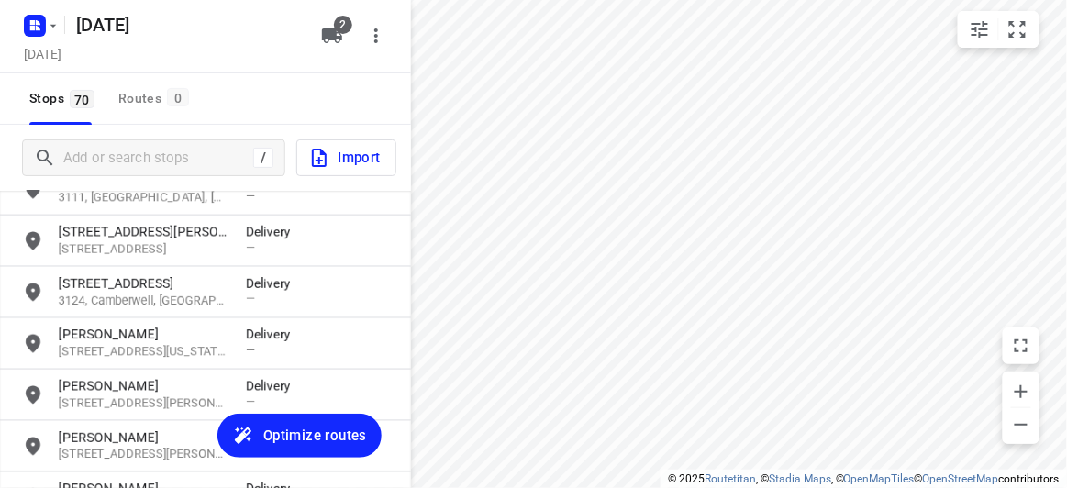
scroll to position [667, 0]
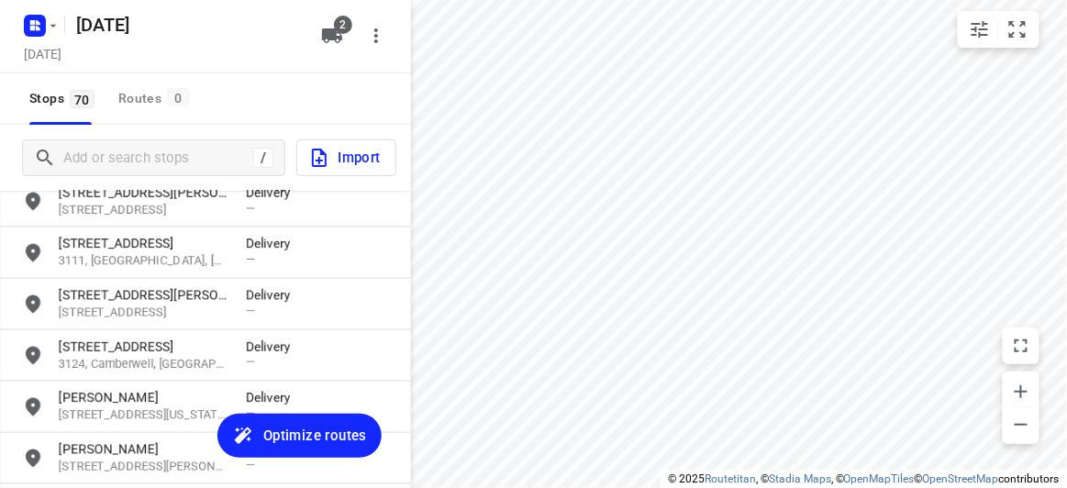
click at [117, 314] on p "3145, Malvern East, AU" at bounding box center [143, 313] width 169 height 17
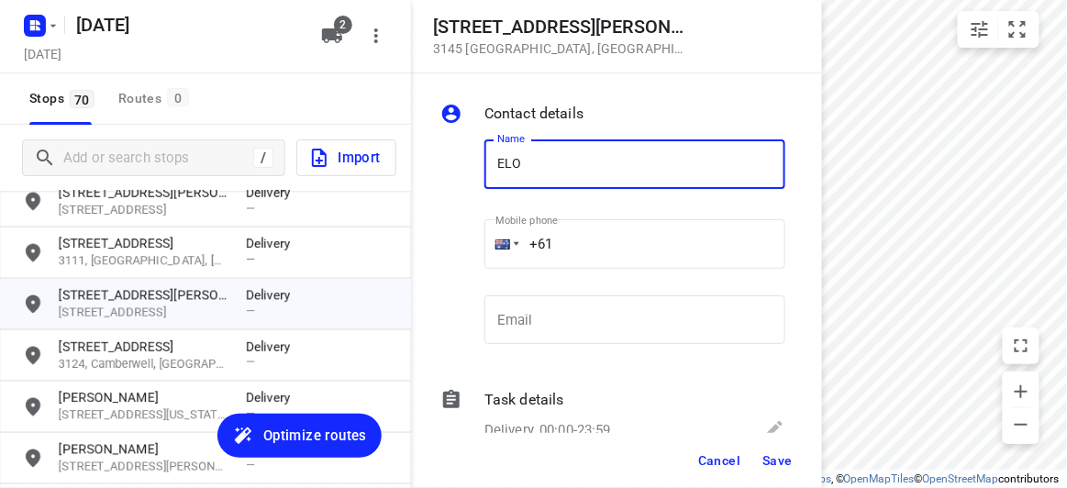
type input "ELODIE WONG"
drag, startPoint x: 531, startPoint y: 240, endPoint x: 488, endPoint y: 241, distance: 43.1
click at [488, 241] on div "+61" at bounding box center [634, 244] width 301 height 50
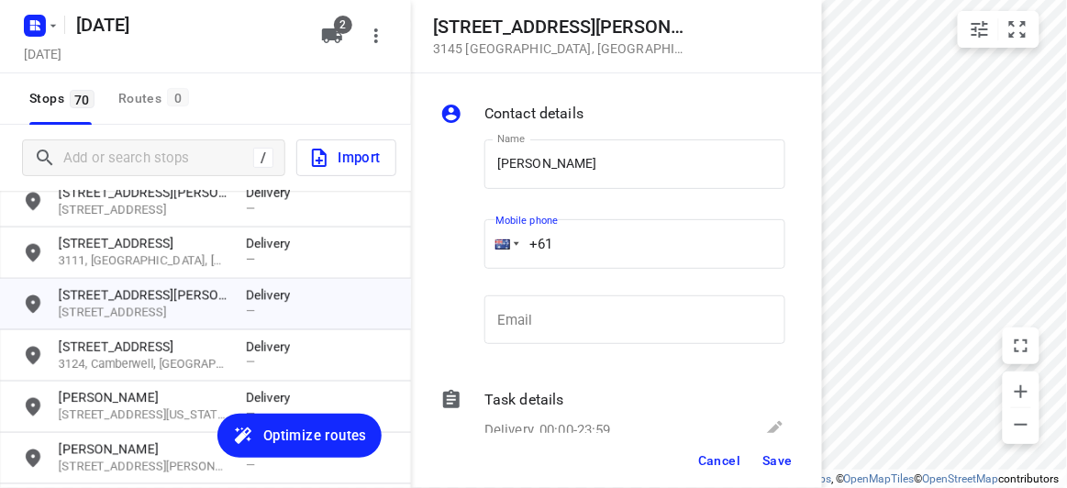
paste input "422293561"
type input "+61 422293561"
click at [784, 466] on span "Save" at bounding box center [777, 460] width 30 height 15
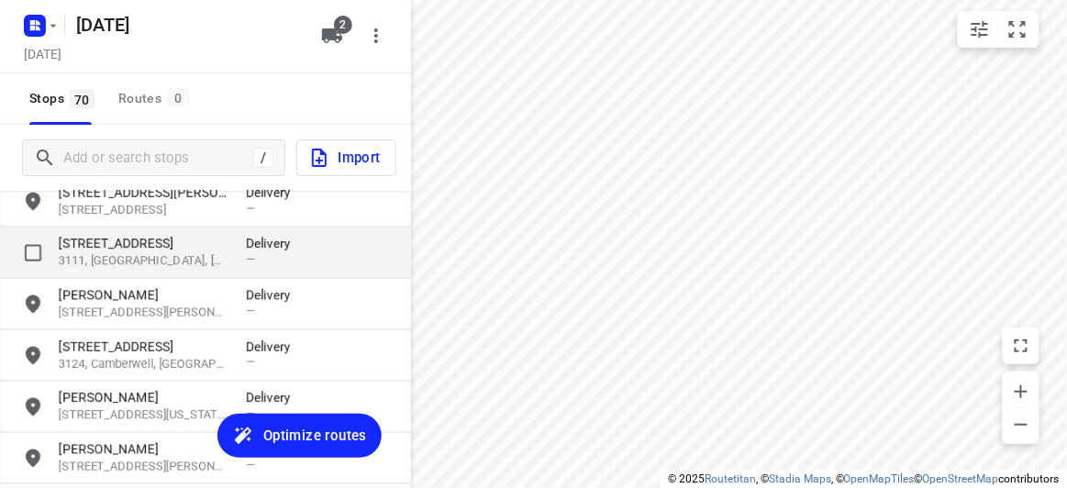
click at [135, 254] on p "3111, Donvale, AU" at bounding box center [143, 261] width 169 height 17
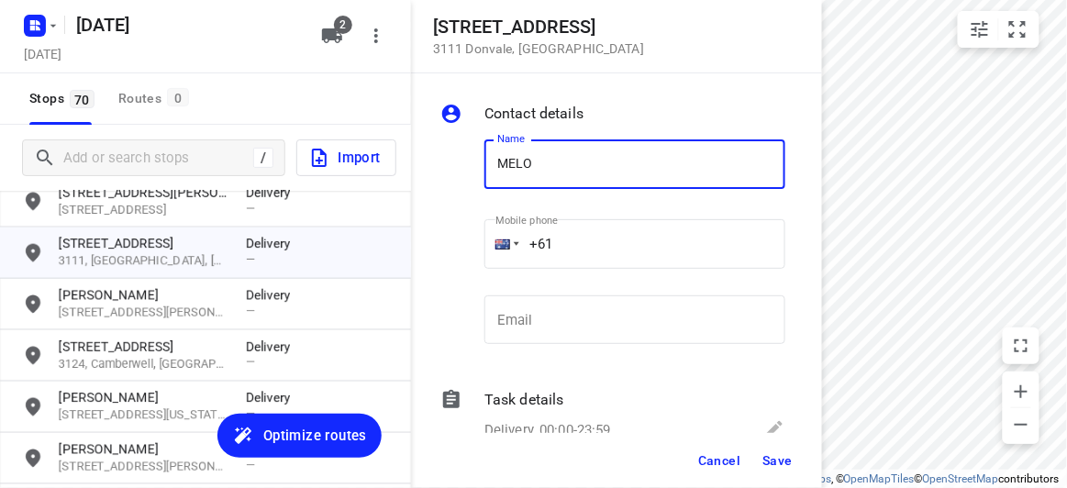
type input "MELODY KUO"
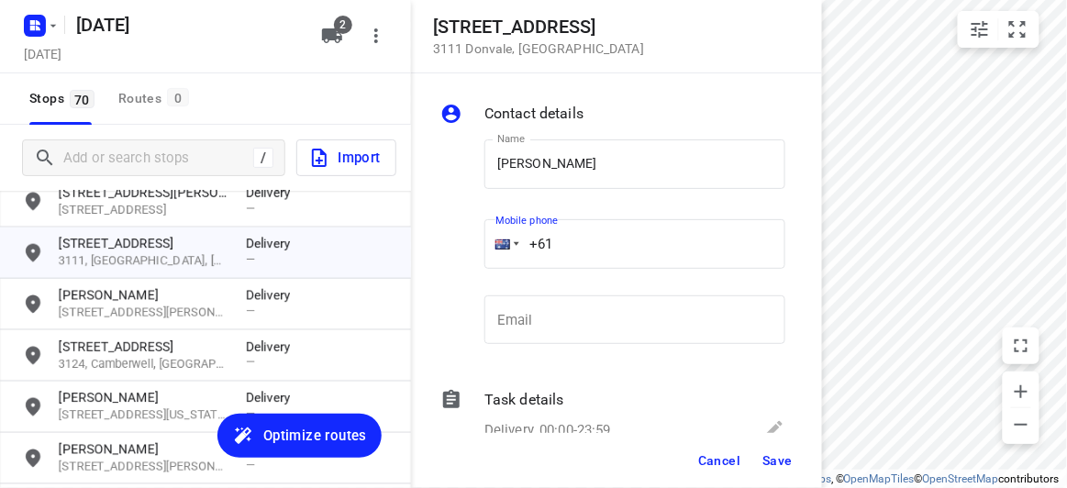
drag, startPoint x: 557, startPoint y: 246, endPoint x: 517, endPoint y: 251, distance: 39.8
click at [519, 250] on input "+61" at bounding box center [634, 244] width 301 height 50
paste input "434505885"
type input "+61 434505885"
click at [772, 450] on button "Save" at bounding box center [777, 460] width 45 height 33
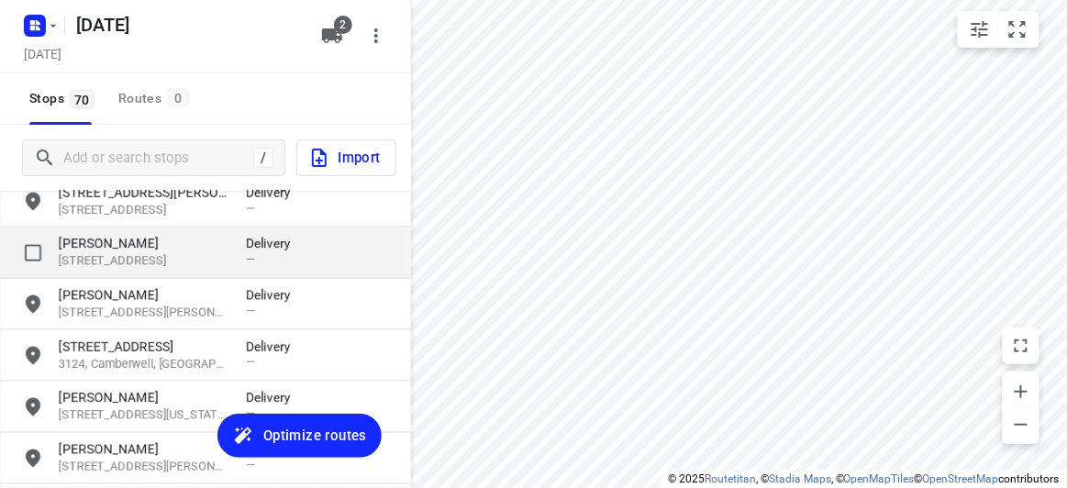
click at [130, 243] on p "MELODY KUO" at bounding box center [143, 244] width 169 height 18
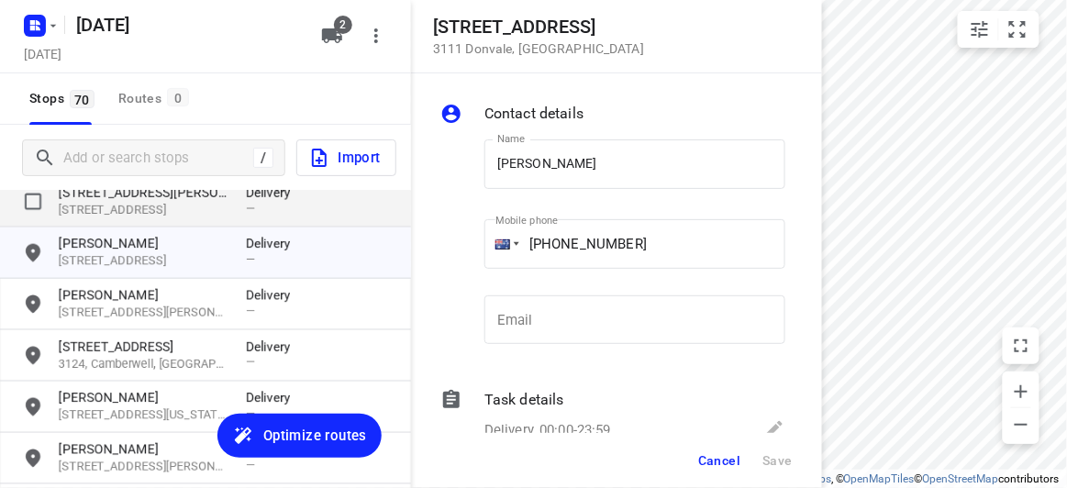
click at [139, 207] on p "3104, Balwyn North, AU" at bounding box center [143, 210] width 169 height 17
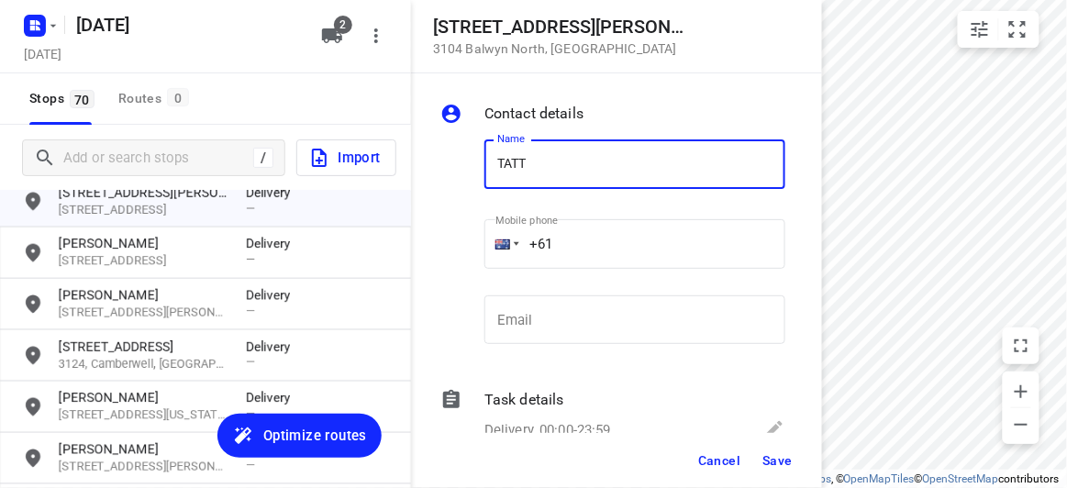
type input "TATT JIN SAW"
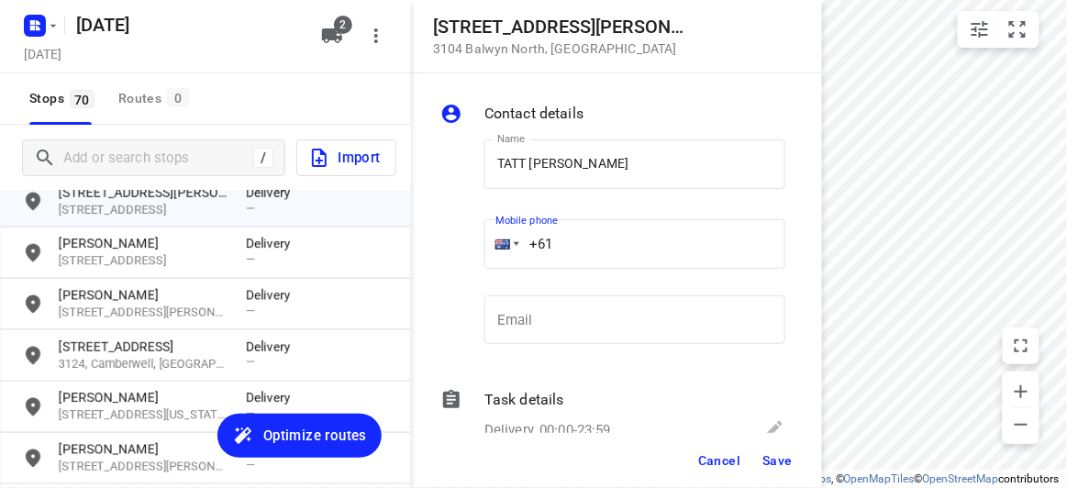
drag, startPoint x: 567, startPoint y: 236, endPoint x: 478, endPoint y: 237, distance: 89.0
click at [479, 238] on div "Mobile phone +61 ​" at bounding box center [635, 249] width 316 height 84
paste input "421906306"
type input "+61 421906306"
click at [766, 461] on span "Save" at bounding box center [777, 460] width 30 height 15
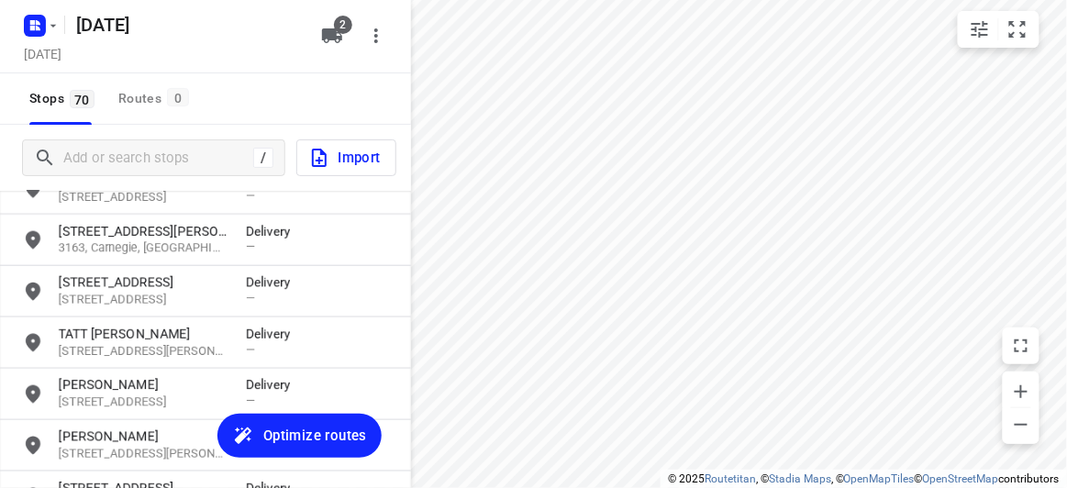
scroll to position [500, 0]
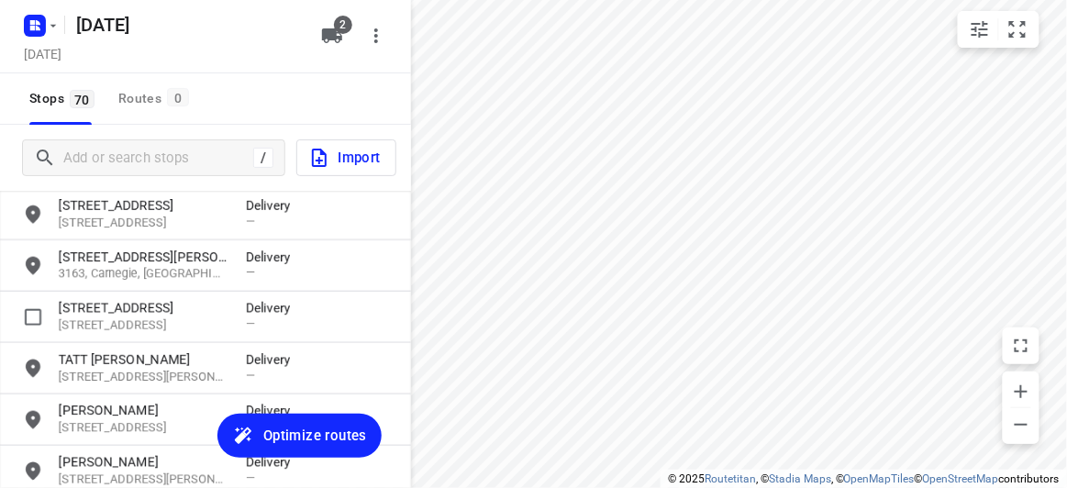
click at [95, 315] on p "9A Waiora Road" at bounding box center [143, 308] width 169 height 18
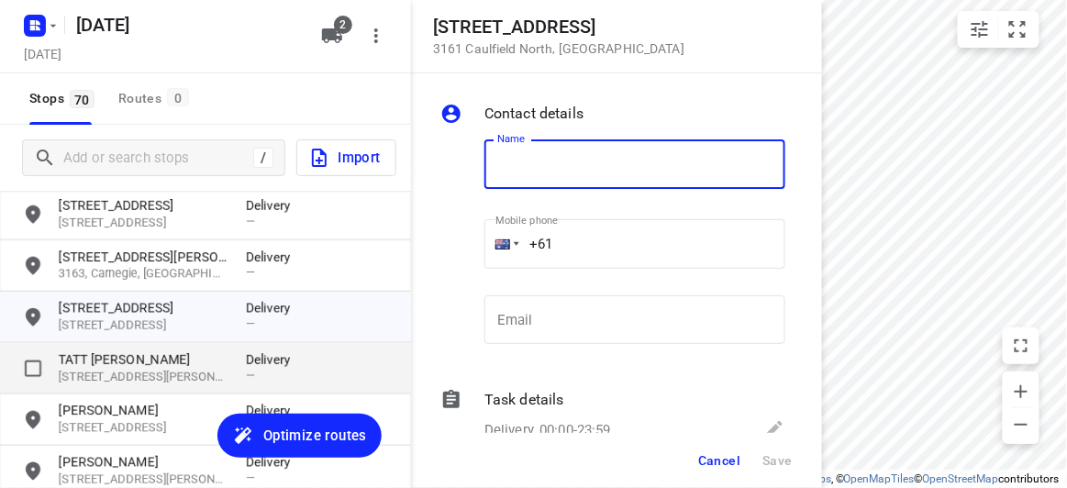
click at [192, 373] on p "32 Tormey Street, 3104, Balwyn North, AU" at bounding box center [143, 377] width 169 height 17
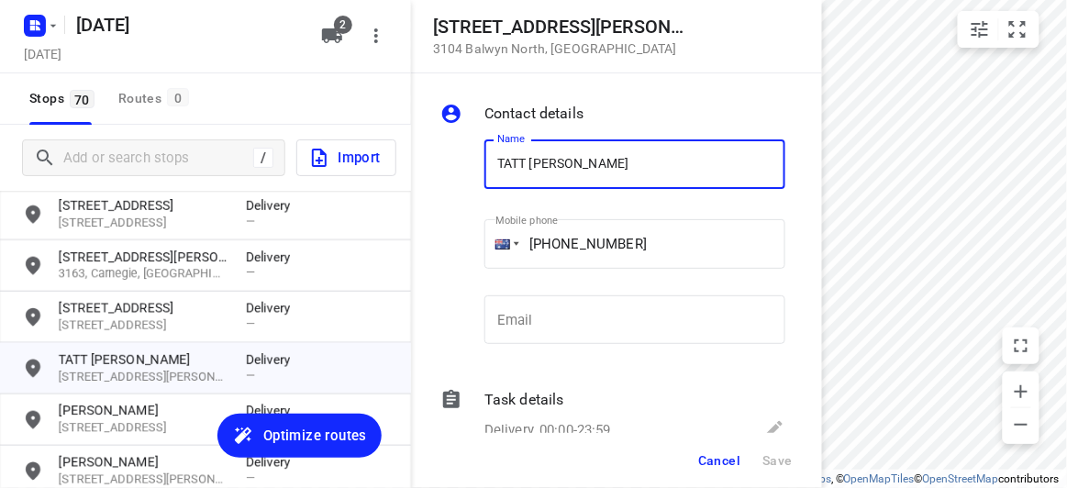
click at [733, 459] on span "Cancel" at bounding box center [719, 460] width 42 height 15
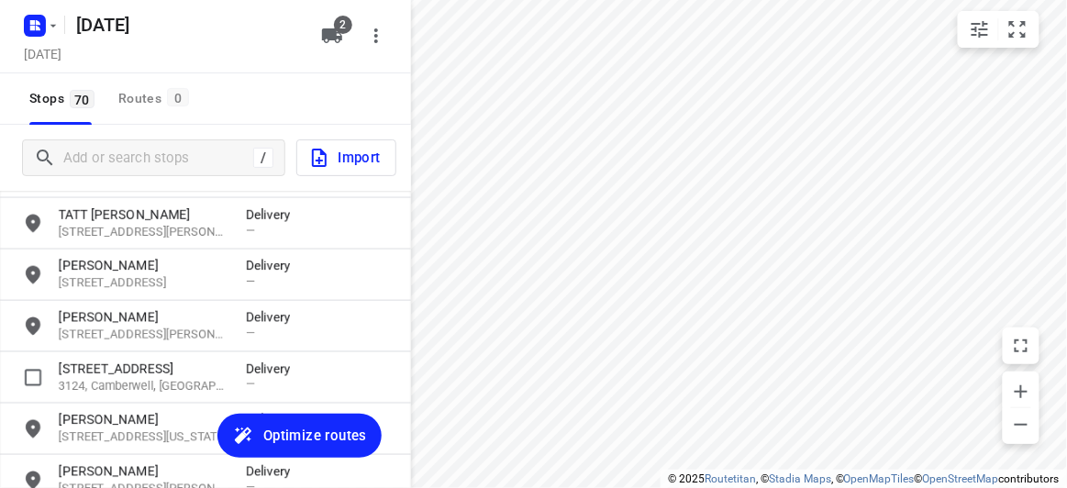
scroll to position [667, 0]
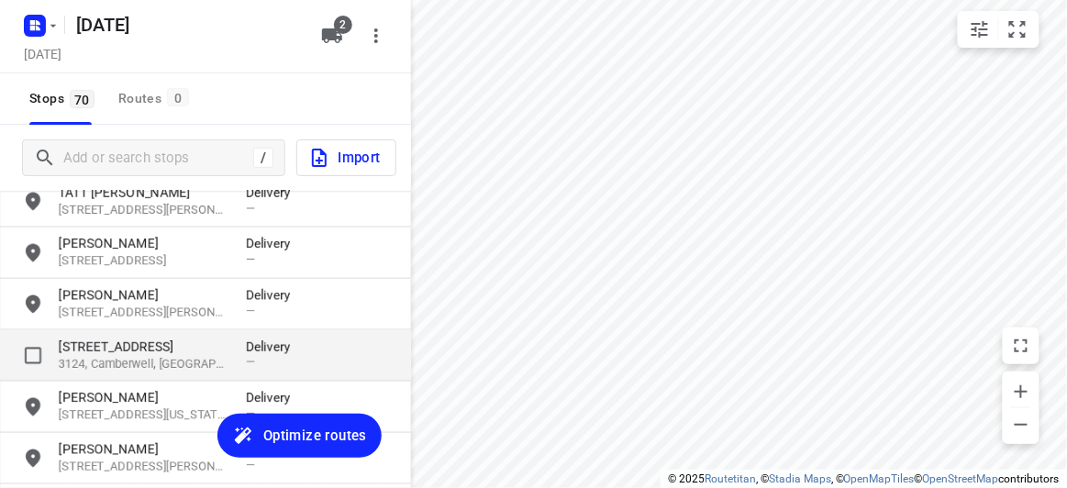
click at [93, 351] on p "60 Cooloongatta Road" at bounding box center [143, 347] width 169 height 18
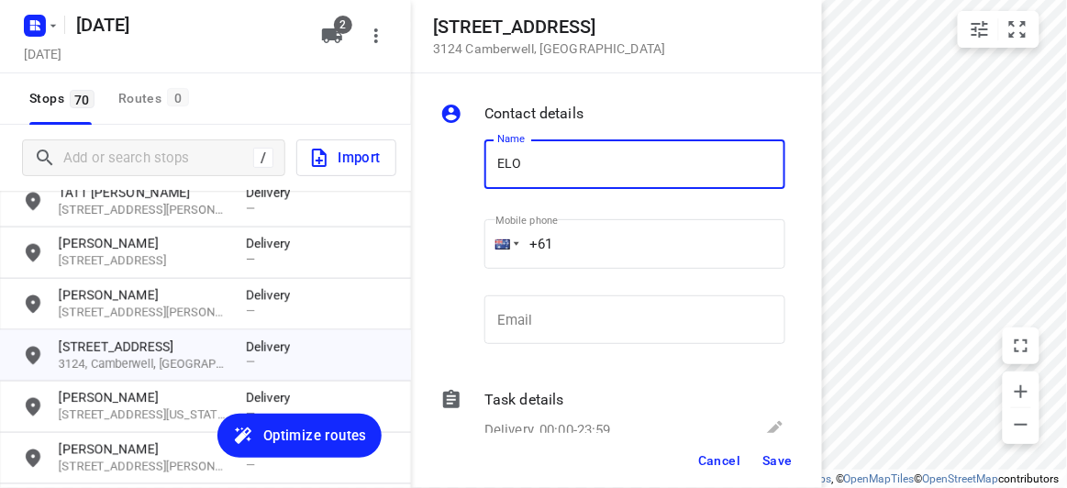
type input "ELODIE WONG"
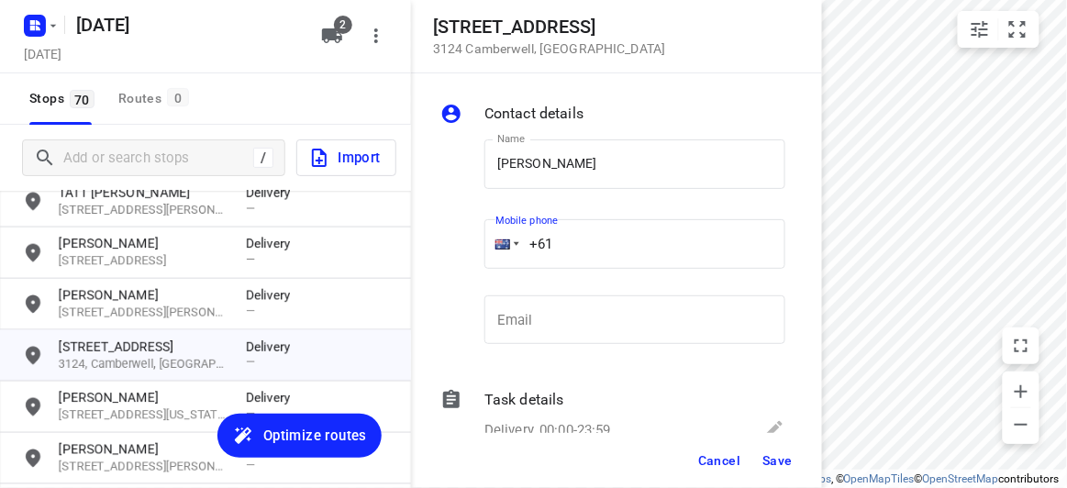
drag, startPoint x: 627, startPoint y: 246, endPoint x: 510, endPoint y: 249, distance: 116.6
click at [510, 249] on div "+61" at bounding box center [634, 244] width 301 height 50
paste input "422293561"
type input "+61 422293561"
click at [767, 453] on span "Save" at bounding box center [777, 460] width 30 height 15
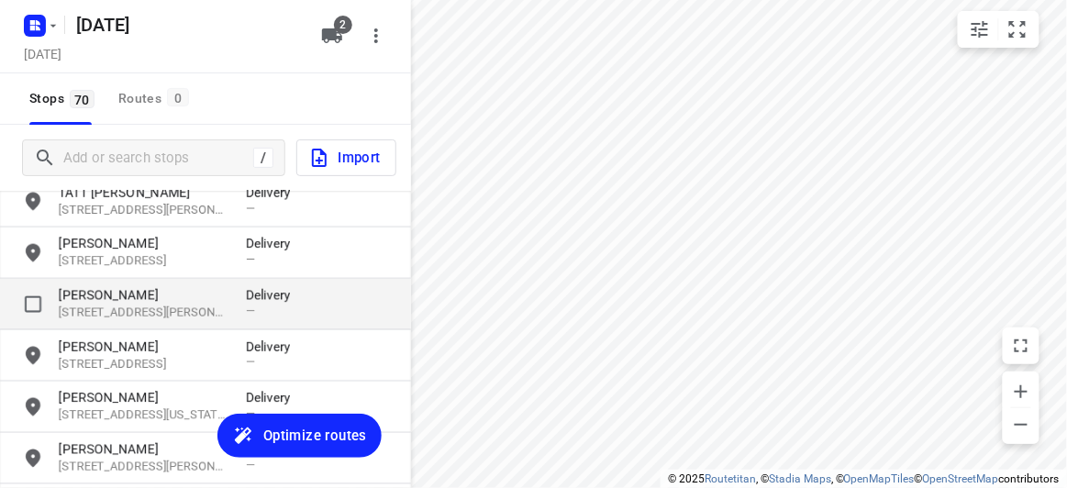
click at [138, 314] on p "11 Llanos Avenue, 3145, Malvern East, AU" at bounding box center [143, 313] width 169 height 17
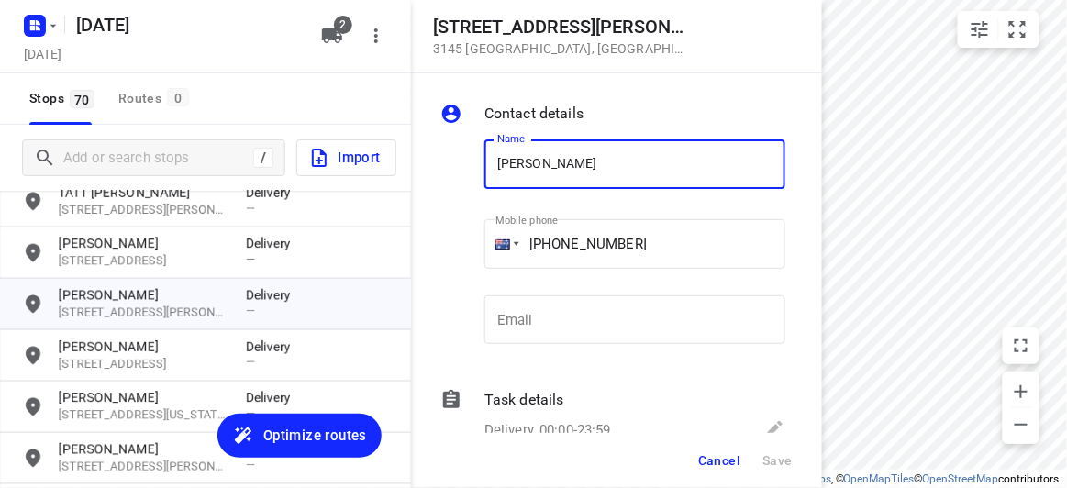
drag, startPoint x: 606, startPoint y: 171, endPoint x: 344, endPoint y: 185, distance: 262.8
click at [351, 185] on div "11 Llanos Avenue 3145 Malvern East , Australia Contact details Name ELODIE WONG…" at bounding box center [205, 244] width 411 height 488
type input "MELODY KUO"
drag, startPoint x: 551, startPoint y: 244, endPoint x: 468, endPoint y: 244, distance: 83.5
click at [468, 244] on div "Name MELODY KUO Name Mobile phone +61 422293561 ​ Email Email" at bounding box center [613, 246] width 352 height 242
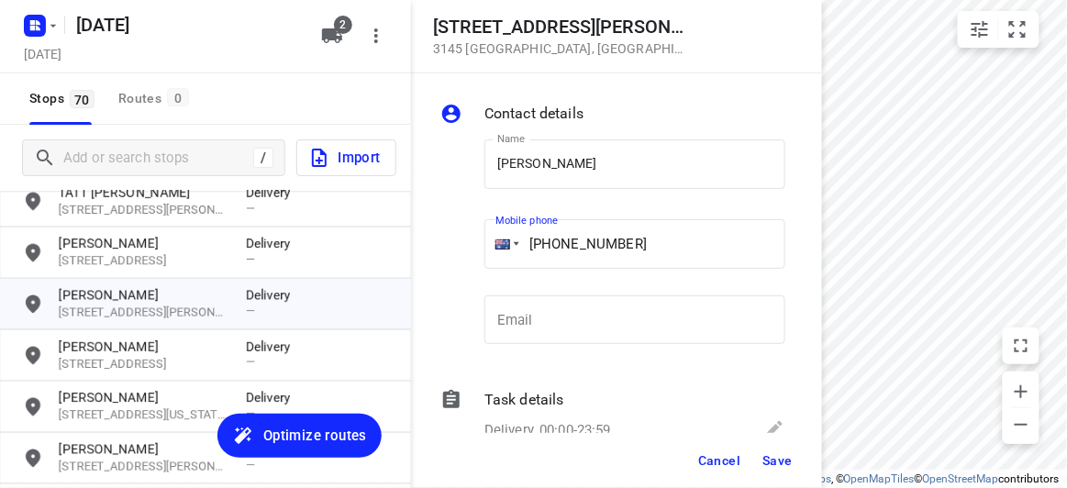
drag, startPoint x: 666, startPoint y: 233, endPoint x: 443, endPoint y: 231, distance: 223.0
click at [444, 233] on div "Name MELODY KUO Name Mobile phone +61 422293561 ​ Email Email" at bounding box center [613, 246] width 352 height 242
paste input "34505885"
type input "+61 434505885"
click at [762, 464] on button "Save" at bounding box center [777, 460] width 45 height 33
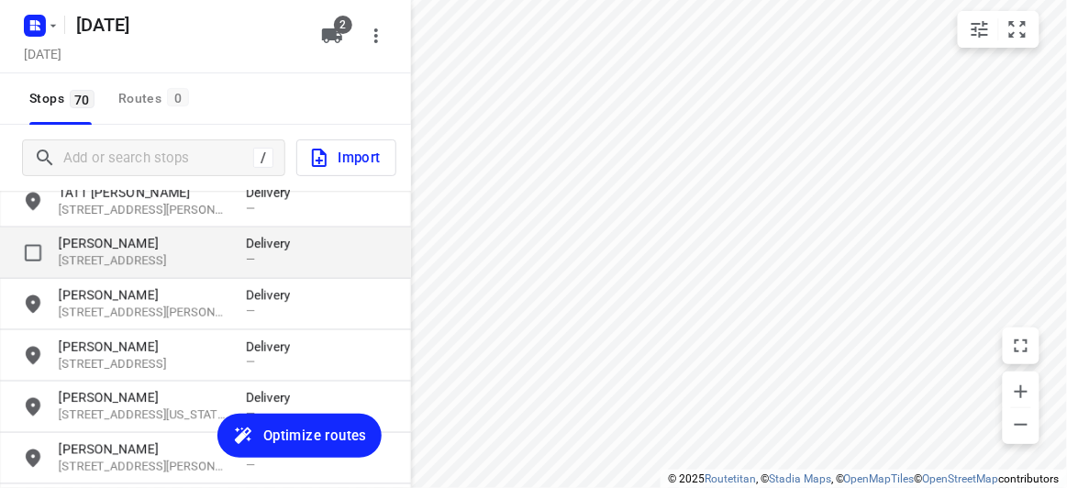
click at [117, 250] on p "MELODY KUO" at bounding box center [143, 244] width 169 height 18
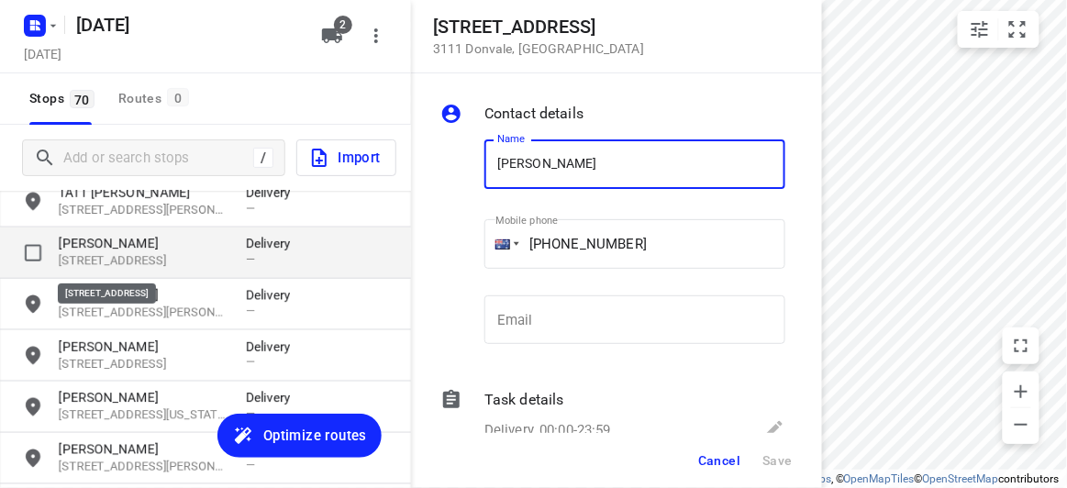
click at [122, 256] on p "17A Powers Street, 3111, Donvale, AU" at bounding box center [143, 261] width 169 height 17
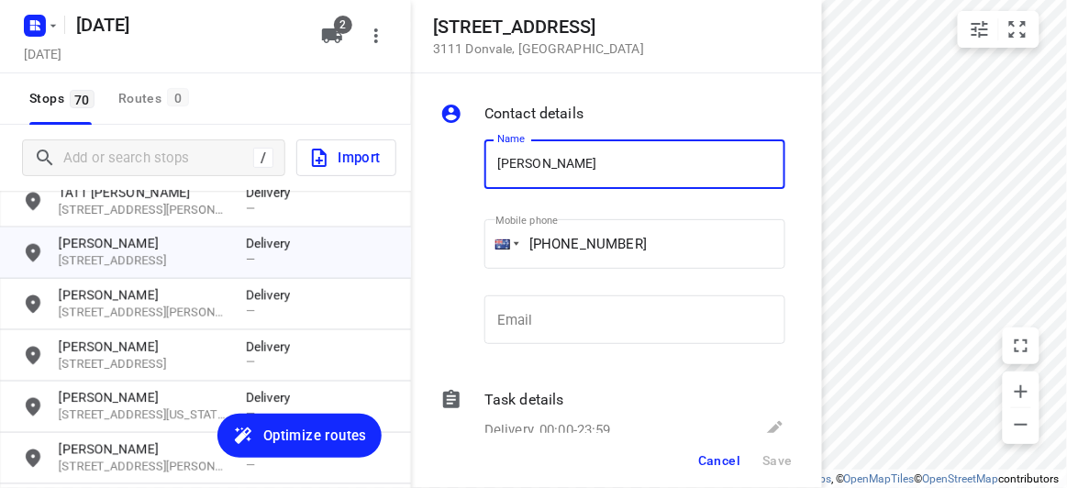
drag, startPoint x: 635, startPoint y: 157, endPoint x: 373, endPoint y: 173, distance: 262.9
click at [378, 172] on div "17A Powers Street 3111 Donvale , Australia Contact details Name MELODY KUO Name…" at bounding box center [205, 244] width 411 height 488
type input "AMANDA YUEN"
click at [507, 243] on div "+61 434505885" at bounding box center [634, 244] width 301 height 50
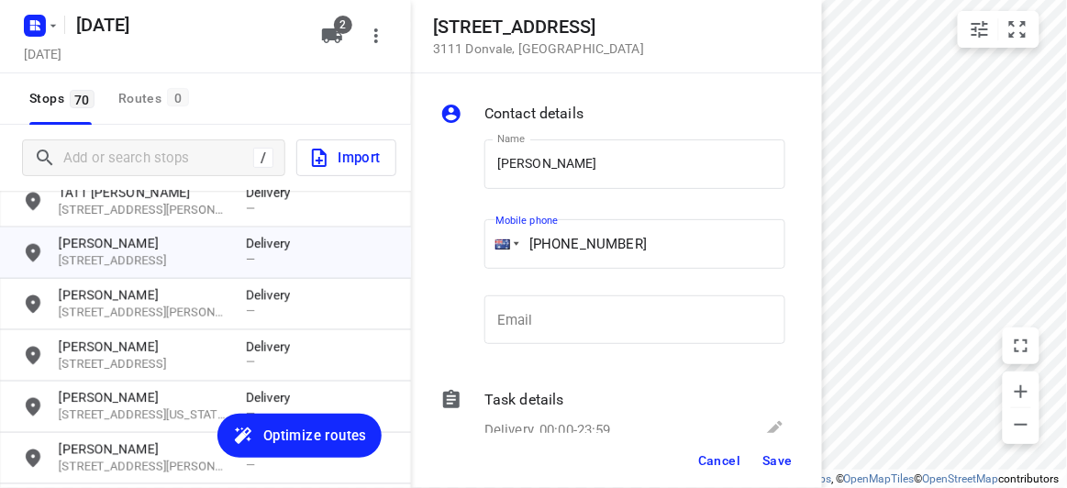
drag, startPoint x: 692, startPoint y: 244, endPoint x: 466, endPoint y: 249, distance: 225.8
click at [467, 250] on div "Name AMANDA YUEN Name Mobile phone +61 434505885 ​ Email Email" at bounding box center [613, 246] width 352 height 242
paste input "21906306"
type input "+61 421906306"
click at [792, 453] on span "Save" at bounding box center [777, 460] width 30 height 15
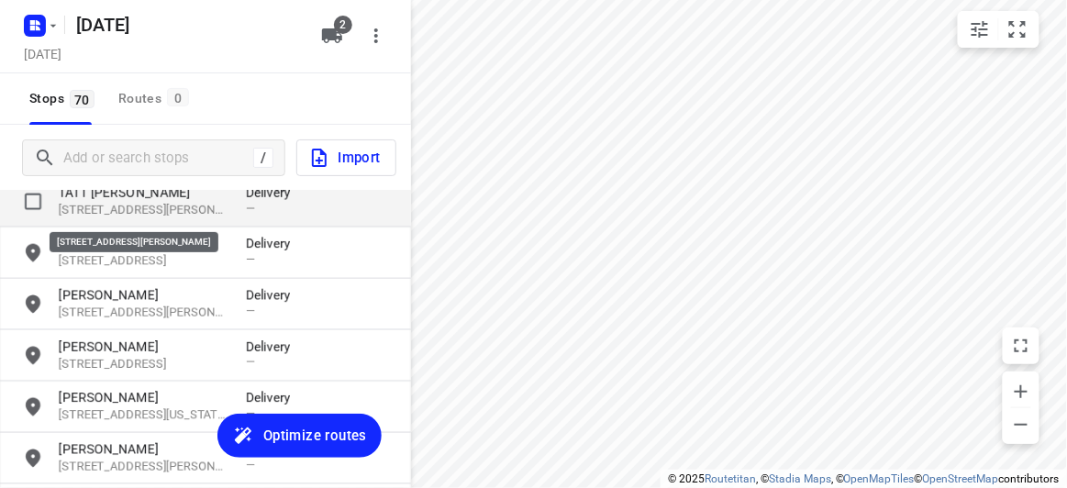
click at [106, 202] on p "32 Tormey Street, 3104, Balwyn North, AU" at bounding box center [143, 210] width 169 height 17
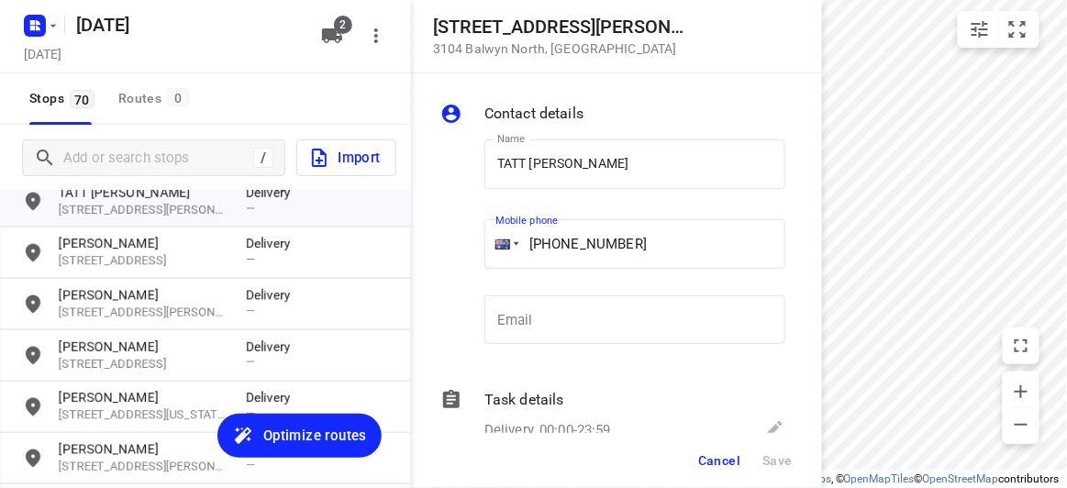
drag, startPoint x: 706, startPoint y: 259, endPoint x: 455, endPoint y: 259, distance: 250.5
click at [456, 259] on div "Name TATT JIN SAW Name Mobile phone +61 421906306 ​ Email Email" at bounding box center [613, 246] width 352 height 242
paste input "01262845"
type input "+61 401262845"
click at [775, 453] on span "Save" at bounding box center [777, 460] width 30 height 15
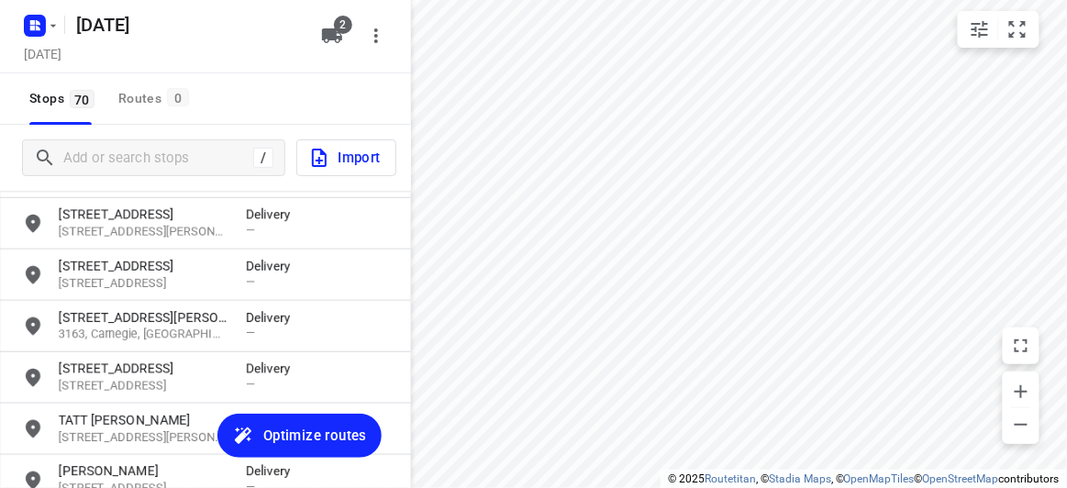
scroll to position [417, 0]
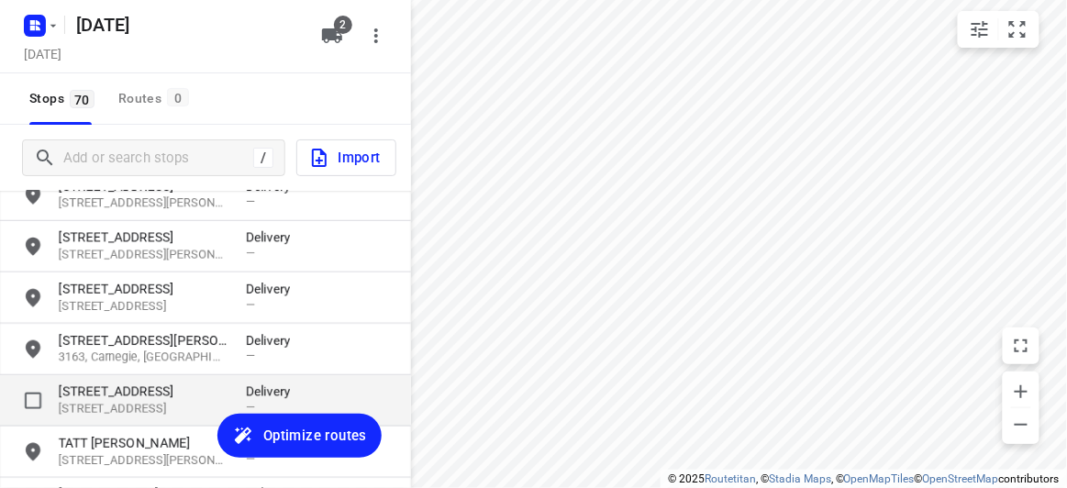
click at [106, 391] on p "9A Waiora Road" at bounding box center [143, 392] width 169 height 18
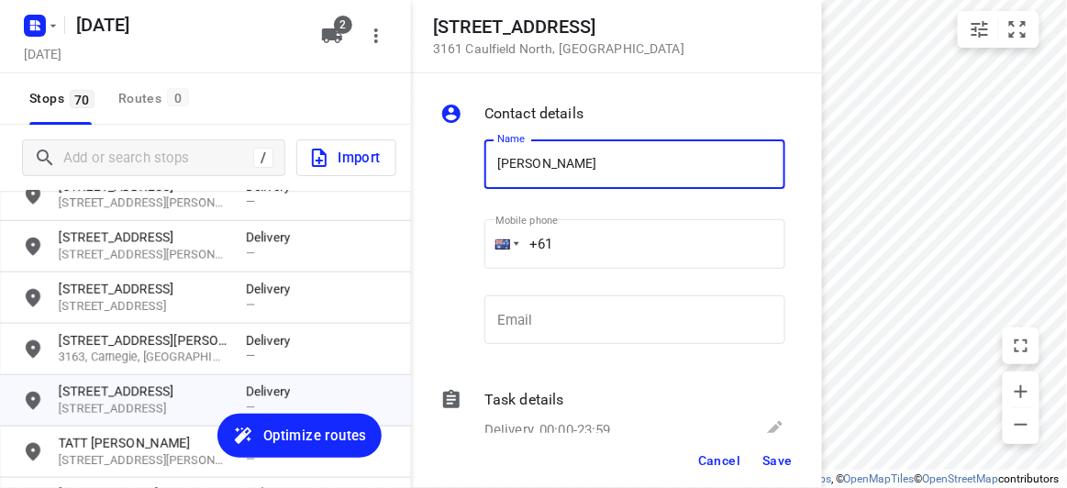
type input "SHEAU WEN LOK"
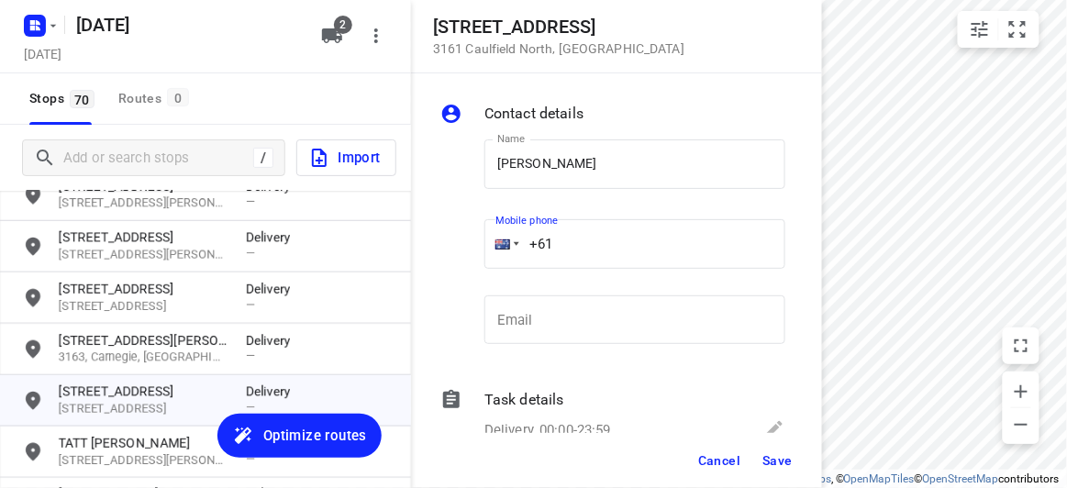
drag, startPoint x: 588, startPoint y: 249, endPoint x: 465, endPoint y: 249, distance: 123.0
click at [465, 249] on div "Name SHEAU WEN LOK Name Mobile phone +61 ​ Email Email" at bounding box center [613, 246] width 352 height 242
paste input "421077923"
type input "+61 421077923"
click at [779, 456] on span "Save" at bounding box center [777, 460] width 30 height 15
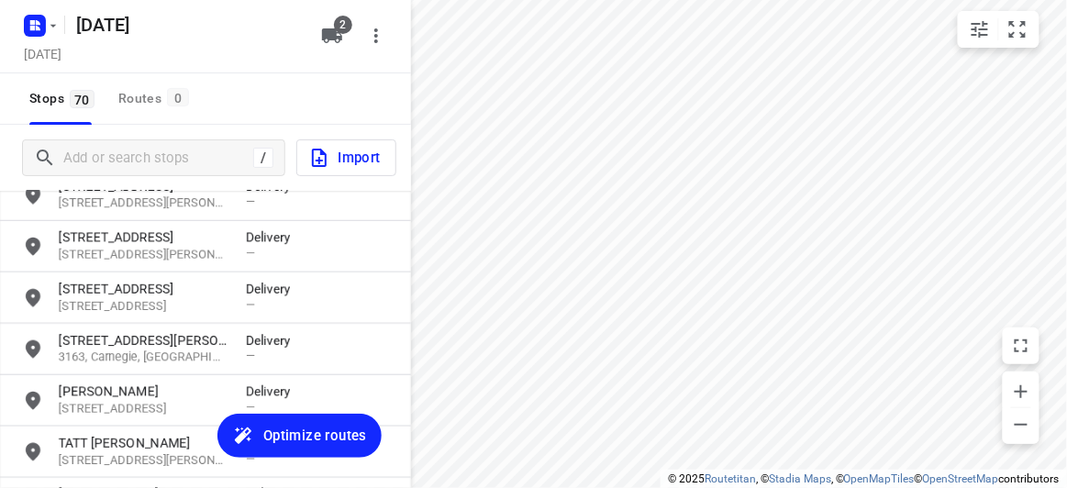
scroll to position [333, 0]
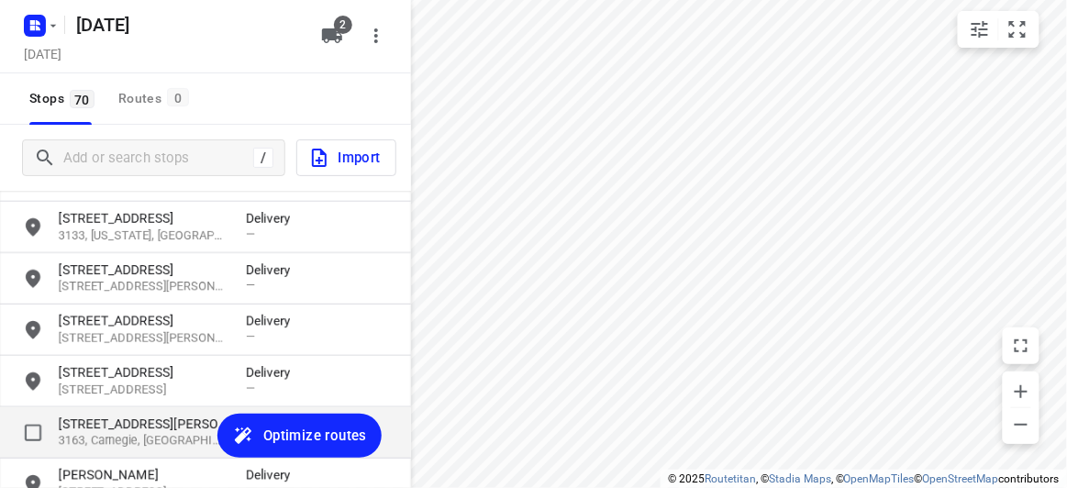
click at [137, 423] on p "44 Blackwood Street" at bounding box center [143, 424] width 169 height 18
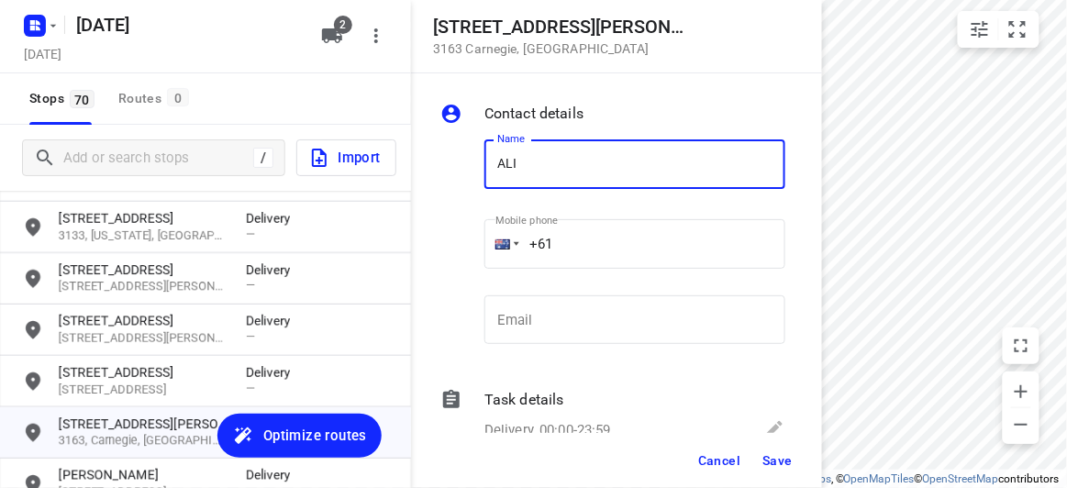
type input "ALISSA KHOO"
click at [585, 239] on input "+61" at bounding box center [634, 244] width 301 height 50
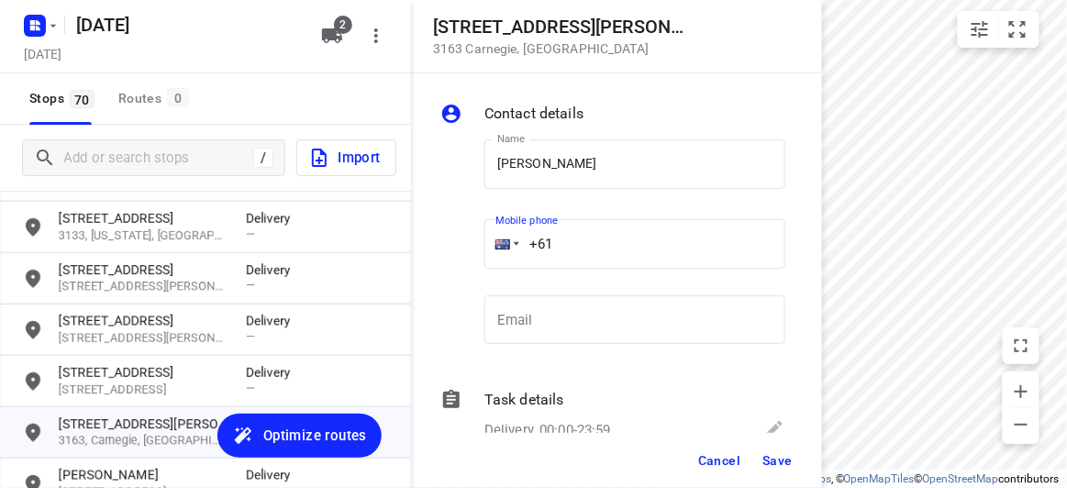
paste input "422791989"
type input "+61 422791989"
click at [770, 454] on span "Save" at bounding box center [777, 460] width 30 height 15
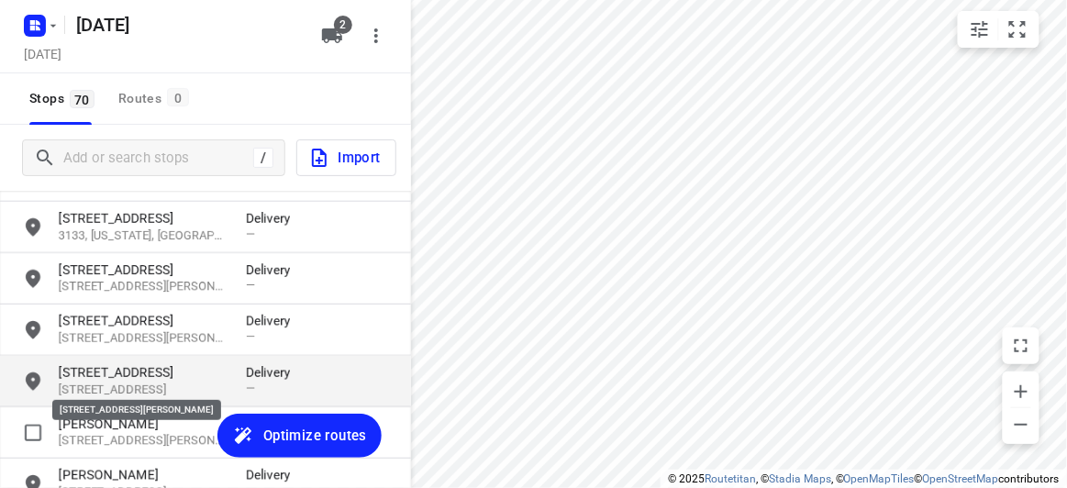
click at [103, 388] on p "3178, Rowville, AU" at bounding box center [143, 390] width 169 height 17
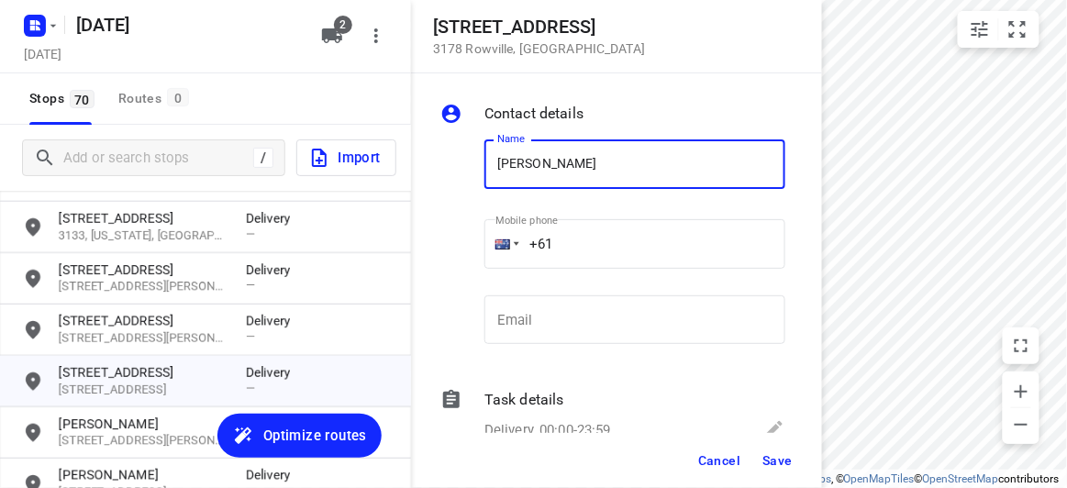
type input "MICHAEL TEE"
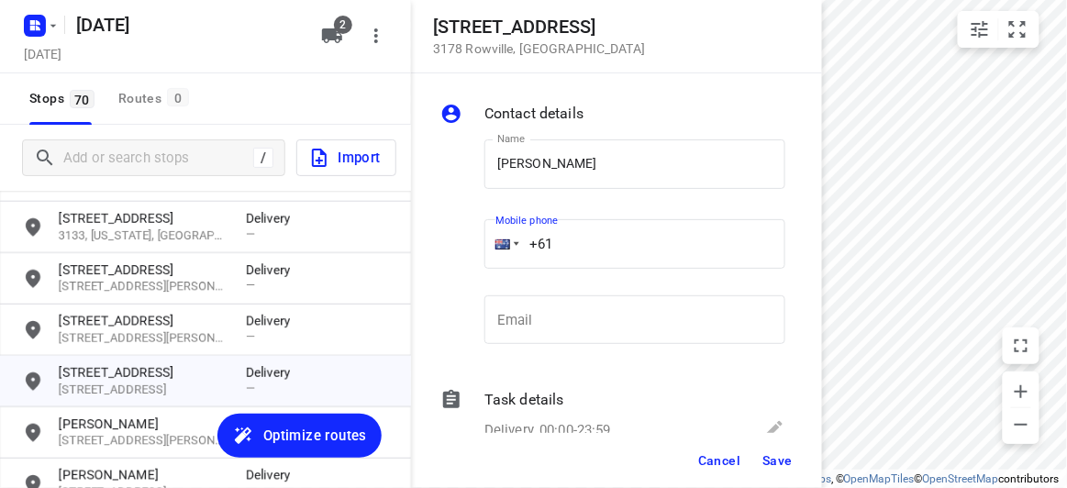
click at [669, 256] on input "+61" at bounding box center [634, 244] width 301 height 50
paste input "0478128899"
drag, startPoint x: 591, startPoint y: 256, endPoint x: 566, endPoint y: 257, distance: 24.8
click at [574, 257] on input "+61 0478128899" at bounding box center [634, 244] width 301 height 50
click at [553, 253] on input "+61 0478128899" at bounding box center [634, 244] width 301 height 50
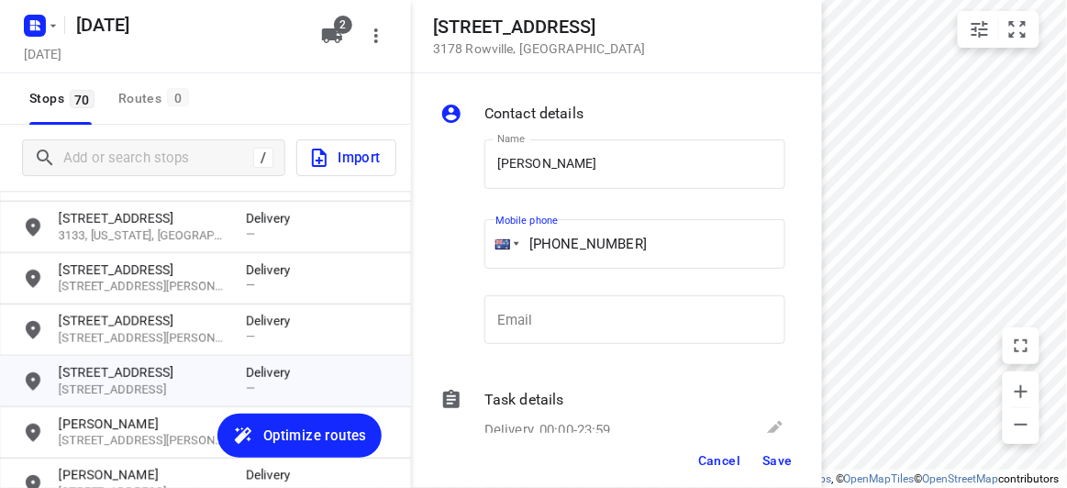
click at [559, 252] on input "+61 0478128899" at bounding box center [634, 244] width 301 height 50
click at [562, 245] on input "+61 0478128899" at bounding box center [634, 244] width 301 height 50
type input "+61 478128899"
click at [774, 451] on button "Save" at bounding box center [777, 460] width 45 height 33
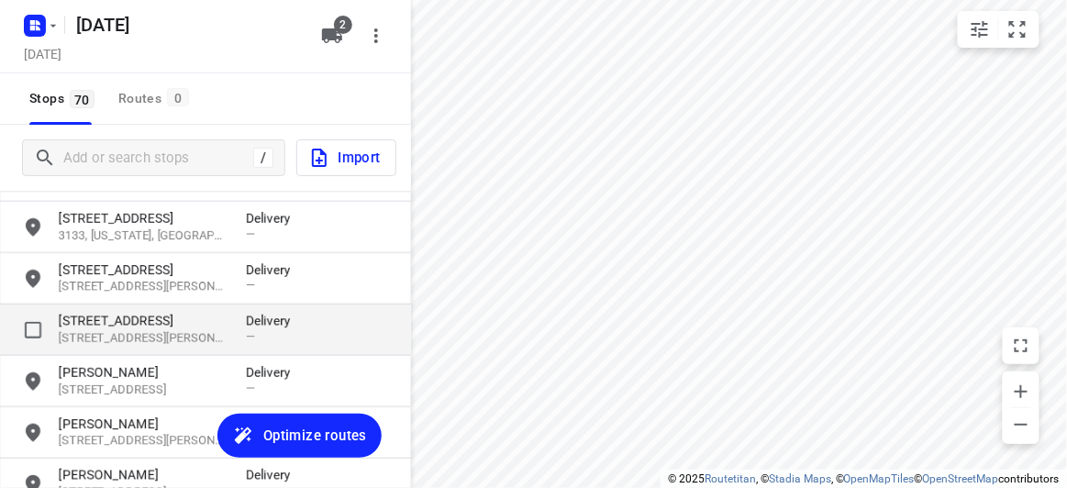
click at [137, 315] on p "12 Oxley Close" at bounding box center [143, 321] width 169 height 18
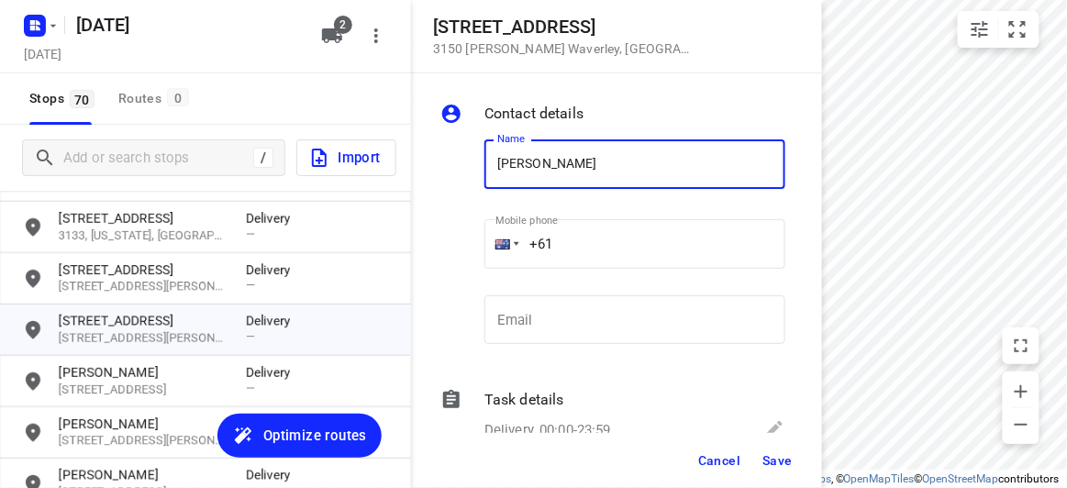
type input "NICK"
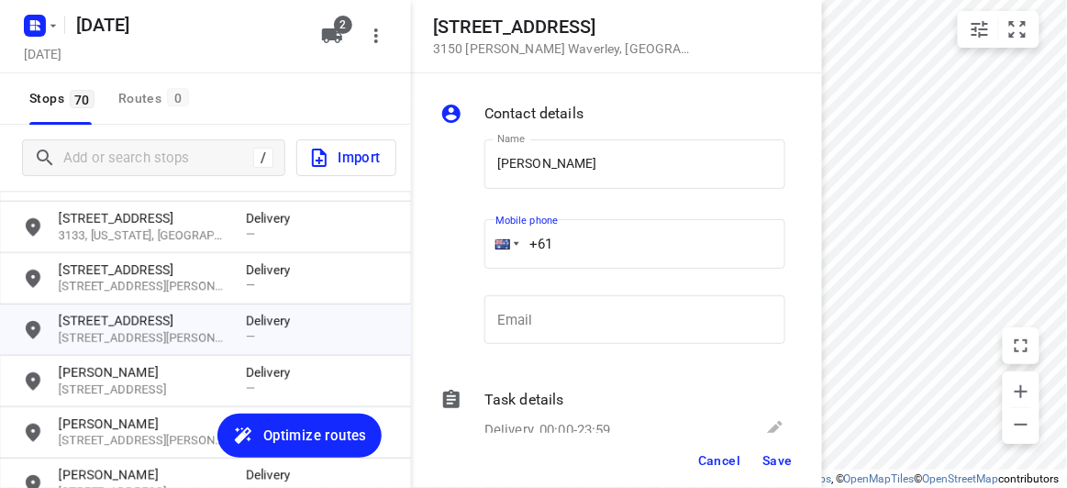
click at [572, 241] on input "+61" at bounding box center [634, 244] width 301 height 50
paste input "413302535"
type input "+61 413302535"
click at [783, 459] on span "Save" at bounding box center [777, 460] width 30 height 15
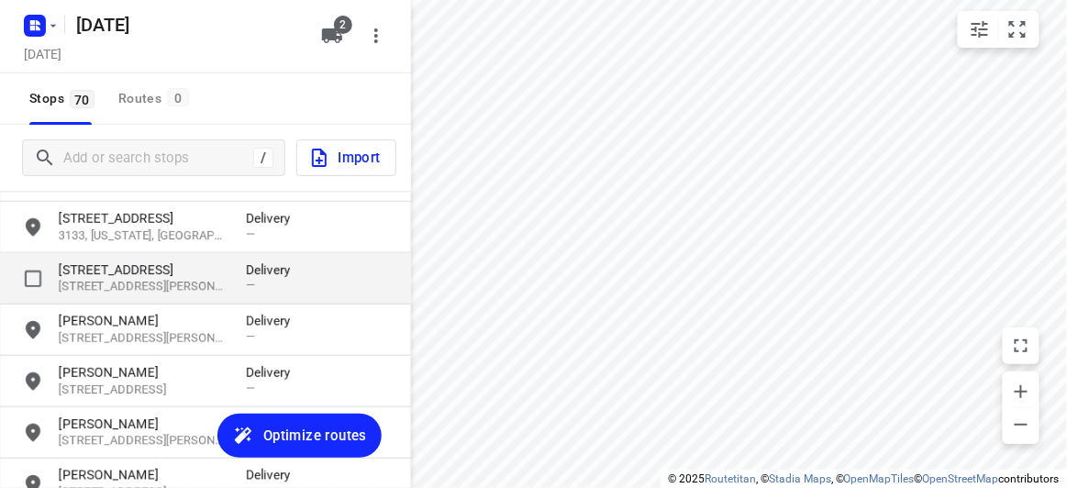
click at [91, 272] on p "18 Aberdeen Road" at bounding box center [143, 270] width 169 height 18
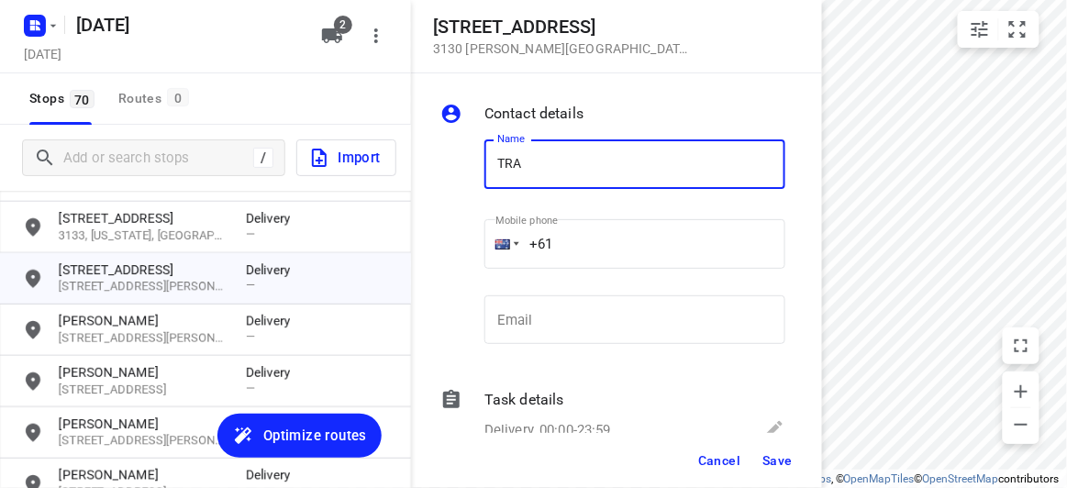
type input "TRACY"
click at [590, 235] on input "+61" at bounding box center [634, 244] width 301 height 50
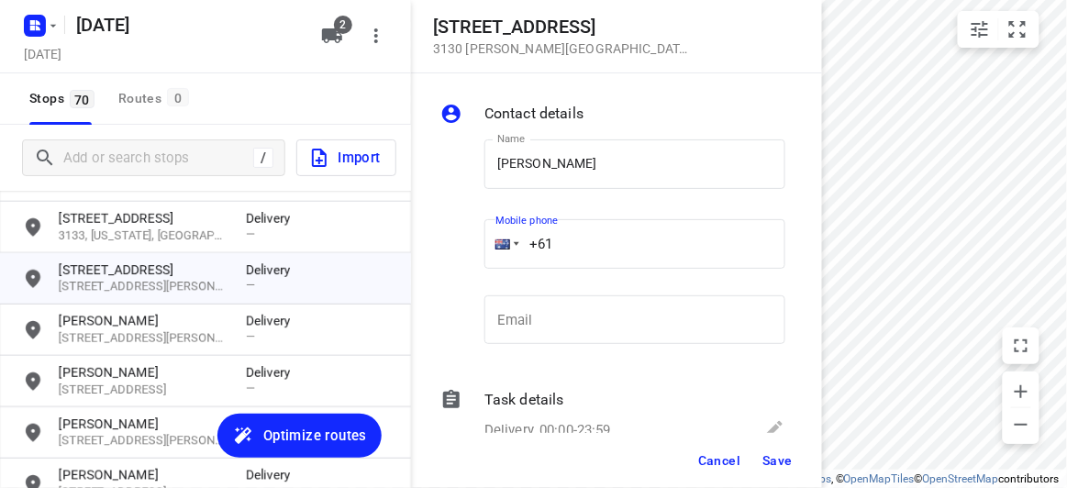
paste input "402149829"
type input "+61 402149829"
click at [766, 464] on span "Save" at bounding box center [777, 460] width 30 height 15
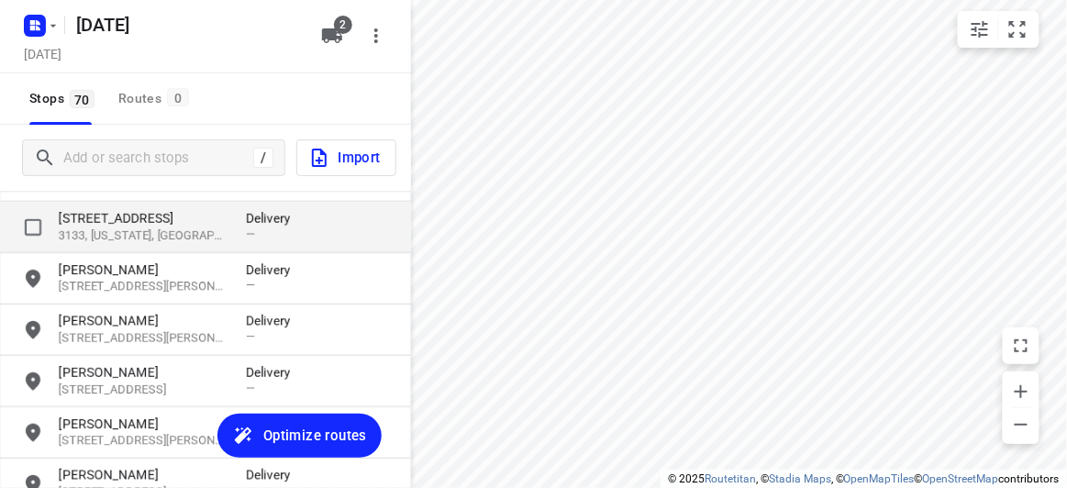
click at [108, 232] on p "3133, Vermont, AU" at bounding box center [143, 236] width 169 height 17
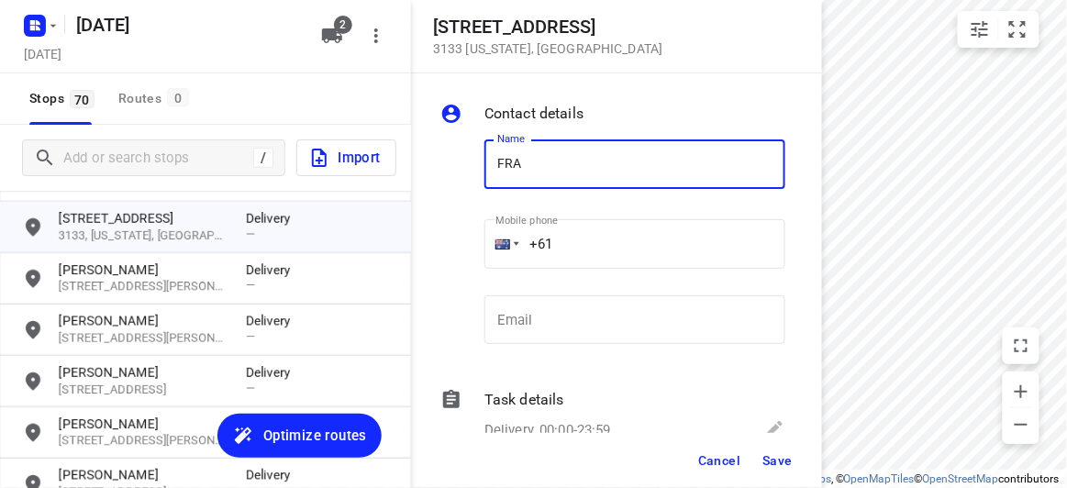
type input "FRANCES"
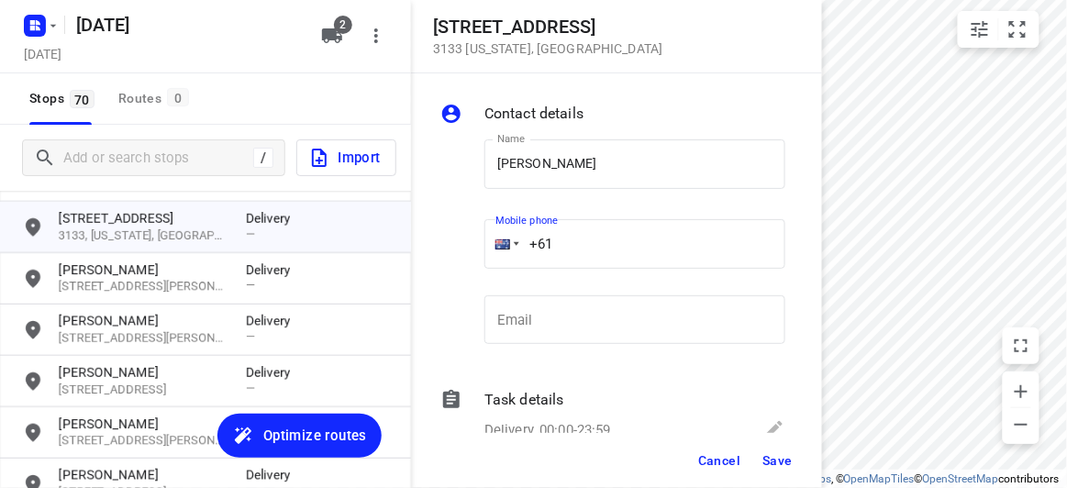
click at [585, 238] on input "+61" at bounding box center [634, 244] width 301 height 50
paste input "404640992"
type input "+61 404640992"
click at [768, 467] on span "Save" at bounding box center [777, 460] width 30 height 15
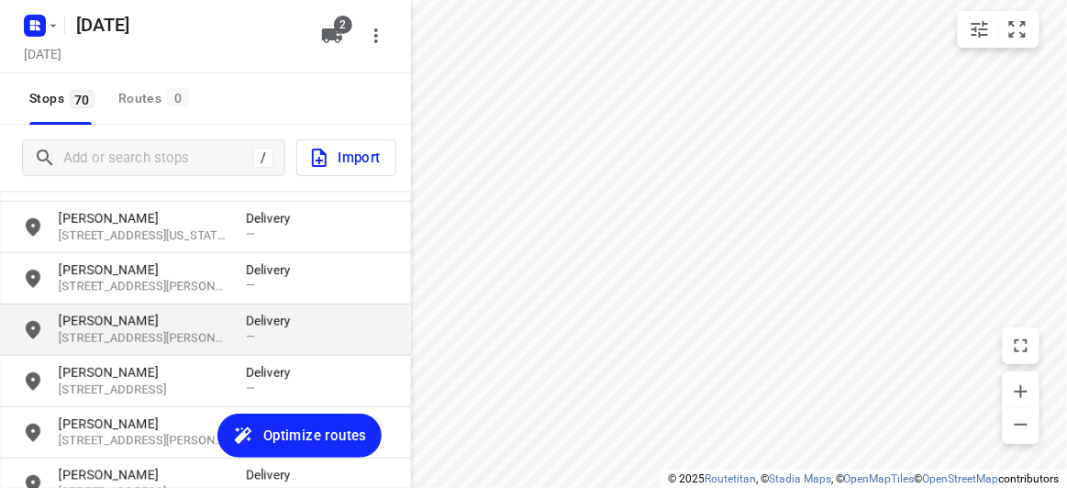
scroll to position [250, 0]
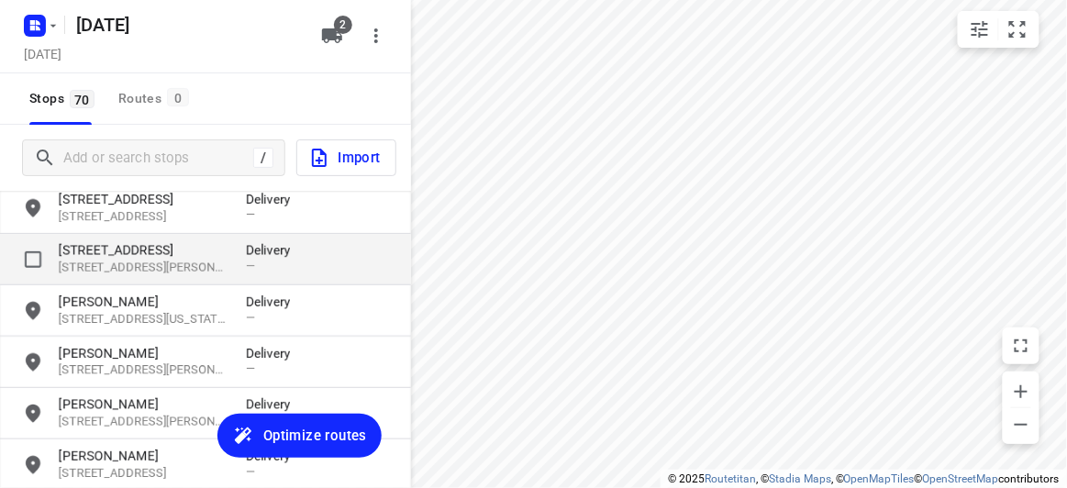
click at [108, 253] on p "28 Marchiori Road" at bounding box center [143, 250] width 169 height 18
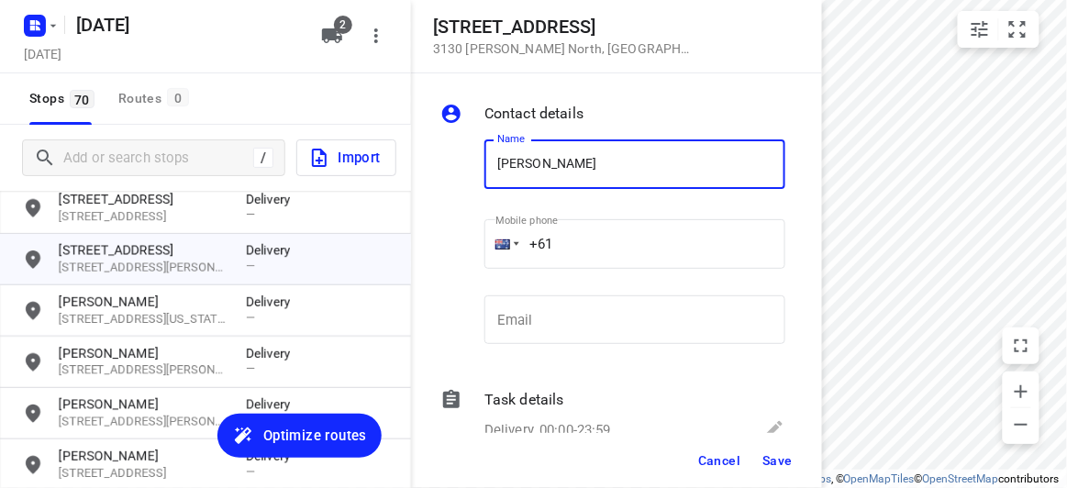
type input "JESS LAM"
click at [573, 253] on input "+61" at bounding box center [634, 244] width 301 height 50
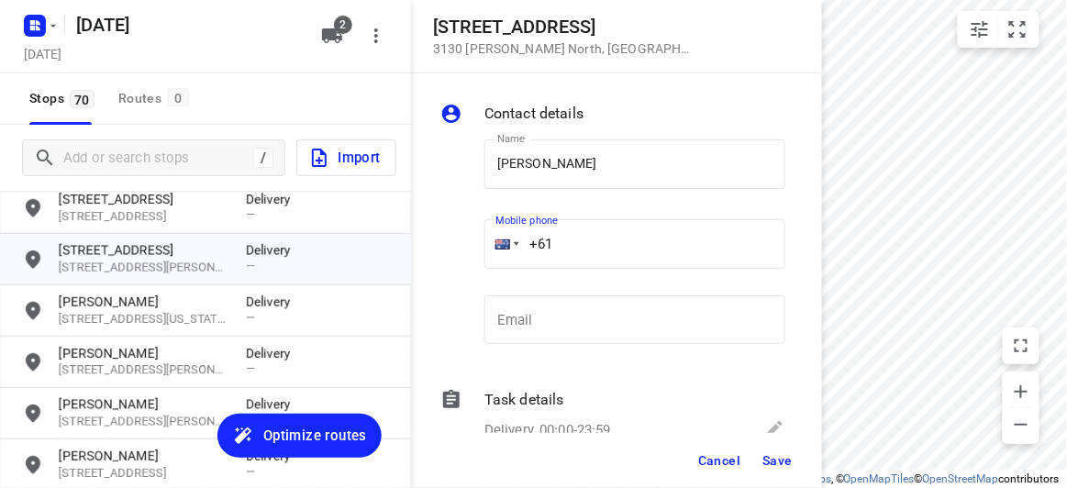
paste input "422760722"
type input "+61 422760722"
click at [770, 455] on button "Save" at bounding box center [777, 460] width 45 height 33
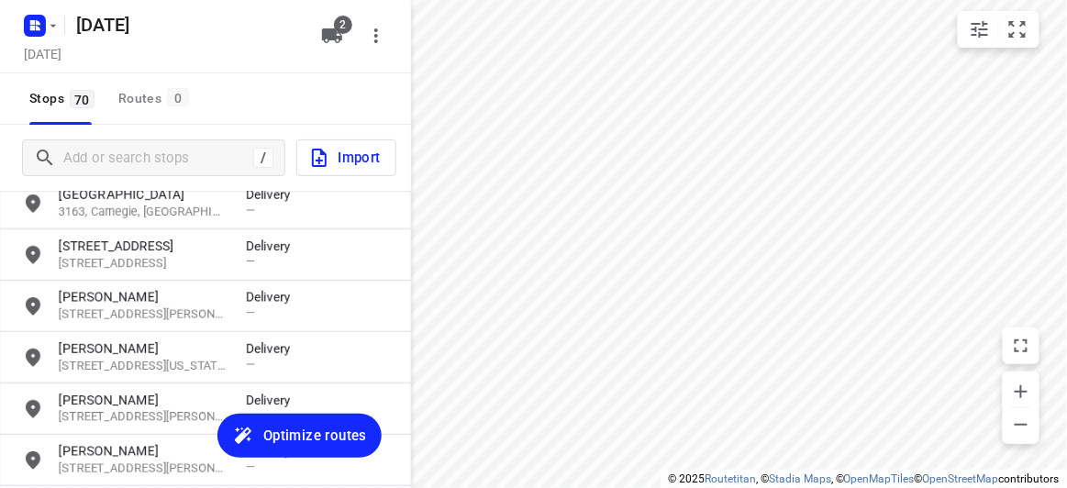
scroll to position [166, 0]
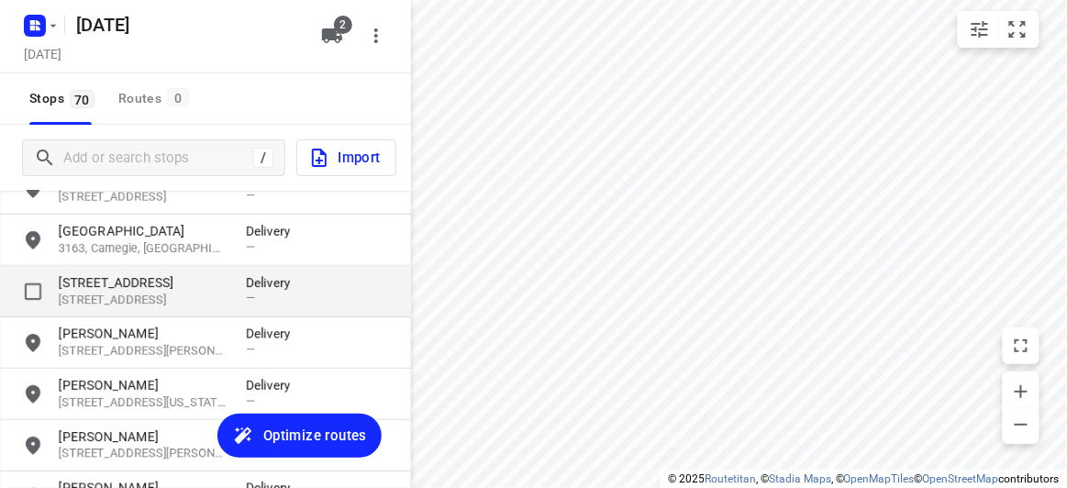
click at [85, 284] on p "10 Mountview Road" at bounding box center [143, 282] width 169 height 18
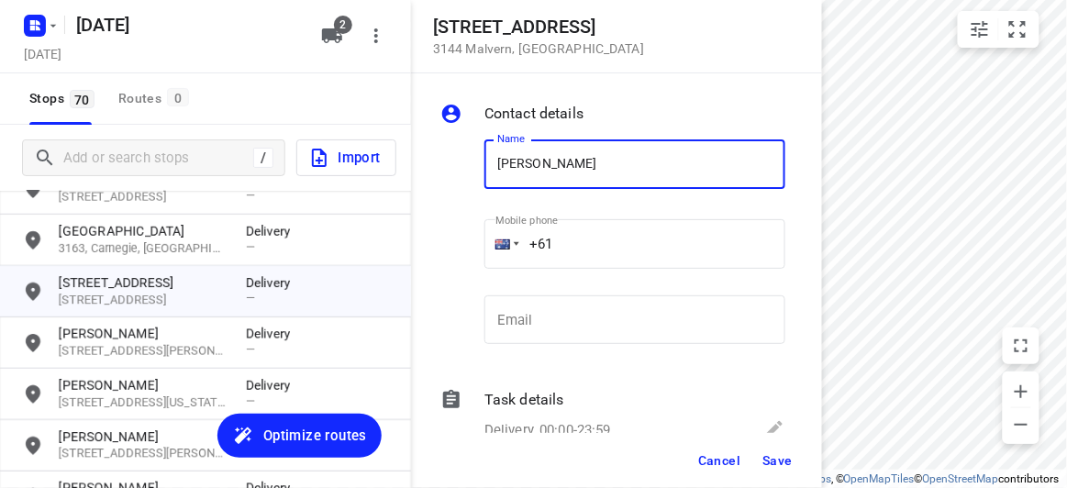
type input "AMY YE"
click at [580, 238] on input "+61" at bounding box center [634, 244] width 301 height 50
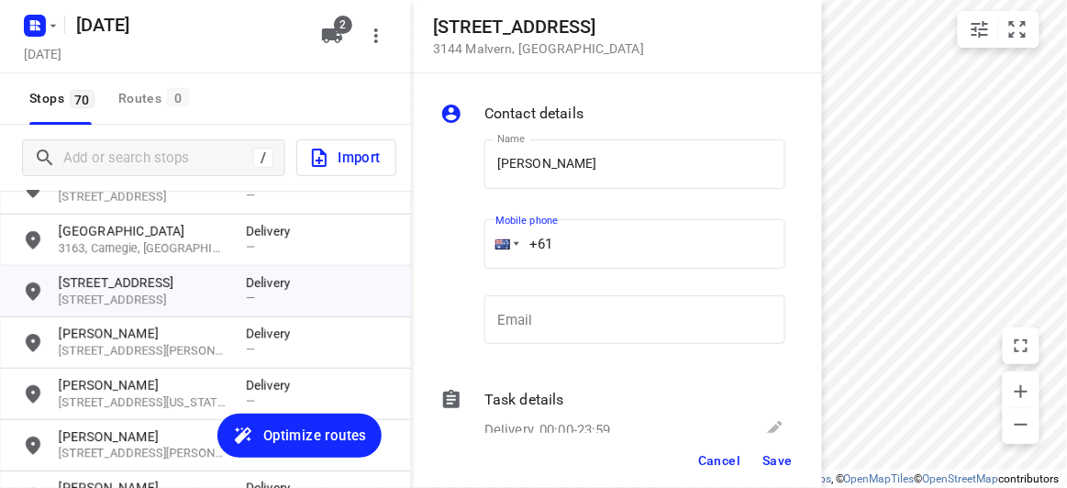
paste input "451175117"
type input "+61 451175117"
click at [785, 453] on button "Save" at bounding box center [777, 460] width 45 height 33
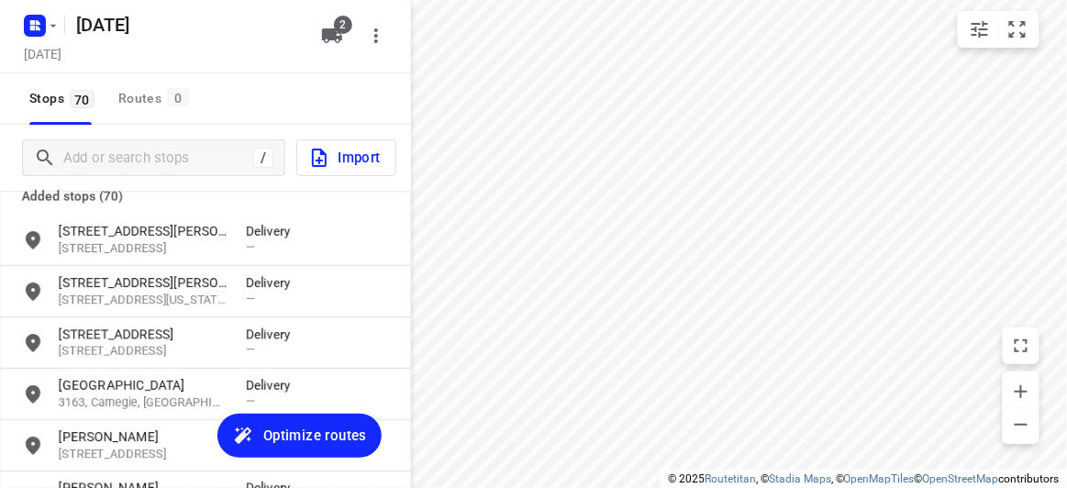
scroll to position [0, 0]
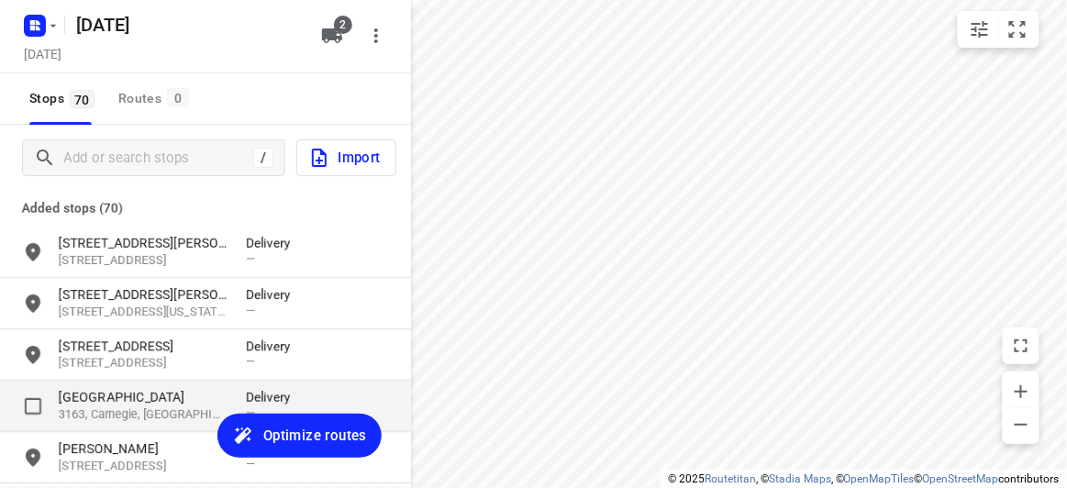
click at [103, 412] on p "3163, Carnegie, AU" at bounding box center [143, 414] width 169 height 17
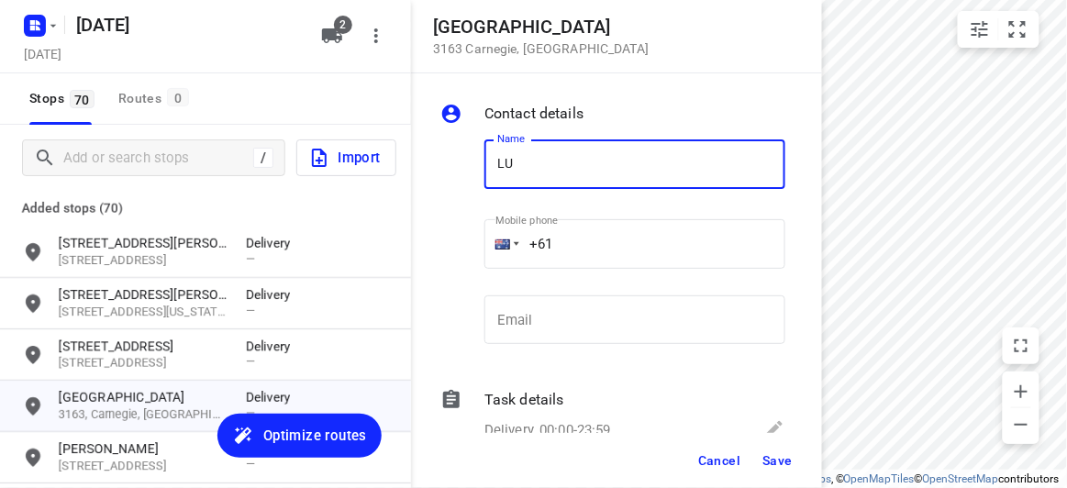
type input "LUCY LIU"
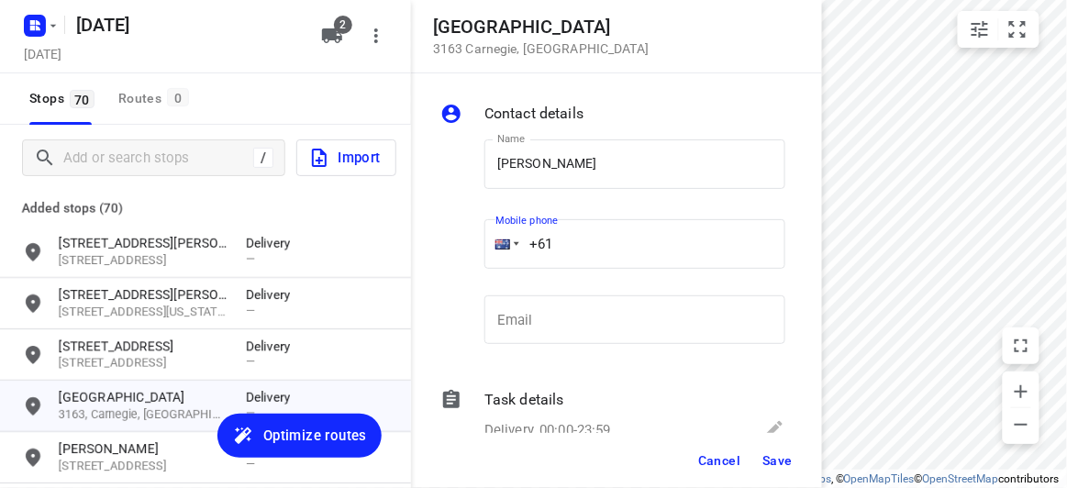
click at [591, 250] on input "+61" at bounding box center [634, 244] width 301 height 50
paste input "433551011"
type input "+61 433551011"
click at [770, 466] on span "Save" at bounding box center [777, 460] width 30 height 15
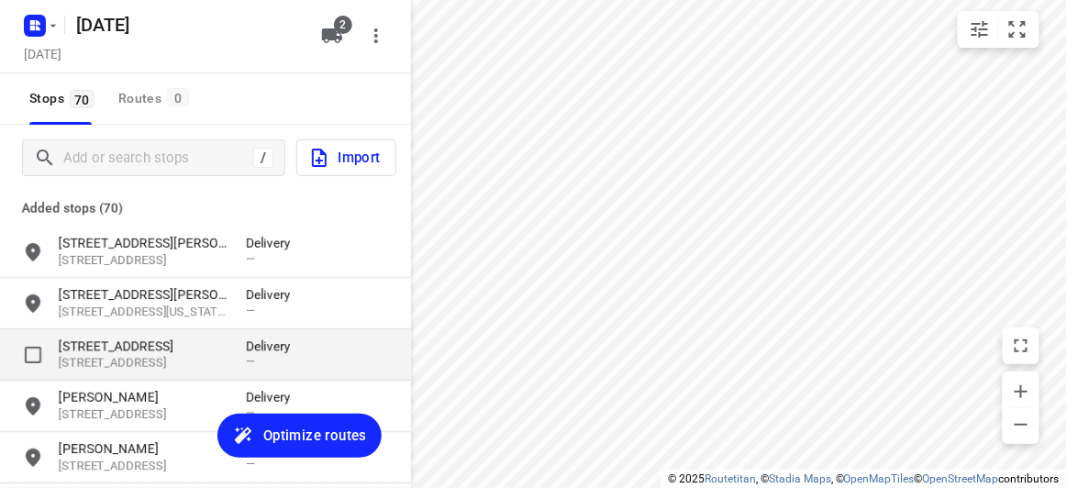
click at [118, 346] on p "34 Denmark Hill Road" at bounding box center [143, 346] width 169 height 18
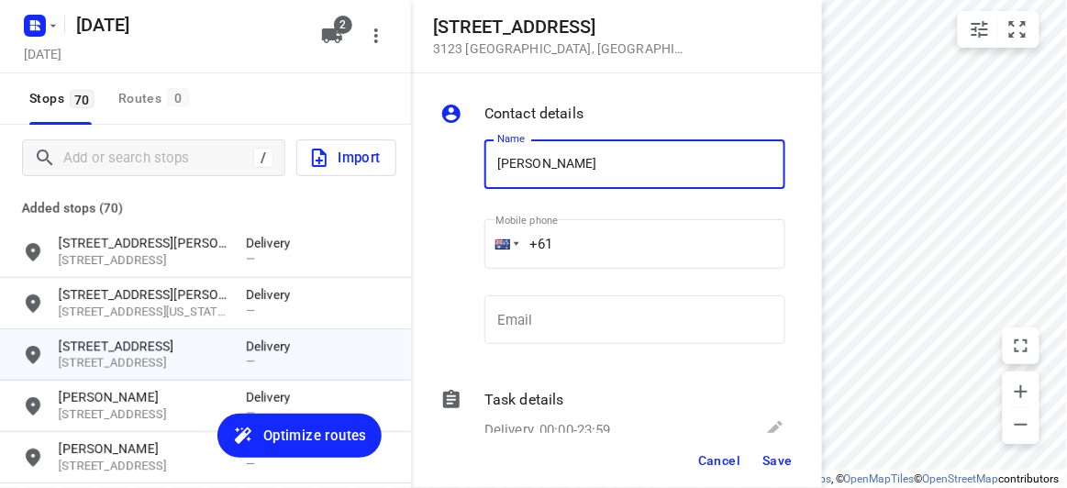
type input "AGNES"
click at [602, 248] on input "+61" at bounding box center [634, 244] width 301 height 50
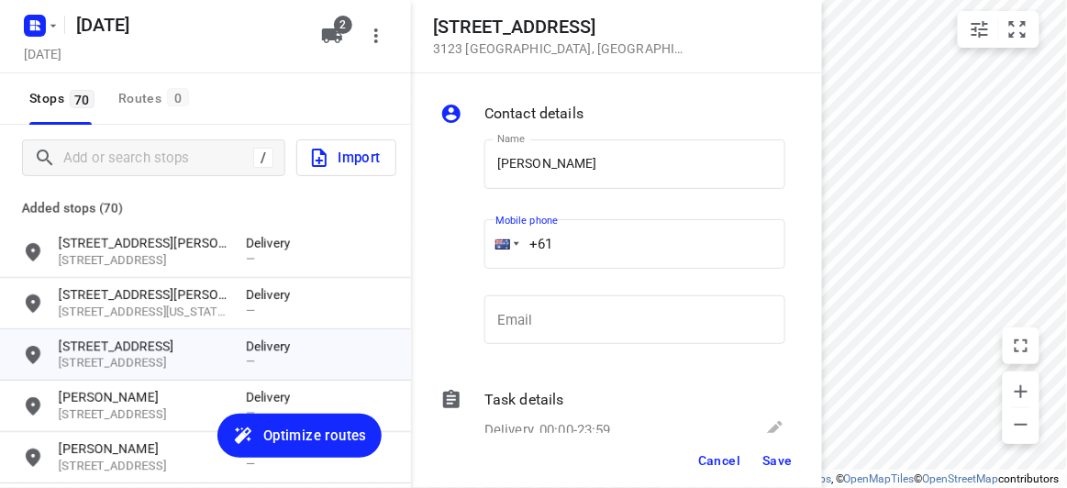
paste input "430310238"
type input "+61 430310238"
click at [776, 455] on span "Save" at bounding box center [777, 460] width 30 height 15
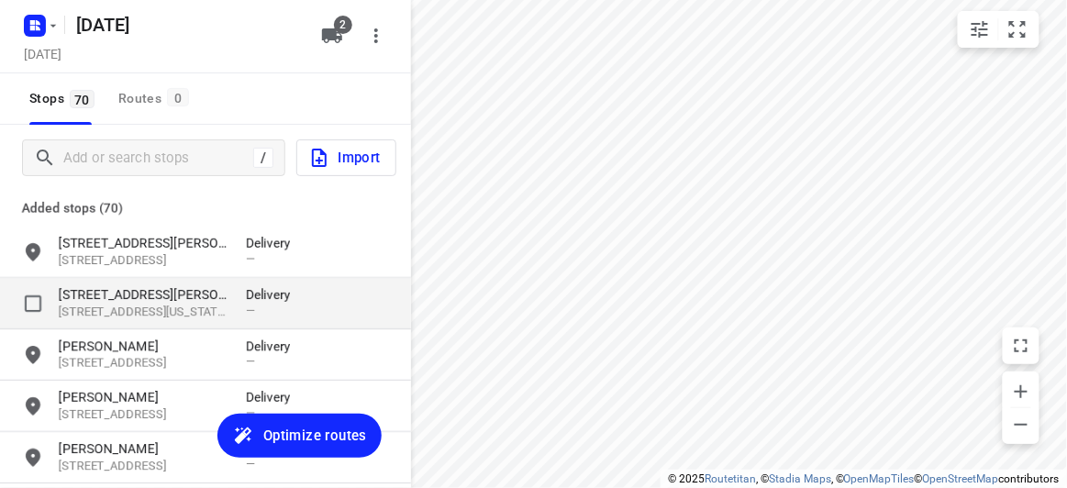
click at [133, 293] on p "9 George Road" at bounding box center [143, 294] width 169 height 18
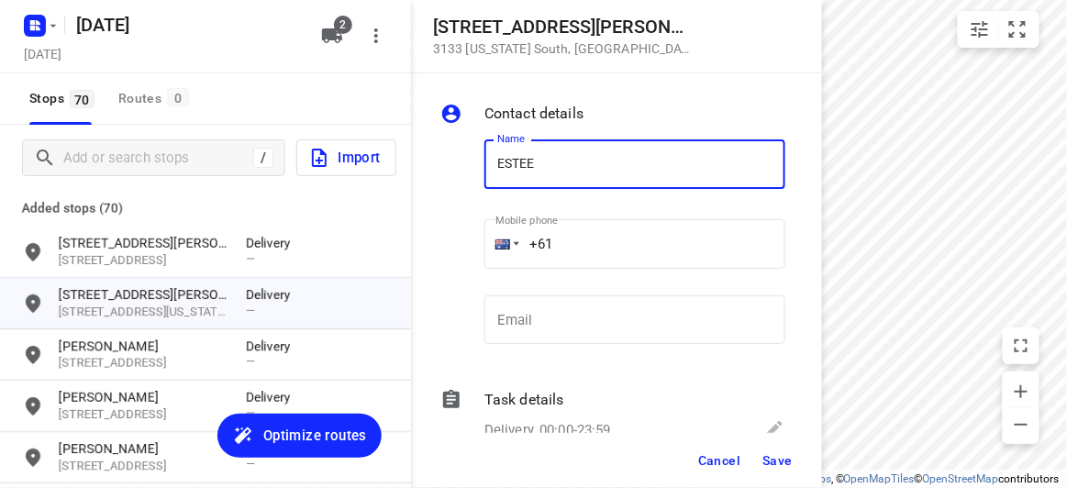
type input "ESTEE"
drag, startPoint x: 569, startPoint y: 228, endPoint x: 570, endPoint y: 243, distance: 15.6
click at [569, 237] on input "+61" at bounding box center [634, 244] width 301 height 50
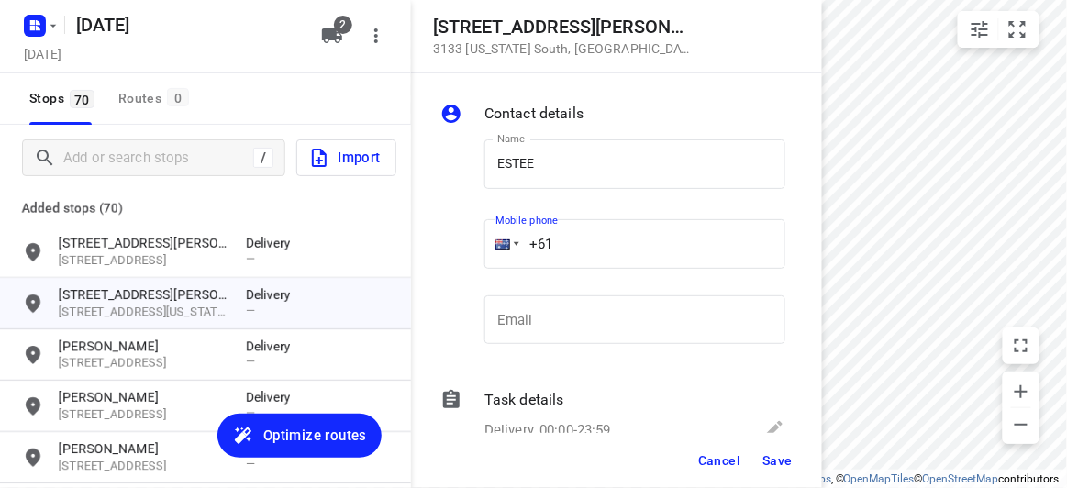
paste input "424917888"
type input "+61 424917888"
click at [756, 462] on button "Save" at bounding box center [777, 460] width 45 height 33
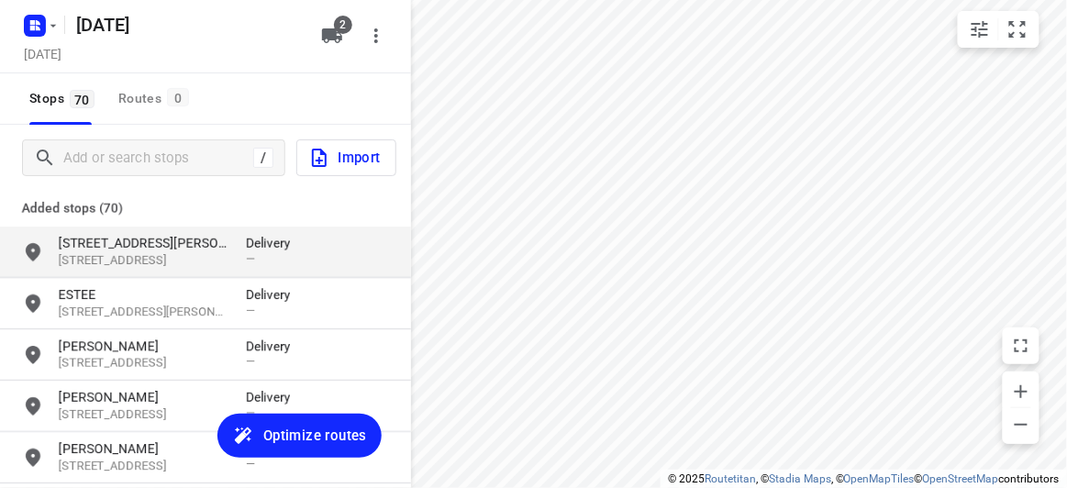
click at [129, 250] on p "20 Glover Street" at bounding box center [143, 243] width 169 height 18
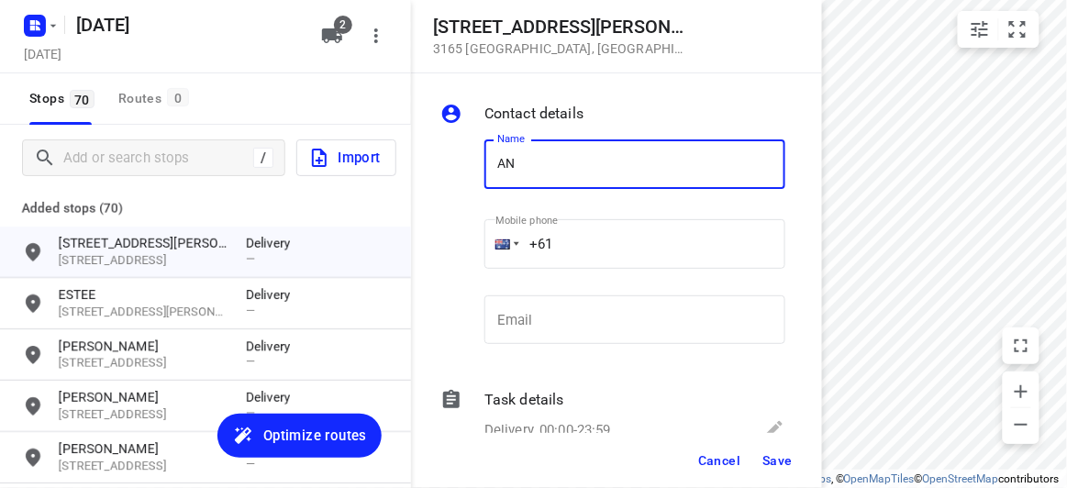
type input "ANDY"
click at [572, 247] on input "+61" at bounding box center [634, 244] width 301 height 50
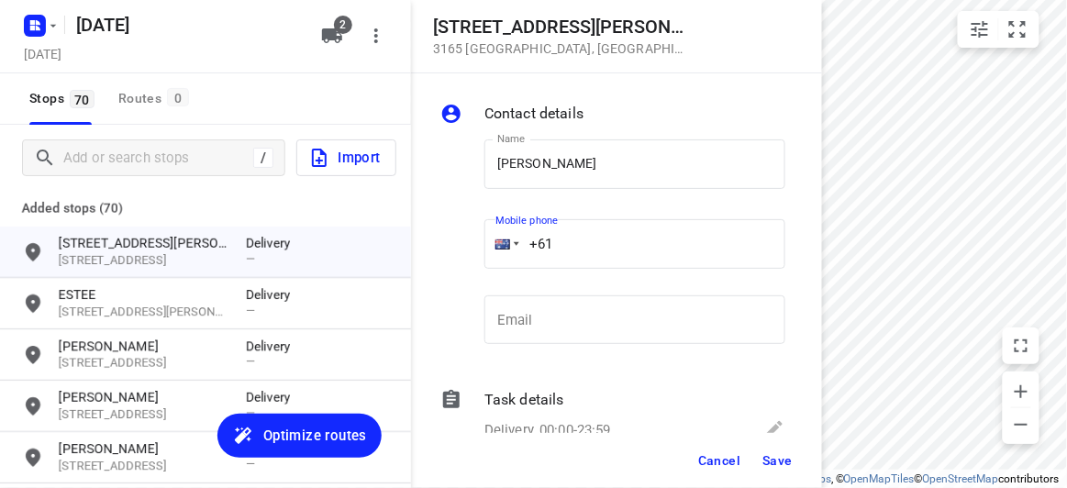
paste input "433015553"
type input "+61 433015553"
click at [775, 451] on button "Save" at bounding box center [777, 460] width 45 height 33
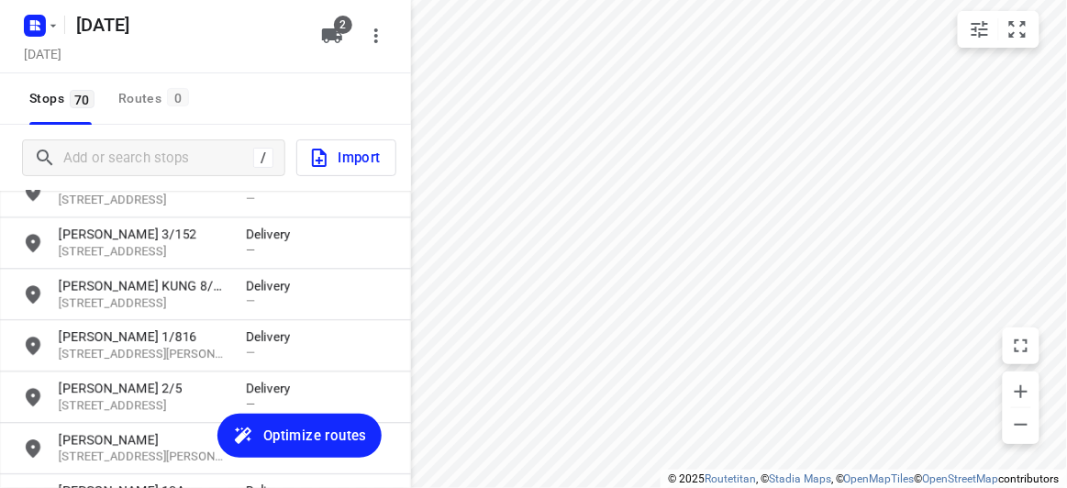
scroll to position [3420, 0]
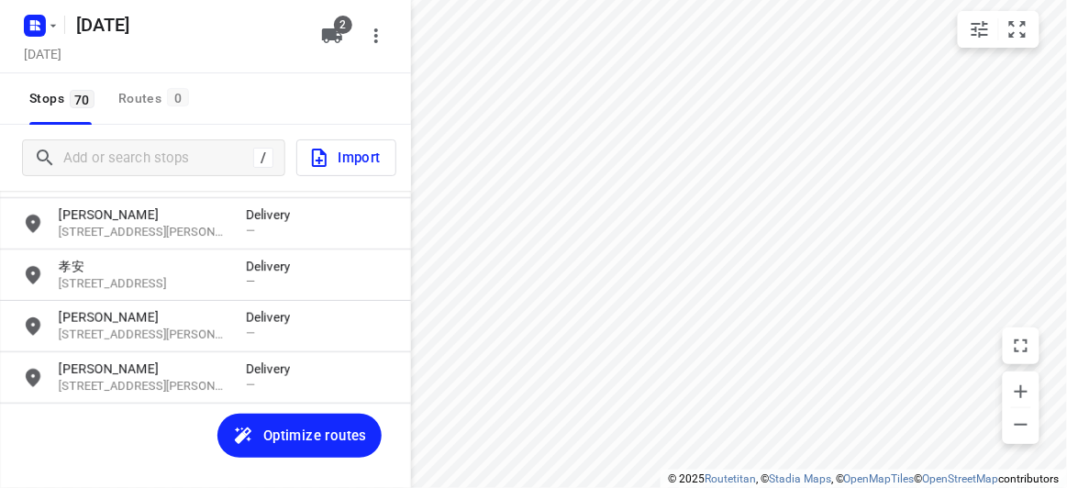
click at [274, 429] on span "Optimize routes" at bounding box center [315, 436] width 104 height 24
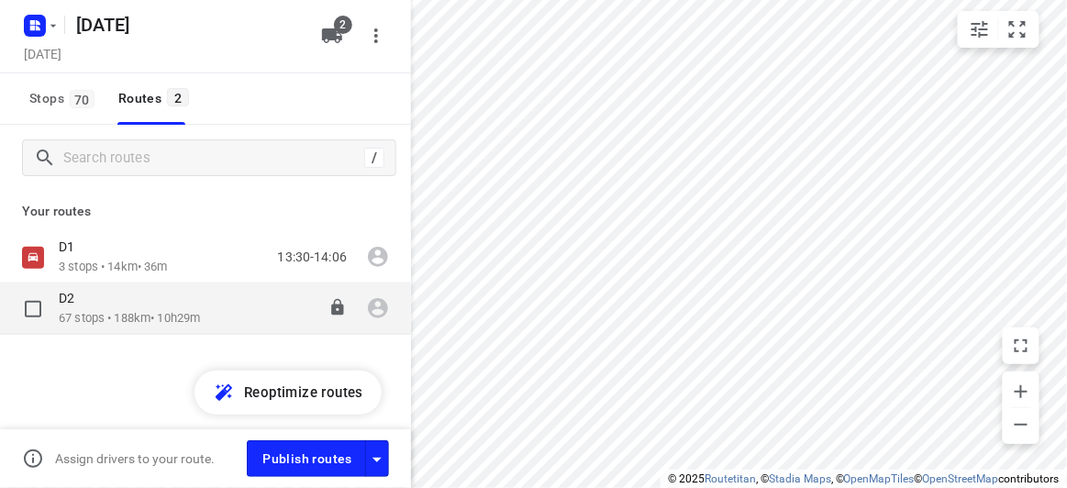
click at [161, 293] on div "D2" at bounding box center [129, 300] width 141 height 20
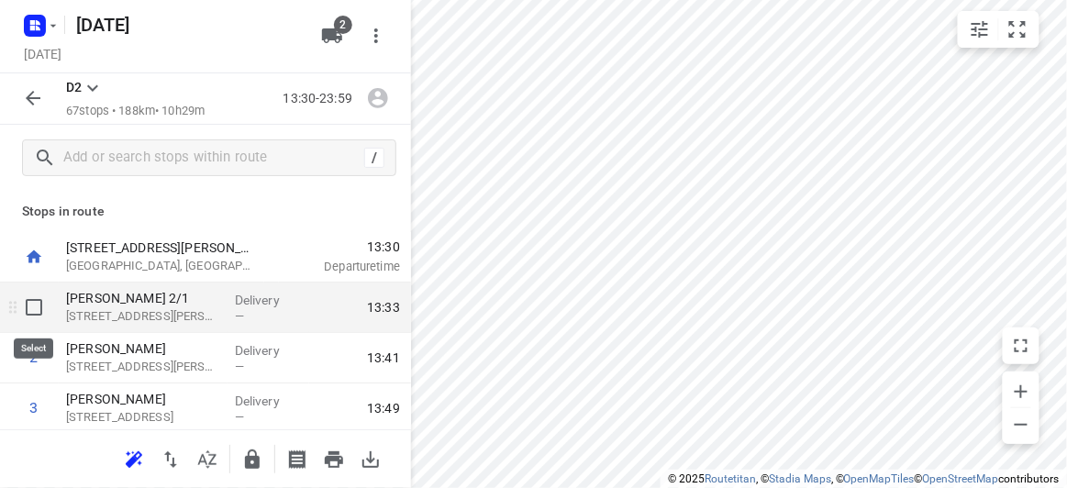
click at [45, 311] on input "checkbox" at bounding box center [34, 307] width 37 height 37
checkbox input "true"
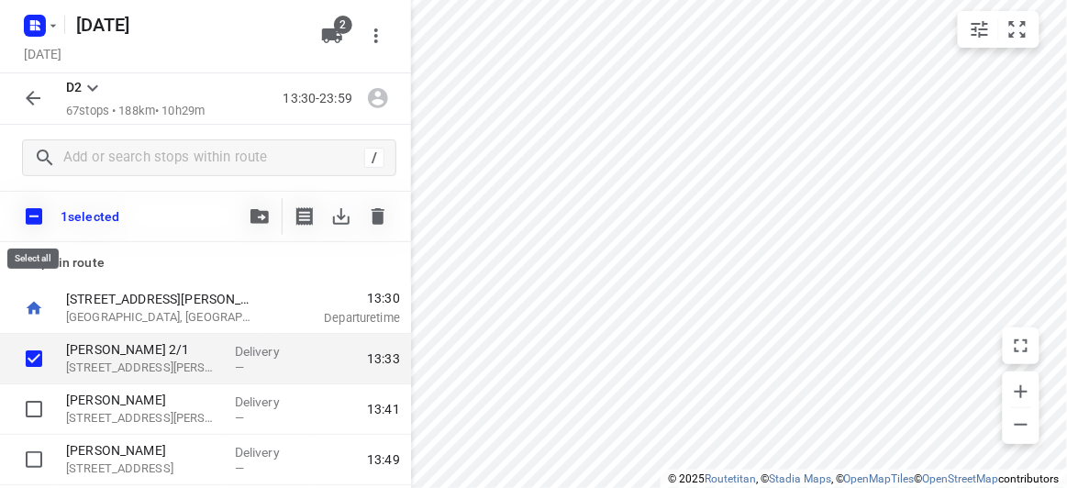
click at [38, 210] on input "checkbox" at bounding box center [34, 216] width 39 height 39
checkbox input "true"
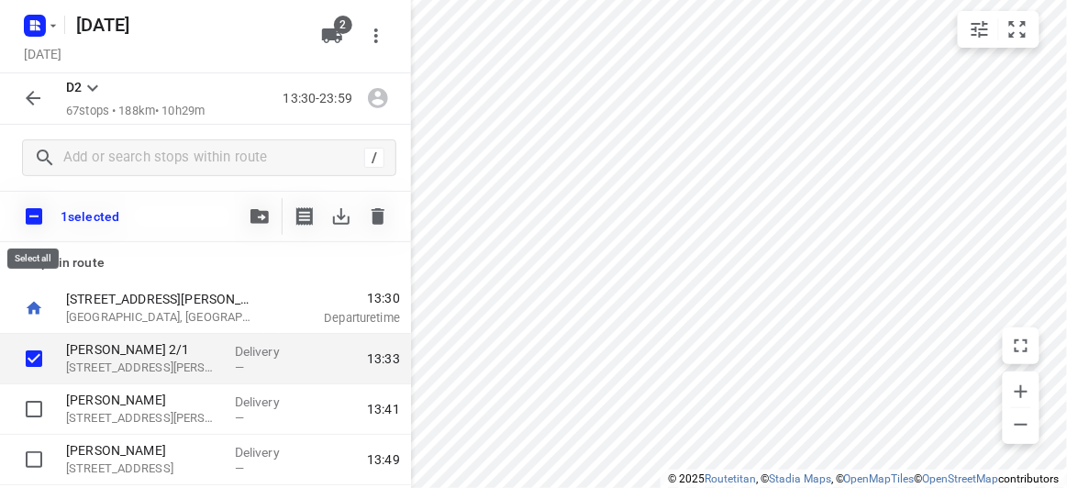
checkbox input "true"
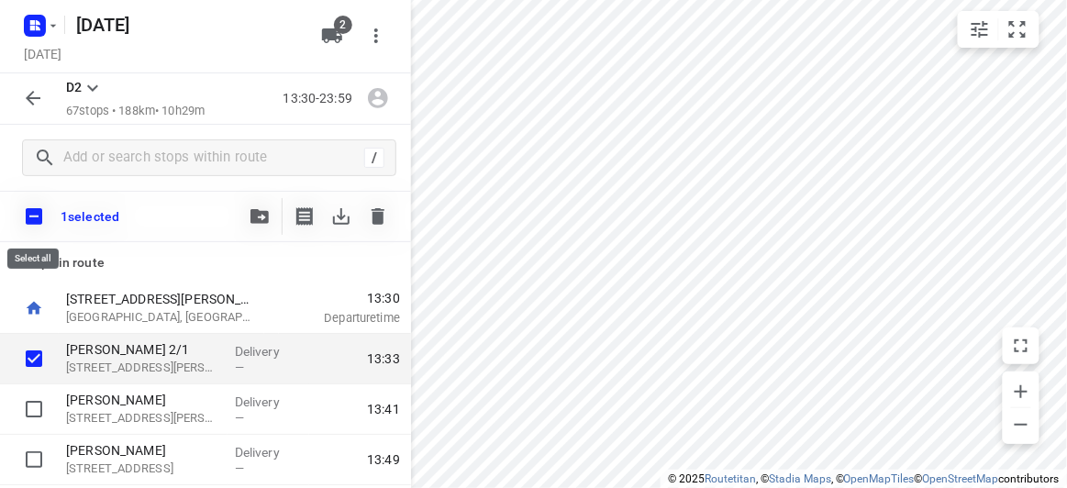
checkbox input "true"
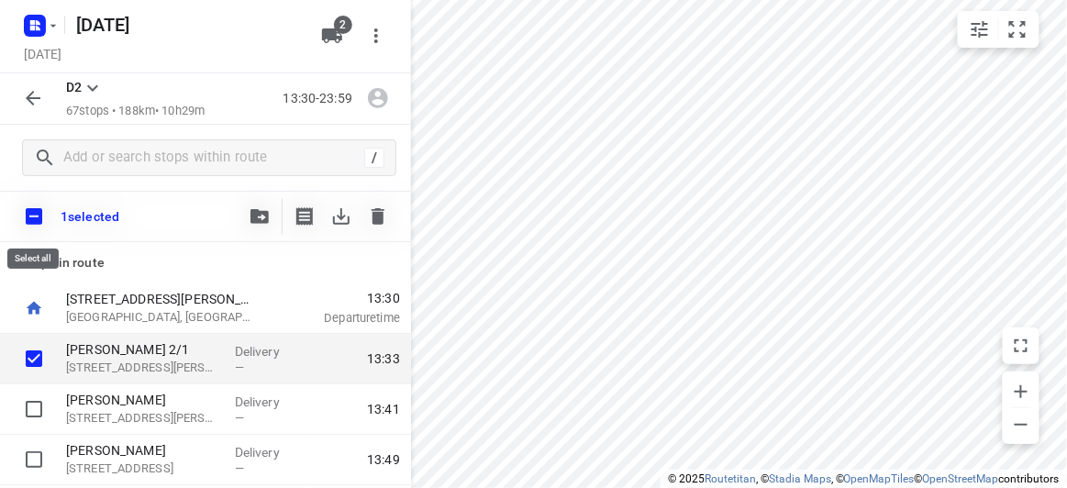
checkbox input "true"
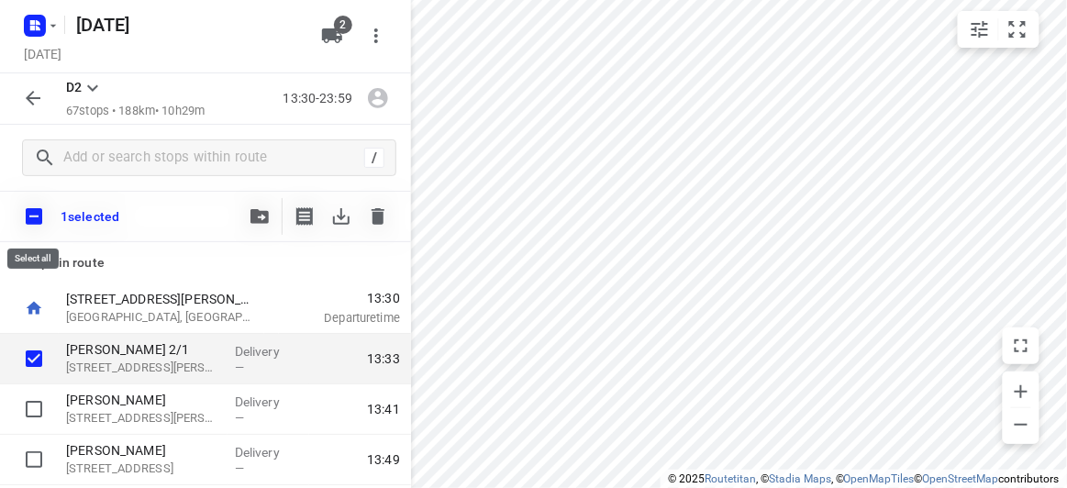
checkbox input "true"
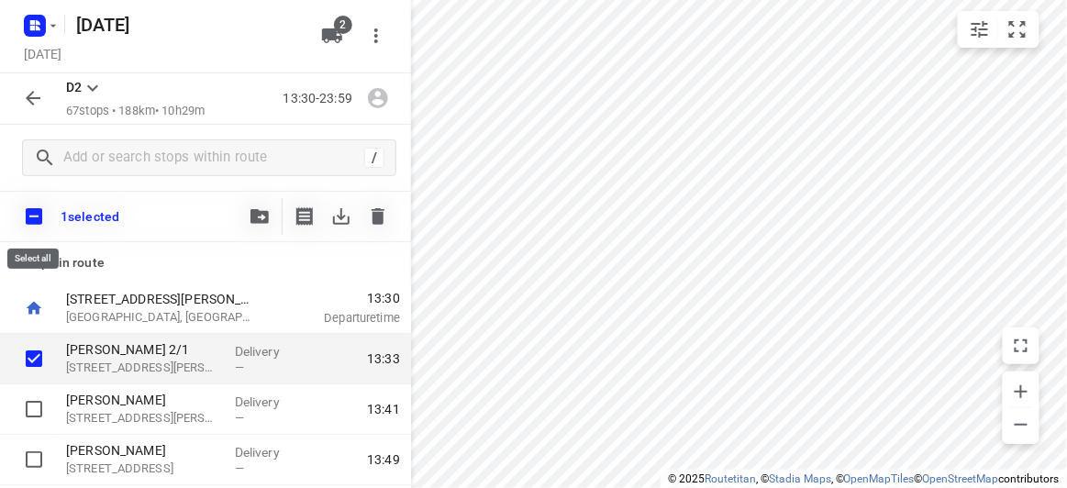
checkbox input "true"
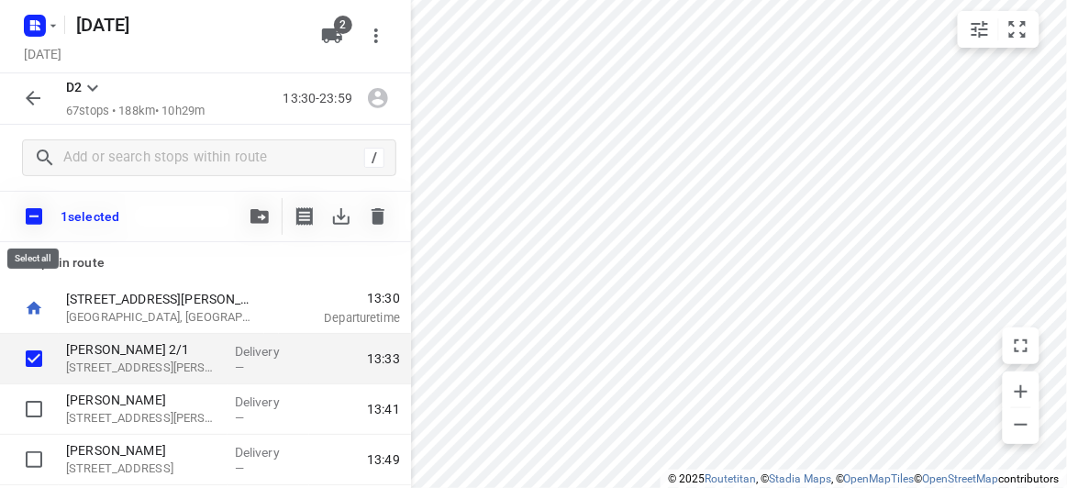
checkbox input "true"
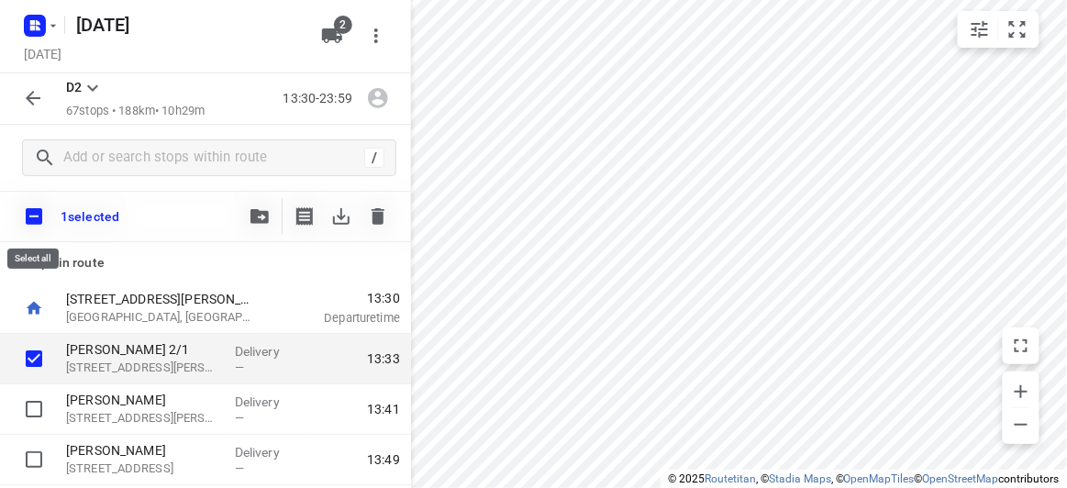
checkbox input "true"
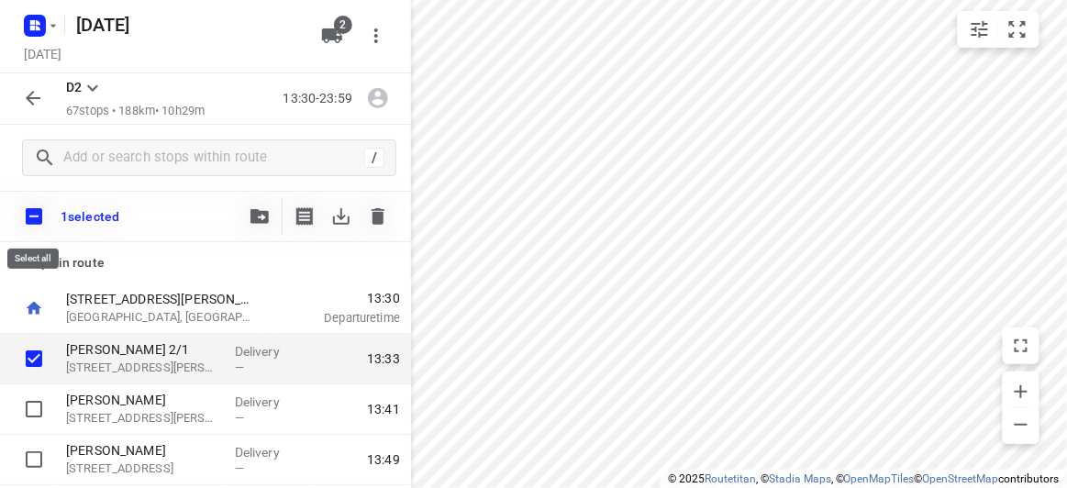
checkbox input "true"
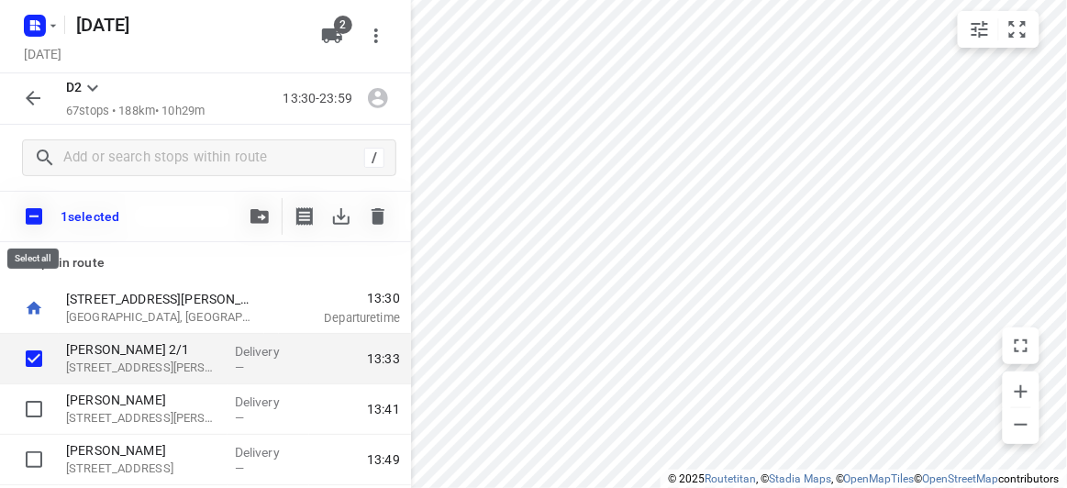
checkbox input "true"
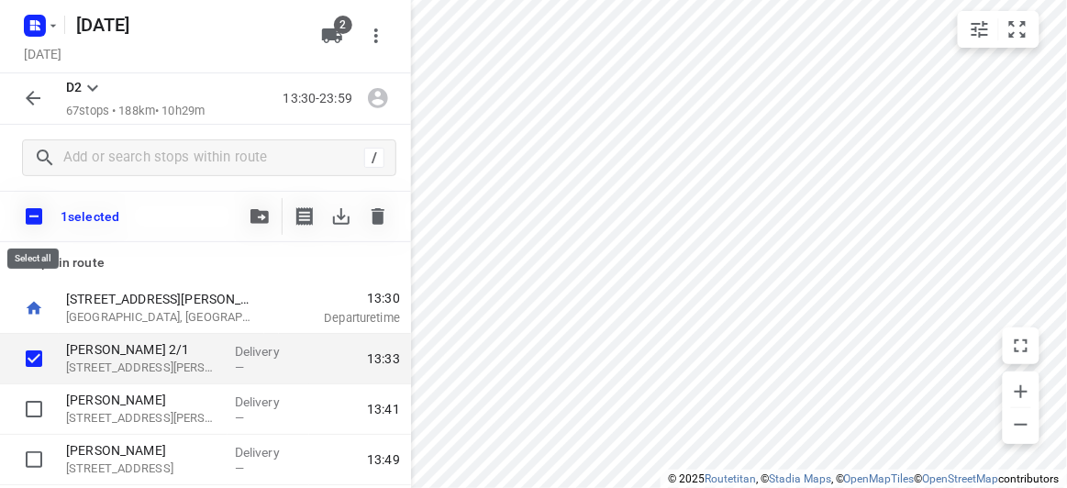
checkbox input "true"
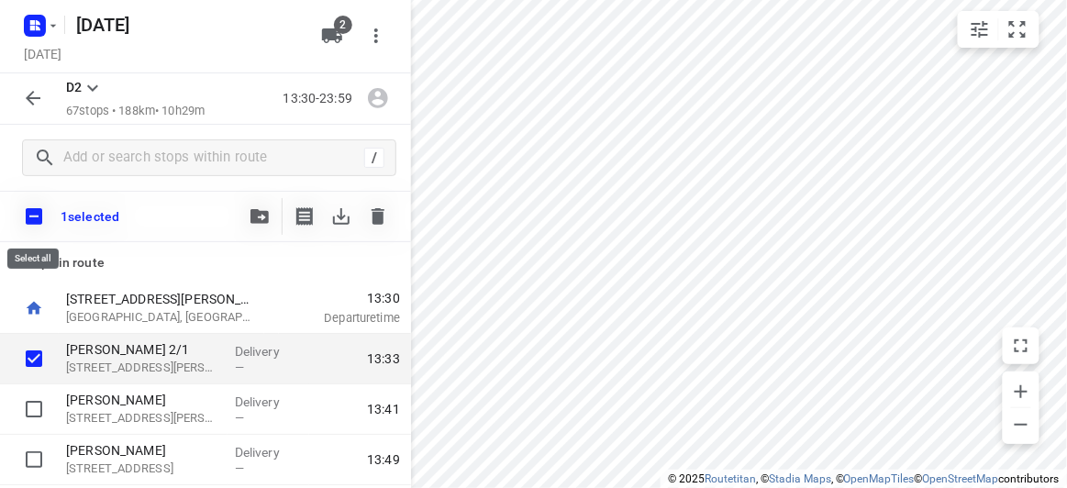
checkbox input "true"
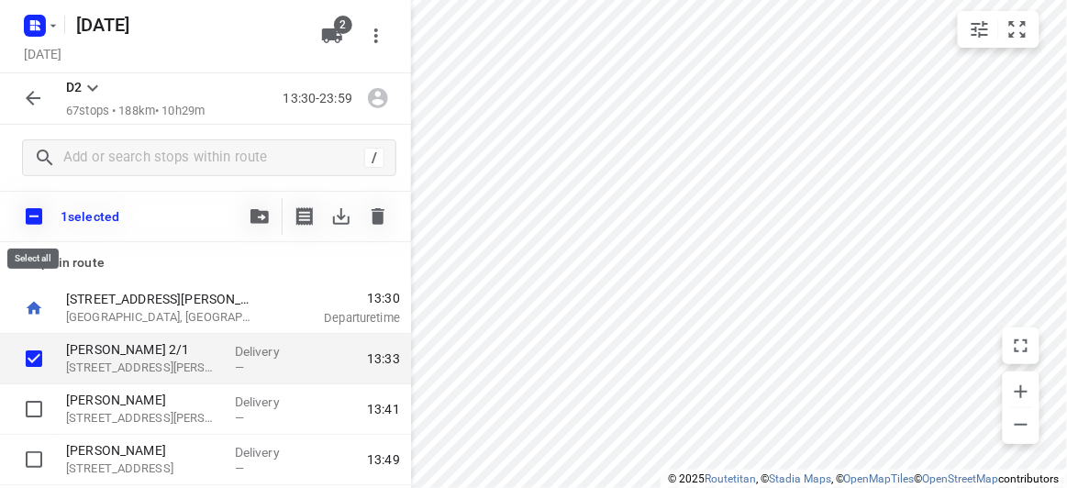
checkbox input "true"
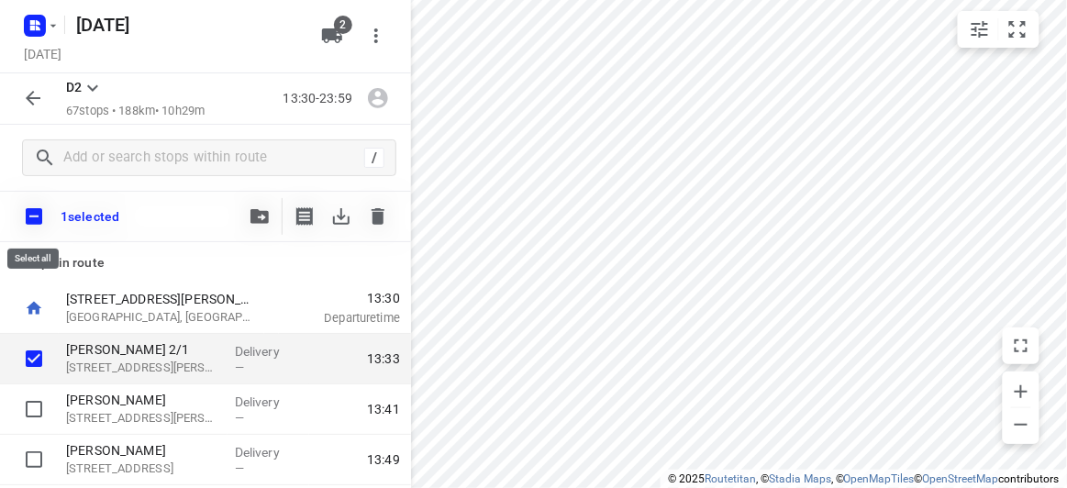
checkbox input "true"
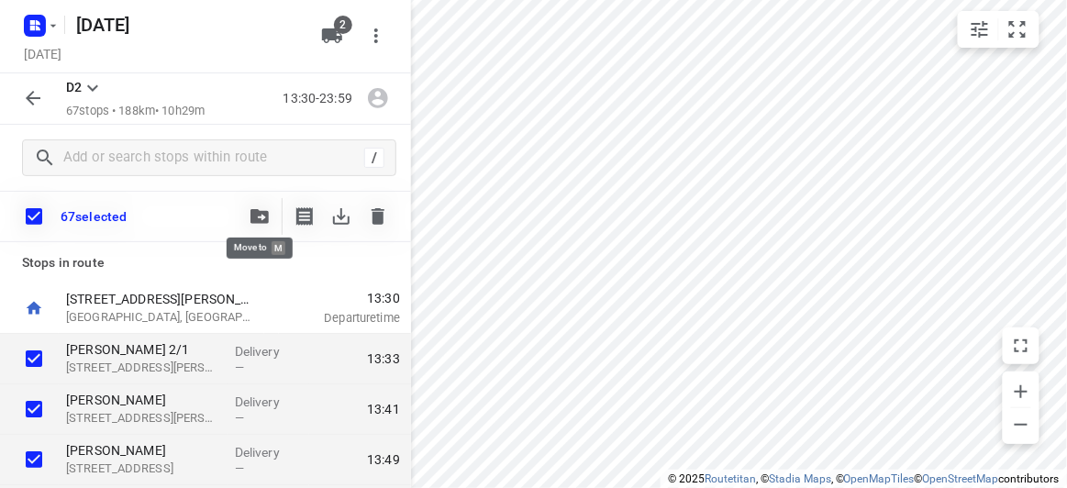
click at [259, 217] on icon "button" at bounding box center [259, 216] width 18 height 15
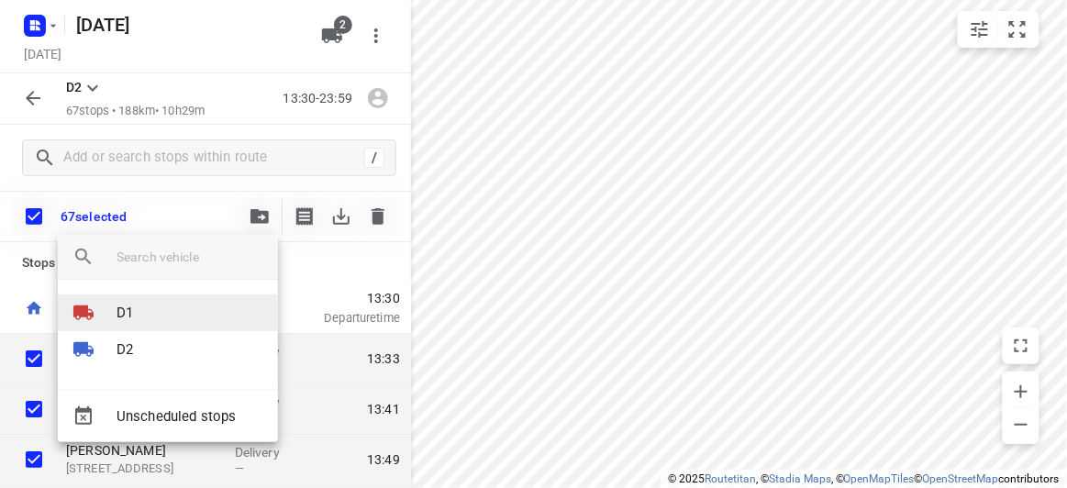
click at [104, 304] on div at bounding box center [94, 313] width 44 height 22
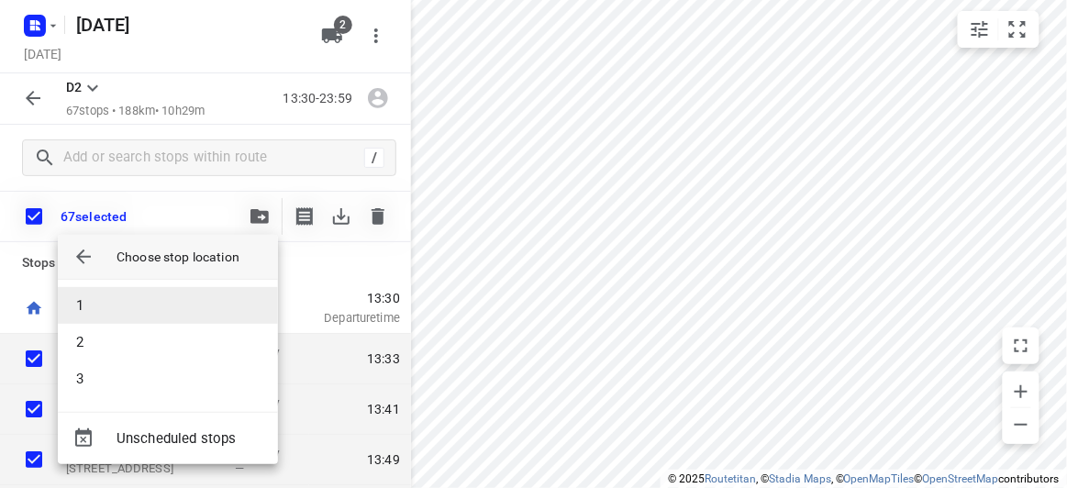
click at [88, 294] on li "1" at bounding box center [168, 305] width 220 height 37
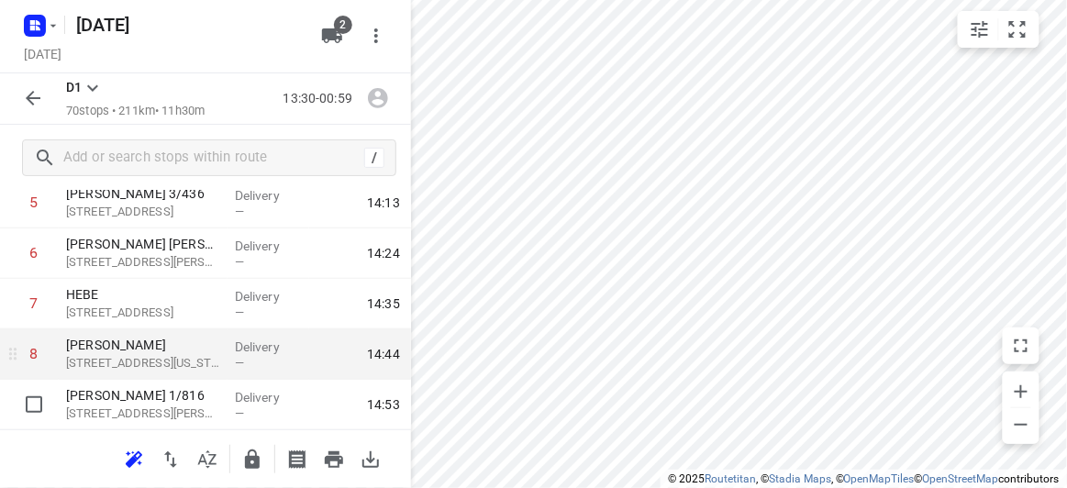
scroll to position [333, 0]
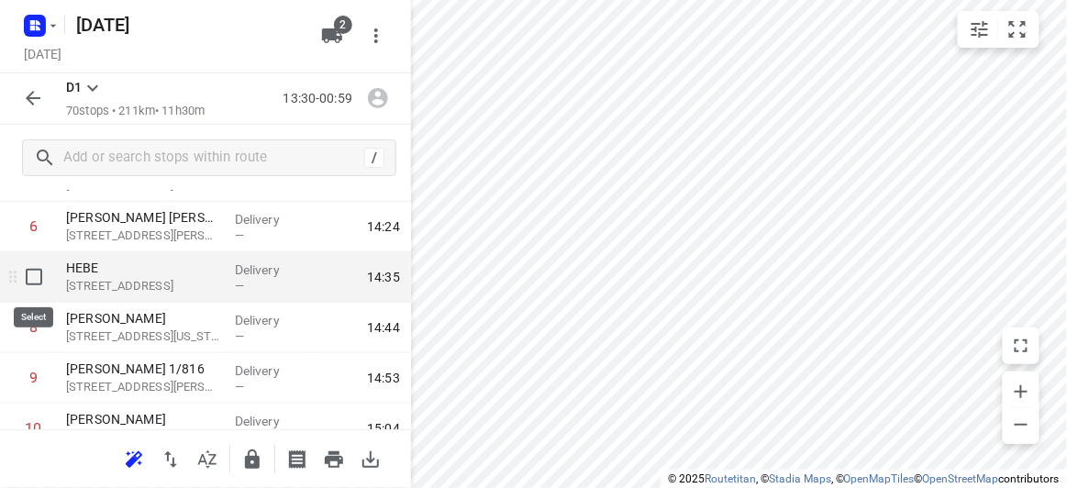
click at [32, 275] on input "checkbox" at bounding box center [34, 277] width 37 height 37
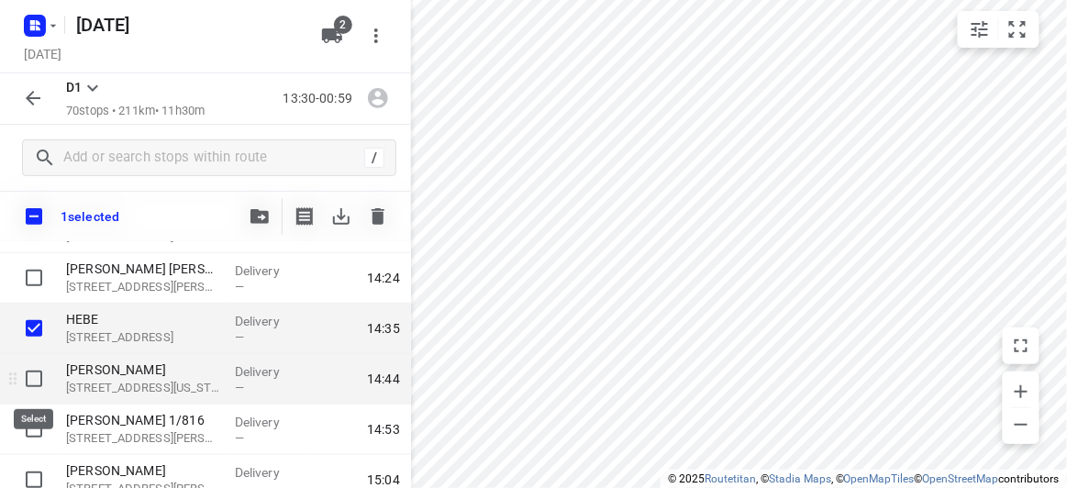
click at [38, 375] on input "checkbox" at bounding box center [34, 379] width 37 height 37
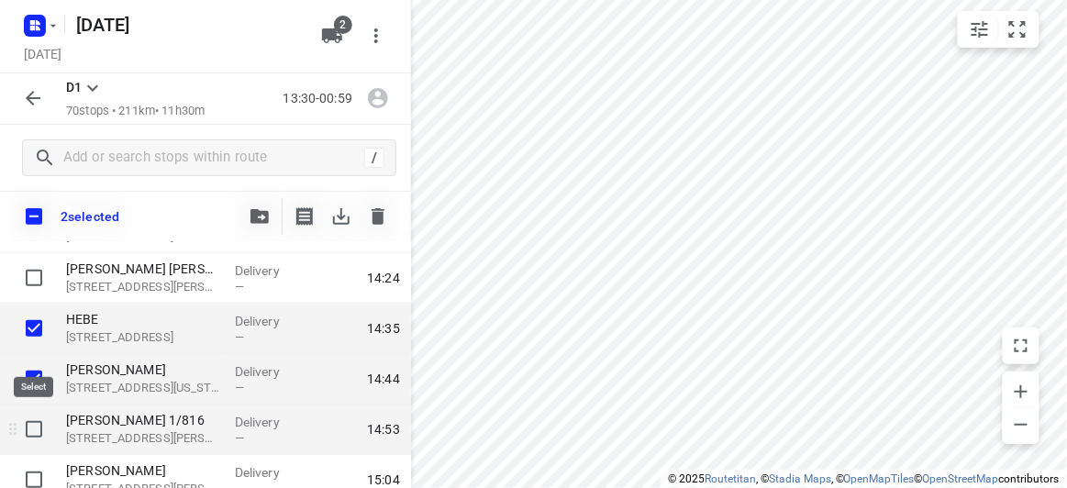
click at [35, 436] on input "checkbox" at bounding box center [34, 429] width 37 height 37
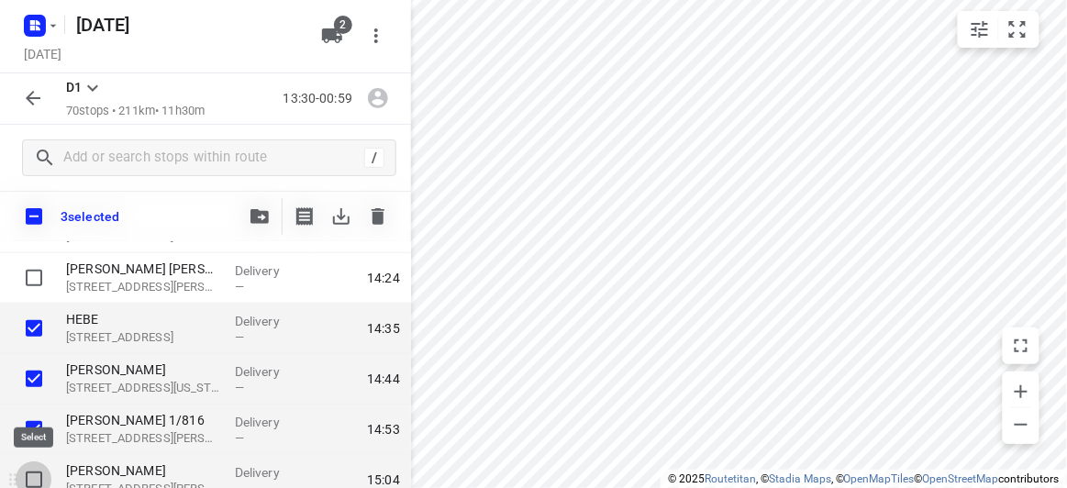
click at [41, 479] on input "checkbox" at bounding box center [34, 480] width 37 height 37
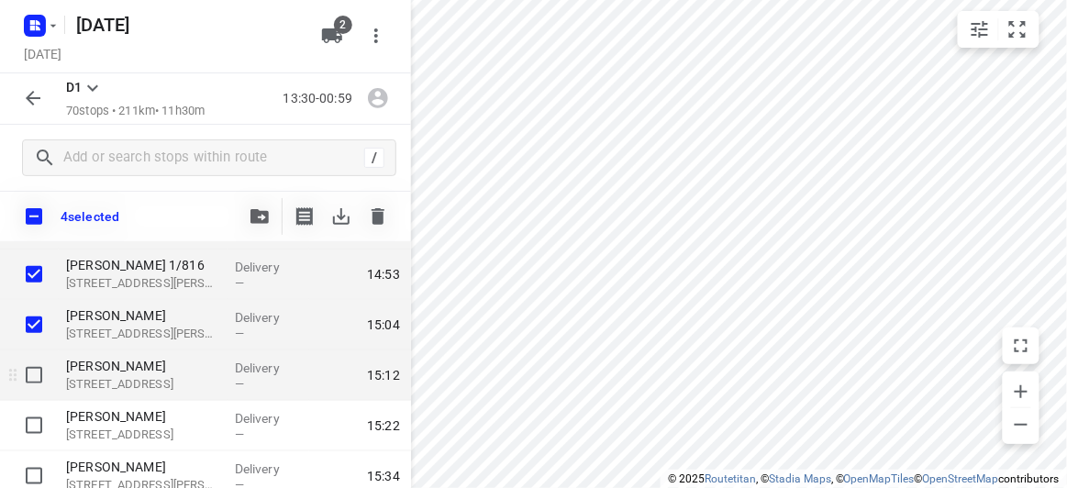
scroll to position [500, 0]
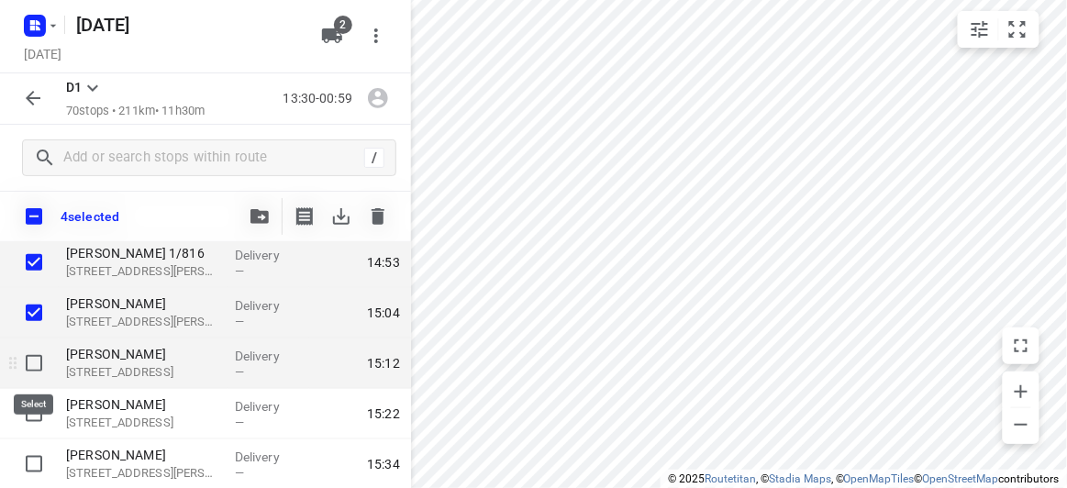
click at [33, 364] on input "checkbox" at bounding box center [34, 363] width 37 height 37
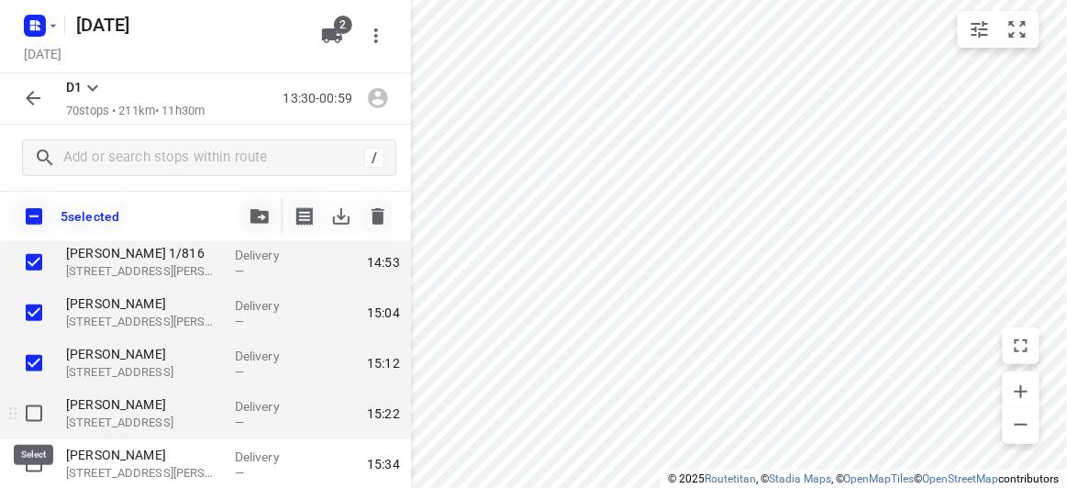
click at [31, 406] on input "checkbox" at bounding box center [34, 413] width 37 height 37
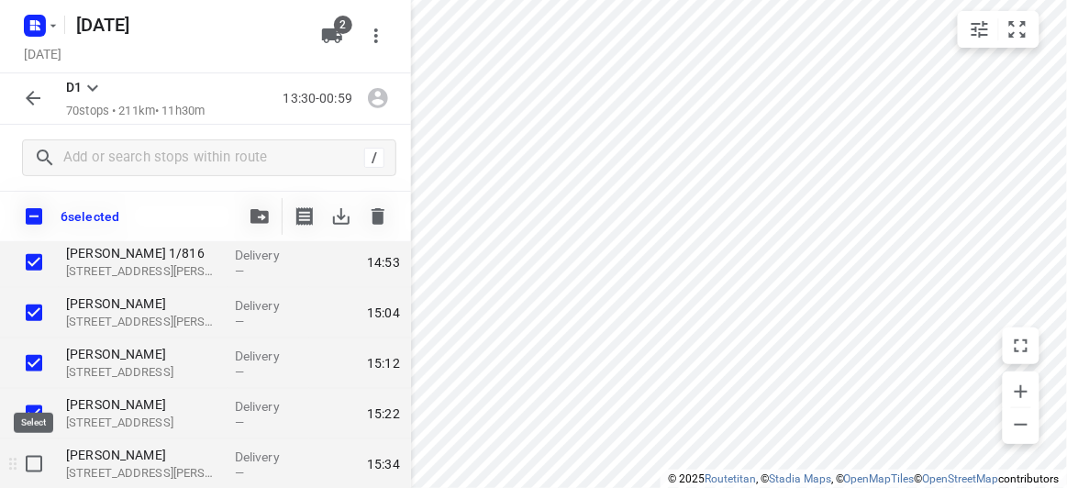
click at [36, 462] on input "checkbox" at bounding box center [34, 464] width 37 height 37
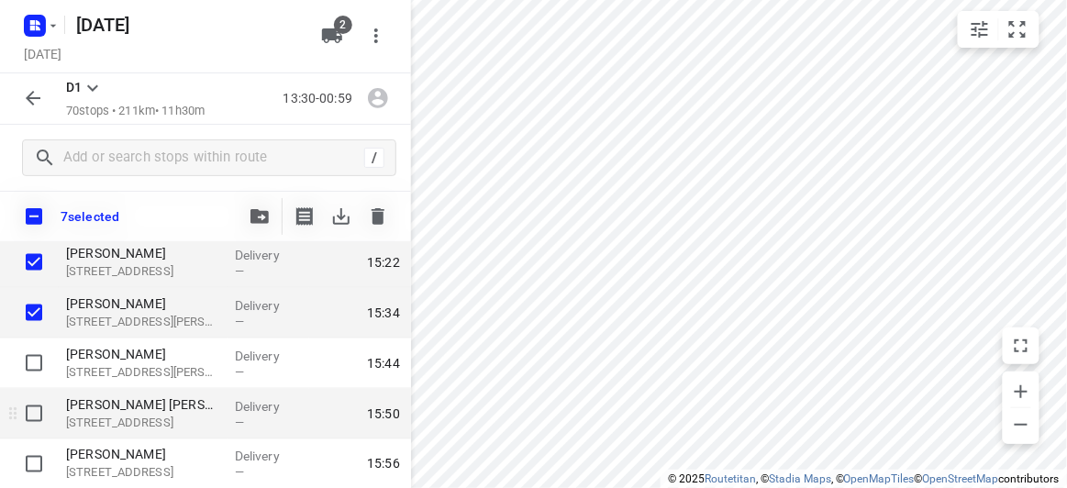
scroll to position [667, 0]
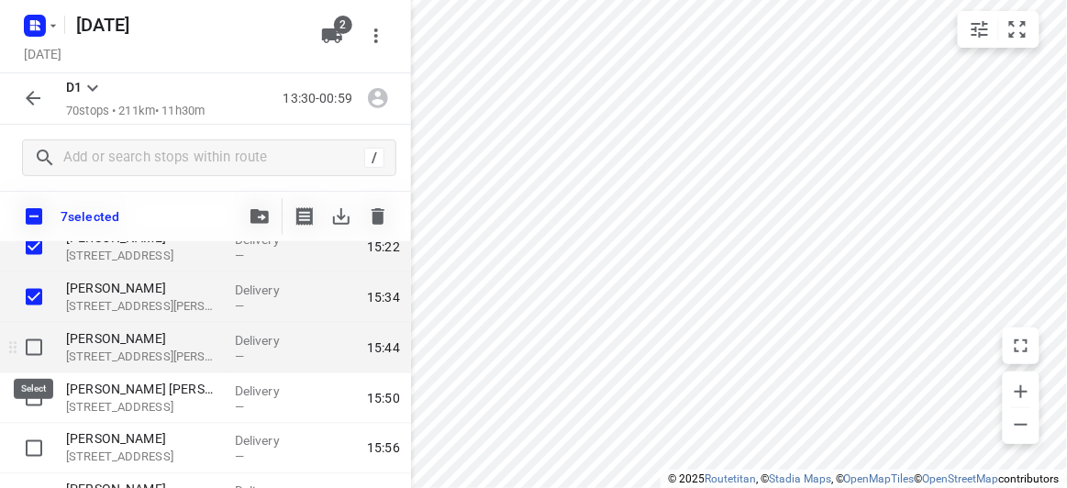
click at [33, 346] on input "checkbox" at bounding box center [34, 347] width 37 height 37
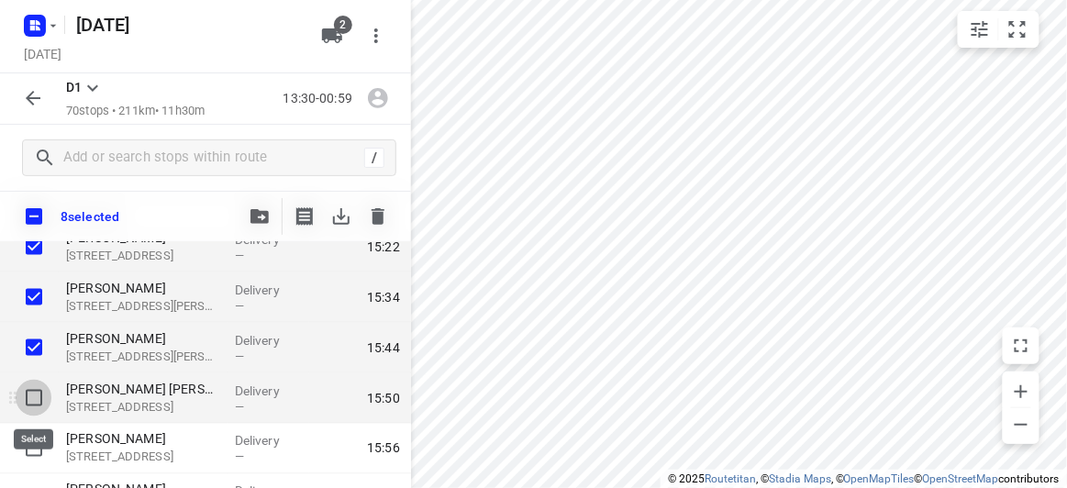
click at [36, 405] on input "checkbox" at bounding box center [34, 398] width 37 height 37
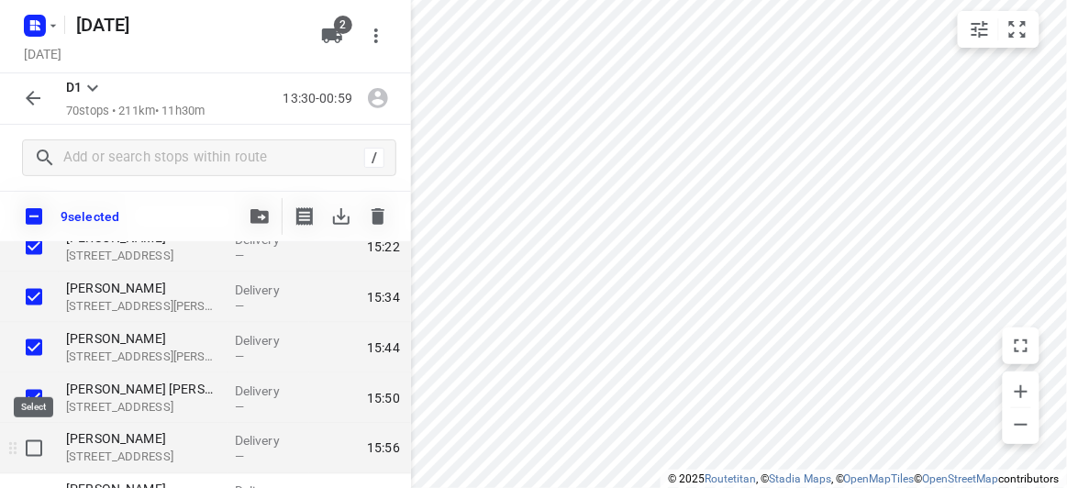
click at [39, 448] on input "checkbox" at bounding box center [34, 448] width 37 height 37
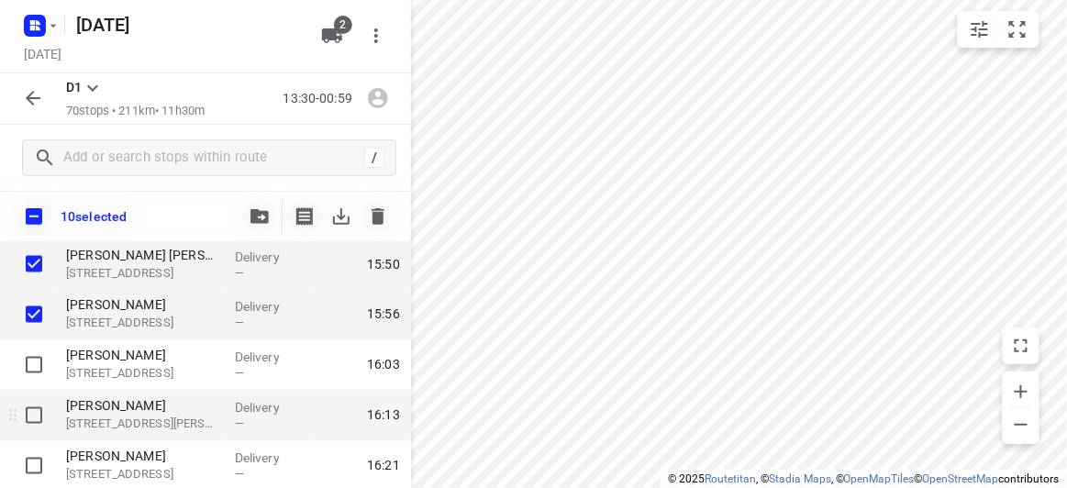
scroll to position [834, 0]
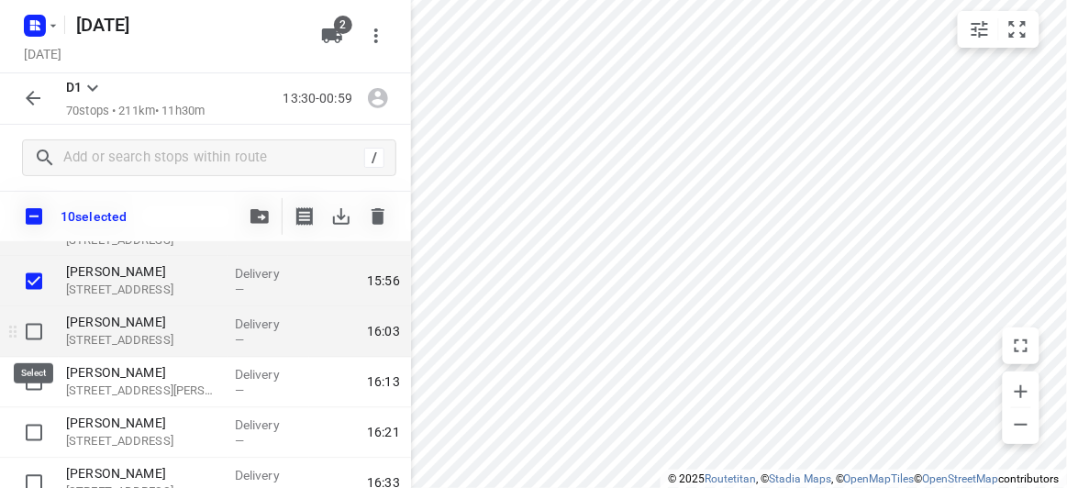
click at [33, 330] on input "checkbox" at bounding box center [34, 332] width 37 height 37
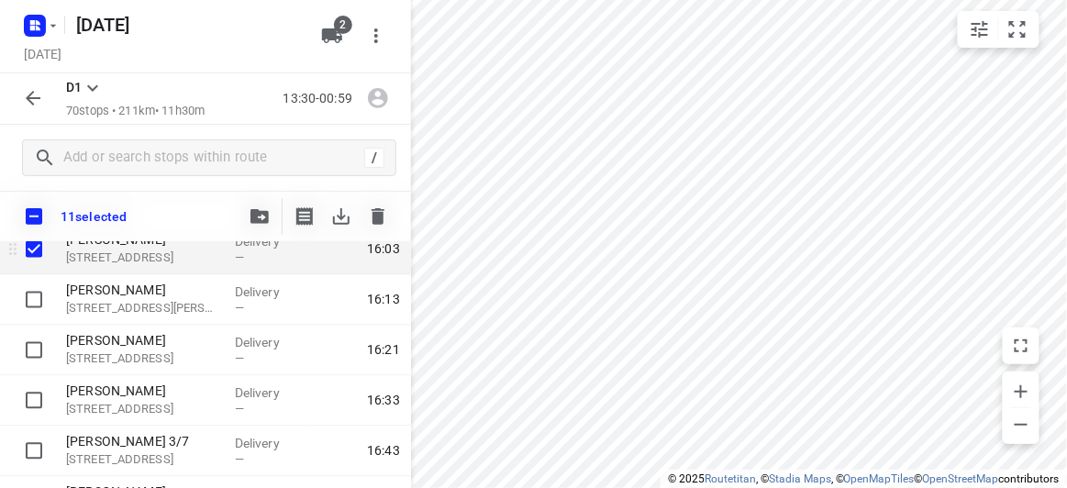
scroll to position [1167, 0]
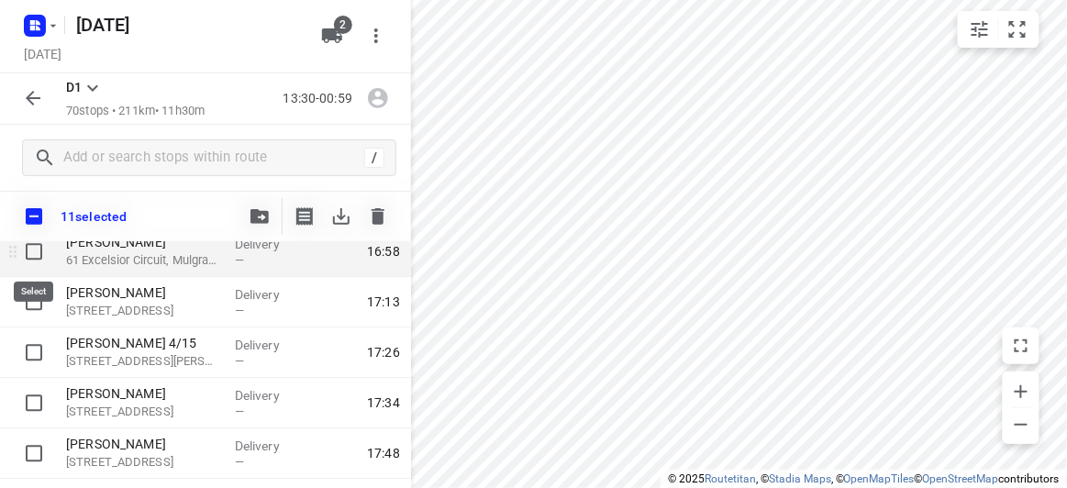
click at [33, 249] on input "checkbox" at bounding box center [34, 251] width 37 height 37
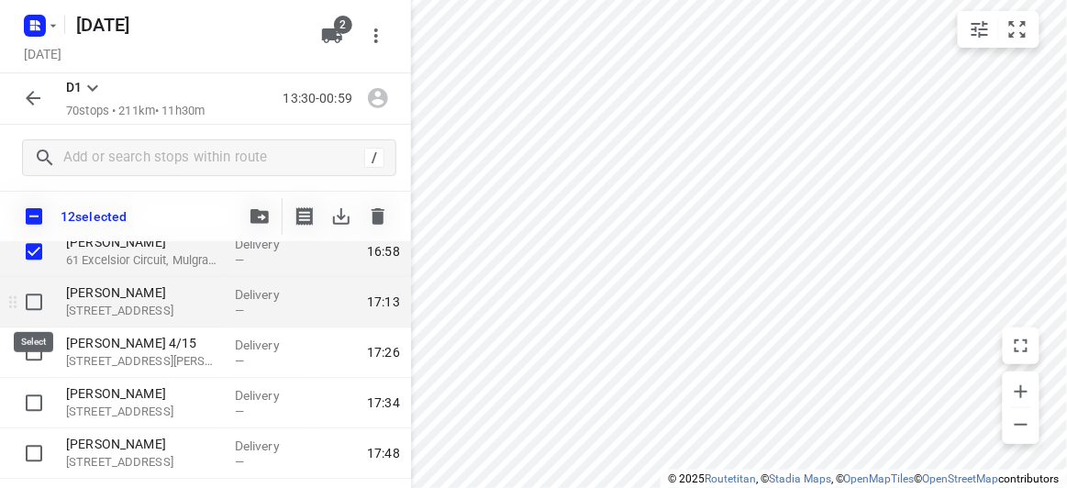
click at [39, 299] on input "checkbox" at bounding box center [34, 302] width 37 height 37
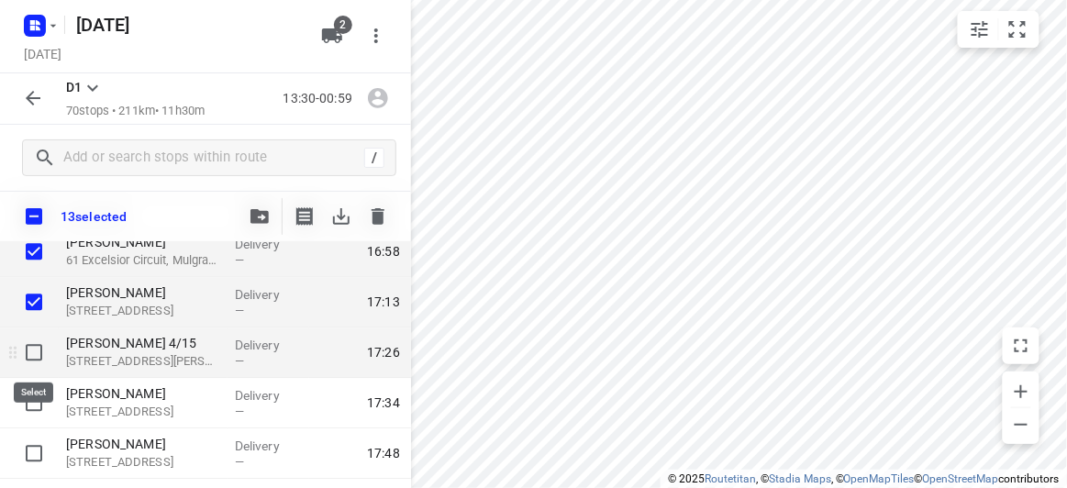
click at [24, 343] on input "checkbox" at bounding box center [34, 352] width 37 height 37
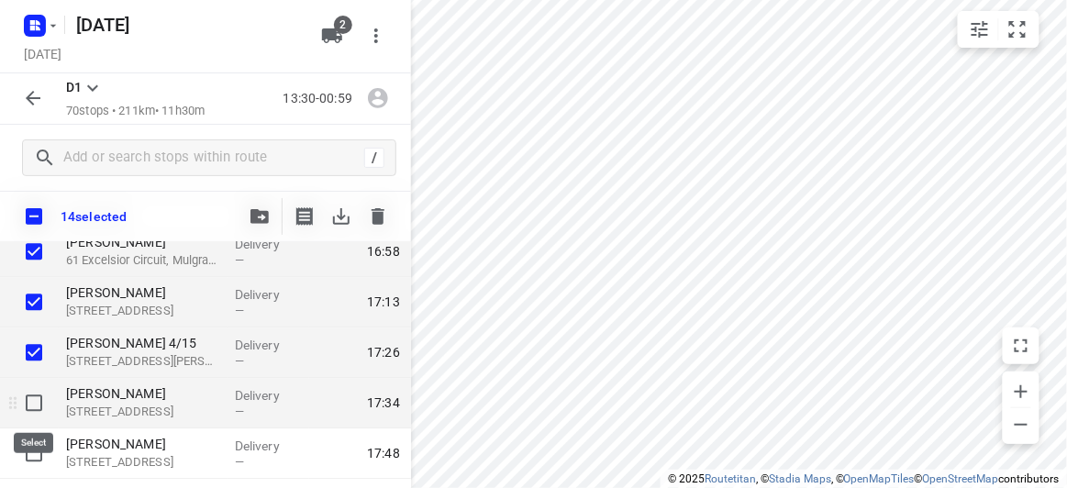
click at [29, 406] on input "checkbox" at bounding box center [34, 402] width 37 height 37
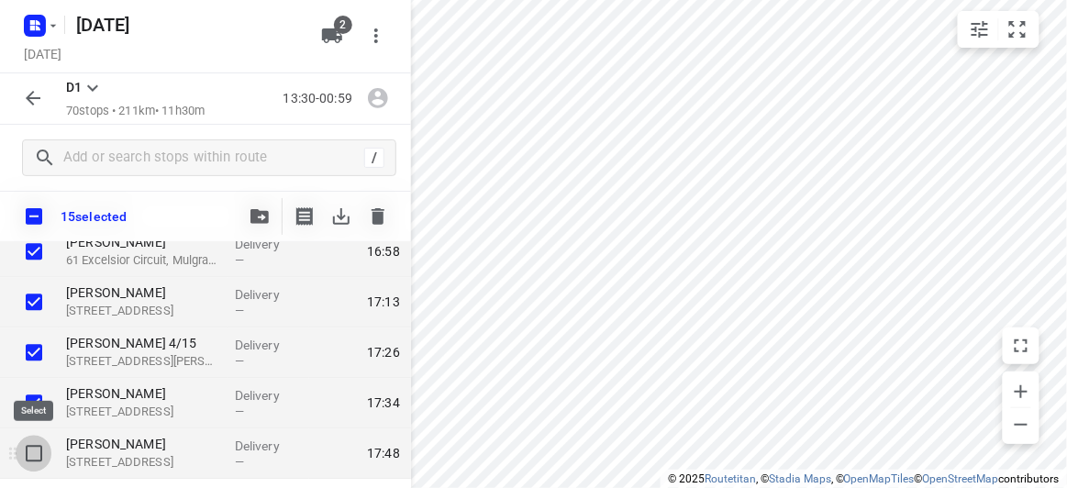
click at [30, 448] on input "checkbox" at bounding box center [34, 453] width 37 height 37
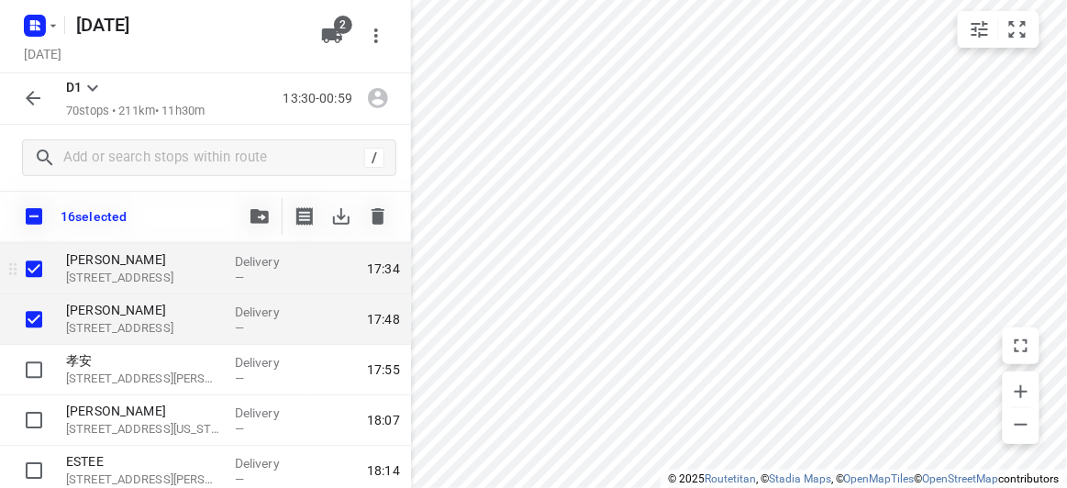
scroll to position [1334, 0]
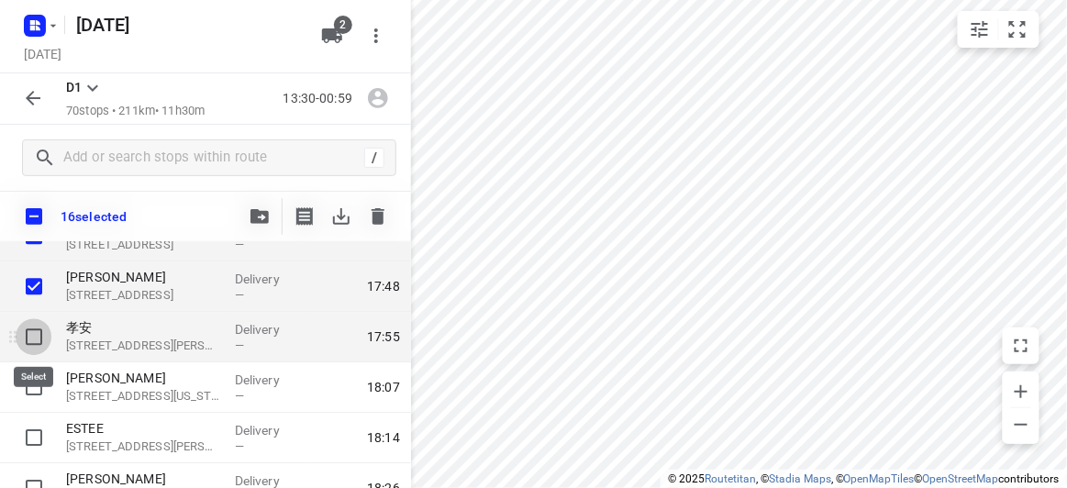
click at [32, 340] on input "checkbox" at bounding box center [34, 336] width 37 height 37
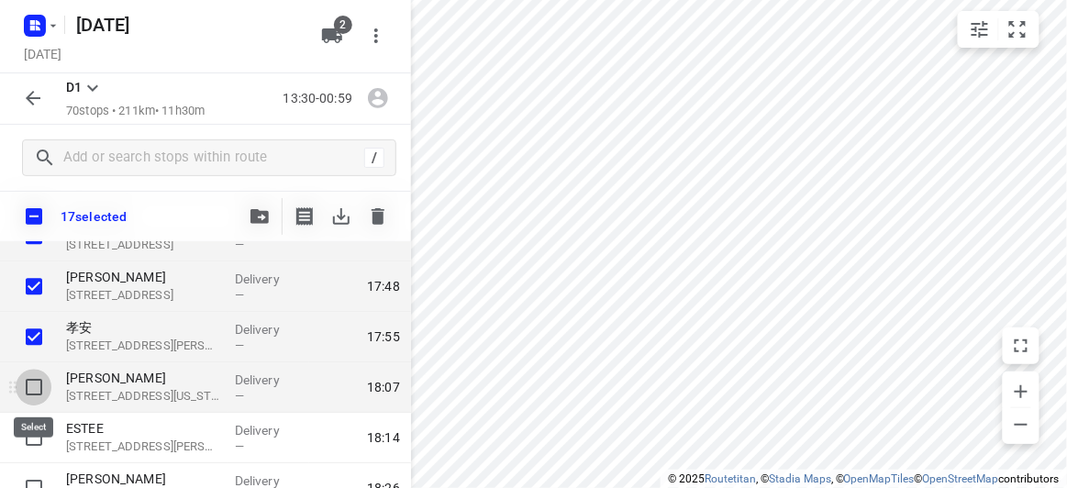
click at [35, 385] on input "checkbox" at bounding box center [34, 387] width 37 height 37
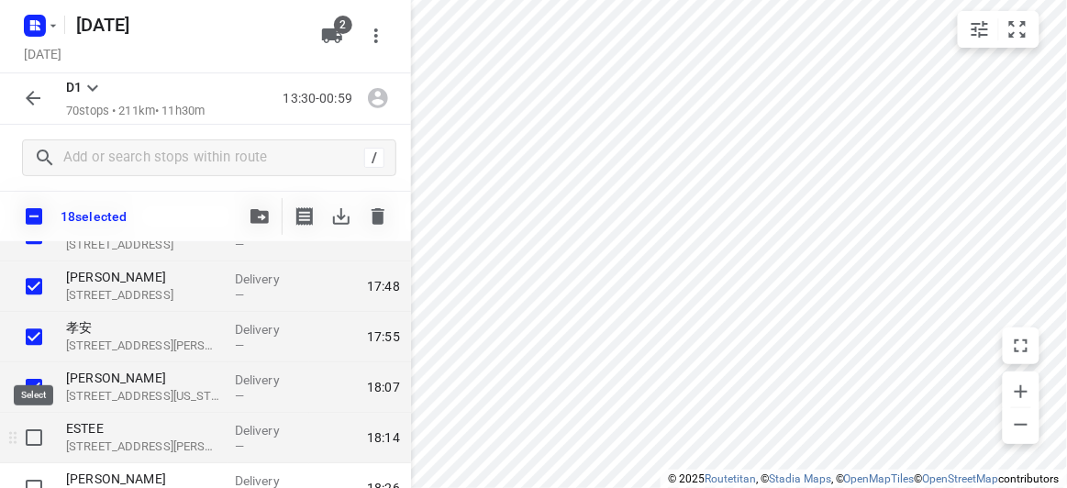
click at [30, 434] on input "checkbox" at bounding box center [34, 437] width 37 height 37
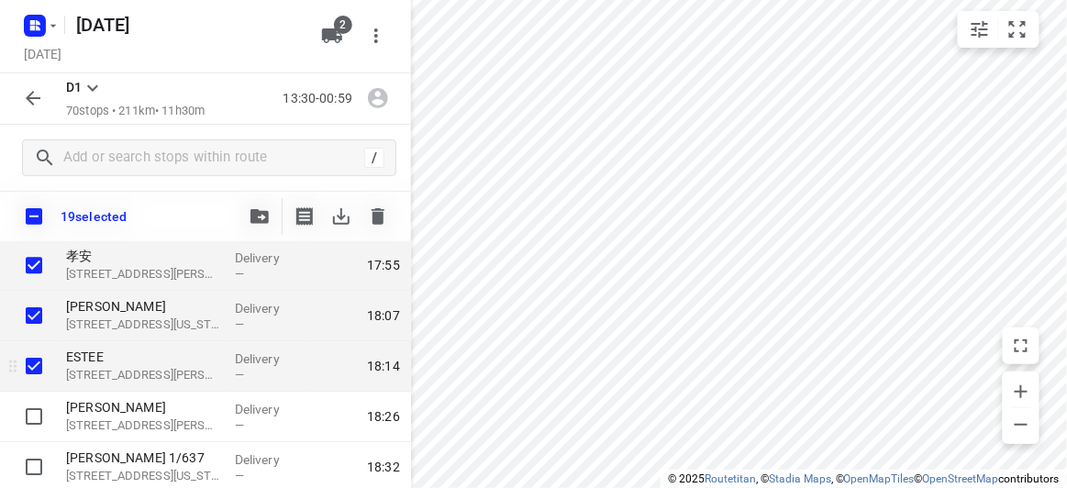
scroll to position [1418, 0]
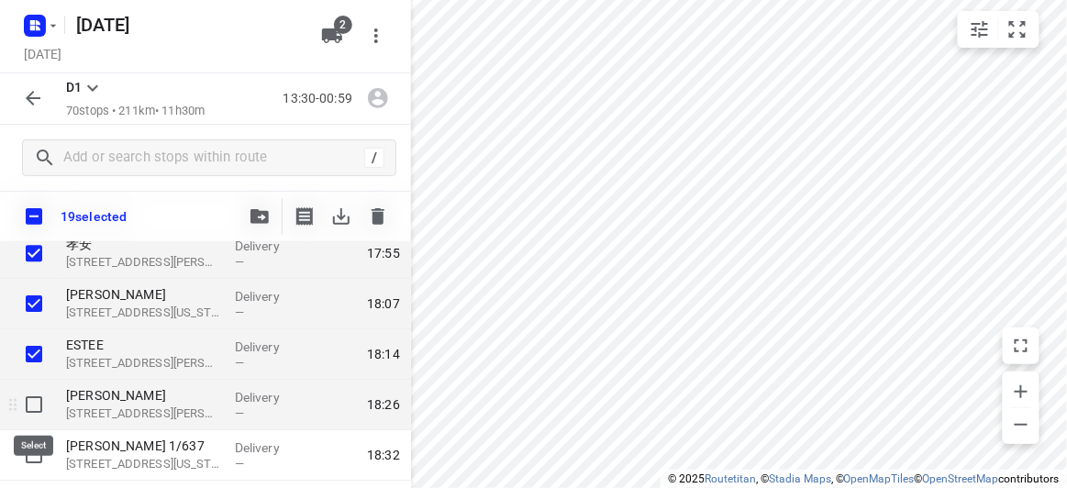
click at [33, 407] on input "checkbox" at bounding box center [34, 404] width 37 height 37
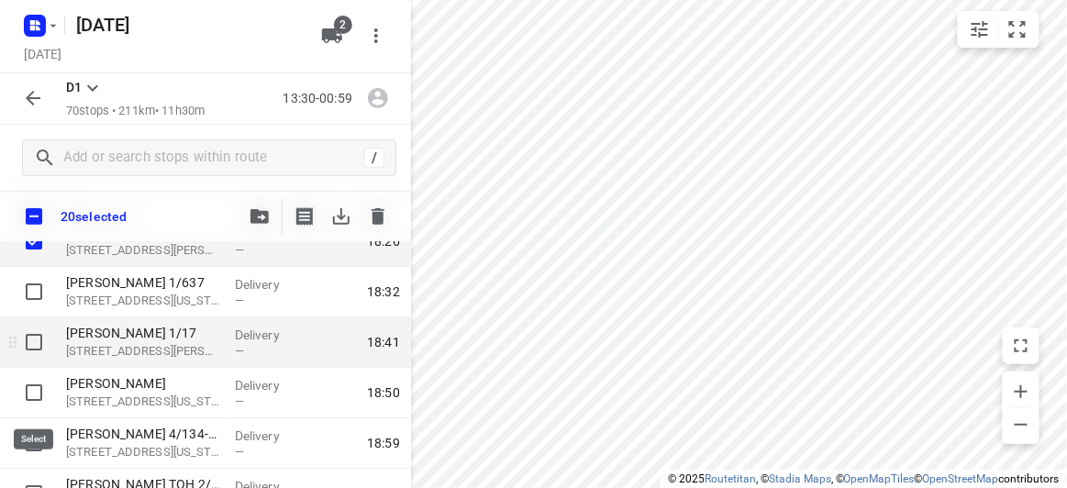
scroll to position [1585, 0]
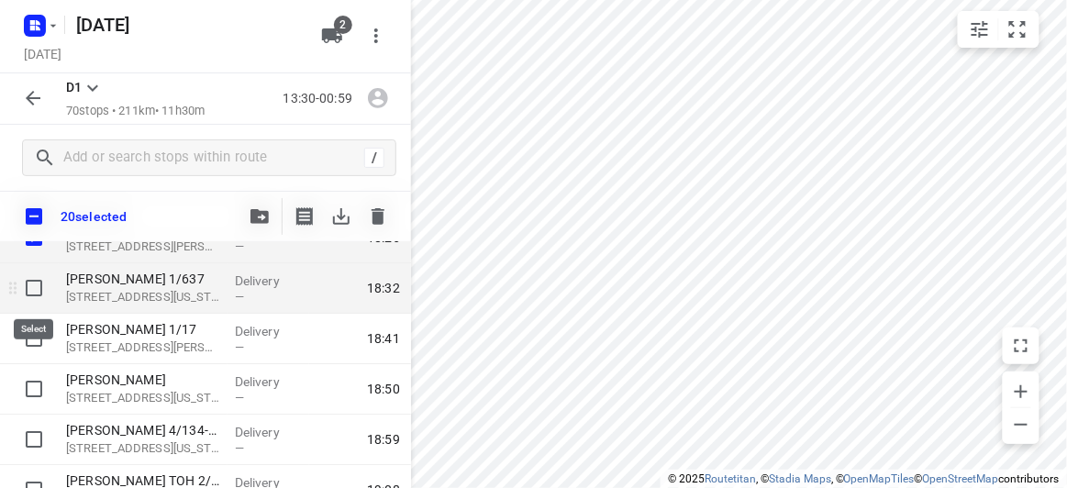
click at [34, 285] on input "checkbox" at bounding box center [34, 288] width 37 height 37
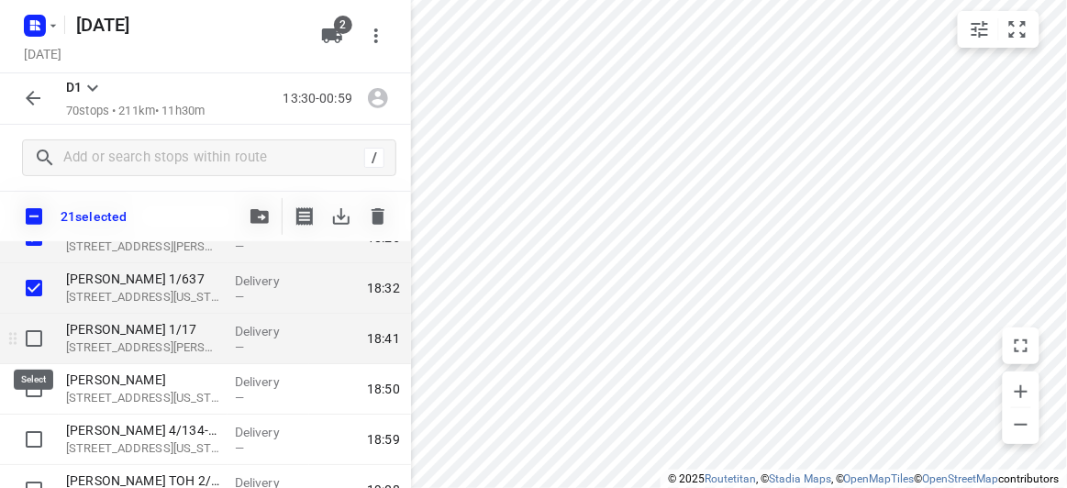
click at [26, 345] on input "checkbox" at bounding box center [34, 338] width 37 height 37
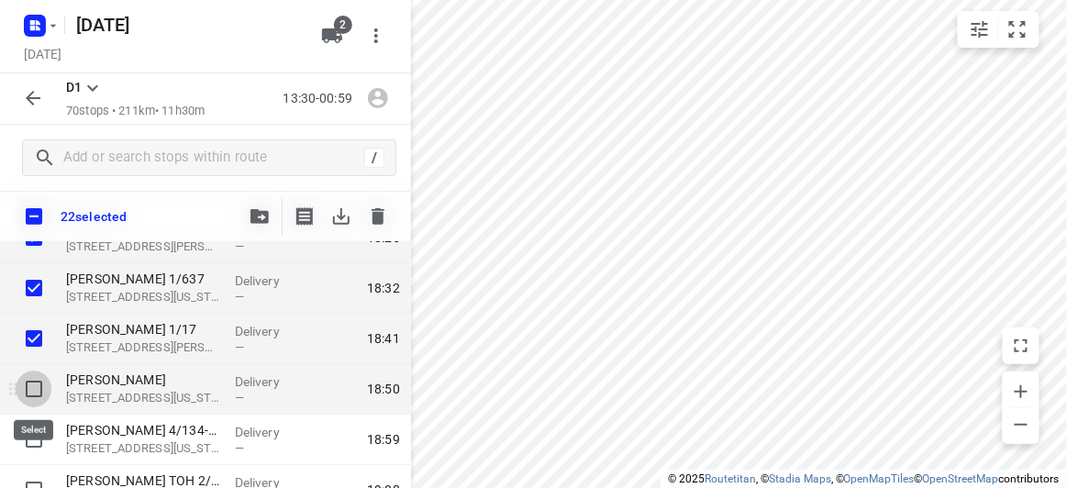
click at [25, 390] on input "checkbox" at bounding box center [34, 389] width 37 height 37
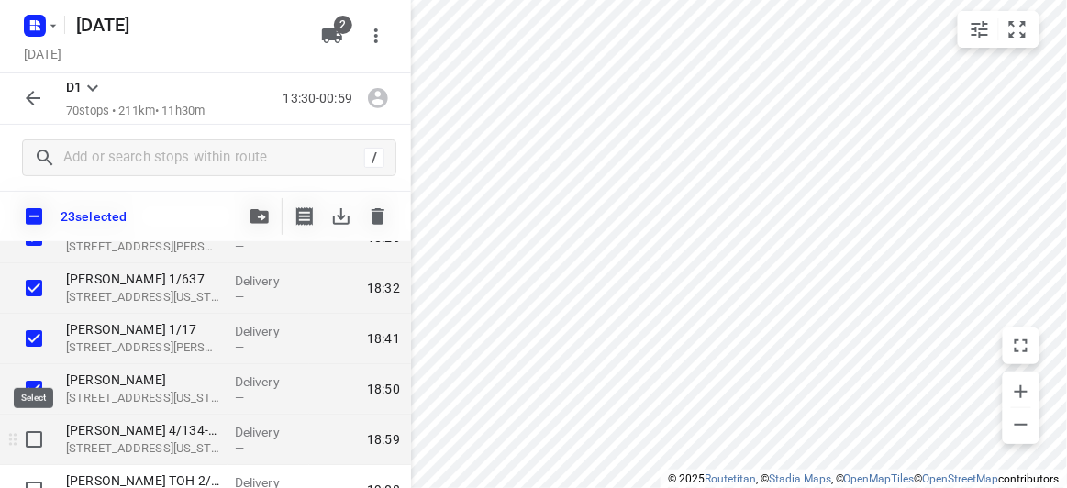
click at [24, 437] on input "checkbox" at bounding box center [34, 439] width 37 height 37
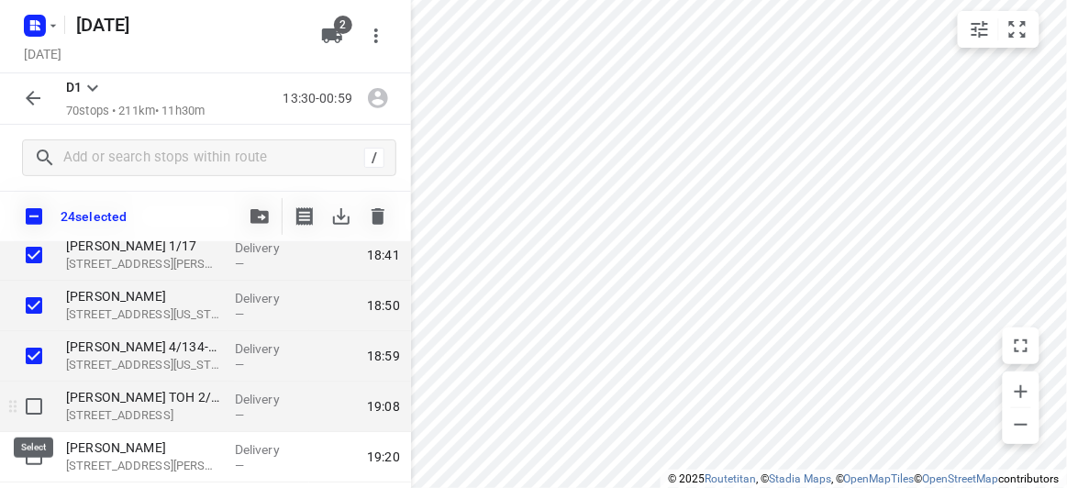
click at [29, 403] on input "checkbox" at bounding box center [34, 406] width 37 height 37
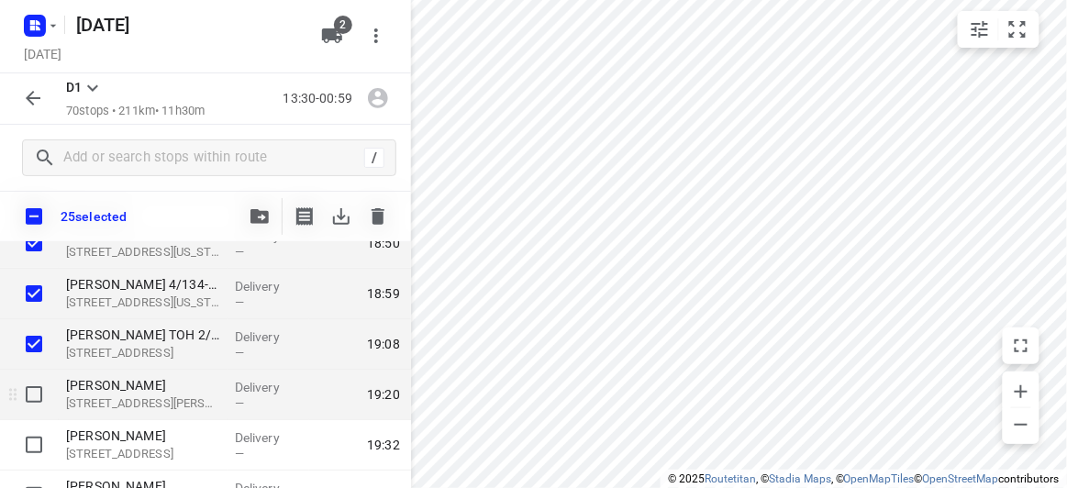
scroll to position [1752, 0]
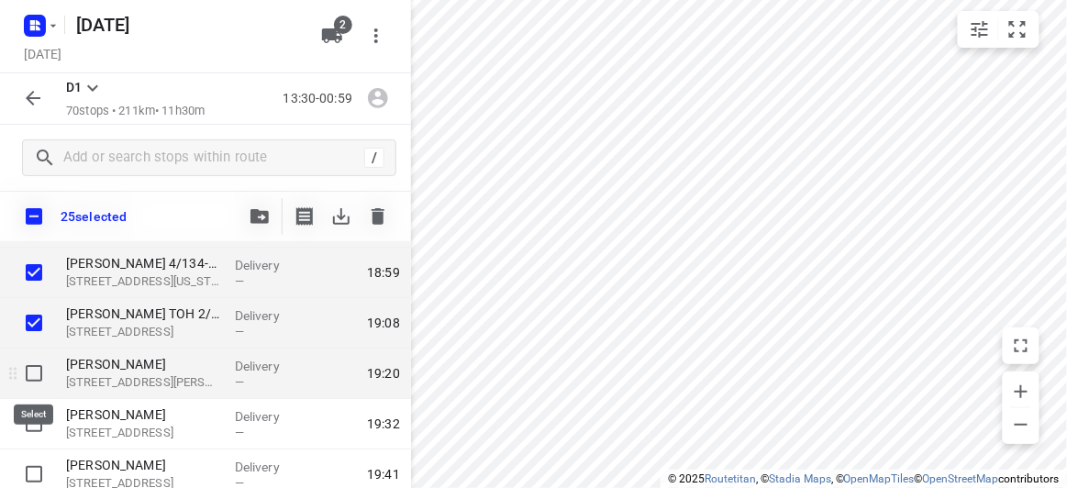
click at [39, 374] on input "checkbox" at bounding box center [34, 373] width 37 height 37
click at [35, 369] on input "checkbox" at bounding box center [34, 373] width 37 height 37
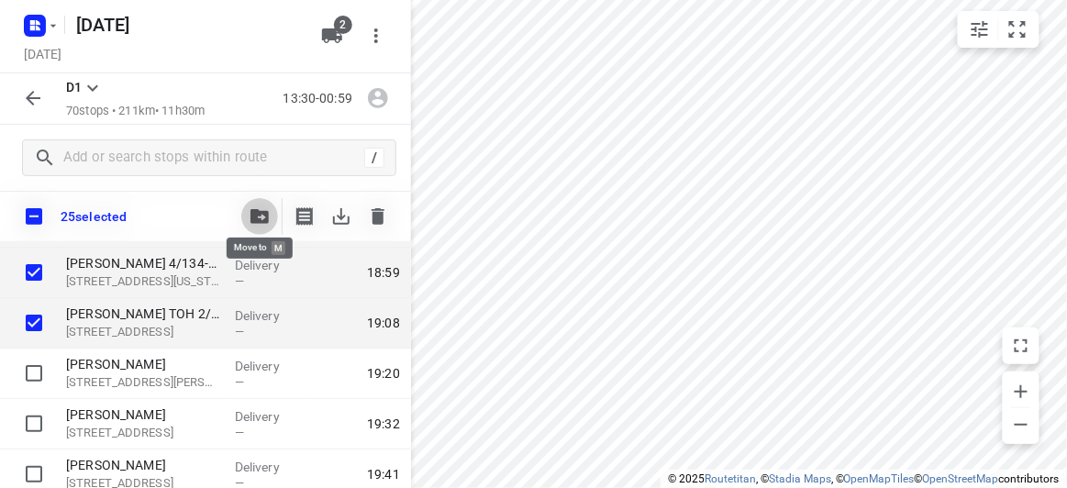
click at [257, 223] on button "button" at bounding box center [259, 216] width 37 height 37
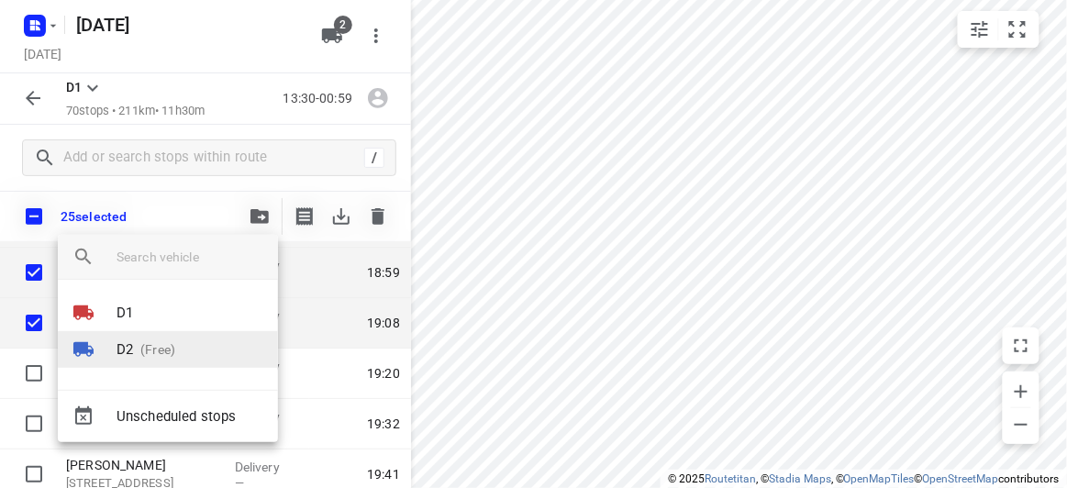
click at [163, 355] on p "(Free)" at bounding box center [154, 349] width 42 height 19
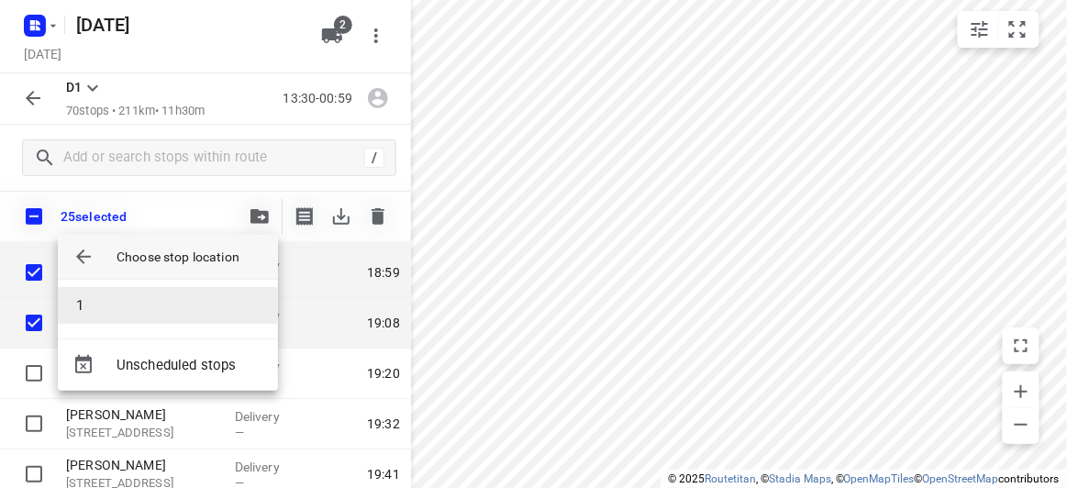
click at [123, 291] on li "1" at bounding box center [168, 305] width 220 height 37
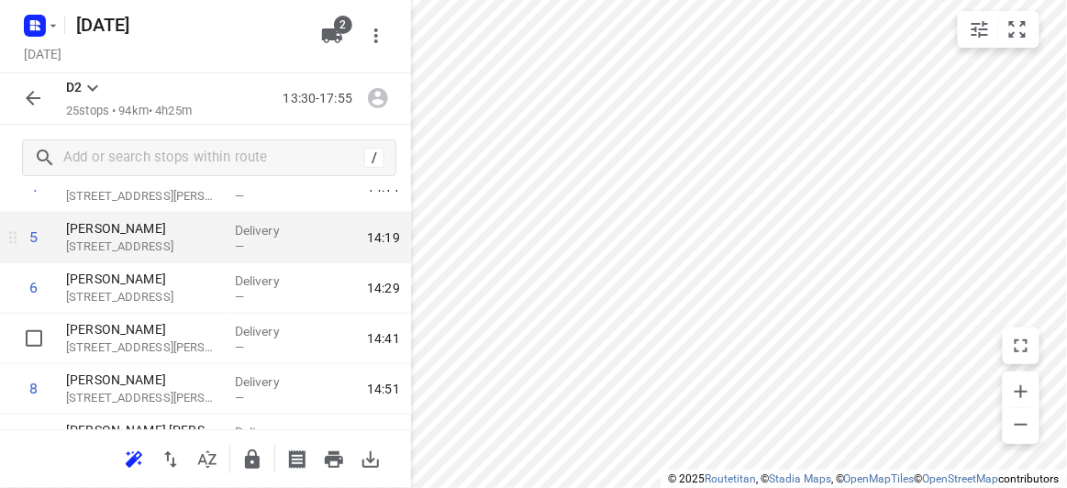
scroll to position [247, 0]
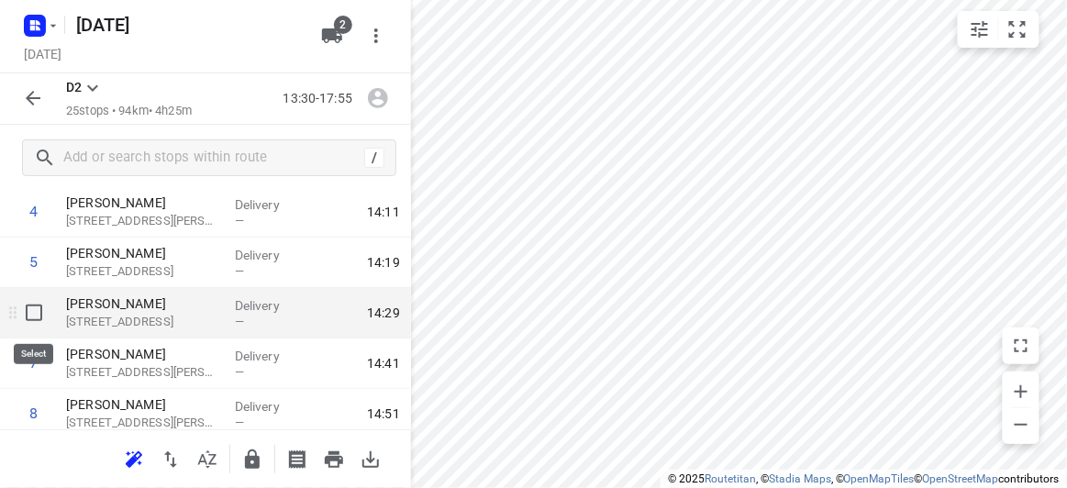
click at [35, 315] on input "checkbox" at bounding box center [34, 313] width 37 height 37
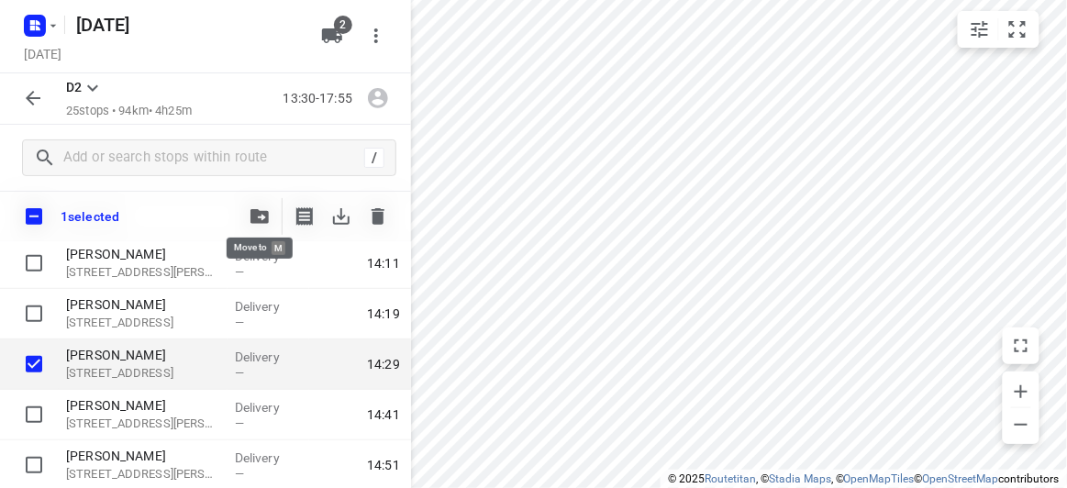
click at [263, 205] on button "button" at bounding box center [259, 216] width 37 height 37
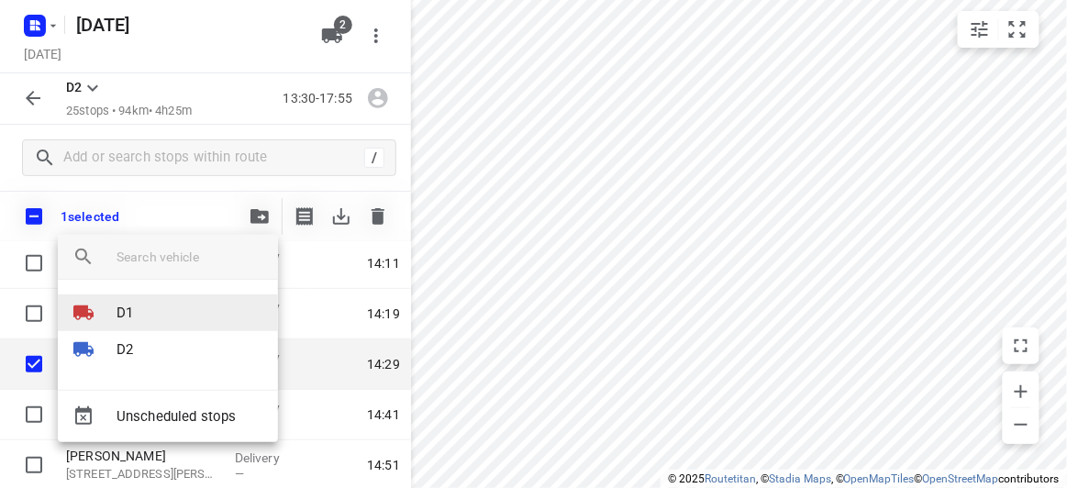
click at [118, 322] on p "D1" at bounding box center [125, 313] width 17 height 21
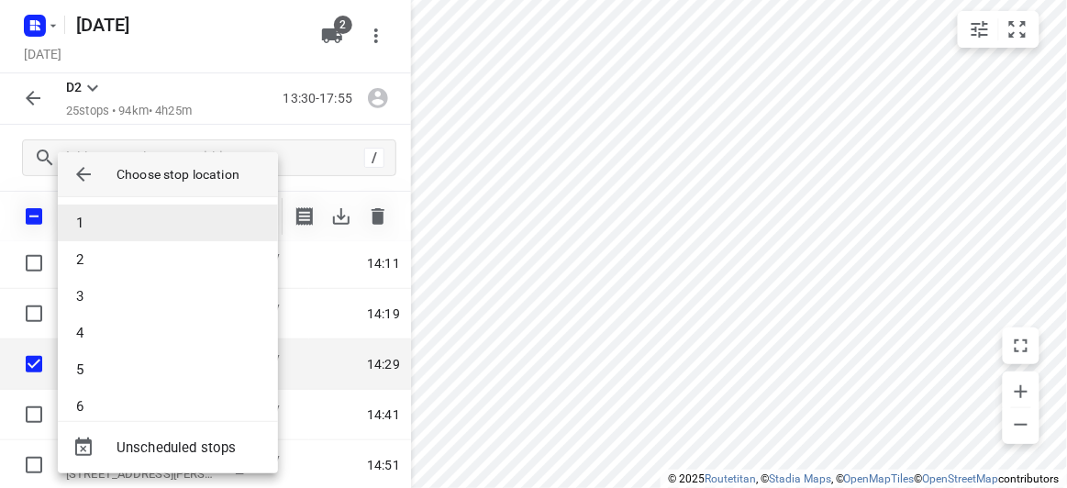
click at [85, 222] on li "1" at bounding box center [168, 223] width 220 height 37
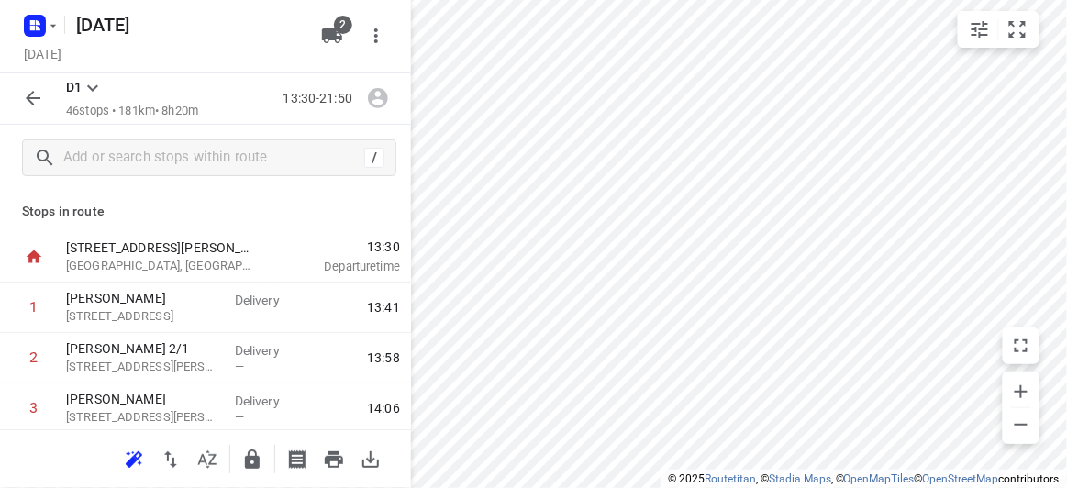
scroll to position [247, 0]
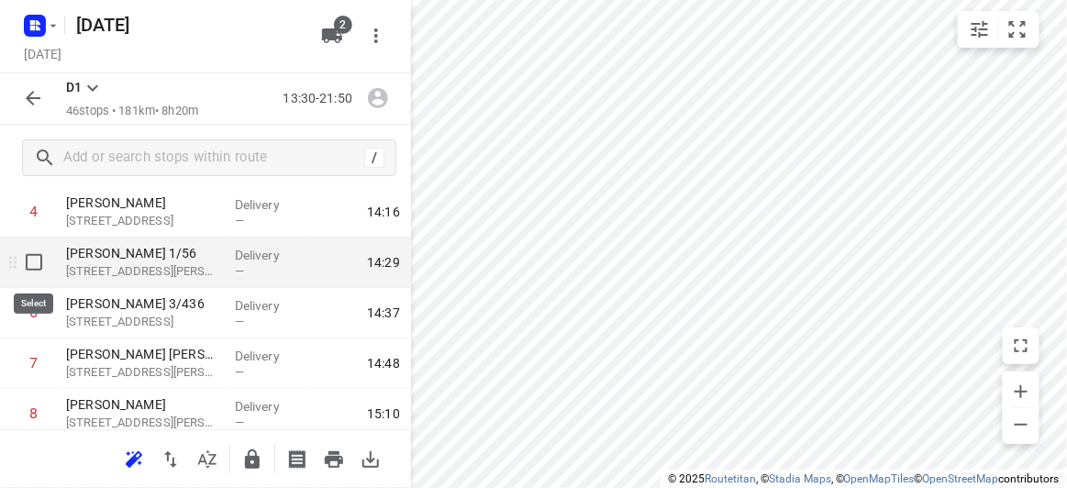
click at [36, 262] on input "checkbox" at bounding box center [34, 262] width 37 height 37
checkbox input "true"
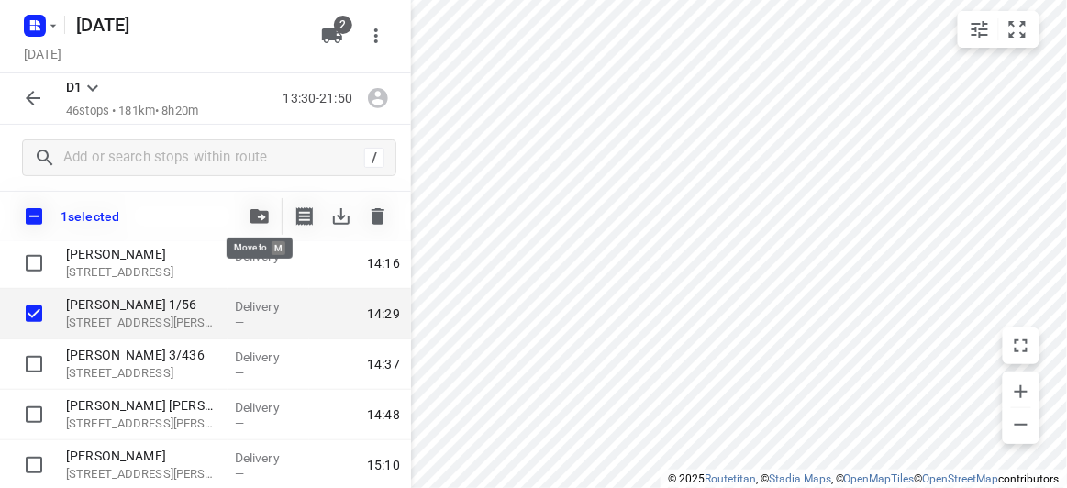
click at [259, 217] on icon "button" at bounding box center [259, 216] width 18 height 15
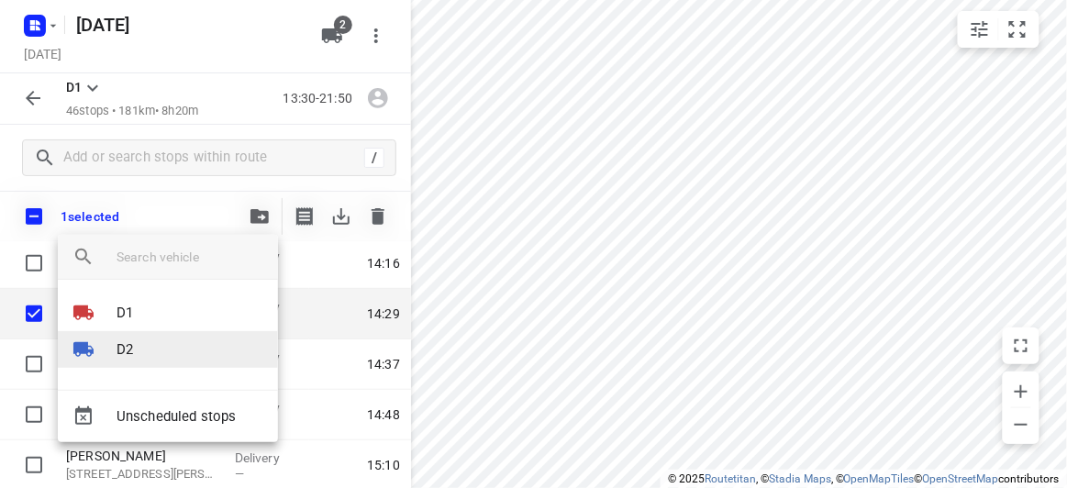
click at [95, 351] on div at bounding box center [94, 350] width 44 height 22
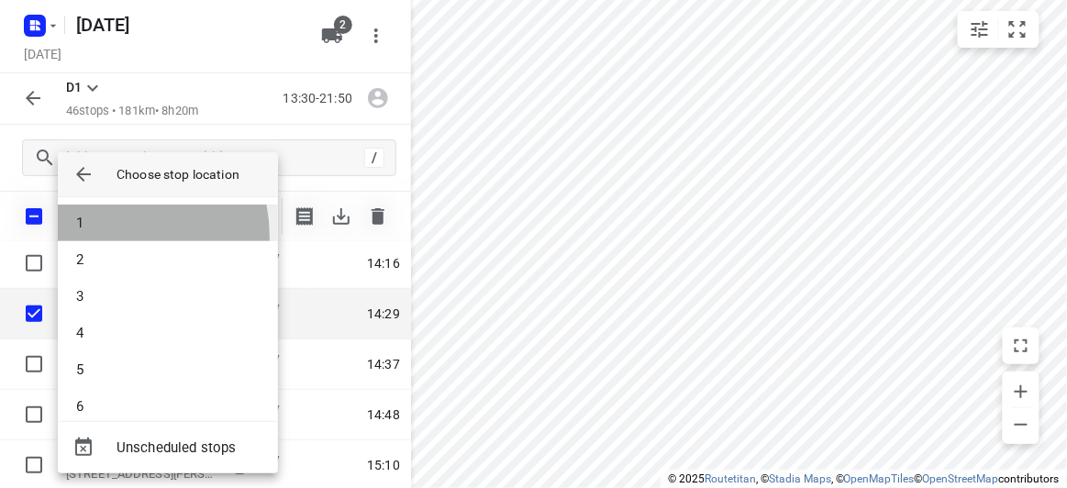
click at [106, 237] on li "1" at bounding box center [168, 223] width 220 height 37
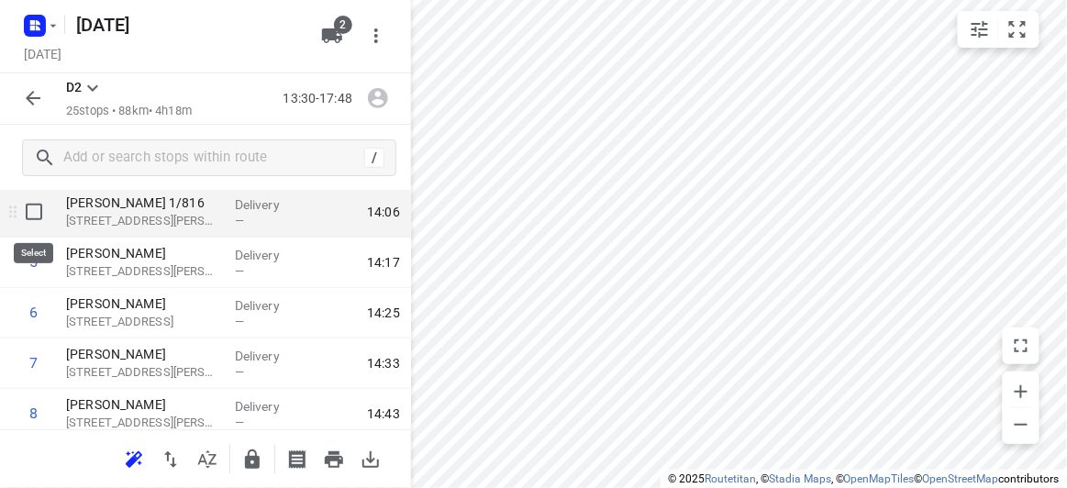
click at [30, 218] on input "checkbox" at bounding box center [34, 212] width 37 height 37
checkbox input "true"
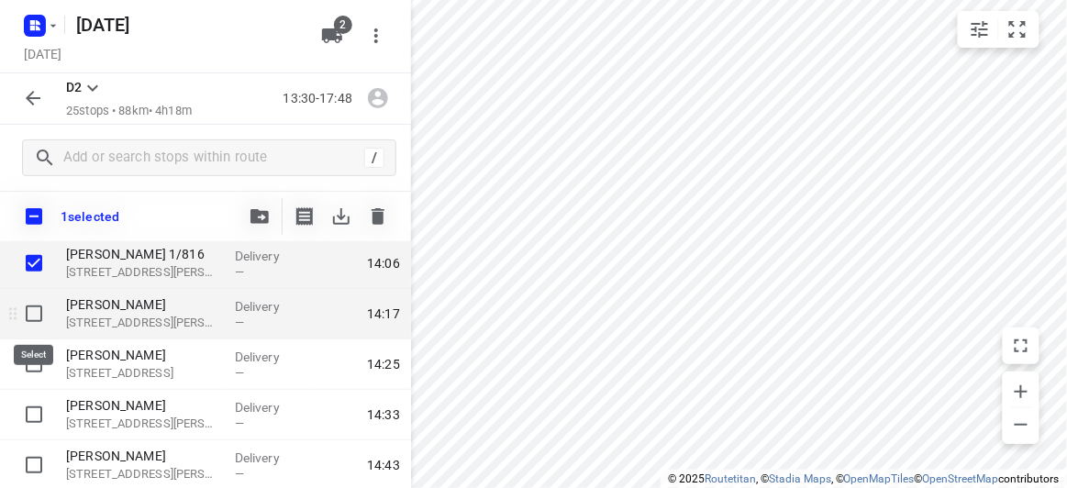
click at [33, 315] on input "checkbox" at bounding box center [34, 313] width 37 height 37
checkbox input "true"
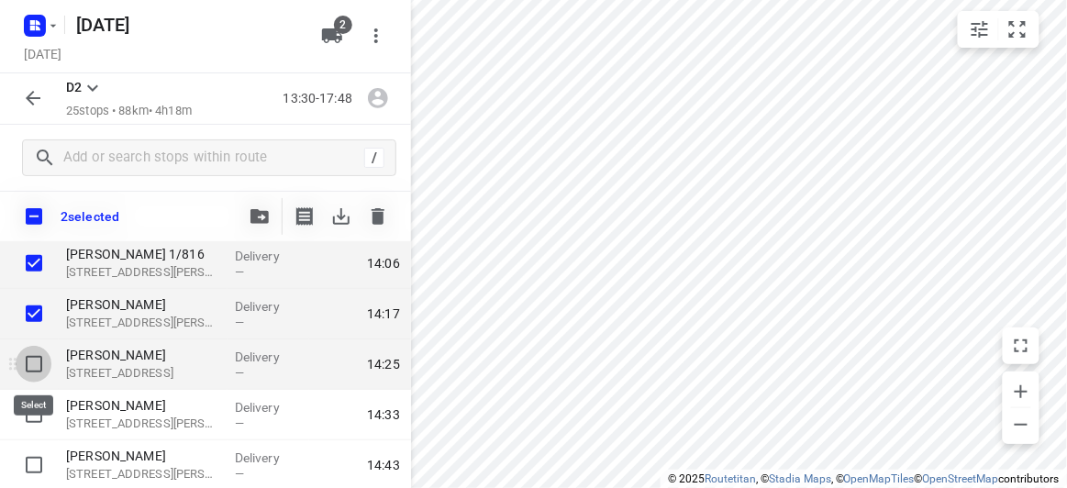
click at [37, 362] on input "checkbox" at bounding box center [34, 364] width 37 height 37
checkbox input "true"
click at [254, 224] on button "button" at bounding box center [259, 216] width 37 height 37
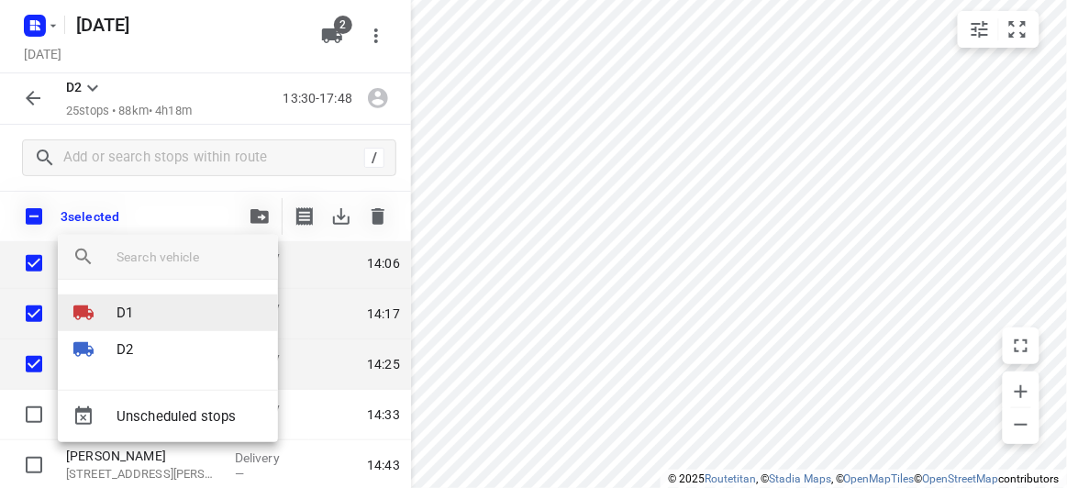
click at [139, 317] on li "D1" at bounding box center [168, 313] width 220 height 37
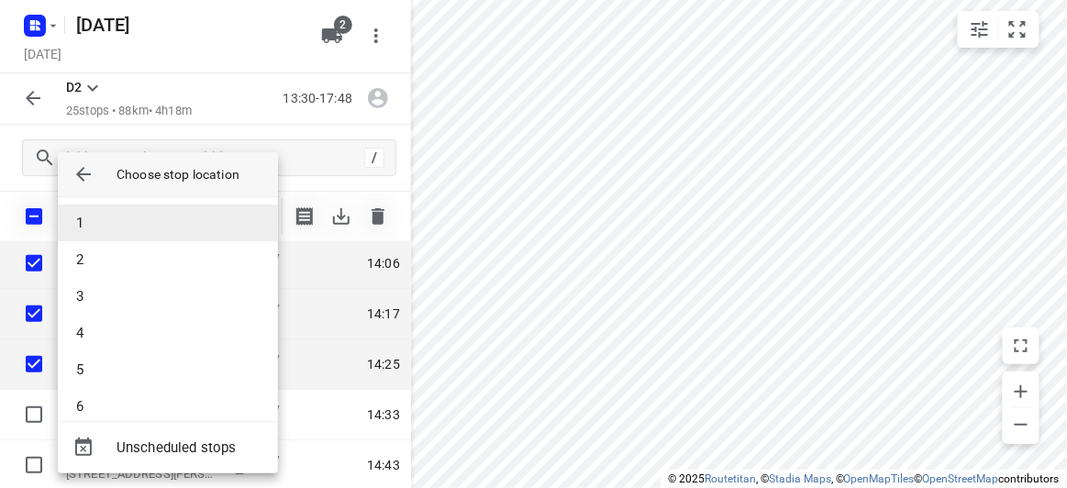
click at [89, 228] on li "1" at bounding box center [168, 223] width 220 height 37
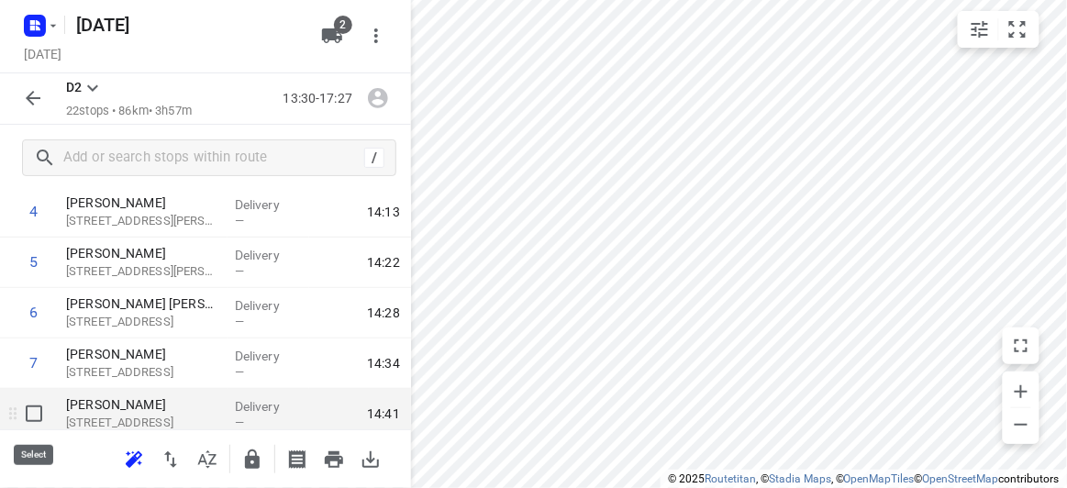
click at [33, 416] on input "checkbox" at bounding box center [34, 413] width 37 height 37
checkbox input "true"
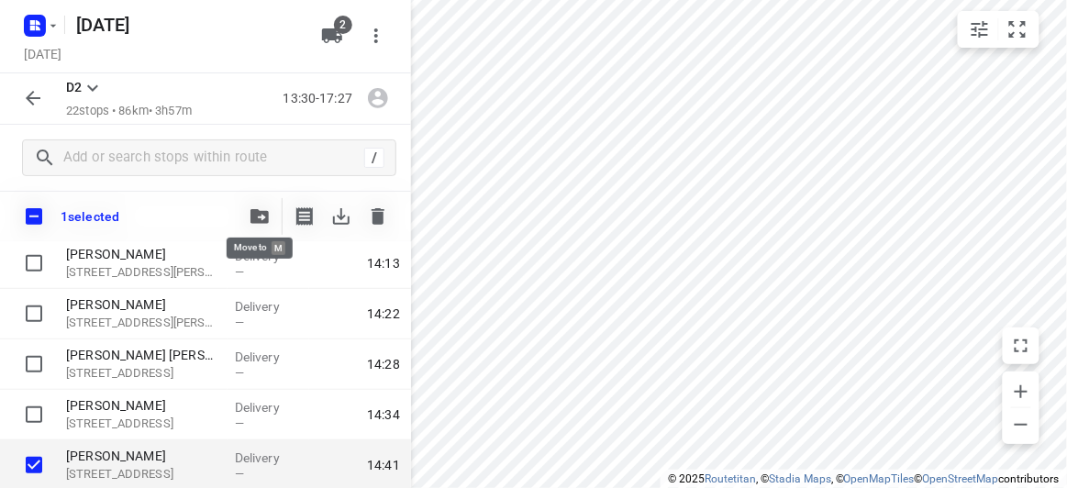
click at [246, 213] on button "button" at bounding box center [259, 216] width 37 height 37
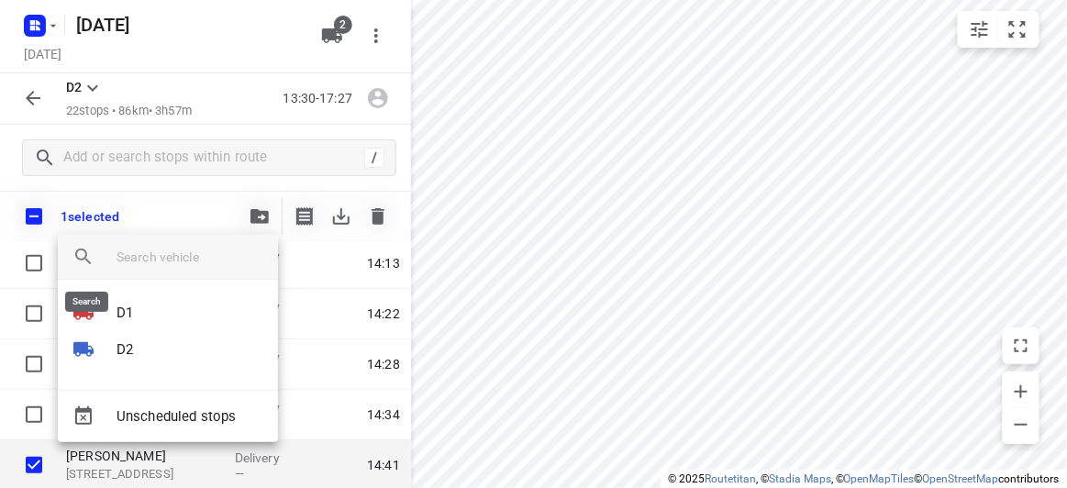
click at [117, 239] on div at bounding box center [197, 257] width 161 height 44
click at [125, 215] on div at bounding box center [533, 244] width 1067 height 488
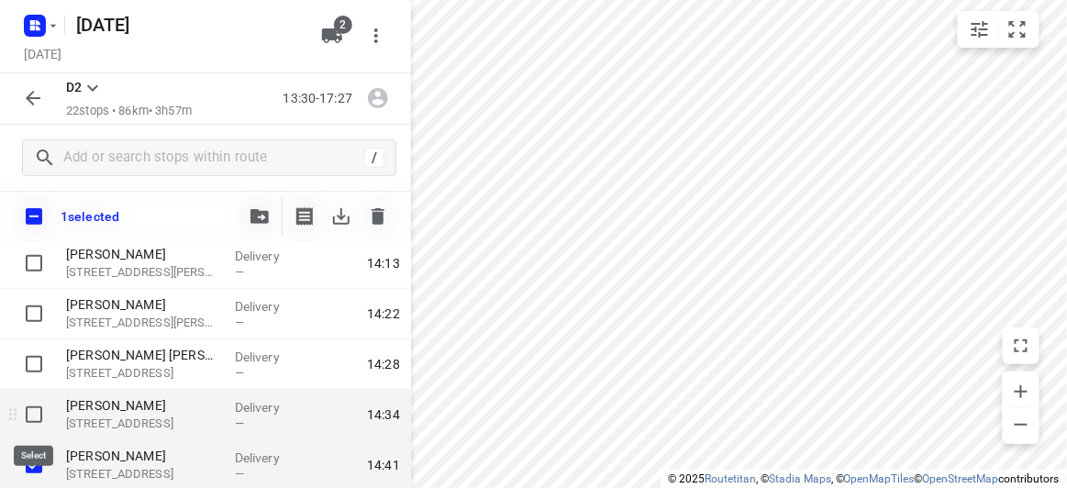
click at [32, 416] on input "checkbox" at bounding box center [34, 414] width 37 height 37
checkbox input "true"
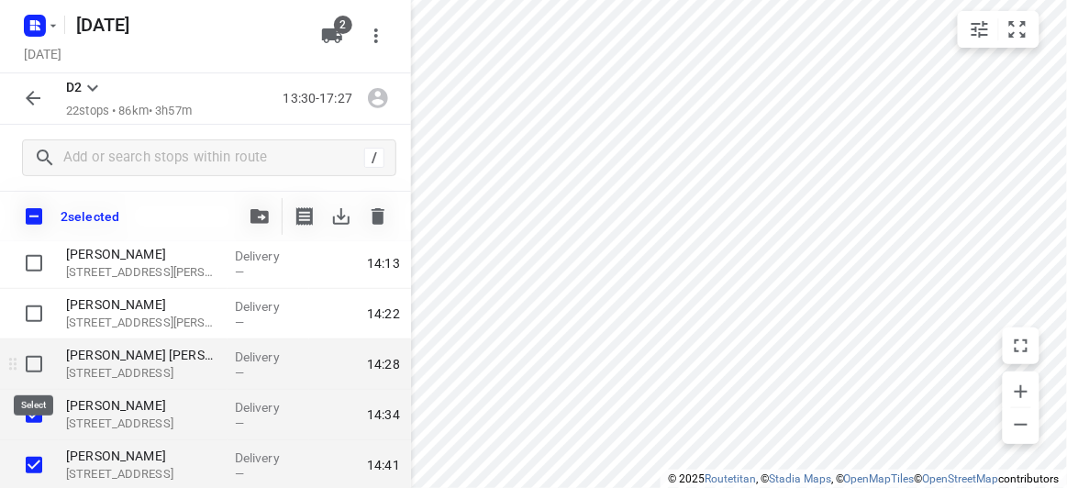
click at [48, 359] on input "checkbox" at bounding box center [34, 364] width 37 height 37
checkbox input "true"
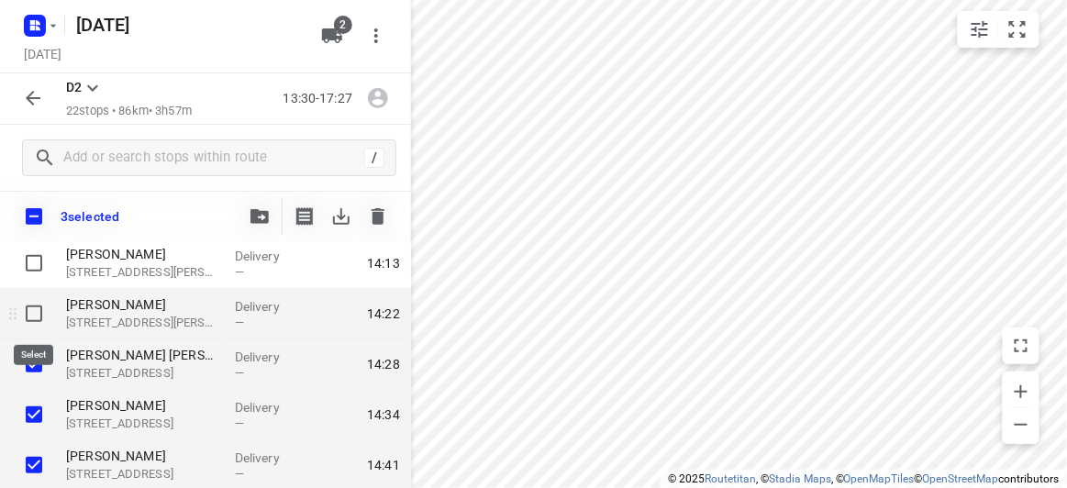
click at [34, 317] on input "checkbox" at bounding box center [34, 313] width 37 height 37
checkbox input "true"
click at [263, 213] on icon "button" at bounding box center [259, 216] width 18 height 15
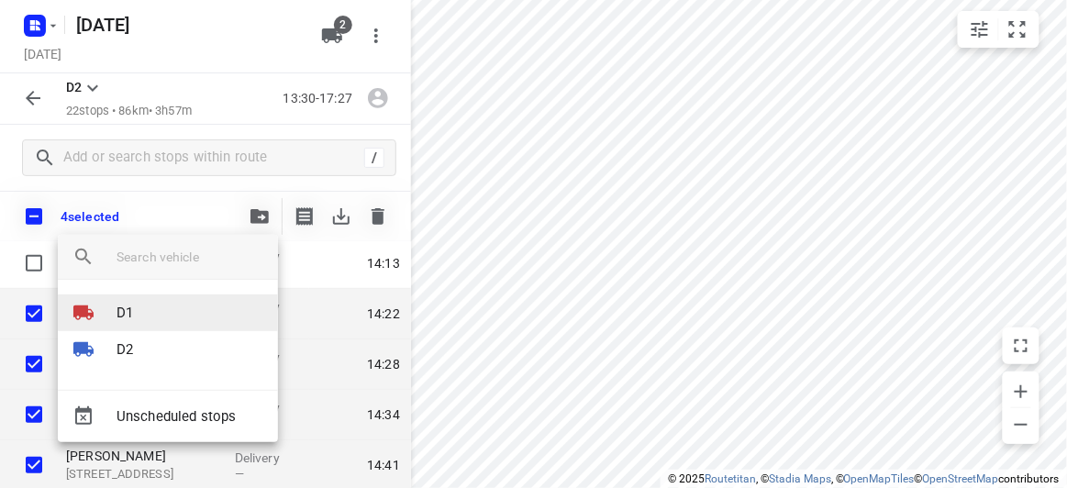
click at [134, 314] on li "D1" at bounding box center [168, 313] width 220 height 37
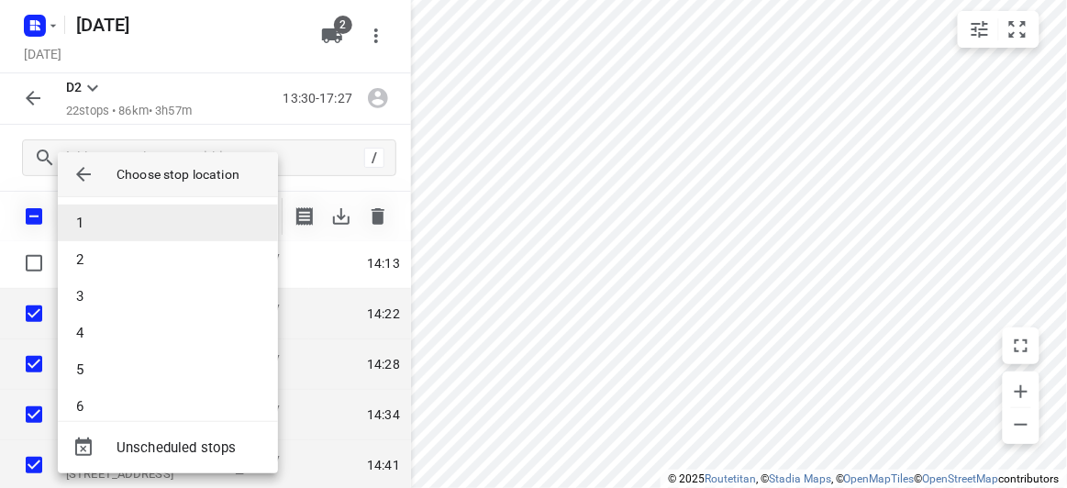
click at [117, 219] on li "1" at bounding box center [168, 223] width 220 height 37
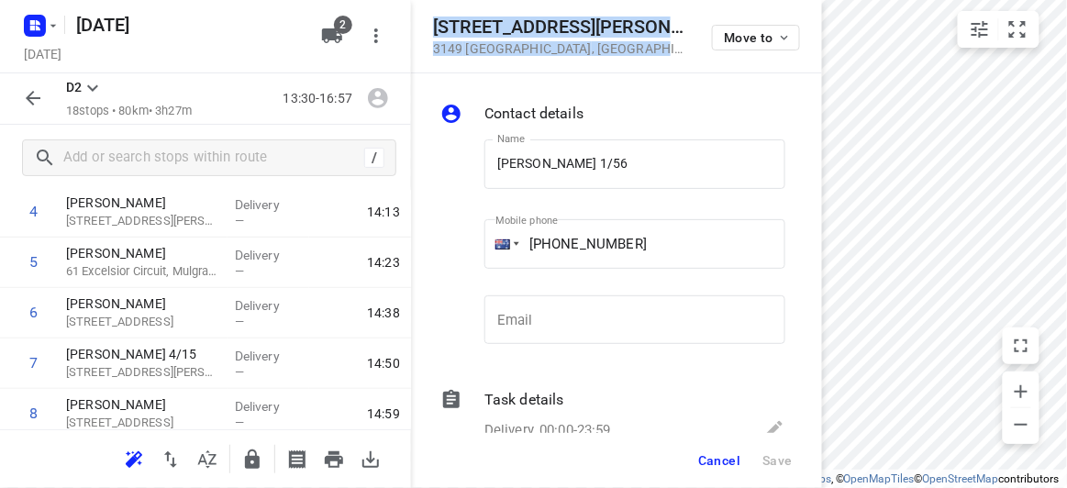
drag, startPoint x: 578, startPoint y: 53, endPoint x: 423, endPoint y: 22, distance: 158.2
click at [421, 25] on div "56 Albert Street 3149 Mount Waverley , Australia Move to" at bounding box center [616, 36] width 411 height 73
copy div "56 Albert Street 3149 Mount Waverley , Australia"
click at [319, 28] on button "2" at bounding box center [332, 35] width 37 height 37
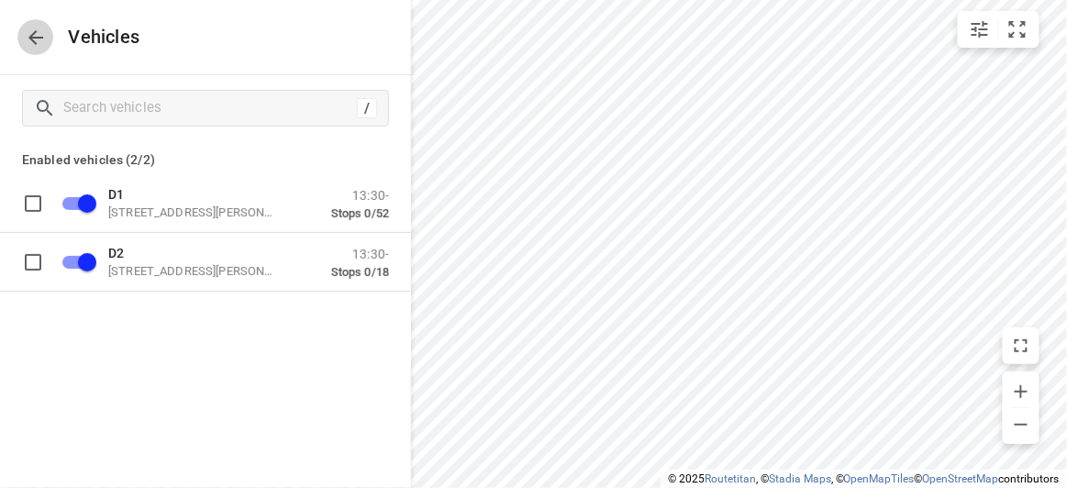
click at [29, 42] on icon "button" at bounding box center [36, 38] width 22 height 22
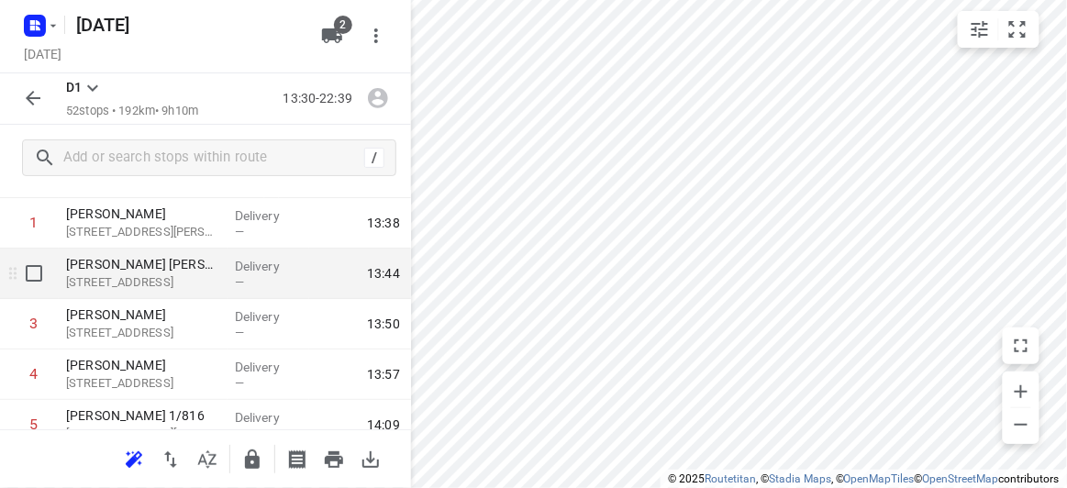
scroll to position [166, 0]
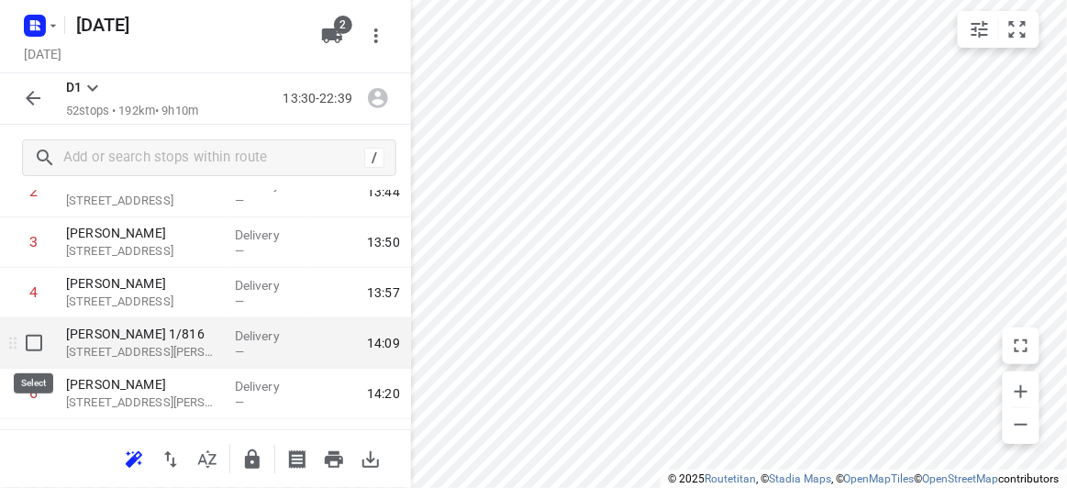
click at [24, 346] on input "checkbox" at bounding box center [34, 343] width 37 height 37
checkbox input "true"
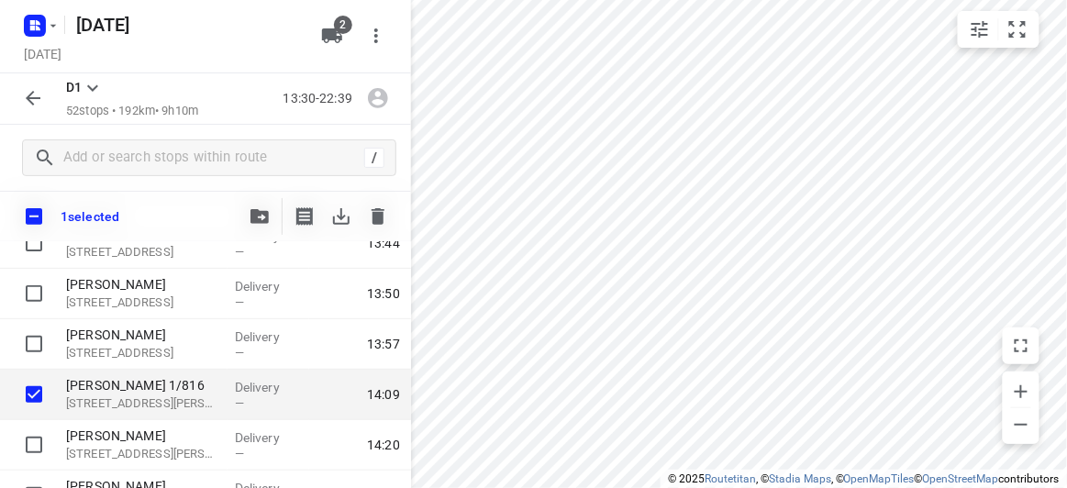
click at [243, 228] on div at bounding box center [259, 216] width 37 height 37
click at [256, 219] on icon "button" at bounding box center [259, 216] width 18 height 15
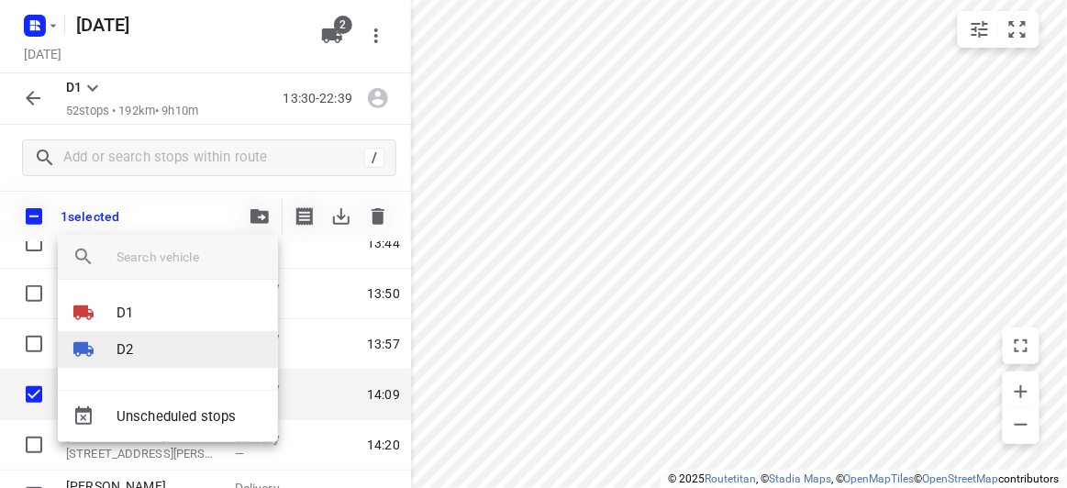
click at [148, 345] on li "D2" at bounding box center [168, 349] width 220 height 37
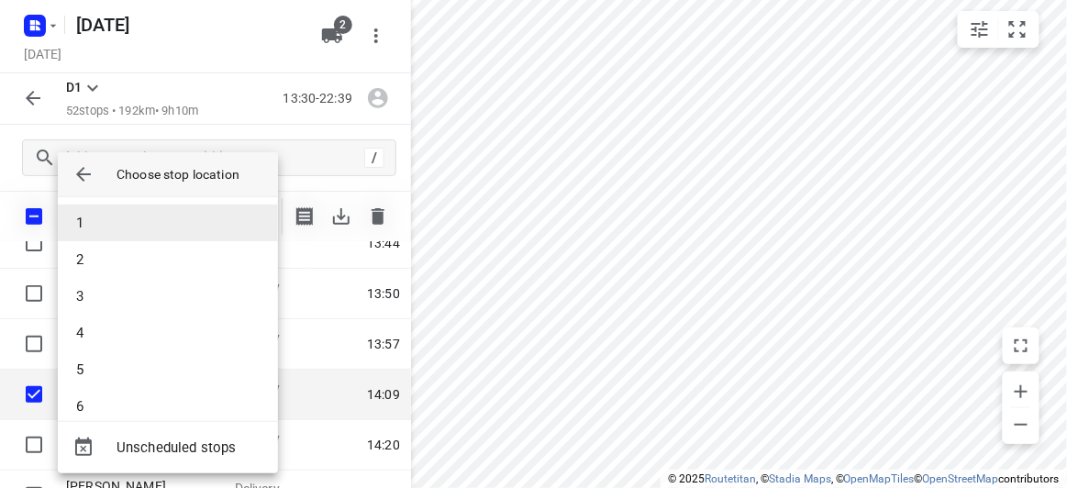
click at [126, 218] on li "1" at bounding box center [168, 223] width 220 height 37
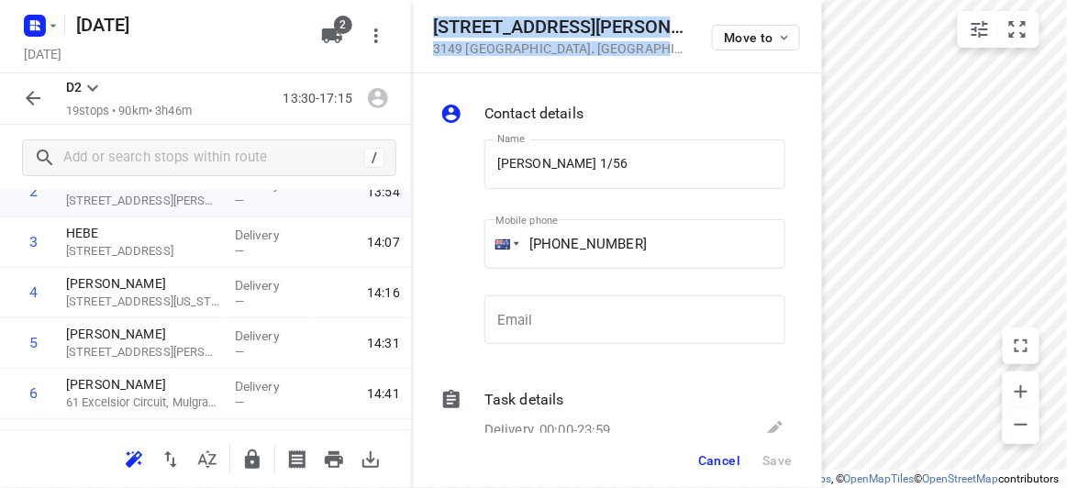
drag, startPoint x: 618, startPoint y: 57, endPoint x: 417, endPoint y: 27, distance: 204.1
click at [417, 27] on div "56 Albert Street 3149 Mount Waverley , Australia Move to" at bounding box center [616, 36] width 411 height 73
copy div "56 Albert Street 3149 Mount Waverley , Australia"
click at [331, 44] on icon "button" at bounding box center [332, 36] width 22 height 22
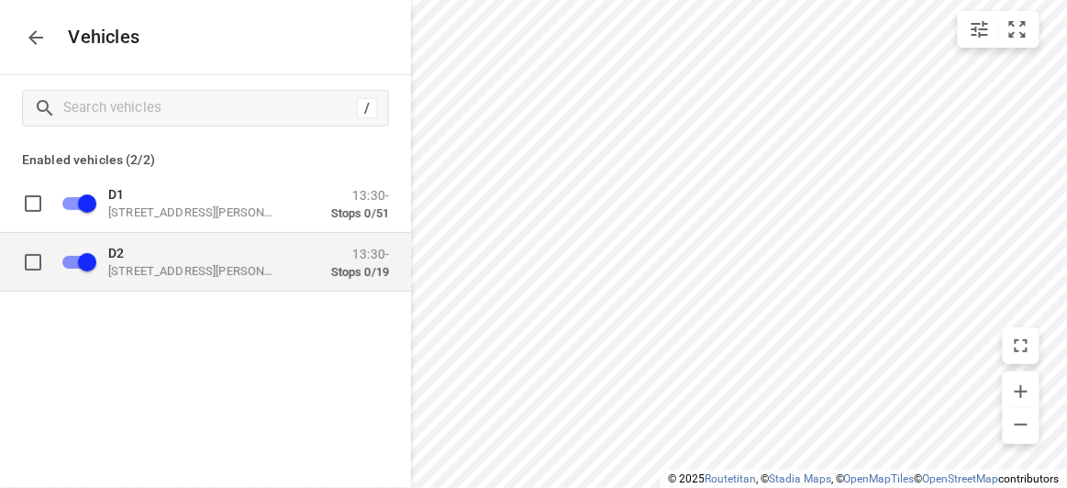
click at [169, 257] on p "D2" at bounding box center [200, 252] width 184 height 15
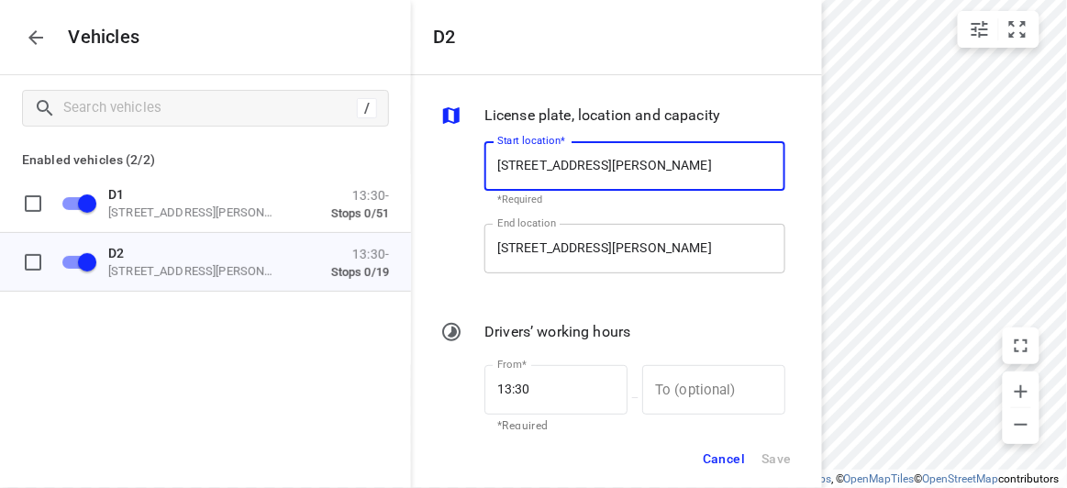
click at [696, 256] on input "49 John St, Oakleigh VIC 3166, Australia" at bounding box center [634, 249] width 301 height 50
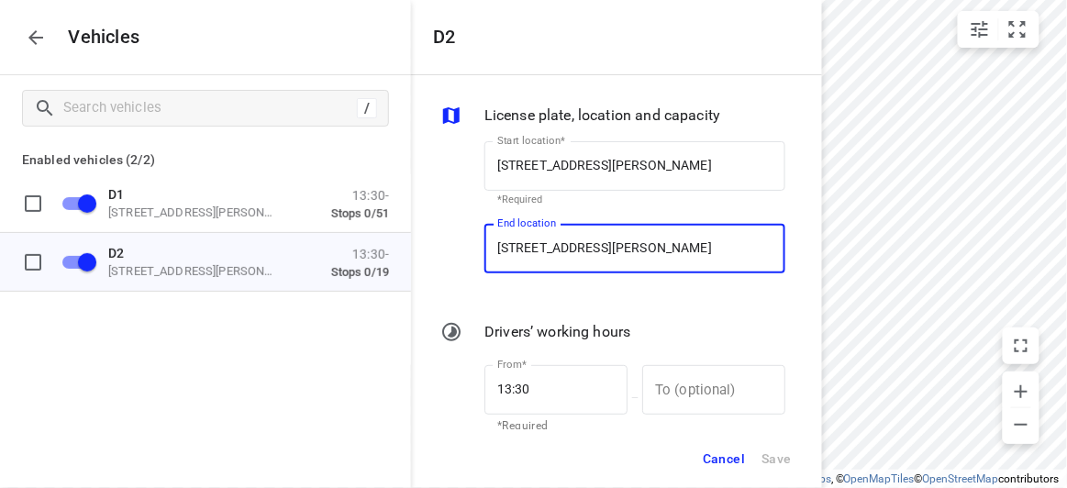
paste input "56 Albert Street 3149 Mount Waverley"
type input "56 Albert Street 3149 Mount Waverley, Australia"
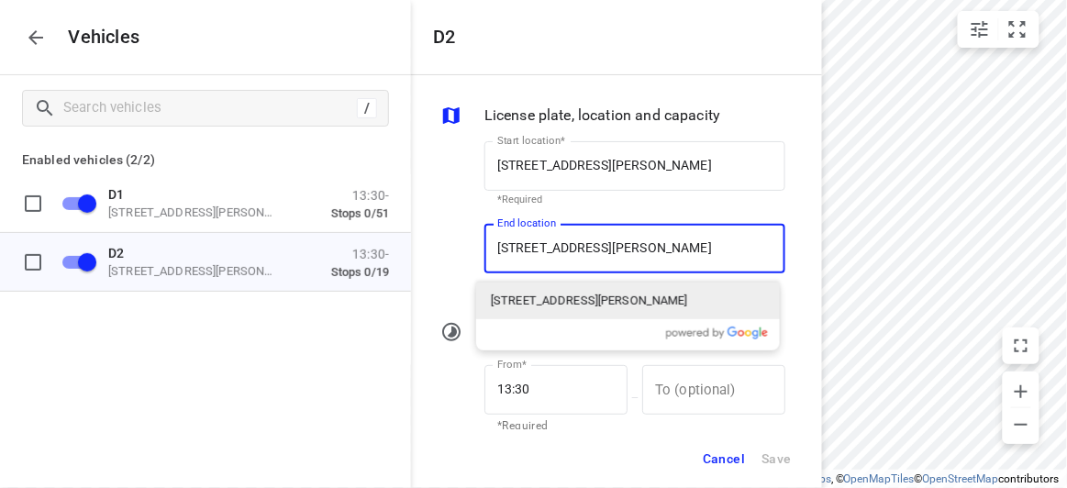
click at [556, 298] on p "56 Albert Street, Mount Waverley VIC 3149, Australia" at bounding box center [589, 301] width 197 height 18
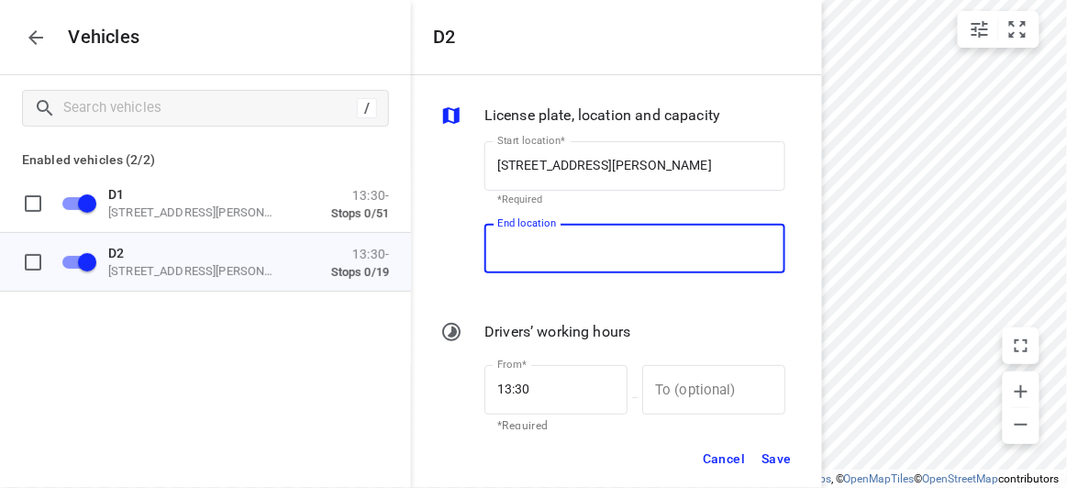
scroll to position [0, 0]
type input "56 Albert St, Mount Waverley VIC 3149, Australia"
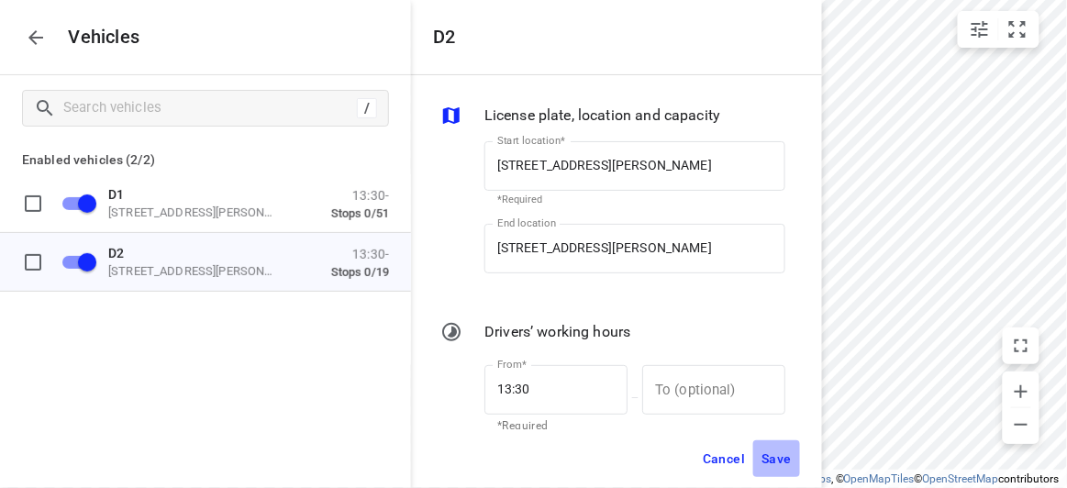
click at [769, 461] on span "Save" at bounding box center [777, 459] width 30 height 23
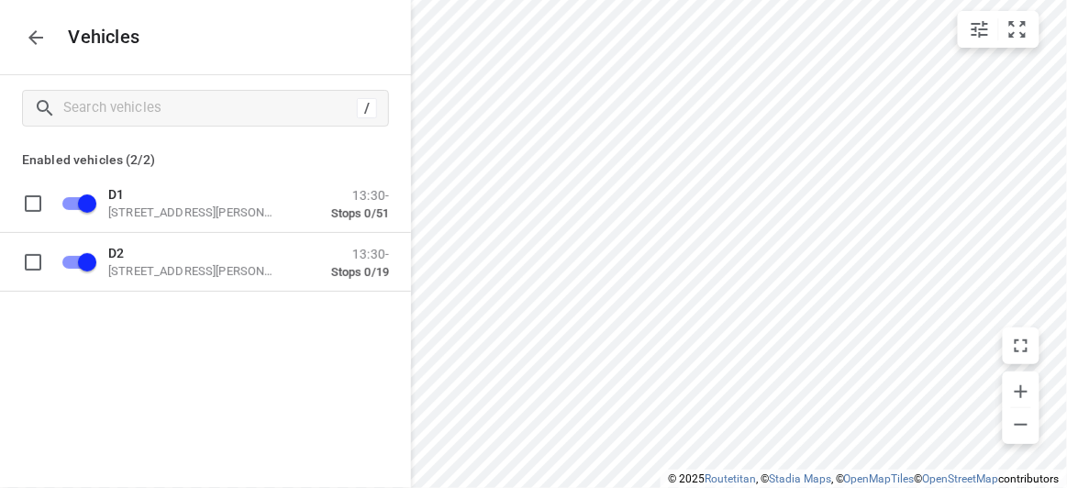
click at [35, 45] on icon "button" at bounding box center [36, 38] width 22 height 22
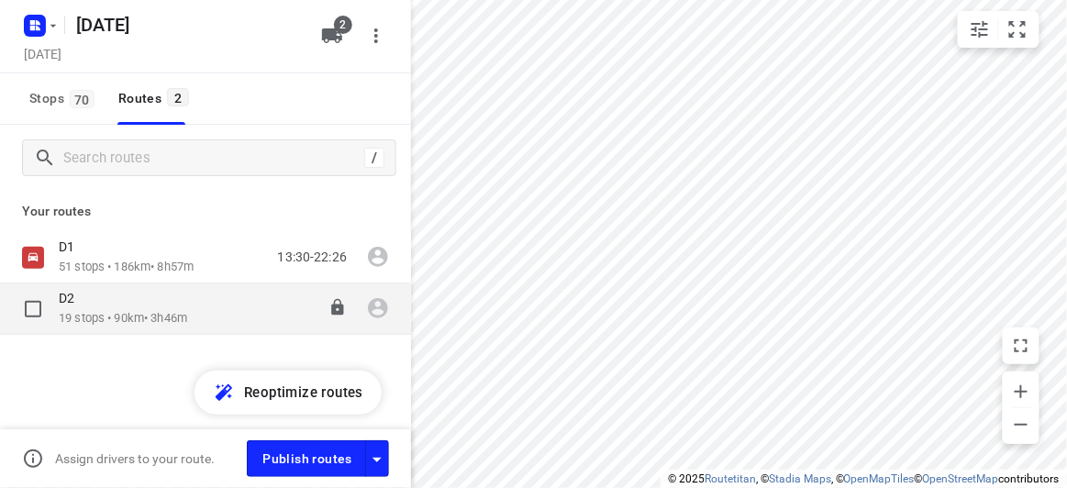
click at [104, 328] on div "D2 19 stops • 90km • 3h46m 13:30-17:15" at bounding box center [205, 309] width 411 height 51
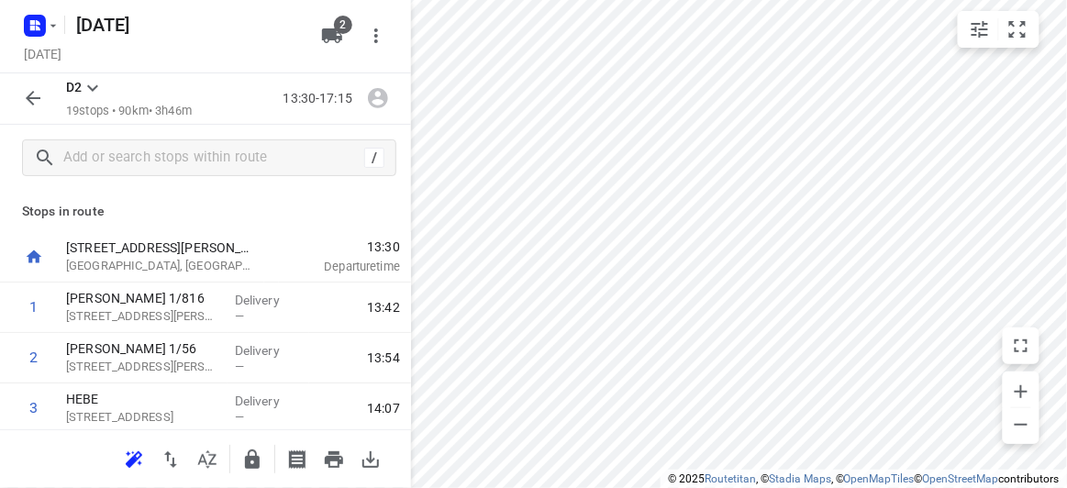
click at [145, 449] on button "button" at bounding box center [134, 459] width 37 height 37
click at [36, 95] on icon "button" at bounding box center [33, 98] width 22 height 22
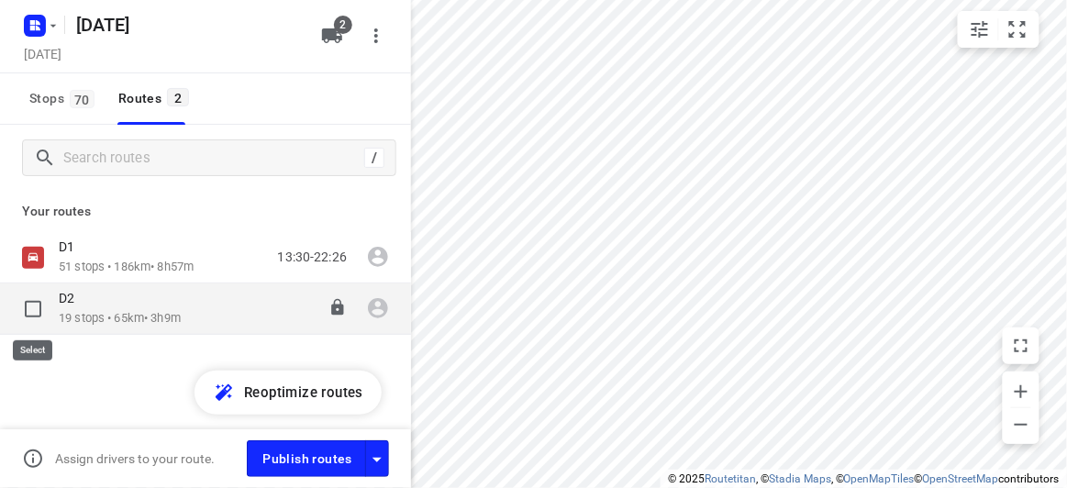
click at [40, 316] on input "checkbox" at bounding box center [33, 309] width 37 height 37
checkbox input "true"
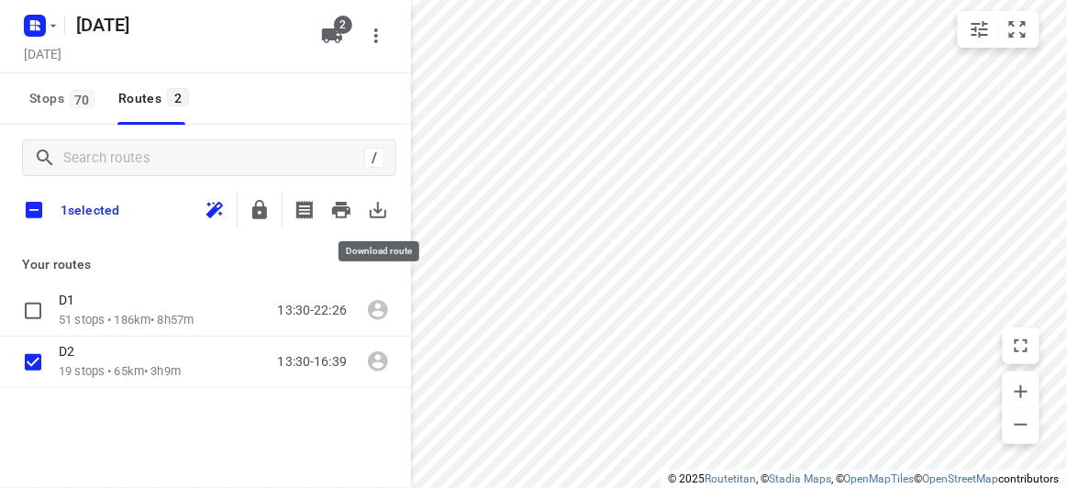
click at [386, 219] on icon "button" at bounding box center [378, 210] width 22 height 22
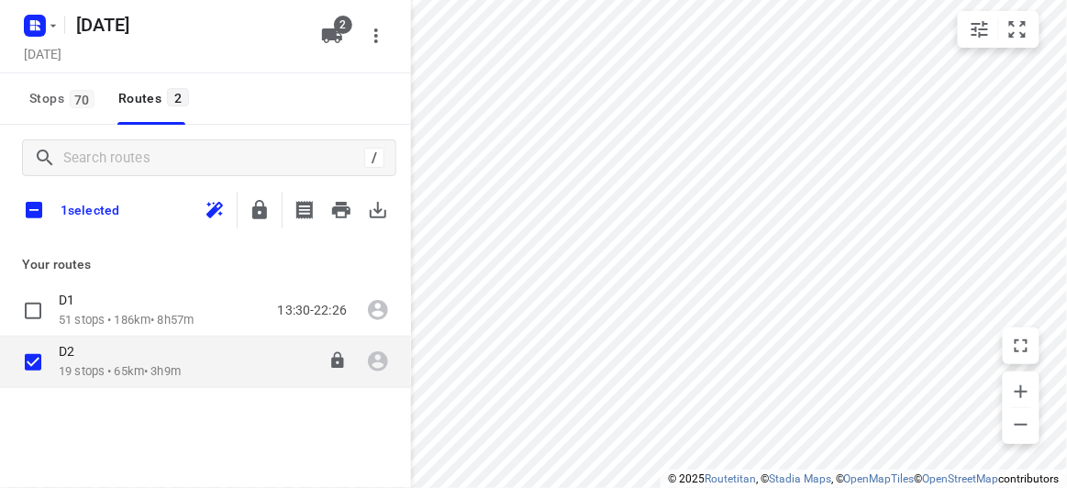
click at [111, 370] on p "19 stops • 65km • 3h9m" at bounding box center [120, 371] width 122 height 17
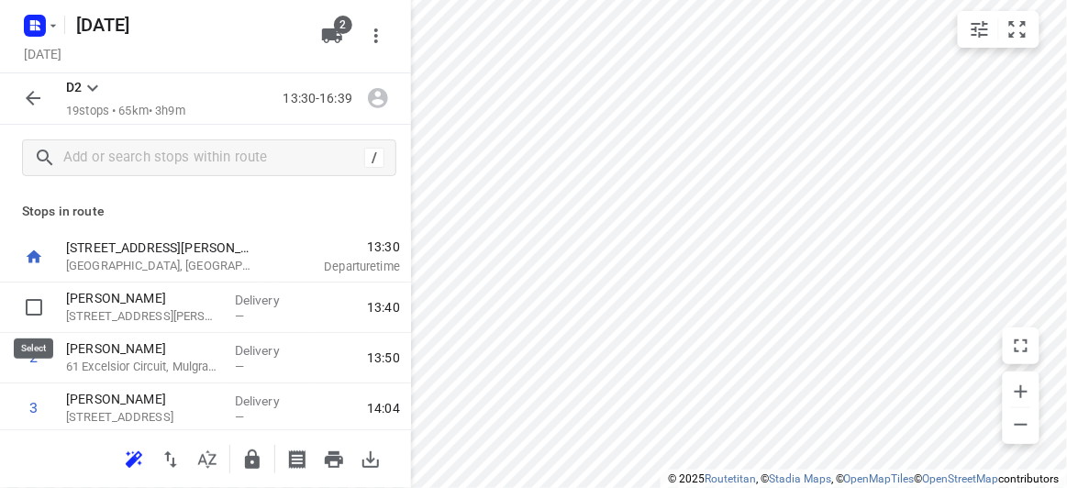
click at [38, 313] on input "checkbox" at bounding box center [34, 307] width 37 height 37
checkbox input "true"
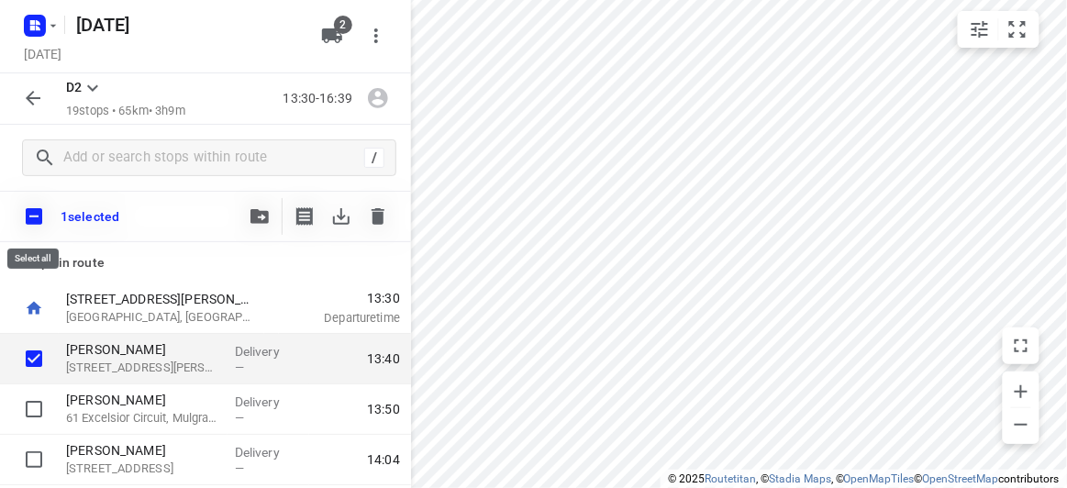
click at [37, 222] on input "checkbox" at bounding box center [34, 216] width 39 height 39
checkbox input "true"
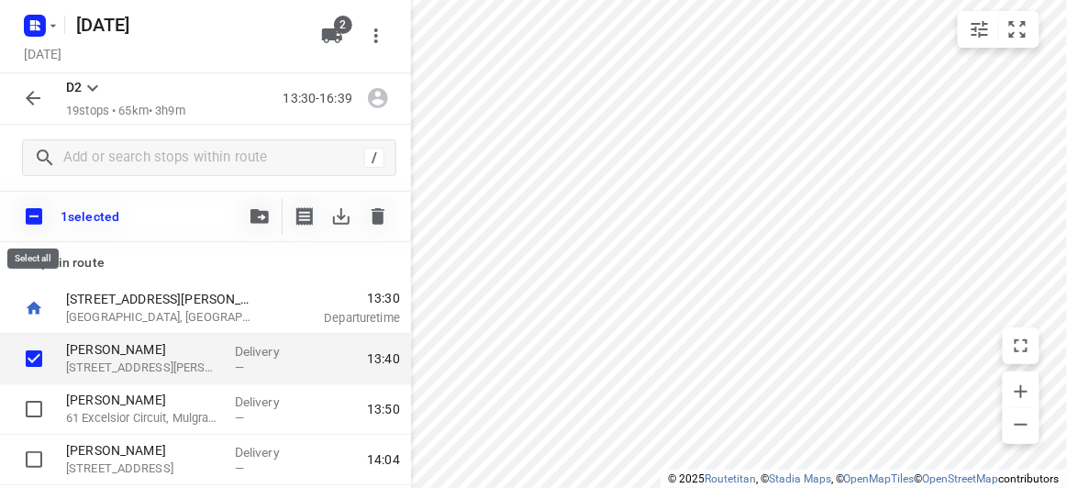
checkbox input "true"
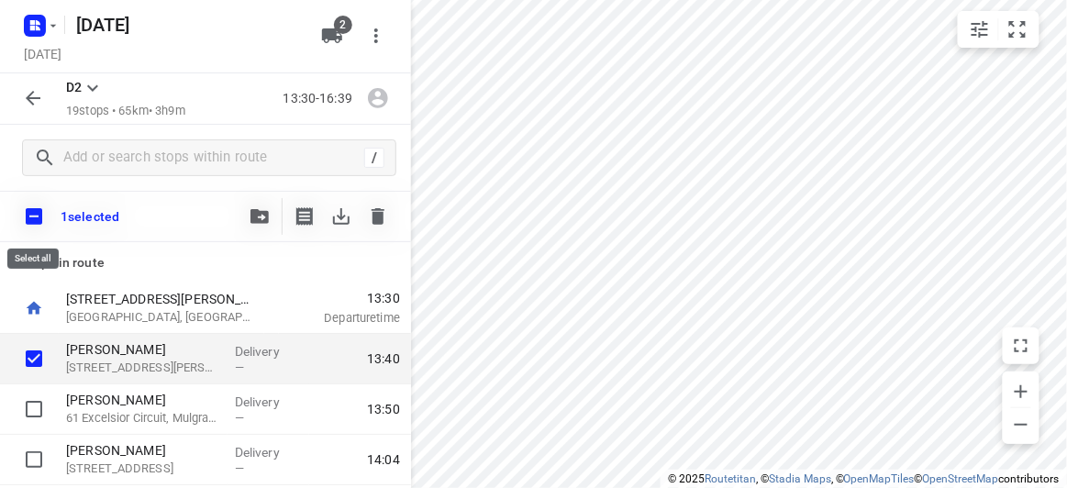
checkbox input "true"
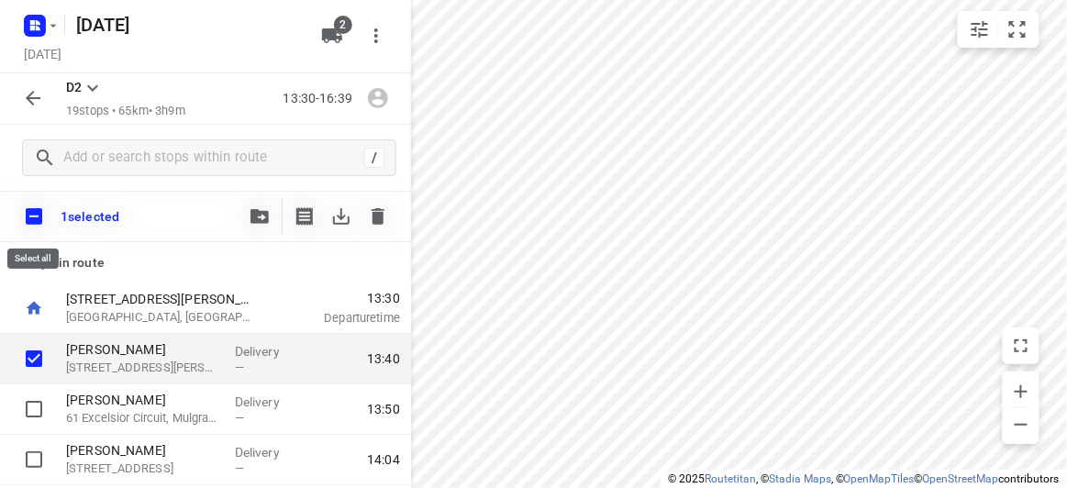
checkbox input "true"
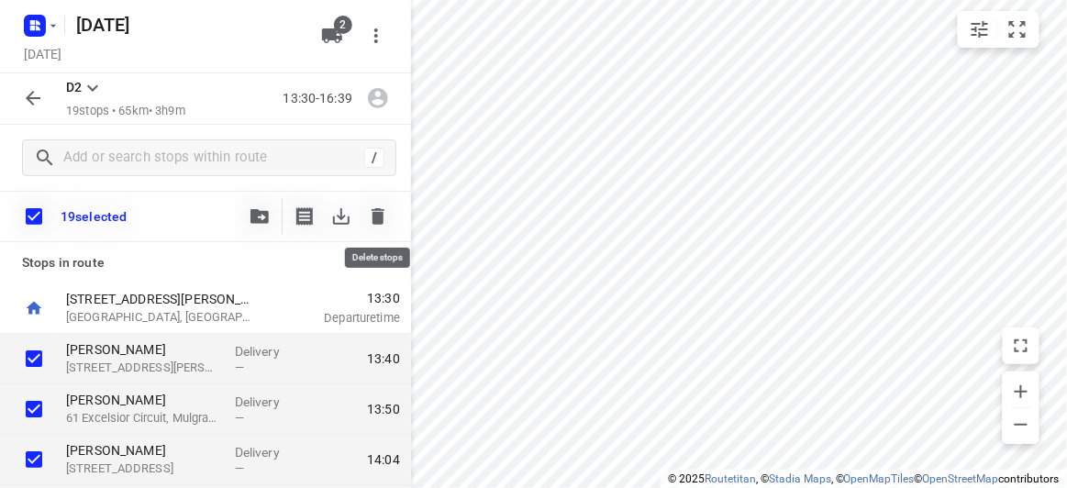
click at [375, 219] on icon "button" at bounding box center [378, 216] width 13 height 17
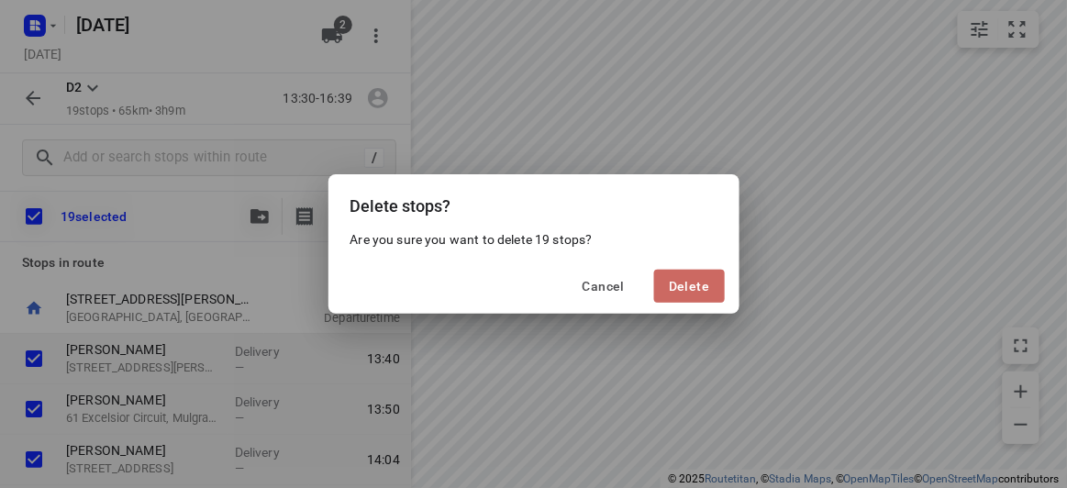
click at [701, 292] on span "Delete" at bounding box center [689, 286] width 40 height 15
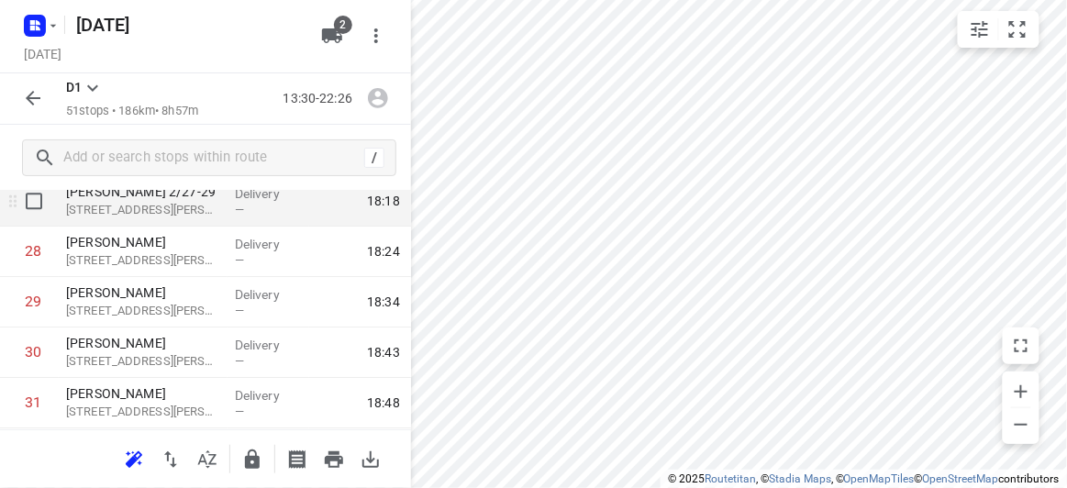
scroll to position [1668, 0]
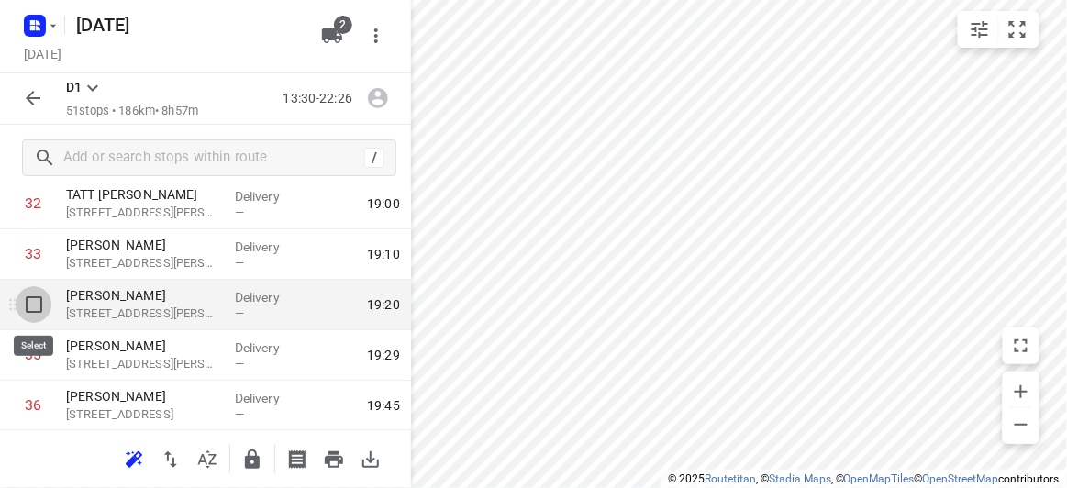
drag, startPoint x: 37, startPoint y: 307, endPoint x: 42, endPoint y: 374, distance: 67.2
click at [36, 306] on input "checkbox" at bounding box center [34, 304] width 37 height 37
checkbox input "true"
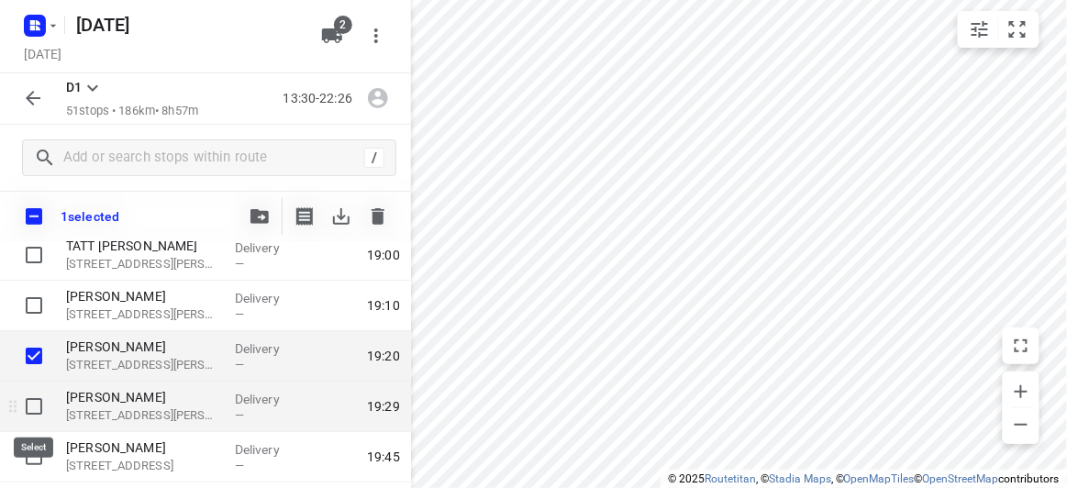
click at [32, 409] on input "checkbox" at bounding box center [34, 406] width 37 height 37
checkbox input "true"
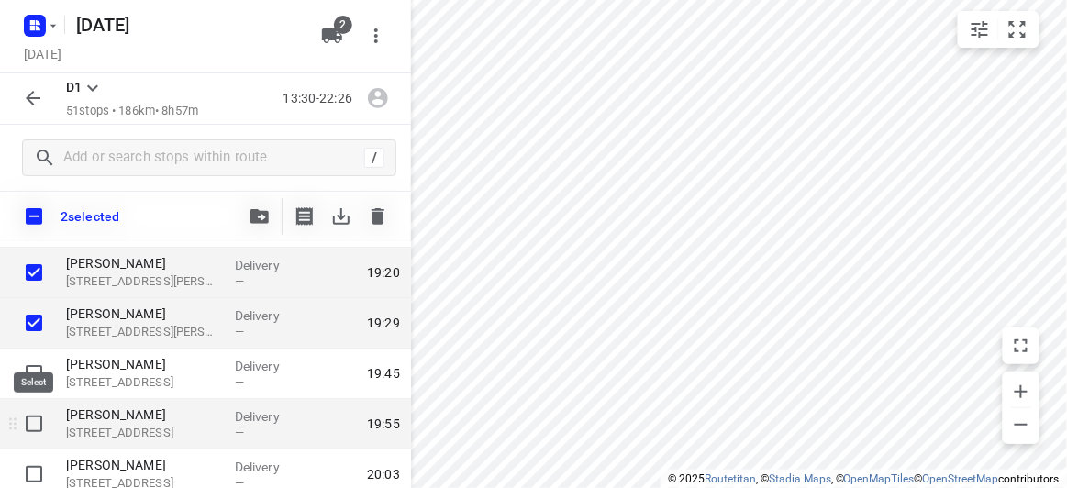
click at [29, 428] on input "checkbox" at bounding box center [34, 424] width 37 height 37
checkbox input "true"
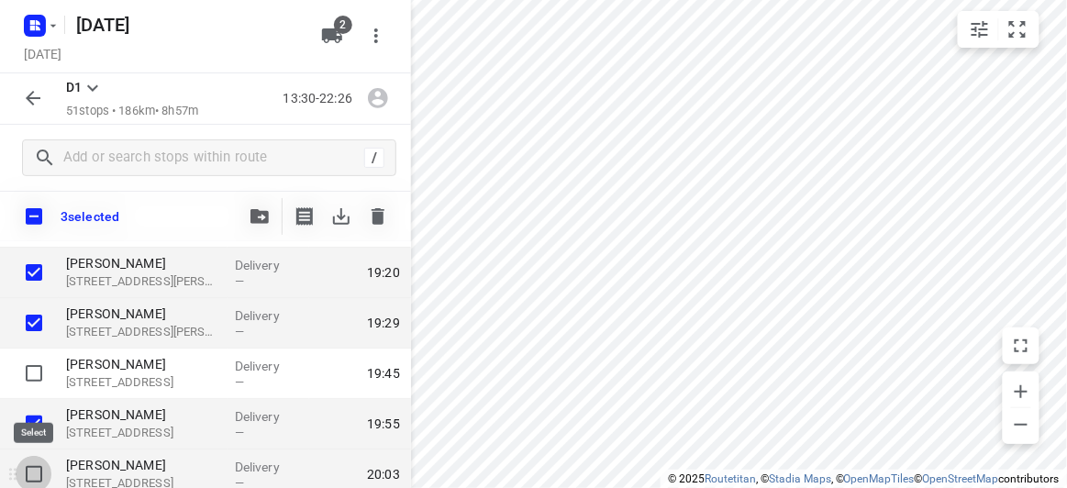
click at [36, 471] on input "checkbox" at bounding box center [34, 474] width 37 height 37
checkbox input "true"
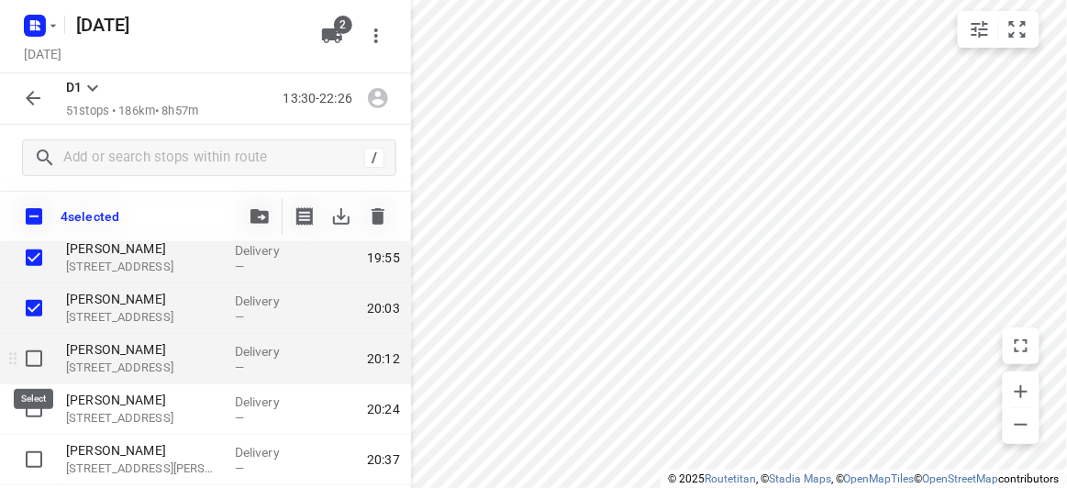
click at [31, 353] on input "checkbox" at bounding box center [34, 358] width 37 height 37
checkbox input "true"
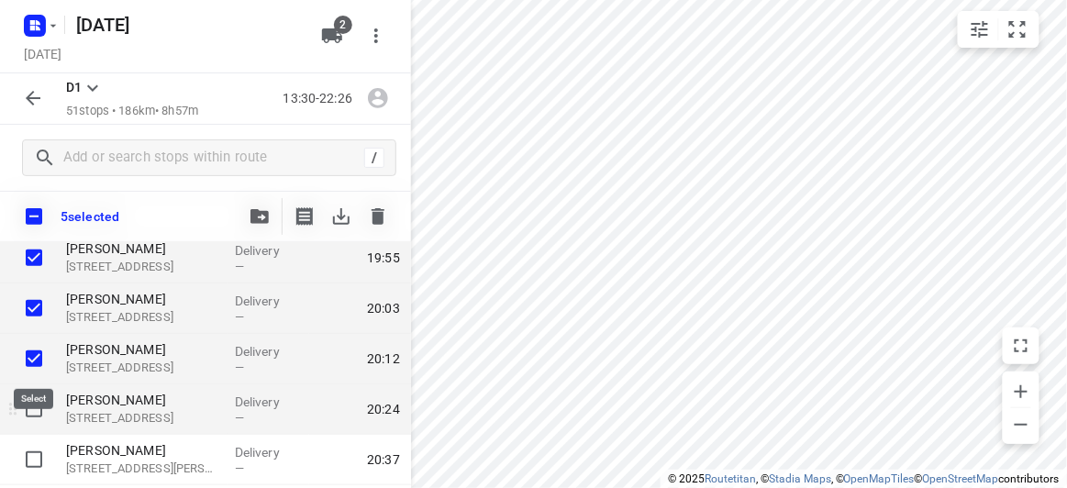
click at [43, 418] on input "checkbox" at bounding box center [34, 409] width 37 height 37
checkbox input "true"
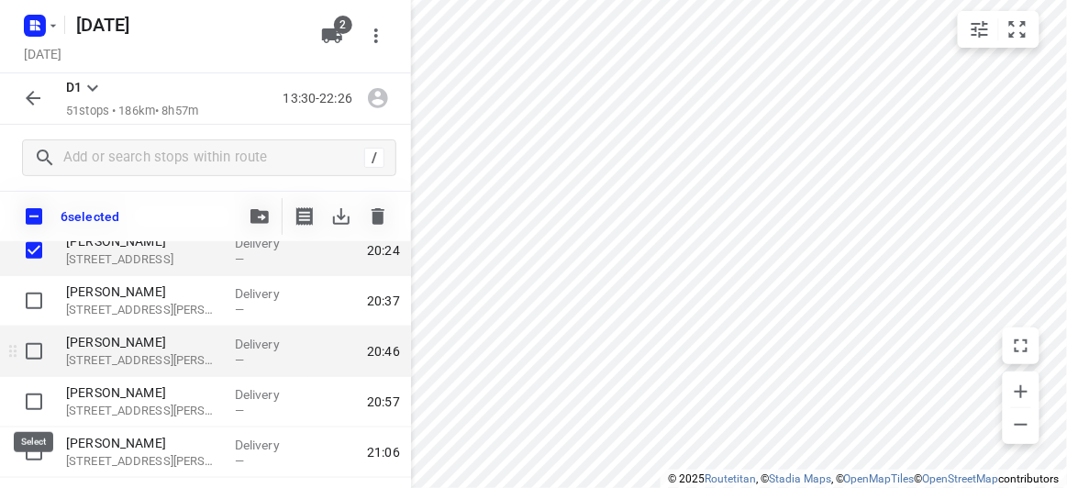
scroll to position [2085, 0]
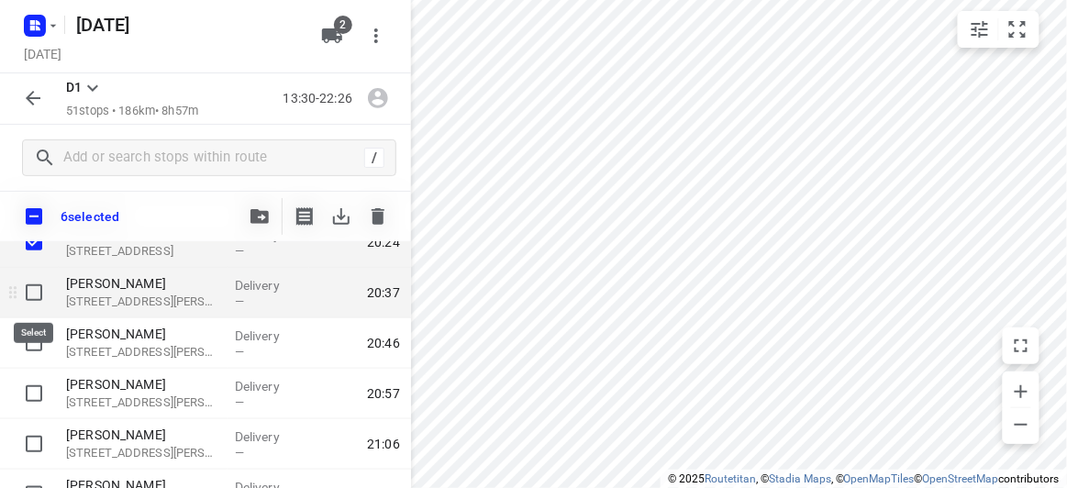
click at [31, 295] on input "checkbox" at bounding box center [34, 292] width 37 height 37
checkbox input "true"
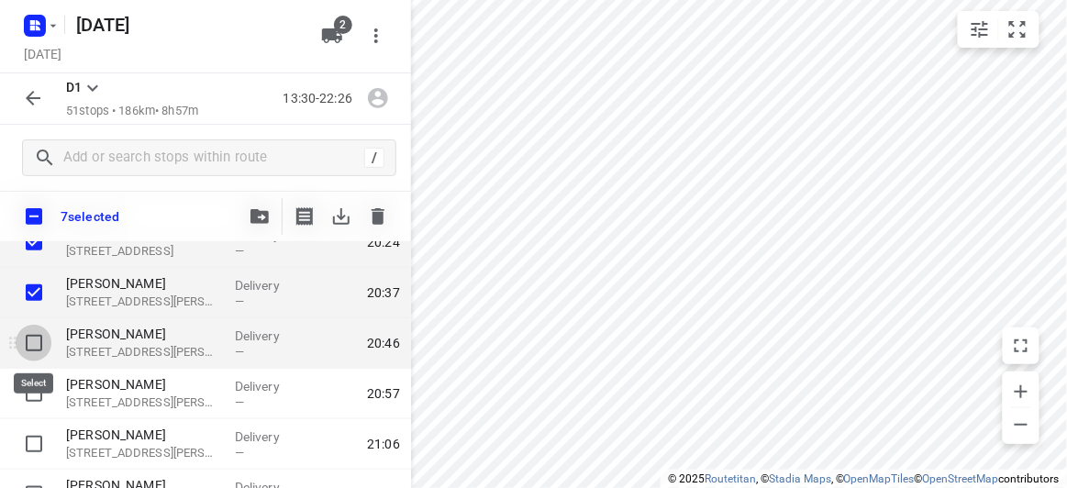
click at [44, 337] on input "checkbox" at bounding box center [34, 343] width 37 height 37
checkbox input "true"
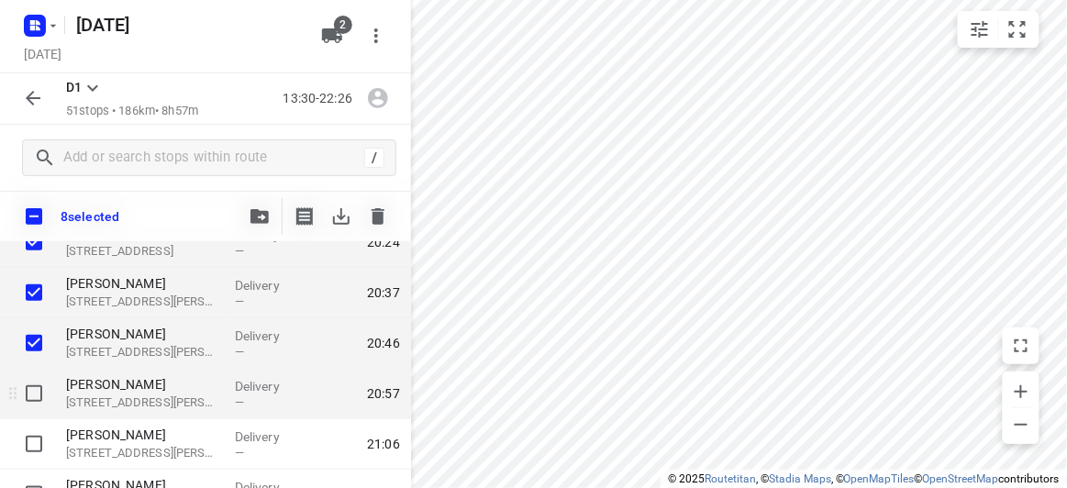
click at [37, 375] on input "checkbox" at bounding box center [34, 393] width 37 height 37
checkbox input "true"
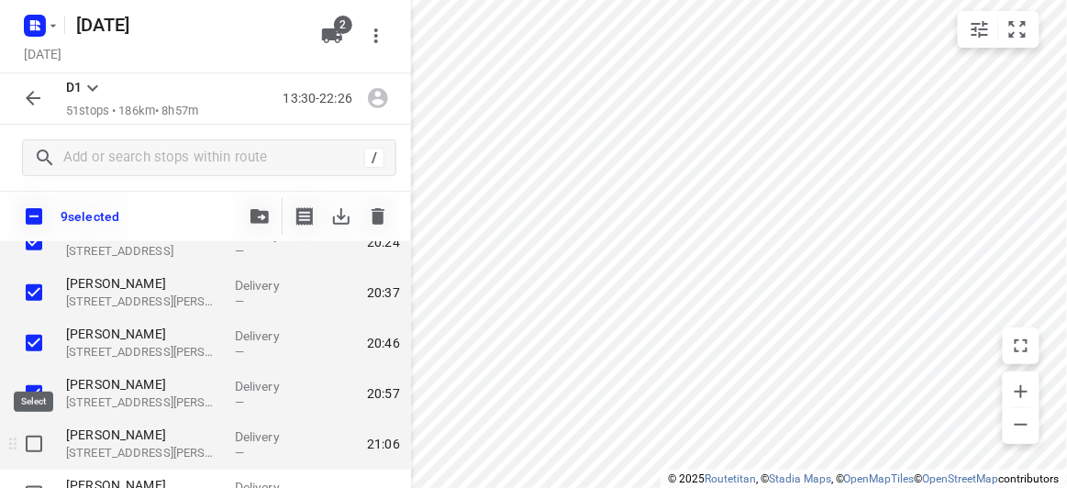
click at [33, 436] on input "checkbox" at bounding box center [34, 444] width 37 height 37
checkbox input "true"
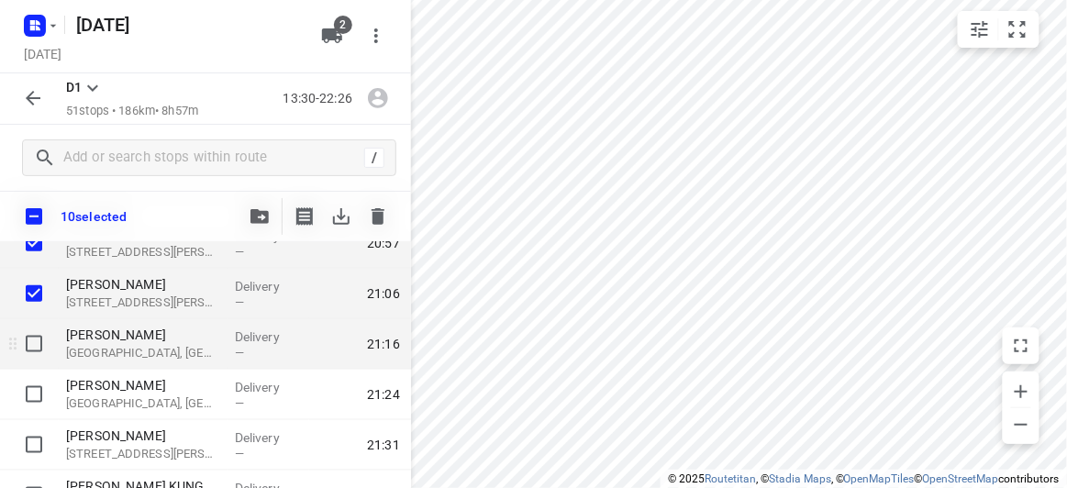
scroll to position [2252, 0]
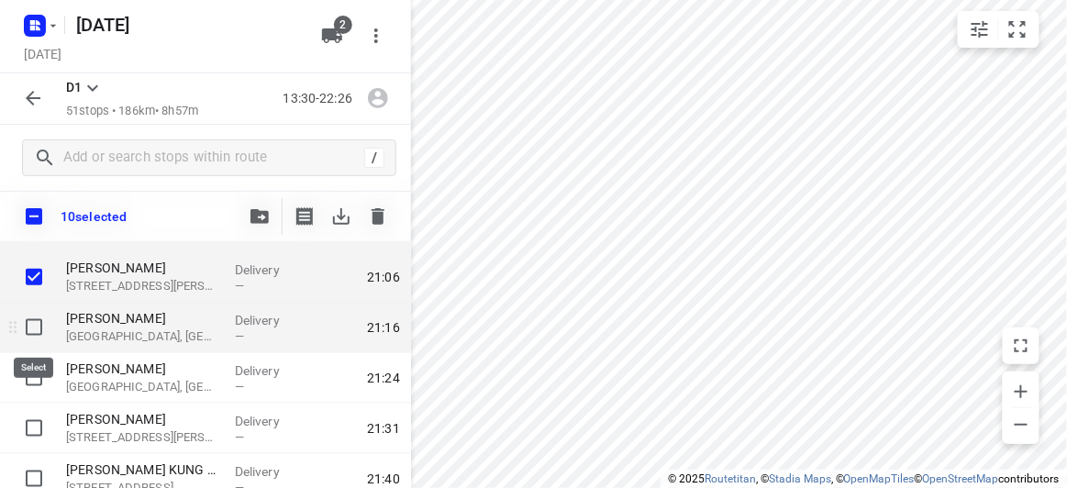
click at [39, 322] on input "checkbox" at bounding box center [34, 327] width 37 height 37
checkbox input "true"
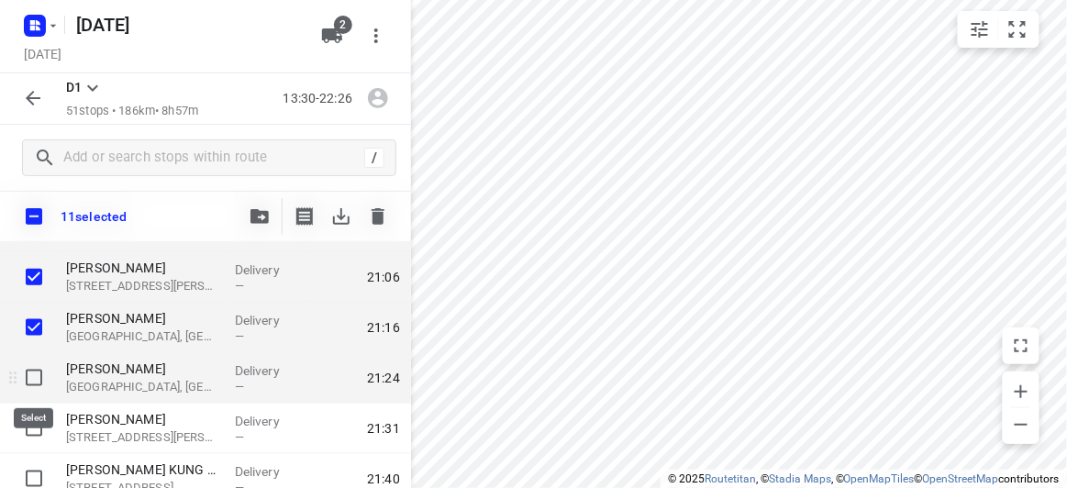
click at [31, 383] on input "checkbox" at bounding box center [34, 378] width 37 height 37
checkbox input "true"
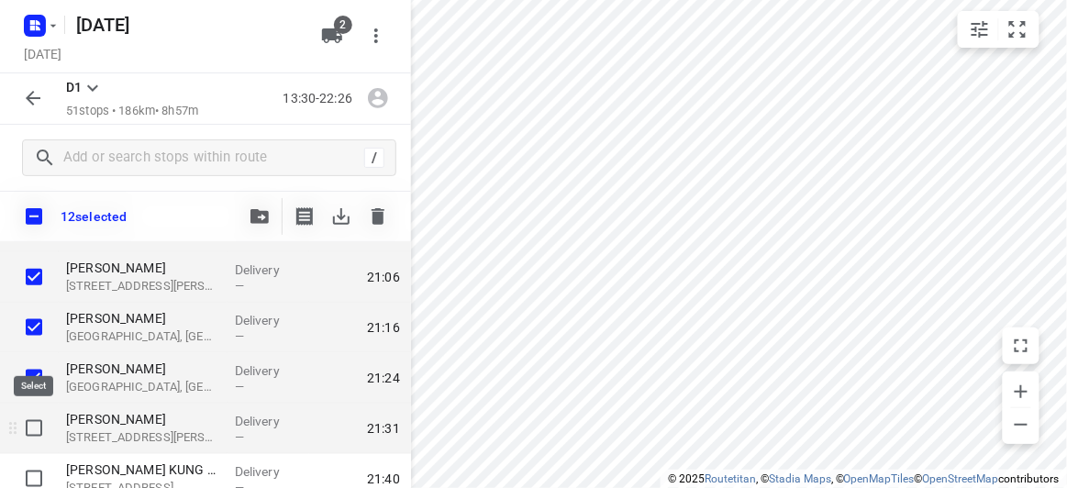
click at [32, 423] on input "checkbox" at bounding box center [34, 428] width 37 height 37
checkbox input "true"
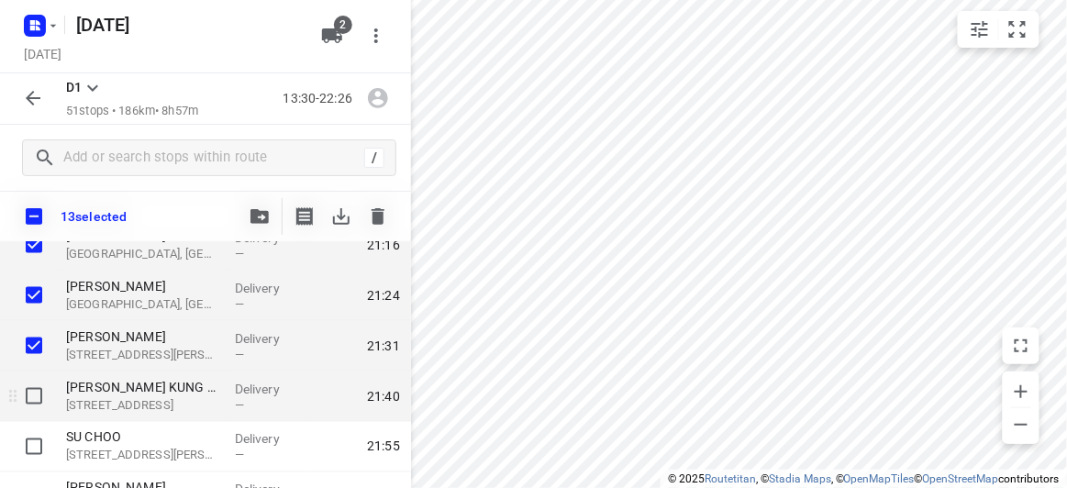
scroll to position [2335, 0]
click at [30, 410] on input "checkbox" at bounding box center [34, 395] width 37 height 37
checkbox input "true"
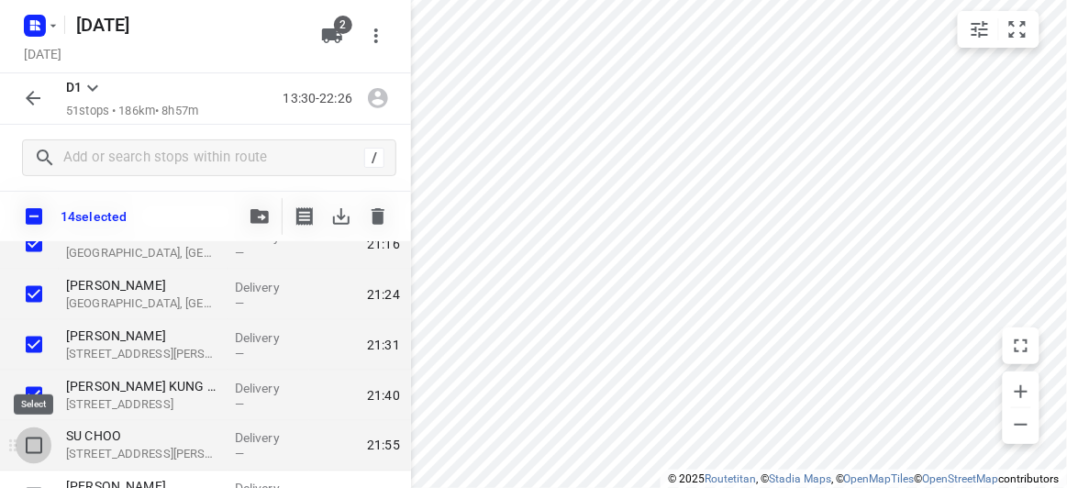
click at [31, 440] on input "checkbox" at bounding box center [34, 446] width 37 height 37
checkbox input "true"
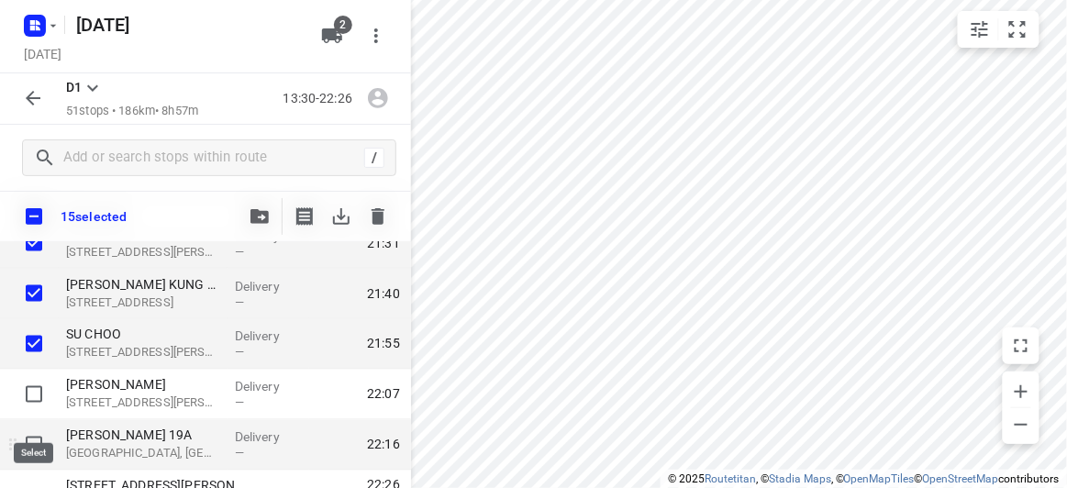
scroll to position [2469, 0]
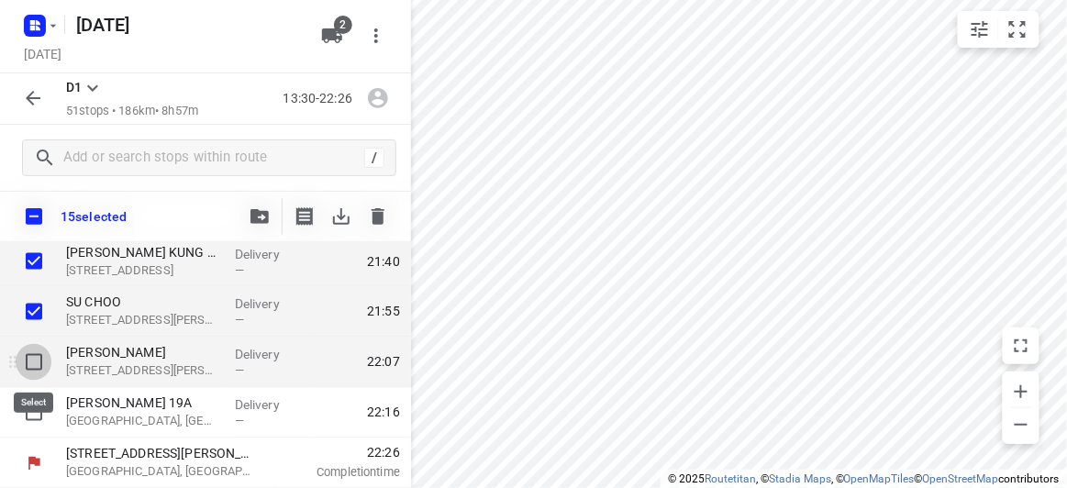
click at [28, 354] on input "checkbox" at bounding box center [34, 362] width 37 height 37
checkbox input "true"
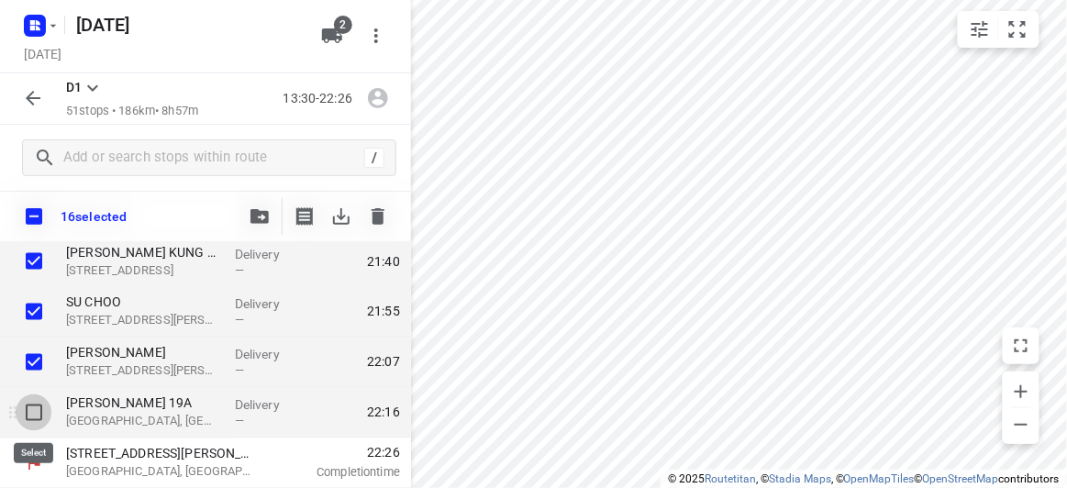
click at [39, 409] on input "checkbox" at bounding box center [34, 413] width 37 height 37
checkbox input "true"
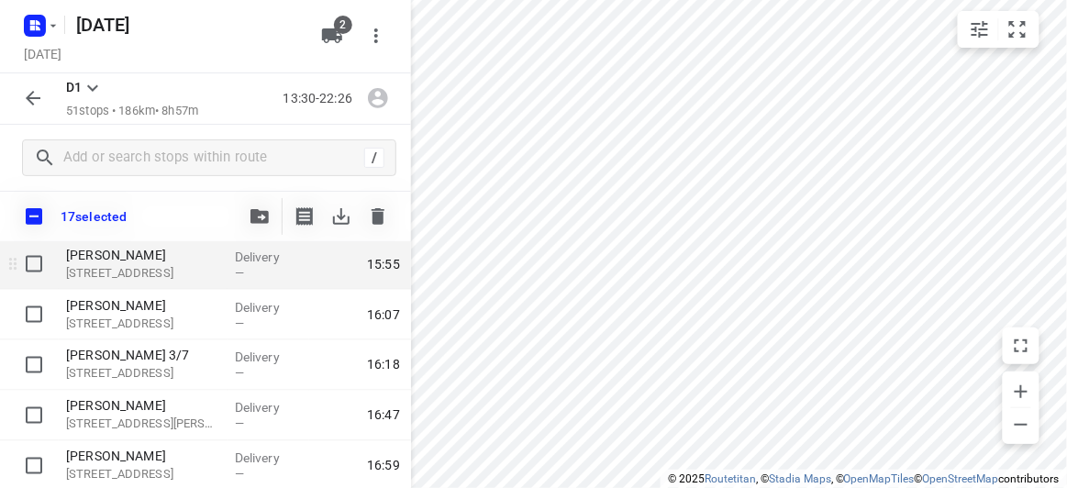
scroll to position [667, 0]
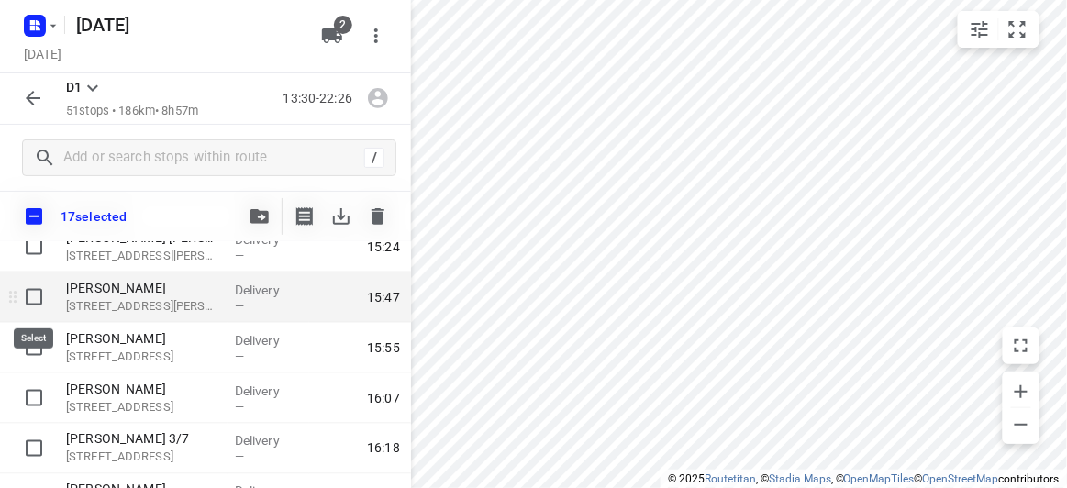
click at [35, 288] on input "checkbox" at bounding box center [34, 297] width 37 height 37
checkbox input "true"
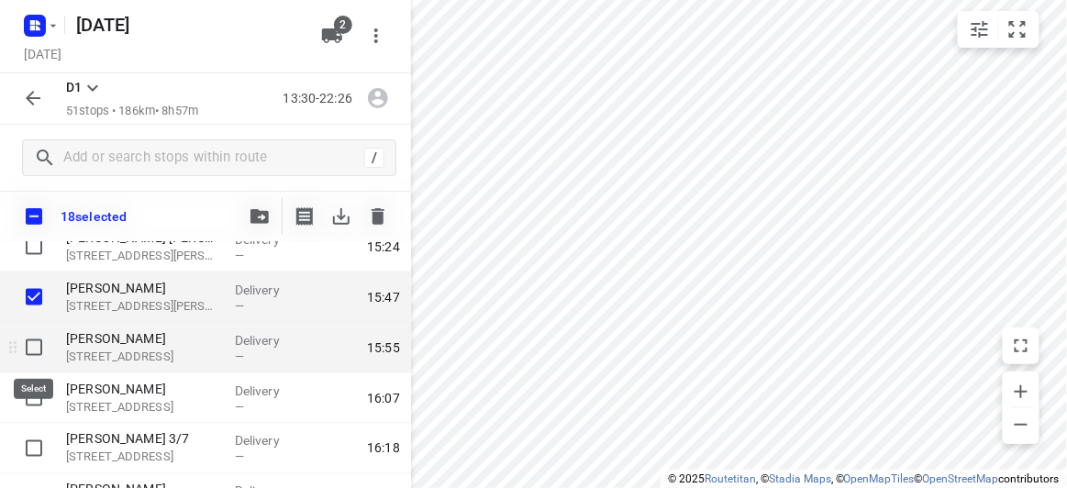
click at [38, 340] on input "checkbox" at bounding box center [34, 347] width 37 height 37
checkbox input "true"
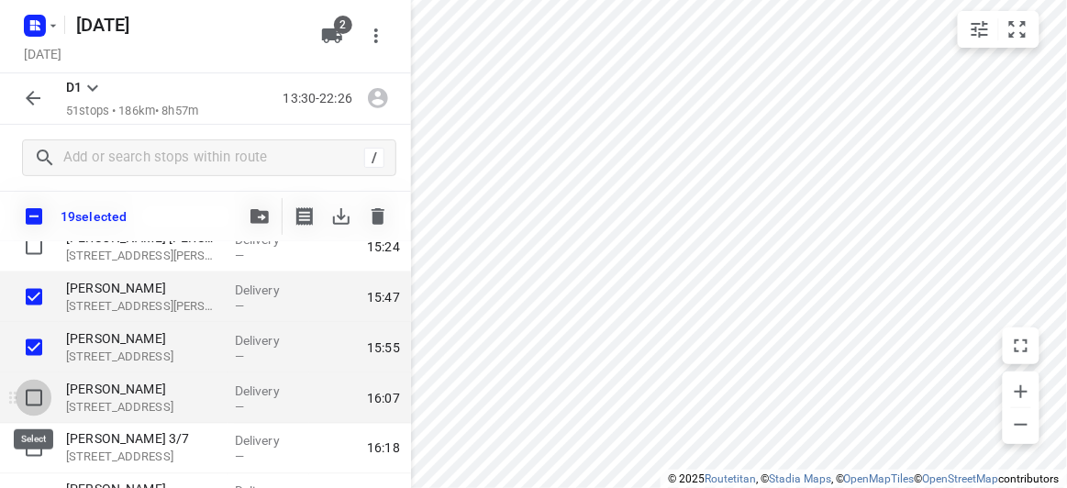
click at [32, 386] on input "checkbox" at bounding box center [34, 398] width 37 height 37
checkbox input "true"
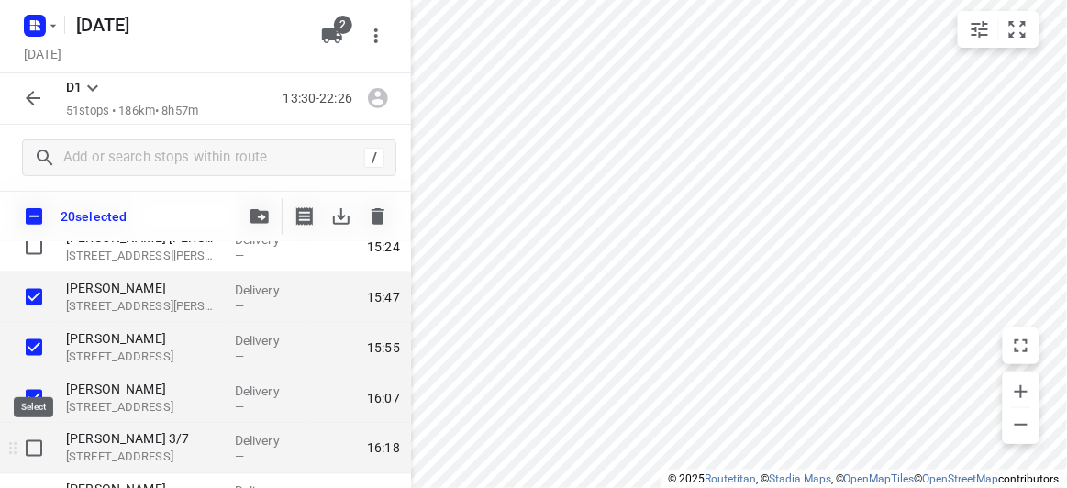
click at [35, 439] on input "checkbox" at bounding box center [34, 448] width 37 height 37
checkbox input "true"
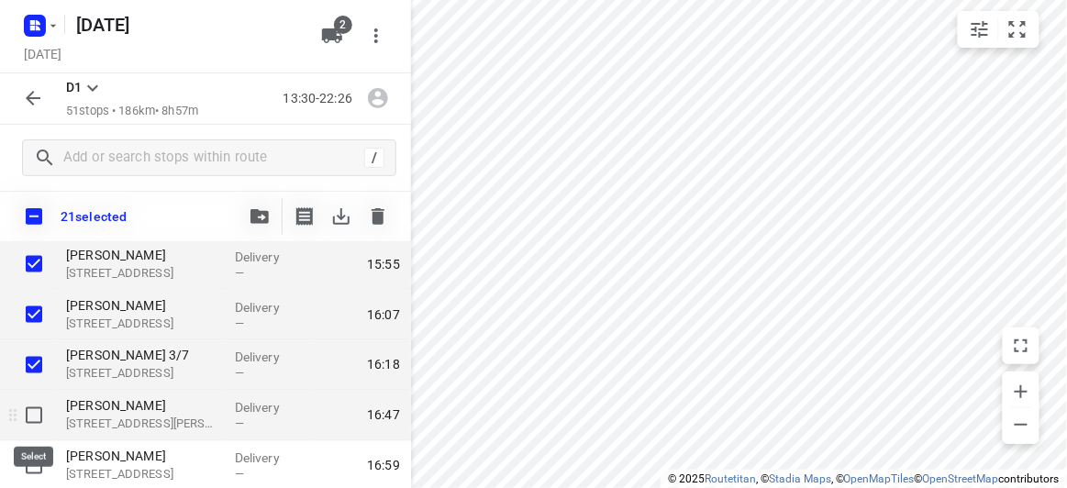
click at [35, 418] on input "checkbox" at bounding box center [34, 415] width 37 height 37
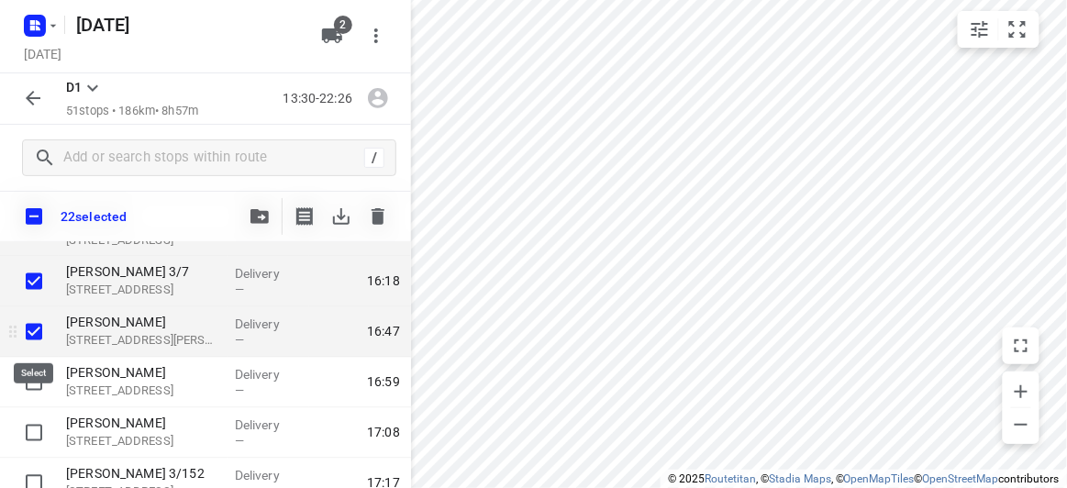
click at [38, 337] on input "checkbox" at bounding box center [34, 332] width 37 height 37
checkbox input "false"
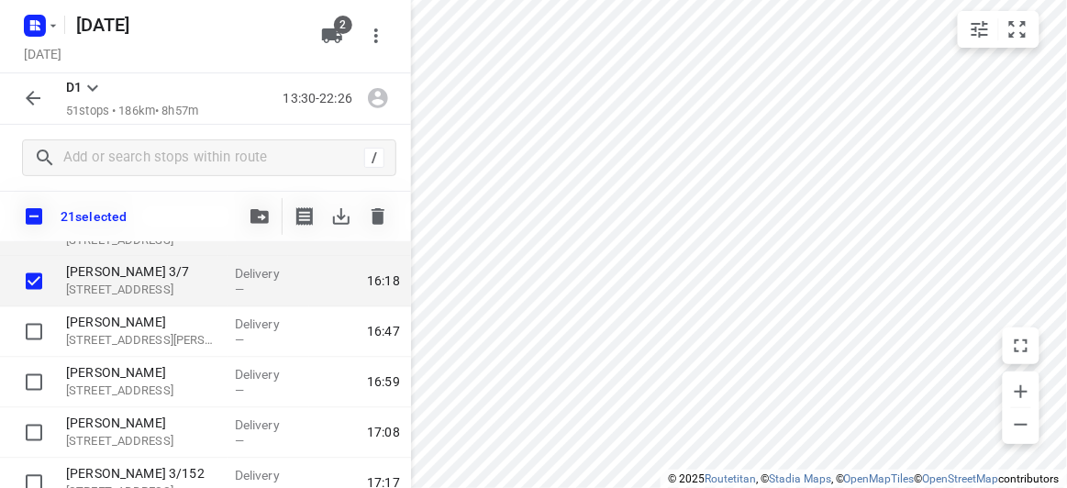
click at [263, 213] on icon "button" at bounding box center [259, 216] width 18 height 15
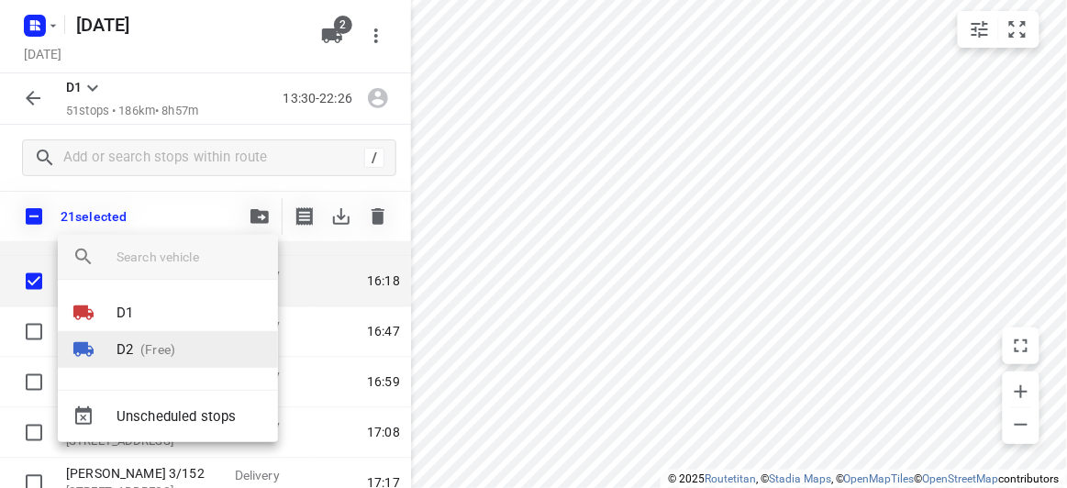
click at [135, 341] on p "(Free)" at bounding box center [154, 349] width 42 height 19
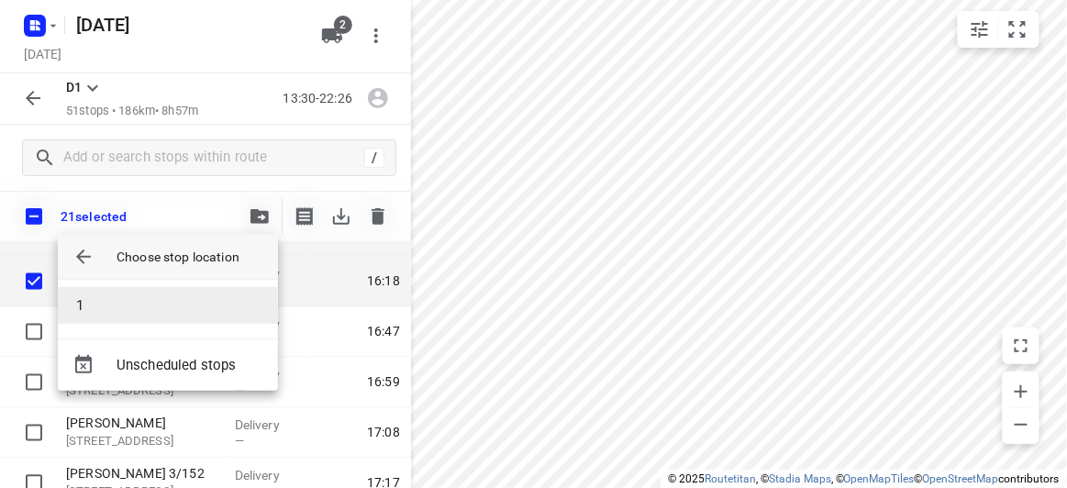
click at [125, 303] on li "1" at bounding box center [168, 305] width 220 height 37
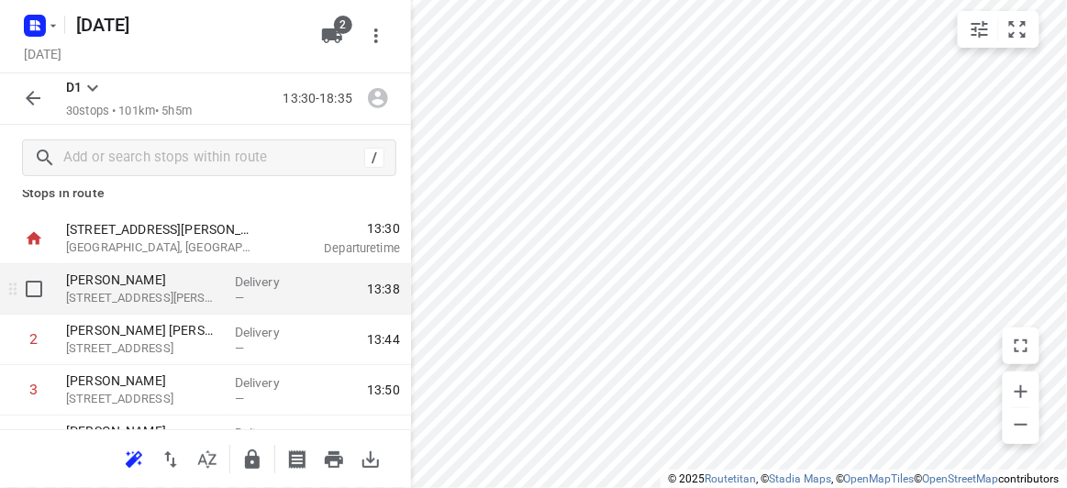
scroll to position [0, 0]
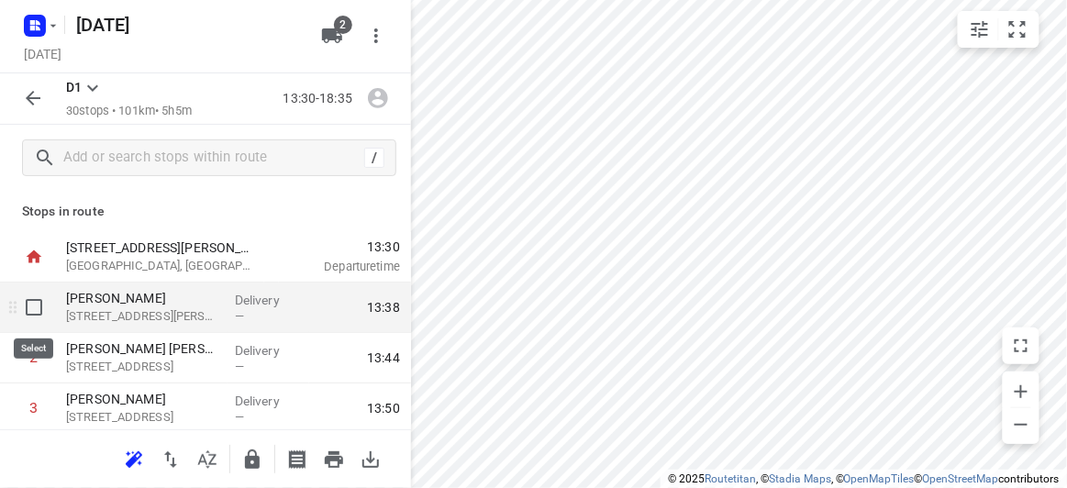
click at [31, 315] on input "checkbox" at bounding box center [34, 307] width 37 height 37
checkbox input "true"
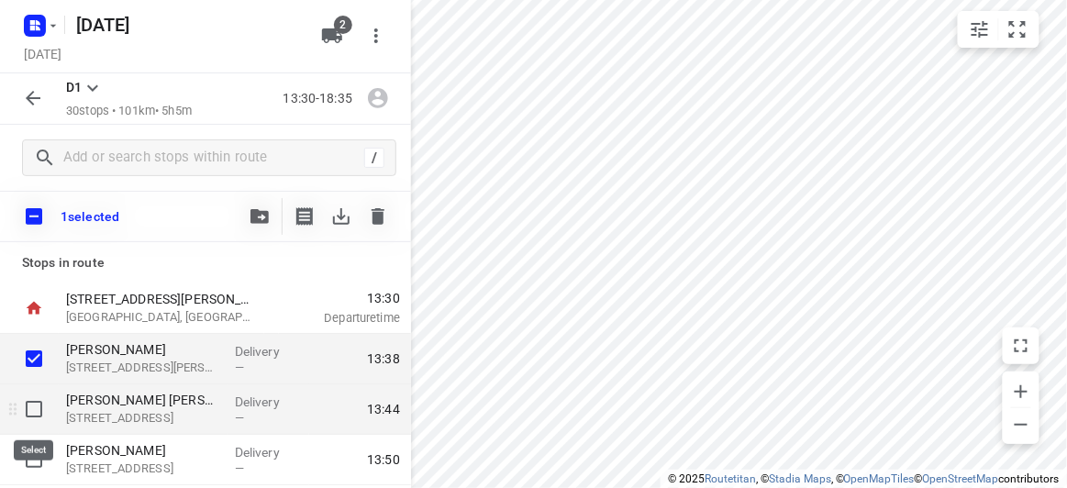
click at [33, 414] on input "checkbox" at bounding box center [34, 409] width 37 height 37
checkbox input "true"
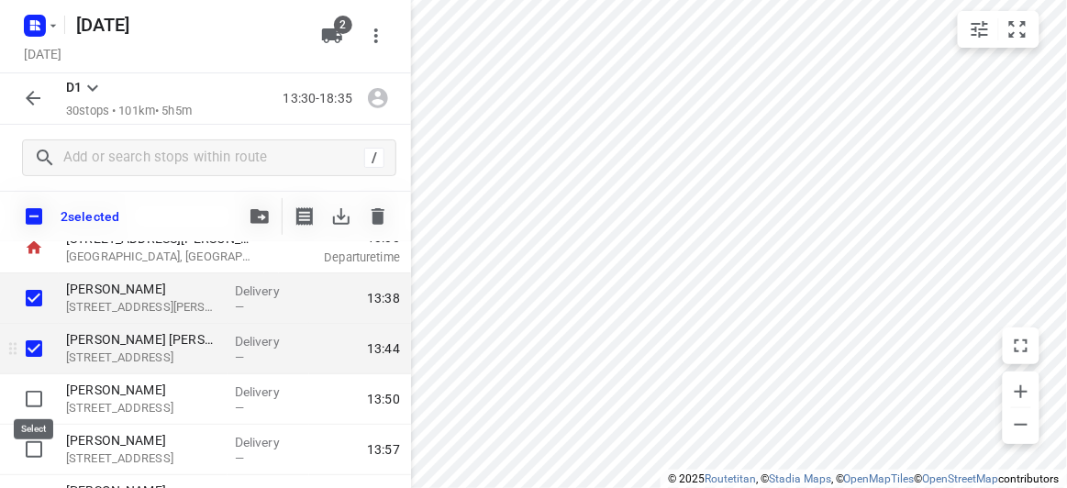
scroll to position [83, 0]
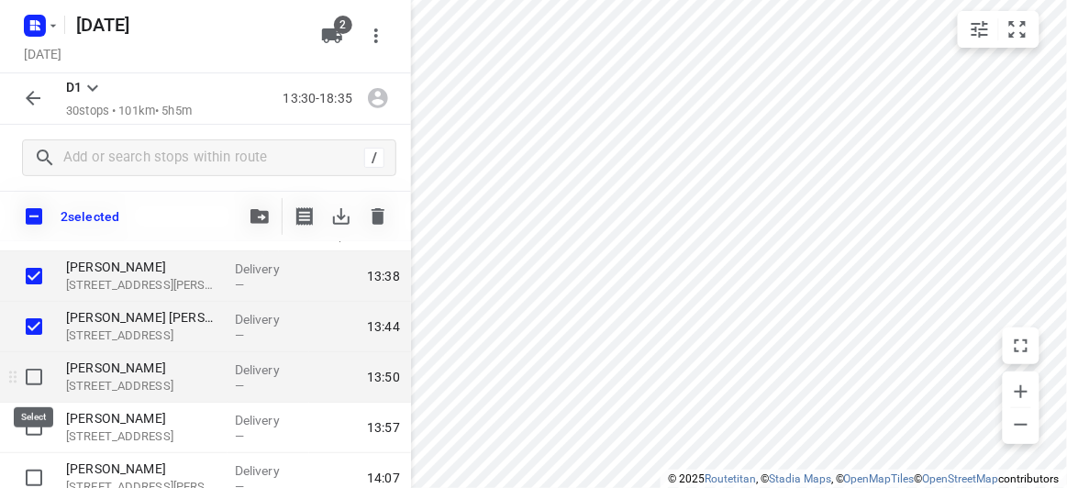
click at [36, 381] on input "checkbox" at bounding box center [34, 377] width 37 height 37
checkbox input "true"
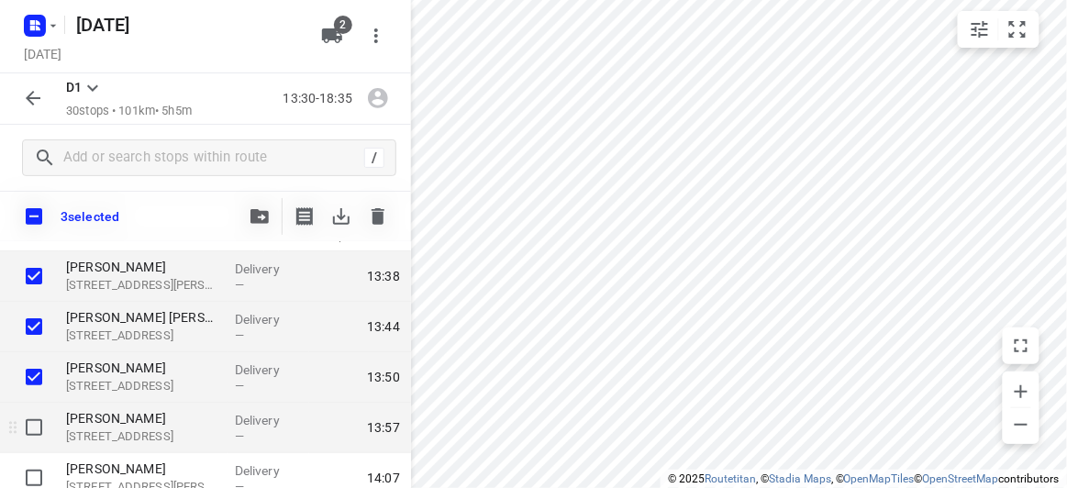
click at [30, 415] on input "checkbox" at bounding box center [34, 427] width 37 height 37
checkbox input "true"
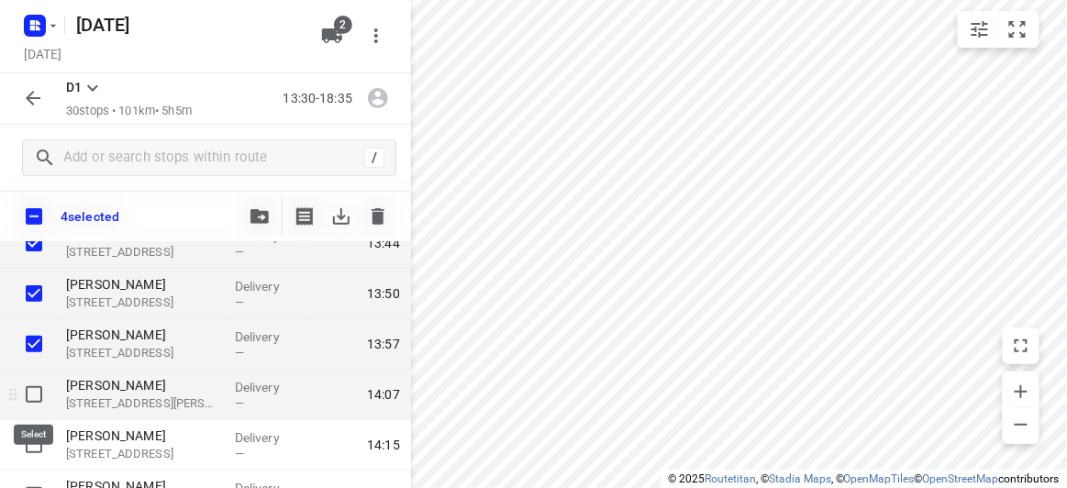
click at [31, 403] on input "checkbox" at bounding box center [34, 394] width 37 height 37
checkbox input "true"
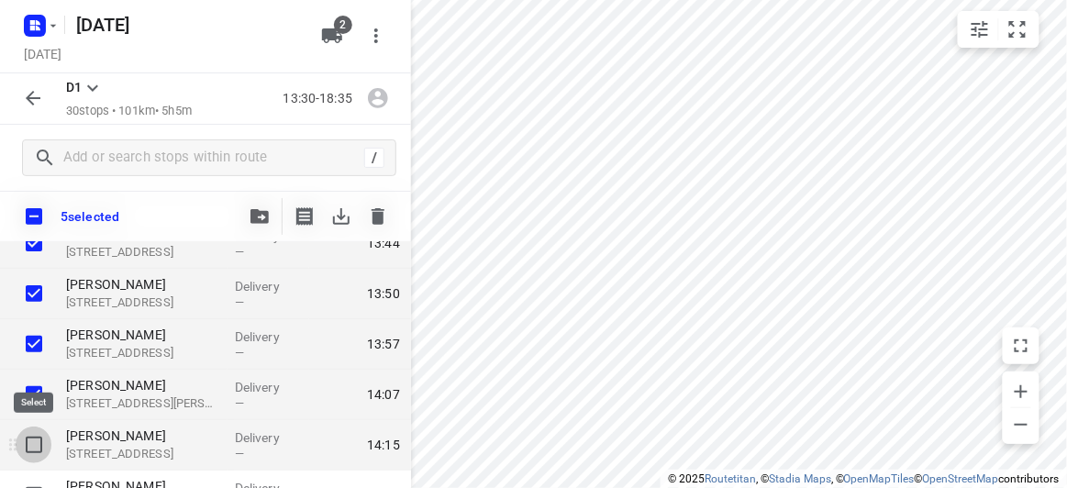
click at [32, 443] on input "checkbox" at bounding box center [34, 445] width 37 height 37
checkbox input "true"
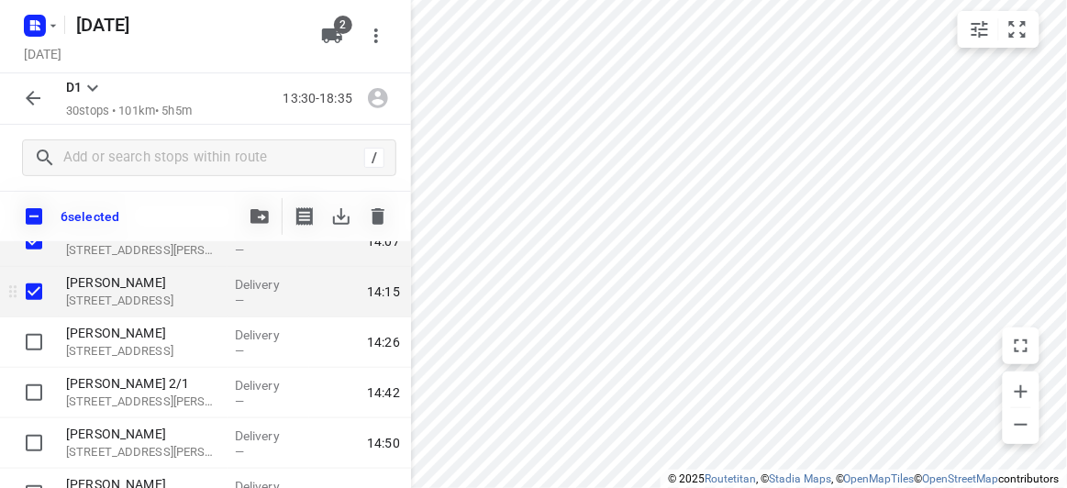
scroll to position [250, 0]
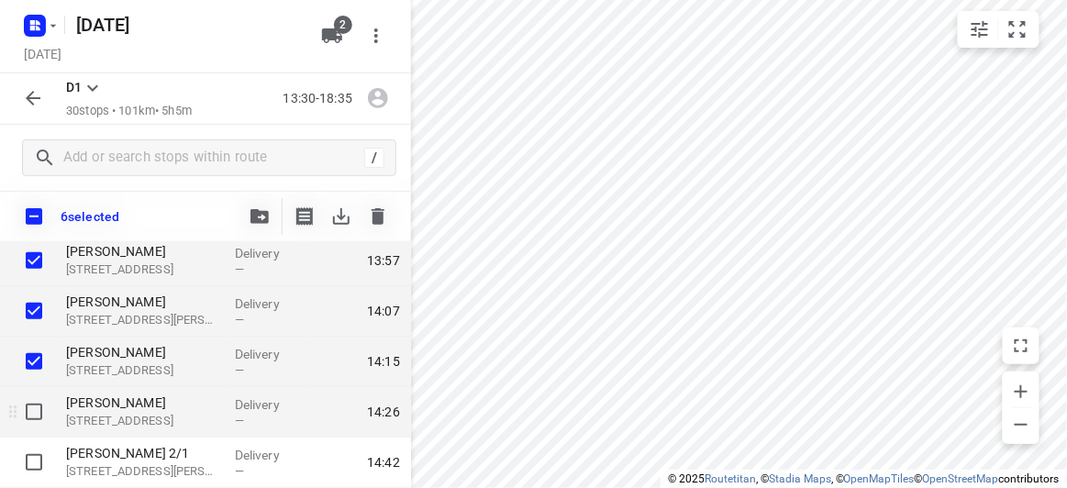
click at [34, 409] on input "checkbox" at bounding box center [34, 412] width 37 height 37
checkbox input "true"
click at [267, 210] on icon "button" at bounding box center [259, 216] width 18 height 15
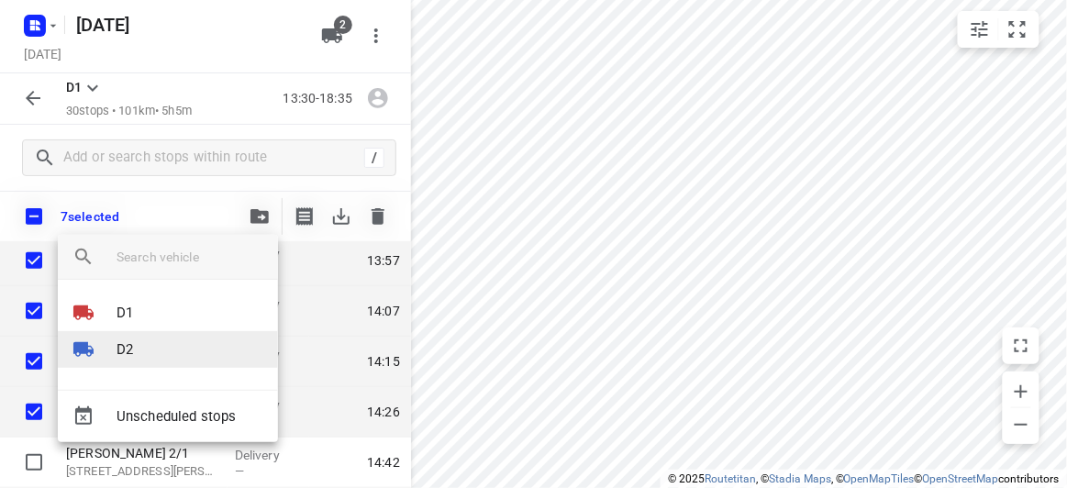
click at [119, 352] on p "D2" at bounding box center [125, 349] width 17 height 21
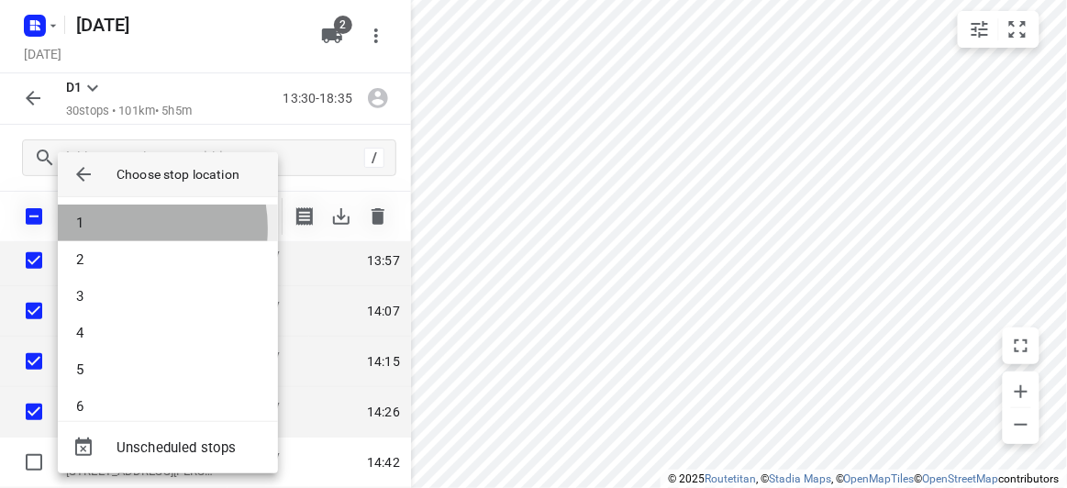
click at [117, 228] on li "1" at bounding box center [168, 223] width 220 height 37
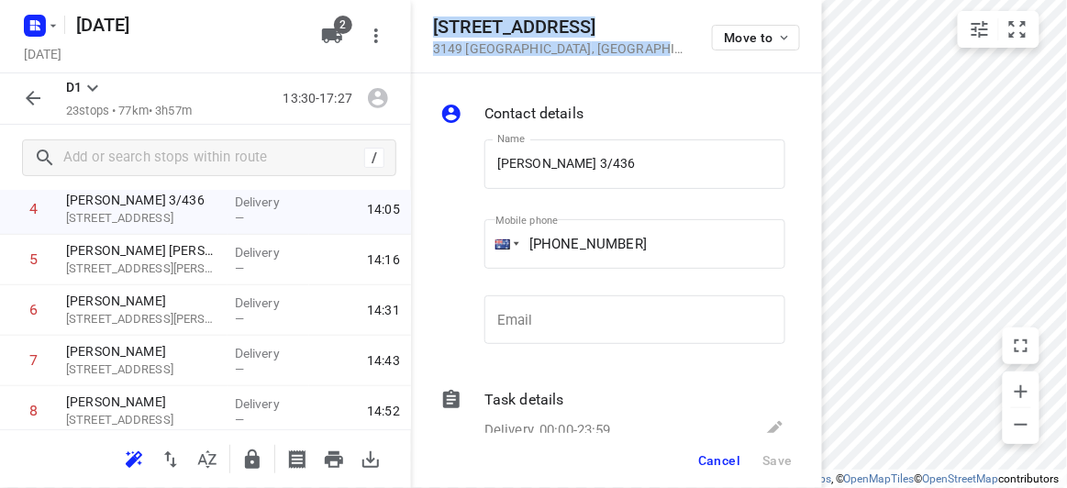
drag, startPoint x: 627, startPoint y: 52, endPoint x: 414, endPoint y: 28, distance: 214.2
click at [414, 28] on div "436 High Street Road 3149 Mount Waverley , Australia Move to" at bounding box center [616, 36] width 411 height 73
copy div "436 High Street Road 3149 Mount Waverley , Australia"
click at [326, 39] on icon "button" at bounding box center [332, 36] width 22 height 22
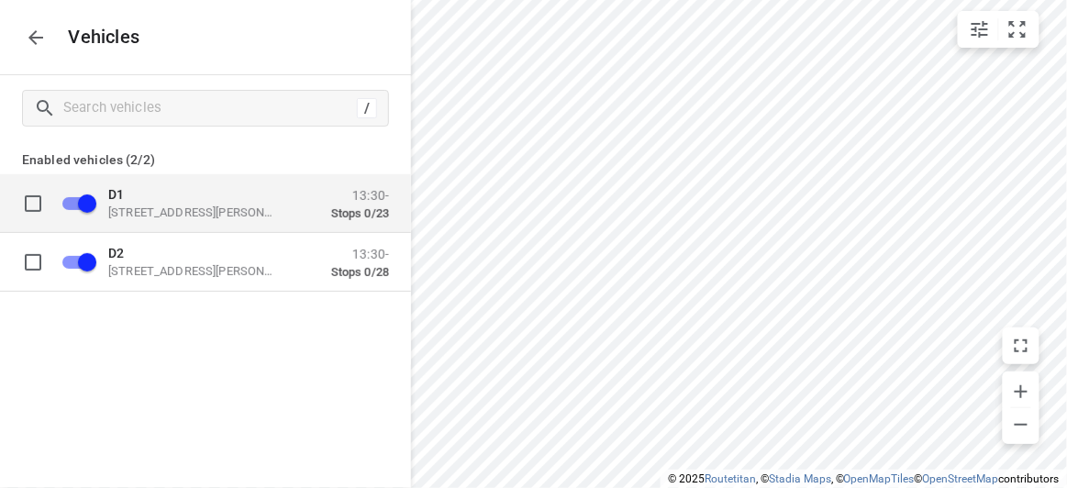
click at [145, 205] on p "49 John St, Oakleigh VIC 3166, Australia" at bounding box center [200, 212] width 184 height 15
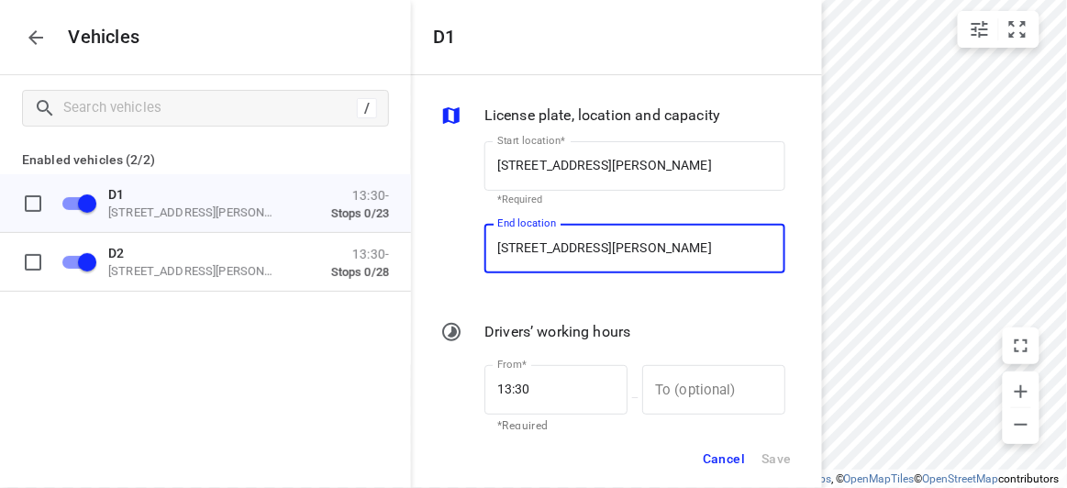
click at [555, 256] on input "49 John St, Oakleigh VIC 3166, Australia" at bounding box center [634, 249] width 301 height 50
paste input "36 High Street Road 3149 Mount Waverley"
type input "436 High Street Road 3149 Mount Waverley, Australia"
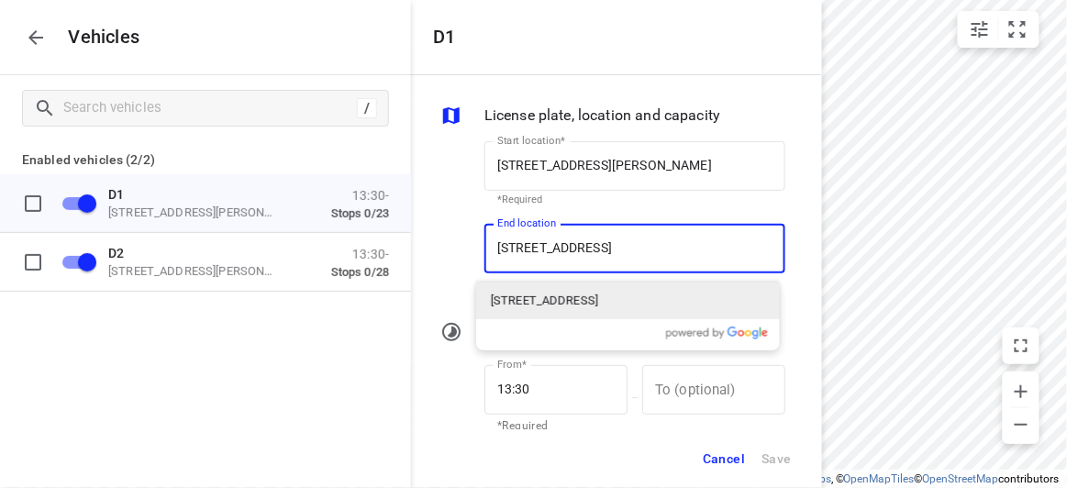
click at [553, 295] on p "436 High Street Road, Mount Waverley VIC 3149, Australia" at bounding box center [544, 301] width 107 height 18
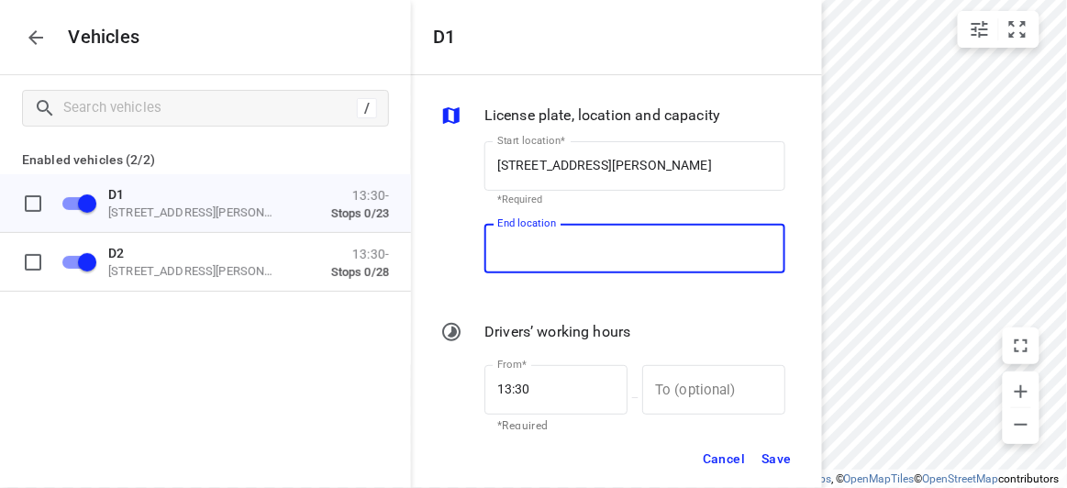
scroll to position [0, 0]
type input "436 High St Rd, Mount Waverley VIC 3149, Australia"
click at [762, 458] on button "Save" at bounding box center [776, 459] width 47 height 38
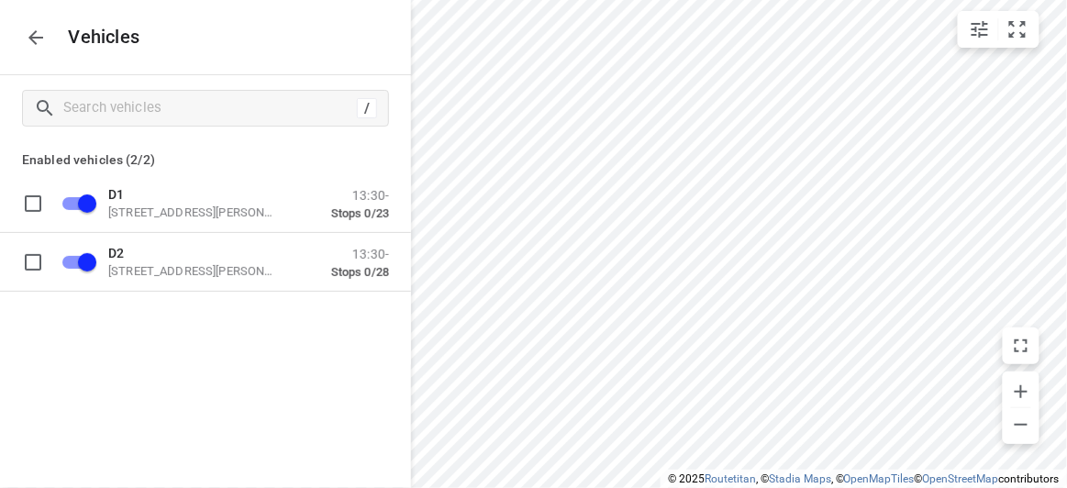
click at [32, 44] on icon "button" at bounding box center [36, 38] width 22 height 22
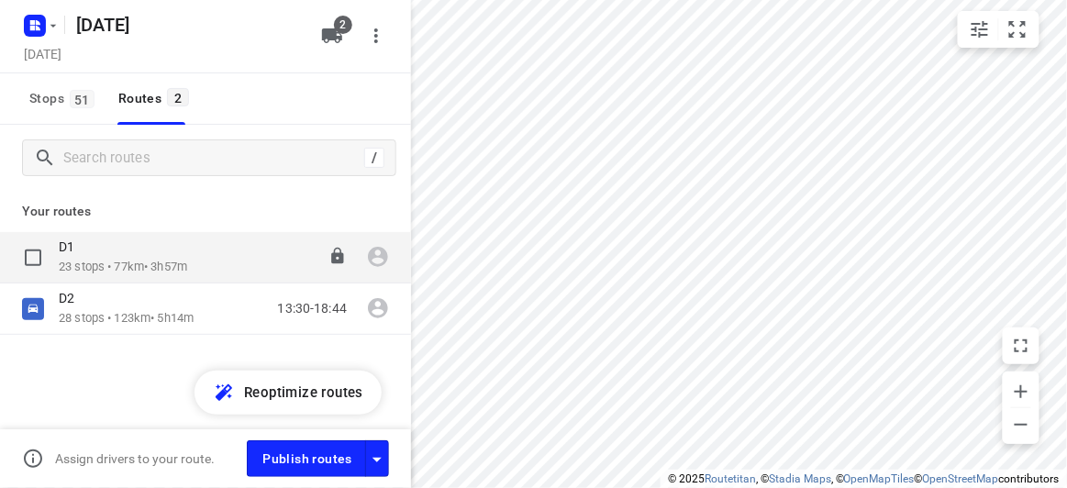
click at [153, 257] on div "D1" at bounding box center [123, 249] width 128 height 20
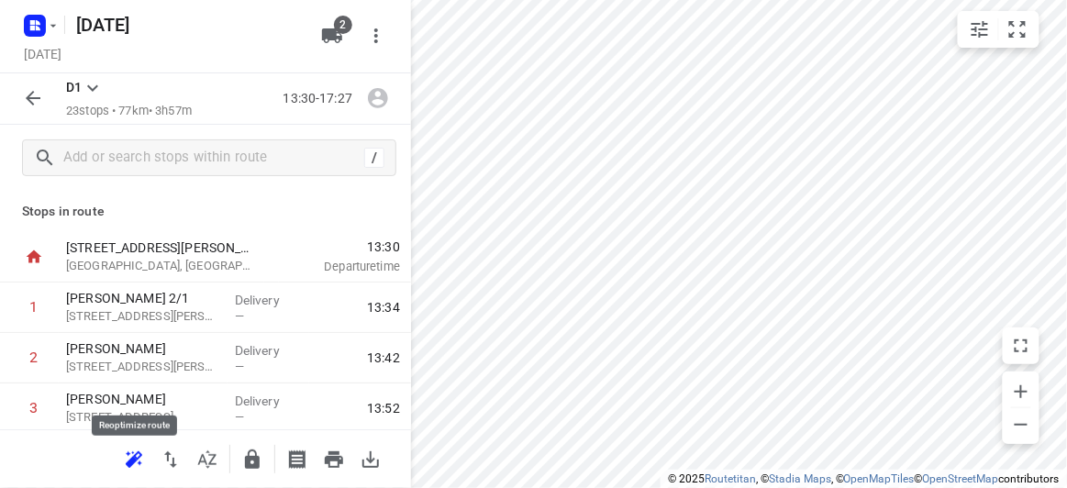
click at [145, 456] on button "button" at bounding box center [134, 459] width 37 height 37
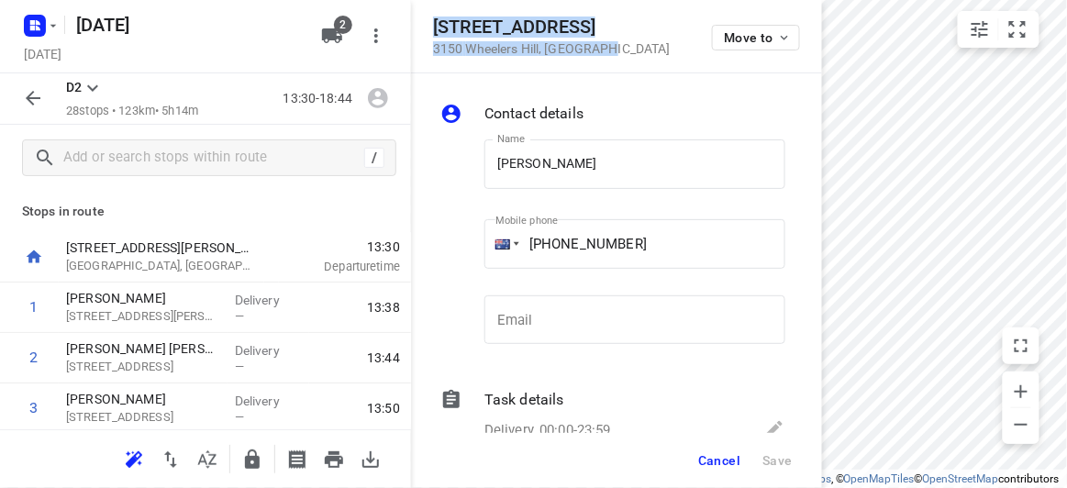
drag, startPoint x: 605, startPoint y: 54, endPoint x: 435, endPoint y: 31, distance: 171.3
click at [435, 31] on div "9 Pioneer Court 3150 Wheelers Hill , Australia Move to" at bounding box center [616, 36] width 367 height 39
copy div "9 Pioneer Court 3150 Wheelers Hill , Australia"
click at [343, 25] on span "2" at bounding box center [343, 25] width 18 height 18
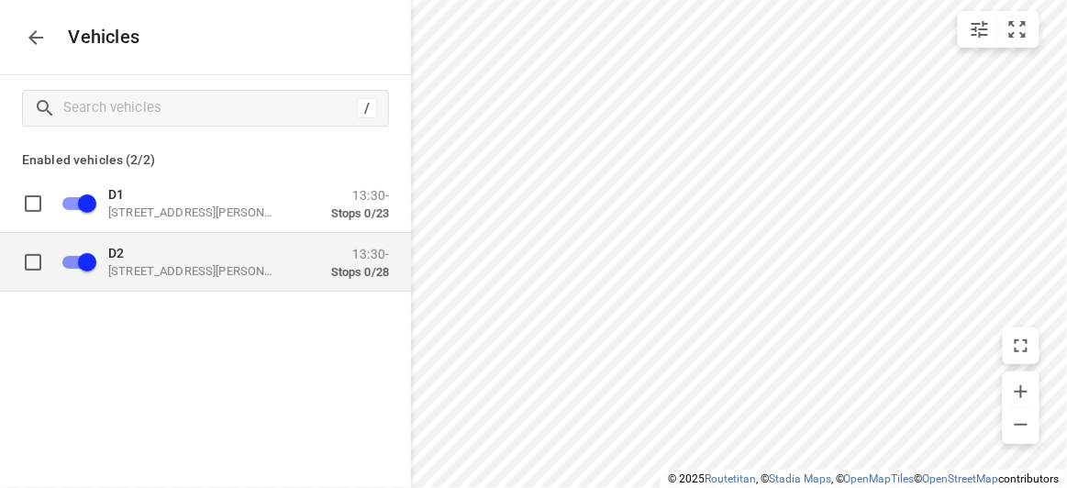
click at [148, 259] on p "D2" at bounding box center [200, 252] width 184 height 15
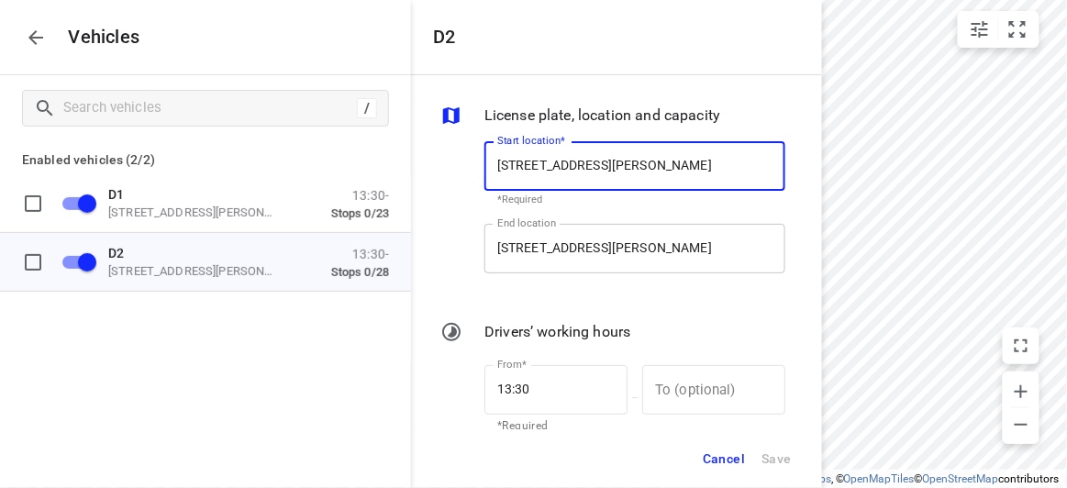
click at [633, 262] on input "56 Albert St, Mount Waverley VIC 3149, Australia" at bounding box center [634, 249] width 301 height 50
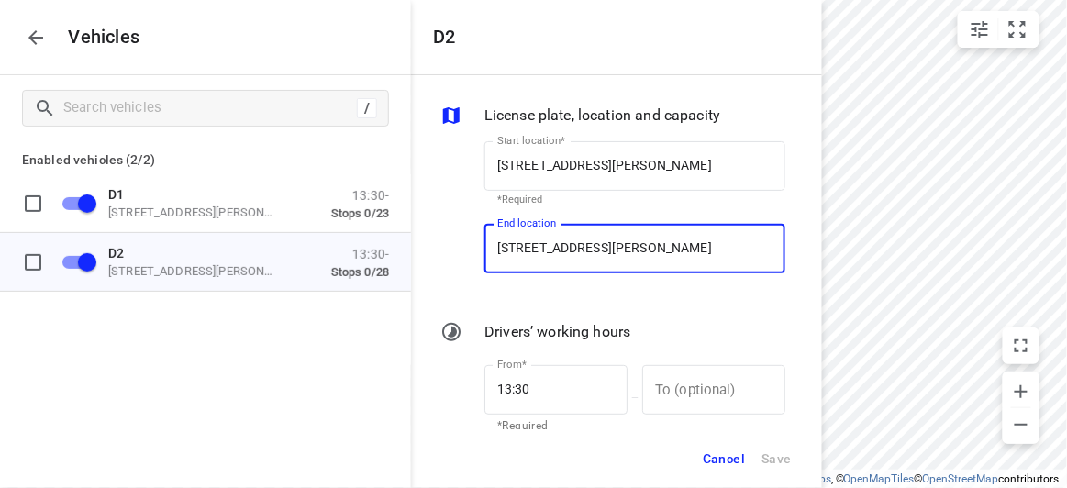
paste input "9 Pioneer Court 3150 Wheelers Hill"
type input "9 Pioneer Court 3150 Wheelers Hill, Australia"
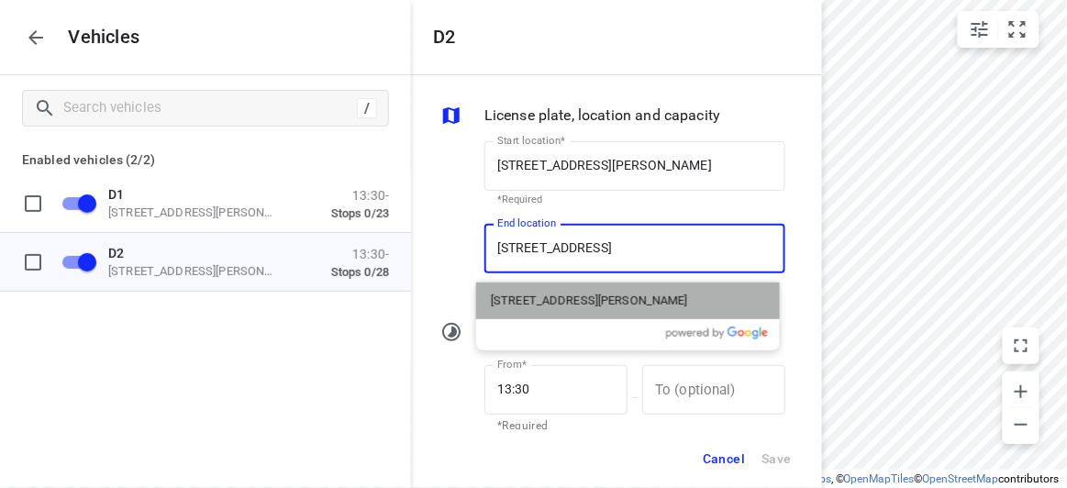
click at [567, 299] on p "9 Pioneer Court, Wheelers Hill VIC 3150, Australia" at bounding box center [589, 301] width 197 height 18
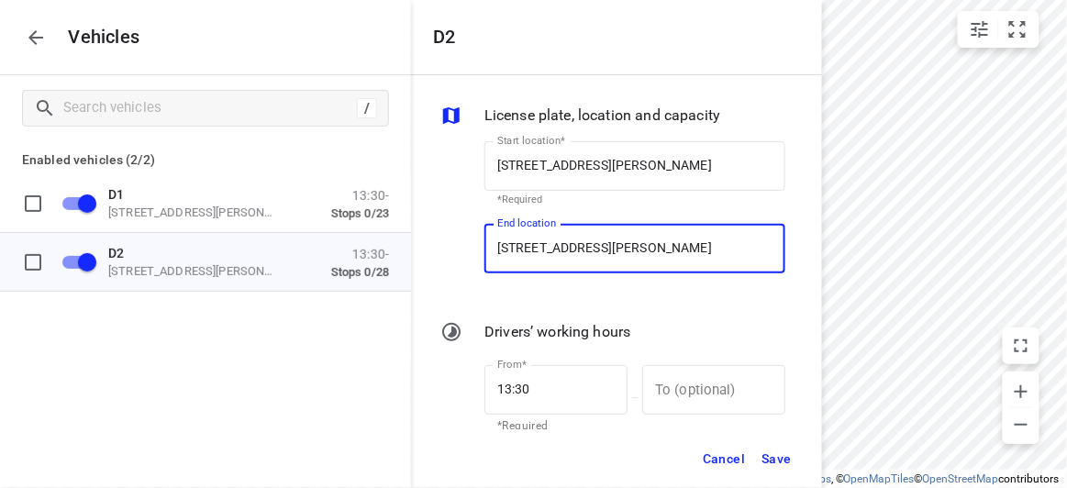
type input "9 Pioneer Ct, Wheelers Hill VIC 3150, Australia"
click at [785, 462] on span "Save" at bounding box center [777, 459] width 30 height 23
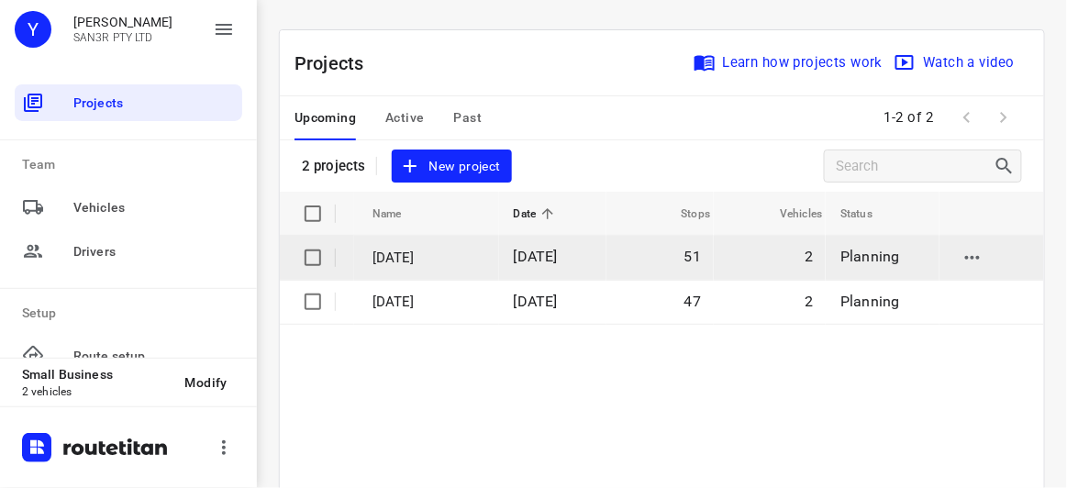
click at [544, 262] on span "09 Sep 2025" at bounding box center [536, 256] width 44 height 17
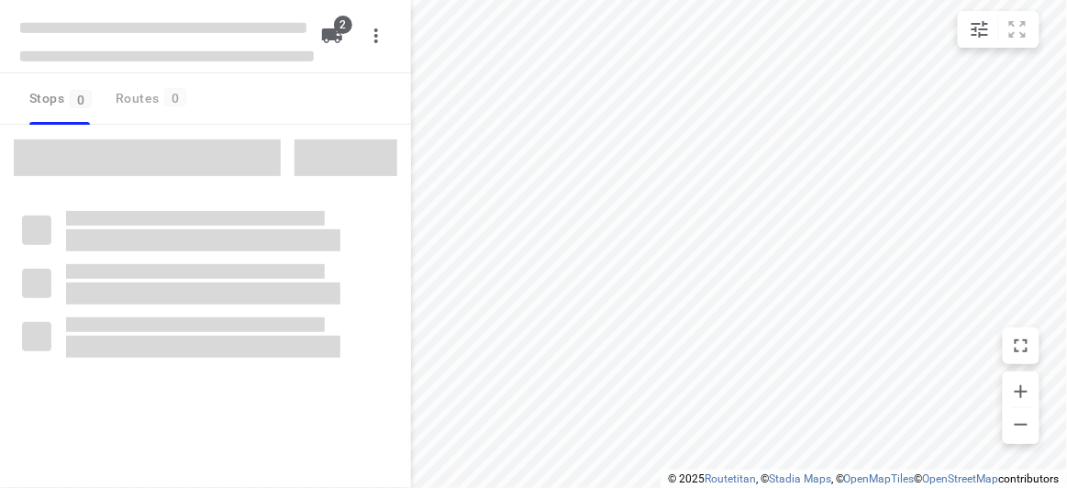
type input "distance"
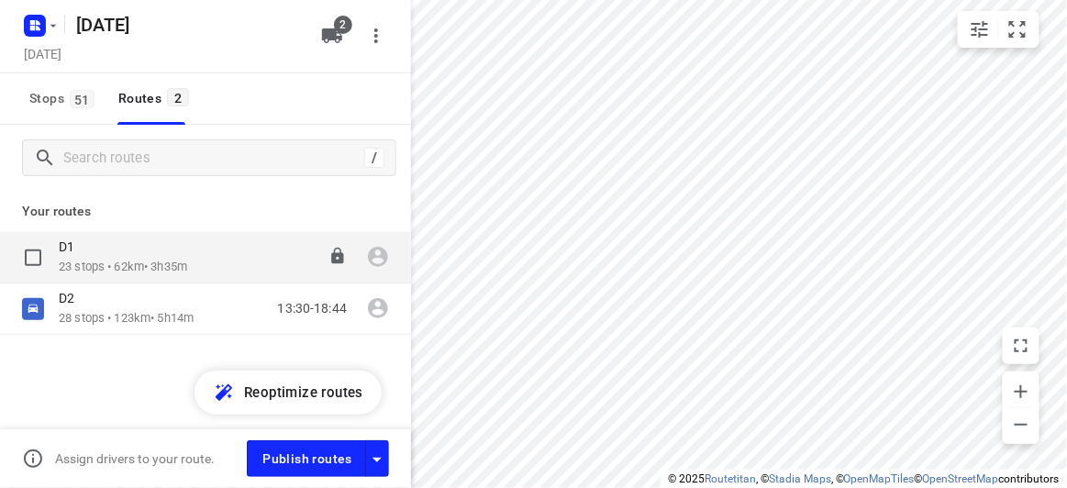
click at [129, 273] on p "23 stops • 62km • 3h35m" at bounding box center [123, 267] width 128 height 17
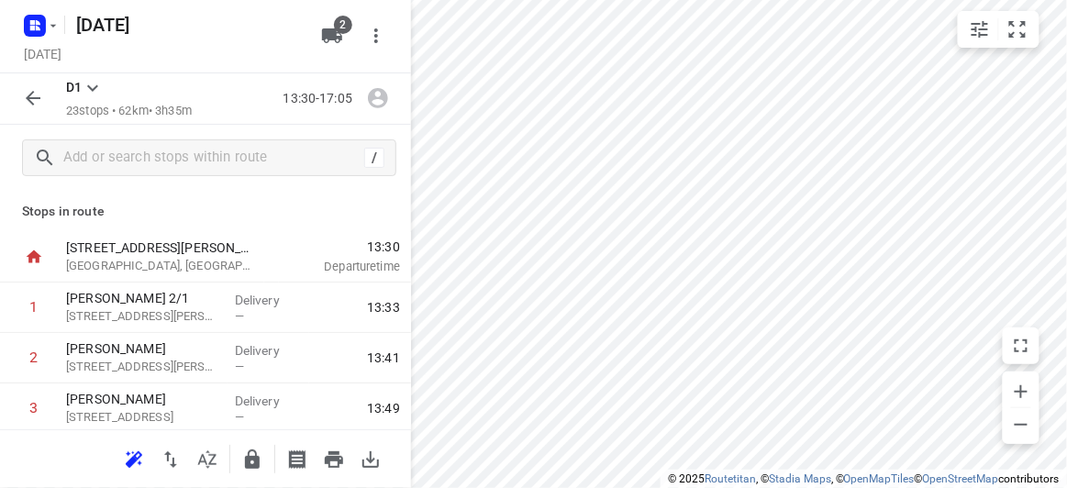
click at [140, 469] on icon "button" at bounding box center [134, 460] width 22 height 22
click at [327, 30] on icon "button" at bounding box center [332, 35] width 20 height 15
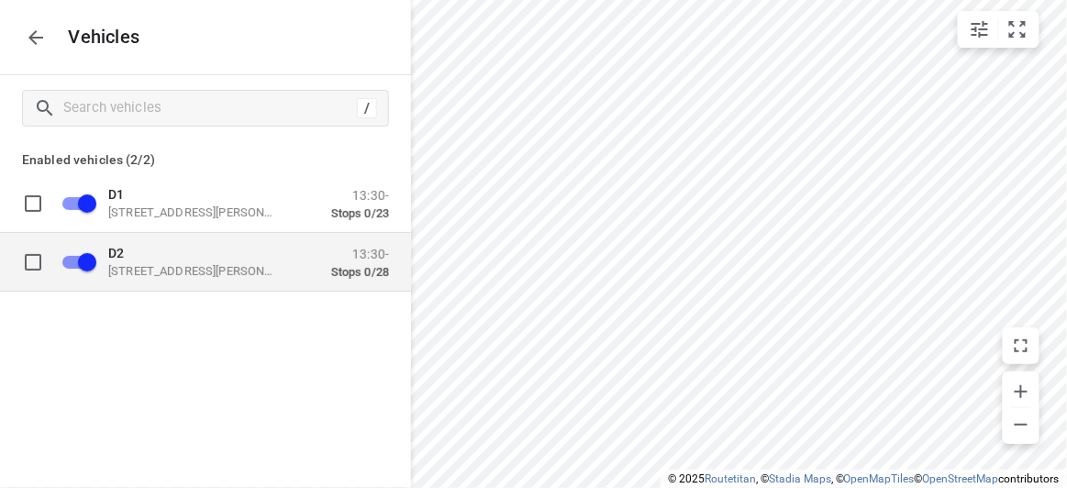
click at [128, 255] on p "D2" at bounding box center [200, 252] width 184 height 15
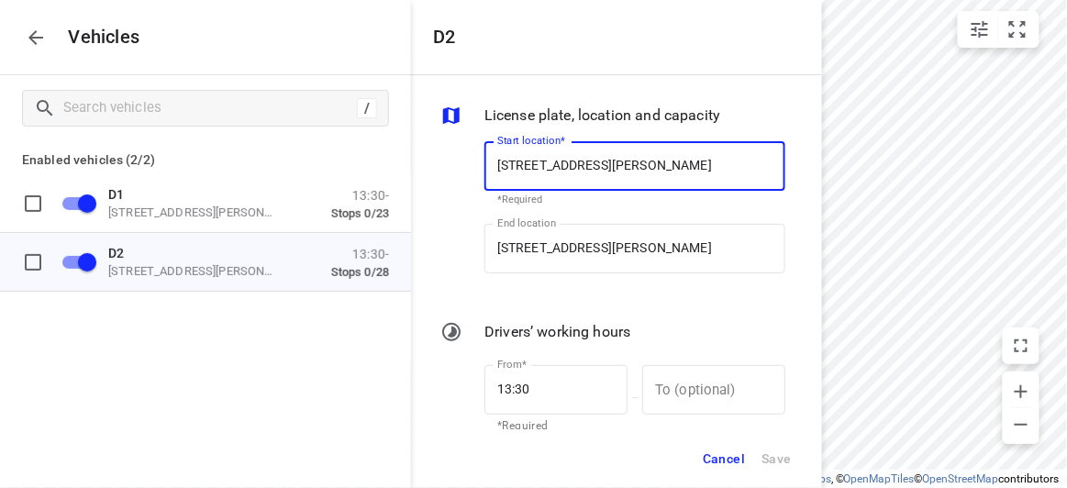
drag, startPoint x: 730, startPoint y: 456, endPoint x: 722, endPoint y: 449, distance: 11.0
click at [730, 455] on span "Cancel" at bounding box center [724, 459] width 42 height 23
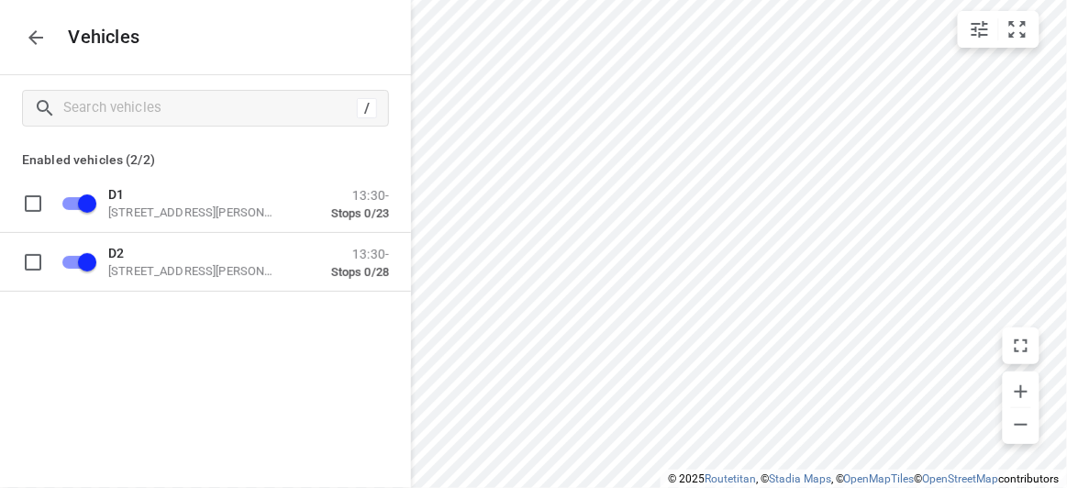
click at [36, 49] on button "button" at bounding box center [35, 37] width 37 height 37
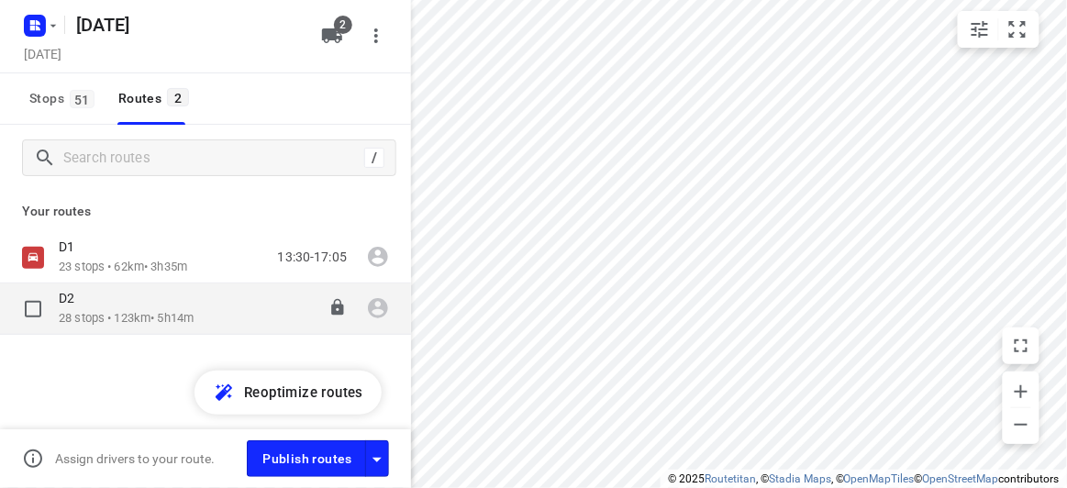
click at [83, 321] on p "28 stops • 123km • 5h14m" at bounding box center [126, 318] width 135 height 17
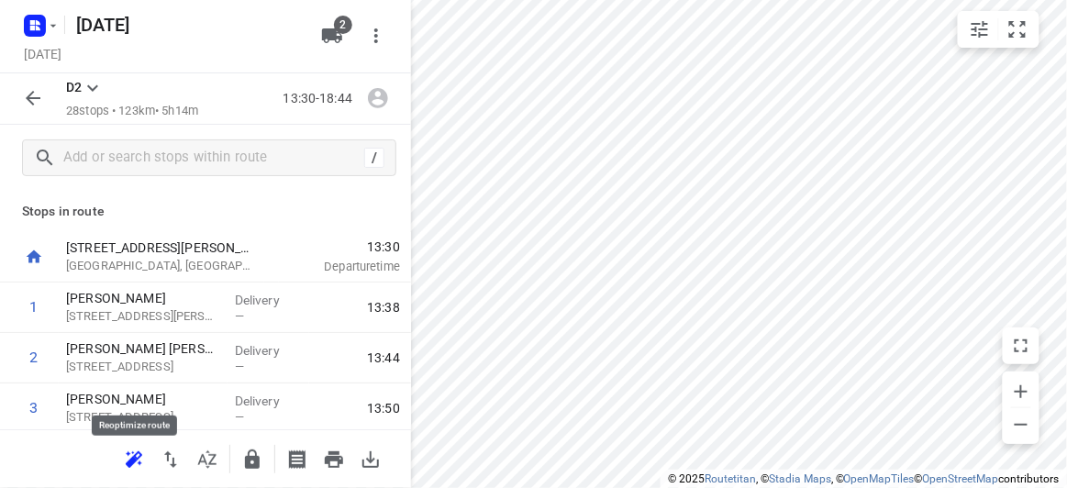
click at [131, 458] on icon "button" at bounding box center [132, 462] width 12 height 12
click at [51, 93] on div "D2 28 stops • 81km • 4h33m 13:30-18:03" at bounding box center [205, 98] width 411 height 51
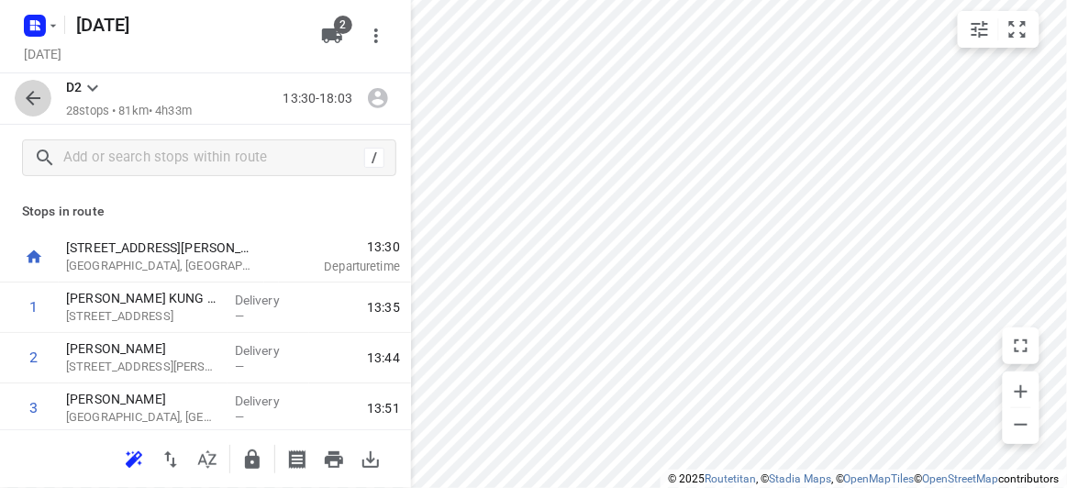
click at [30, 97] on icon "button" at bounding box center [33, 98] width 22 height 22
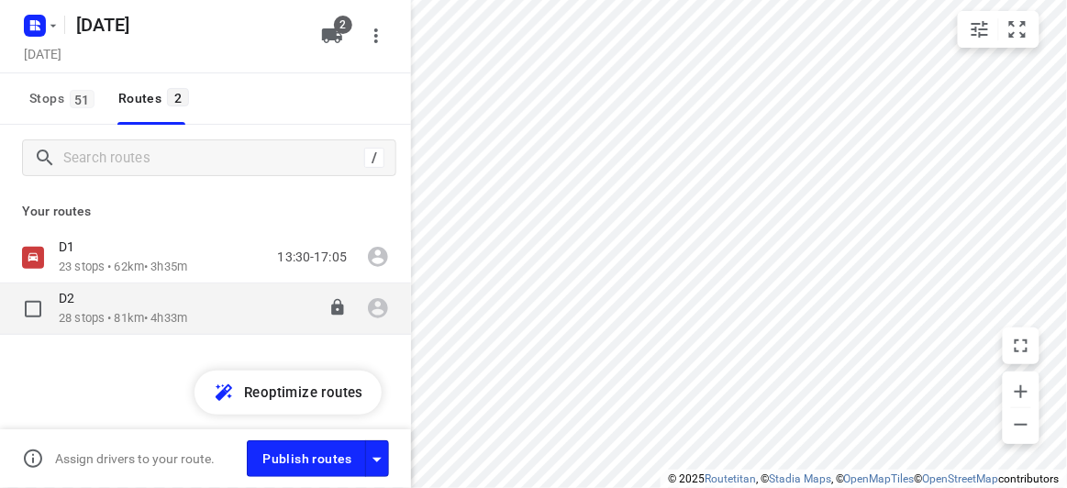
click at [21, 307] on input "checkbox" at bounding box center [33, 309] width 37 height 37
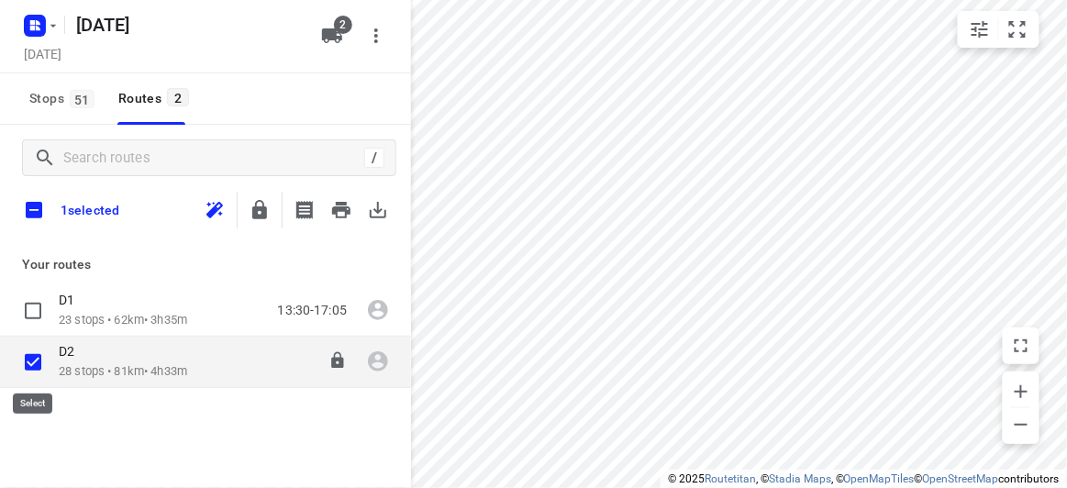
checkbox input "true"
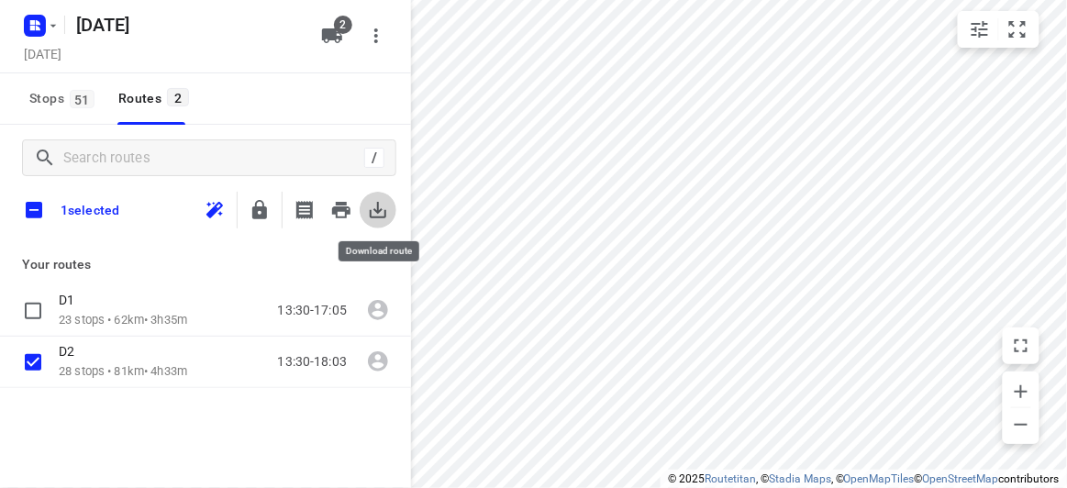
click at [387, 210] on icon "button" at bounding box center [378, 210] width 22 height 22
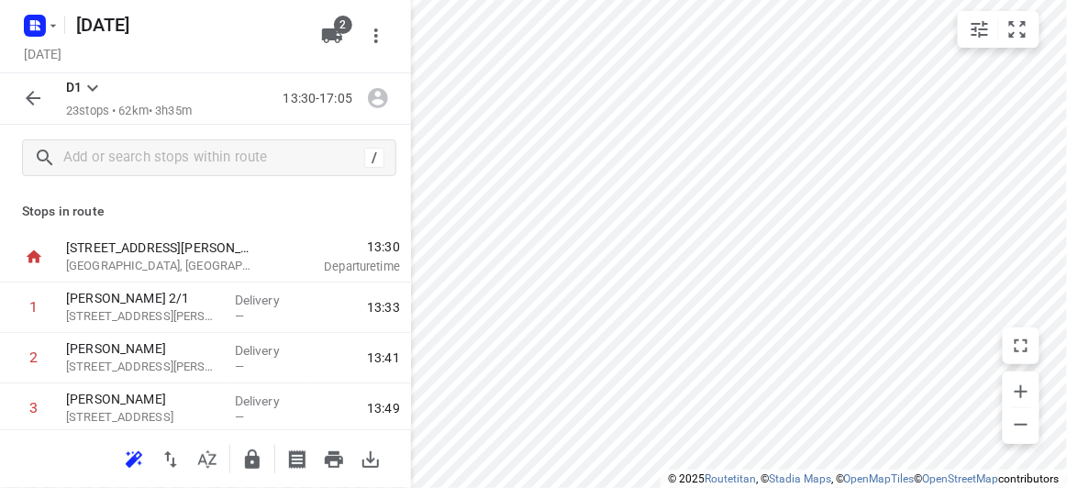
click at [36, 100] on icon "button" at bounding box center [33, 98] width 22 height 22
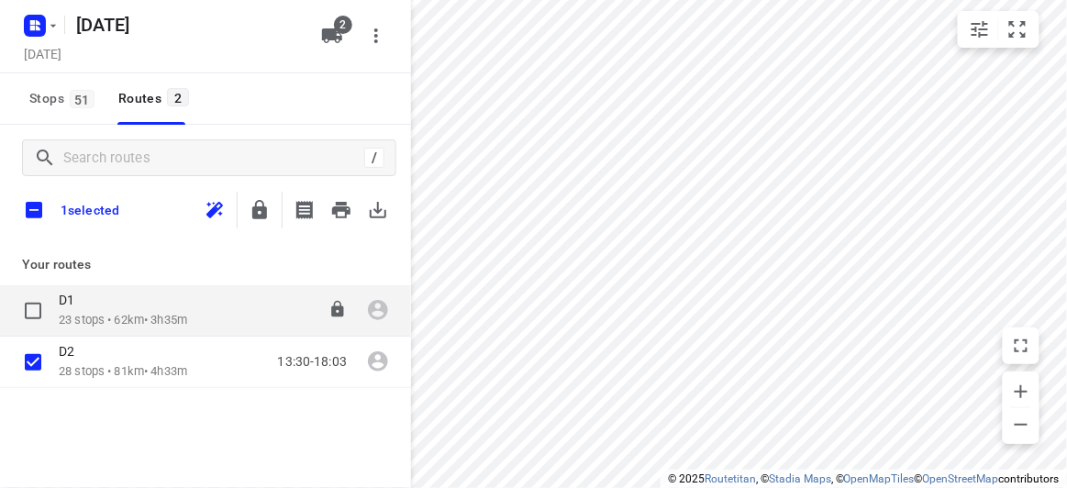
click at [87, 314] on p "23 stops • 62km • 3h35m" at bounding box center [123, 320] width 128 height 17
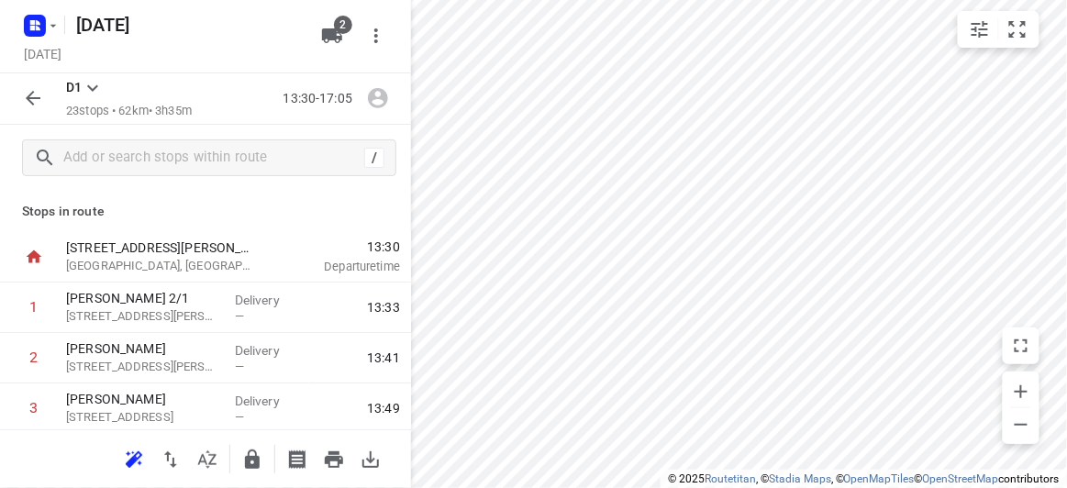
click at [30, 112] on button "button" at bounding box center [33, 98] width 37 height 37
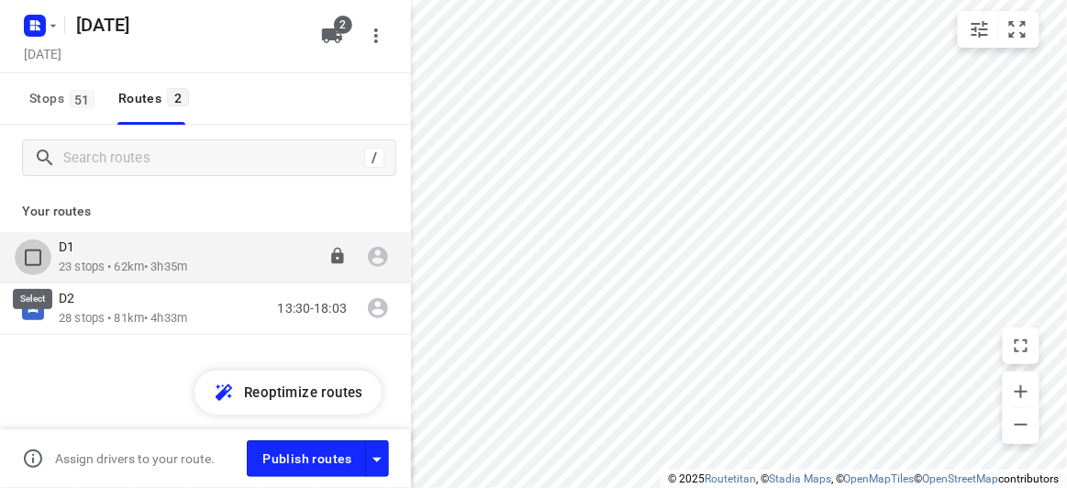
click at [38, 245] on input "checkbox" at bounding box center [33, 257] width 37 height 37
checkbox input "true"
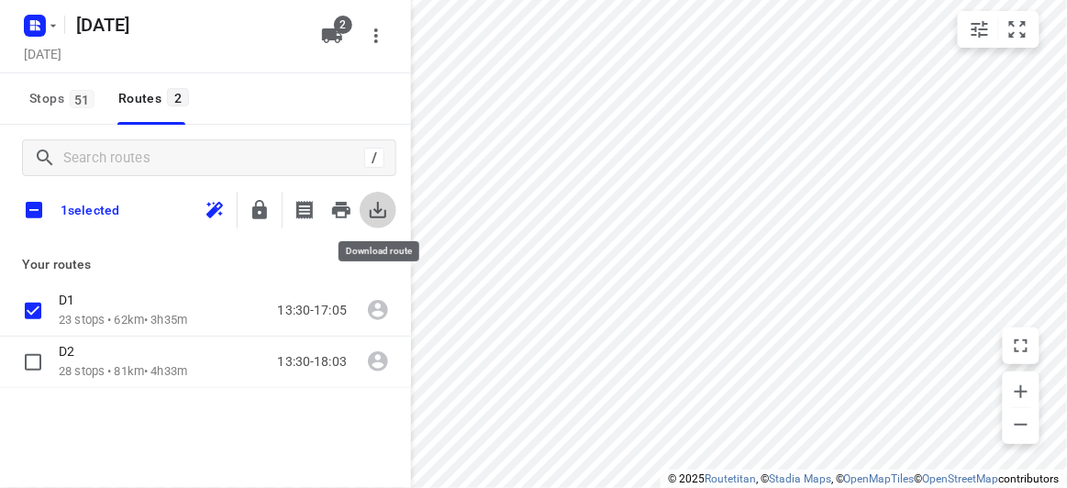
click at [389, 211] on button "button" at bounding box center [378, 210] width 37 height 37
